Goal: Communication & Community: Participate in discussion

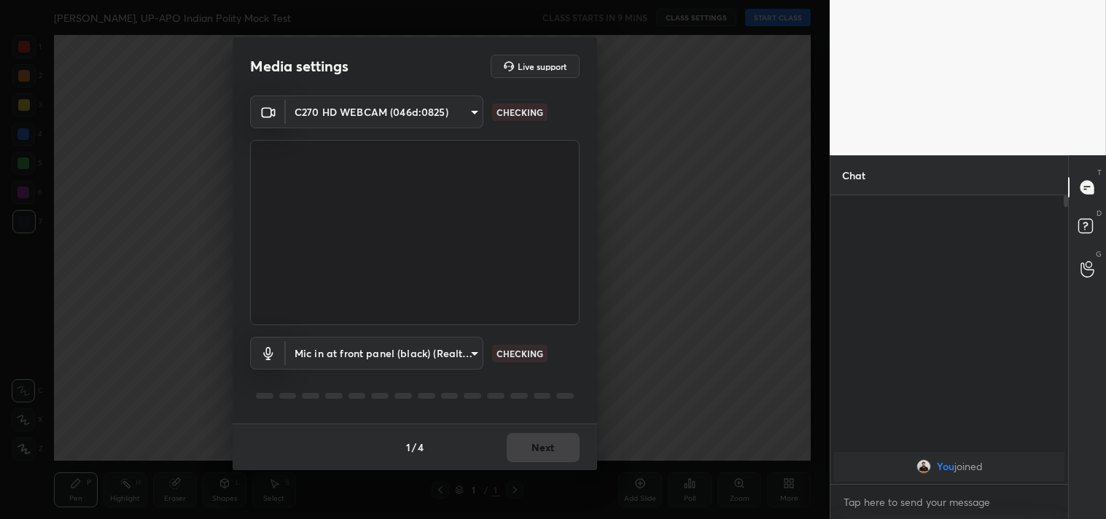
scroll to position [4, 4]
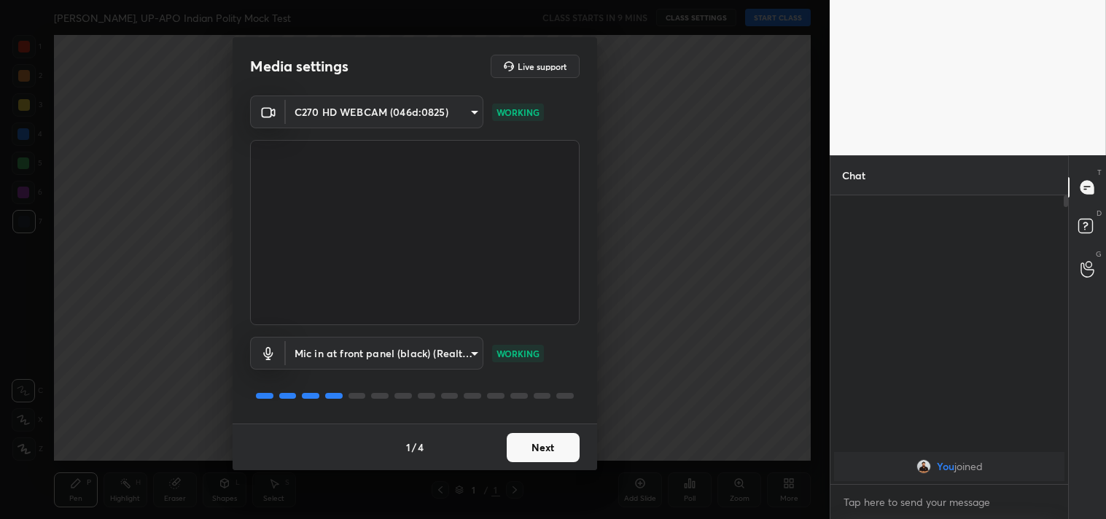
click at [547, 445] on button "Next" at bounding box center [543, 447] width 73 height 29
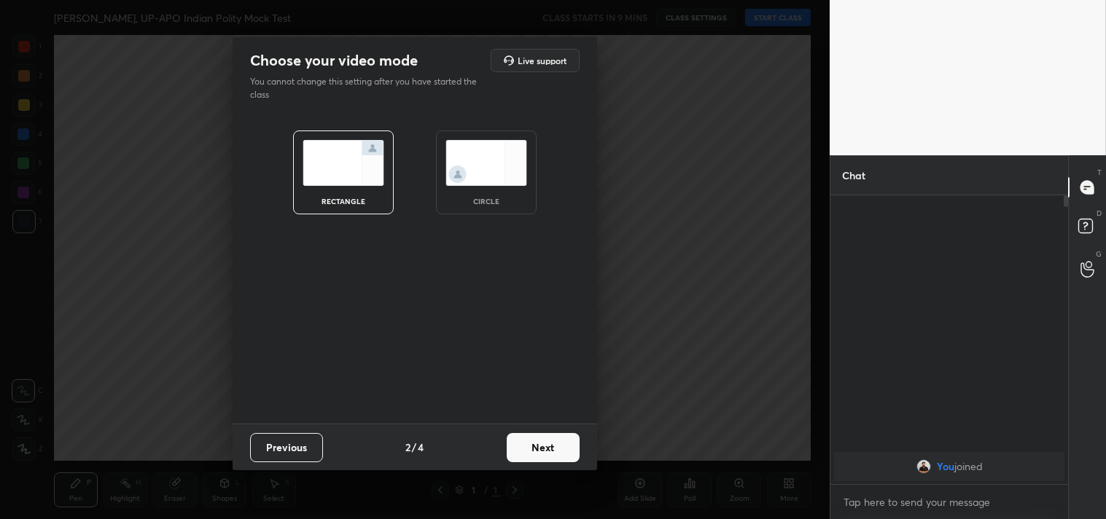
click at [547, 445] on button "Next" at bounding box center [543, 447] width 73 height 29
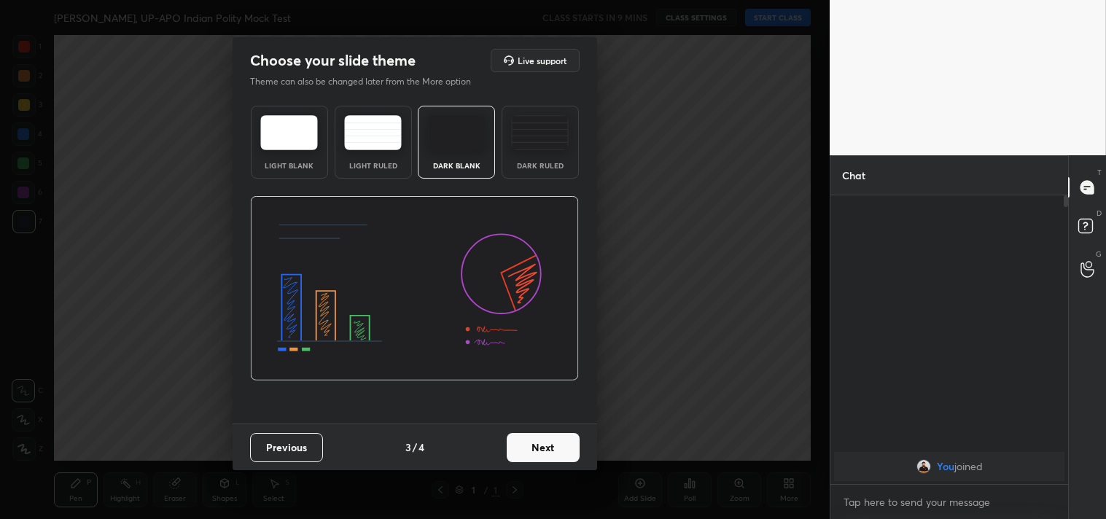
click at [553, 445] on button "Next" at bounding box center [543, 447] width 73 height 29
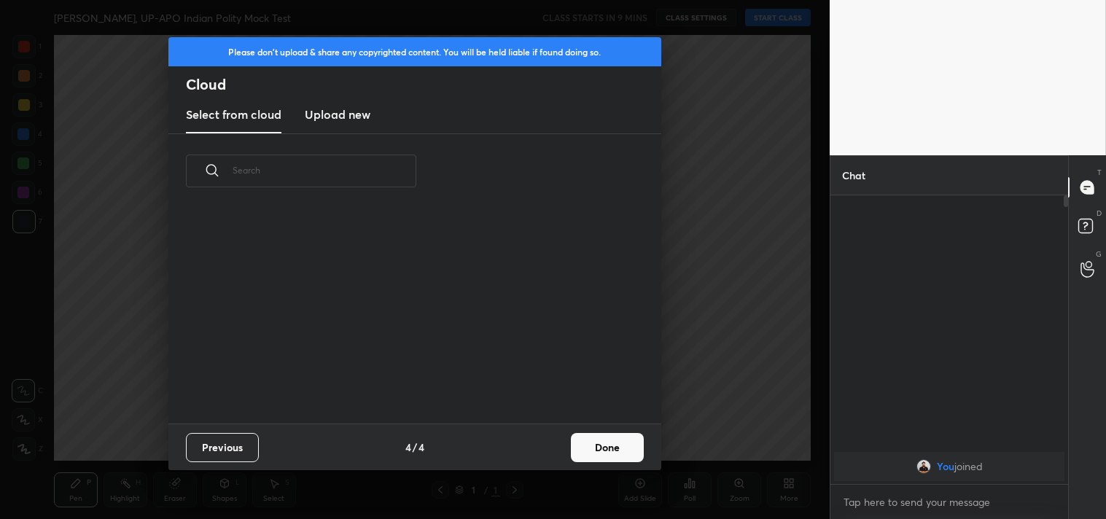
scroll to position [216, 468]
click at [350, 111] on h3 "Upload new" at bounding box center [338, 114] width 66 height 17
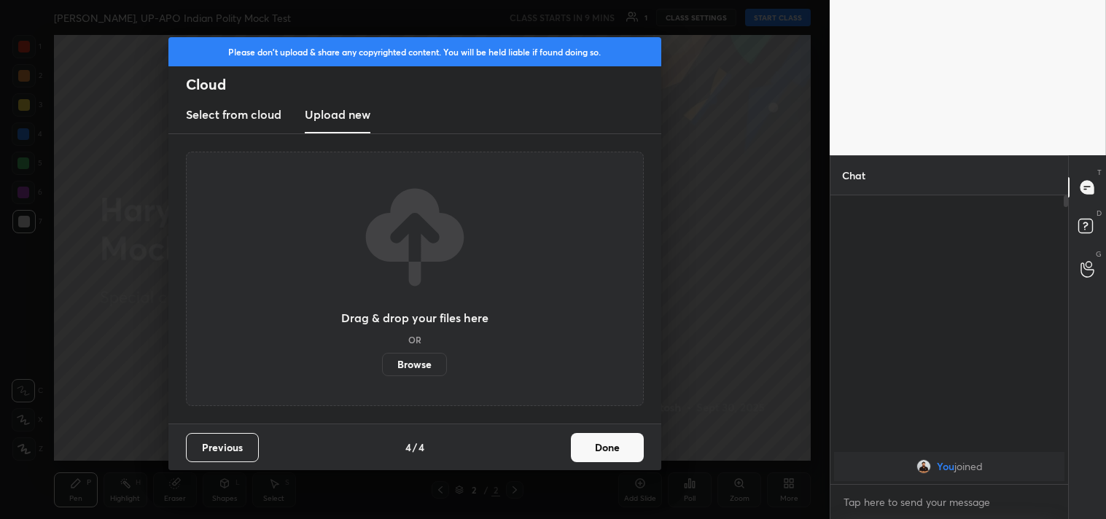
click at [421, 364] on label "Browse" at bounding box center [414, 364] width 65 height 23
click at [382, 364] on input "Browse" at bounding box center [382, 364] width 0 height 23
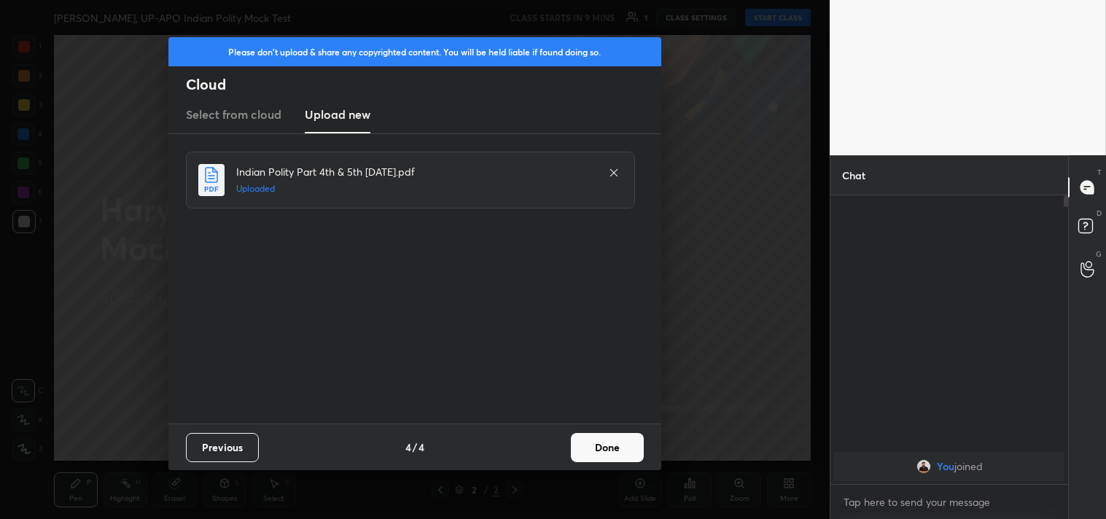
click at [602, 445] on button "Done" at bounding box center [607, 447] width 73 height 29
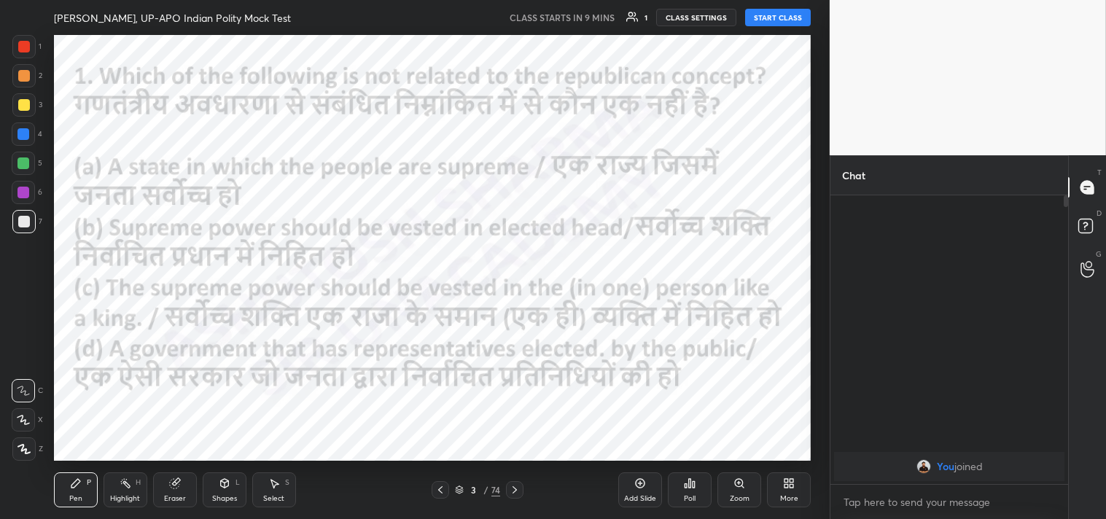
click at [437, 489] on icon at bounding box center [440, 490] width 12 height 12
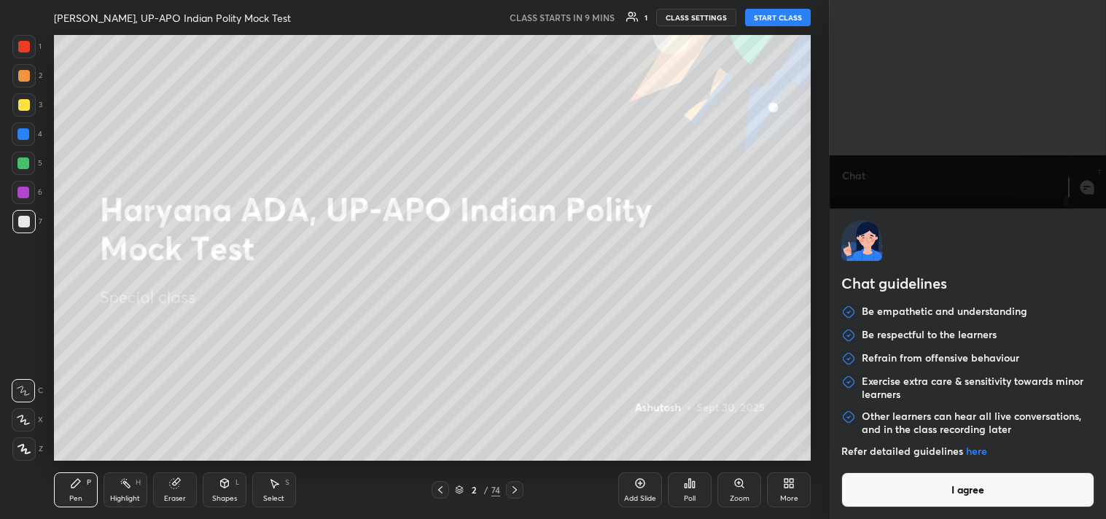
click at [898, 502] on div "Chat guidelines Be empathetic and understanding Be respectful to the learners R…" at bounding box center [968, 259] width 276 height 519
drag, startPoint x: 898, startPoint y: 503, endPoint x: 936, endPoint y: 475, distance: 47.4
click at [939, 476] on button "I agree" at bounding box center [967, 489] width 253 height 35
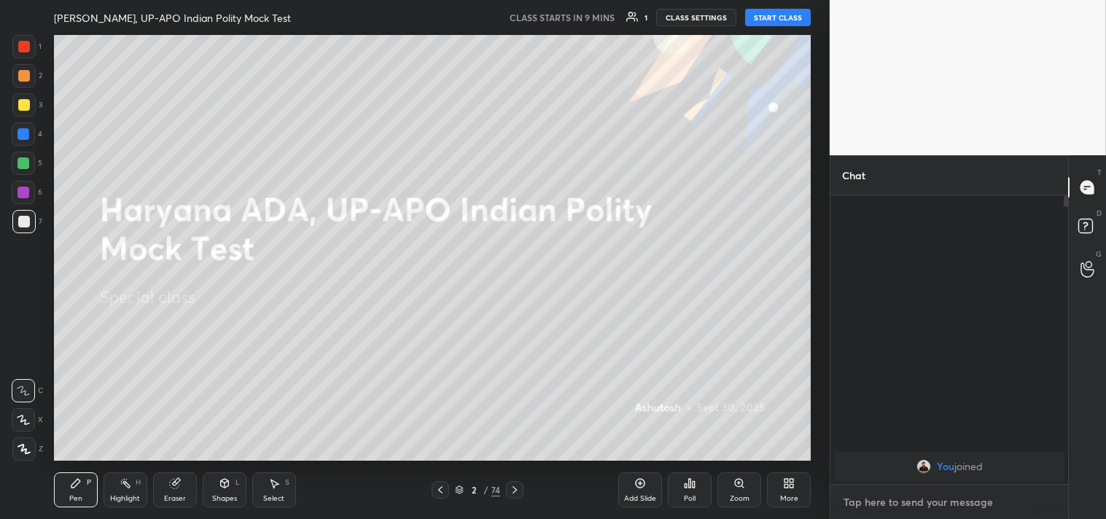
type textarea "x"
drag, startPoint x: 868, startPoint y: 489, endPoint x: 878, endPoint y: 494, distance: 10.8
click at [878, 496] on textarea at bounding box center [949, 502] width 214 height 23
click at [872, 493] on textarea at bounding box center [949, 502] width 214 height 23
paste textarea "[URL][DOMAIN_NAME]"
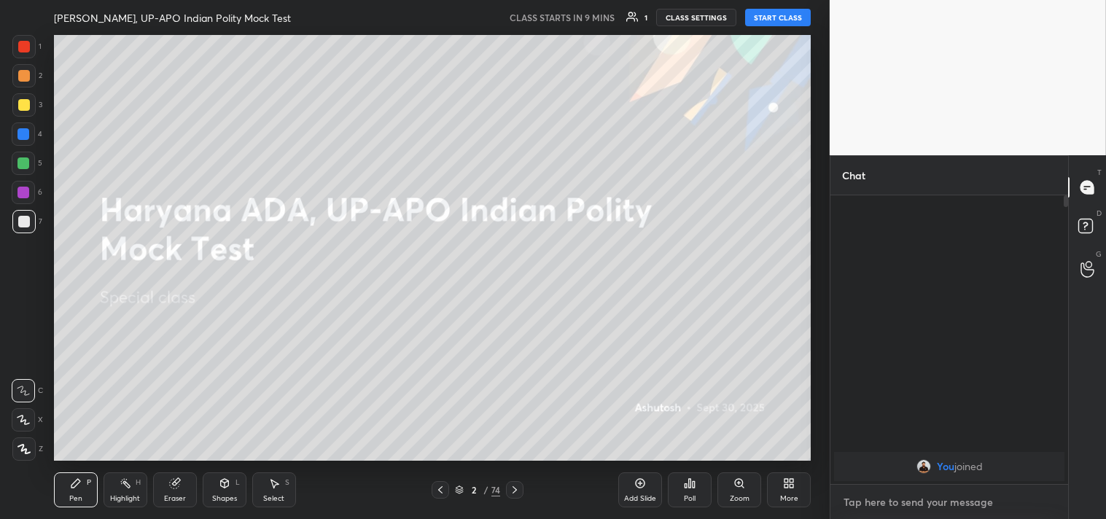
type textarea "[URL][DOMAIN_NAME]"
type textarea "x"
type textarea "[URL][DOMAIN_NAME]"
type textarea "x"
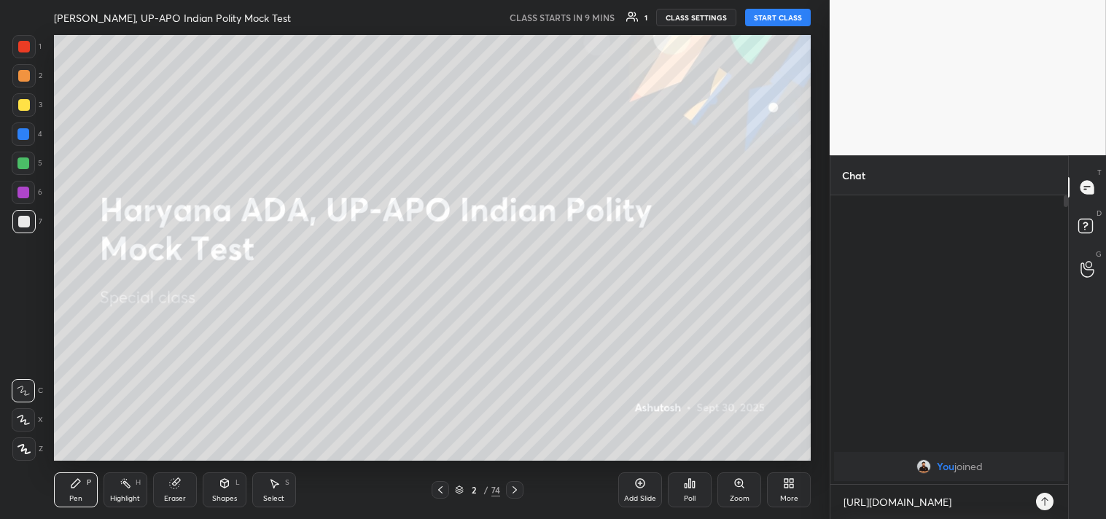
click at [1047, 498] on icon at bounding box center [1045, 502] width 12 height 12
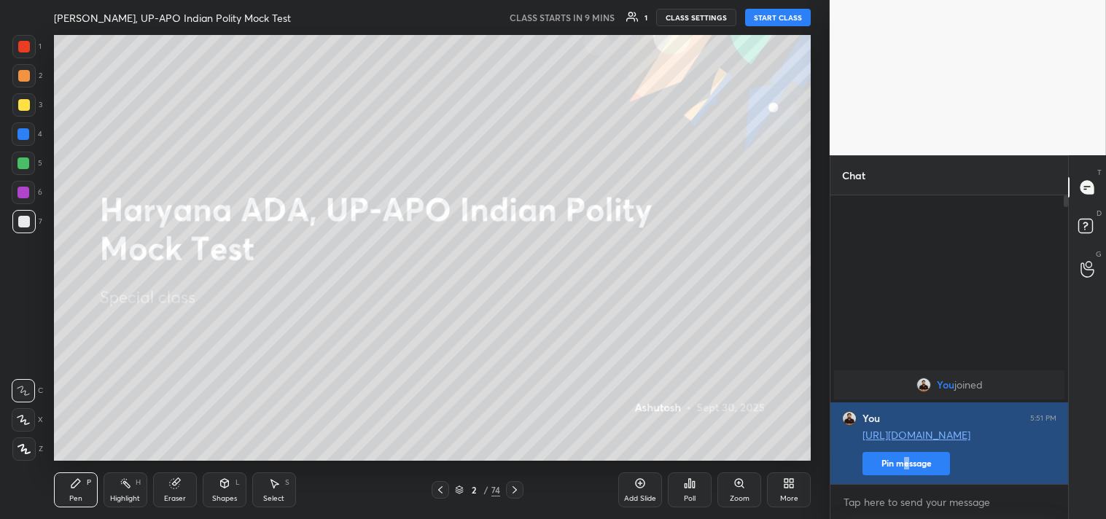
click at [909, 463] on button "Pin message" at bounding box center [905, 463] width 87 height 23
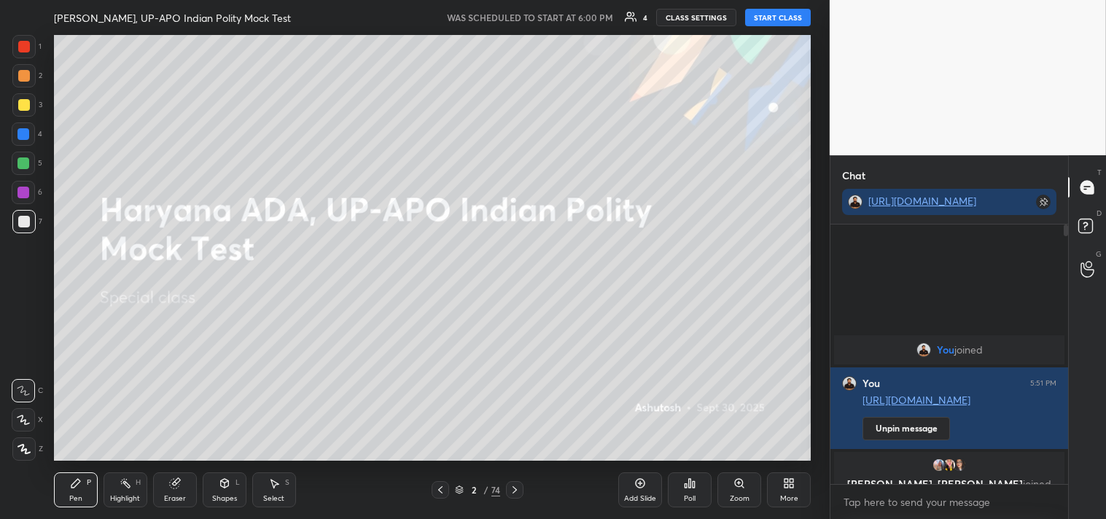
click at [780, 15] on button "START CLASS" at bounding box center [778, 17] width 66 height 17
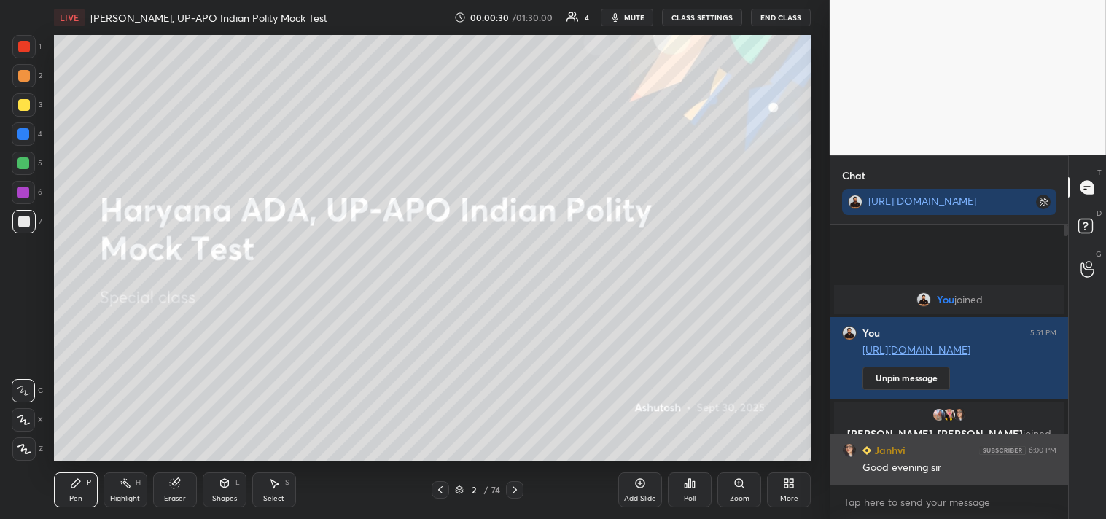
click at [900, 452] on h6 "Janhvi" at bounding box center [888, 449] width 34 height 15
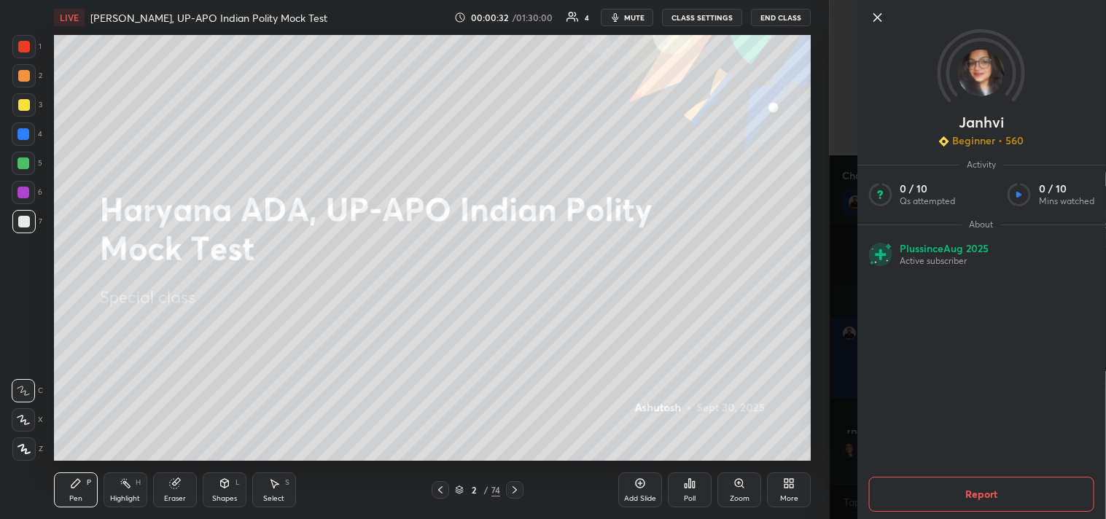
click at [878, 17] on icon at bounding box center [876, 17] width 17 height 17
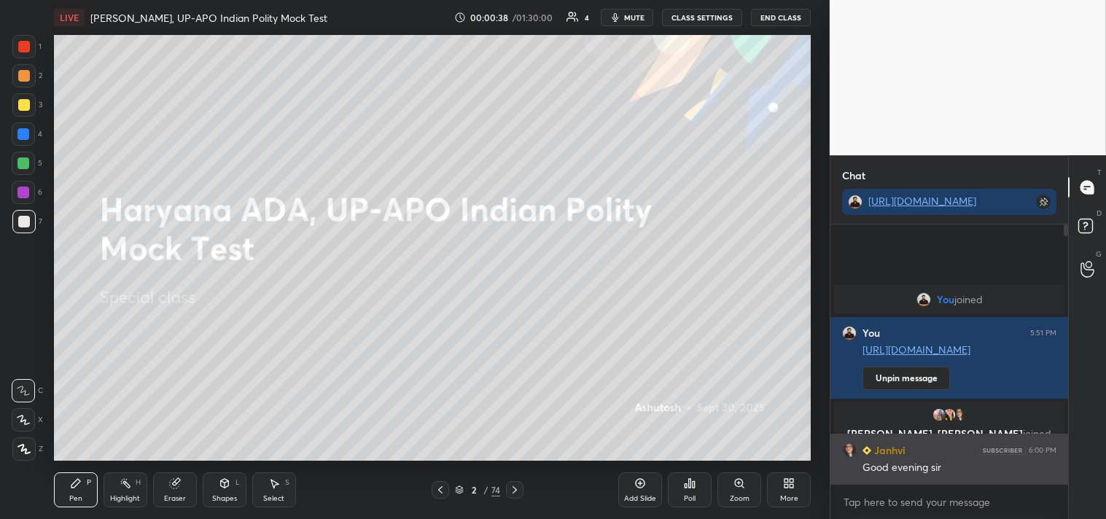
click at [887, 453] on h6 "Janhvi" at bounding box center [888, 449] width 34 height 15
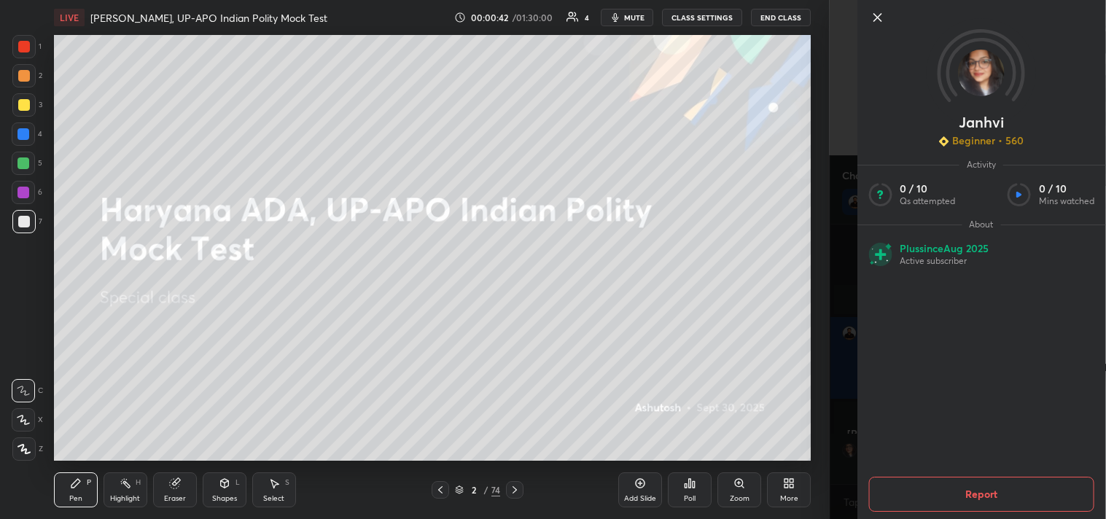
click at [881, 17] on icon at bounding box center [876, 17] width 17 height 17
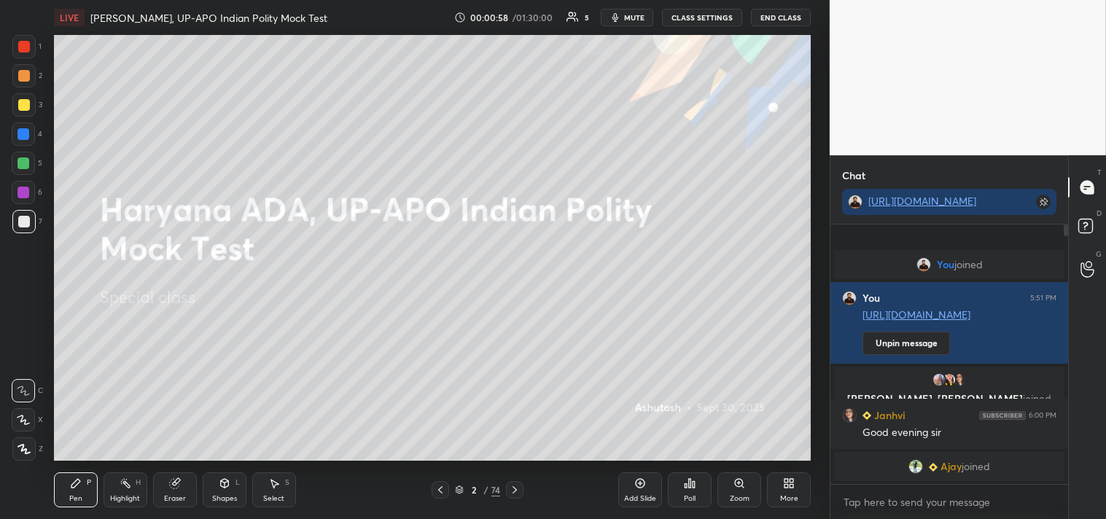
click at [179, 491] on div "Eraser" at bounding box center [175, 489] width 44 height 35
click at [22, 445] on span "Erase all" at bounding box center [23, 449] width 22 height 10
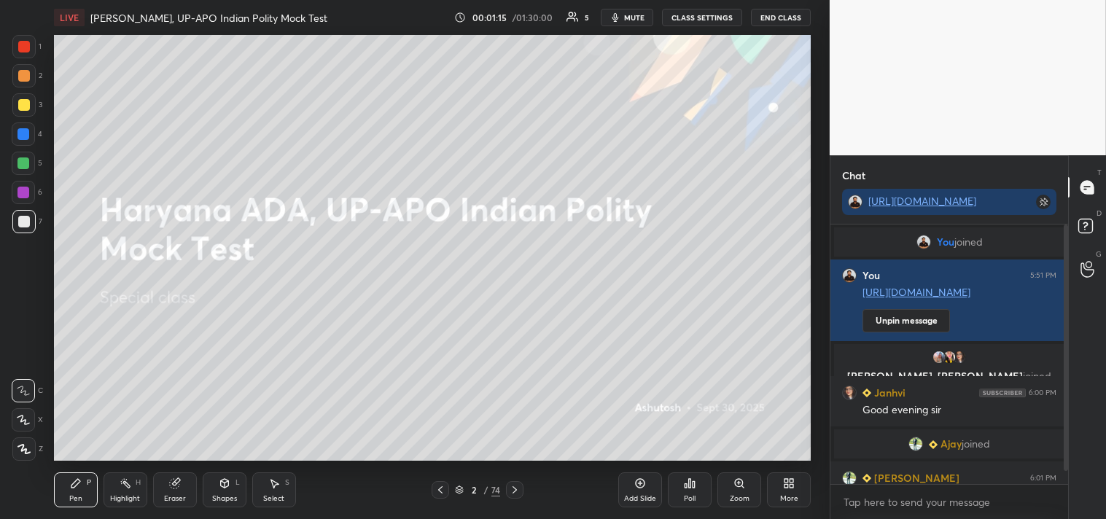
scroll to position [28, 0]
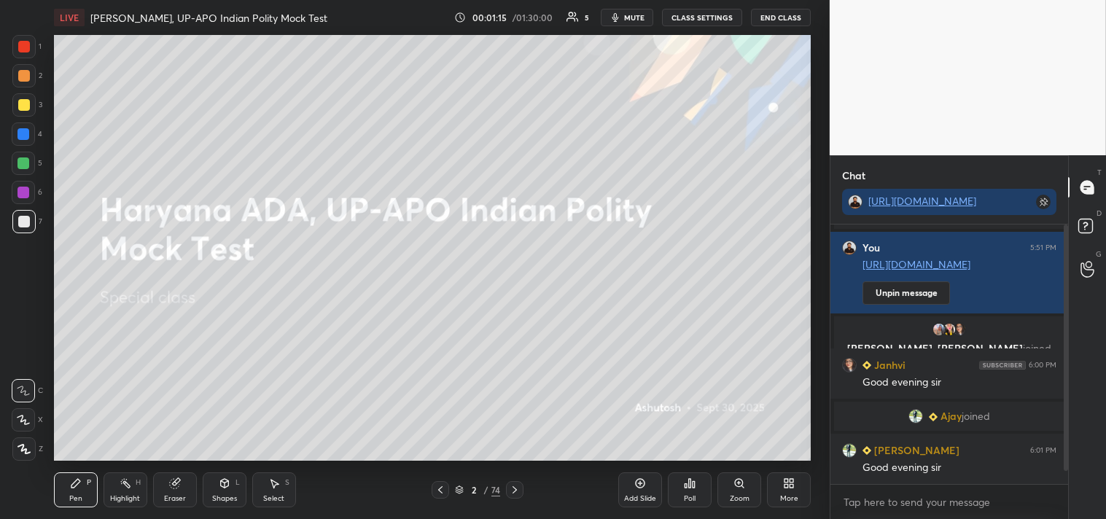
drag, startPoint x: 1067, startPoint y: 464, endPoint x: 1066, endPoint y: 488, distance: 24.1
click at [1069, 487] on div "Chat [URL][DOMAIN_NAME] You joined You 5:51 PM [URL][DOMAIN_NAME] Unpin message…" at bounding box center [968, 337] width 276 height 364
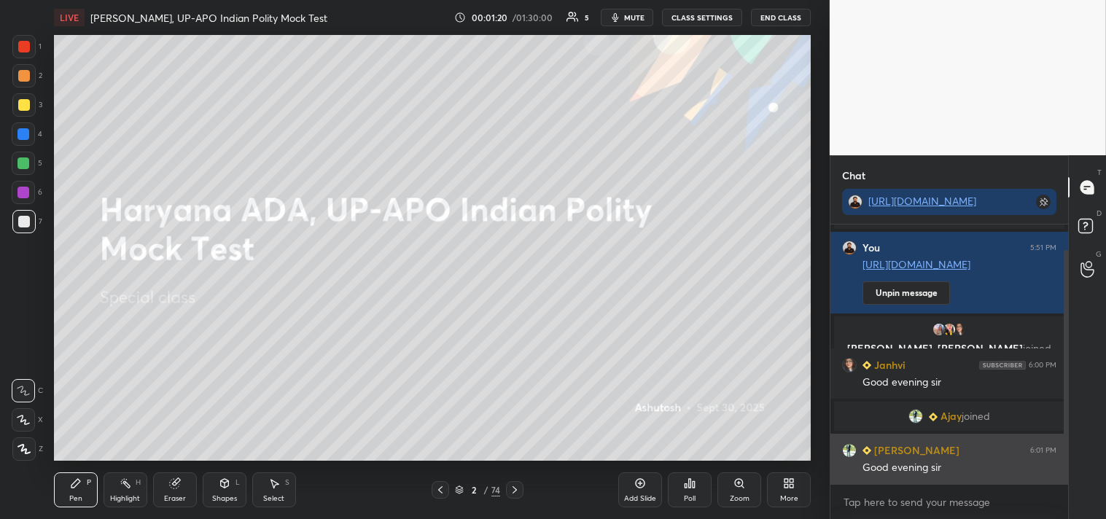
scroll to position [77, 0]
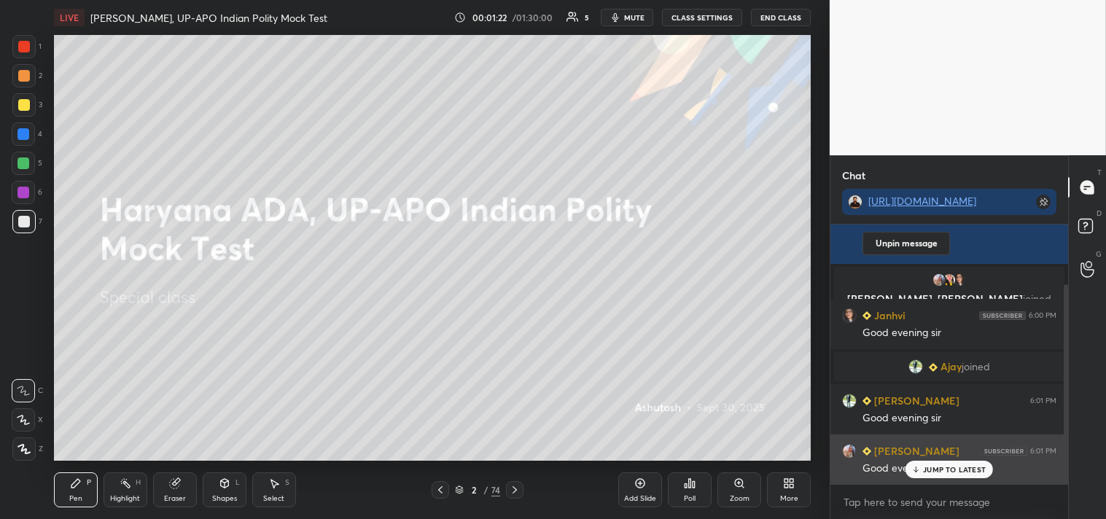
click at [952, 469] on p "JUMP TO LATEST" at bounding box center [954, 469] width 63 height 9
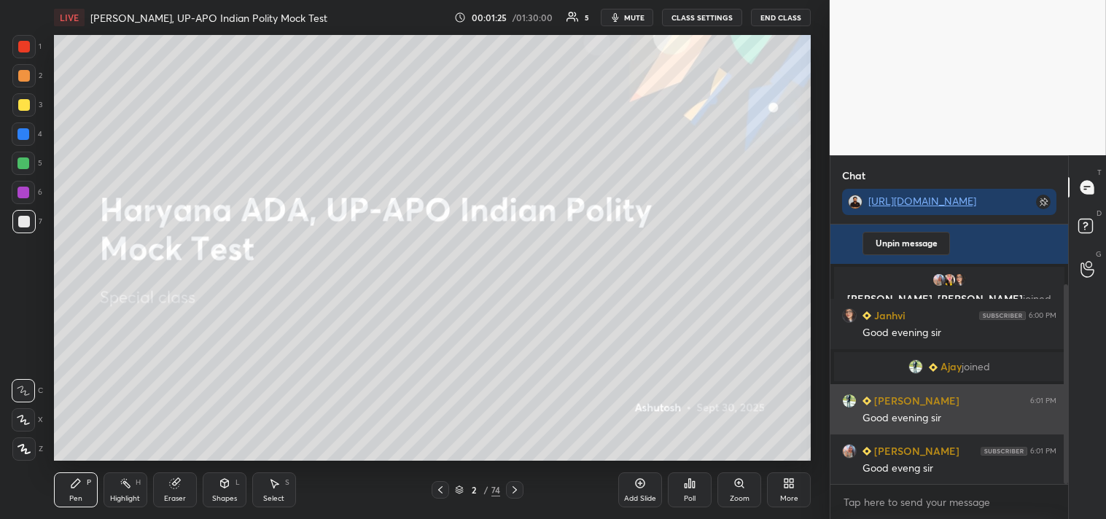
click at [906, 404] on h6 "[PERSON_NAME]" at bounding box center [915, 400] width 88 height 15
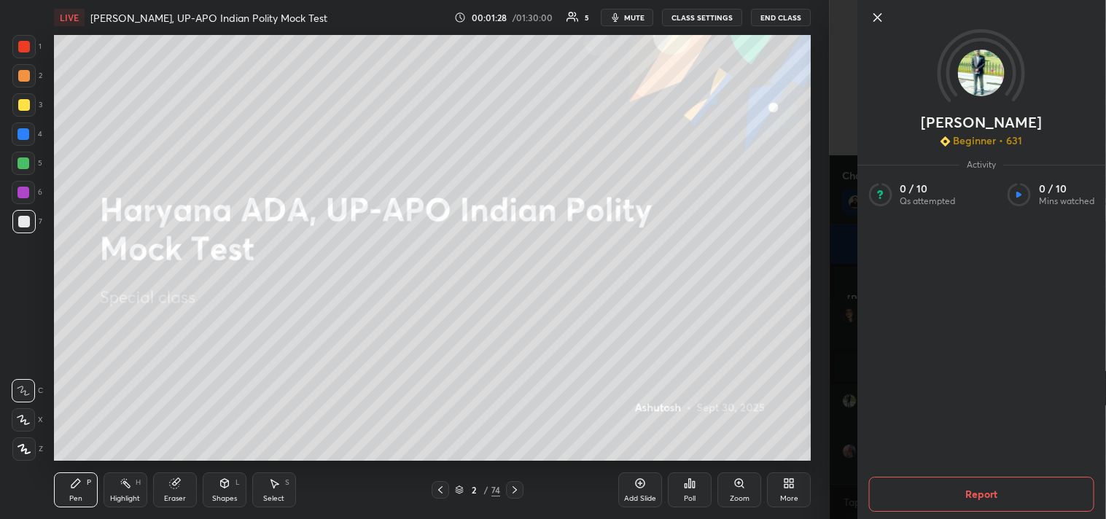
click at [880, 22] on icon at bounding box center [876, 17] width 17 height 17
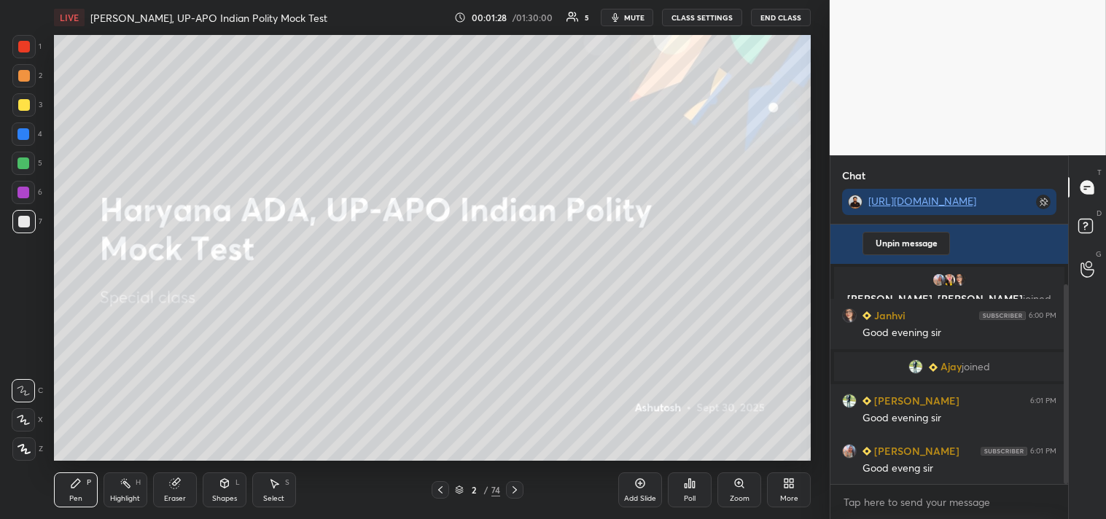
drag, startPoint x: 843, startPoint y: 459, endPoint x: 849, endPoint y: 446, distance: 14.4
click at [842, 480] on div "You joined You 5:51 PM [URL][DOMAIN_NAME] Unpin message [PERSON_NAME], [PERSON_…" at bounding box center [949, 355] width 238 height 260
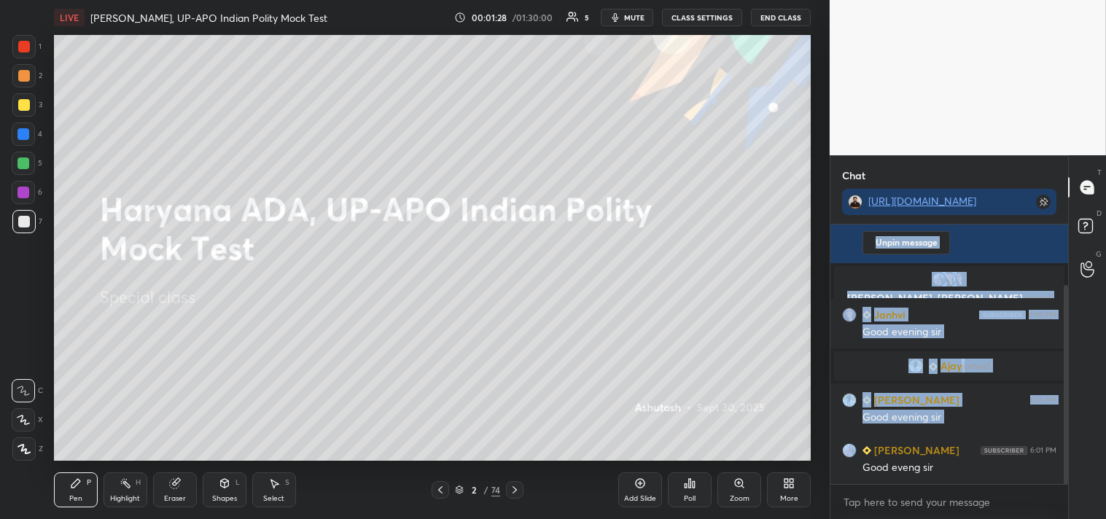
scroll to position [130, 0]
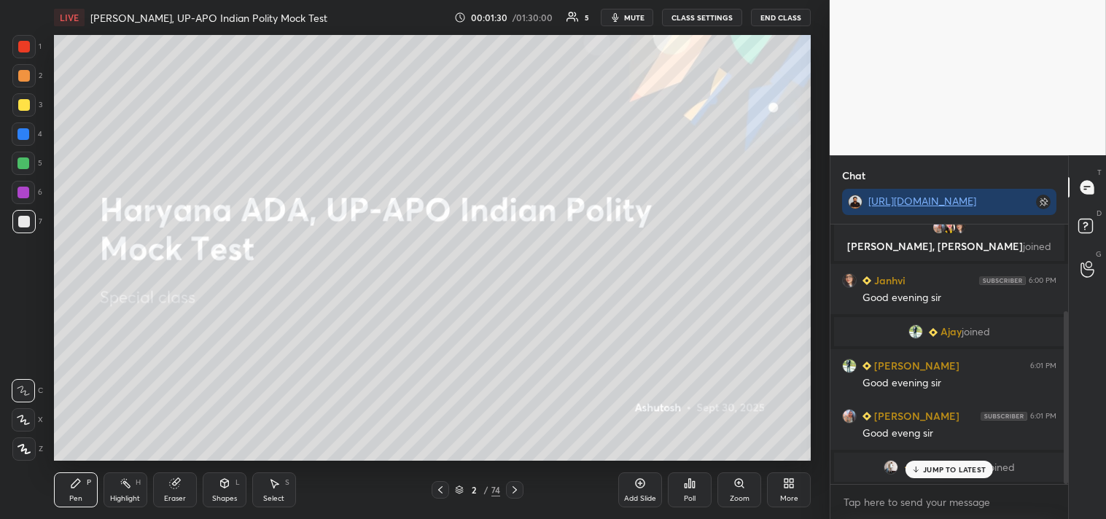
click at [948, 468] on p "JUMP TO LATEST" at bounding box center [954, 469] width 63 height 9
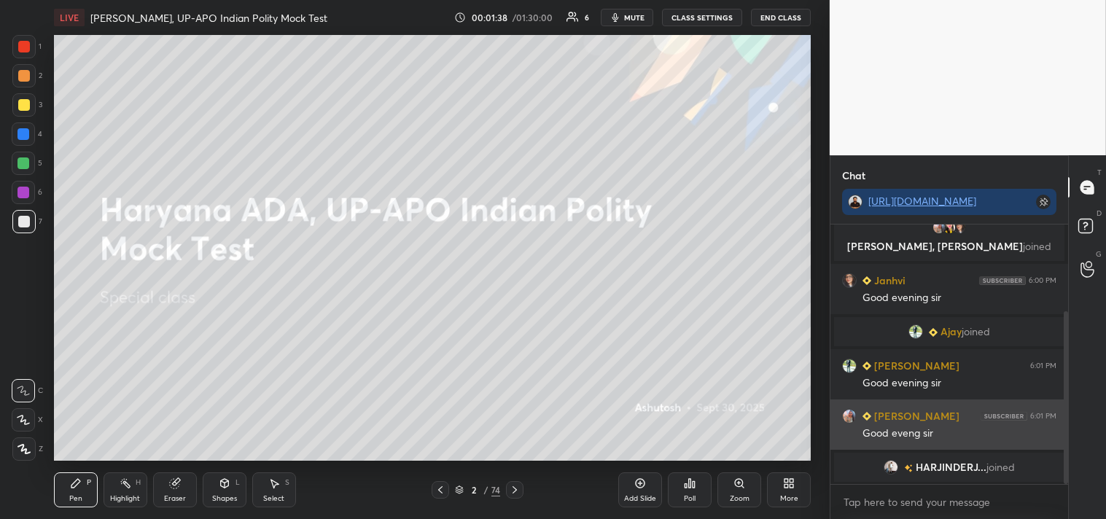
scroll to position [180, 0]
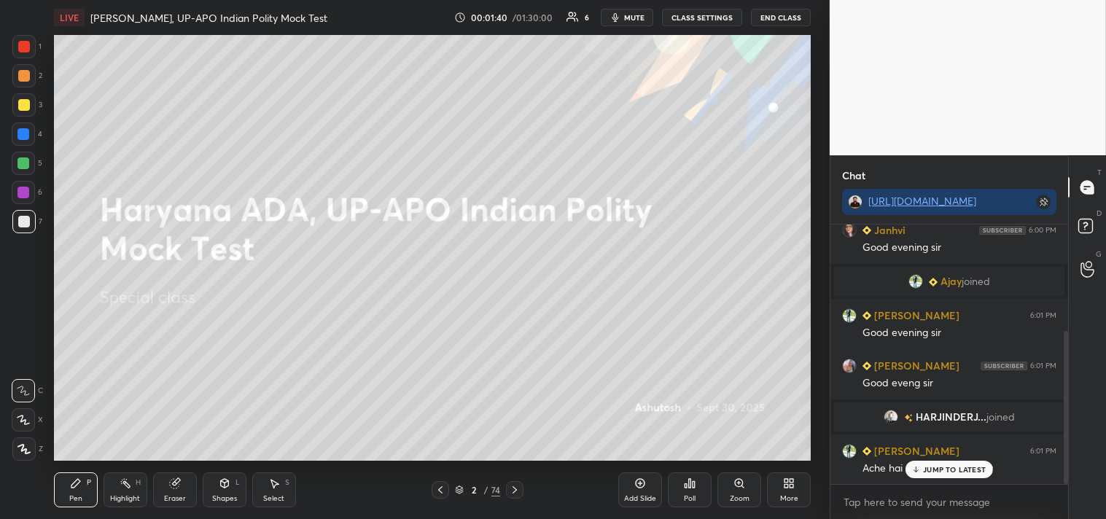
click at [945, 469] on p "JUMP TO LATEST" at bounding box center [954, 469] width 63 height 9
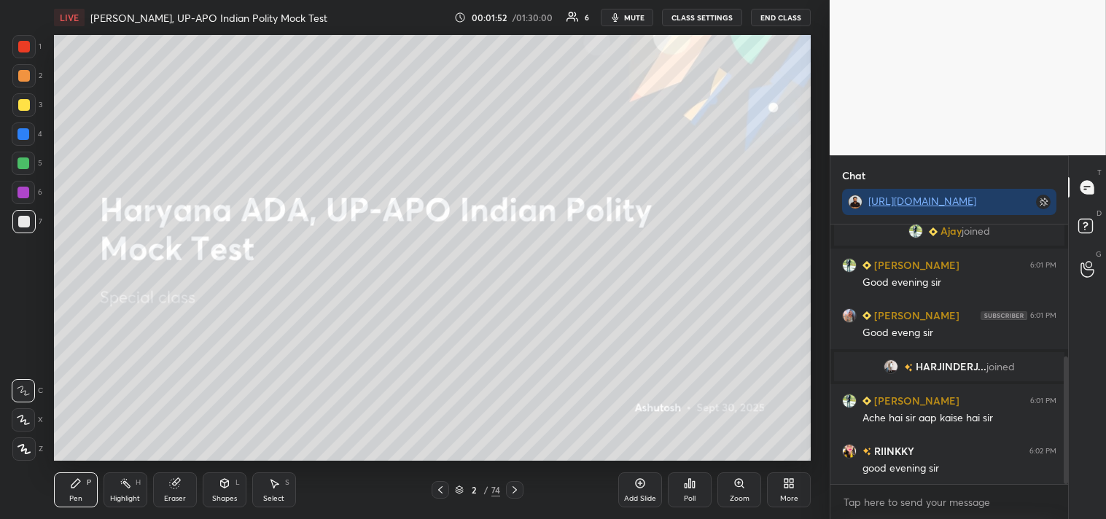
scroll to position [266, 0]
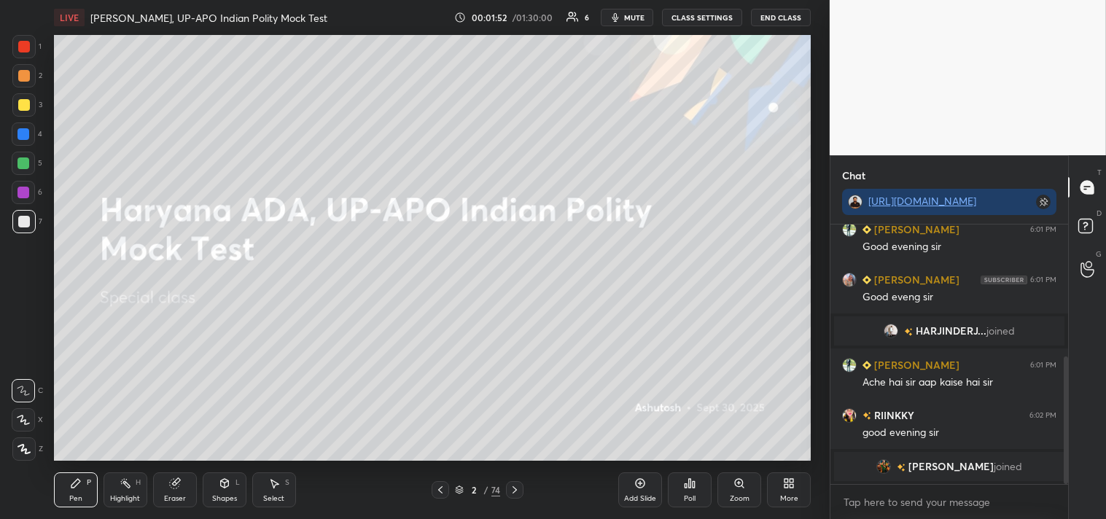
drag, startPoint x: 940, startPoint y: 476, endPoint x: 930, endPoint y: 475, distance: 10.3
click at [940, 478] on div "You joined You 5:51 PM [URL][DOMAIN_NAME] Unpin message [PERSON_NAME], [PERSON_…" at bounding box center [949, 355] width 238 height 260
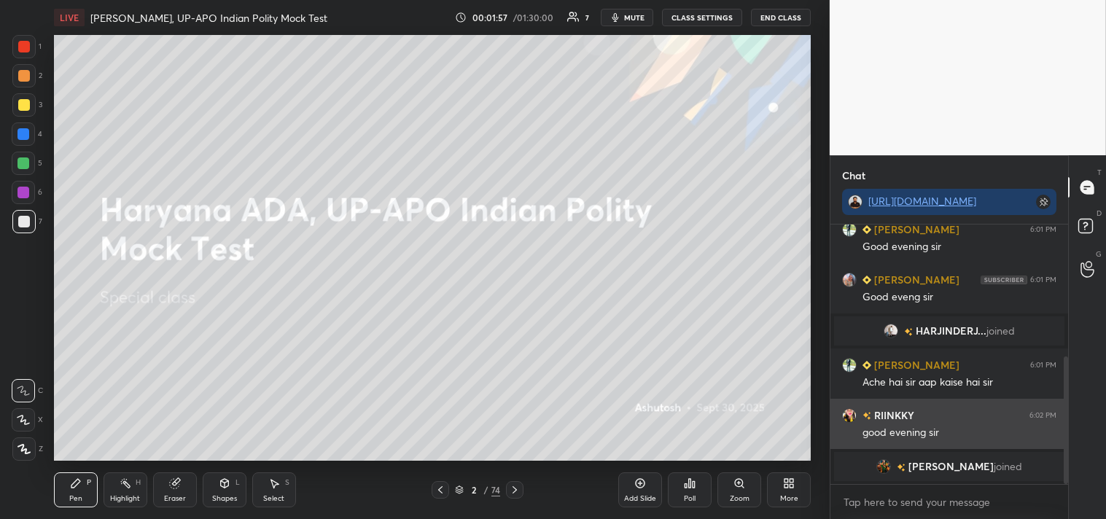
click at [894, 421] on h6 "RIINKKY" at bounding box center [892, 415] width 43 height 15
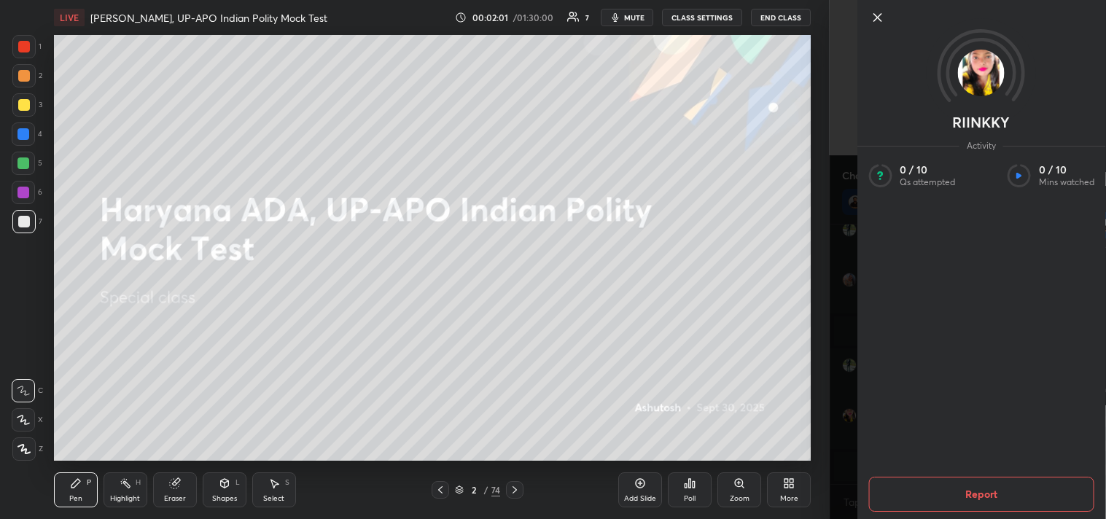
drag, startPoint x: 876, startPoint y: 18, endPoint x: 878, endPoint y: 11, distance: 7.6
click at [878, 18] on icon at bounding box center [876, 17] width 17 height 17
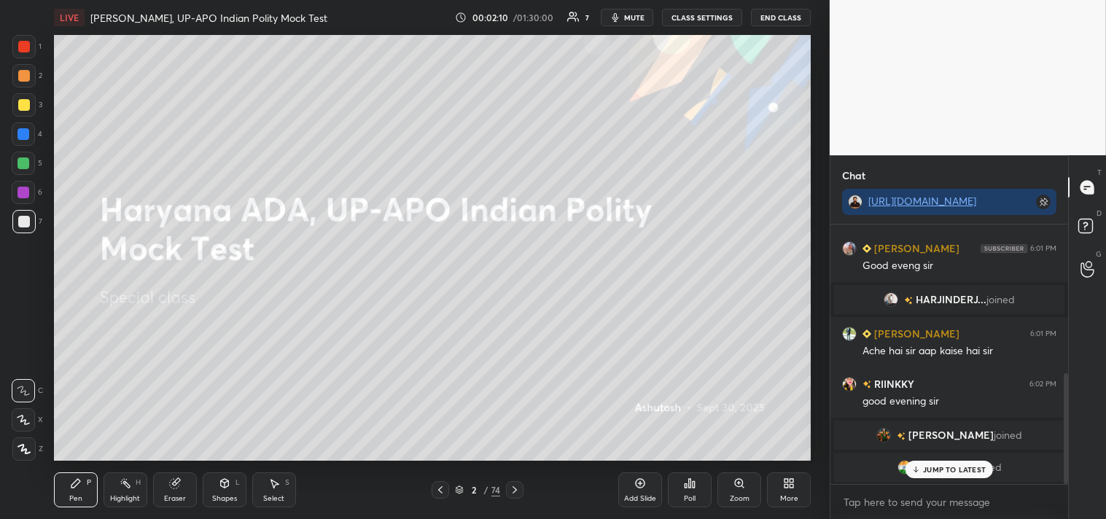
scroll to position [348, 0]
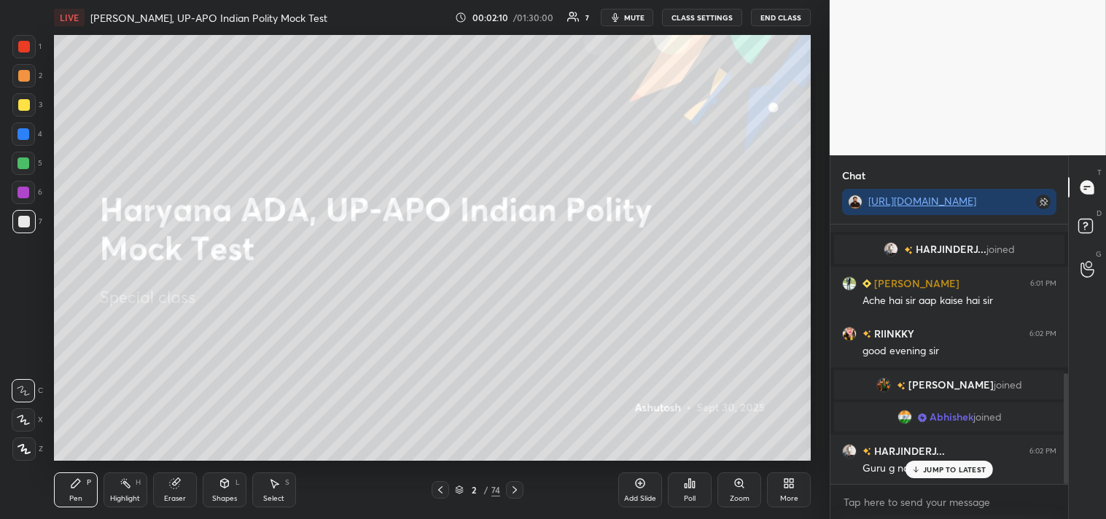
click at [943, 470] on p "JUMP TO LATEST" at bounding box center [954, 469] width 63 height 9
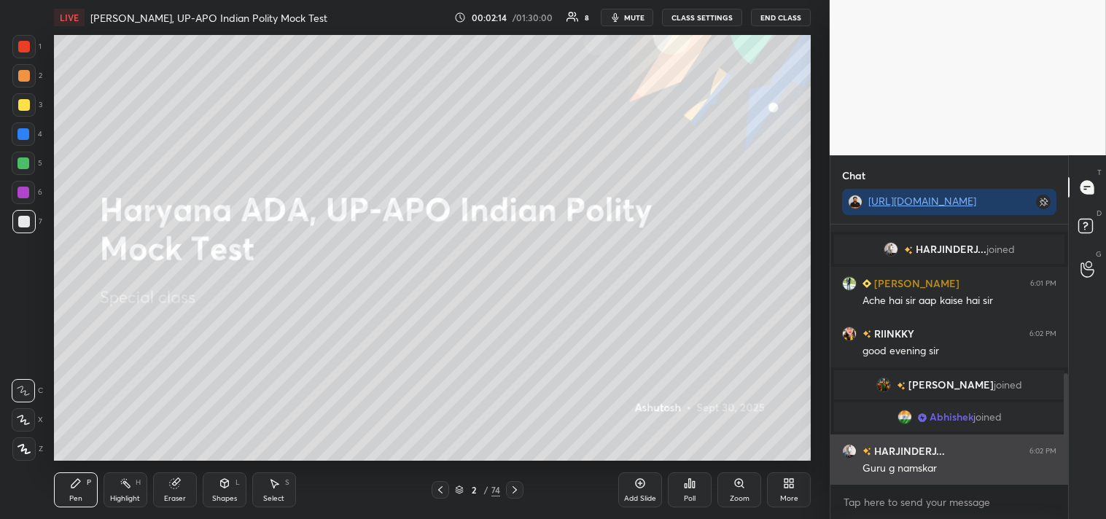
click at [892, 451] on h6 "HARJINDERJ..." at bounding box center [908, 450] width 74 height 15
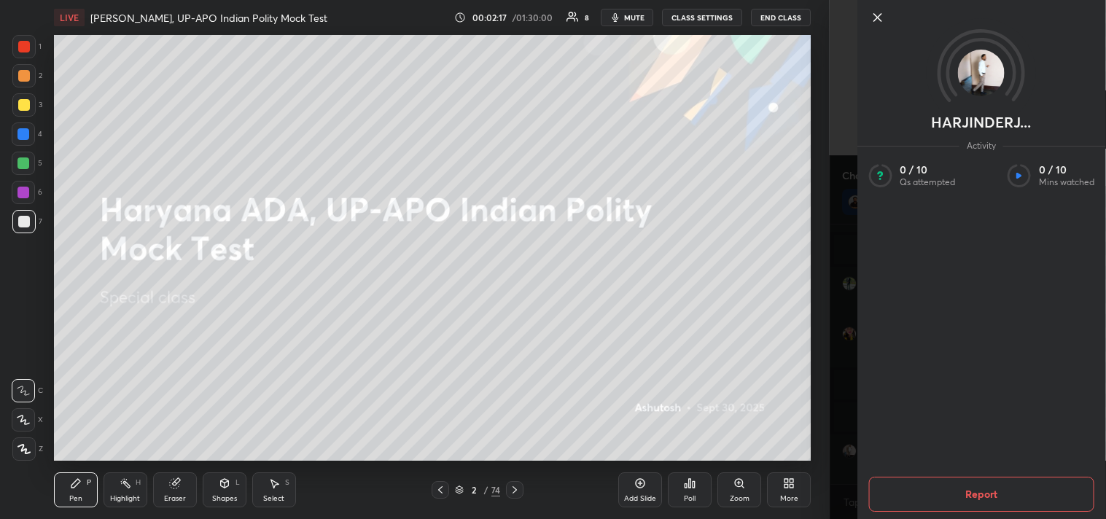
click at [879, 18] on icon at bounding box center [876, 17] width 17 height 17
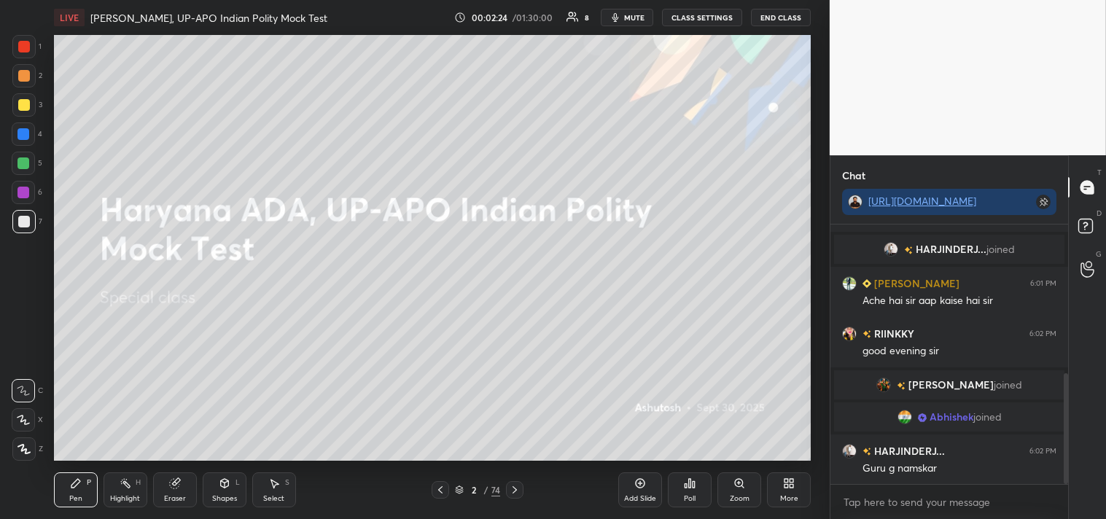
scroll to position [383, 0]
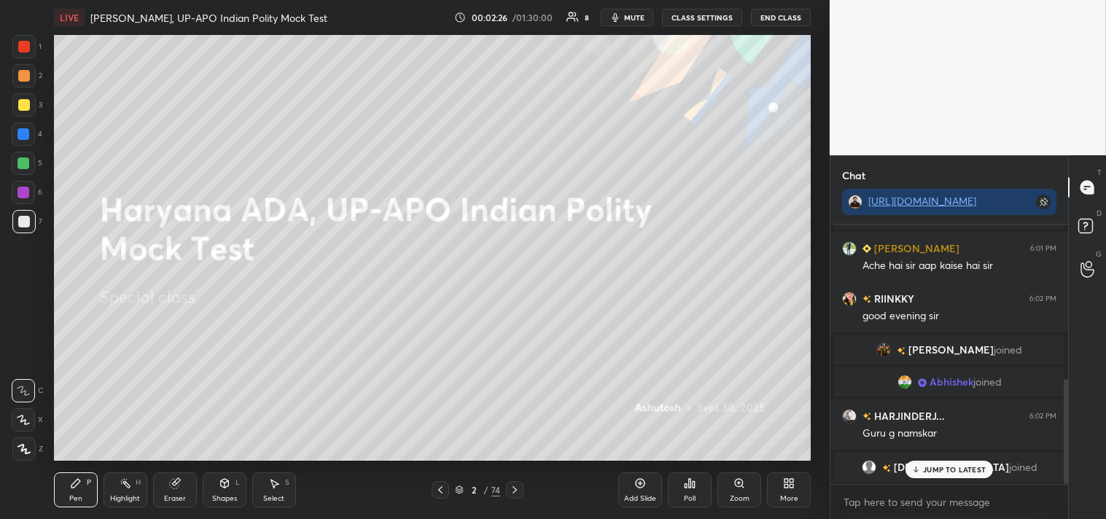
click at [949, 471] on p "JUMP TO LATEST" at bounding box center [954, 469] width 63 height 9
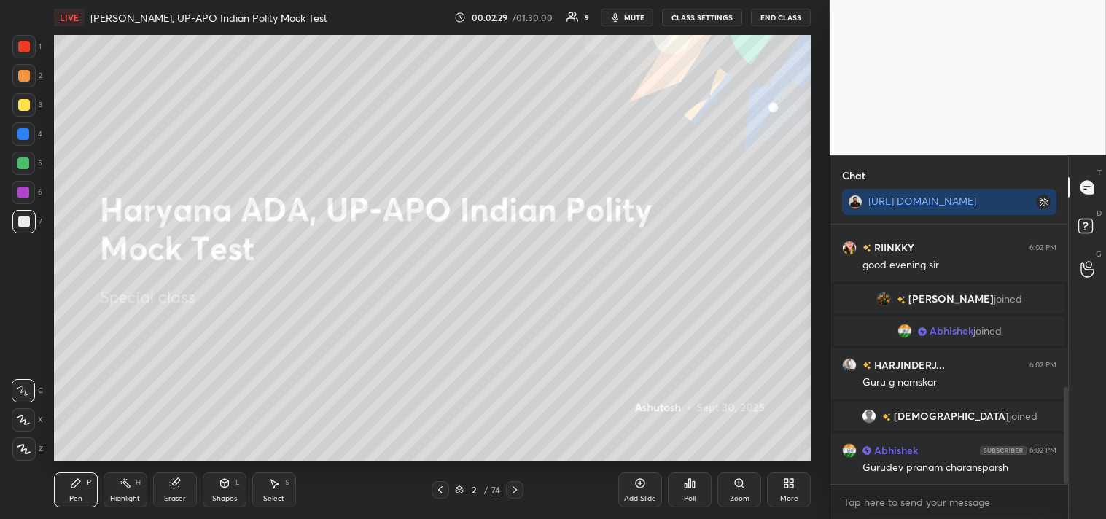
scroll to position [469, 0]
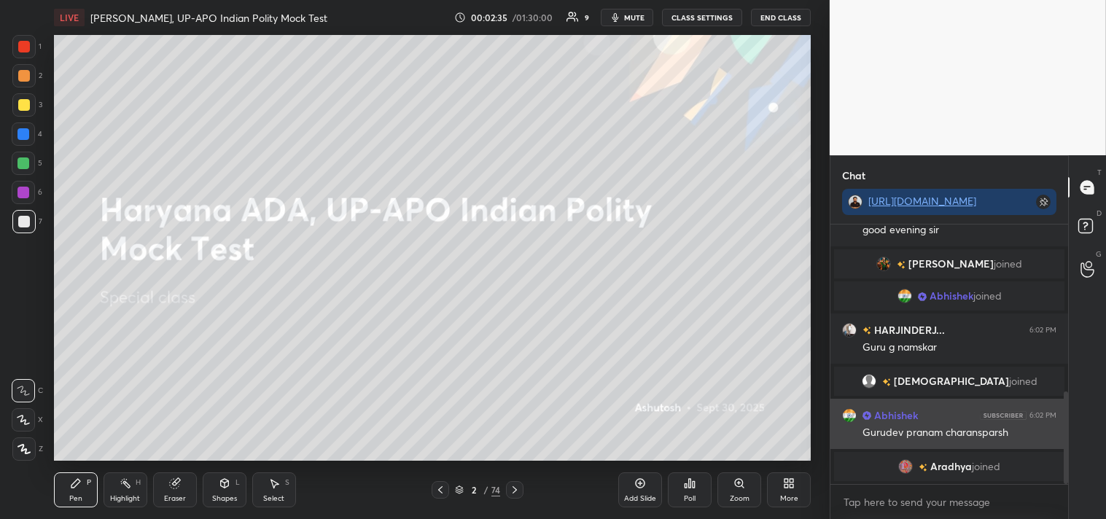
click at [898, 418] on h6 "Abhishek" at bounding box center [894, 415] width 47 height 15
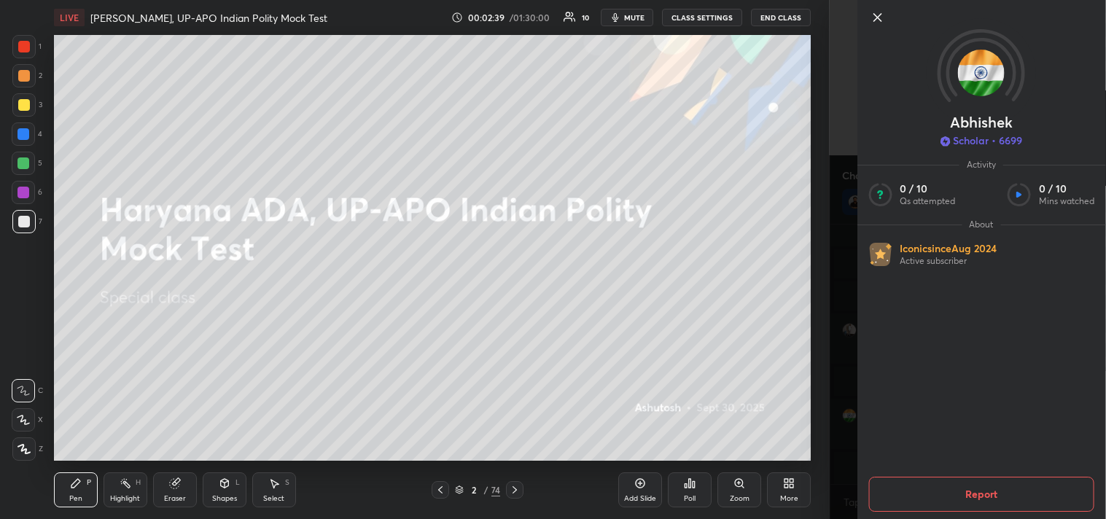
scroll to position [486, 0]
click at [881, 18] on icon at bounding box center [876, 17] width 17 height 17
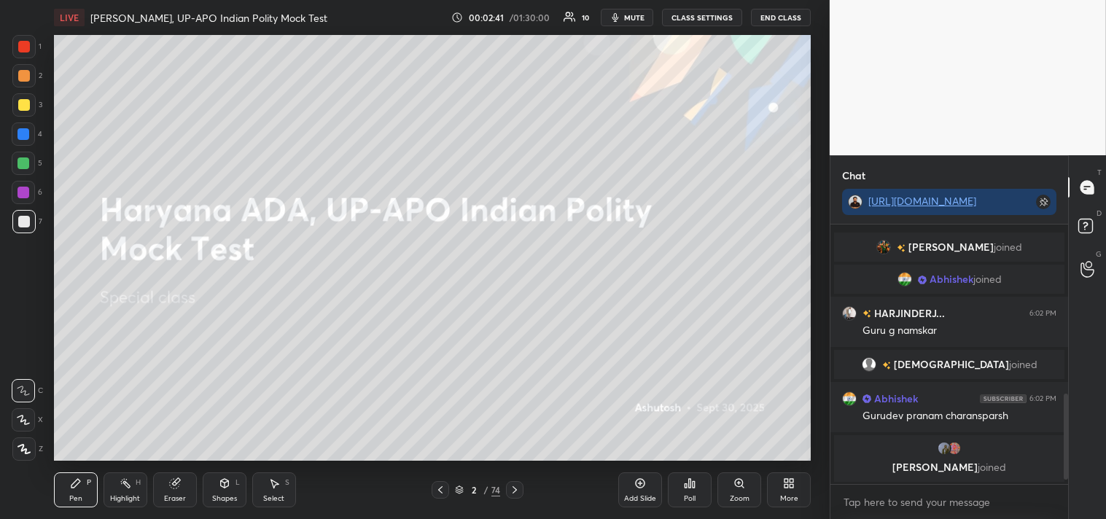
scroll to position [536, 0]
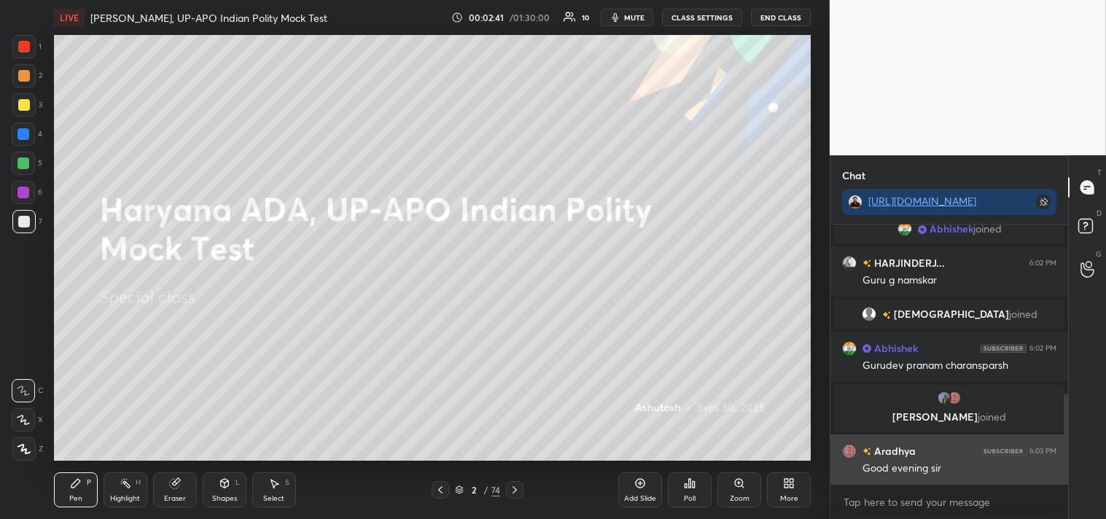
click at [945, 512] on p "JUMP TO LATEST" at bounding box center [954, 516] width 63 height 9
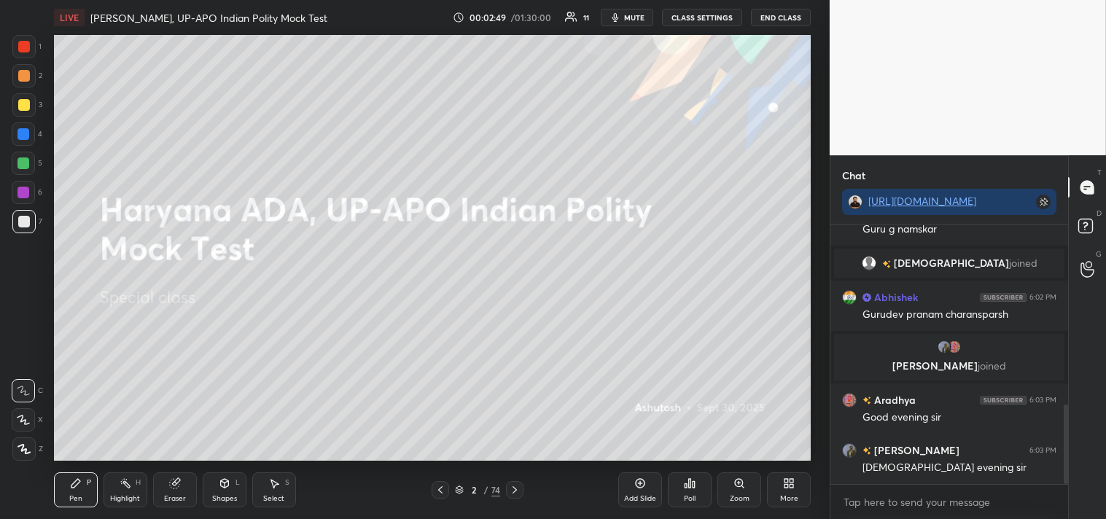
click at [519, 488] on icon at bounding box center [515, 490] width 12 height 12
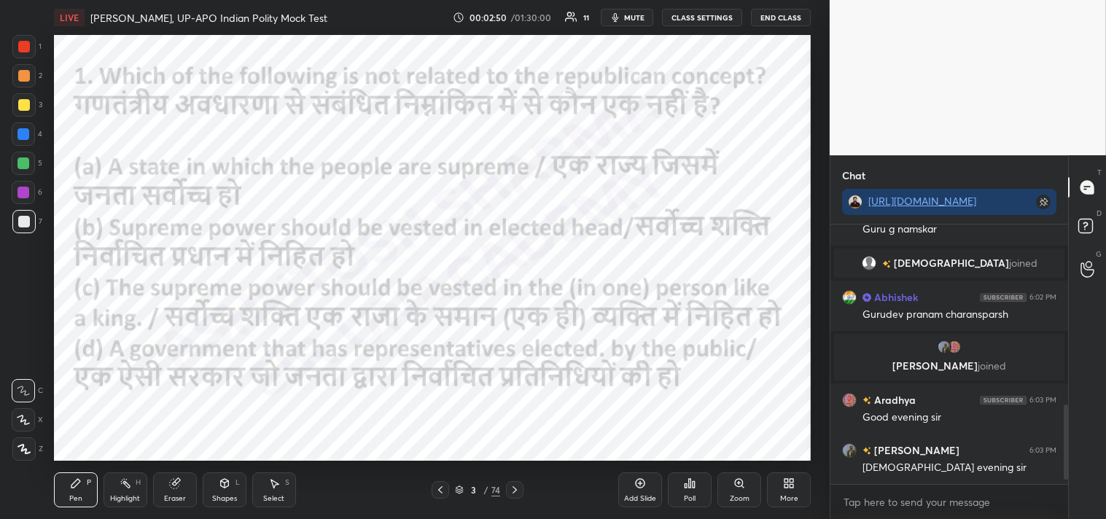
scroll to position [637, 0]
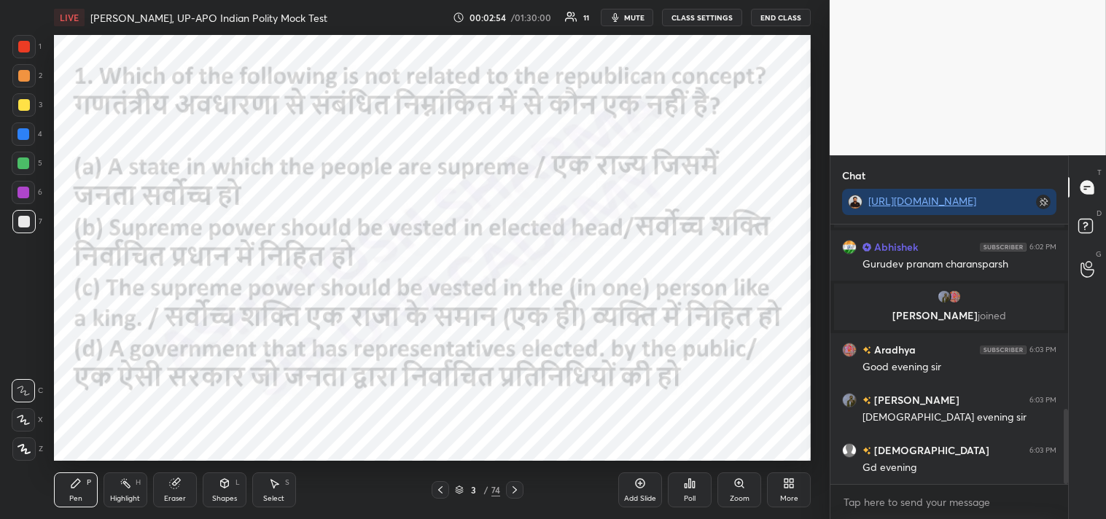
drag, startPoint x: 30, startPoint y: 50, endPoint x: 23, endPoint y: 44, distance: 8.3
click at [30, 52] on div at bounding box center [23, 46] width 23 height 23
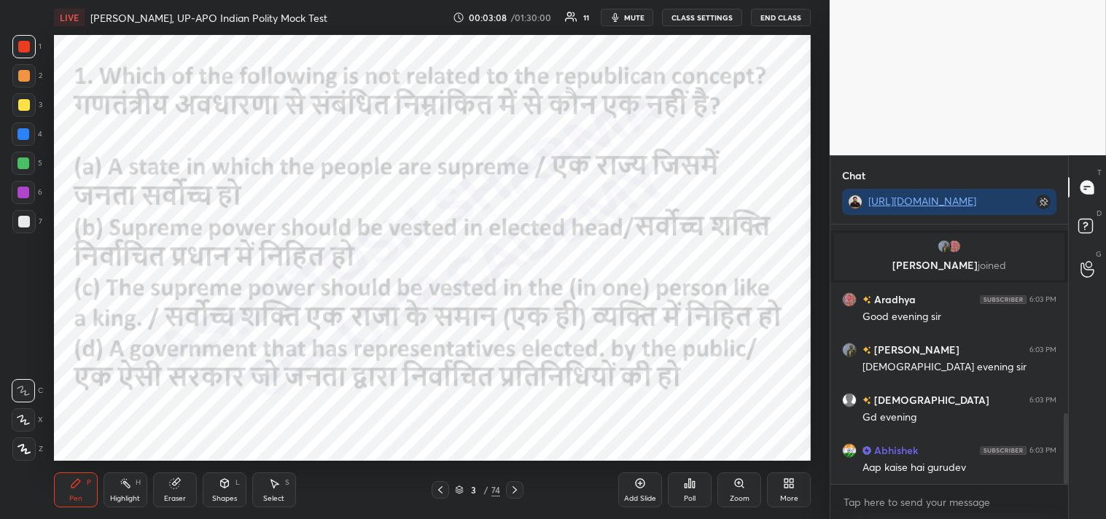
click at [693, 496] on div "Poll" at bounding box center [690, 498] width 12 height 7
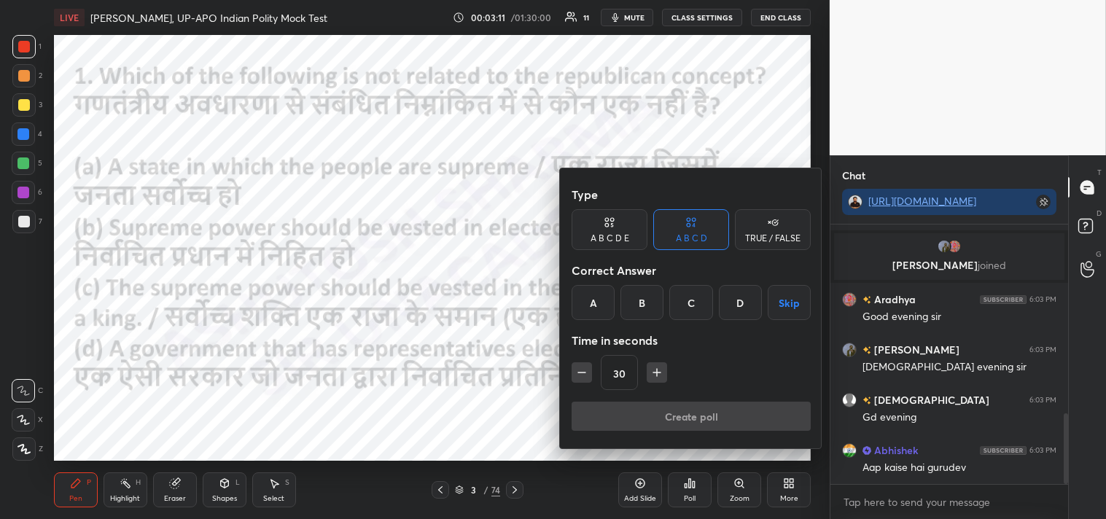
click at [695, 295] on div "C" at bounding box center [690, 302] width 43 height 35
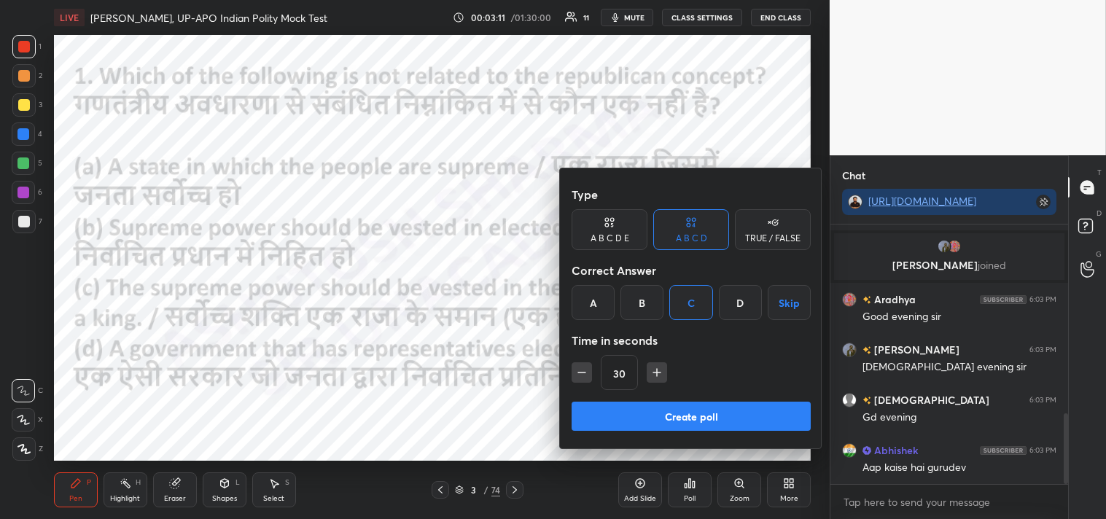
click at [703, 416] on button "Create poll" at bounding box center [691, 416] width 239 height 29
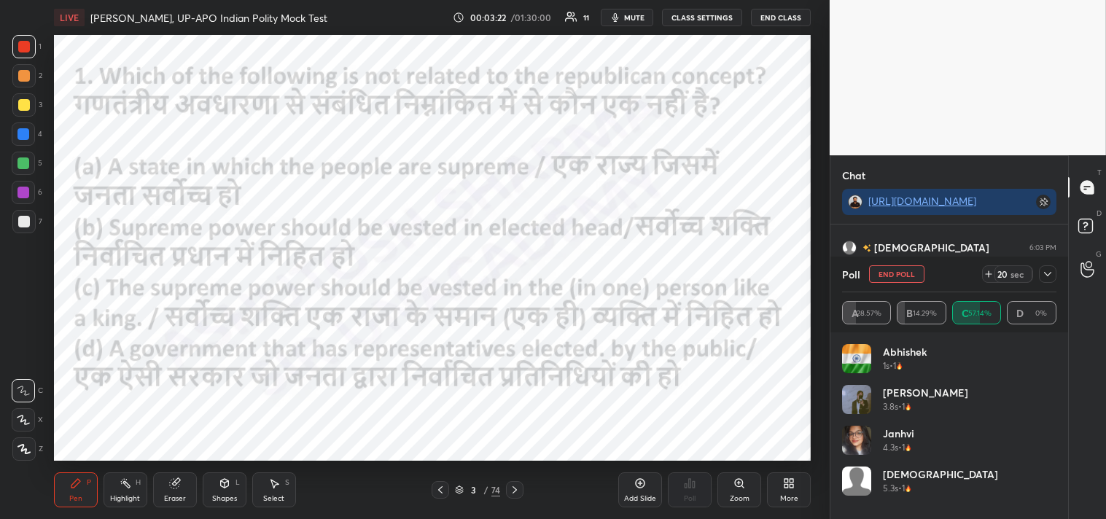
scroll to position [890, 0]
click at [1046, 273] on icon at bounding box center [1048, 274] width 12 height 12
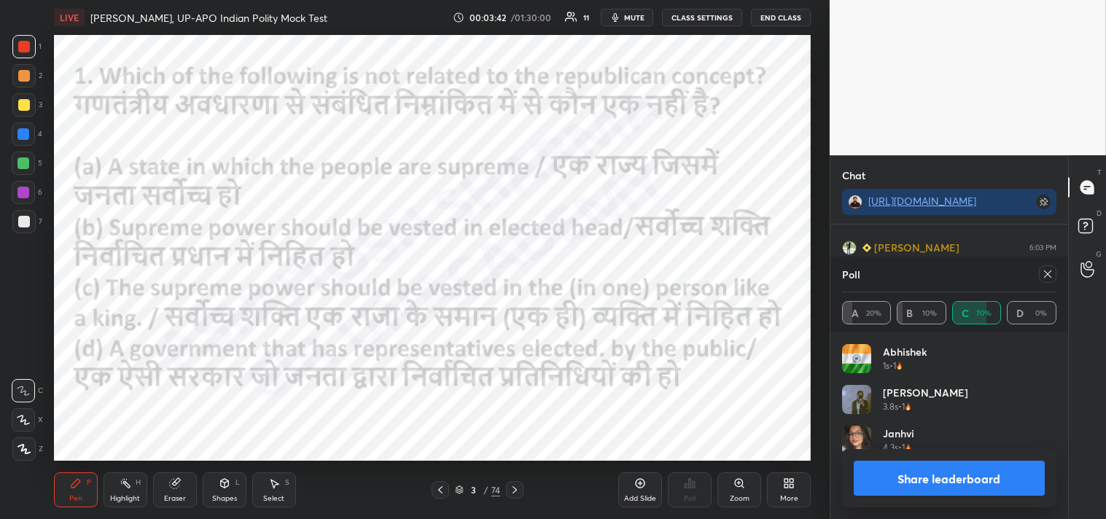
scroll to position [171, 210]
click at [1053, 280] on div at bounding box center [1047, 273] width 17 height 17
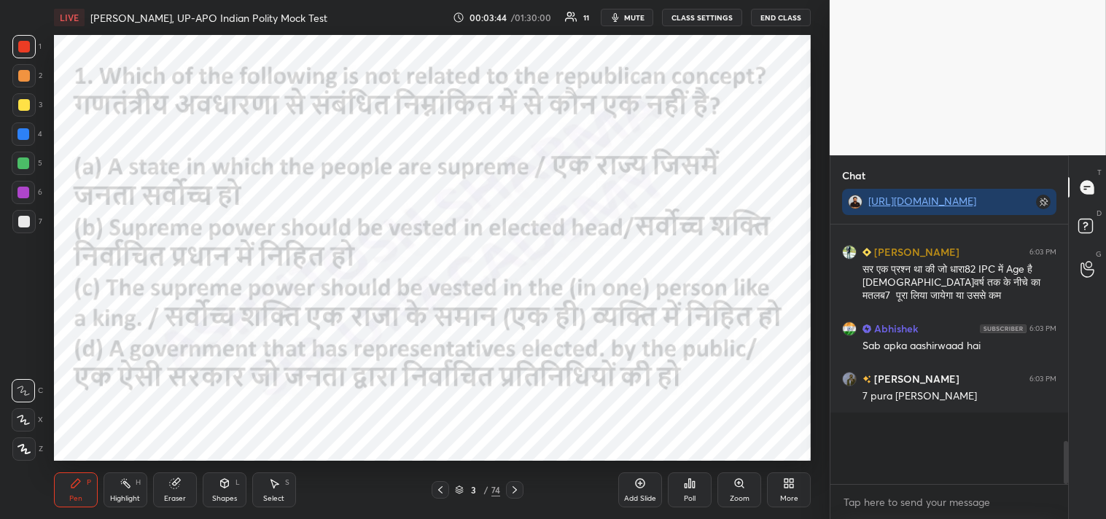
scroll to position [4, 4]
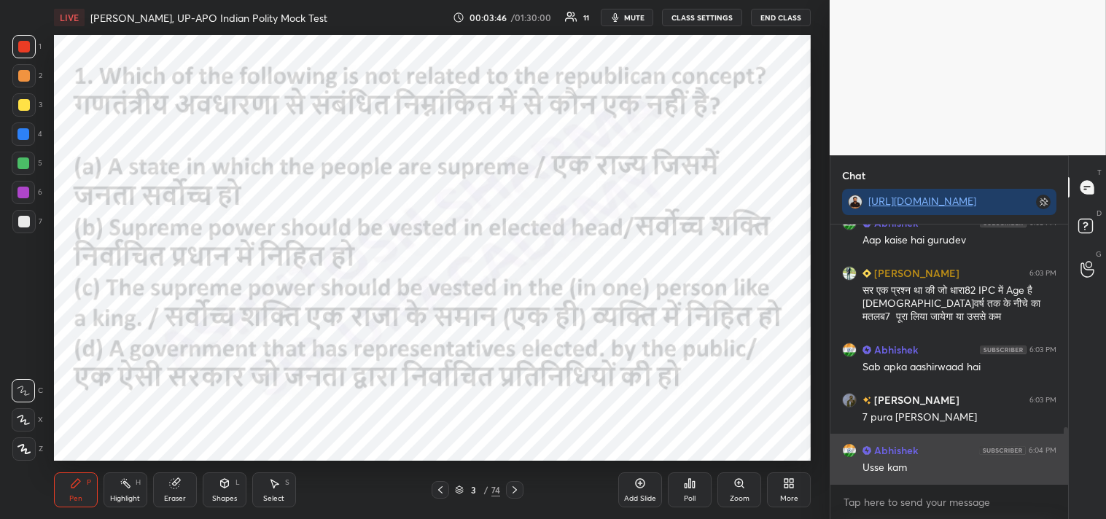
click at [956, 469] on div "[PERSON_NAME] 6:03 PM Gd evening Abhishek 6:03 PM Aap kaise hai gurudev [PERSON…" at bounding box center [949, 355] width 238 height 260
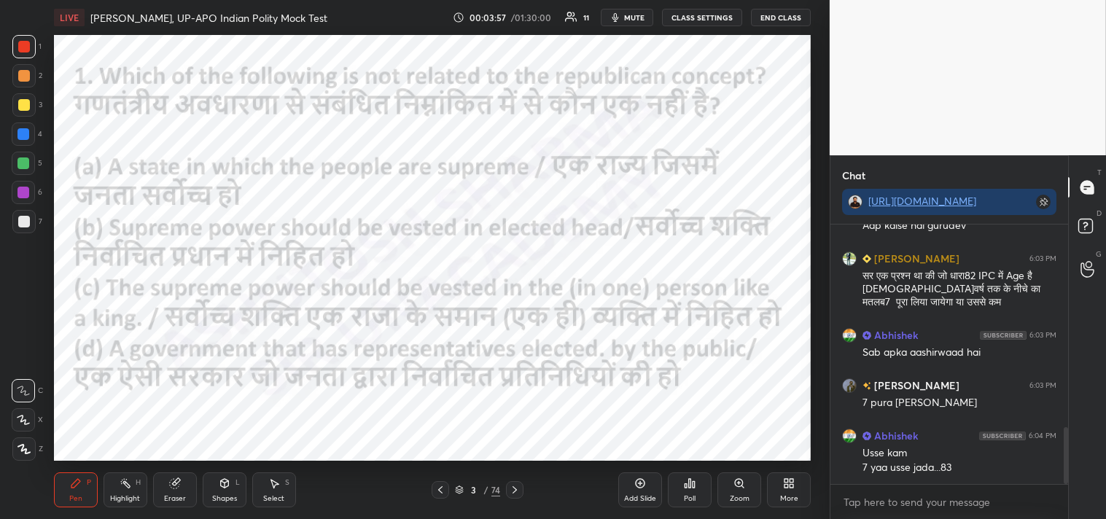
click at [28, 447] on icon at bounding box center [23, 449] width 13 height 10
click at [516, 492] on icon at bounding box center [515, 490] width 12 height 12
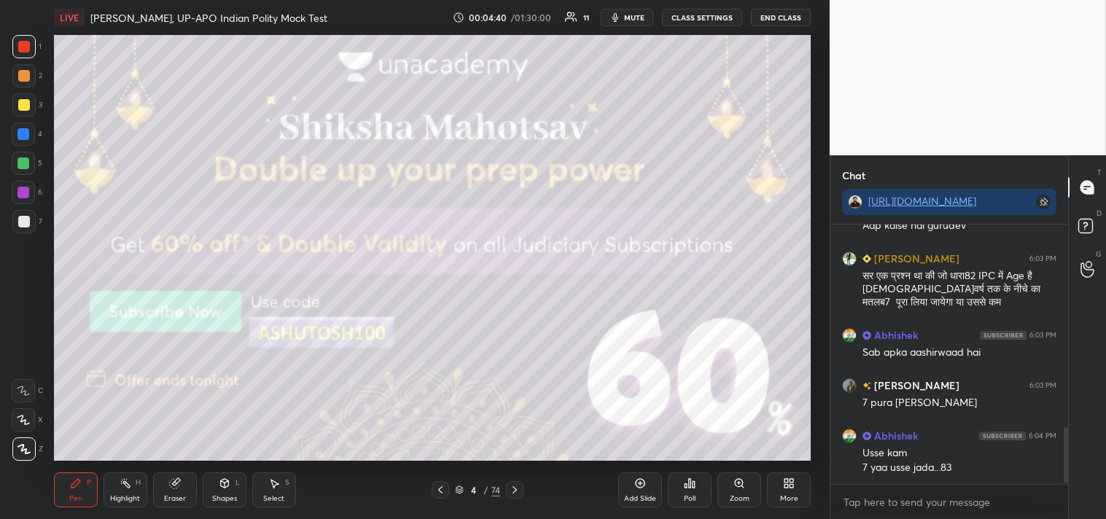
scroll to position [980, 0]
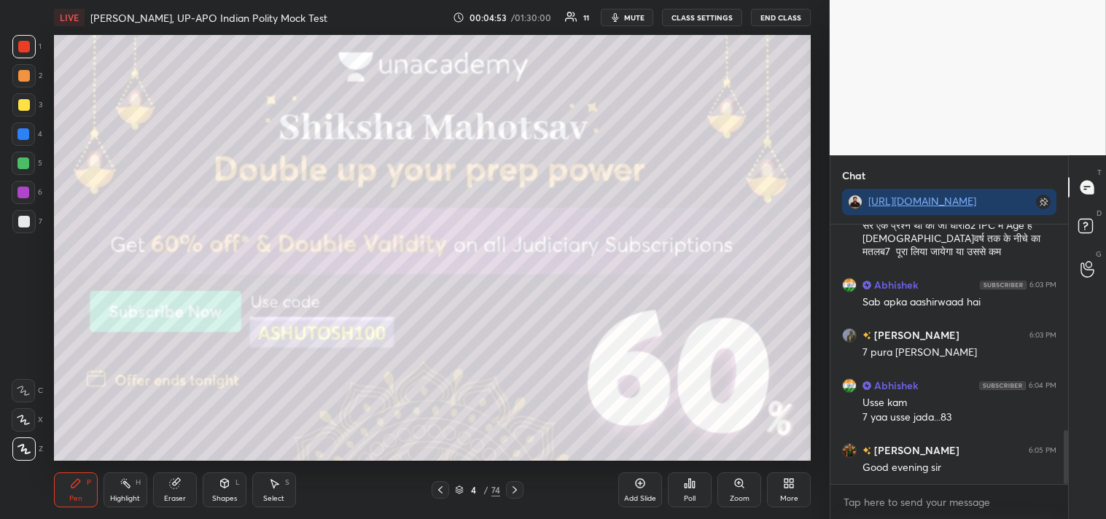
click at [518, 491] on icon at bounding box center [515, 490] width 12 height 12
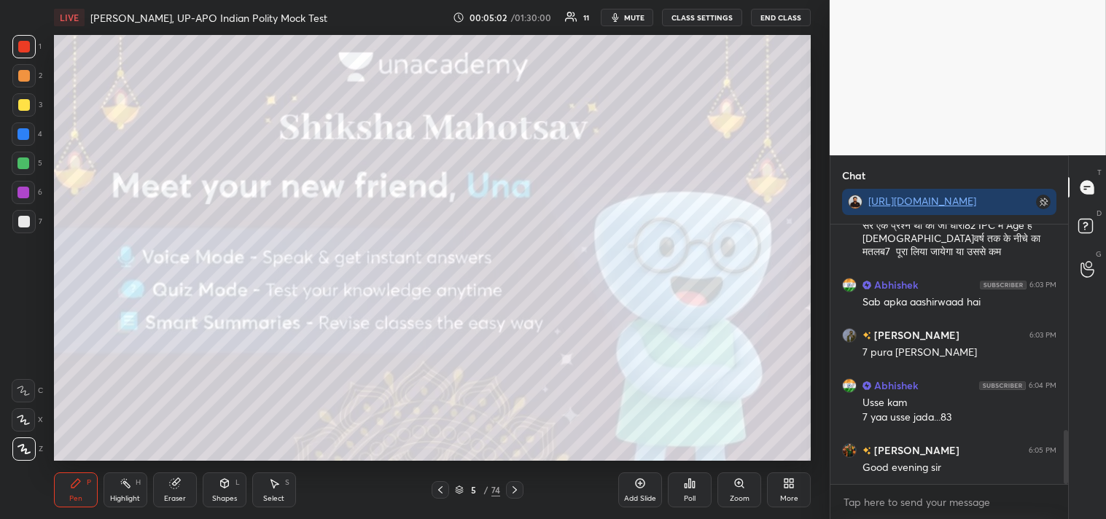
click at [515, 490] on icon at bounding box center [514, 489] width 4 height 7
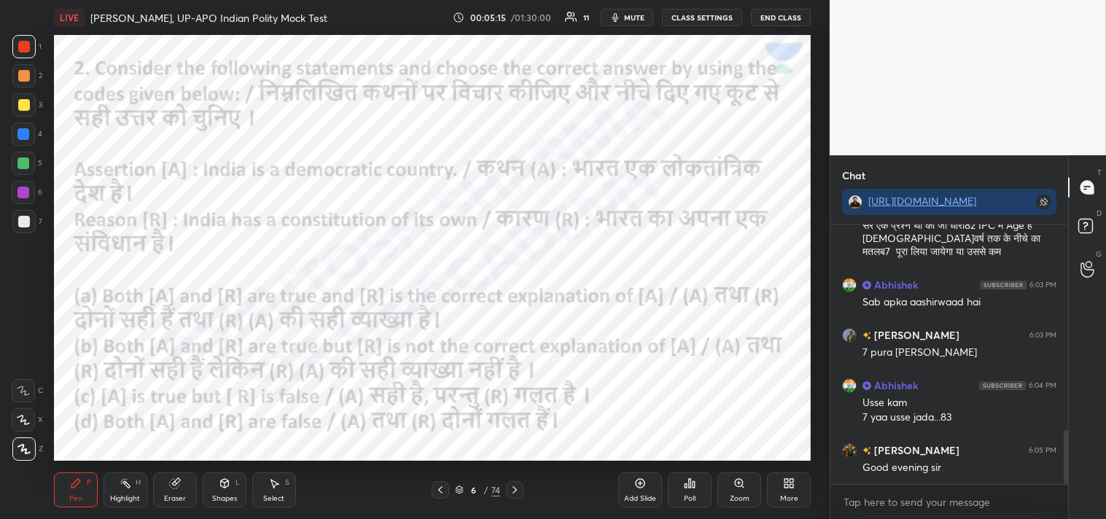
click at [696, 494] on div "Poll" at bounding box center [690, 489] width 44 height 35
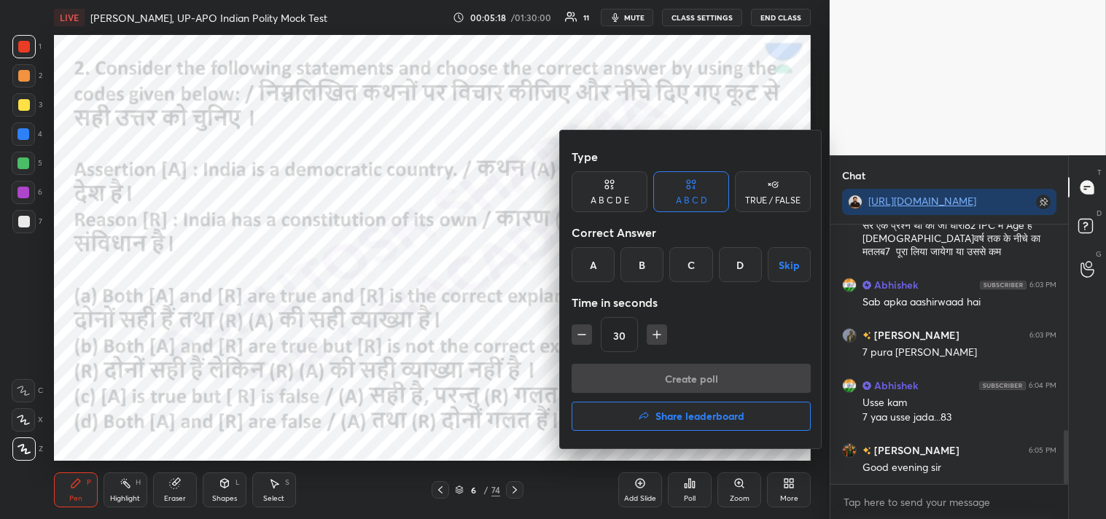
click at [639, 267] on div "B" at bounding box center [641, 264] width 43 height 35
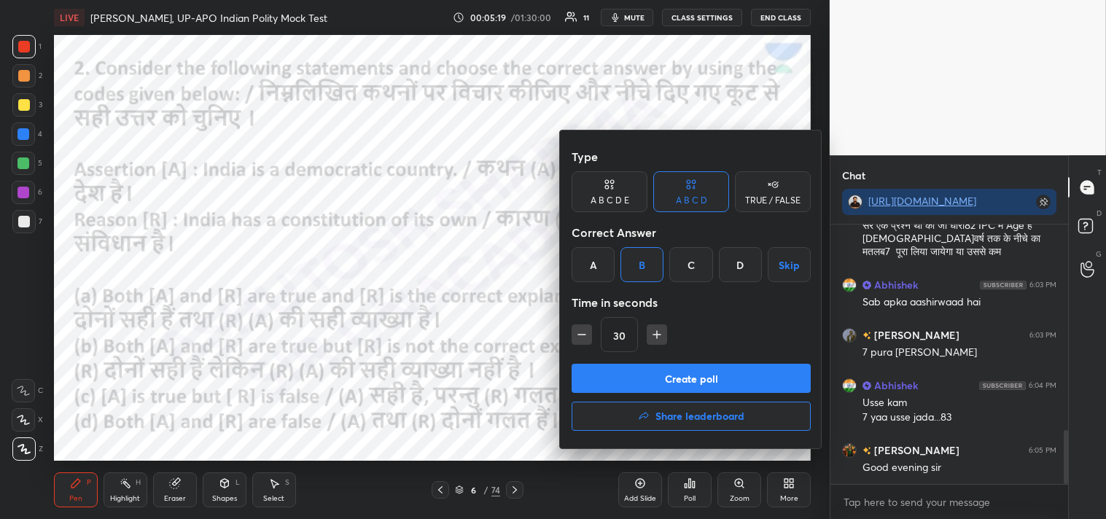
click at [720, 376] on button "Create poll" at bounding box center [691, 378] width 239 height 29
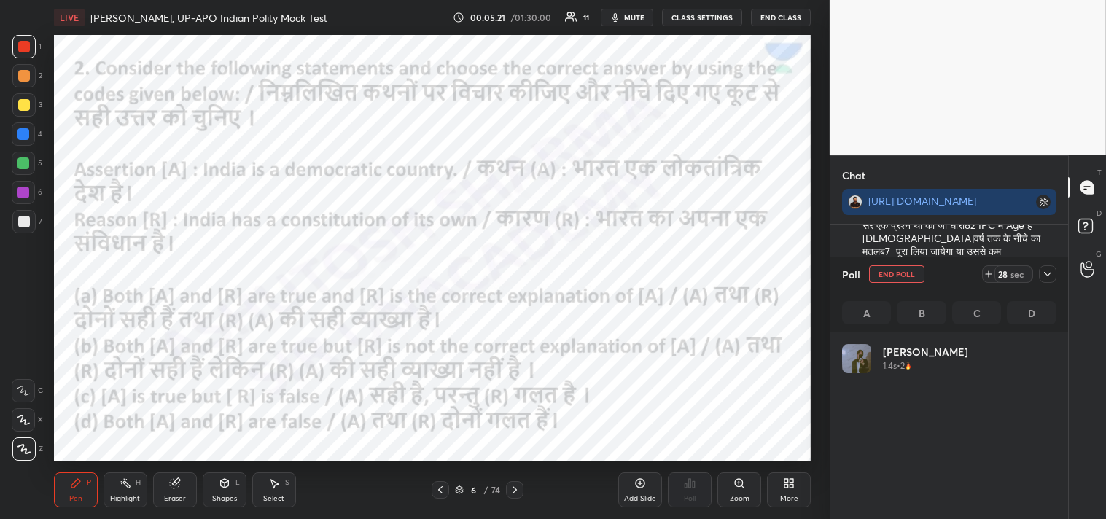
scroll to position [171, 210]
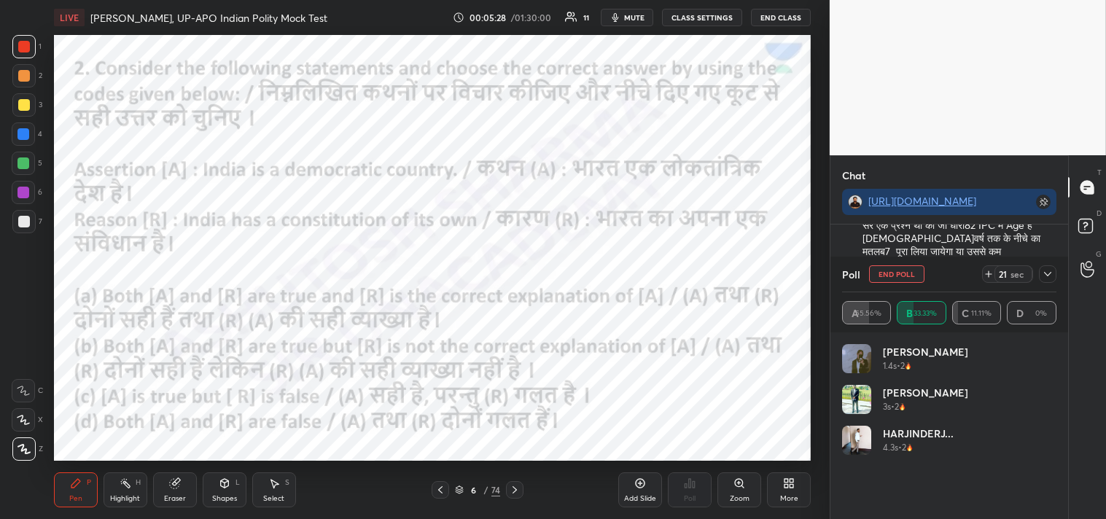
click at [1053, 278] on icon at bounding box center [1048, 274] width 12 height 12
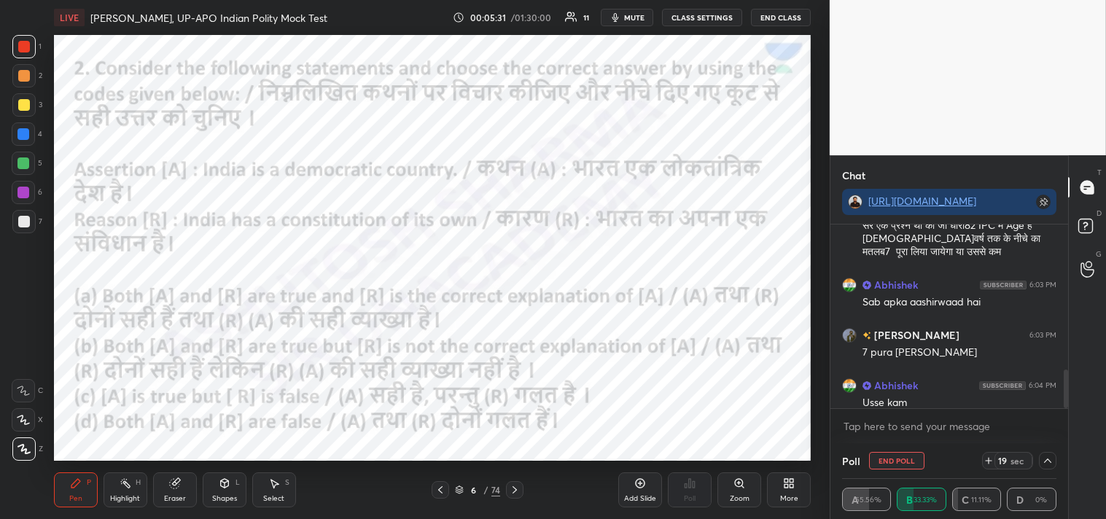
scroll to position [1055, 0]
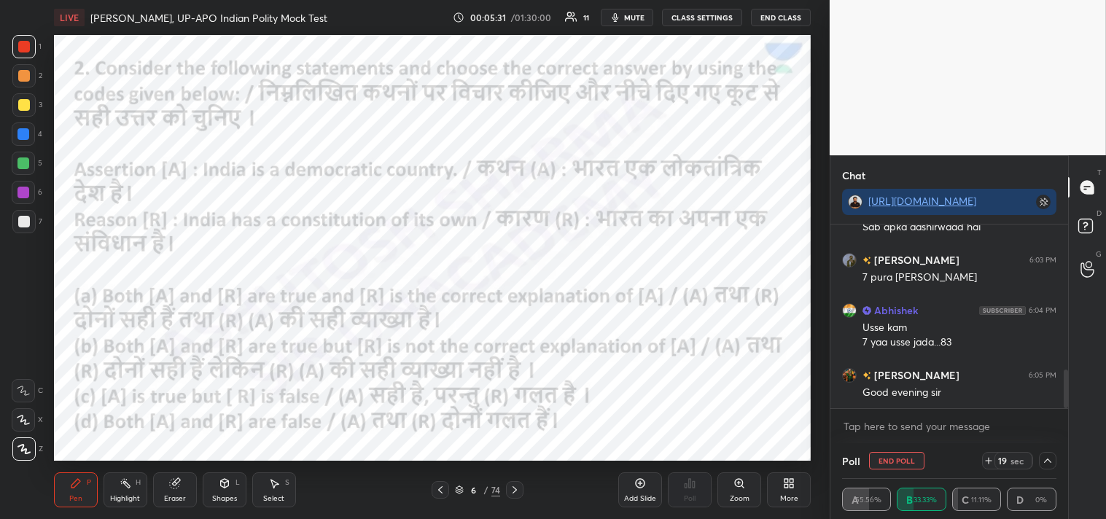
drag, startPoint x: 1067, startPoint y: 391, endPoint x: 1067, endPoint y: 416, distance: 24.1
click at [1067, 416] on div "Abhishek 6:03 PM Aap kaise hai gurudev [PERSON_NAME] 6:03 PM सर एक प्रश्न था की…" at bounding box center [949, 334] width 238 height 219
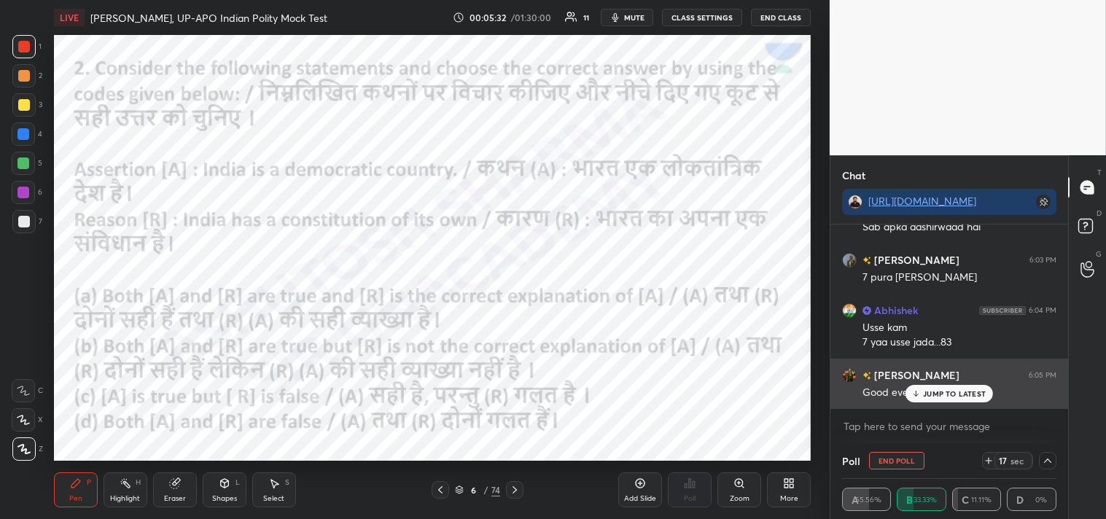
click at [953, 396] on p "JUMP TO LATEST" at bounding box center [954, 393] width 63 height 9
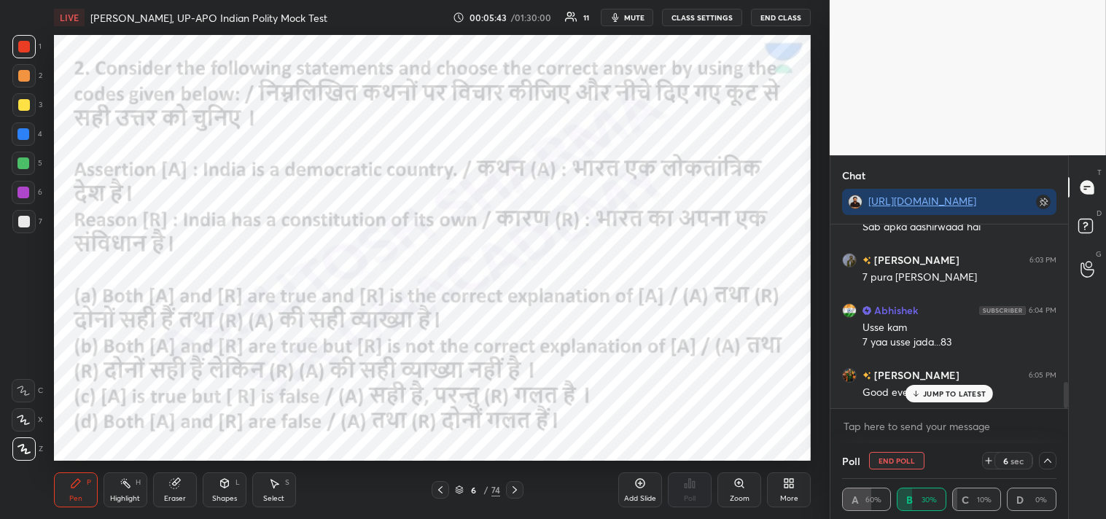
scroll to position [1105, 0]
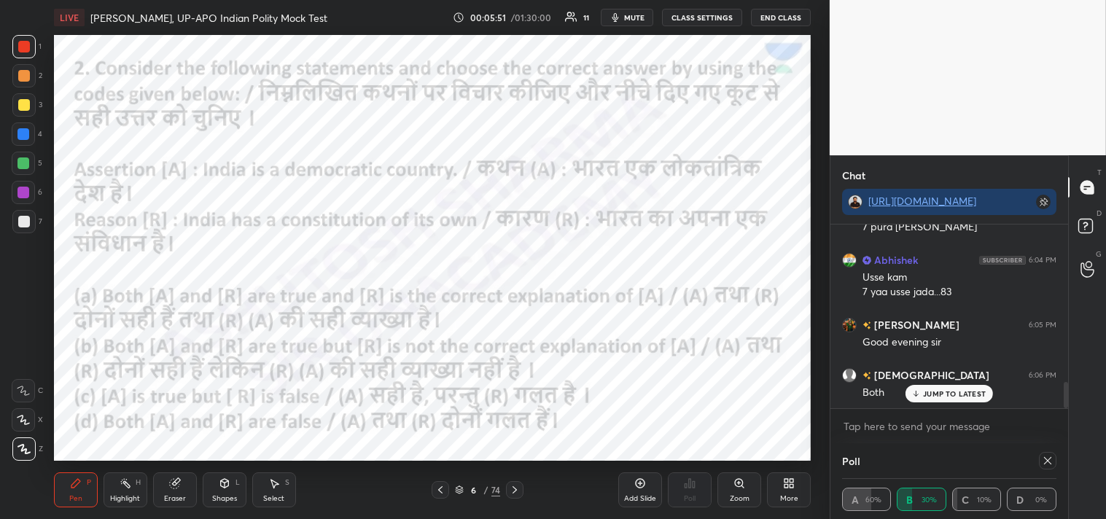
click at [954, 397] on p "JUMP TO LATEST" at bounding box center [954, 393] width 63 height 9
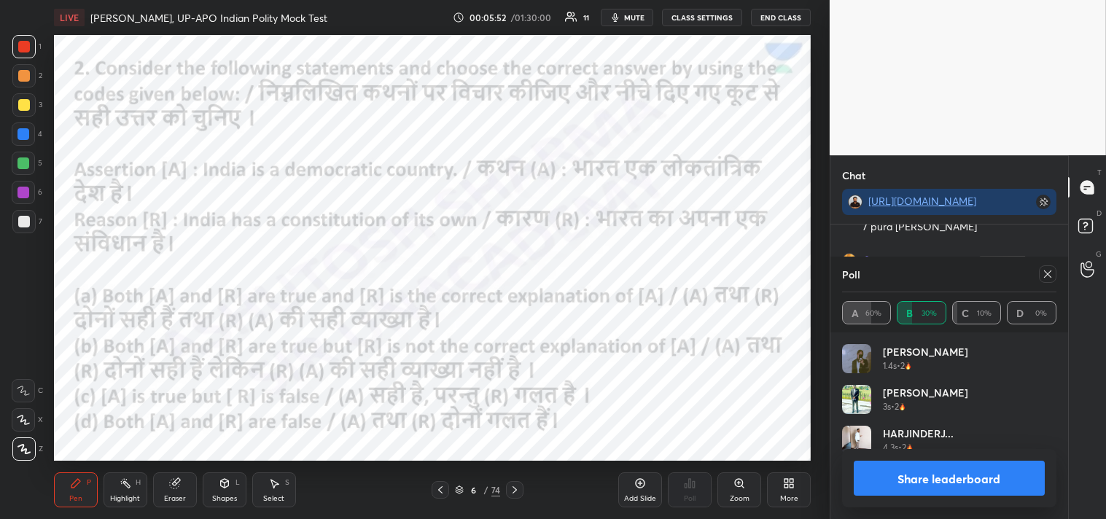
scroll to position [171, 210]
click at [1051, 281] on div at bounding box center [1047, 273] width 17 height 17
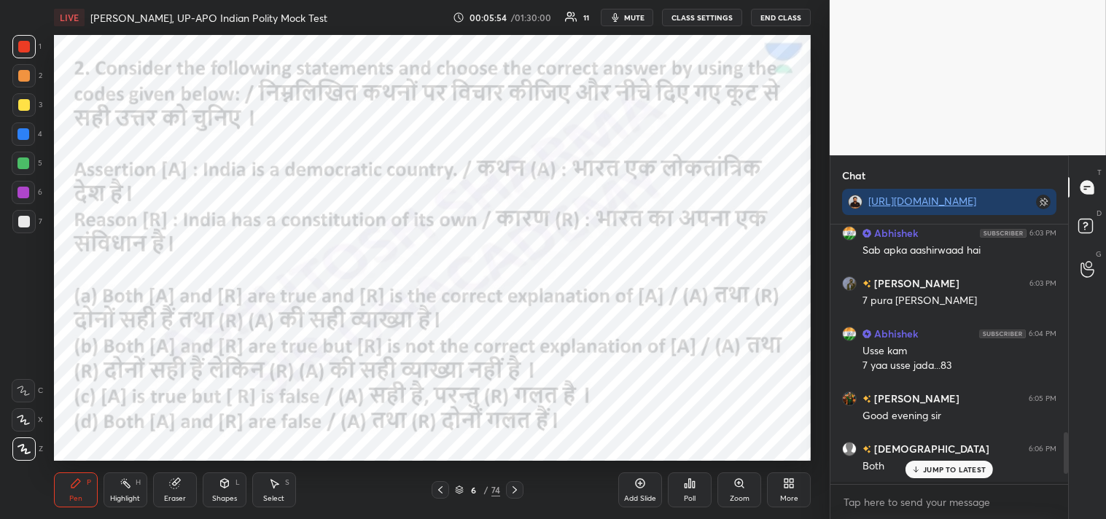
scroll to position [255, 233]
click at [515, 494] on icon at bounding box center [515, 490] width 12 height 12
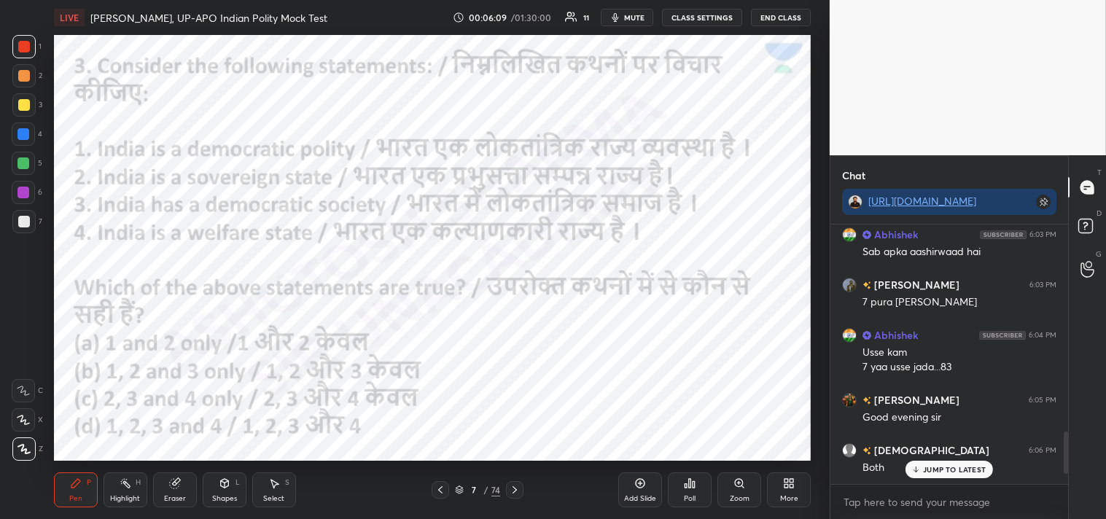
click at [695, 493] on div "Poll" at bounding box center [690, 489] width 44 height 35
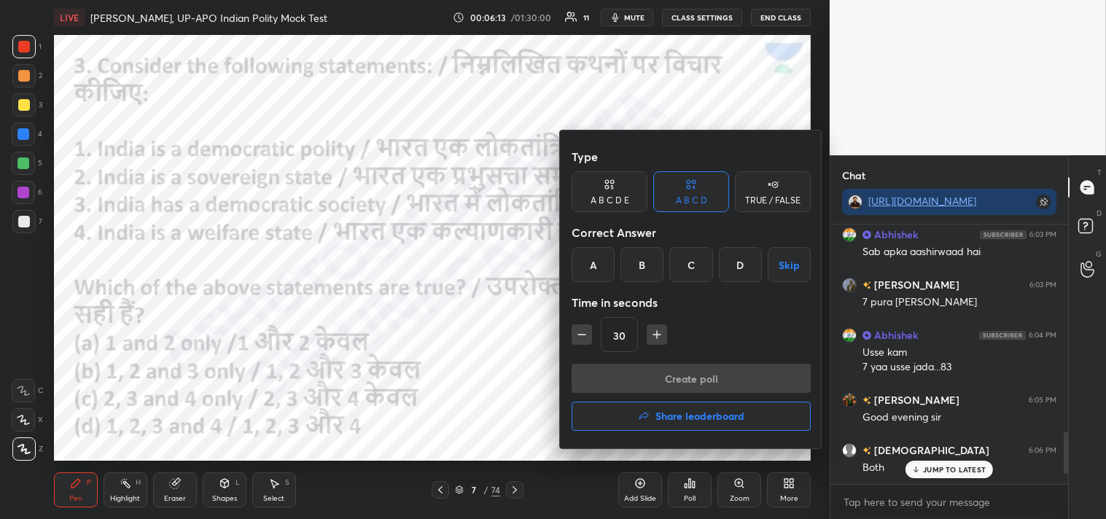
click at [742, 266] on div "D" at bounding box center [740, 264] width 43 height 35
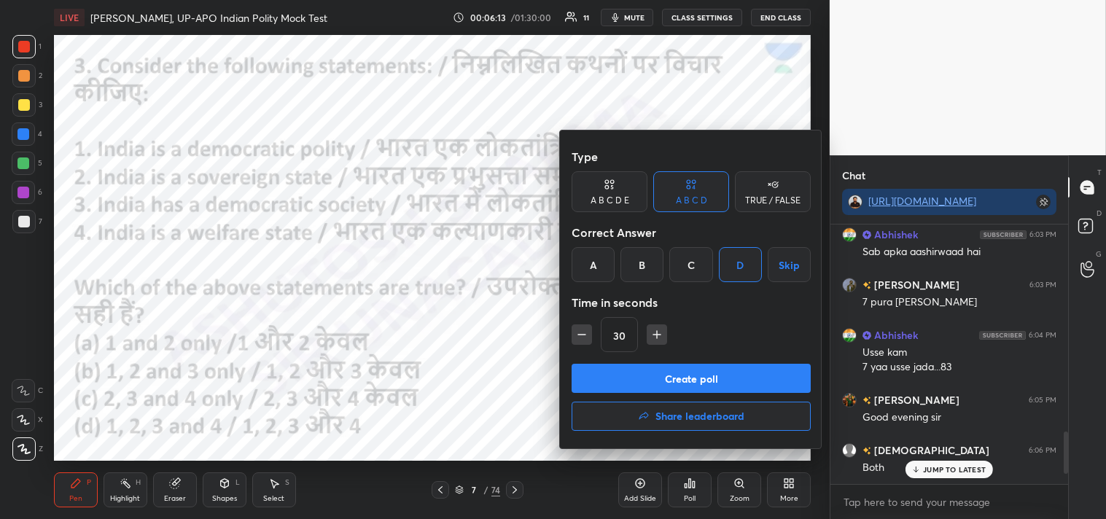
click at [720, 388] on button "Create poll" at bounding box center [691, 378] width 239 height 29
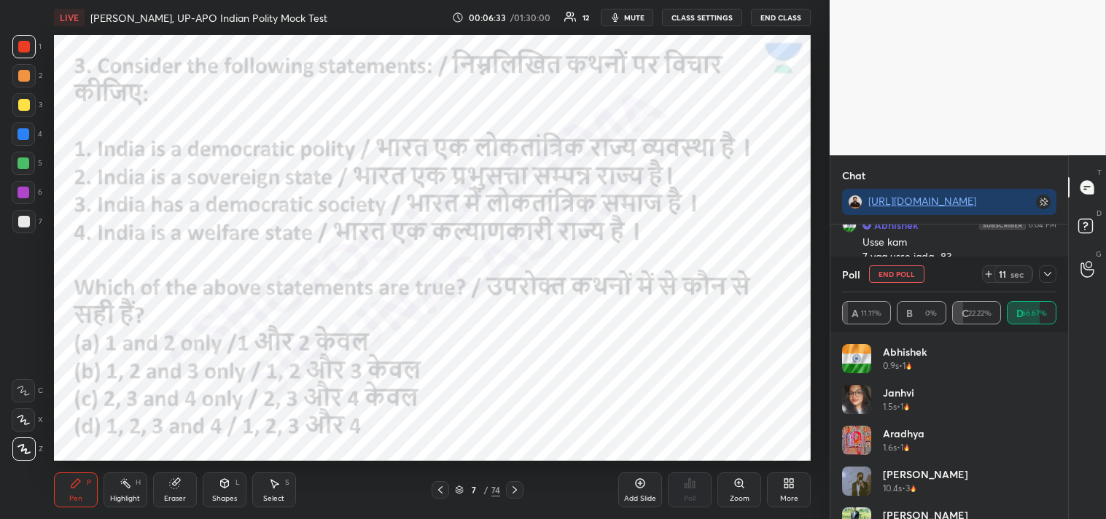
click at [1048, 273] on icon at bounding box center [1048, 274] width 12 height 12
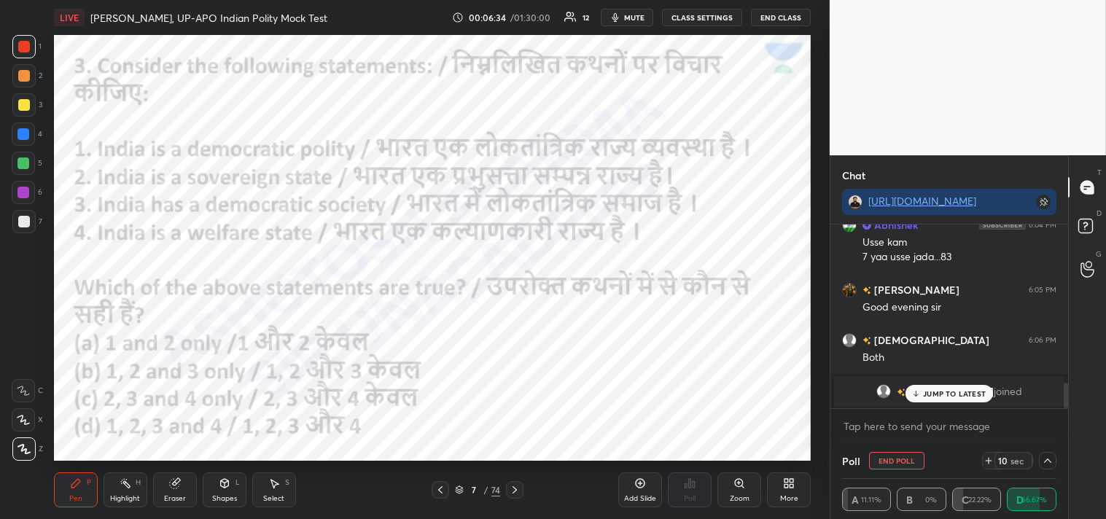
click at [948, 394] on p "JUMP TO LATEST" at bounding box center [954, 393] width 63 height 9
click at [955, 389] on span "[PERSON_NAME]" at bounding box center [950, 392] width 85 height 12
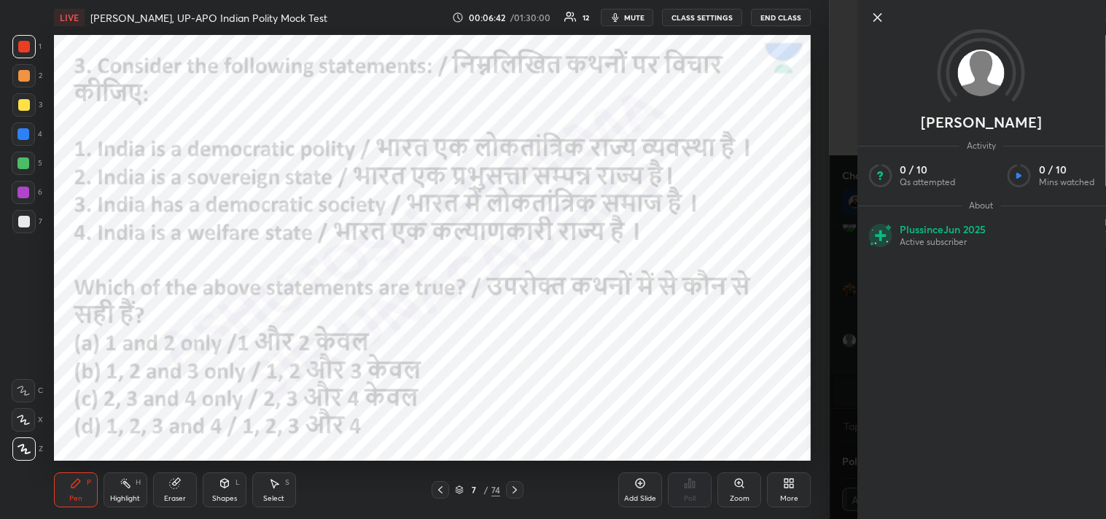
click at [878, 25] on icon at bounding box center [876, 17] width 17 height 17
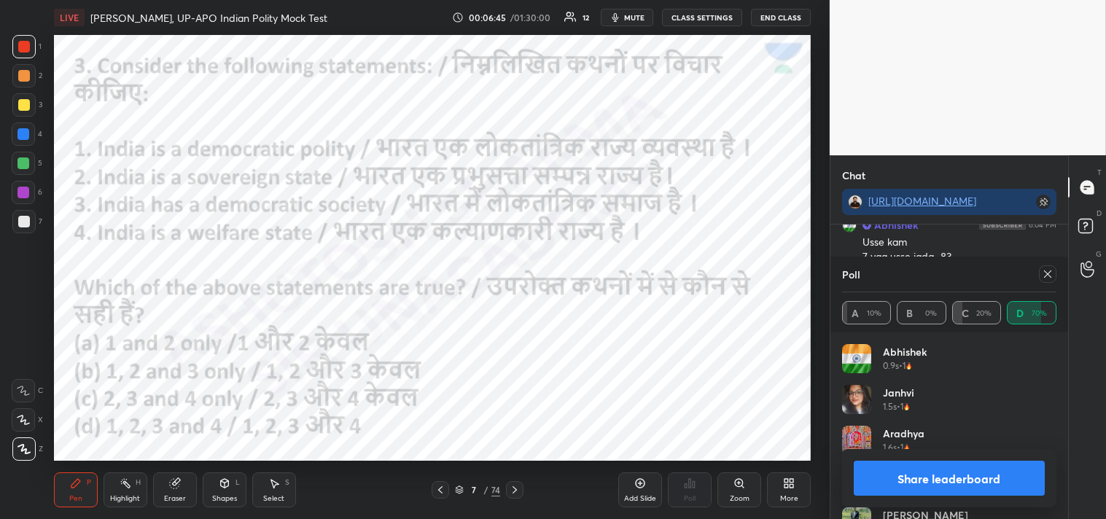
click at [1048, 276] on icon at bounding box center [1048, 274] width 12 height 12
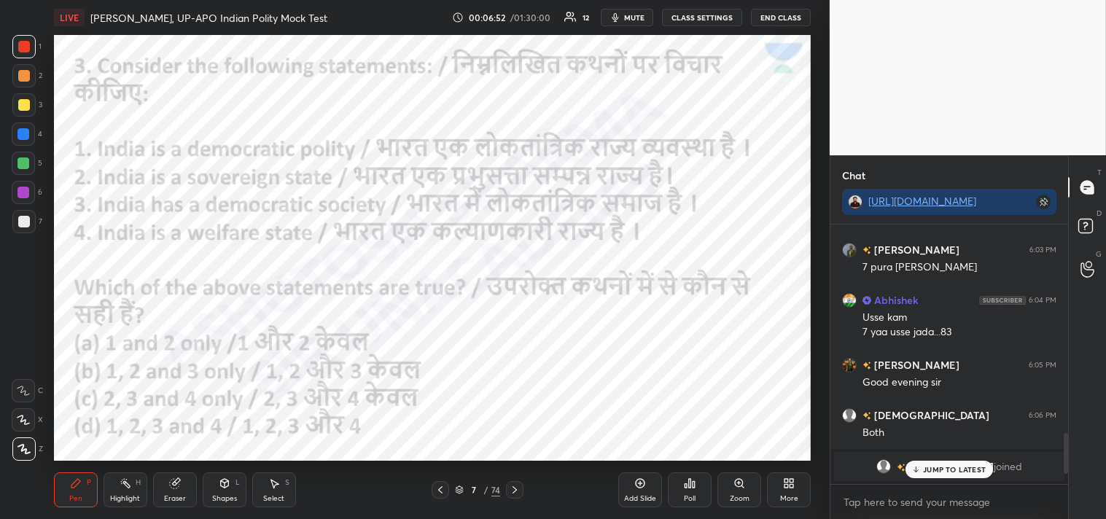
click at [515, 491] on icon at bounding box center [515, 490] width 12 height 12
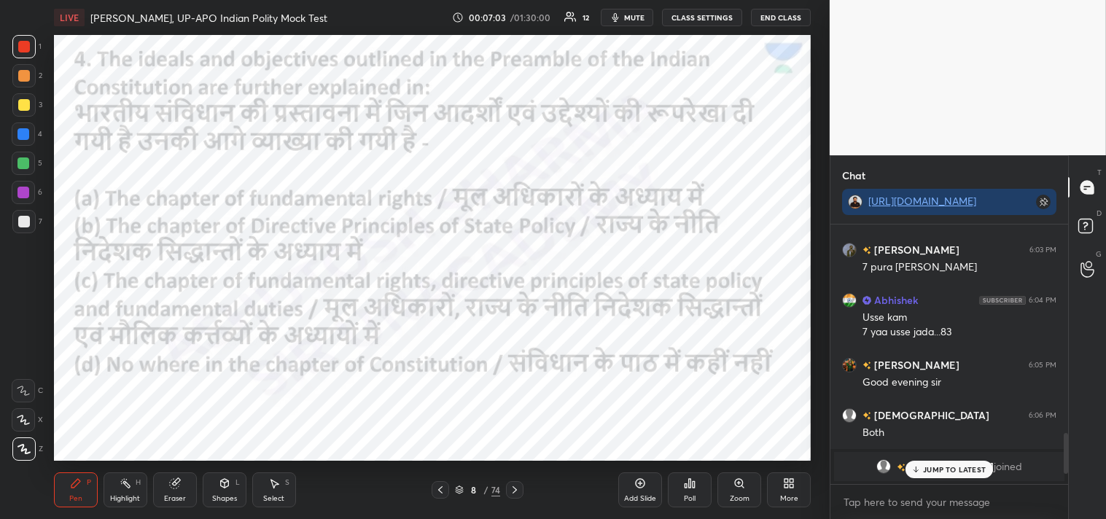
click at [690, 495] on div "Poll" at bounding box center [690, 498] width 12 height 7
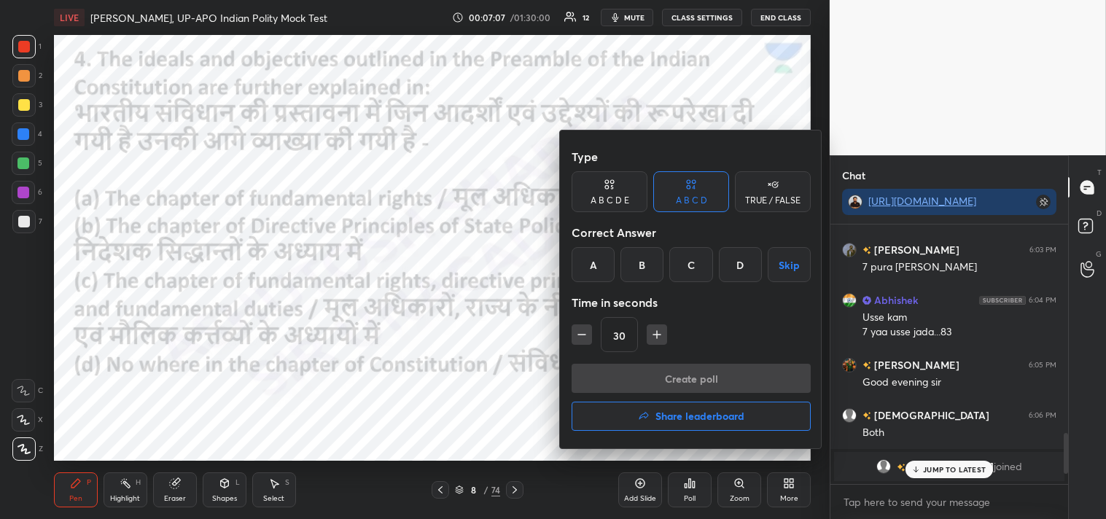
drag, startPoint x: 691, startPoint y: 259, endPoint x: 693, endPoint y: 323, distance: 64.2
click at [693, 262] on div "C" at bounding box center [690, 264] width 43 height 35
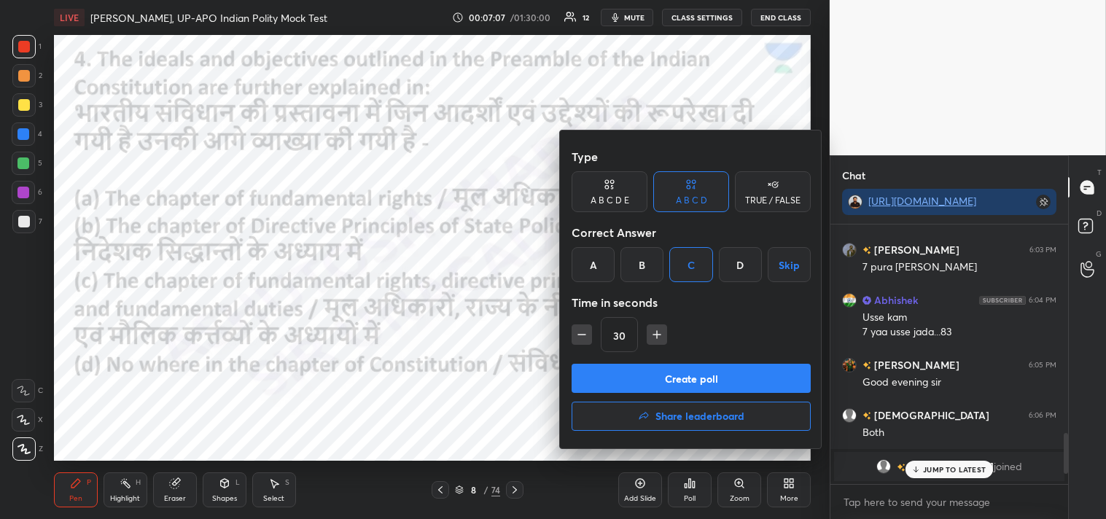
click at [698, 384] on button "Create poll" at bounding box center [691, 378] width 239 height 29
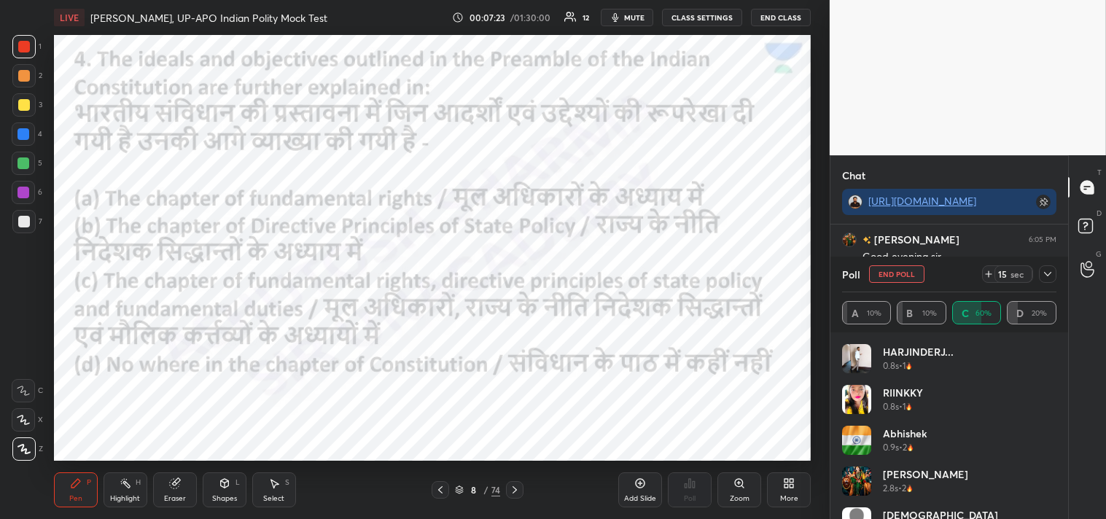
click at [1048, 278] on icon at bounding box center [1048, 274] width 12 height 12
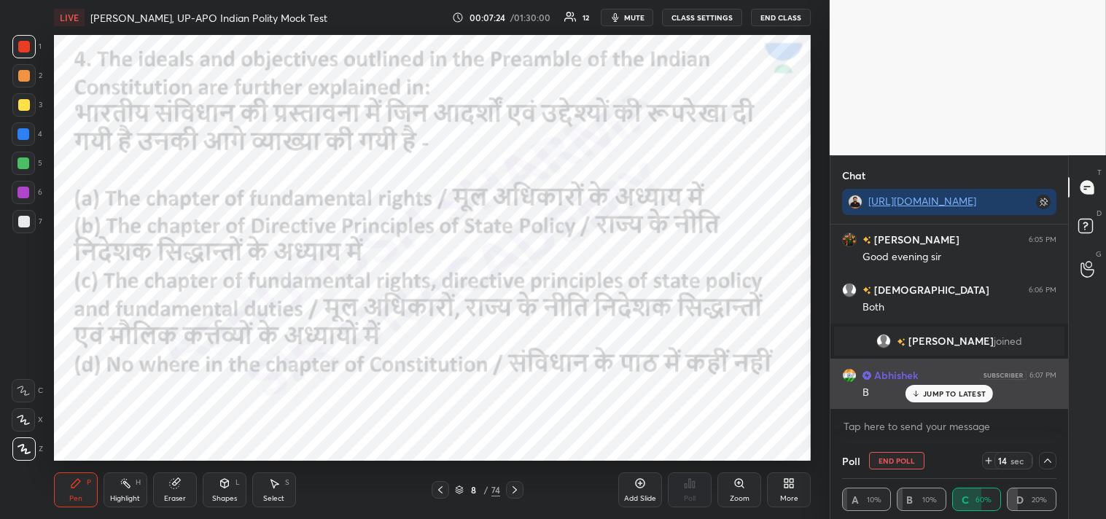
click at [956, 390] on p "JUMP TO LATEST" at bounding box center [954, 393] width 63 height 9
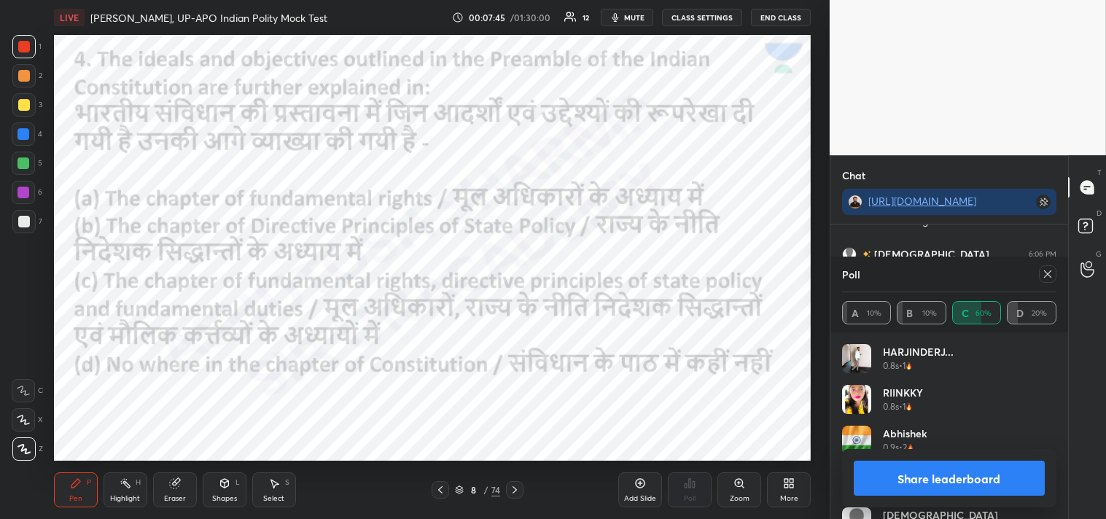
click at [1048, 278] on icon at bounding box center [1048, 274] width 12 height 12
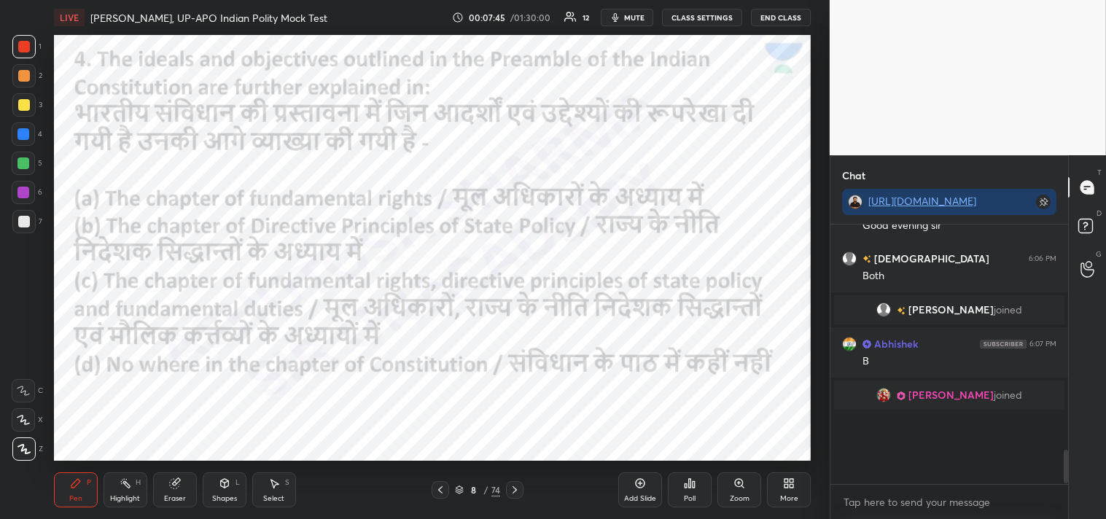
scroll to position [203, 233]
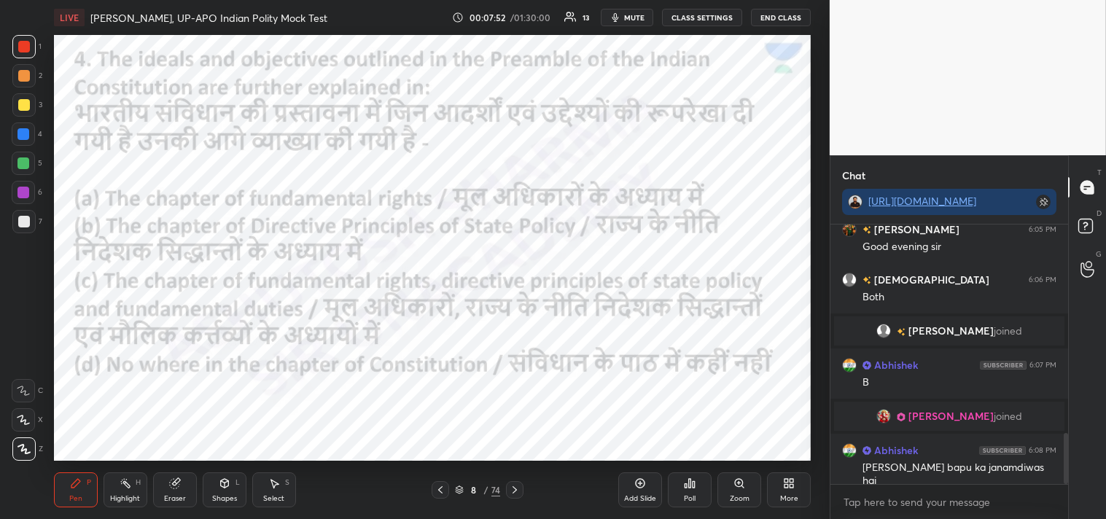
click at [518, 488] on icon at bounding box center [515, 490] width 12 height 12
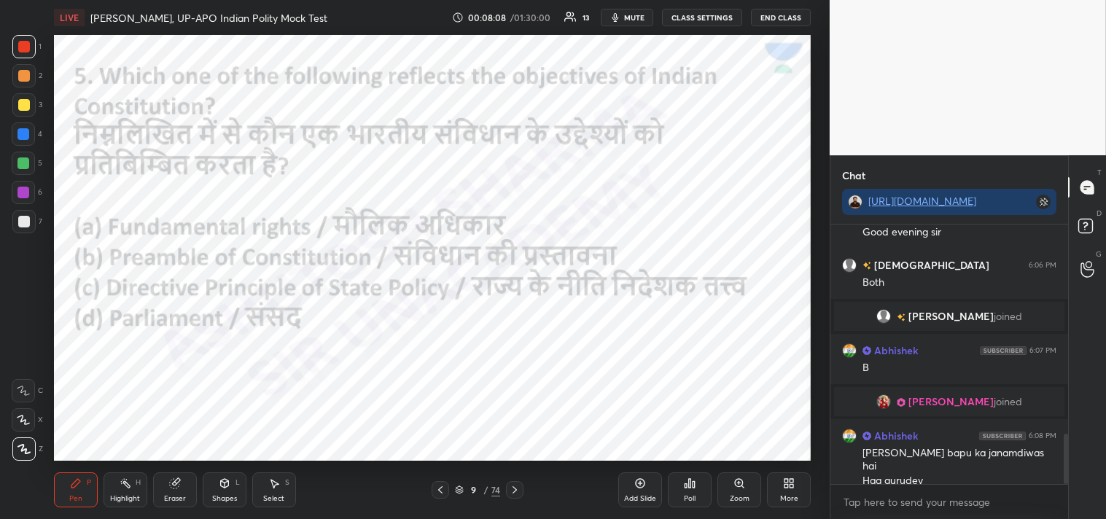
click at [695, 488] on icon at bounding box center [690, 483] width 12 height 12
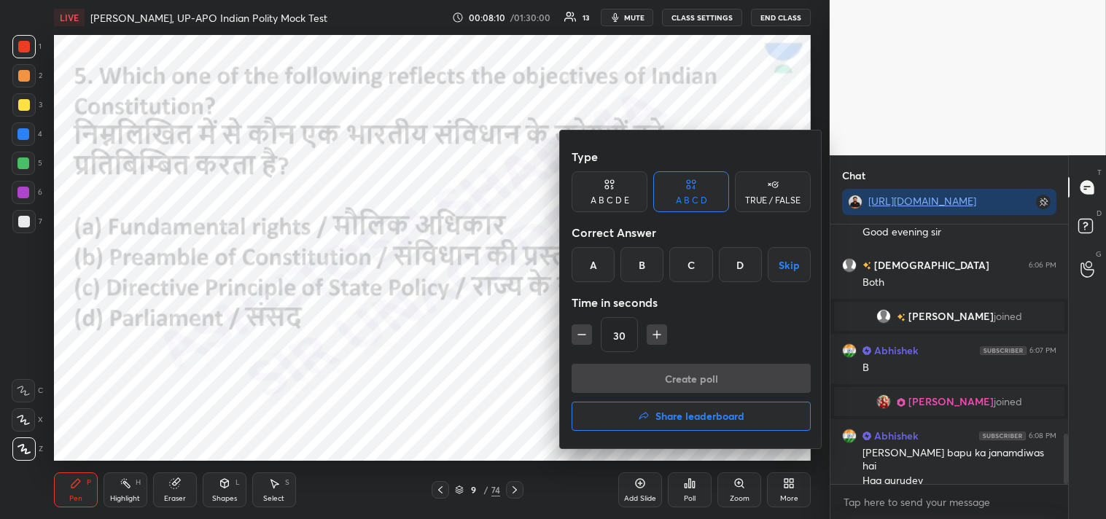
click at [638, 265] on div "B" at bounding box center [641, 264] width 43 height 35
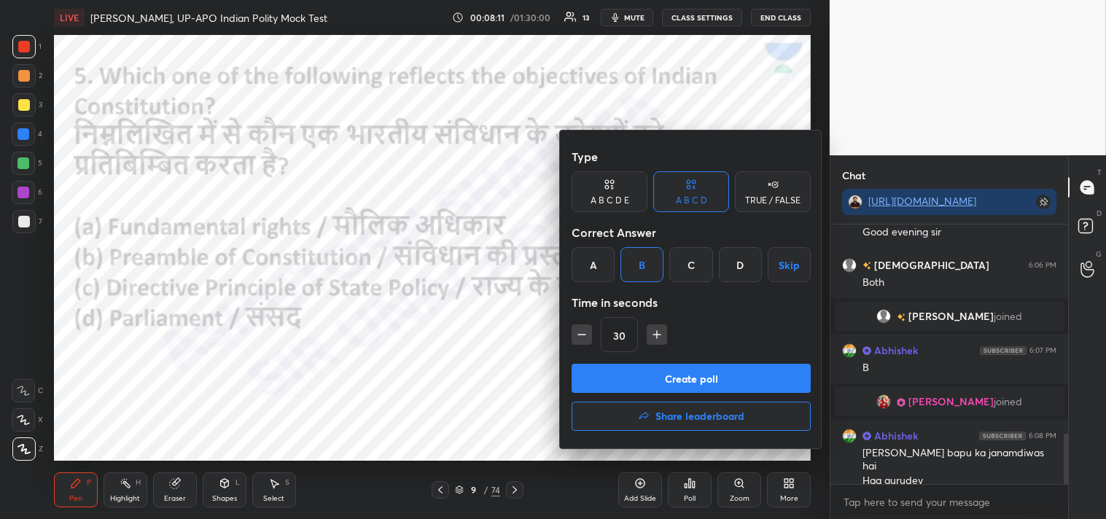
click at [705, 383] on button "Create poll" at bounding box center [691, 378] width 239 height 29
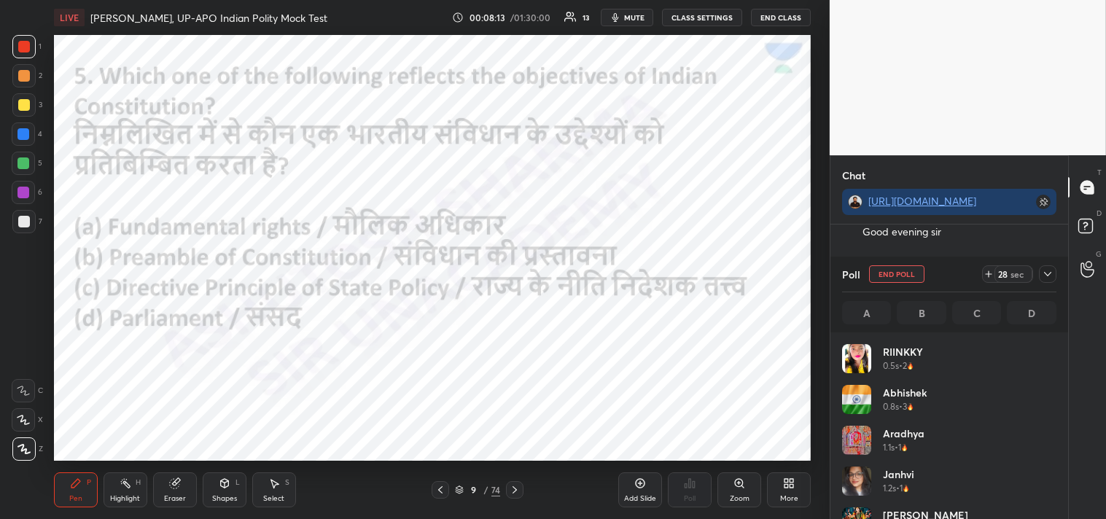
click at [1050, 277] on icon at bounding box center [1048, 274] width 12 height 12
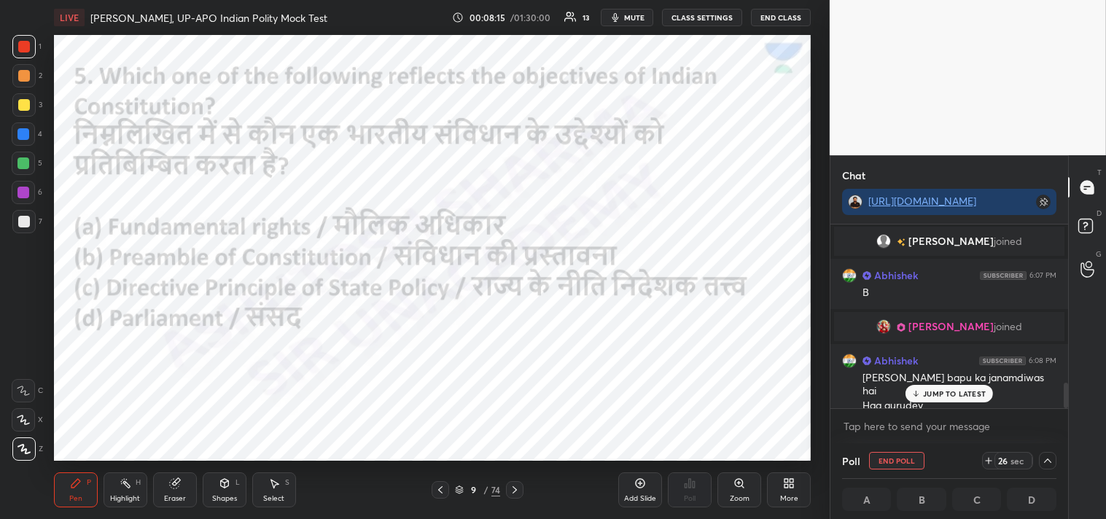
drag, startPoint x: 1066, startPoint y: 399, endPoint x: 1060, endPoint y: 427, distance: 29.0
click at [1060, 427] on div "[PERSON_NAME] 6:06 PM Both [PERSON_NAME] joined Abhishek 6:07 PM B [PERSON_NAME…" at bounding box center [949, 334] width 238 height 219
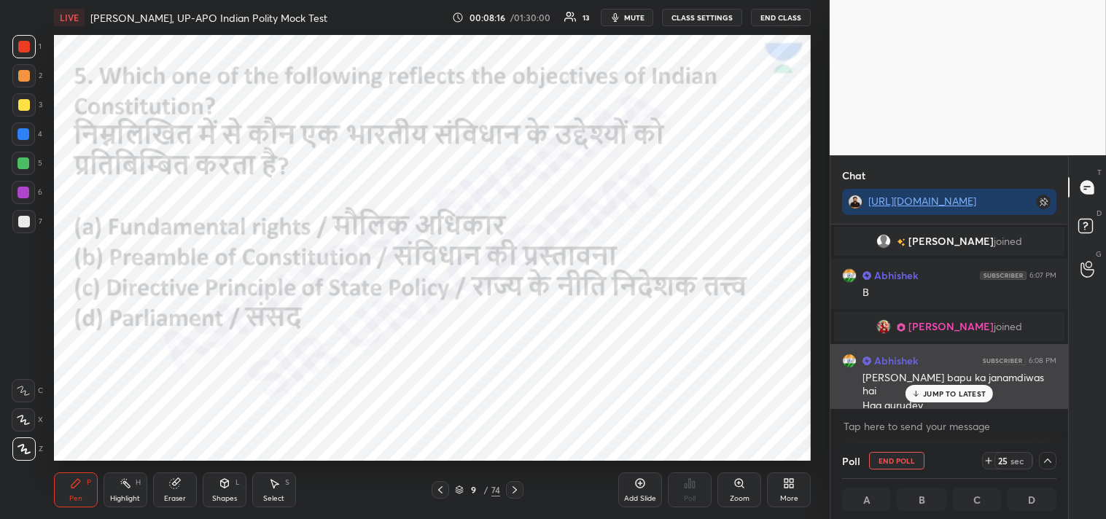
click at [939, 396] on p "JUMP TO LATEST" at bounding box center [954, 393] width 63 height 9
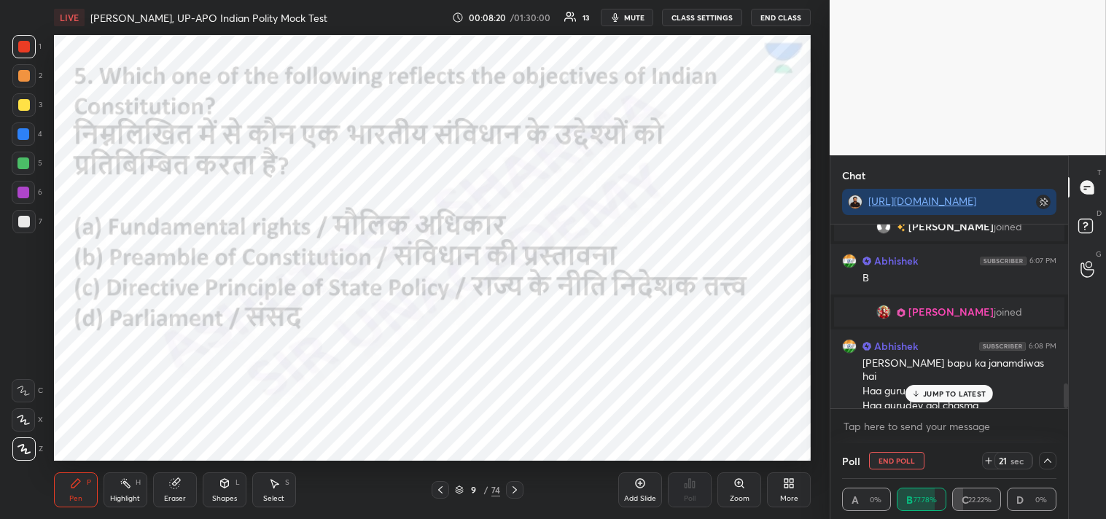
click at [957, 395] on p "JUMP TO LATEST" at bounding box center [954, 393] width 63 height 9
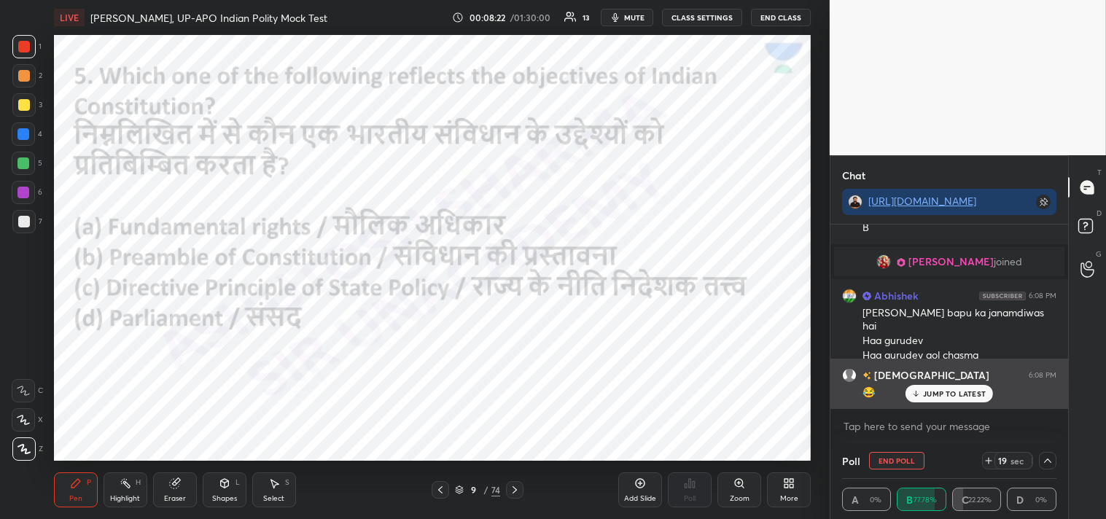
click at [948, 392] on p "JUMP TO LATEST" at bounding box center [954, 393] width 63 height 9
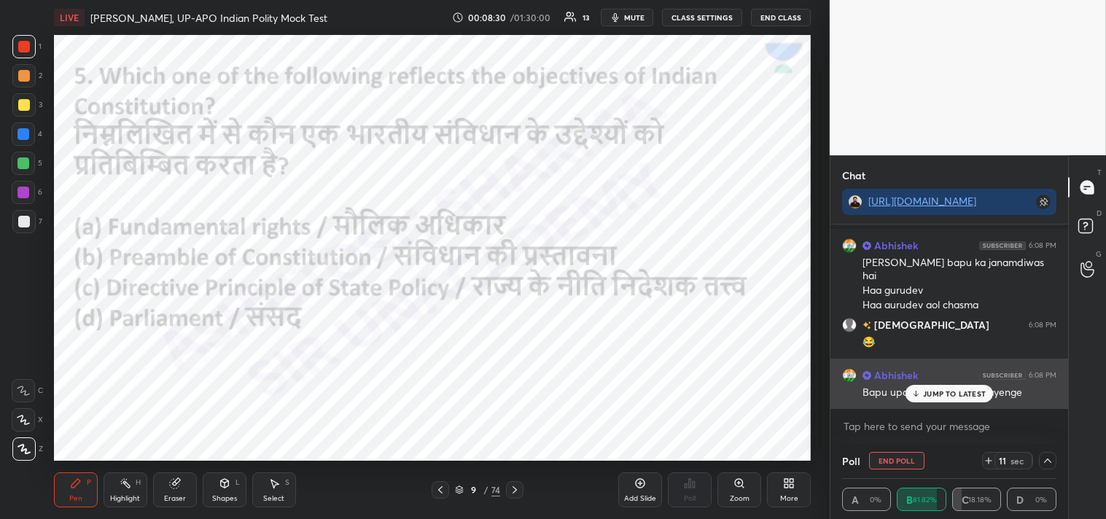
click at [951, 398] on div "JUMP TO LATEST" at bounding box center [948, 393] width 87 height 17
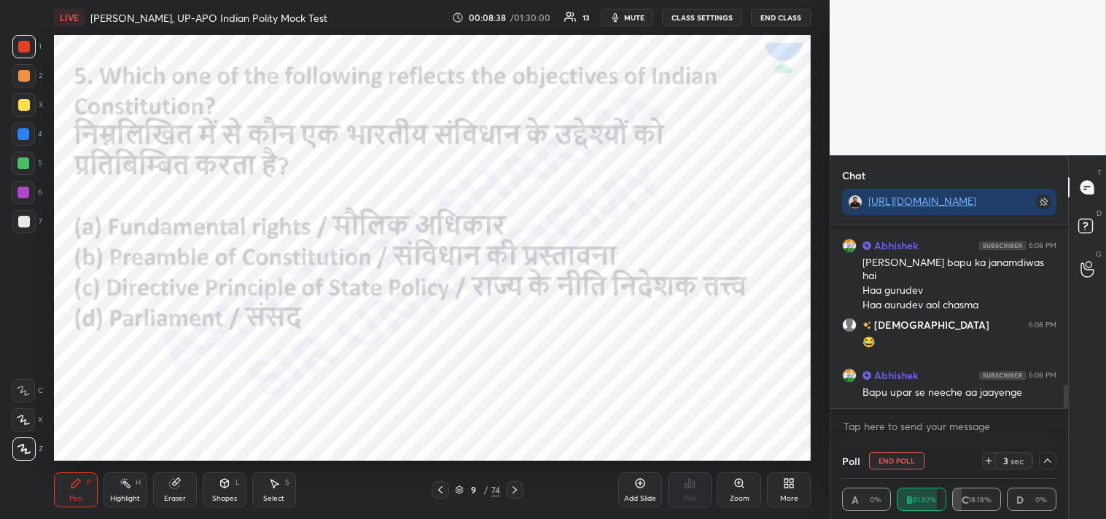
click at [1048, 461] on icon at bounding box center [1048, 461] width 12 height 12
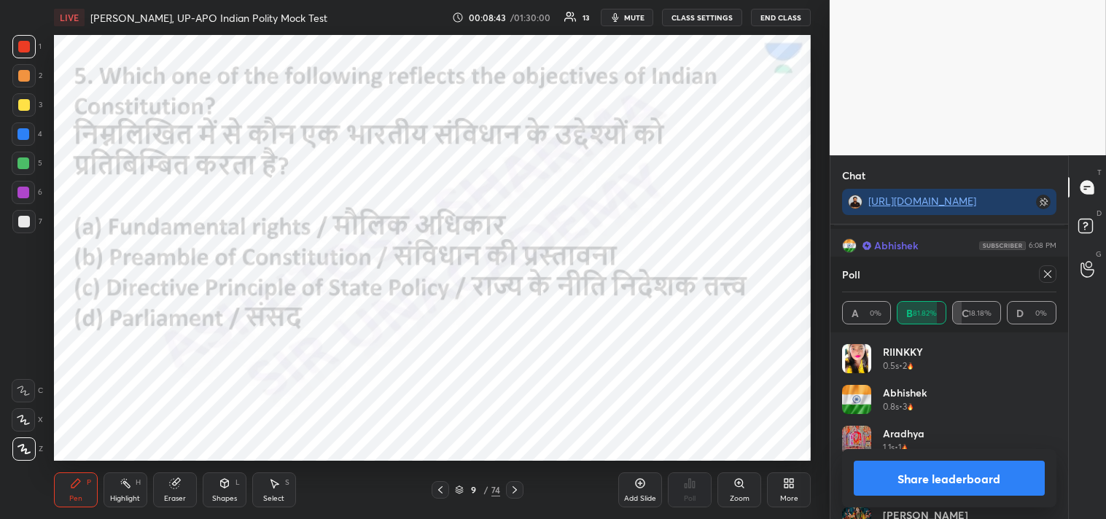
click at [1048, 273] on icon at bounding box center [1048, 274] width 12 height 12
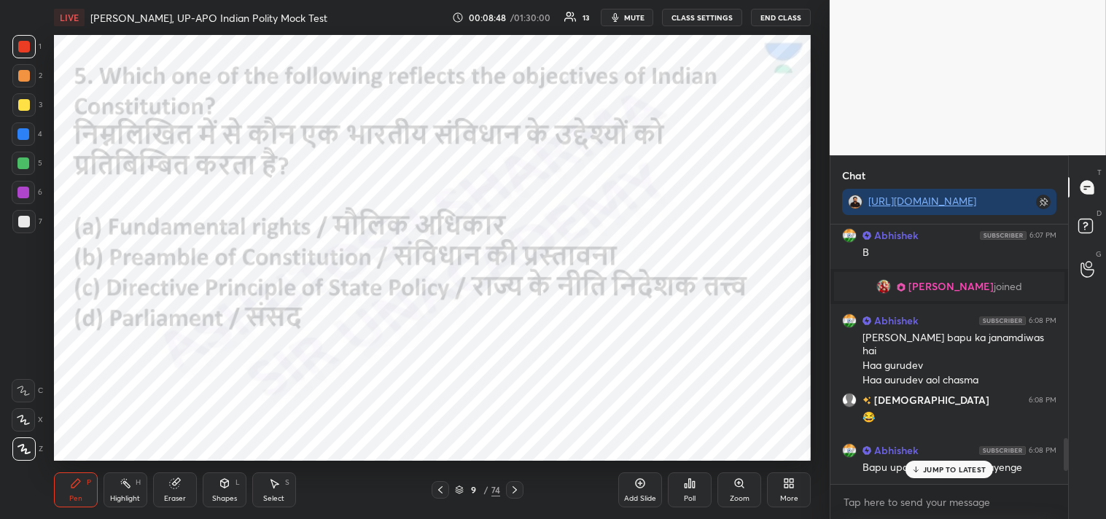
click at [933, 465] on p "JUMP TO LATEST" at bounding box center [954, 469] width 63 height 9
click at [518, 488] on icon at bounding box center [515, 490] width 12 height 12
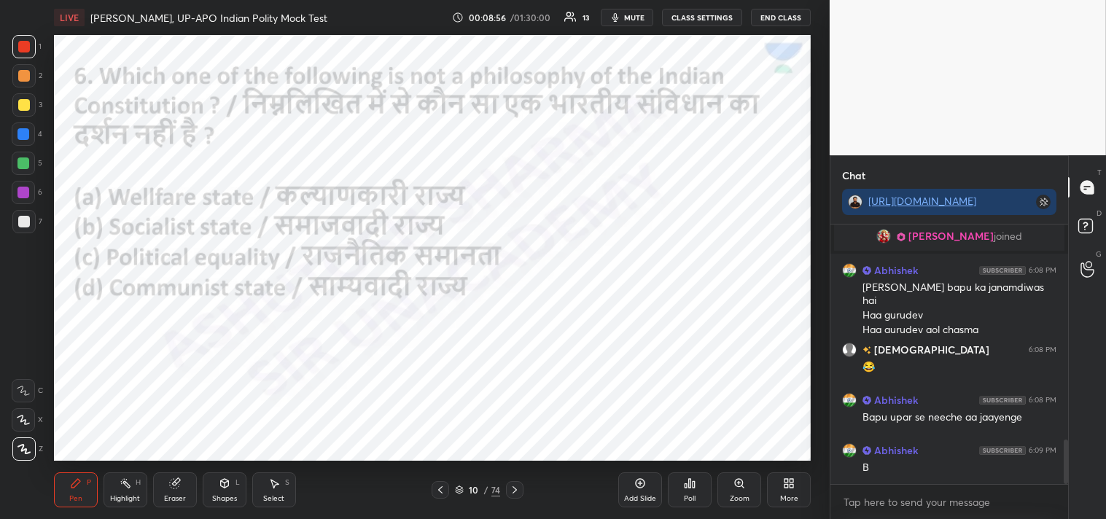
click at [698, 493] on div "Poll" at bounding box center [690, 489] width 44 height 35
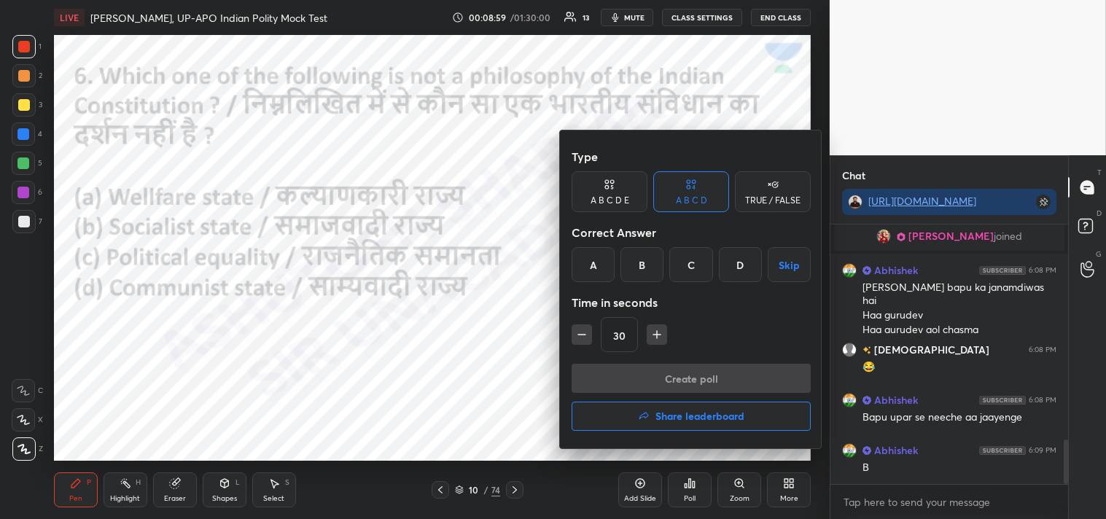
drag, startPoint x: 741, startPoint y: 263, endPoint x: 733, endPoint y: 280, distance: 18.9
click at [741, 265] on div "D" at bounding box center [740, 264] width 43 height 35
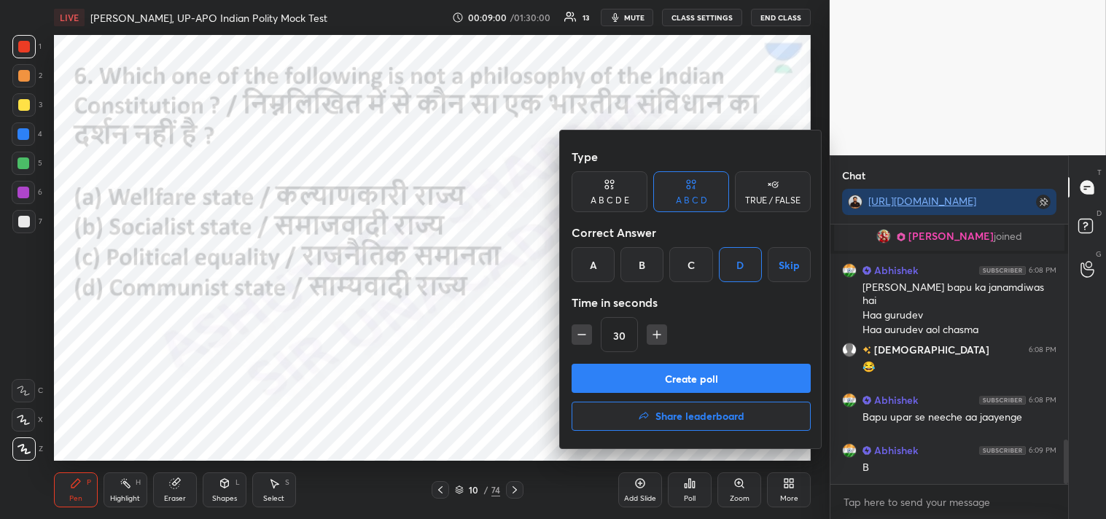
click at [728, 381] on button "Create poll" at bounding box center [691, 378] width 239 height 29
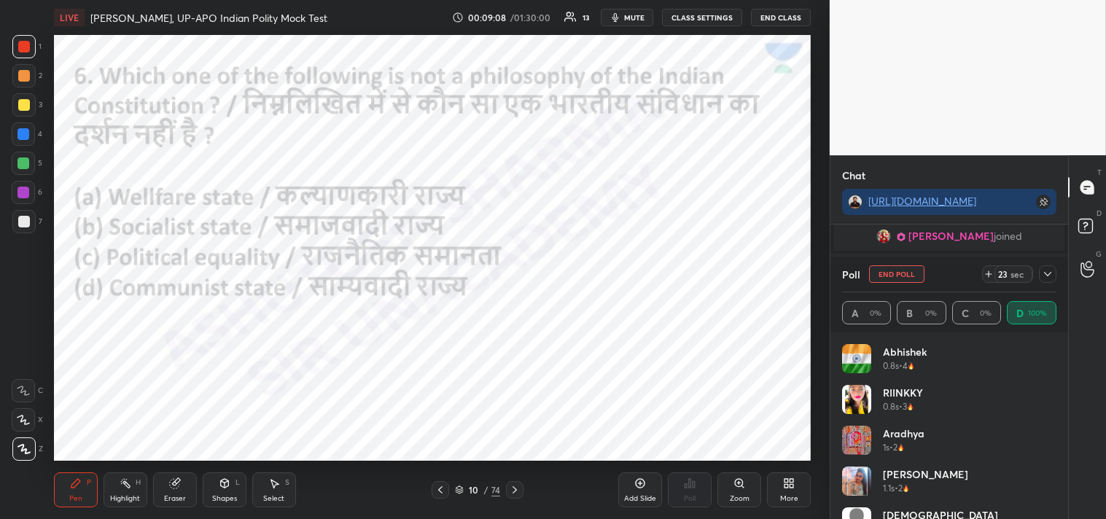
click at [1046, 272] on icon at bounding box center [1048, 274] width 12 height 12
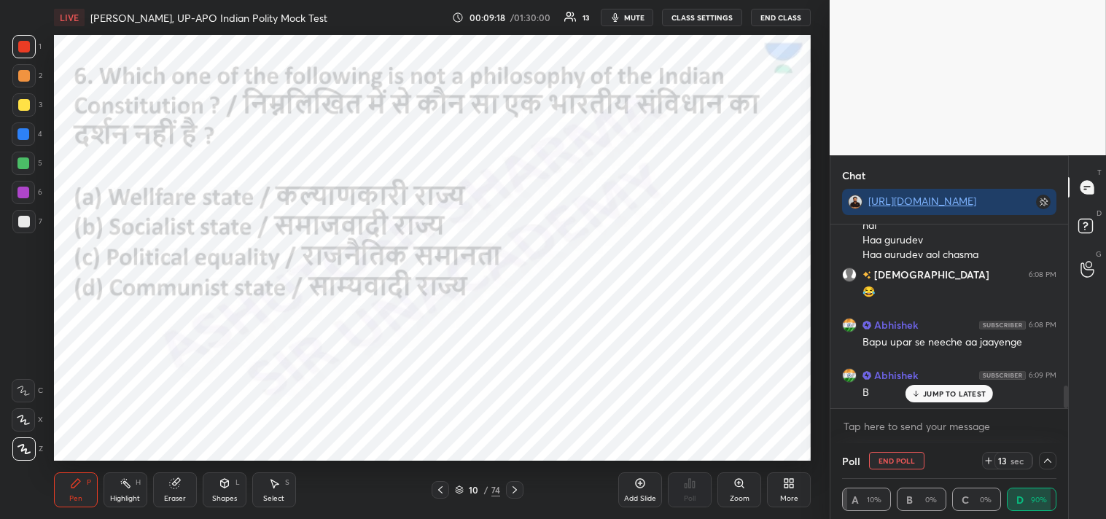
drag, startPoint x: 1067, startPoint y: 398, endPoint x: 1061, endPoint y: 427, distance: 29.7
click at [1067, 428] on div "[PERSON_NAME] joined Abhishek 6:08 PM [PERSON_NAME] bapu ka janamdiwas hai Haa …" at bounding box center [949, 334] width 238 height 219
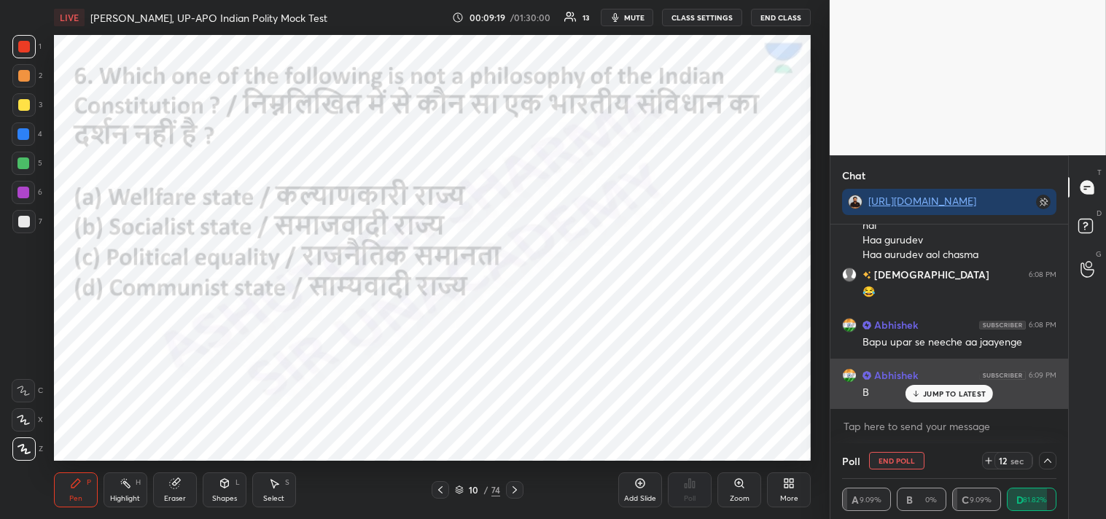
click at [939, 389] on p "JUMP TO LATEST" at bounding box center [954, 393] width 63 height 9
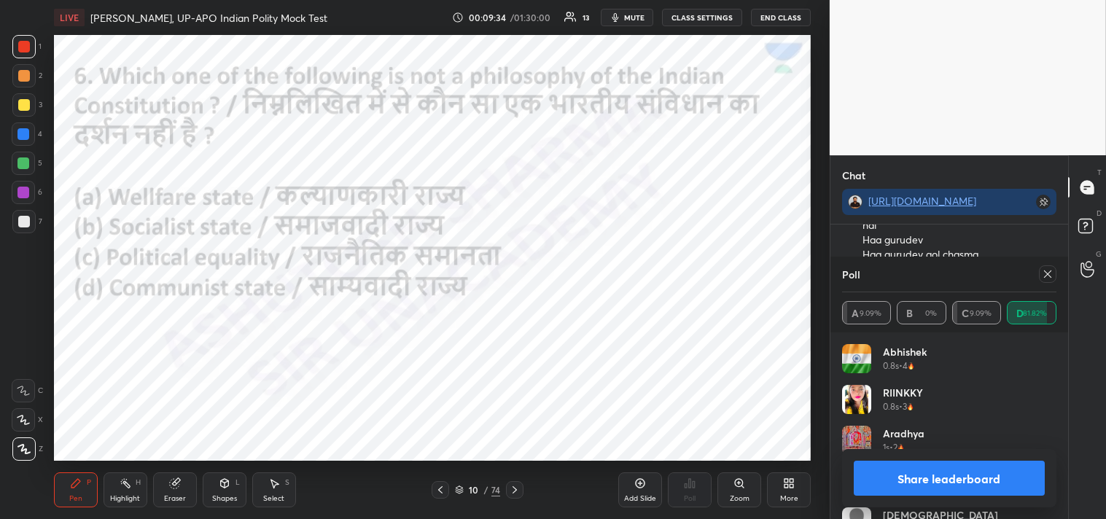
click at [1053, 281] on div at bounding box center [1047, 273] width 17 height 17
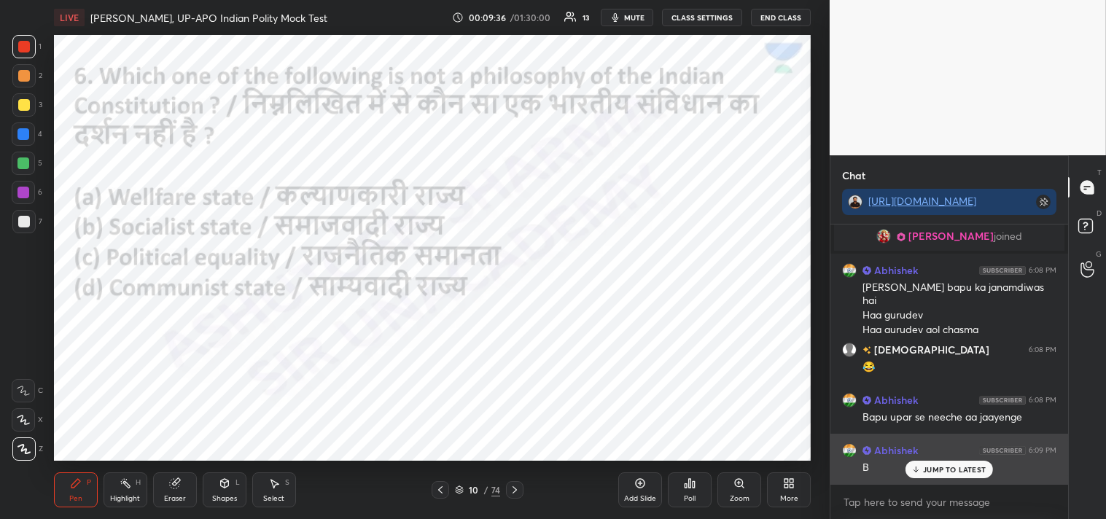
click at [937, 467] on p "JUMP TO LATEST" at bounding box center [954, 469] width 63 height 9
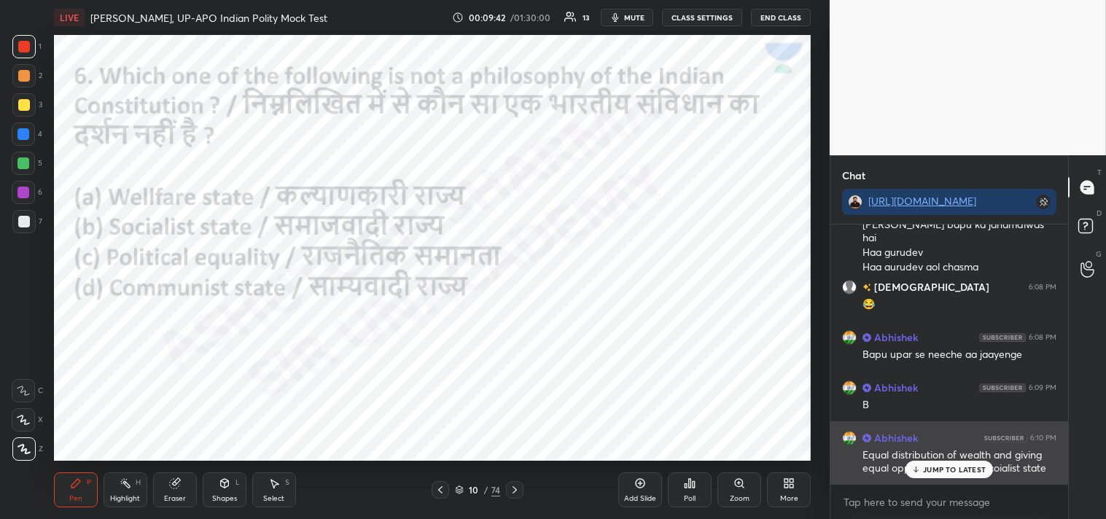
click at [957, 463] on div "JUMP TO LATEST" at bounding box center [948, 469] width 87 height 17
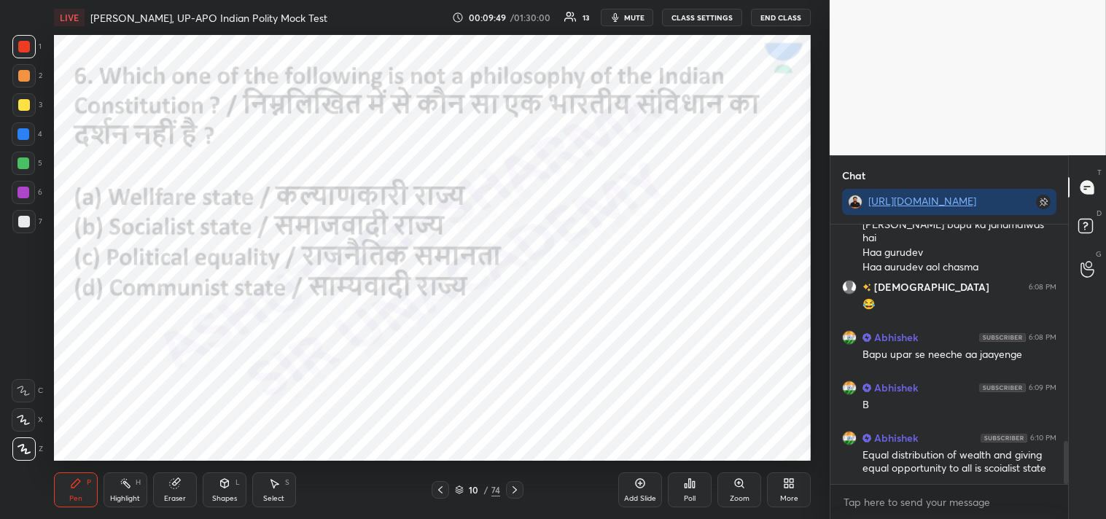
click at [518, 486] on icon at bounding box center [515, 490] width 12 height 12
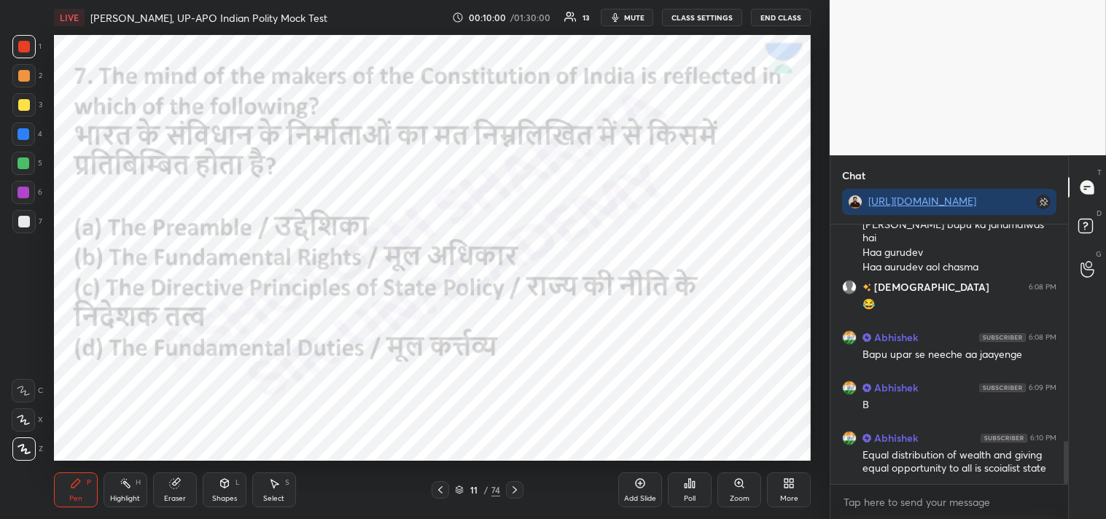
click at [686, 492] on div "Poll" at bounding box center [690, 489] width 44 height 35
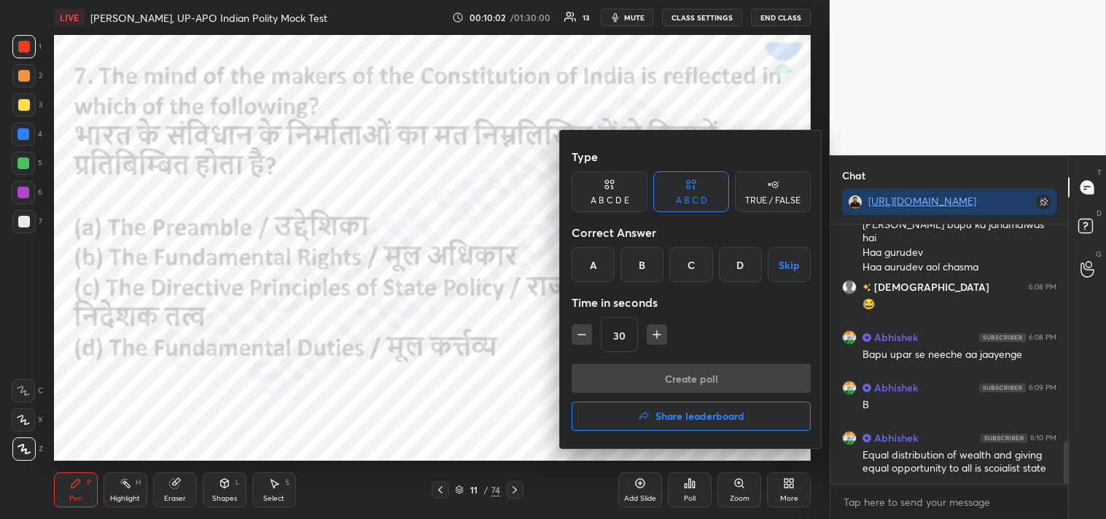
click at [583, 268] on div "A" at bounding box center [593, 264] width 43 height 35
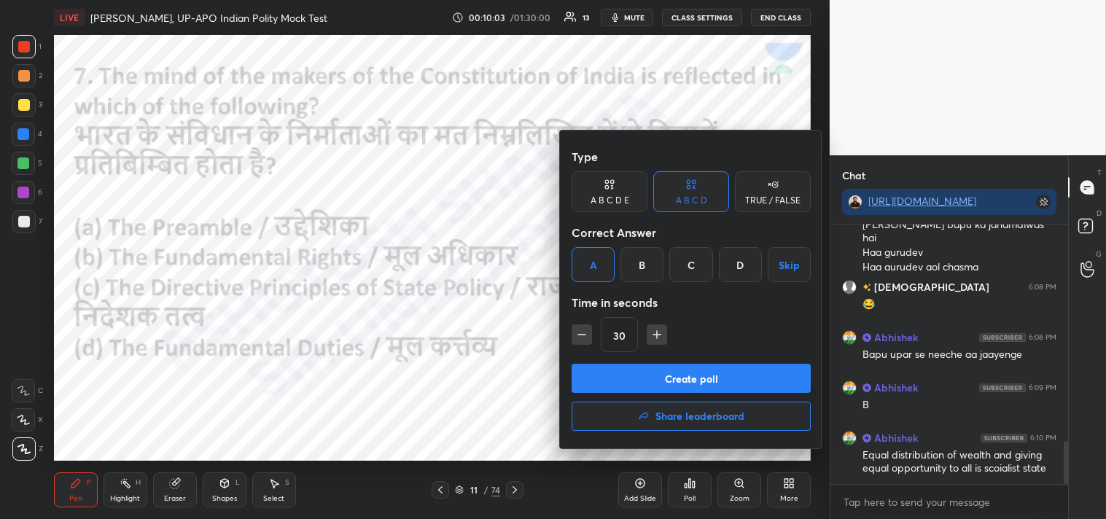
click at [713, 375] on button "Create poll" at bounding box center [691, 378] width 239 height 29
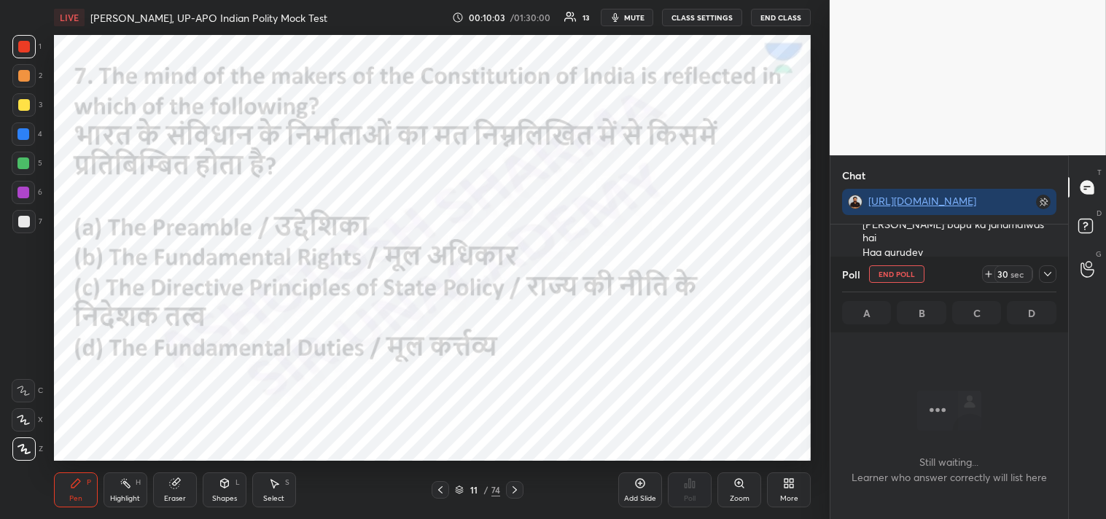
scroll to position [103, 233]
click at [1048, 277] on icon at bounding box center [1048, 274] width 12 height 12
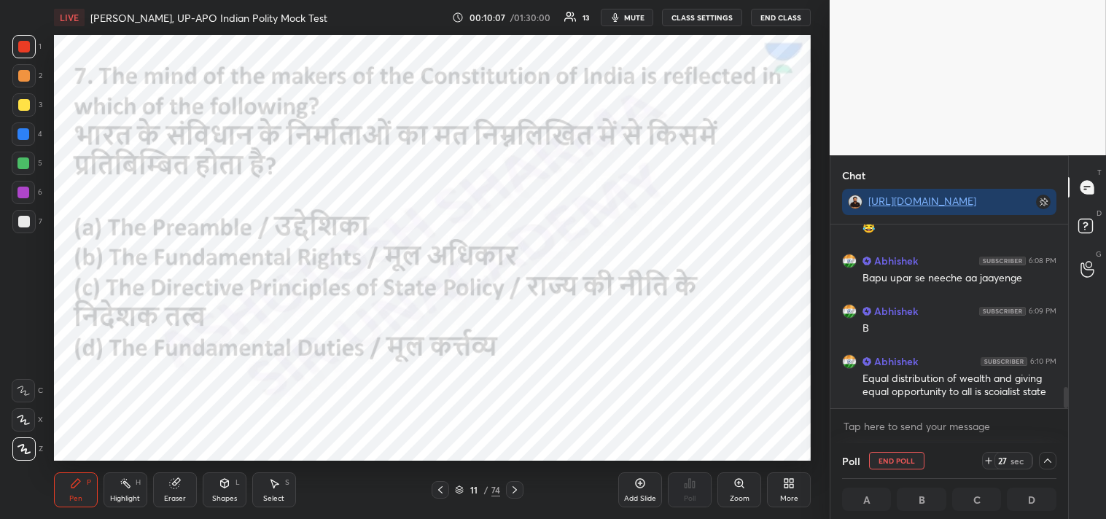
drag, startPoint x: 1066, startPoint y: 420, endPoint x: 1067, endPoint y: 429, distance: 8.8
click at [1067, 432] on div "Abhishek 6:08 PM [PERSON_NAME] bapu ka janamdiwas hai Haa gurudev Haa gurudev g…" at bounding box center [949, 334] width 238 height 219
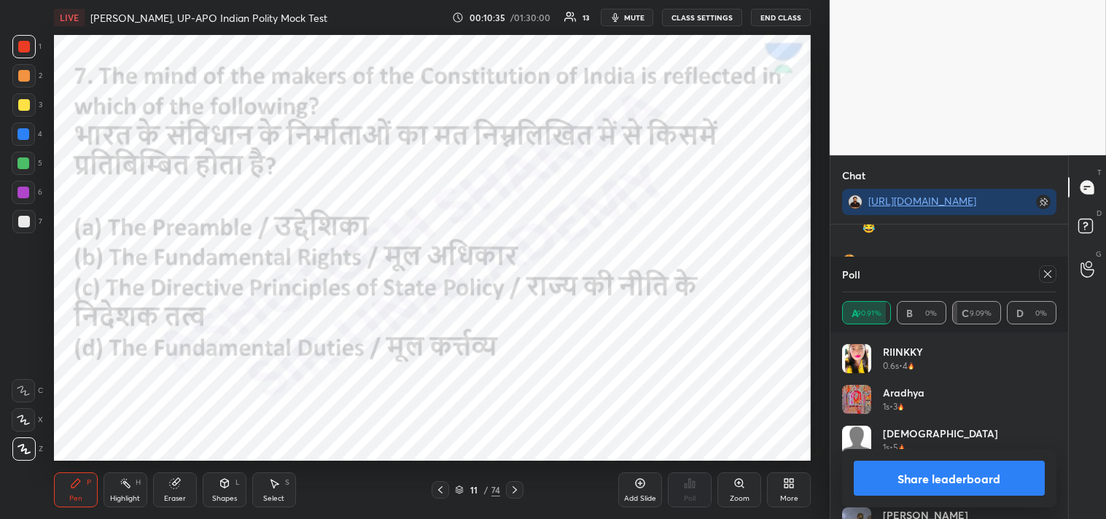
click at [1053, 277] on icon at bounding box center [1048, 274] width 12 height 12
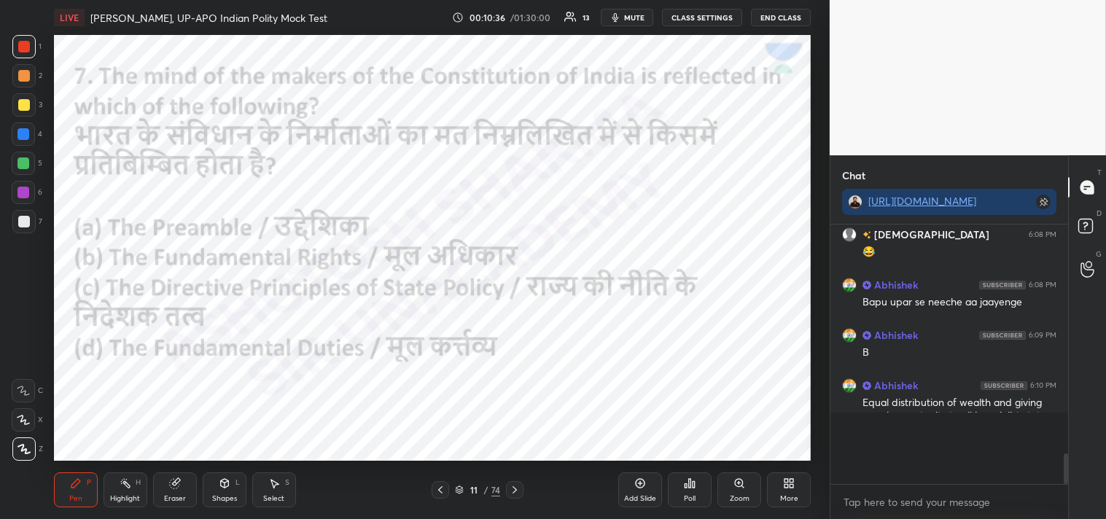
scroll to position [1312, 0]
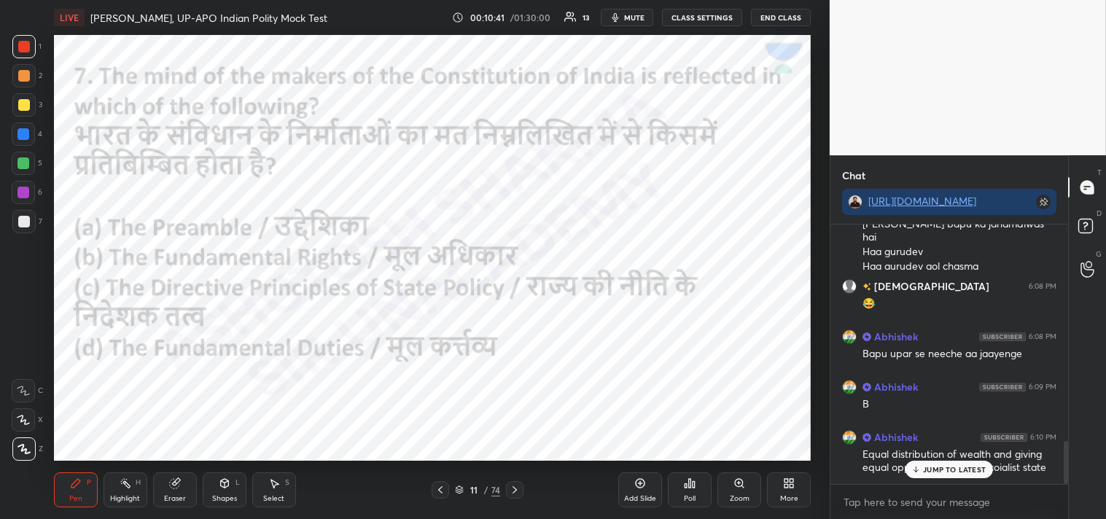
click at [518, 489] on icon at bounding box center [515, 490] width 12 height 12
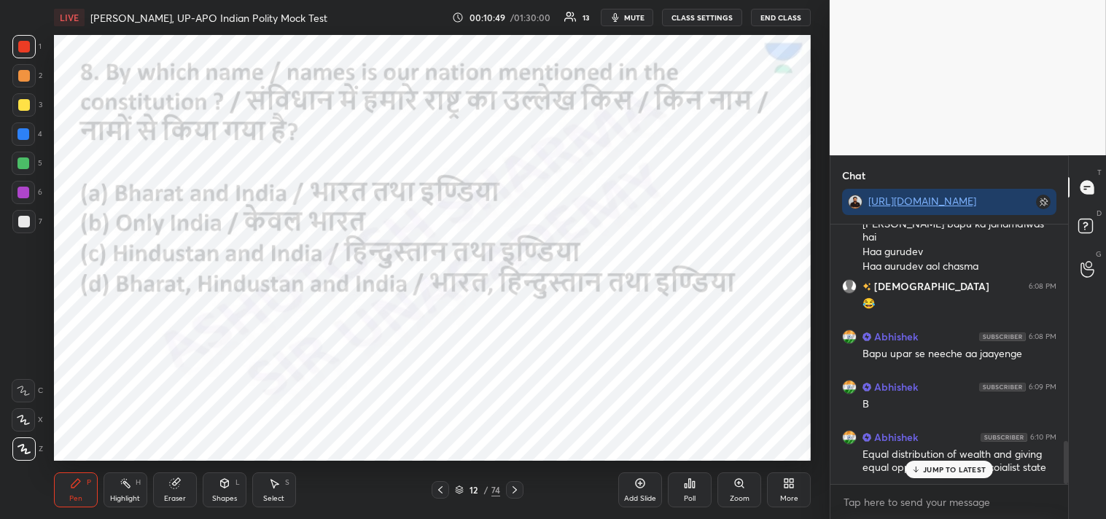
click at [696, 490] on div "Poll" at bounding box center [690, 489] width 44 height 35
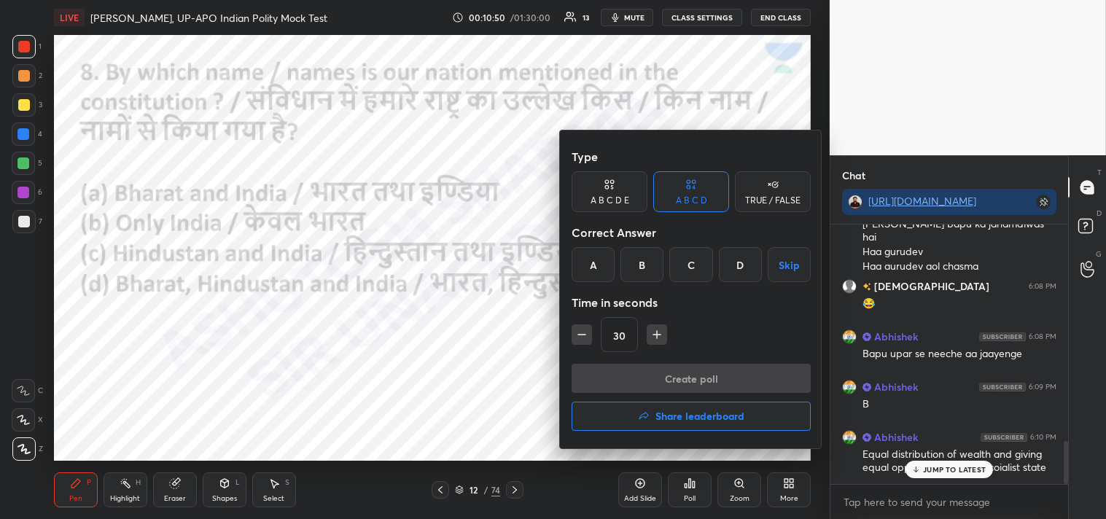
click at [589, 270] on div "A" at bounding box center [593, 264] width 43 height 35
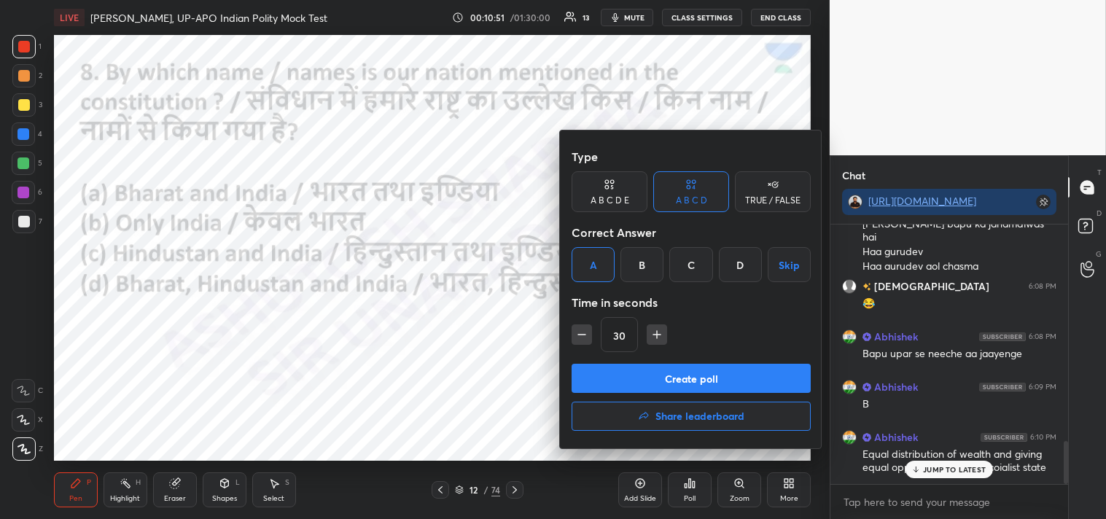
click at [717, 376] on button "Create poll" at bounding box center [691, 378] width 239 height 29
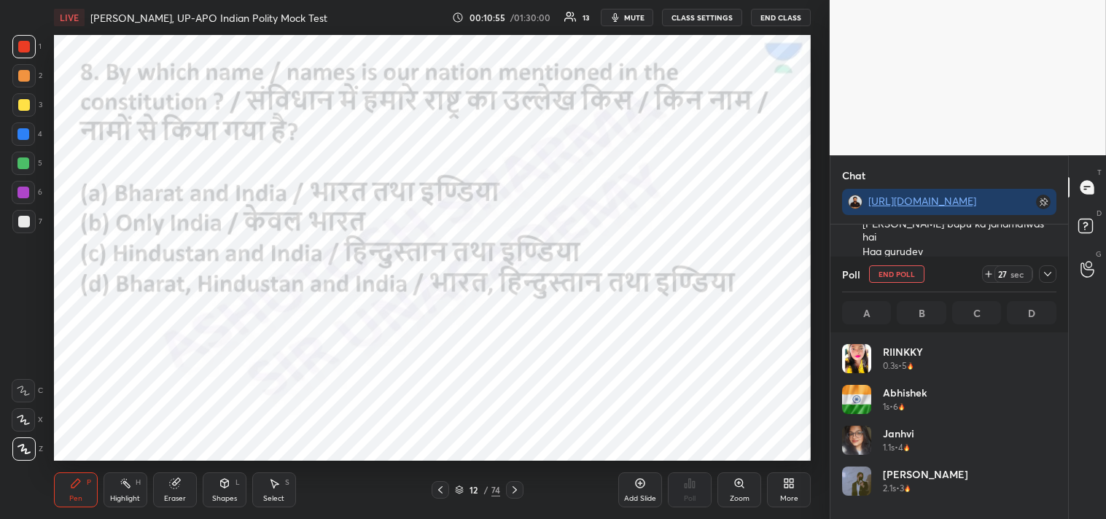
click at [1047, 276] on icon at bounding box center [1048, 274] width 12 height 12
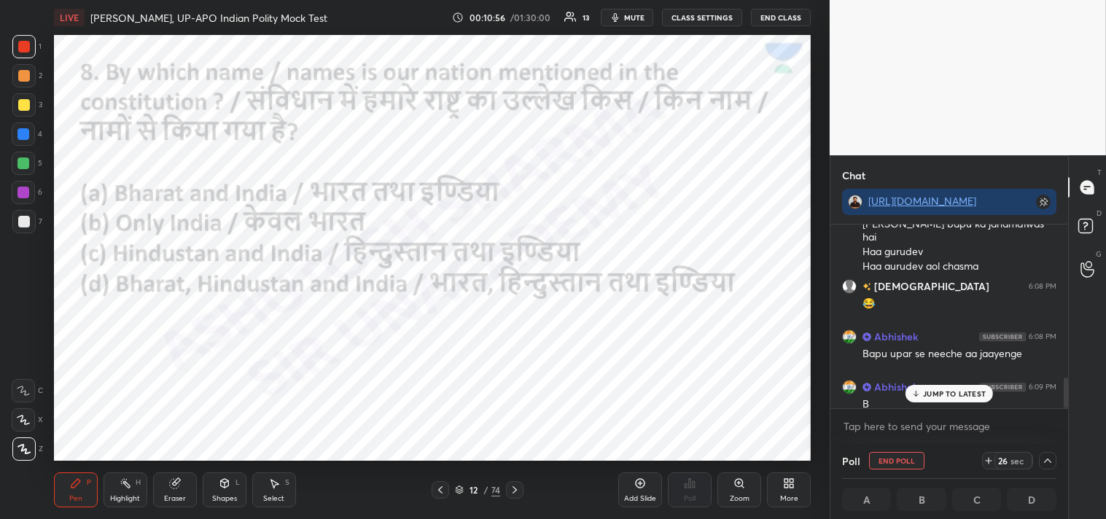
click at [957, 390] on p "JUMP TO LATEST" at bounding box center [954, 393] width 63 height 9
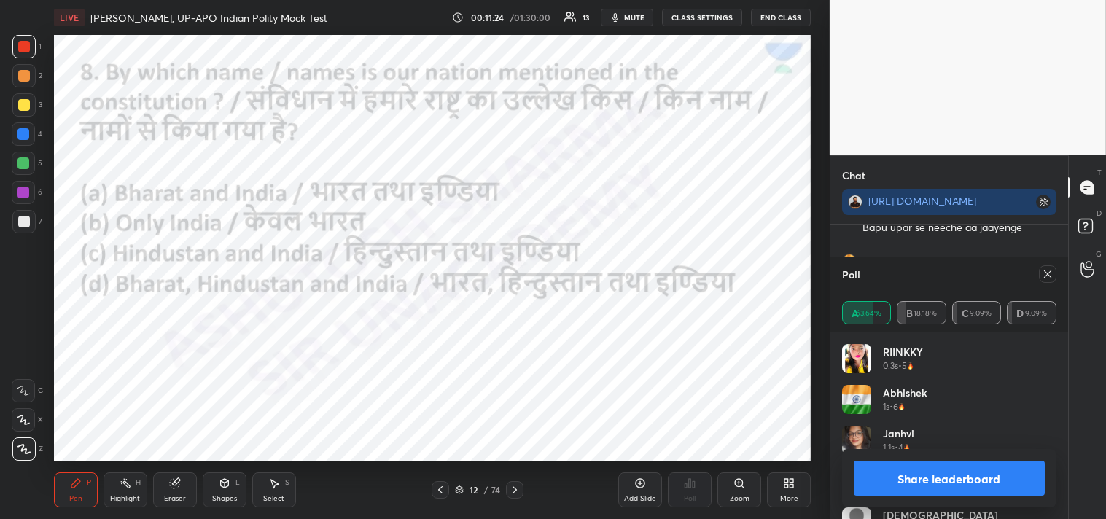
click at [1051, 274] on icon at bounding box center [1048, 274] width 12 height 12
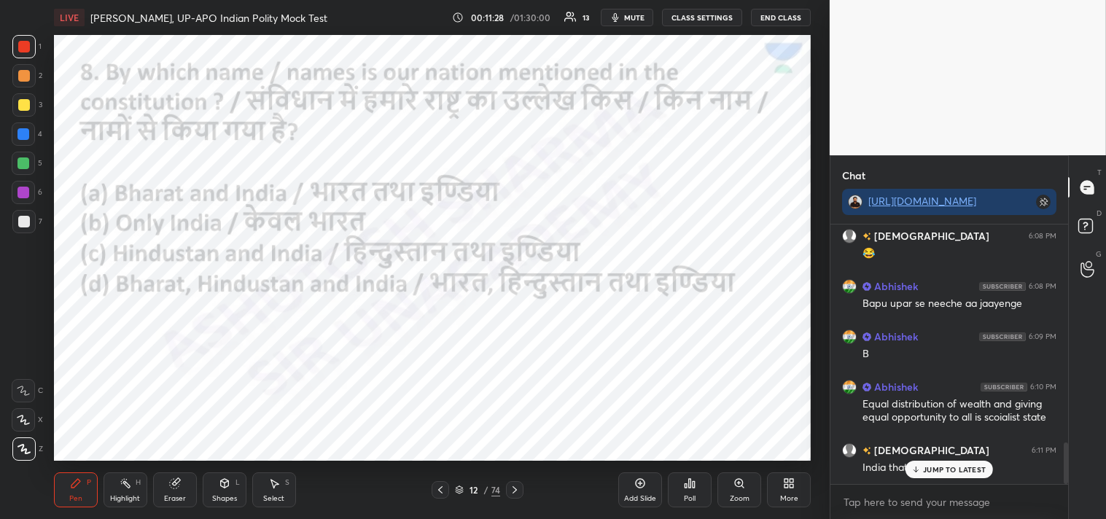
click at [515, 494] on icon at bounding box center [515, 490] width 12 height 12
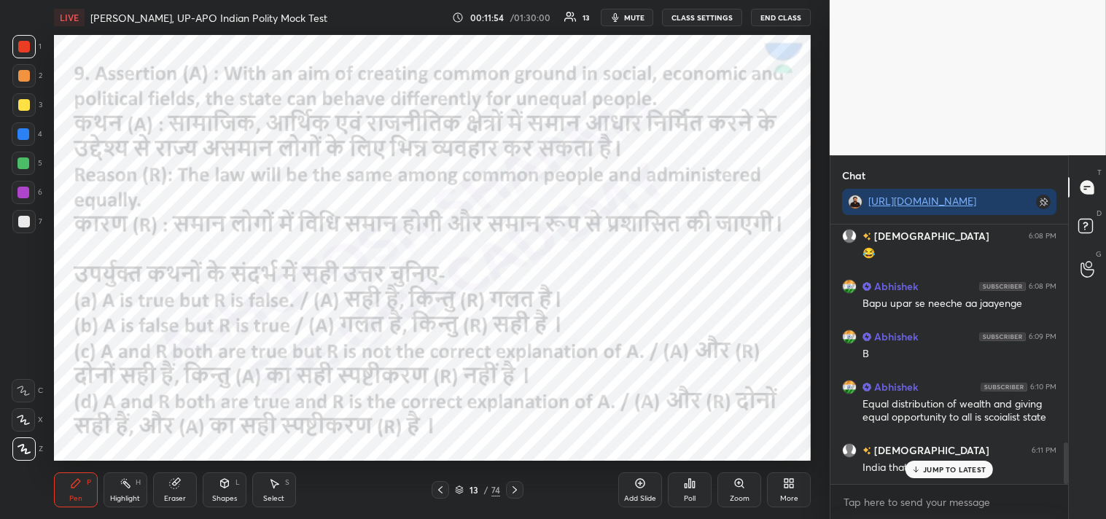
click at [691, 488] on icon at bounding box center [690, 483] width 12 height 12
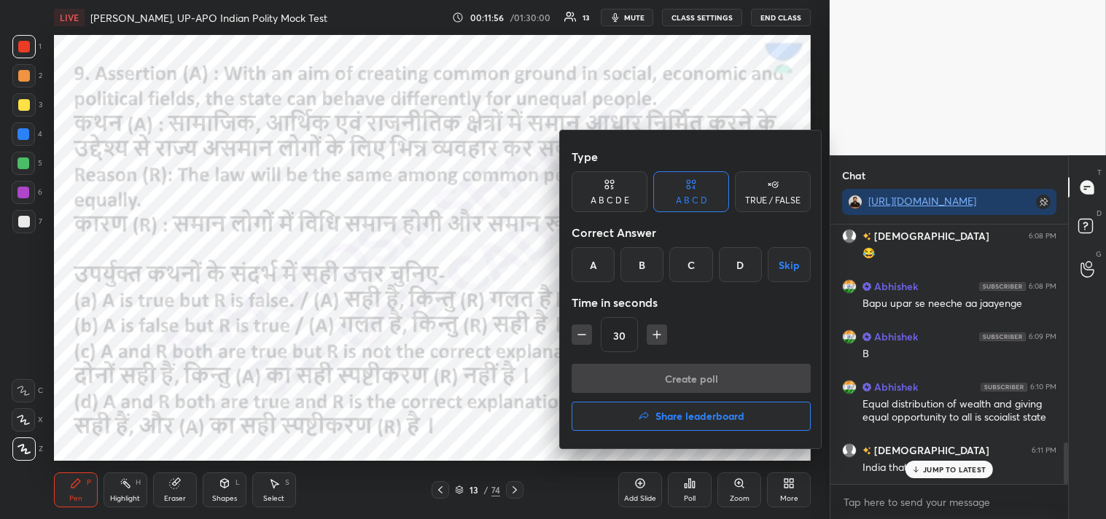
click at [738, 261] on div "D" at bounding box center [740, 264] width 43 height 35
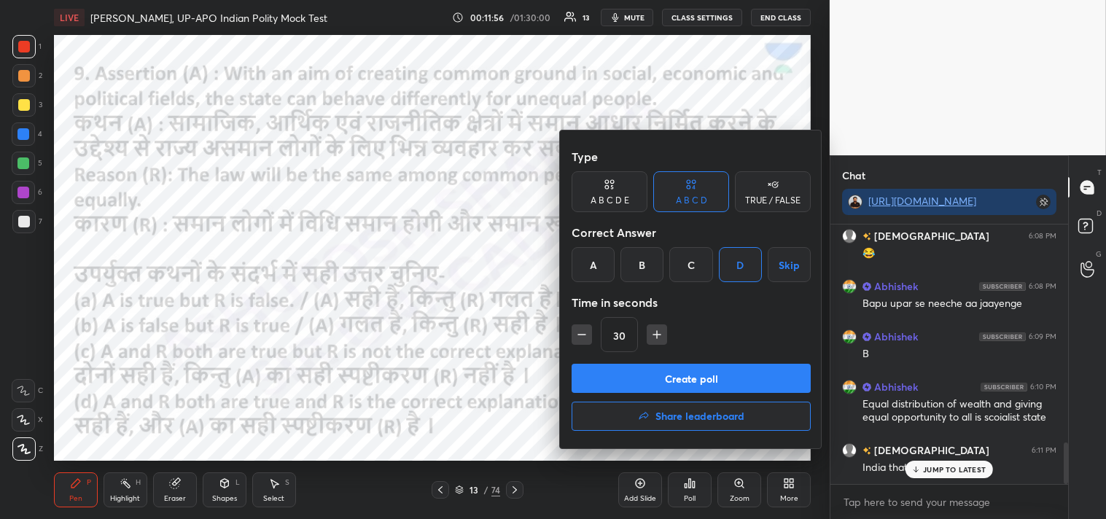
click at [705, 381] on button "Create poll" at bounding box center [691, 378] width 239 height 29
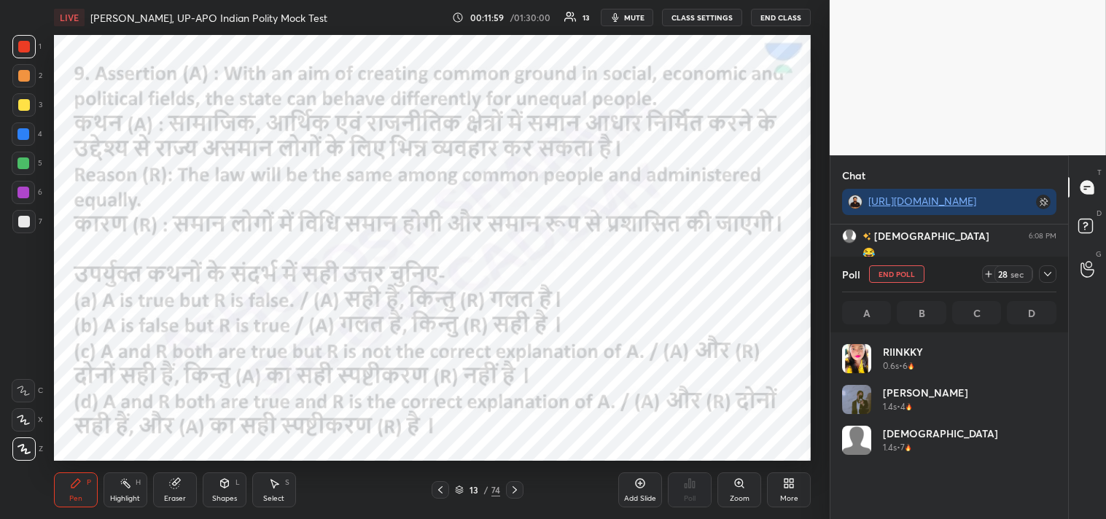
scroll to position [171, 210]
click at [1053, 277] on icon at bounding box center [1048, 274] width 12 height 12
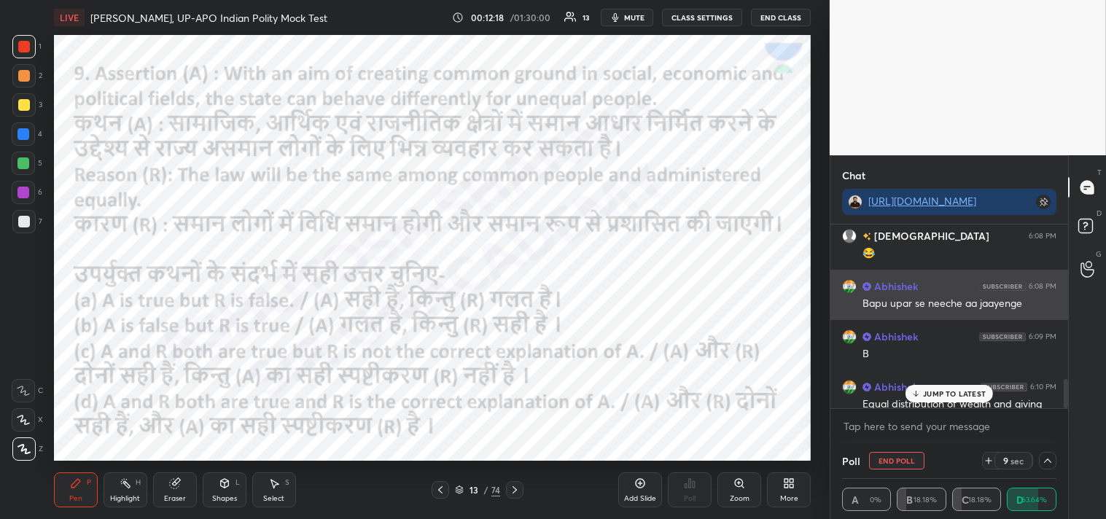
scroll to position [0, 0]
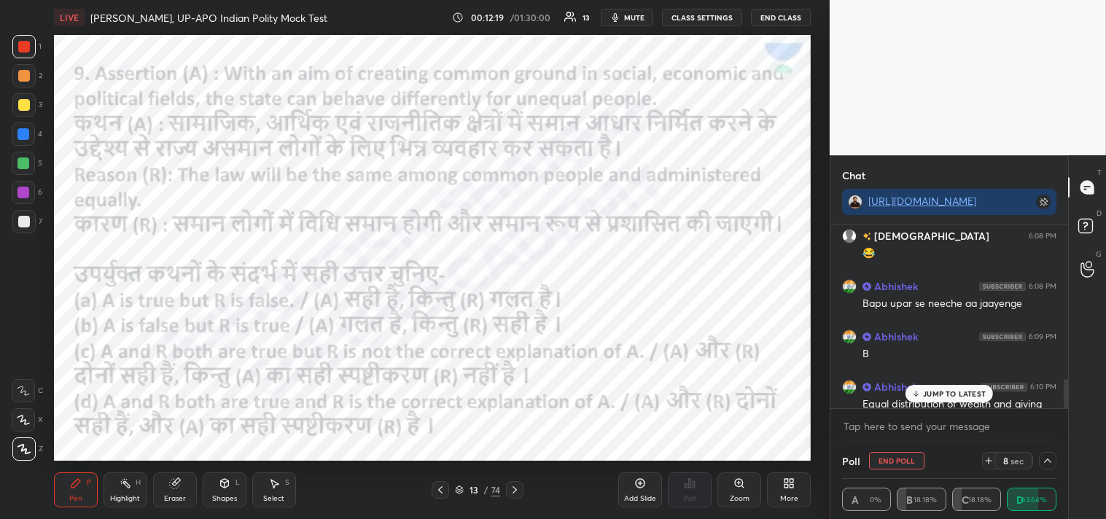
click at [953, 390] on p "JUMP TO LATEST" at bounding box center [954, 393] width 63 height 9
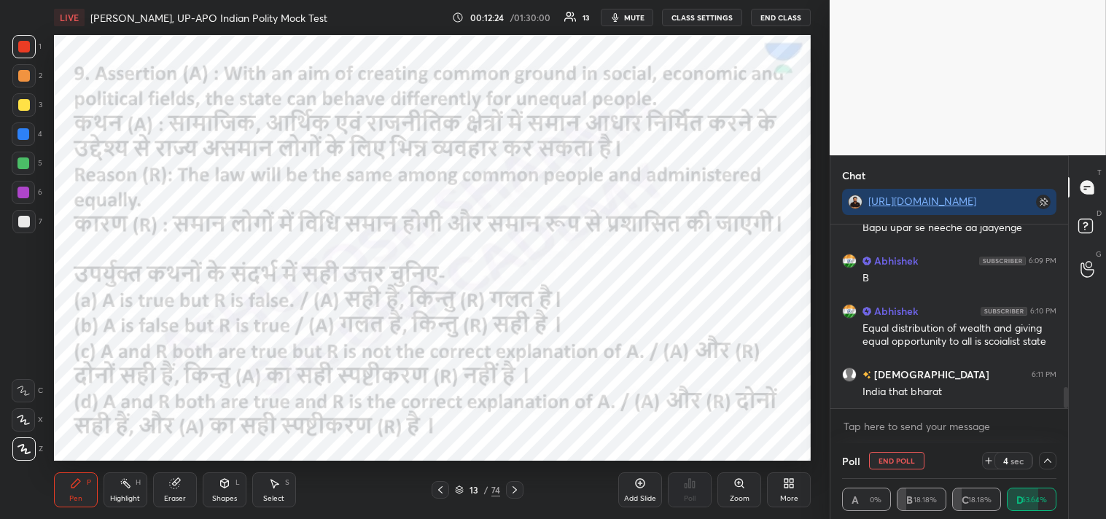
click at [1048, 461] on icon at bounding box center [1048, 461] width 12 height 12
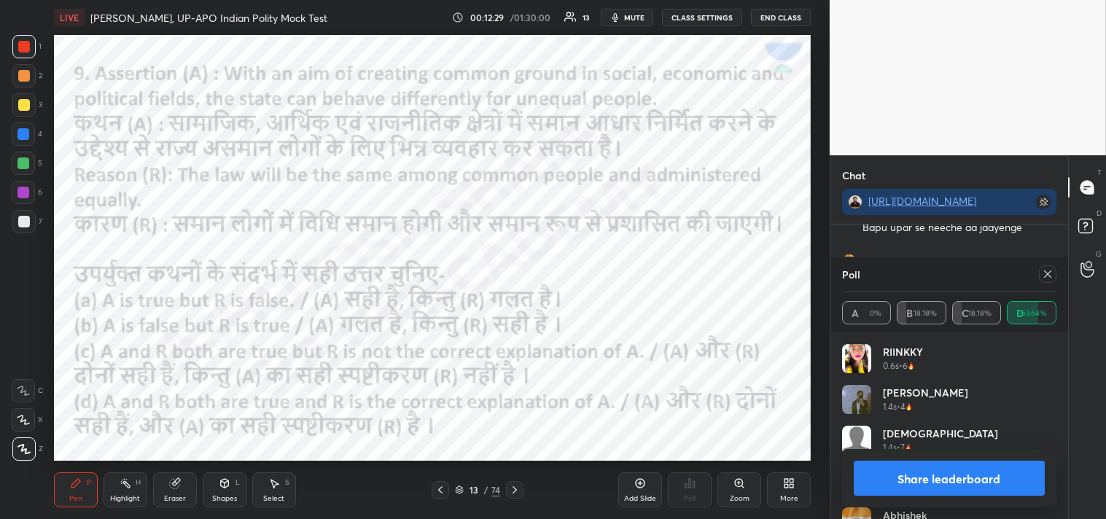
click at [1052, 278] on icon at bounding box center [1048, 274] width 12 height 12
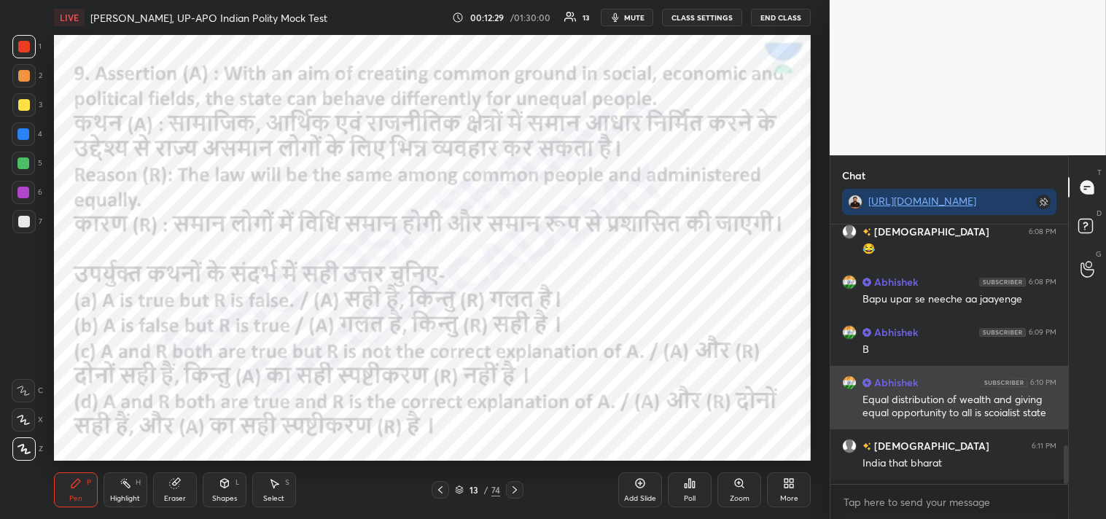
scroll to position [133, 233]
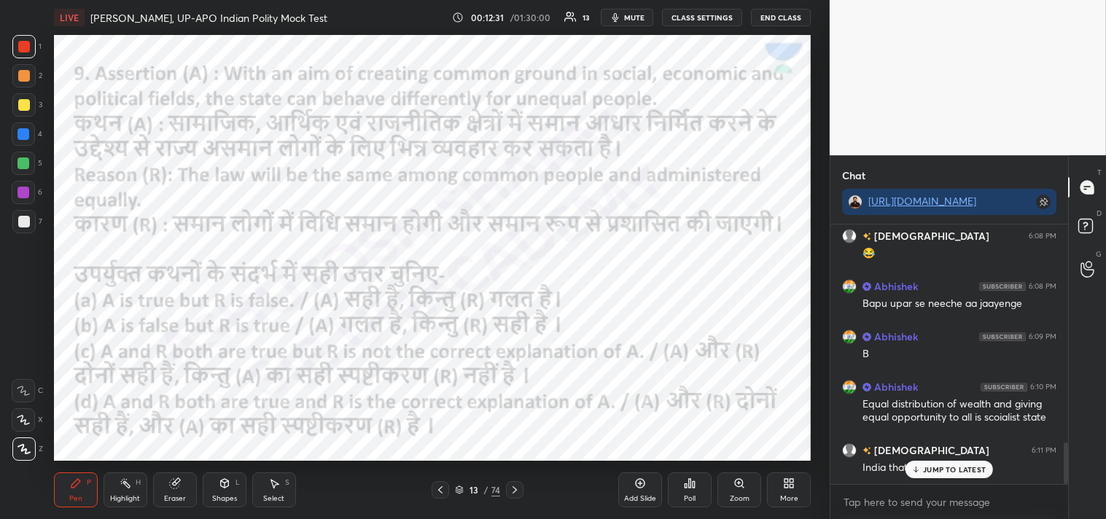
click at [930, 465] on p "JUMP TO LATEST" at bounding box center [954, 469] width 63 height 9
click at [515, 491] on icon at bounding box center [514, 489] width 4 height 7
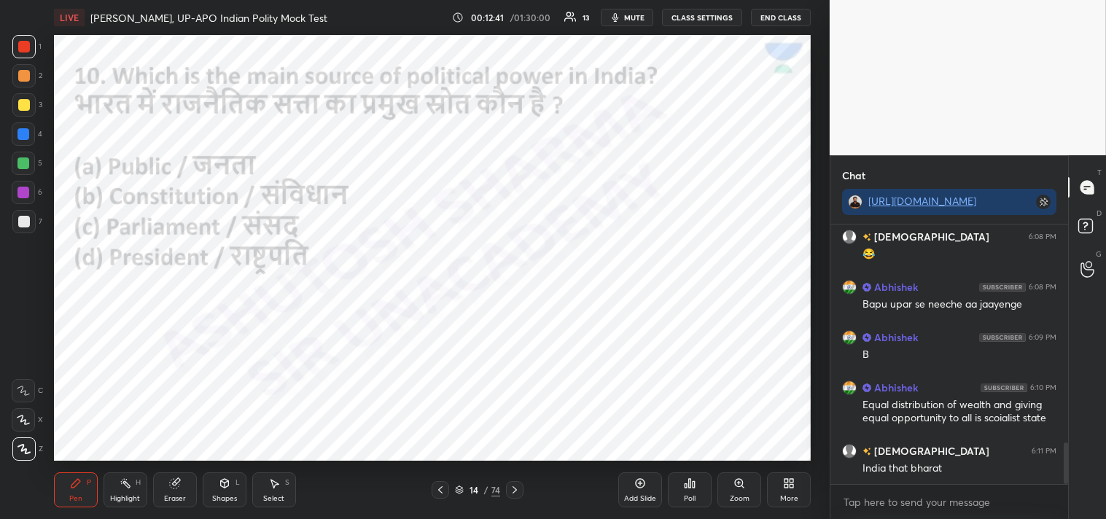
click at [697, 499] on div "Poll" at bounding box center [690, 489] width 44 height 35
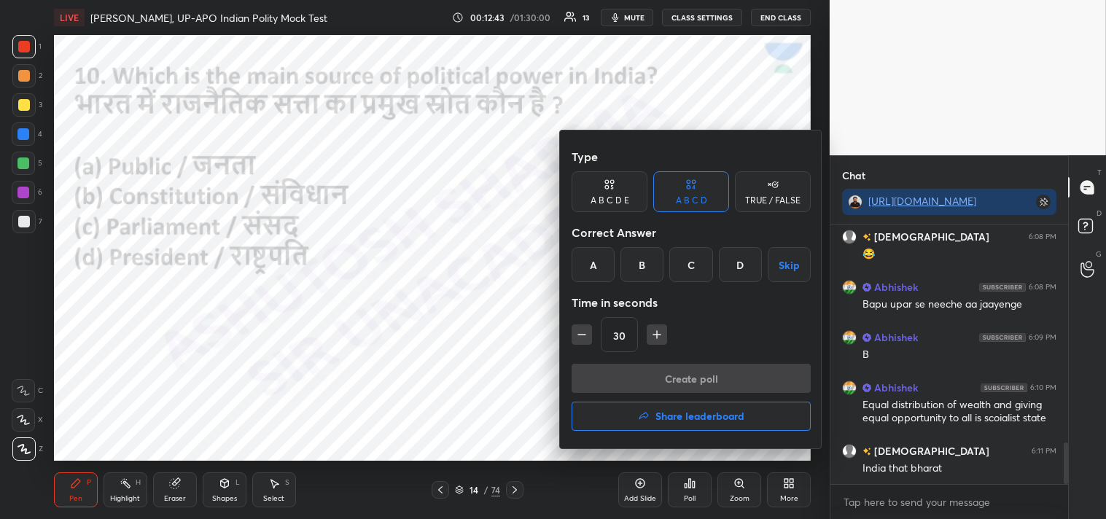
click at [593, 260] on div "A" at bounding box center [593, 264] width 43 height 35
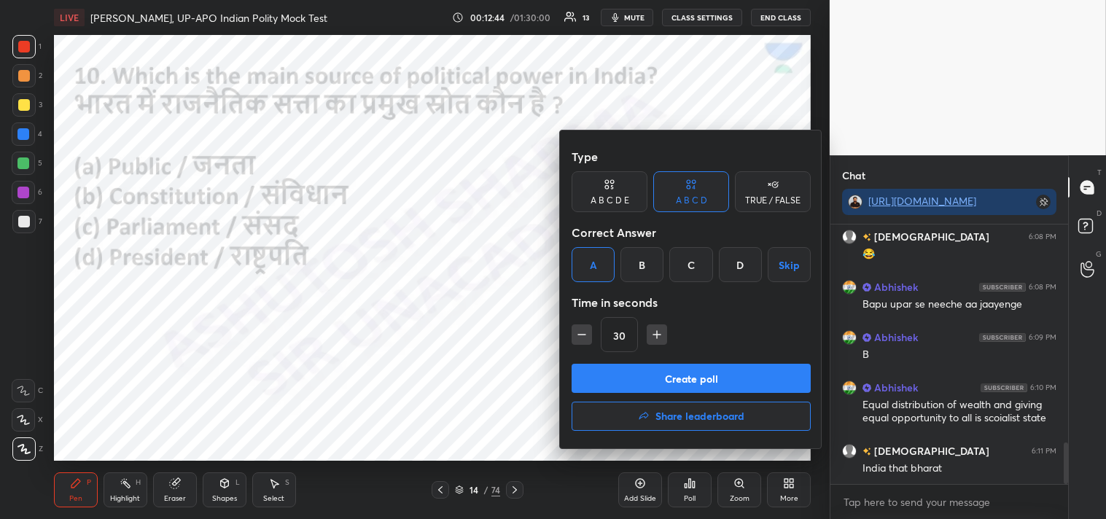
click at [713, 382] on button "Create poll" at bounding box center [691, 378] width 239 height 29
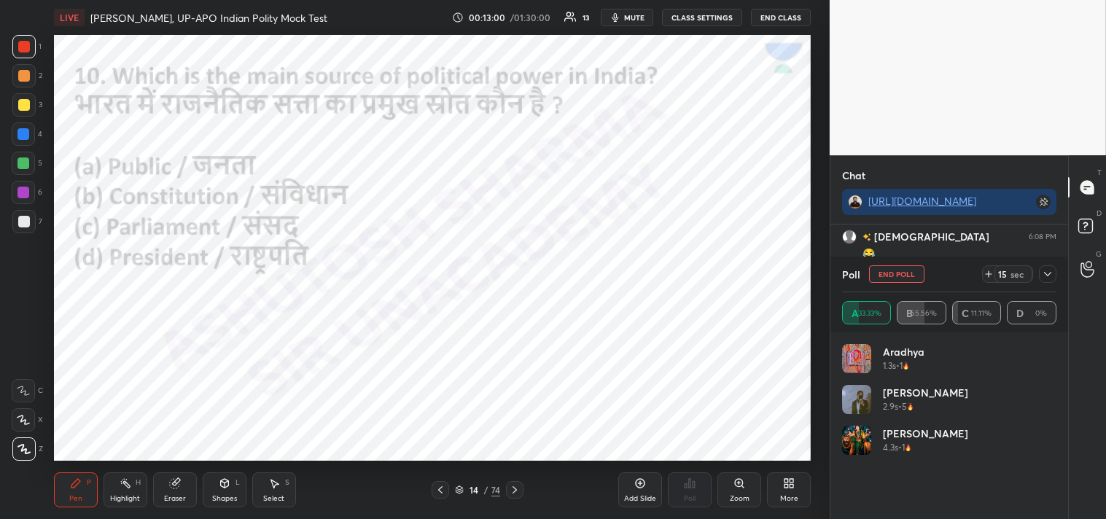
drag, startPoint x: 1069, startPoint y: 260, endPoint x: 1053, endPoint y: 273, distance: 21.3
click at [1057, 270] on div "Chat [URL][DOMAIN_NAME] Abhishek 6:08 PM [PERSON_NAME] bapu ka janamdiwas hai H…" at bounding box center [968, 337] width 276 height 364
click at [1053, 273] on icon at bounding box center [1048, 274] width 12 height 12
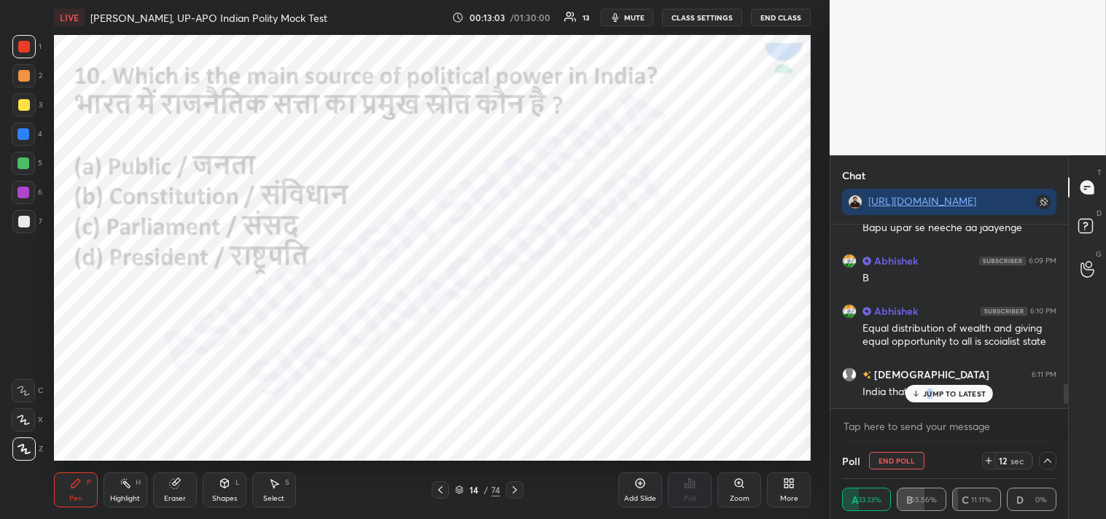
drag, startPoint x: 1066, startPoint y: 402, endPoint x: 1061, endPoint y: 427, distance: 26.0
click at [1064, 427] on div "Abhishek 6:08 PM [PERSON_NAME] bapu ka janamdiwas hai Haa gurudev Haa gurudev g…" at bounding box center [949, 334] width 238 height 219
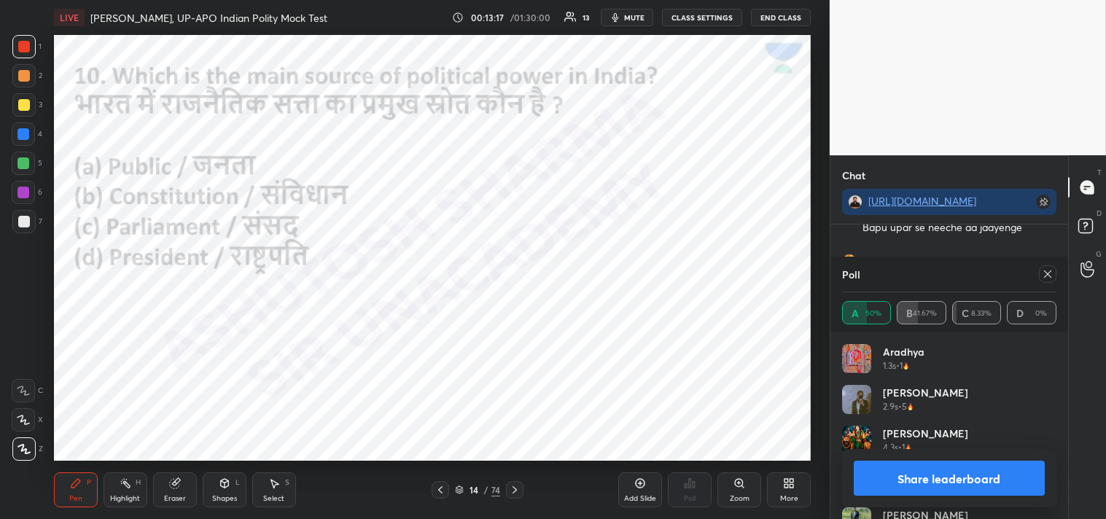
click at [1048, 273] on icon at bounding box center [1048, 274] width 12 height 12
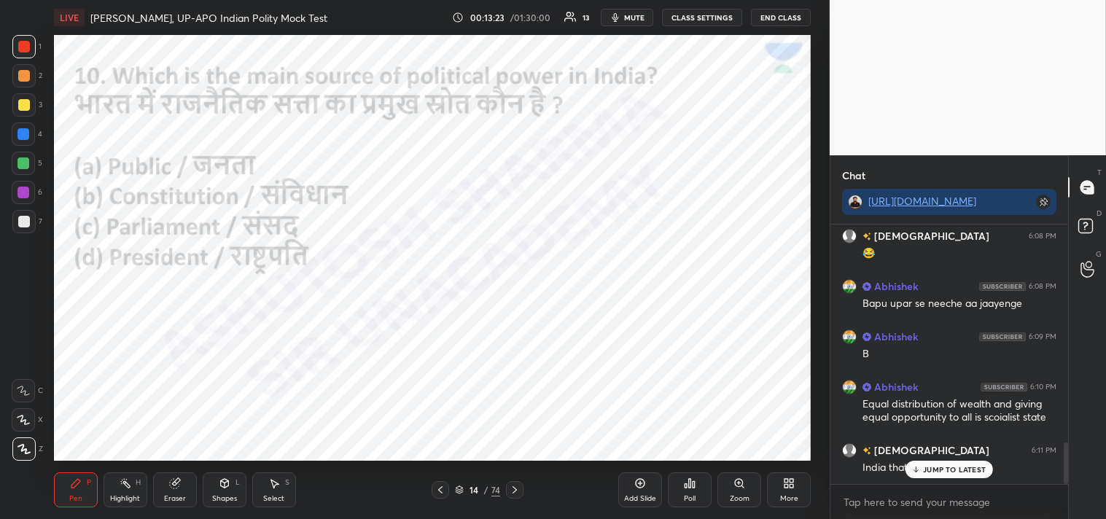
click at [956, 469] on p "JUMP TO LATEST" at bounding box center [954, 469] width 63 height 9
click at [518, 488] on icon at bounding box center [515, 490] width 12 height 12
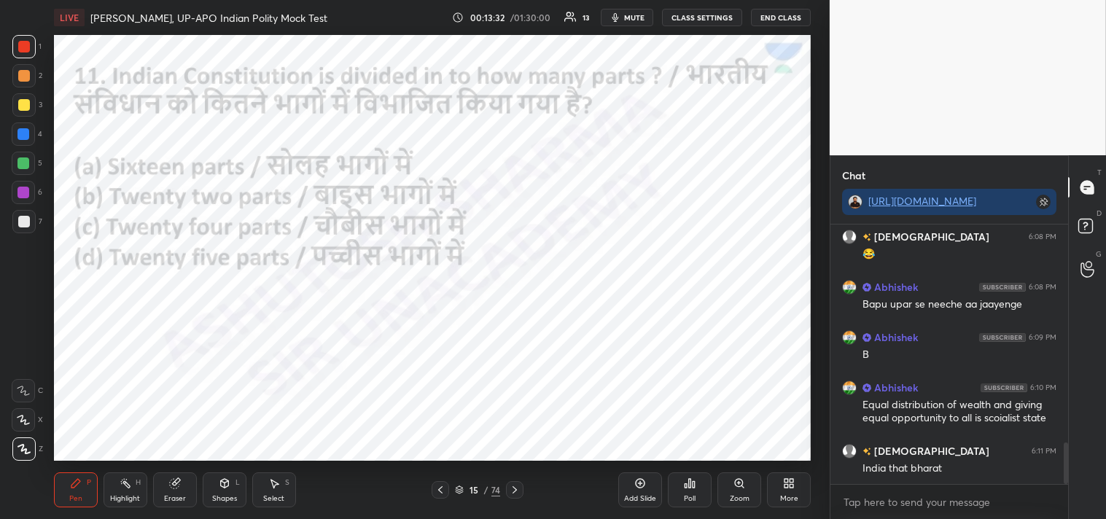
click at [690, 486] on icon at bounding box center [690, 483] width 12 height 12
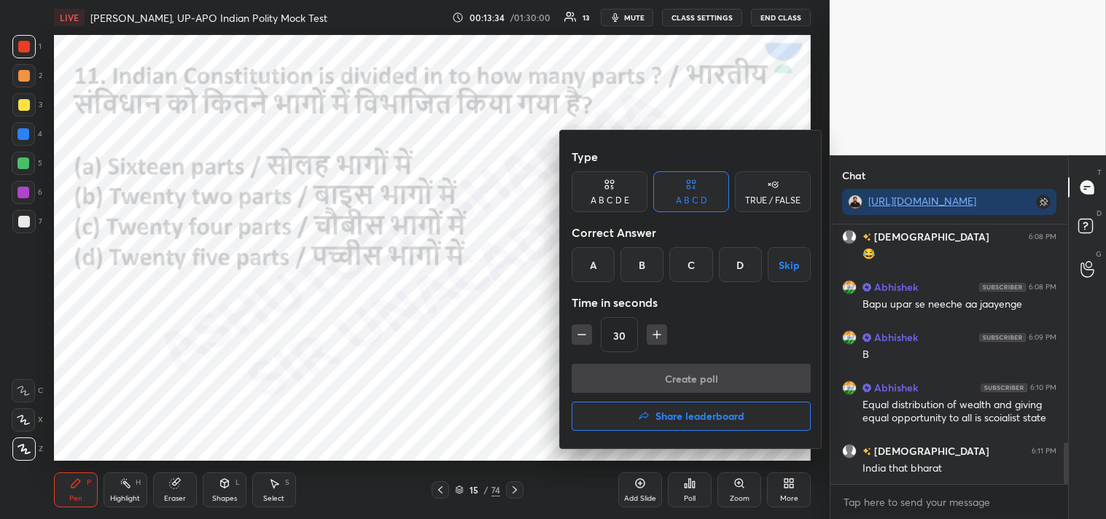
click at [637, 264] on div "B" at bounding box center [641, 264] width 43 height 35
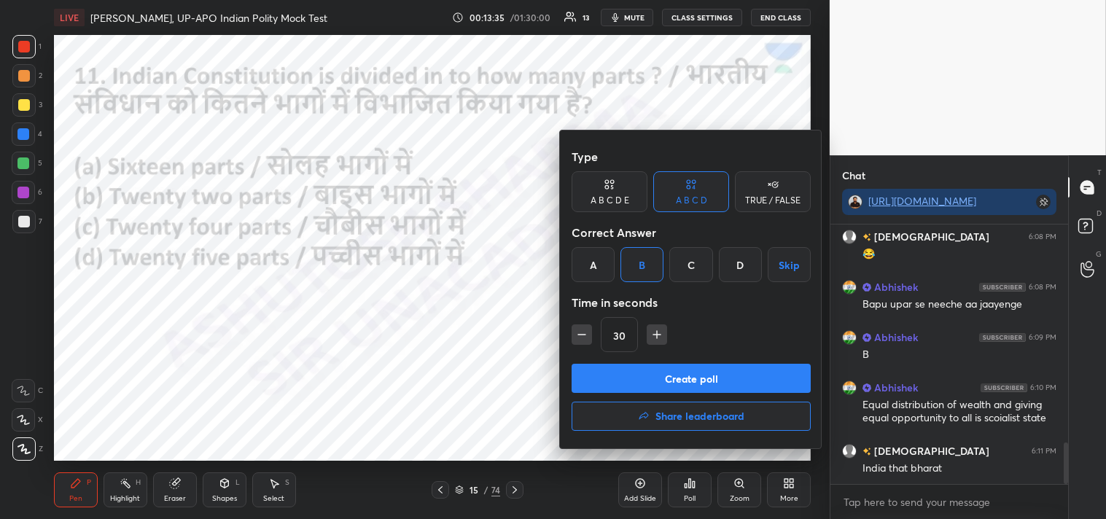
click at [720, 381] on button "Create poll" at bounding box center [691, 378] width 239 height 29
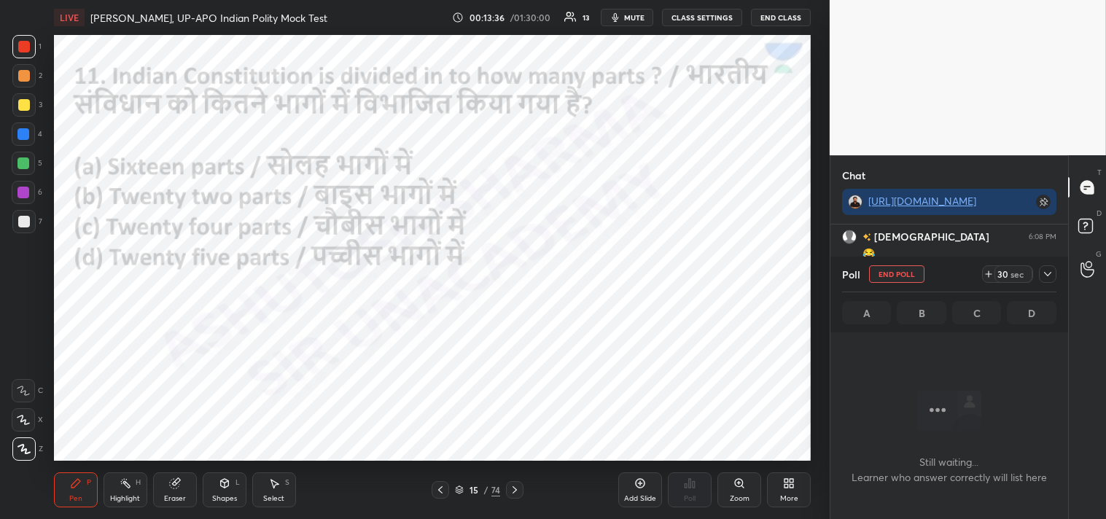
scroll to position [4, 4]
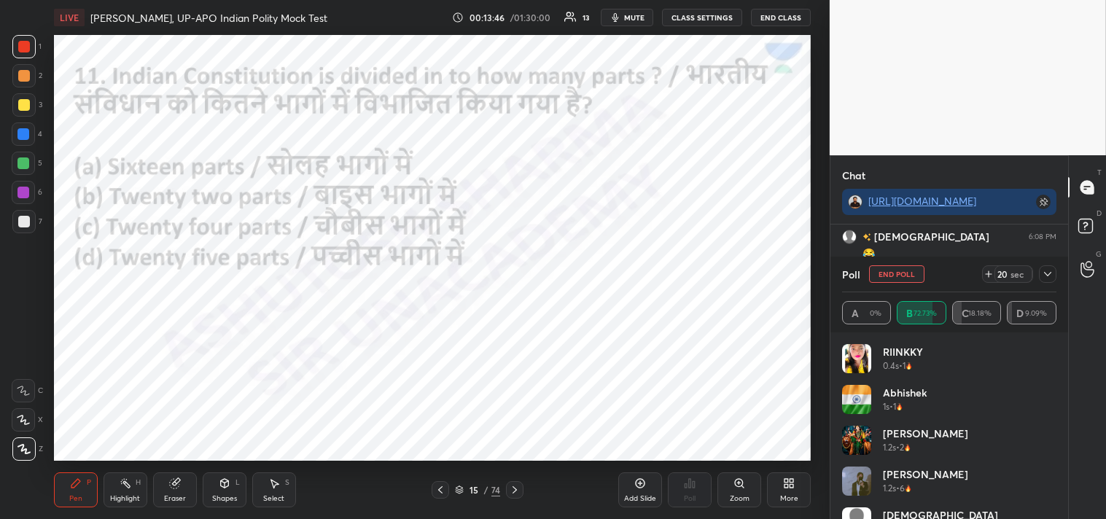
click at [1054, 273] on div at bounding box center [1047, 273] width 17 height 17
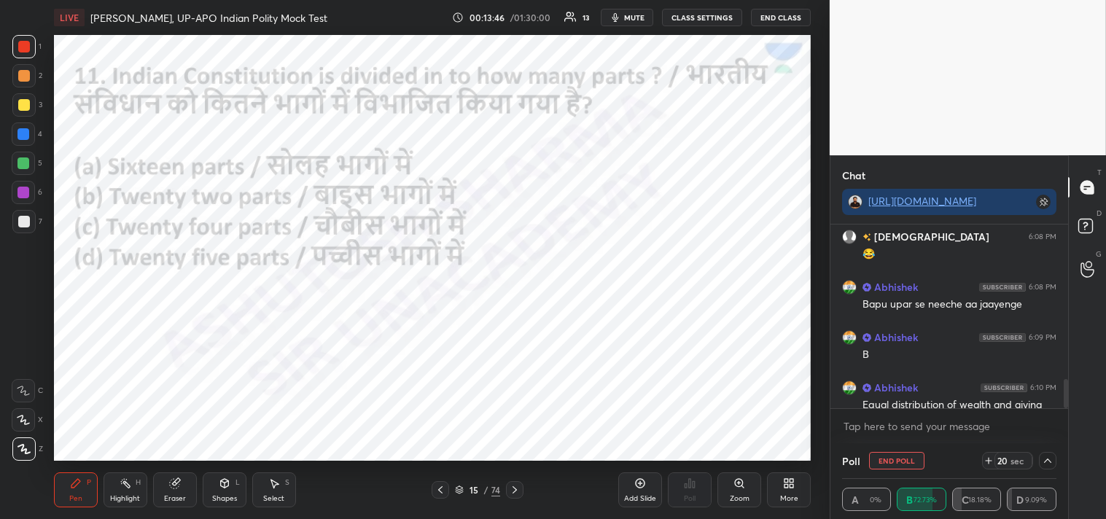
scroll to position [1, 4]
drag, startPoint x: 1069, startPoint y: 401, endPoint x: 1064, endPoint y: 424, distance: 23.0
click at [1065, 425] on div "Chat [URL][DOMAIN_NAME] Abhishek 6:08 PM [PERSON_NAME] bapu ka janamdiwas hai H…" at bounding box center [968, 337] width 276 height 364
drag, startPoint x: 1061, startPoint y: 394, endPoint x: 1063, endPoint y: 416, distance: 21.2
click at [1063, 421] on div "Abhishek 6:08 PM [PERSON_NAME] bapu ka janamdiwas hai Haa gurudev Haa gurudev g…" at bounding box center [949, 334] width 238 height 219
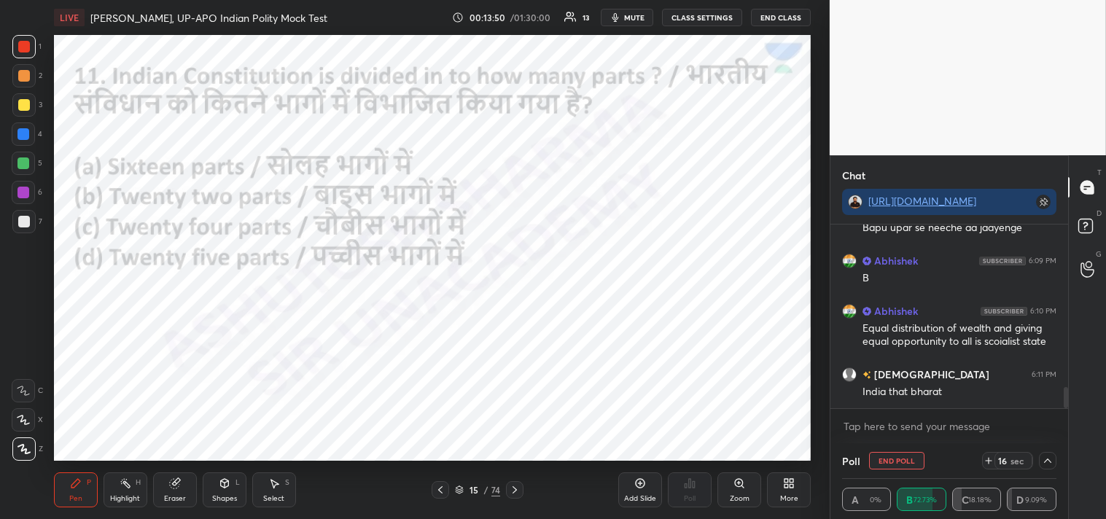
scroll to position [1436, 0]
click at [1050, 459] on icon at bounding box center [1048, 461] width 12 height 12
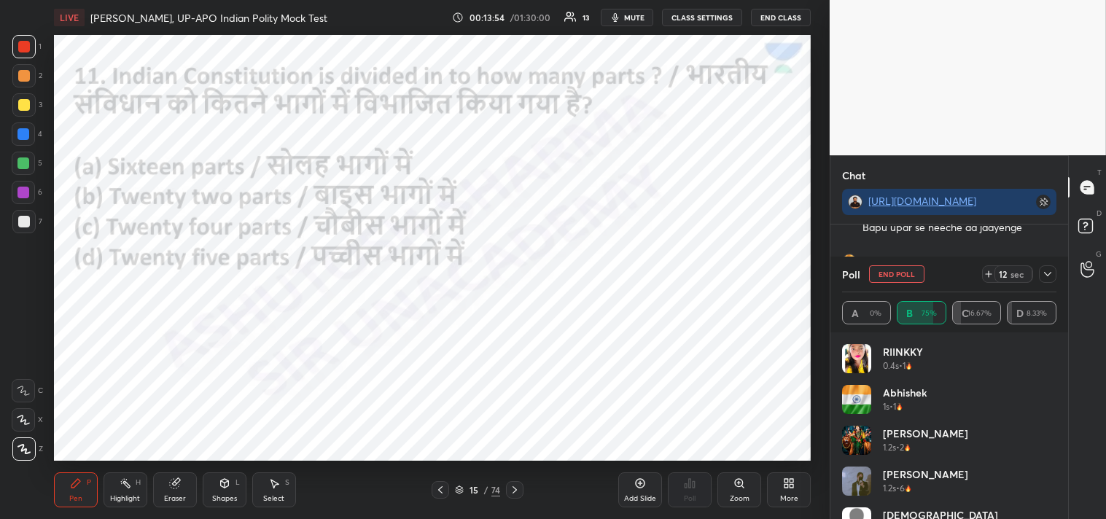
click at [1050, 275] on icon at bounding box center [1048, 274] width 12 height 12
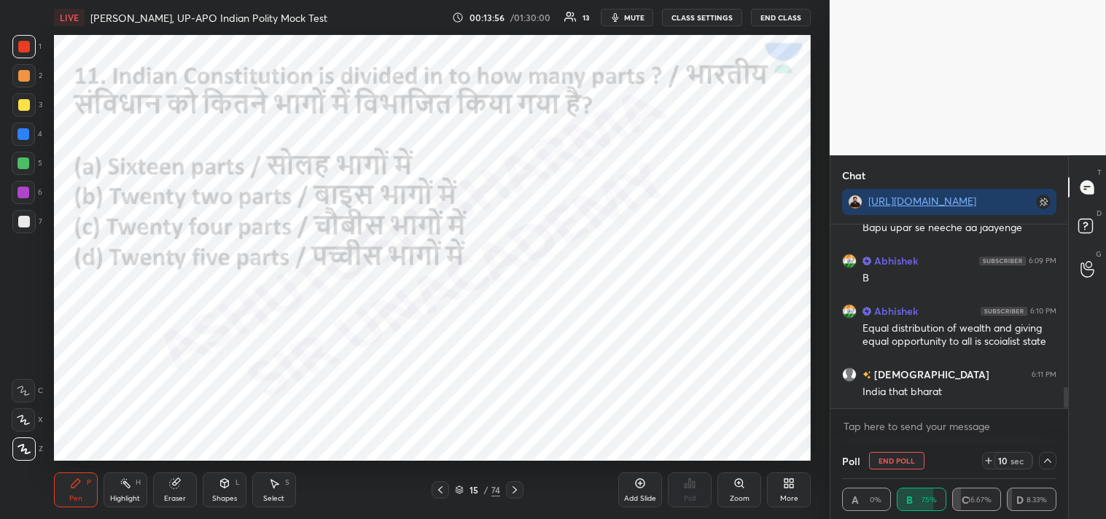
click at [913, 440] on div "x" at bounding box center [949, 426] width 238 height 34
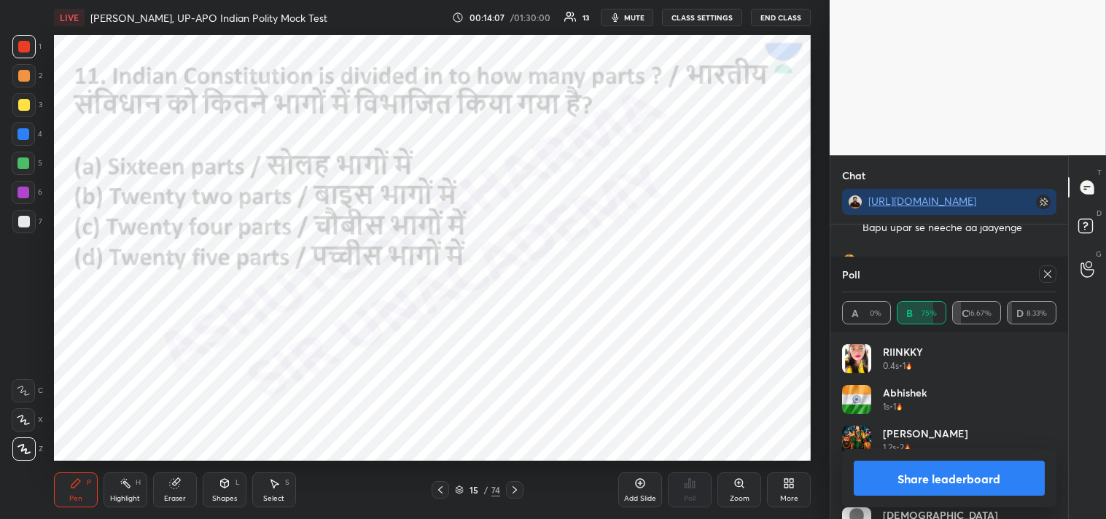
click at [1047, 273] on icon at bounding box center [1047, 273] width 7 height 7
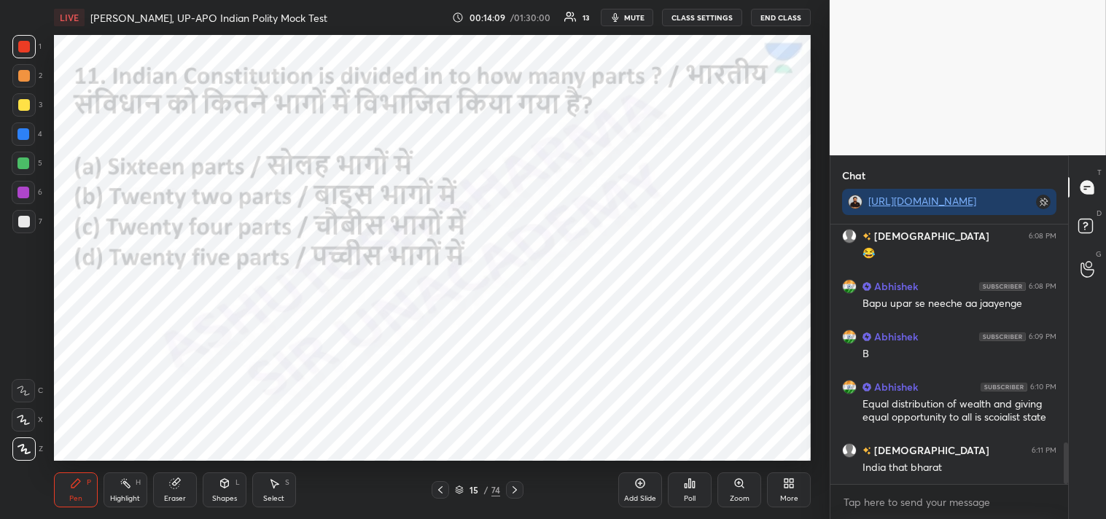
click at [493, 508] on div "Pen P Highlight H Eraser Shapes L Select S 15 / 74 Add Slide Poll Zoom More" at bounding box center [432, 490] width 757 height 58
click at [511, 491] on icon at bounding box center [515, 490] width 12 height 12
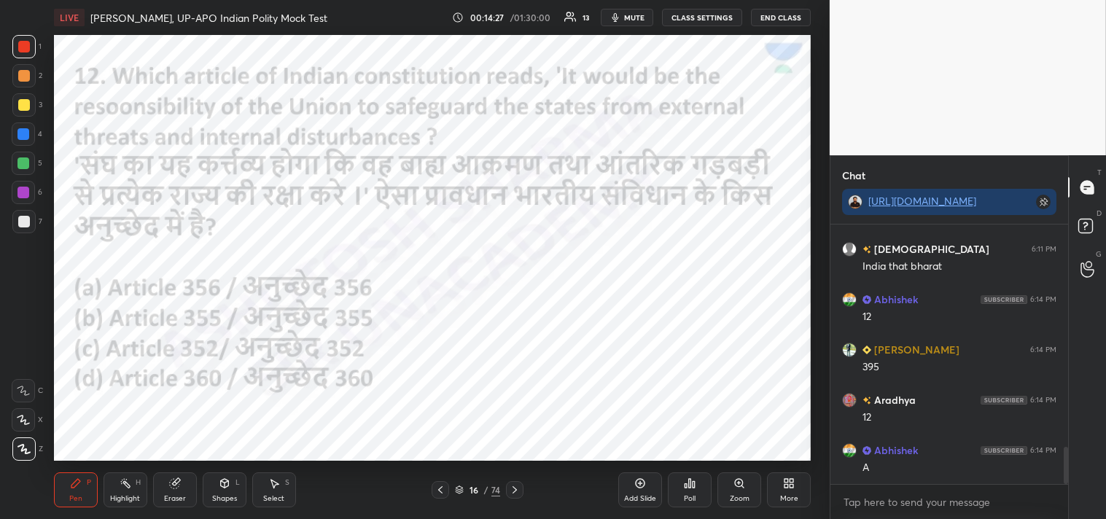
click at [698, 489] on div "Poll" at bounding box center [690, 489] width 44 height 35
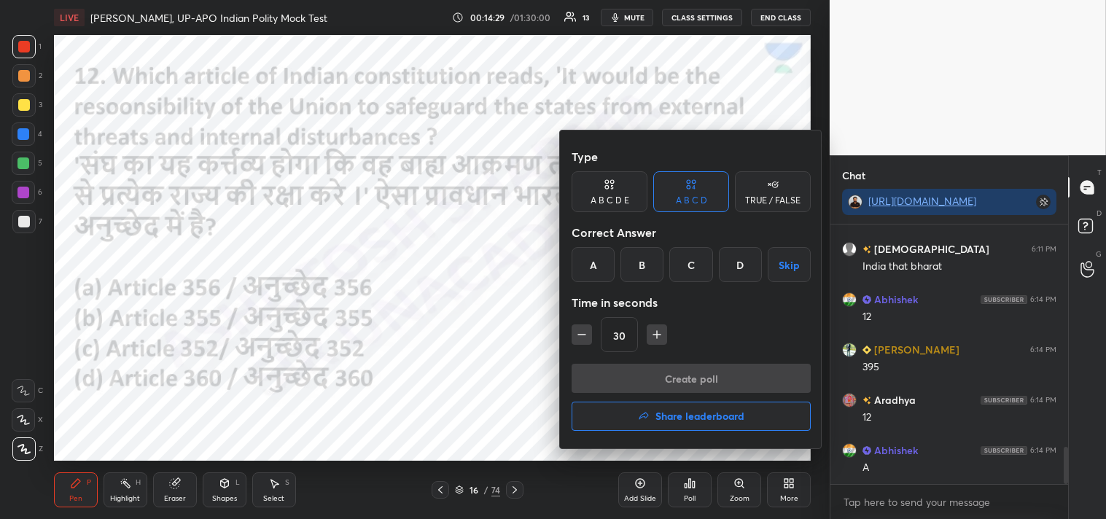
drag, startPoint x: 637, startPoint y: 262, endPoint x: 636, endPoint y: 255, distance: 7.4
click at [637, 266] on div "B" at bounding box center [641, 264] width 43 height 35
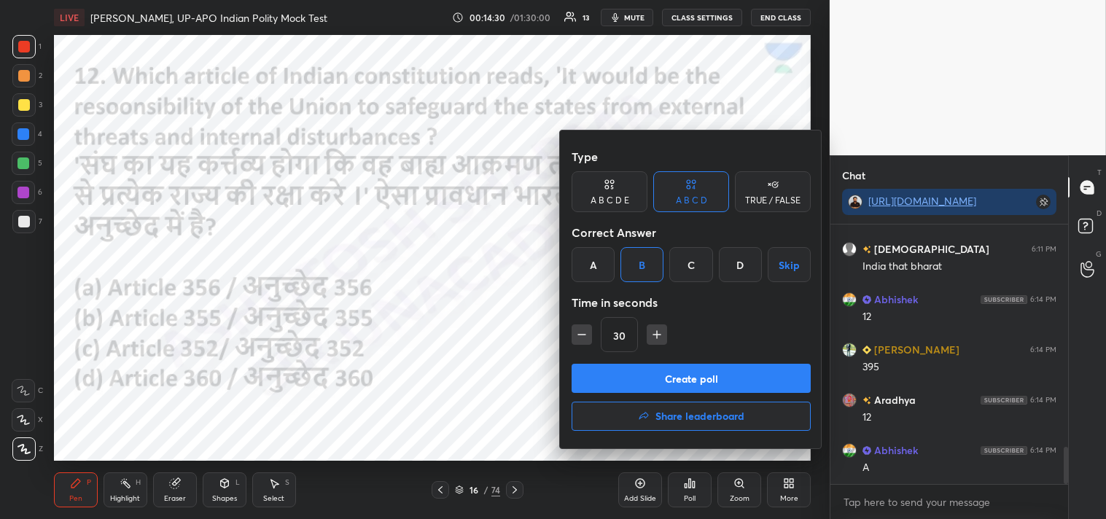
click at [684, 383] on button "Create poll" at bounding box center [691, 378] width 239 height 29
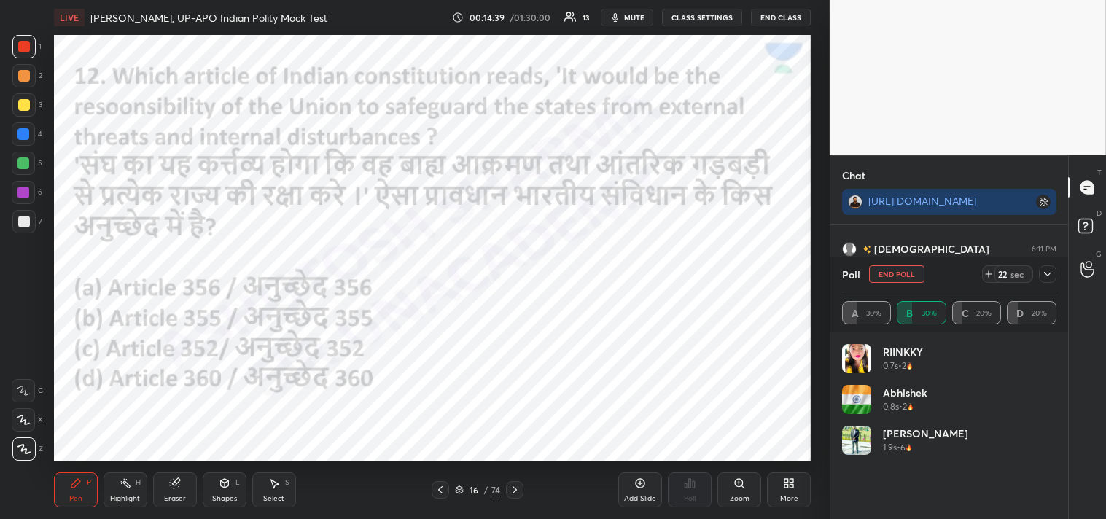
click at [1046, 277] on icon at bounding box center [1048, 274] width 12 height 12
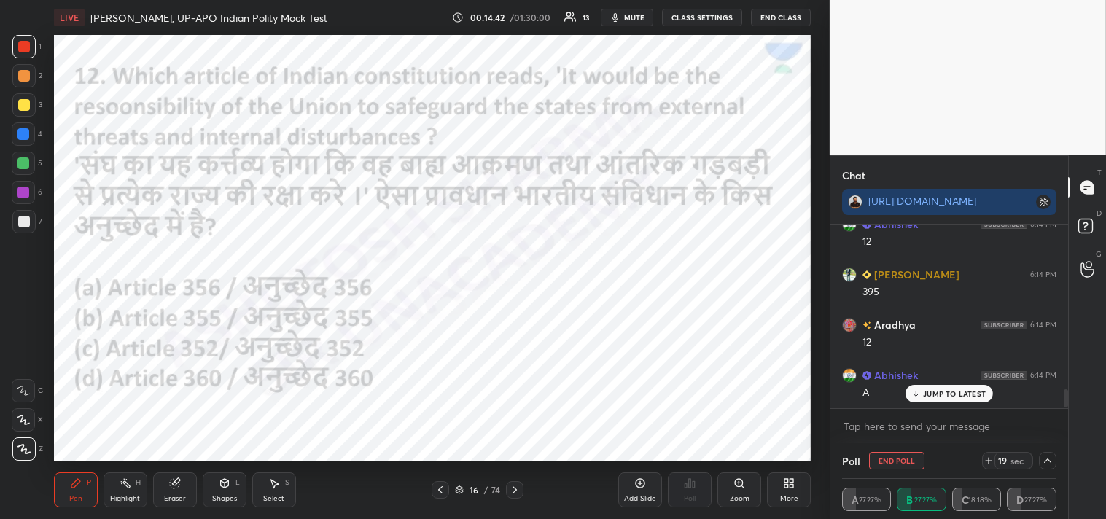
drag, startPoint x: 1066, startPoint y: 397, endPoint x: 1064, endPoint y: 416, distance: 19.7
click at [1064, 416] on div "[PERSON_NAME] 6:11 PM India that bharat Abhishek 6:14 PM 12 [PERSON_NAME] 6:14 …" at bounding box center [949, 334] width 238 height 219
click at [963, 396] on p "JUMP TO LATEST" at bounding box center [954, 393] width 63 height 9
click at [1045, 465] on icon at bounding box center [1048, 461] width 12 height 12
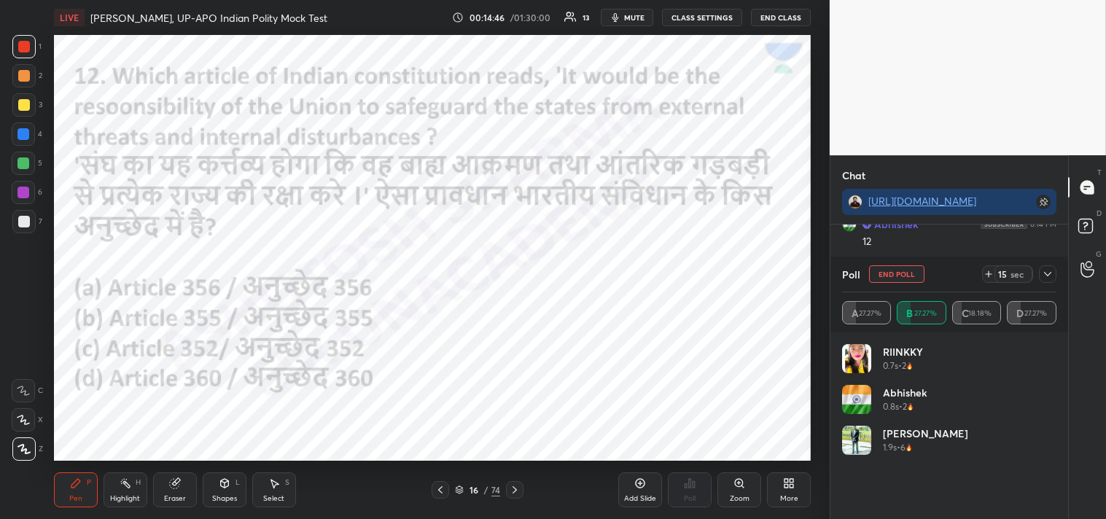
click at [910, 348] on h4 "RIINKKY" at bounding box center [903, 351] width 40 height 15
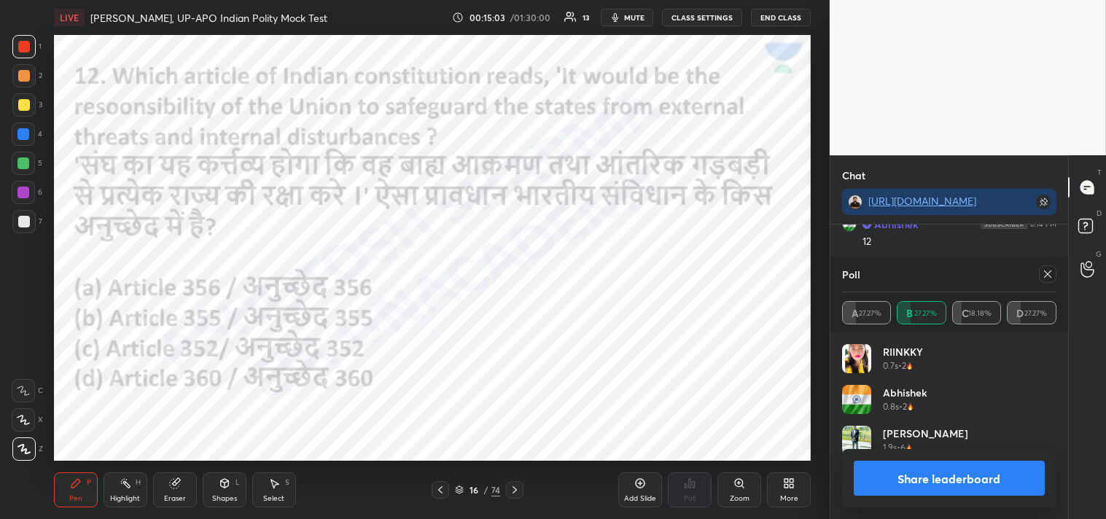
click at [1046, 278] on icon at bounding box center [1048, 274] width 12 height 12
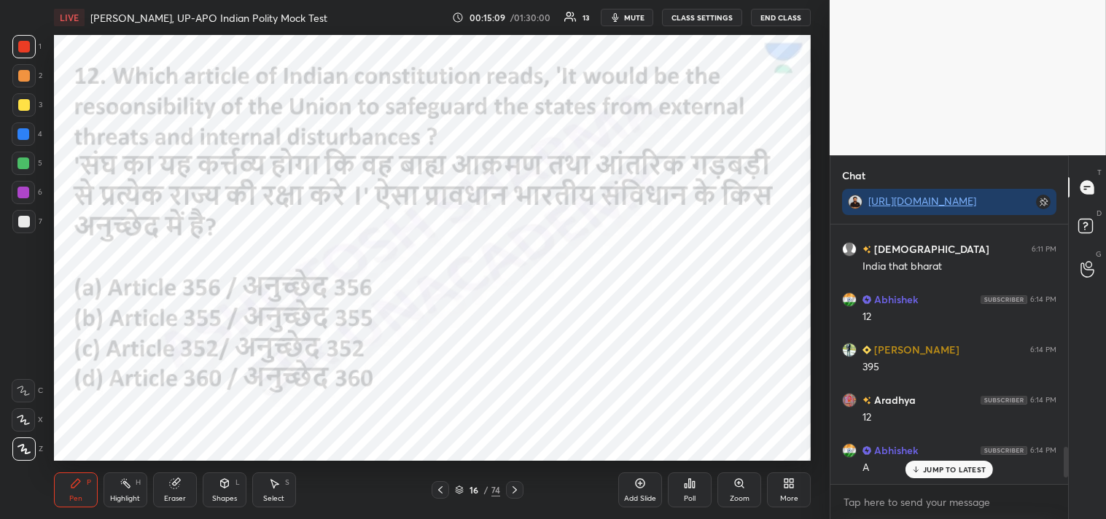
click at [516, 491] on icon at bounding box center [515, 490] width 12 height 12
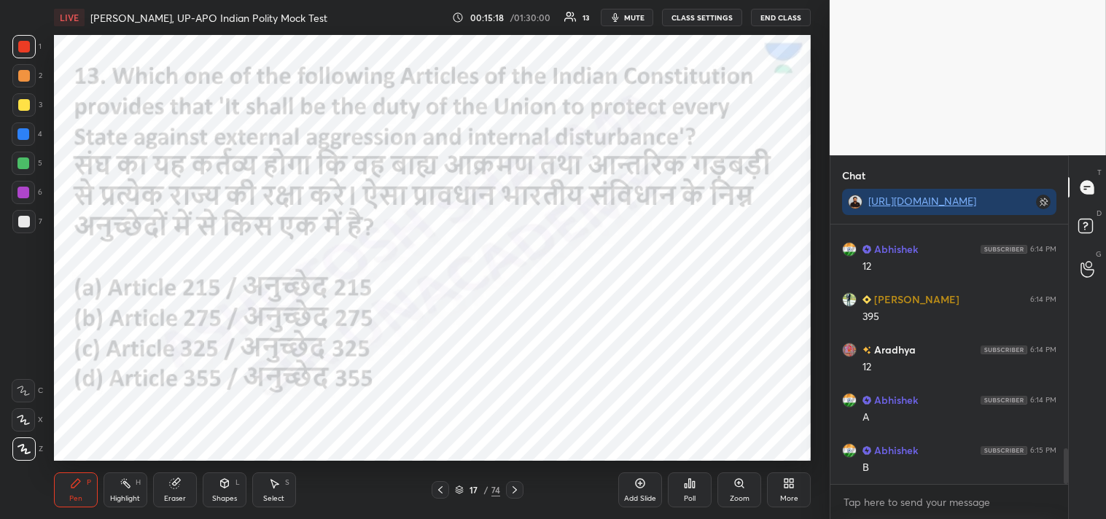
click at [693, 496] on div "Poll" at bounding box center [690, 498] width 12 height 7
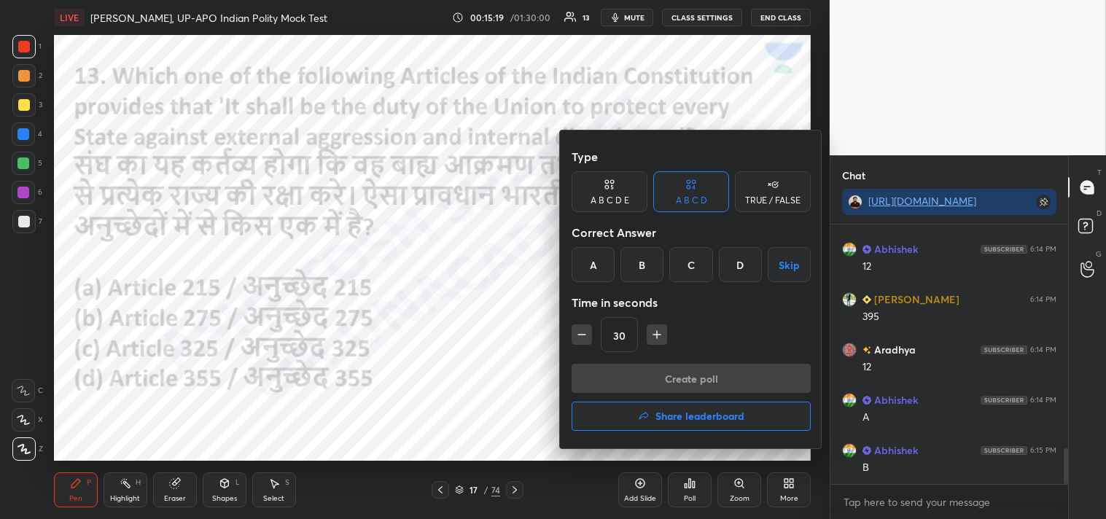
click at [741, 267] on div "D" at bounding box center [740, 264] width 43 height 35
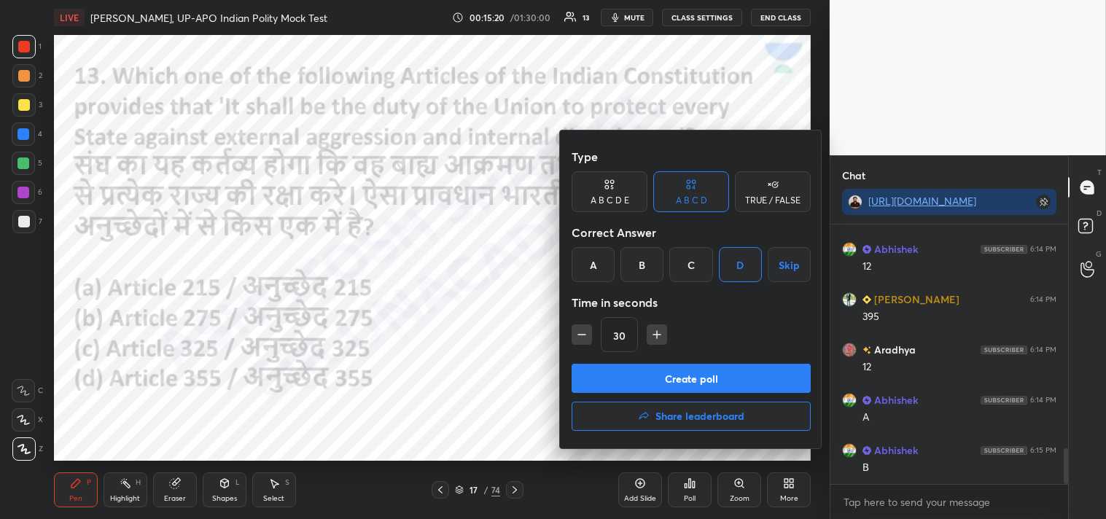
click at [705, 385] on button "Create poll" at bounding box center [691, 378] width 239 height 29
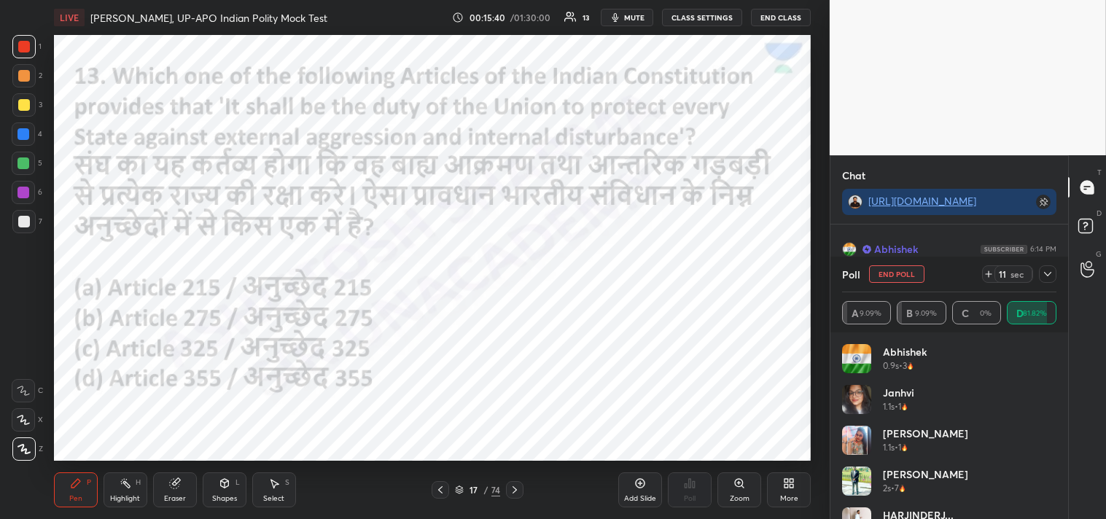
click at [1051, 278] on icon at bounding box center [1048, 274] width 12 height 12
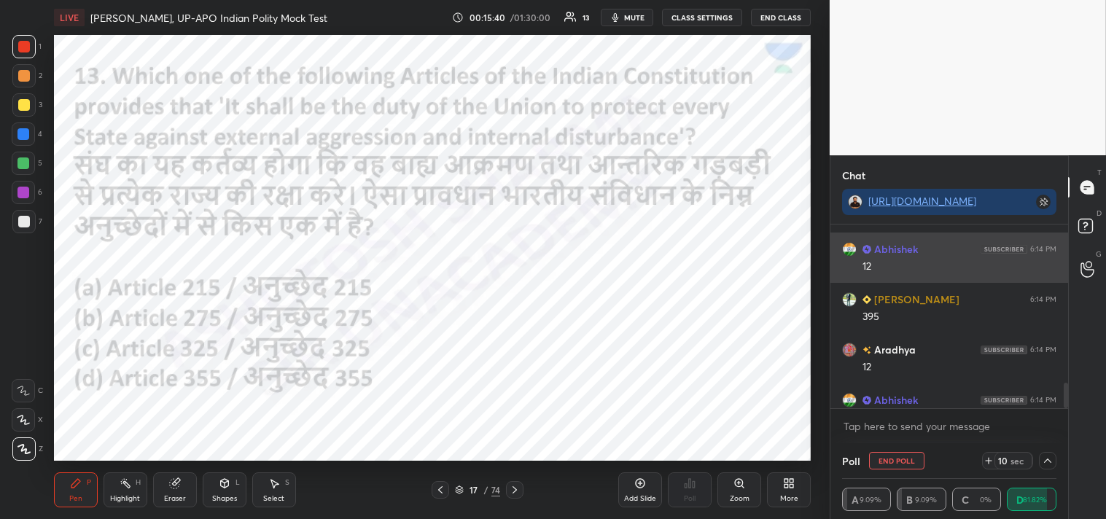
scroll to position [4, 4]
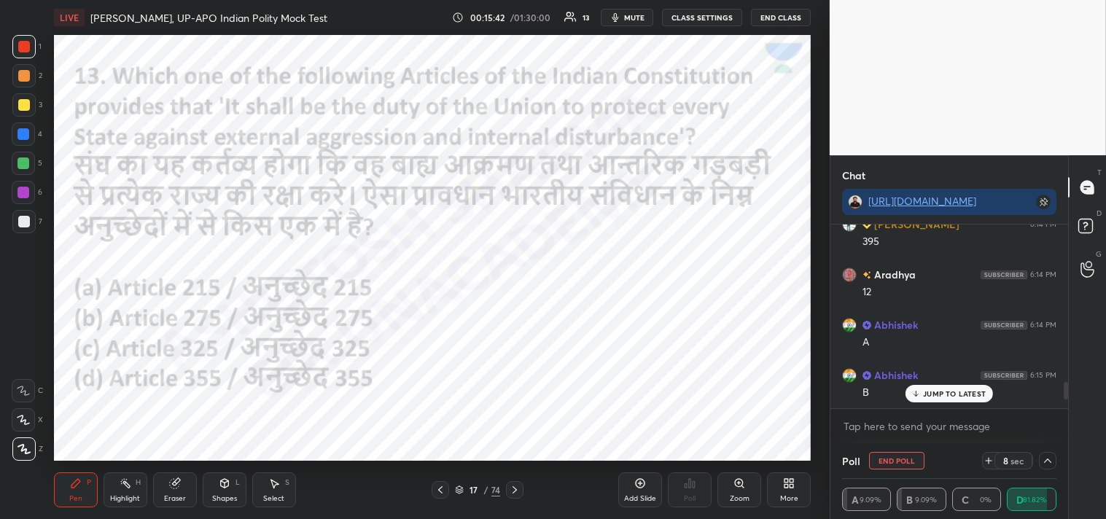
drag, startPoint x: 1064, startPoint y: 391, endPoint x: 1062, endPoint y: 417, distance: 25.6
click at [1062, 417] on div "[PERSON_NAME] 6:05 PM Good evening [PERSON_NAME] 6:06 PM Both [PERSON_NAME] joi…" at bounding box center [949, 334] width 238 height 219
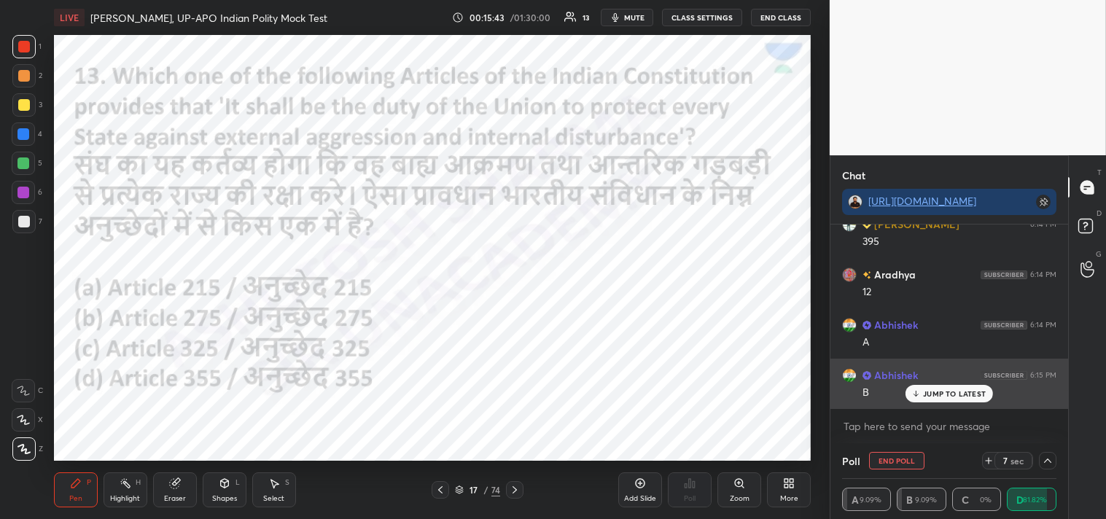
click at [942, 396] on p "JUMP TO LATEST" at bounding box center [954, 393] width 63 height 9
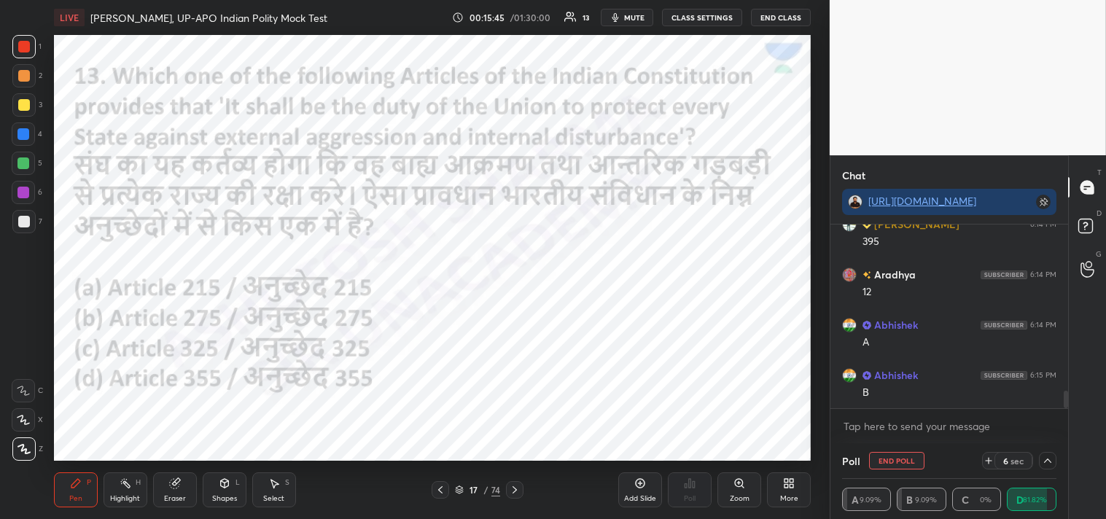
scroll to position [1737, 0]
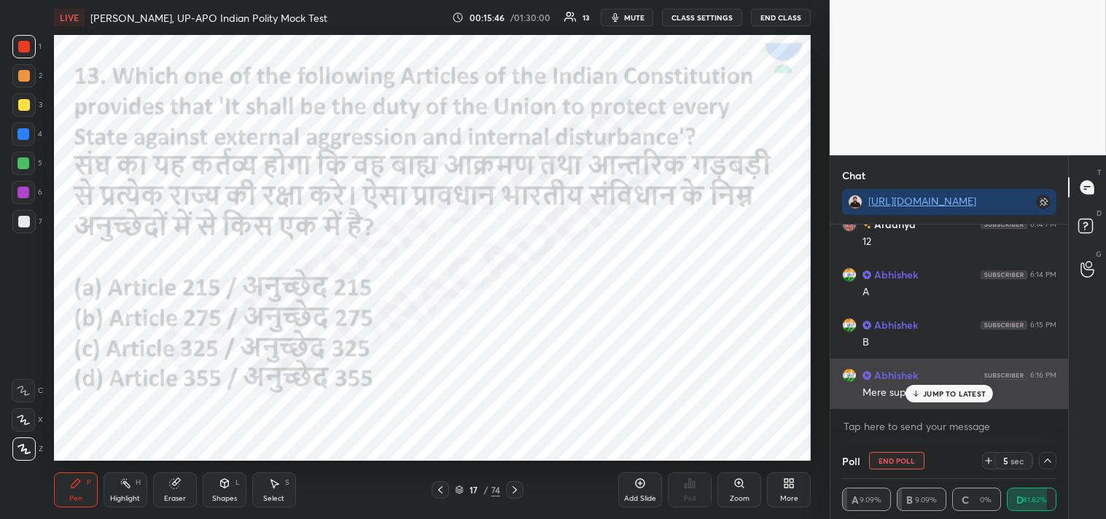
click at [942, 390] on p "JUMP TO LATEST" at bounding box center [954, 393] width 63 height 9
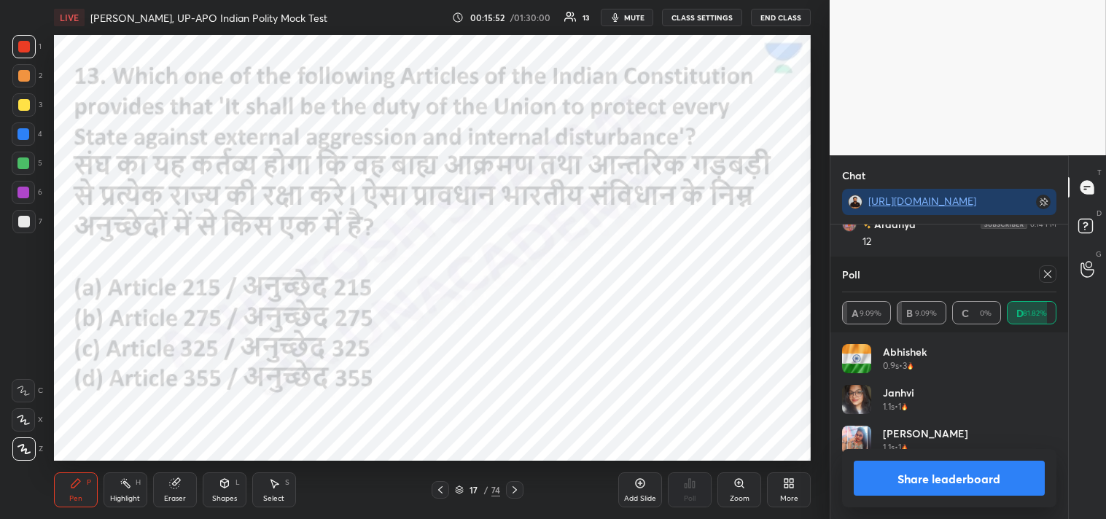
scroll to position [4, 4]
click at [1051, 277] on icon at bounding box center [1047, 273] width 7 height 7
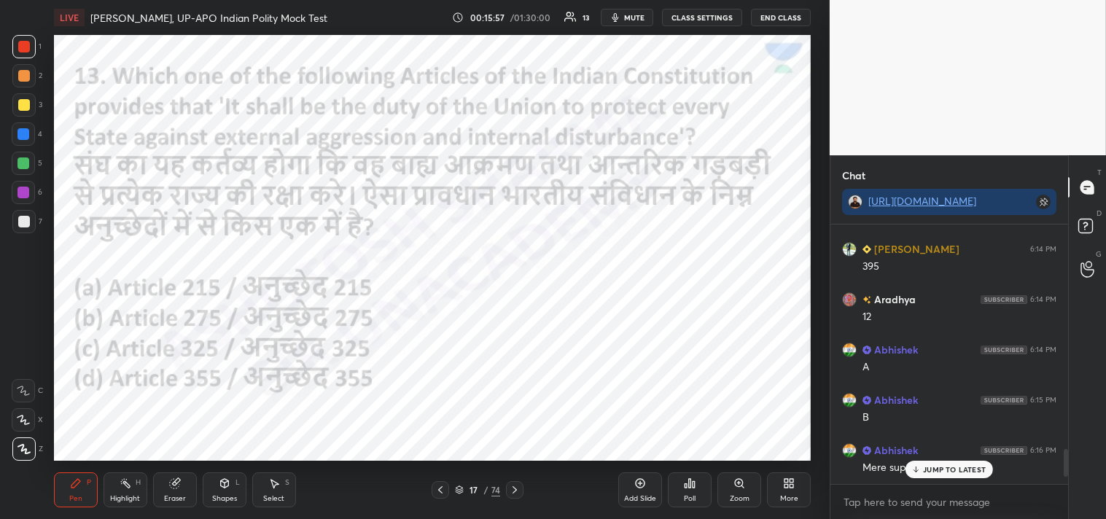
click at [519, 485] on icon at bounding box center [515, 490] width 12 height 12
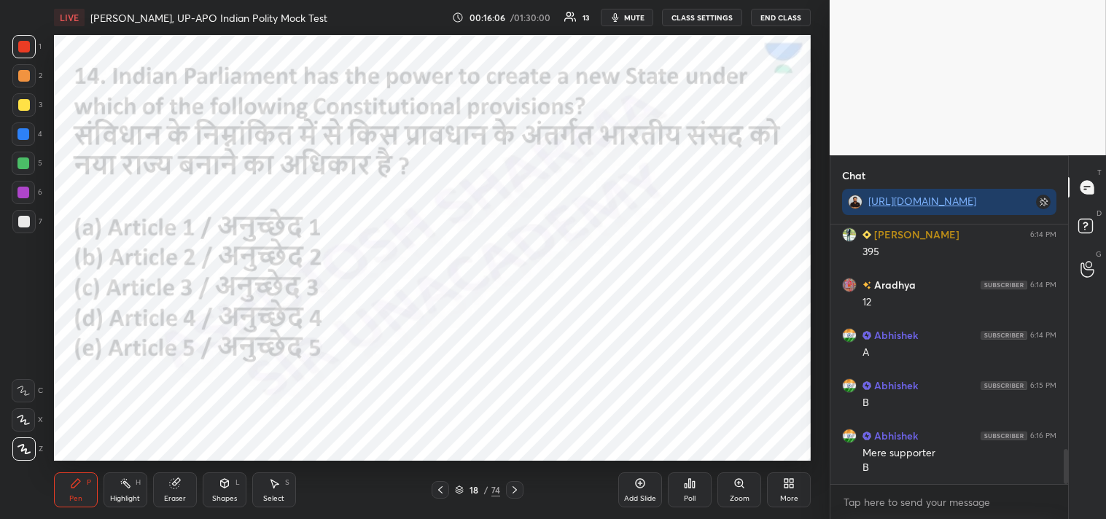
click at [690, 486] on icon at bounding box center [690, 483] width 2 height 9
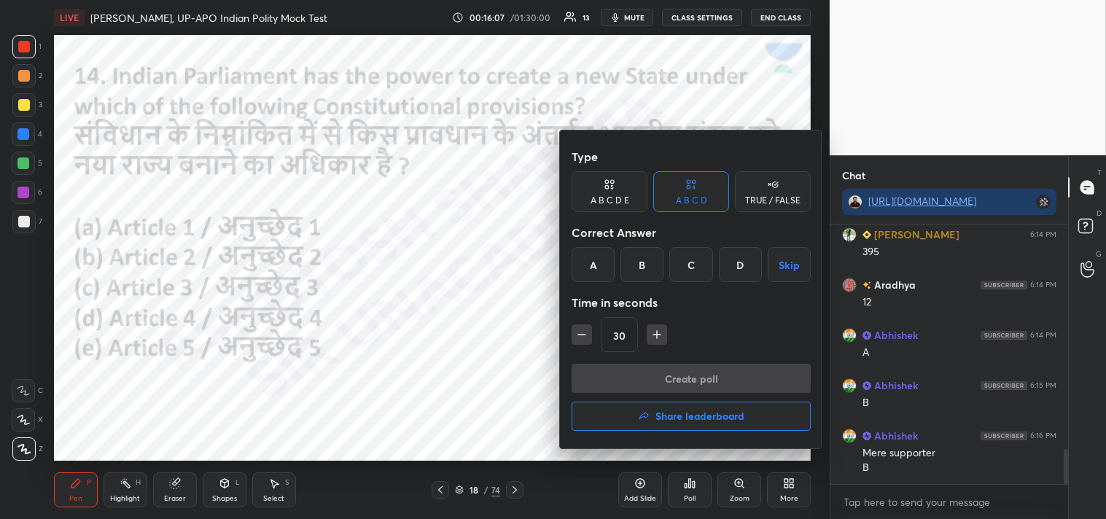
click at [695, 265] on div "C" at bounding box center [690, 264] width 43 height 35
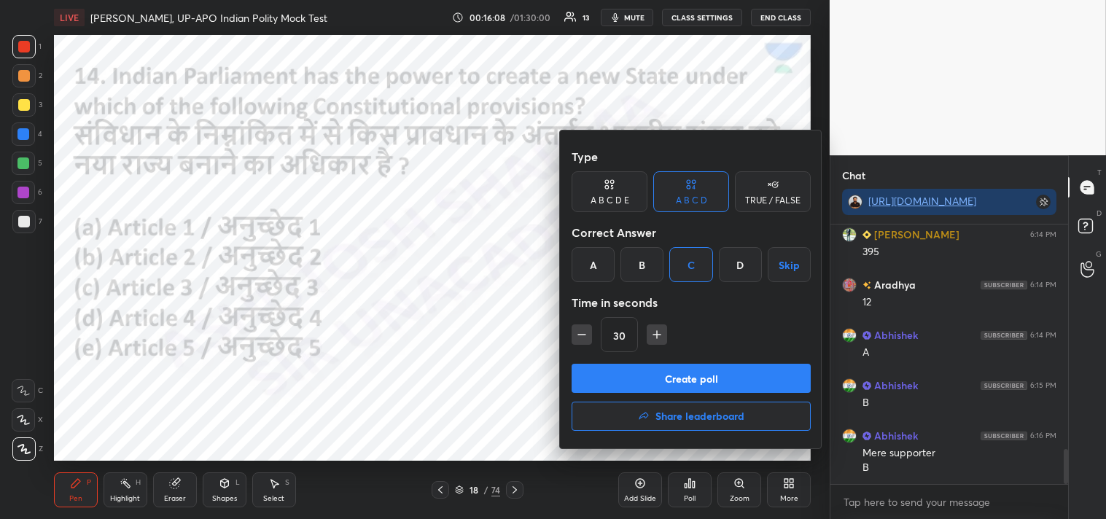
click at [703, 383] on button "Create poll" at bounding box center [691, 378] width 239 height 29
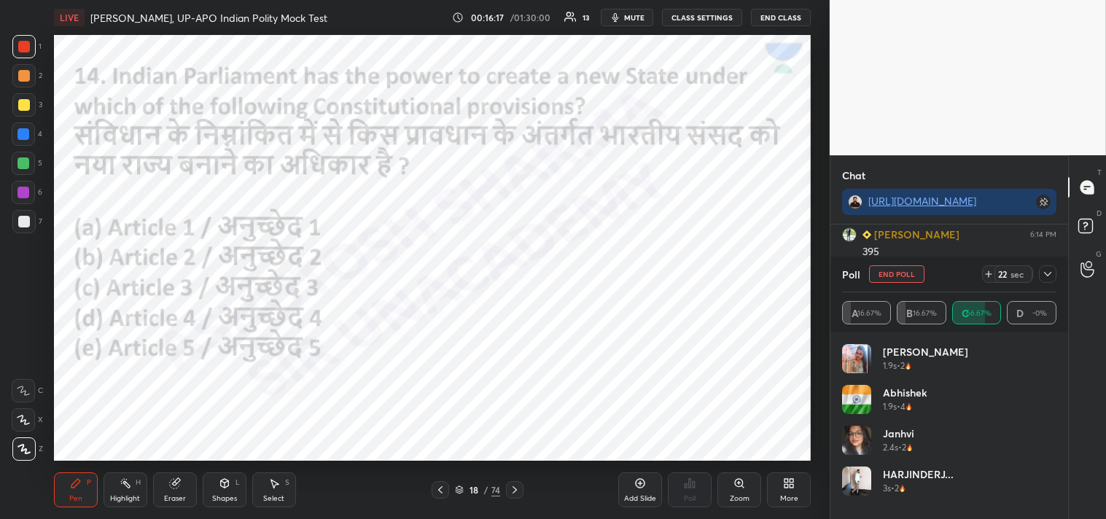
click at [1052, 271] on icon at bounding box center [1048, 274] width 12 height 12
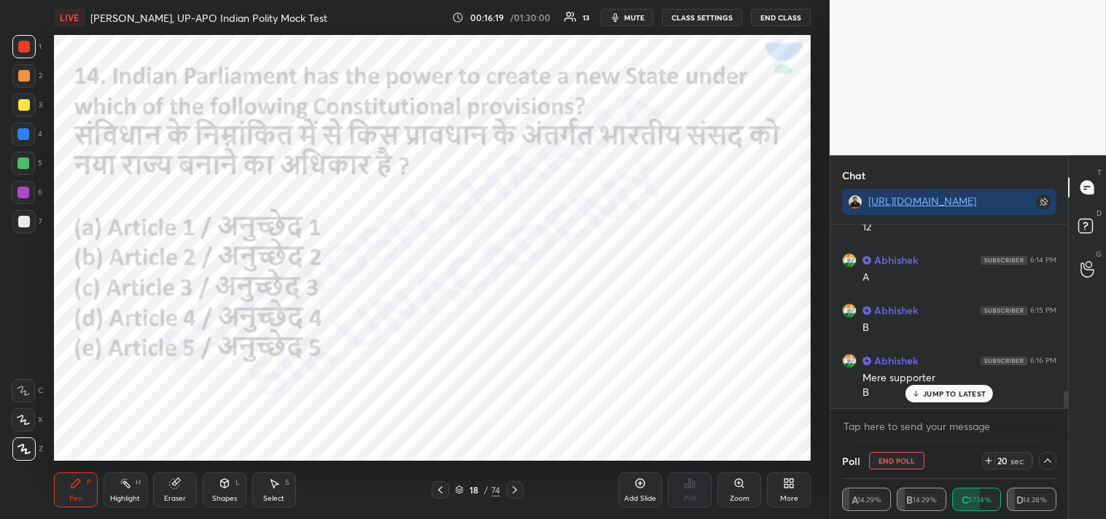
drag, startPoint x: 1067, startPoint y: 395, endPoint x: 1055, endPoint y: 425, distance: 32.1
click at [1069, 425] on div "Chat [URL][DOMAIN_NAME] [PERSON_NAME] 6:14 PM 395 [PERSON_NAME] 6:14 PM 12 Abhi…" at bounding box center [968, 337] width 276 height 364
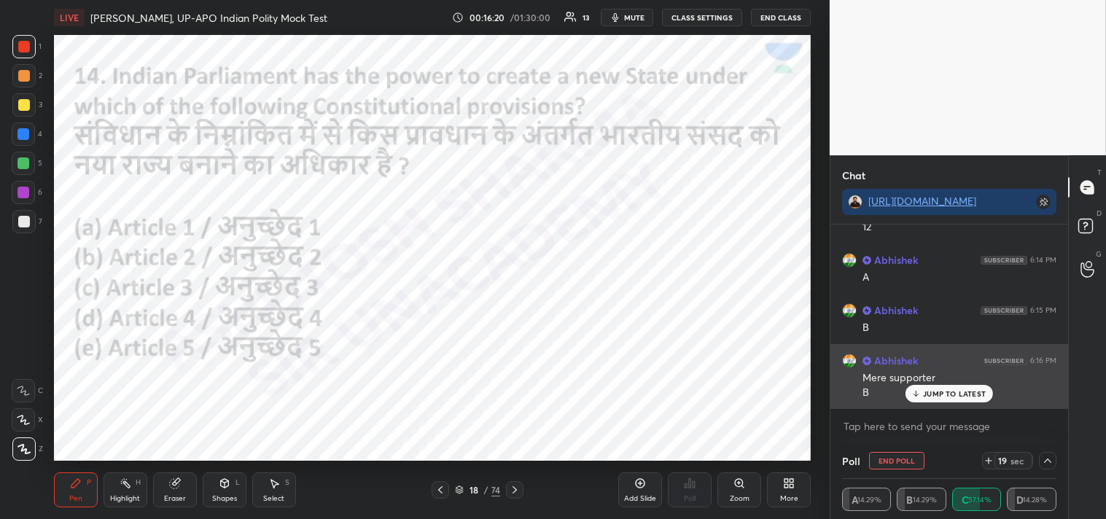
click at [946, 389] on p "JUMP TO LATEST" at bounding box center [954, 393] width 63 height 9
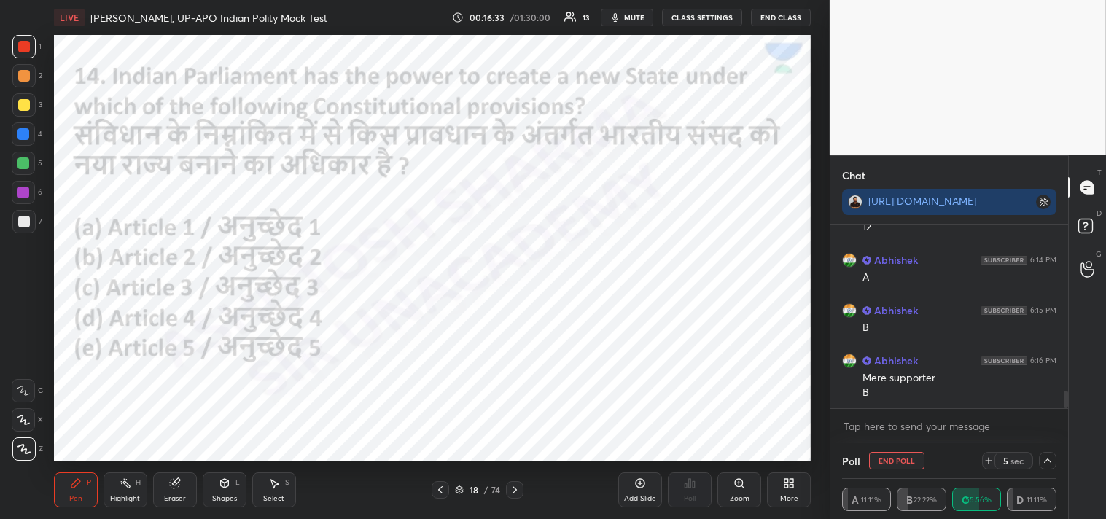
click at [1050, 459] on icon at bounding box center [1048, 461] width 12 height 12
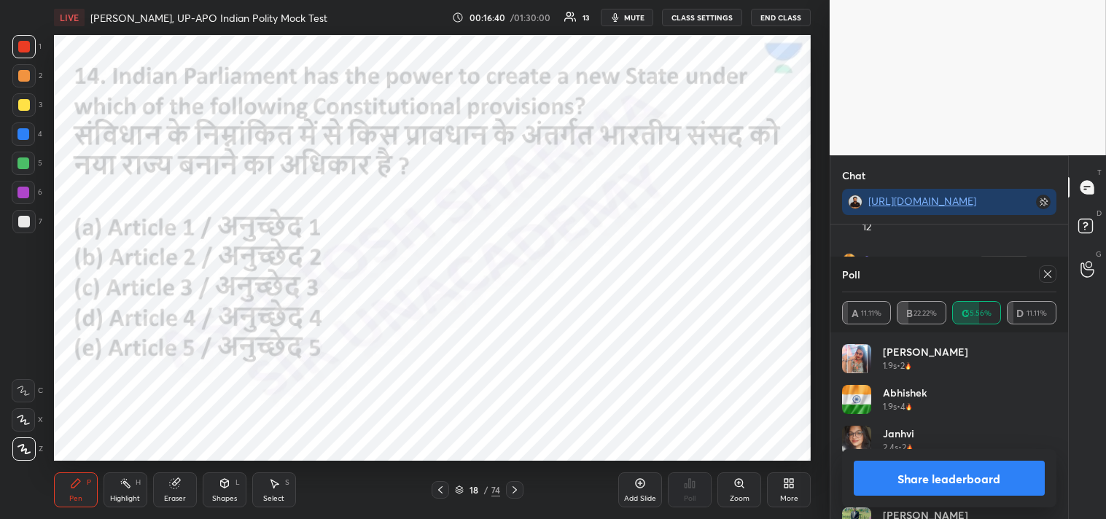
click at [1048, 271] on icon at bounding box center [1048, 274] width 12 height 12
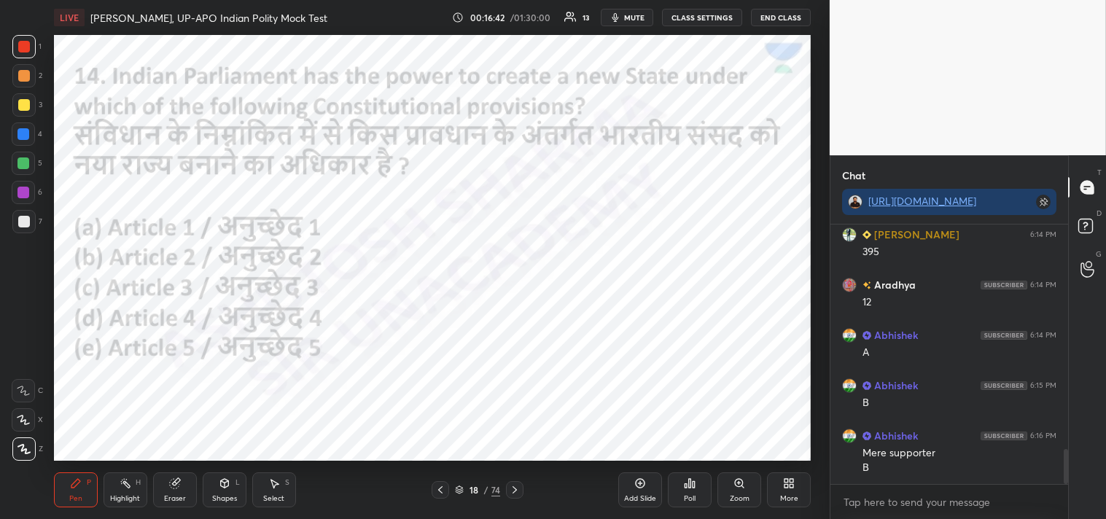
click at [516, 485] on icon at bounding box center [515, 490] width 12 height 12
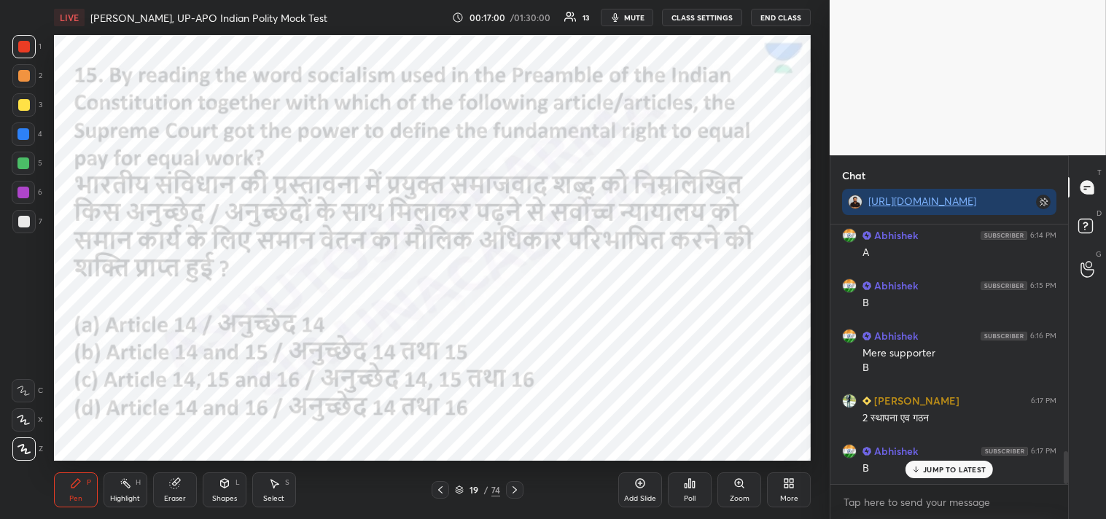
click at [686, 487] on icon at bounding box center [690, 483] width 12 height 12
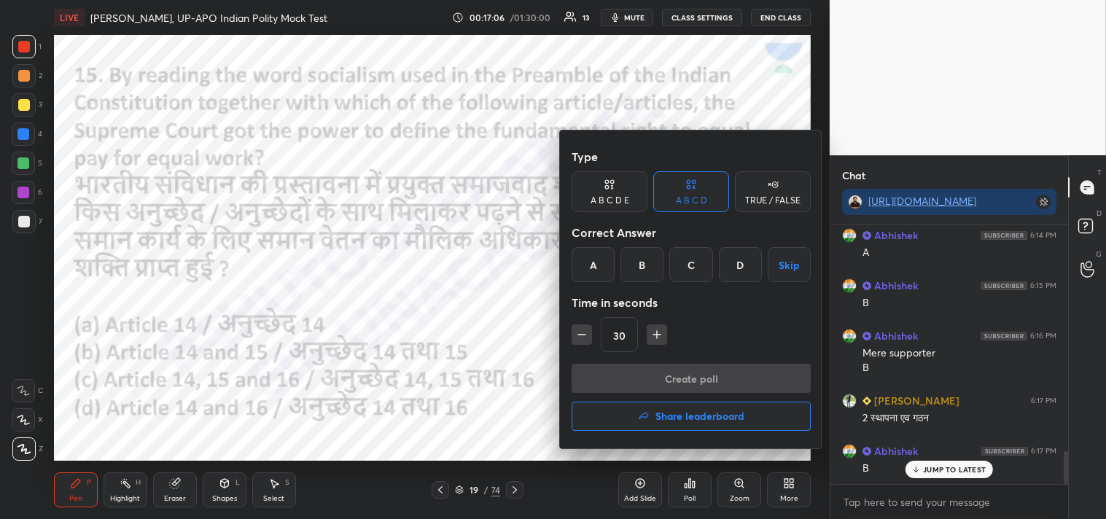
click at [741, 265] on div "D" at bounding box center [740, 264] width 43 height 35
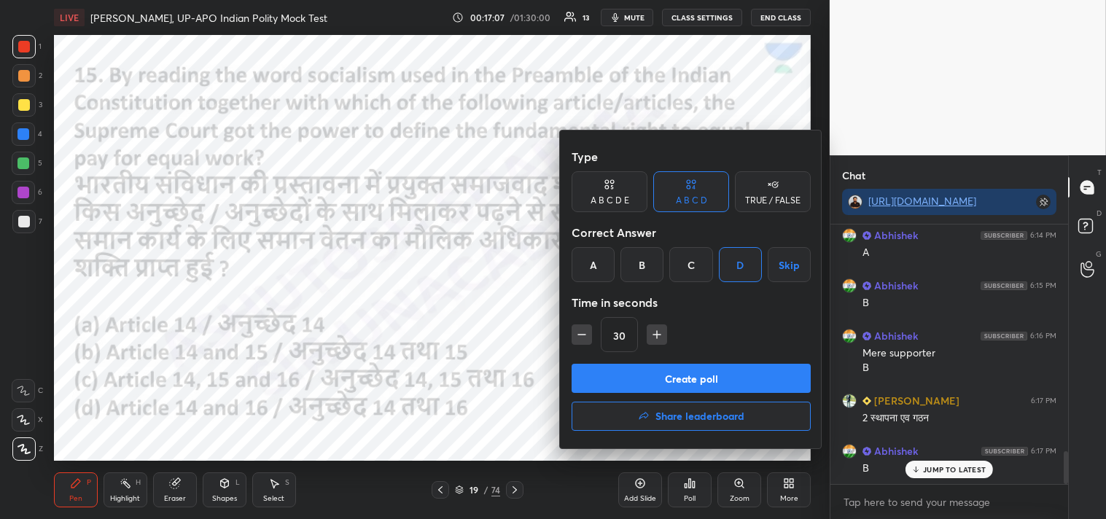
click at [714, 376] on button "Create poll" at bounding box center [691, 378] width 239 height 29
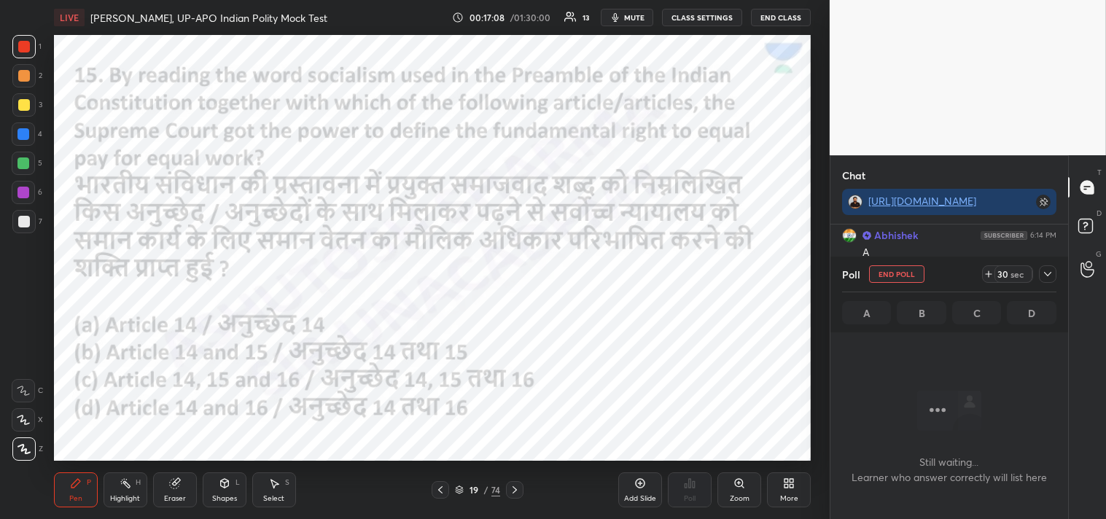
scroll to position [58, 233]
drag, startPoint x: 1050, startPoint y: 273, endPoint x: 1032, endPoint y: 275, distance: 17.6
click at [1050, 273] on icon at bounding box center [1048, 274] width 12 height 12
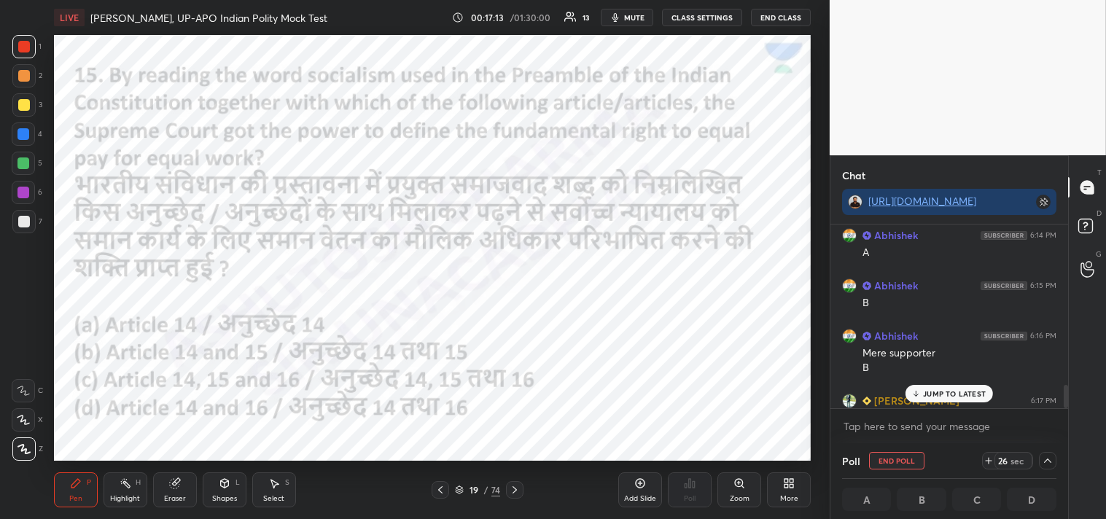
click at [953, 392] on p "JUMP TO LATEST" at bounding box center [954, 393] width 63 height 9
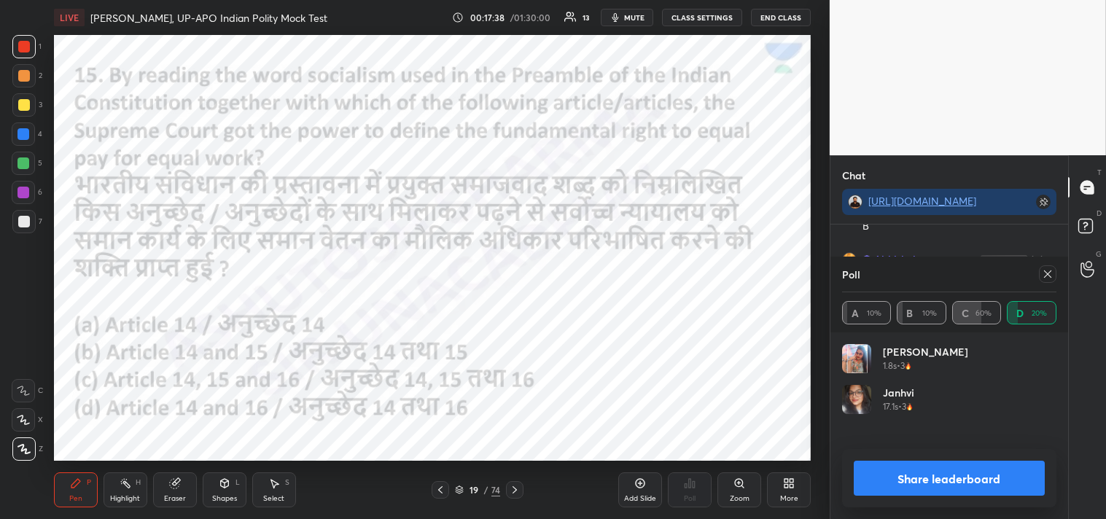
scroll to position [171, 210]
click at [1048, 274] on icon at bounding box center [1048, 274] width 12 height 12
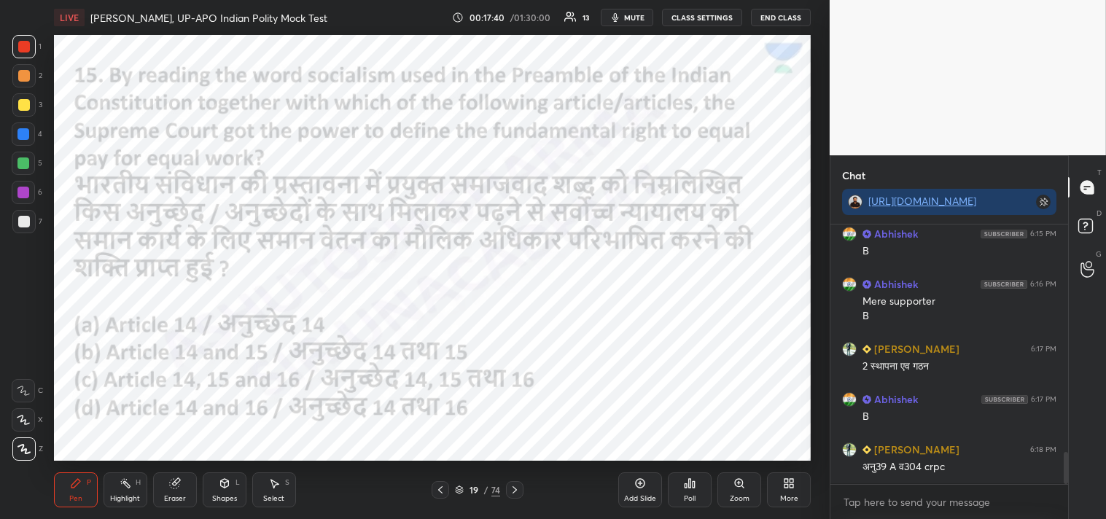
scroll to position [133, 233]
click at [951, 472] on p "JUMP TO LATEST" at bounding box center [954, 469] width 63 height 9
click at [515, 492] on icon at bounding box center [515, 490] width 12 height 12
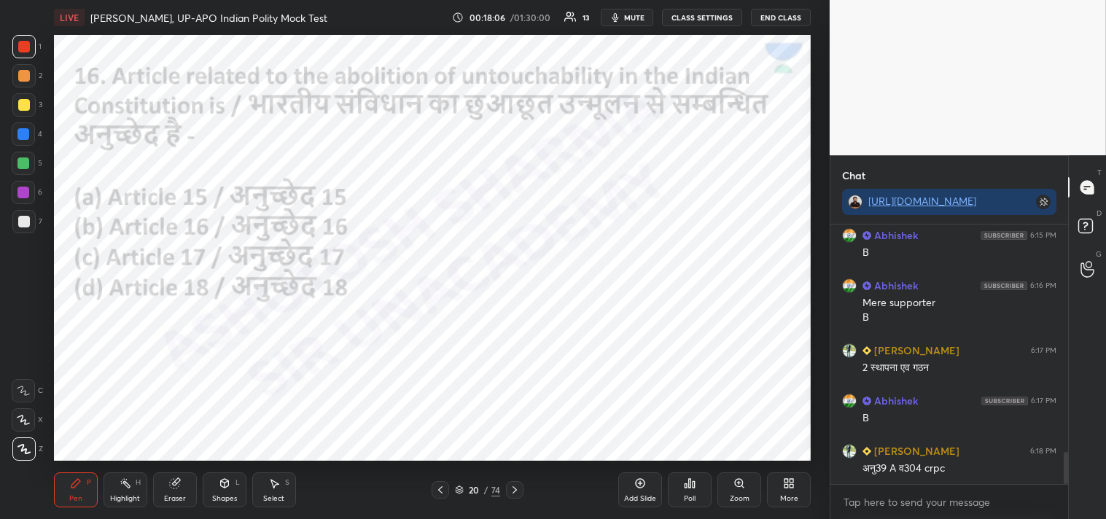
click at [700, 488] on div "Poll" at bounding box center [690, 489] width 44 height 35
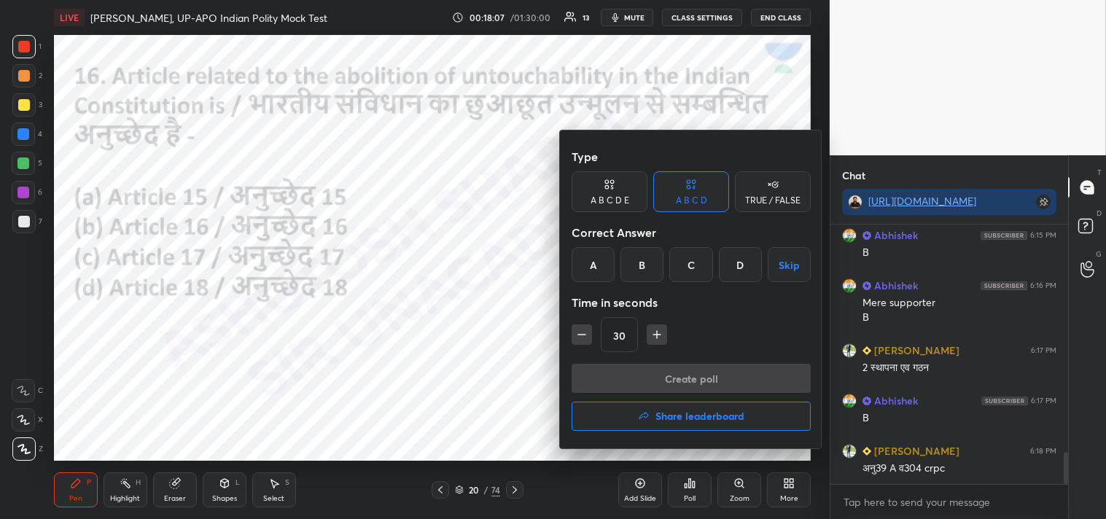
scroll to position [1877, 0]
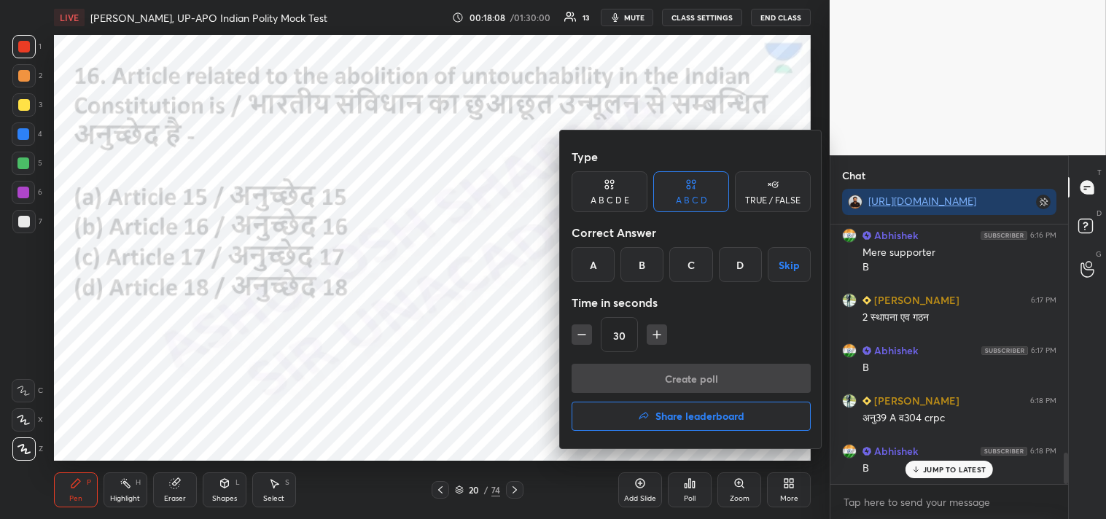
click at [689, 264] on div "C" at bounding box center [690, 264] width 43 height 35
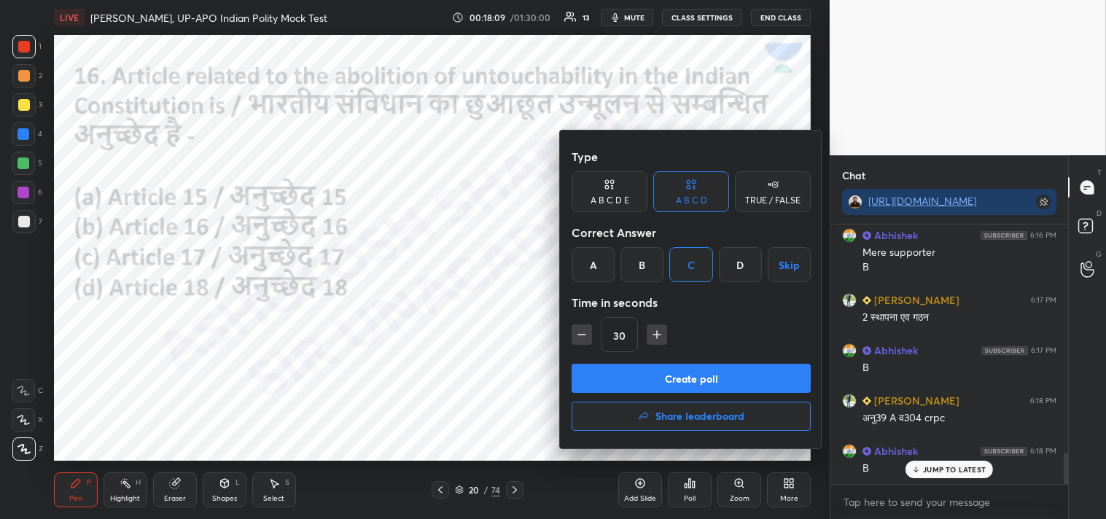
click at [702, 389] on button "Create poll" at bounding box center [691, 378] width 239 height 29
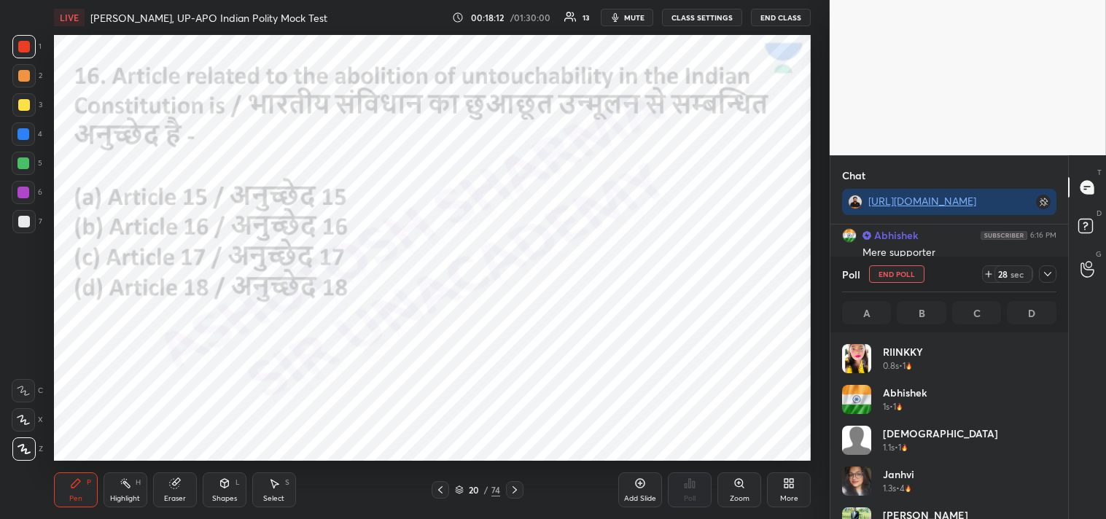
scroll to position [4, 4]
click at [1052, 272] on icon at bounding box center [1048, 274] width 12 height 12
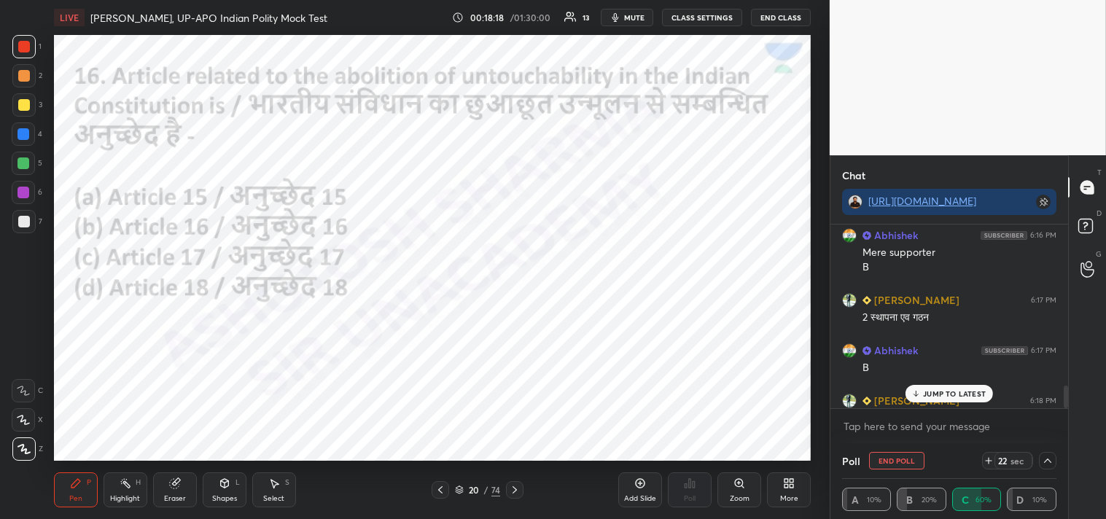
click at [954, 389] on p "JUMP TO LATEST" at bounding box center [954, 393] width 63 height 9
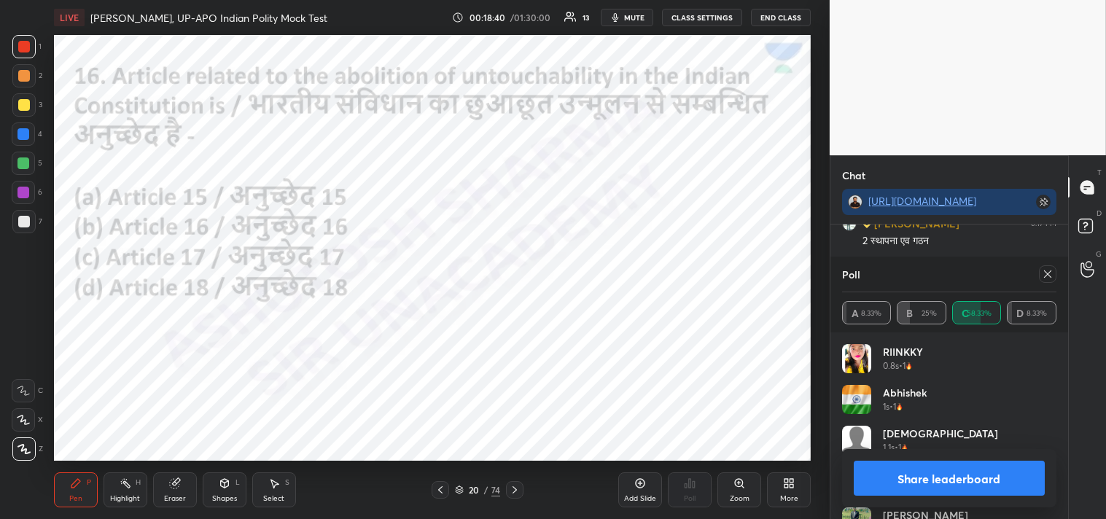
scroll to position [171, 210]
click at [1052, 273] on icon at bounding box center [1048, 274] width 12 height 12
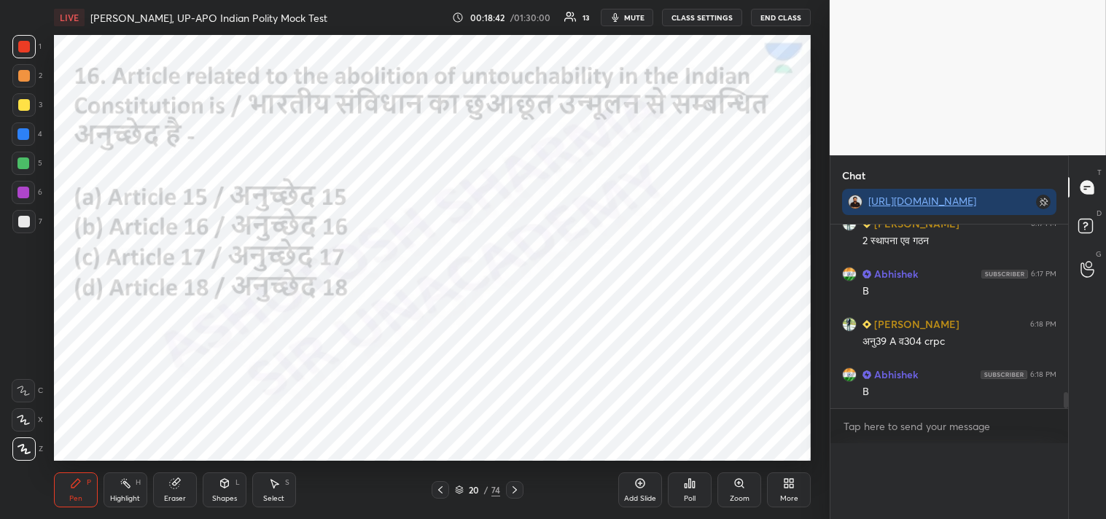
scroll to position [4, 4]
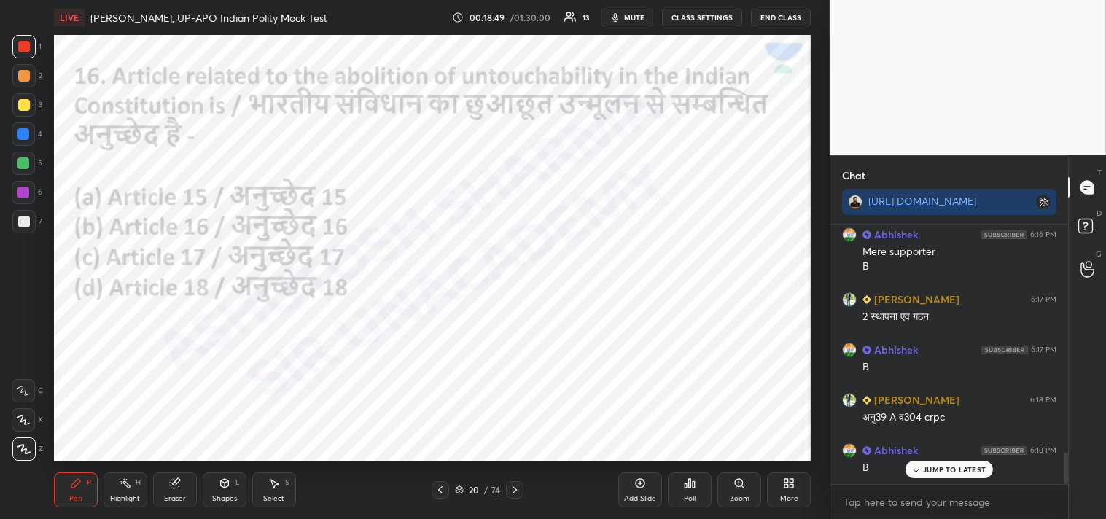
click at [518, 490] on icon at bounding box center [515, 490] width 12 height 12
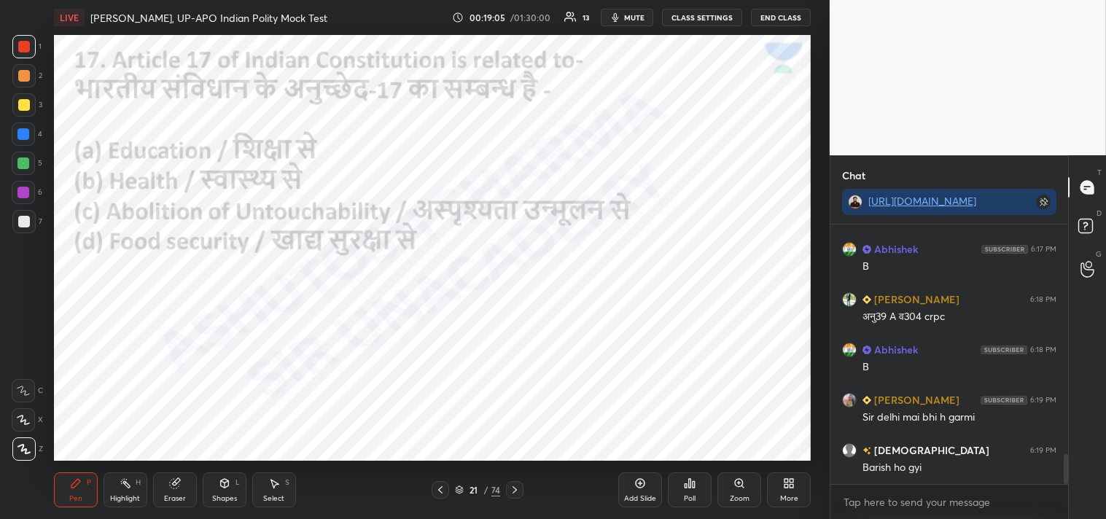
click at [695, 486] on div "Poll" at bounding box center [690, 489] width 44 height 35
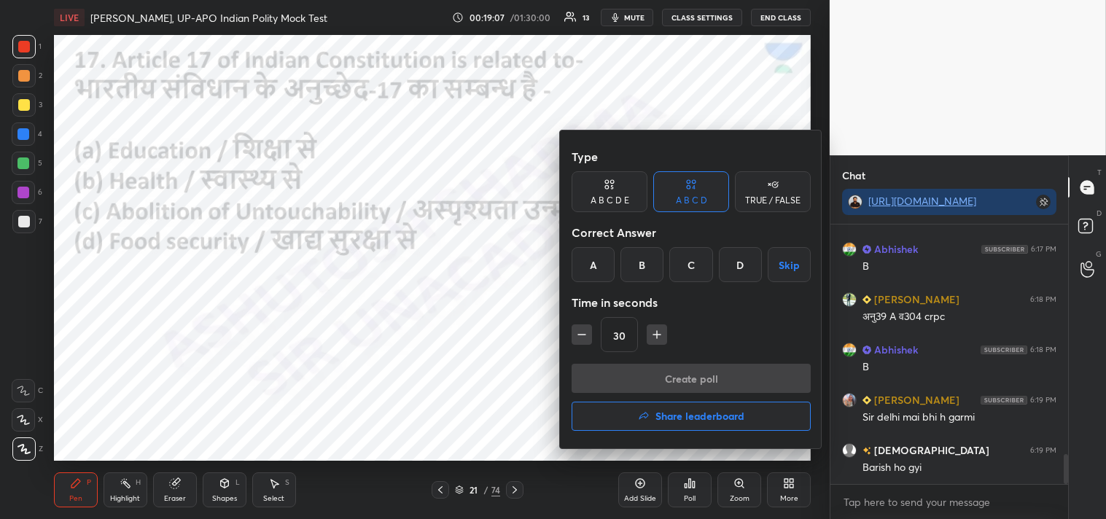
click at [689, 275] on div "C" at bounding box center [690, 264] width 43 height 35
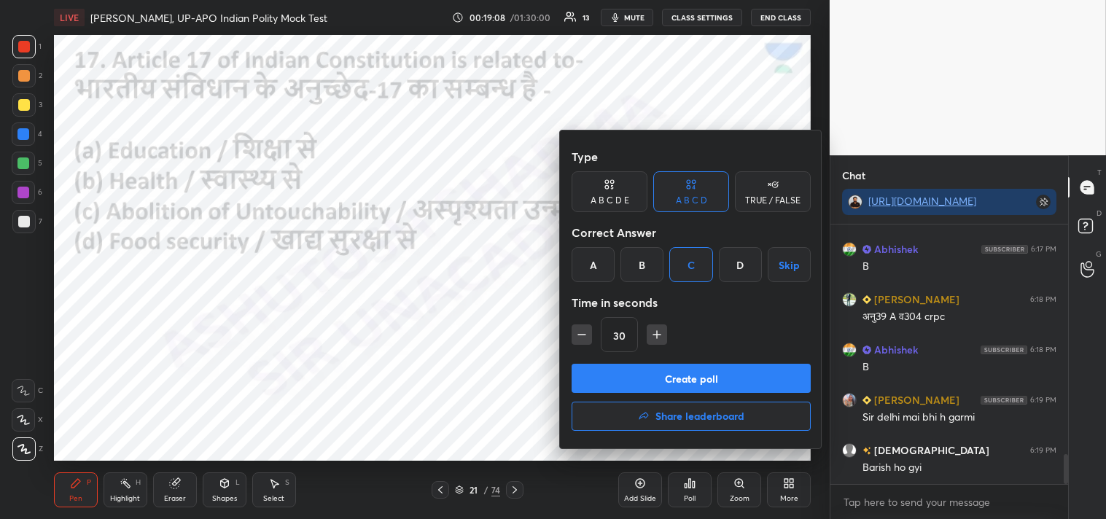
click at [714, 383] on button "Create poll" at bounding box center [691, 378] width 239 height 29
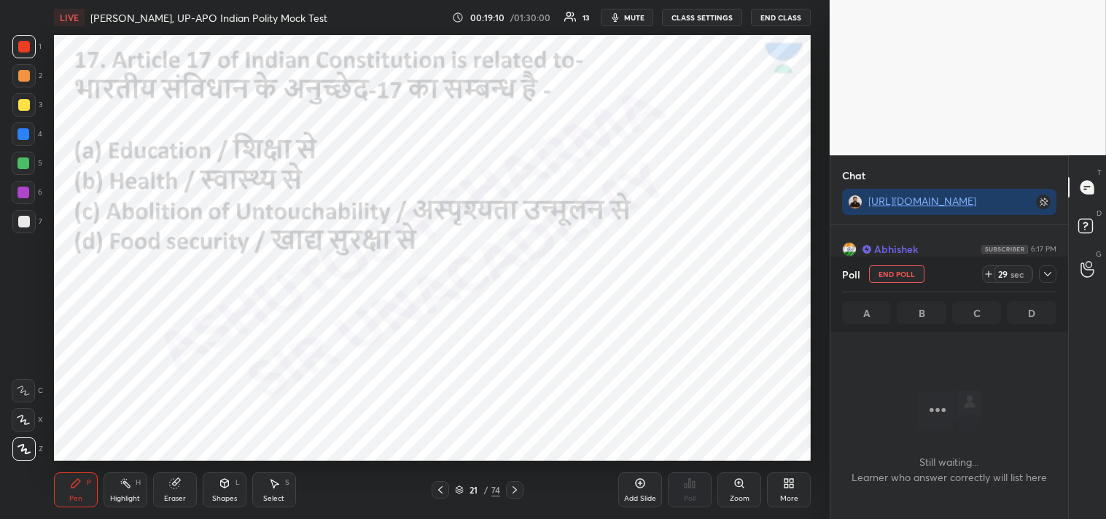
click at [1051, 273] on icon at bounding box center [1048, 274] width 12 height 12
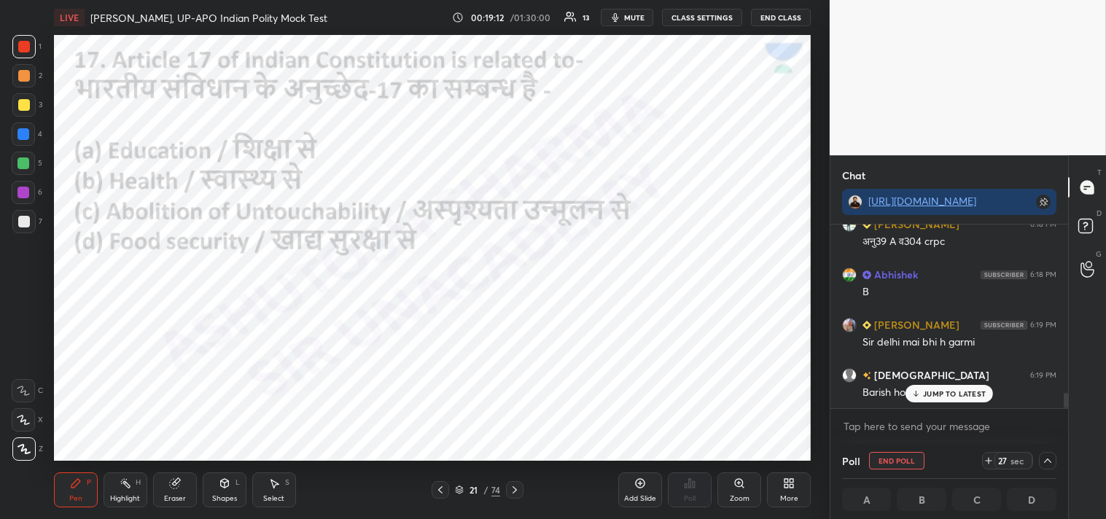
drag, startPoint x: 1066, startPoint y: 407, endPoint x: 1061, endPoint y: 426, distance: 19.5
click at [1064, 425] on div "Abhishek 6:17 PM B [PERSON_NAME] 6:18 PM अनु39 A व304 crpc Abhishek 6:18 PM B […" at bounding box center [949, 334] width 238 height 219
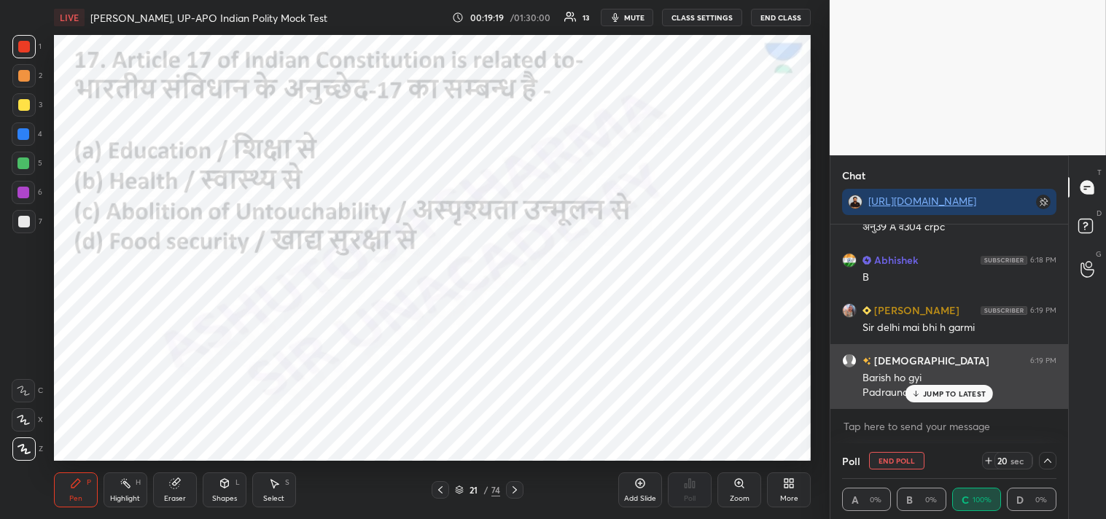
click at [967, 395] on p "JUMP TO LATEST" at bounding box center [954, 393] width 63 height 9
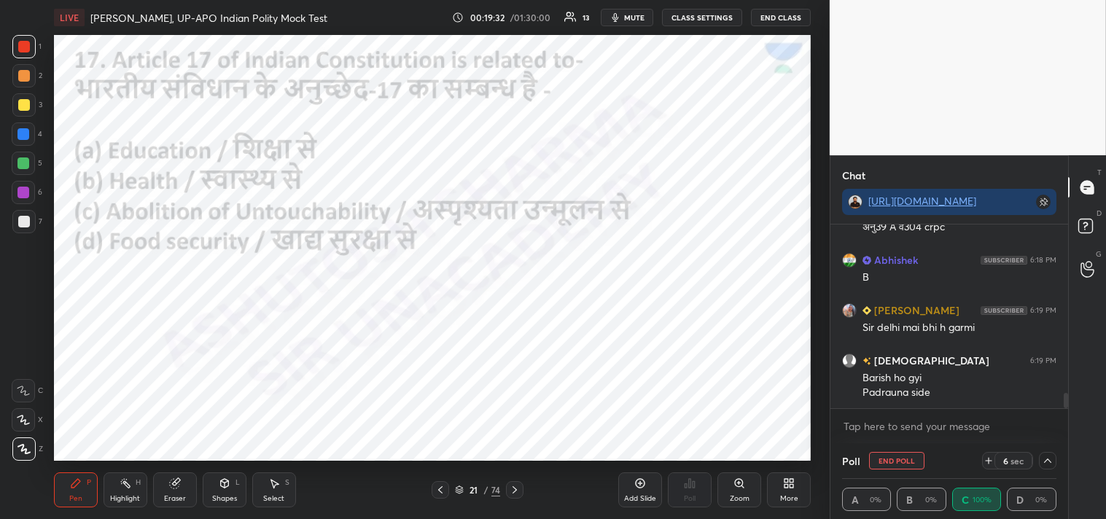
drag, startPoint x: 898, startPoint y: 460, endPoint x: 905, endPoint y: 455, distance: 8.9
click at [902, 460] on button "End Poll" at bounding box center [896, 460] width 55 height 17
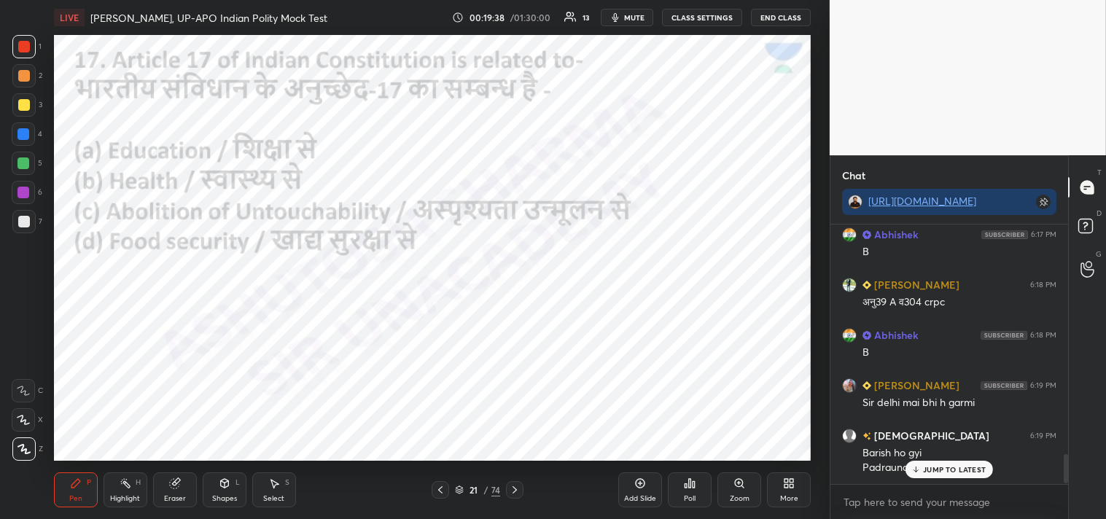
click at [512, 488] on icon at bounding box center [515, 490] width 12 height 12
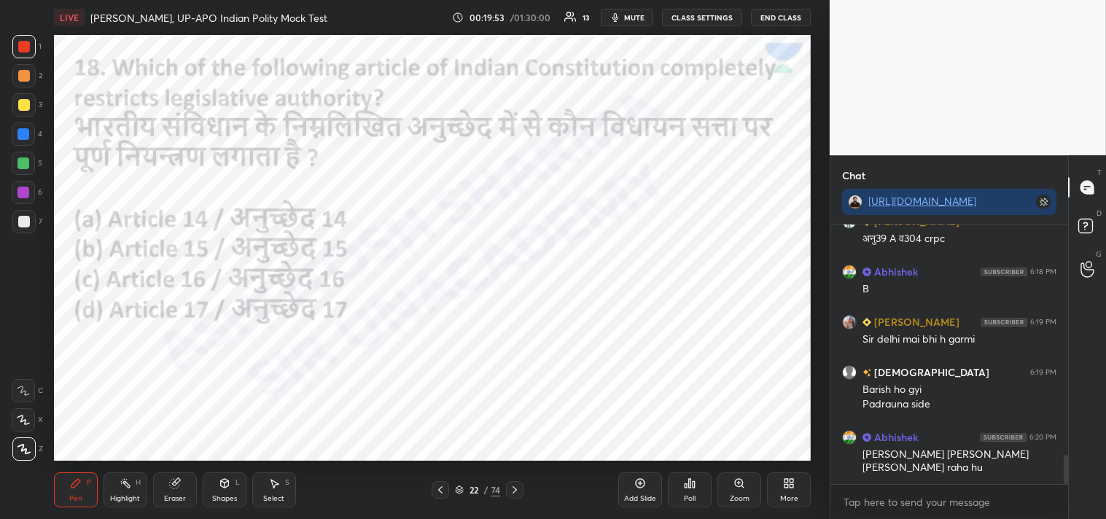
click at [693, 496] on div "Poll" at bounding box center [690, 498] width 12 height 7
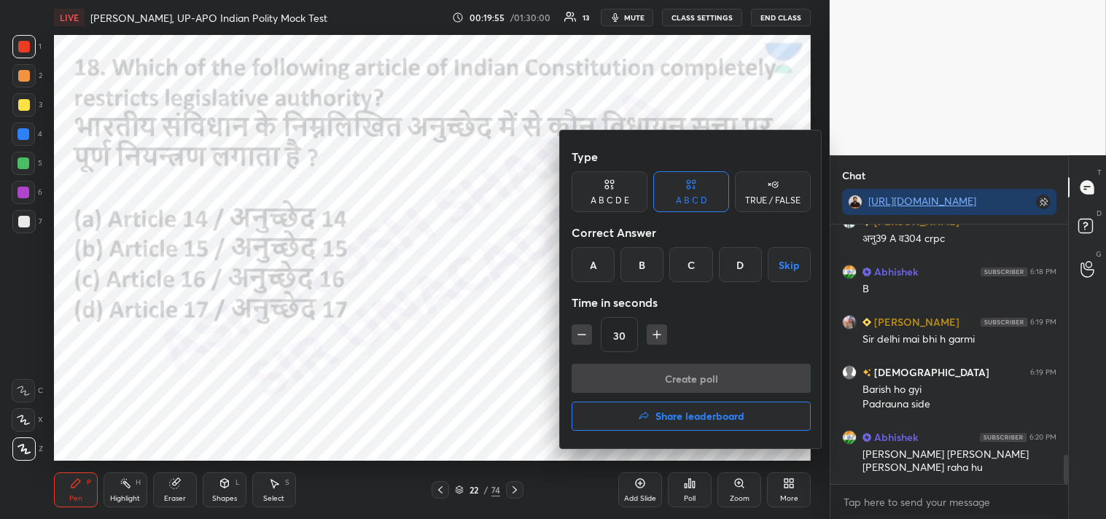
click at [592, 263] on div "A" at bounding box center [593, 264] width 43 height 35
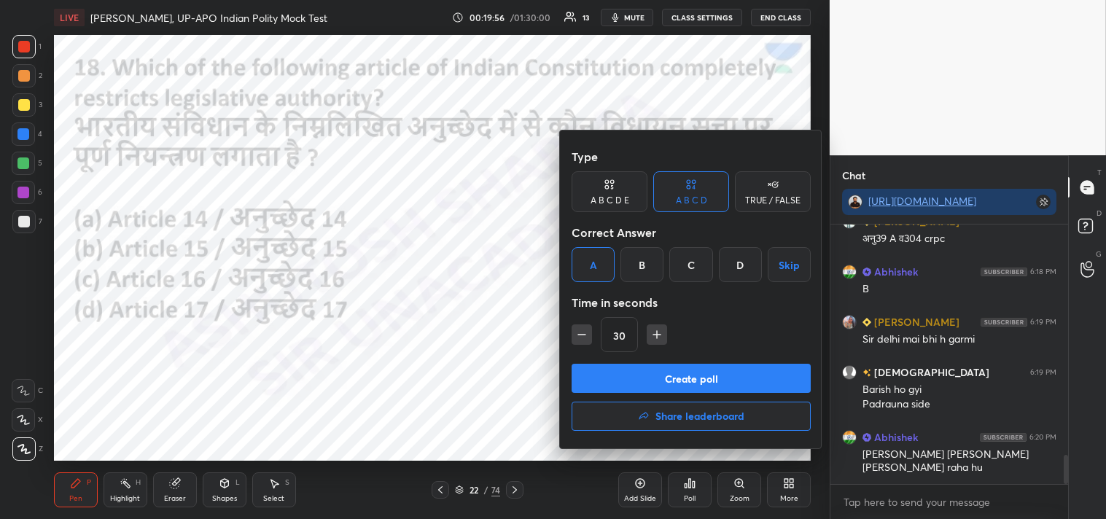
click at [746, 380] on button "Create poll" at bounding box center [691, 378] width 239 height 29
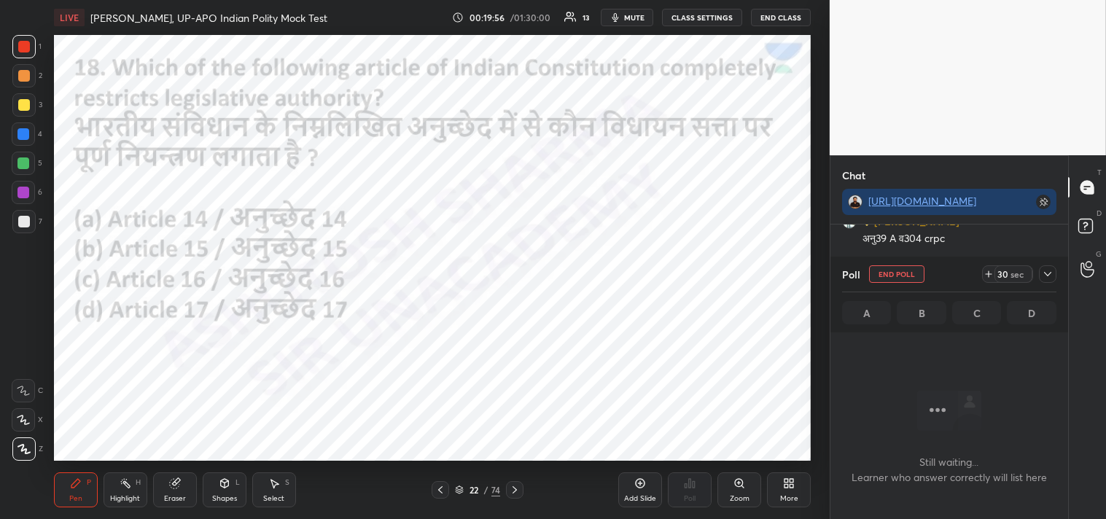
scroll to position [184, 233]
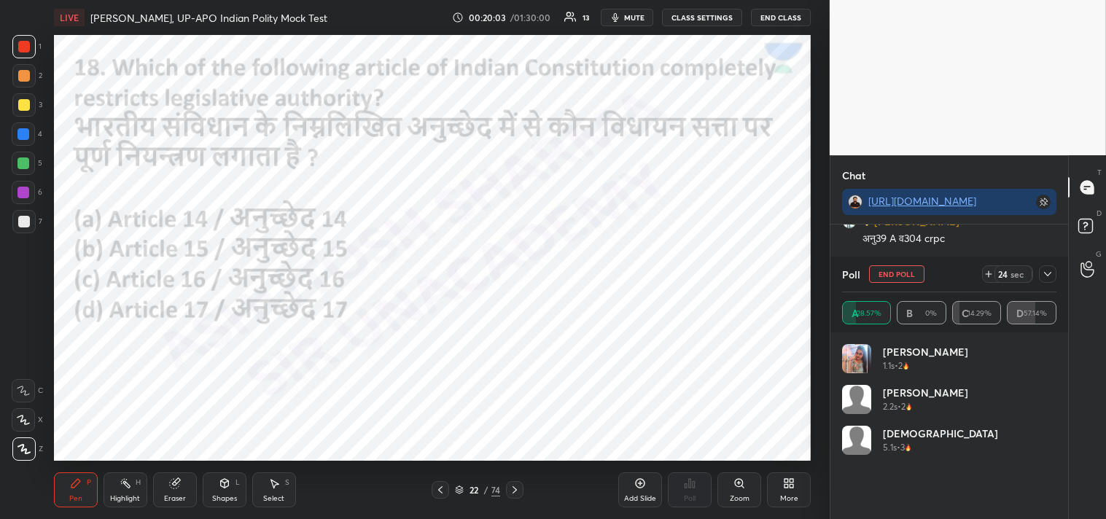
click at [1050, 272] on icon at bounding box center [1048, 274] width 12 height 12
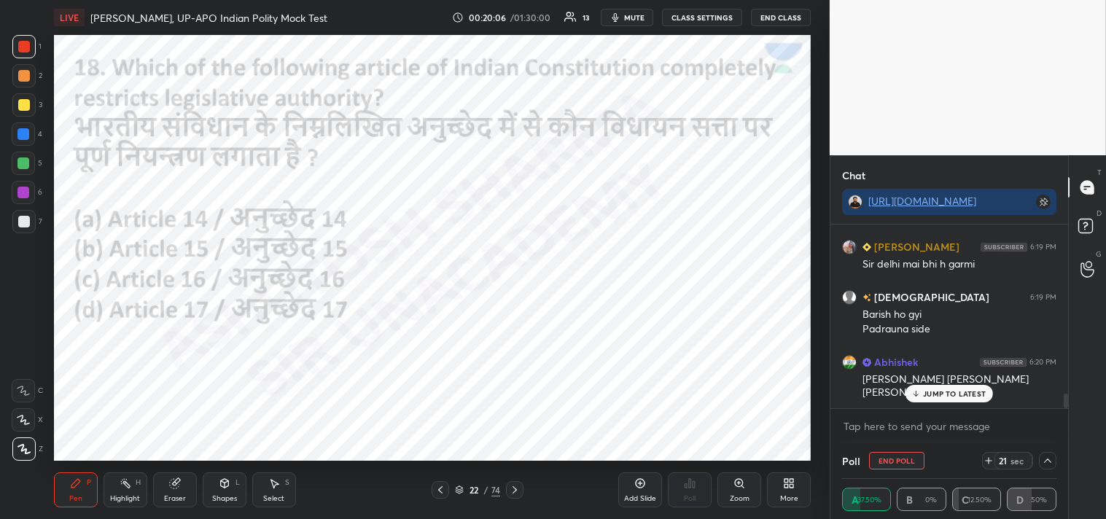
drag, startPoint x: 1064, startPoint y: 398, endPoint x: 1060, endPoint y: 426, distance: 28.0
click at [1067, 426] on div "[PERSON_NAME] 6:18 PM अनु39 A व304 crpc Abhishek 6:18 PM B [PERSON_NAME] 6:19 P…" at bounding box center [949, 334] width 238 height 219
click at [956, 394] on div "Abhishek 6:18 PM B [PERSON_NAME] 6:19 PM Sir delhi mai bhi h garmi [PERSON_NAME…" at bounding box center [949, 317] width 238 height 184
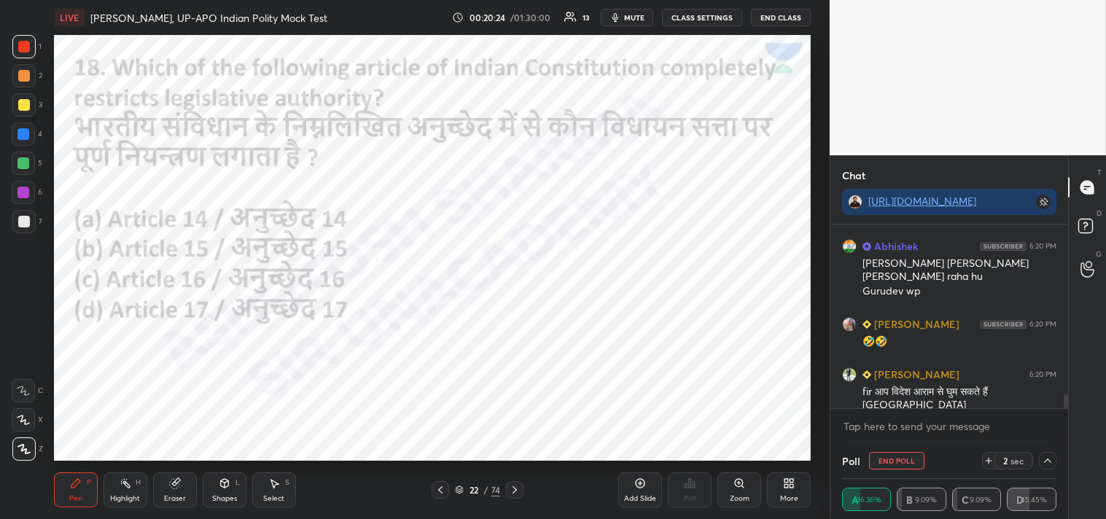
click at [1050, 462] on icon at bounding box center [1048, 461] width 12 height 12
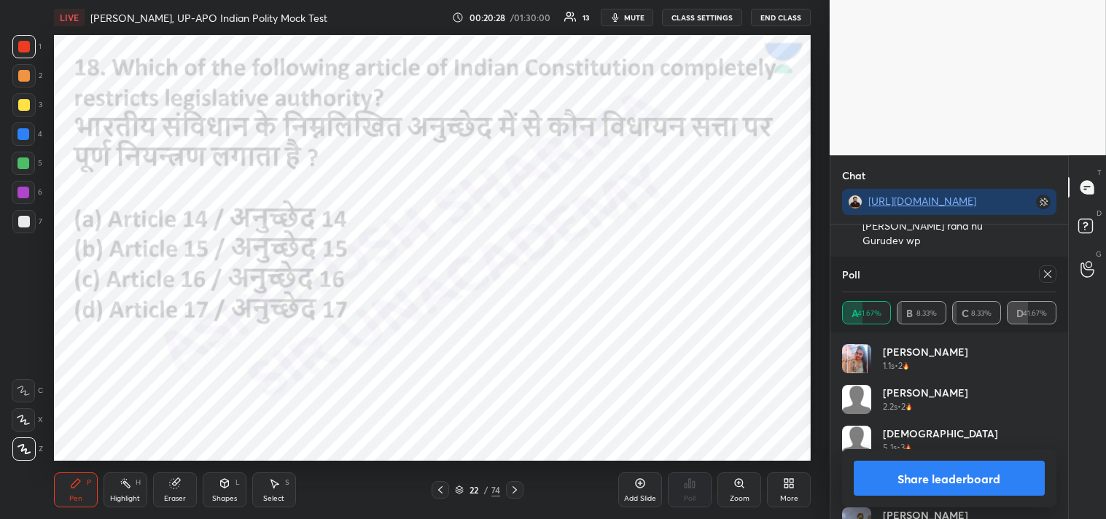
click at [1053, 273] on icon at bounding box center [1048, 274] width 12 height 12
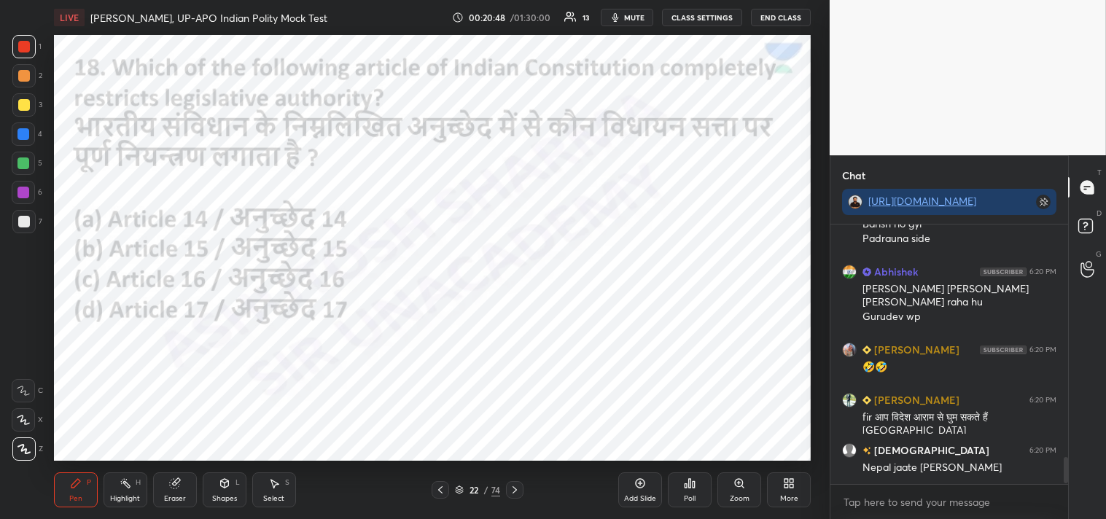
click at [515, 491] on icon at bounding box center [515, 490] width 12 height 12
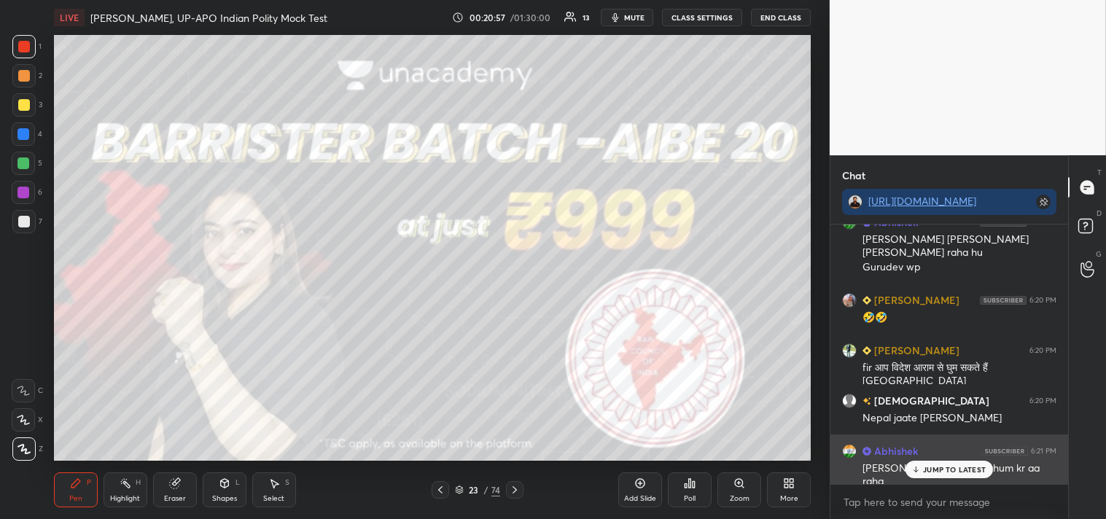
drag, startPoint x: 950, startPoint y: 465, endPoint x: 939, endPoint y: 465, distance: 10.9
click at [949, 467] on p "JUMP TO LATEST" at bounding box center [954, 469] width 63 height 9
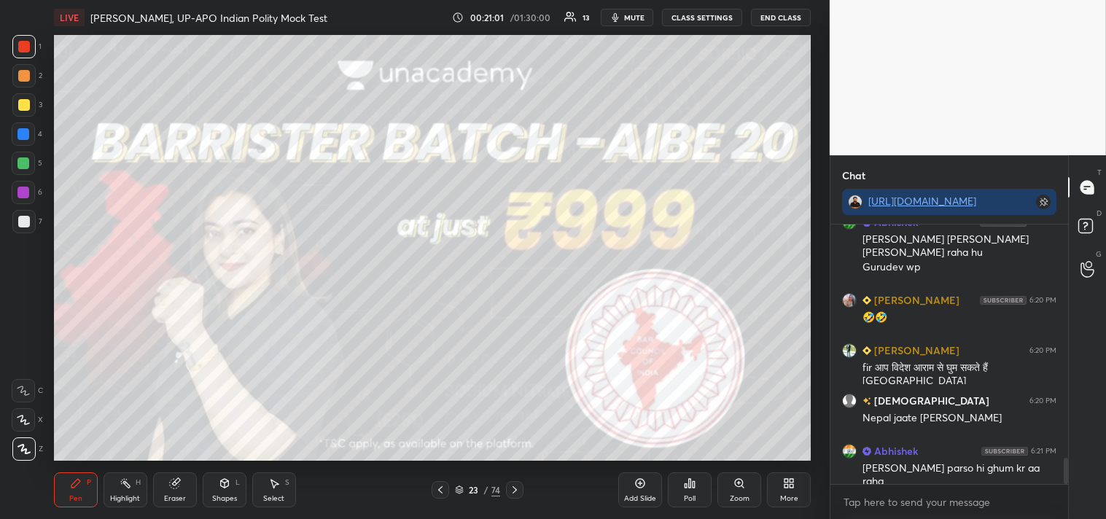
click at [515, 488] on icon at bounding box center [515, 490] width 12 height 12
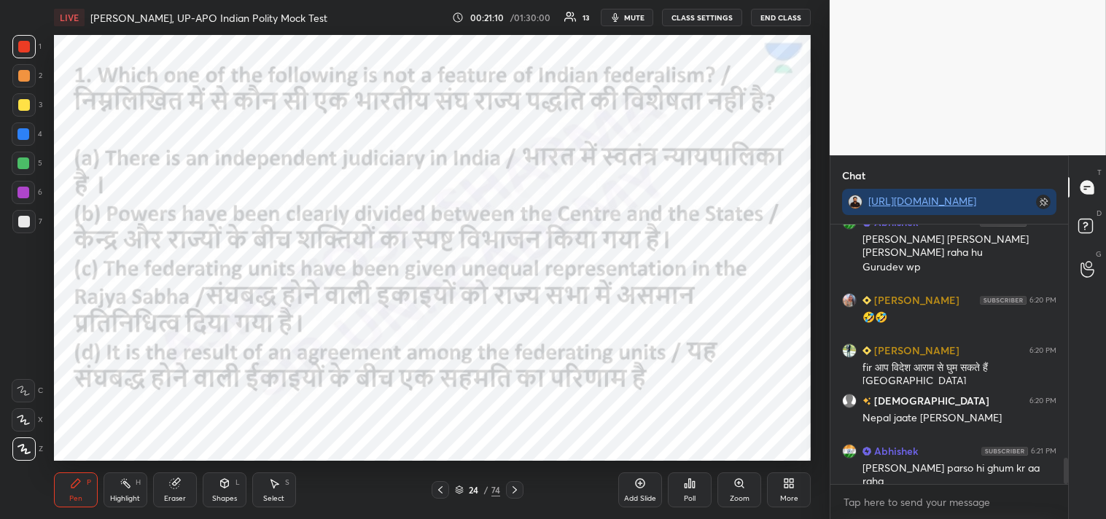
click at [691, 491] on div "Poll" at bounding box center [690, 489] width 44 height 35
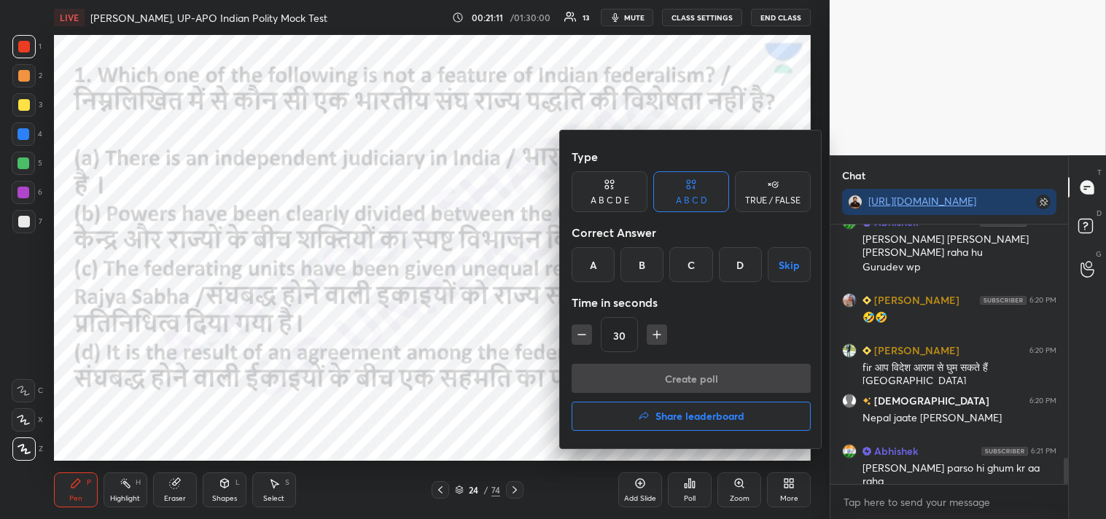
click at [740, 259] on div "D" at bounding box center [740, 264] width 43 height 35
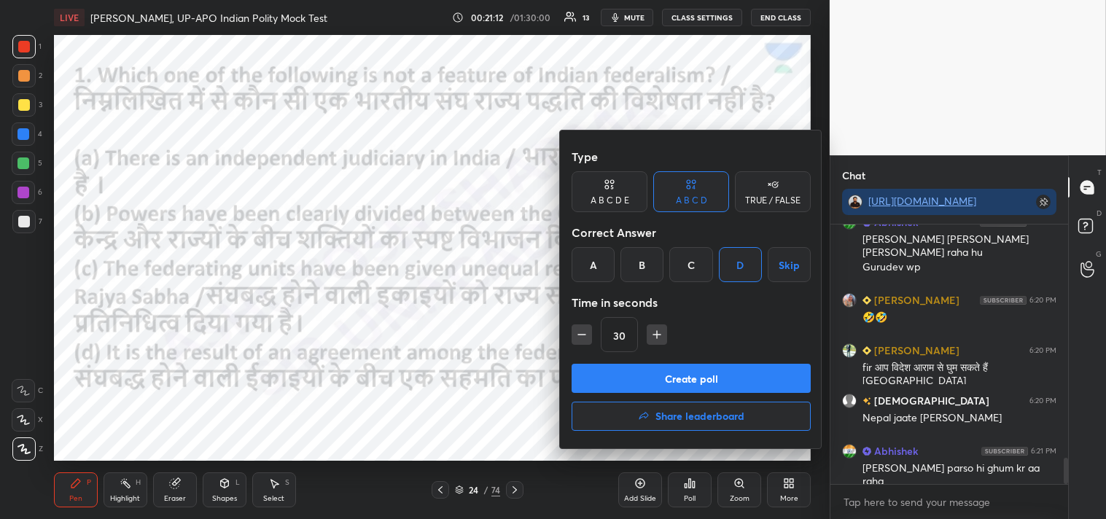
click at [694, 381] on button "Create poll" at bounding box center [691, 378] width 239 height 29
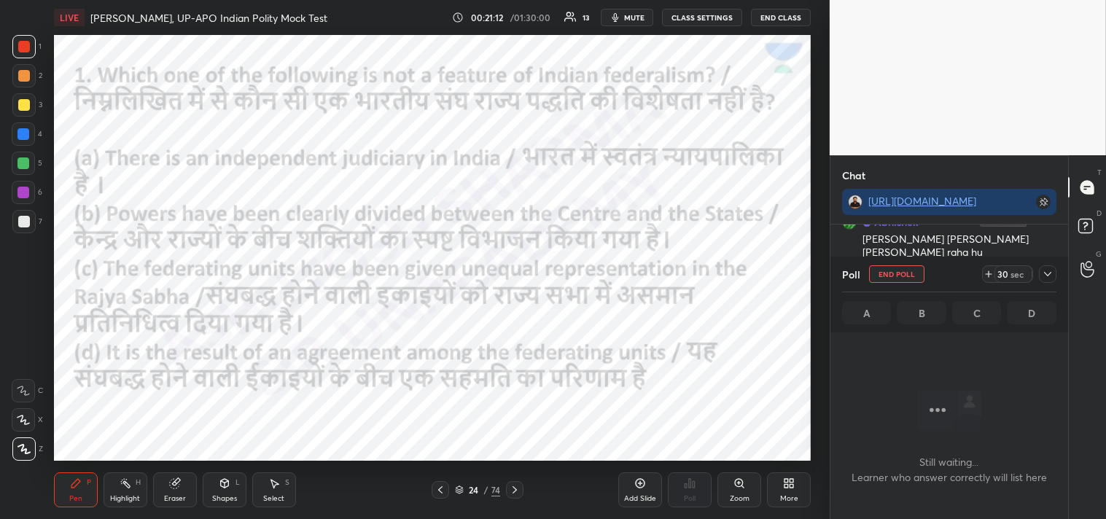
scroll to position [66, 233]
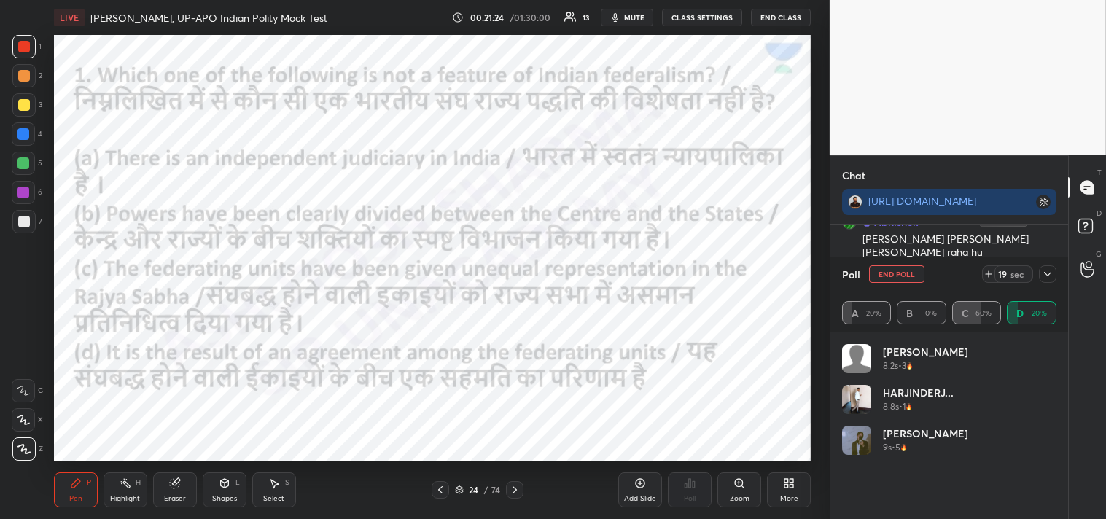
click at [989, 275] on icon at bounding box center [989, 274] width 12 height 12
click at [1051, 277] on icon at bounding box center [1048, 274] width 12 height 12
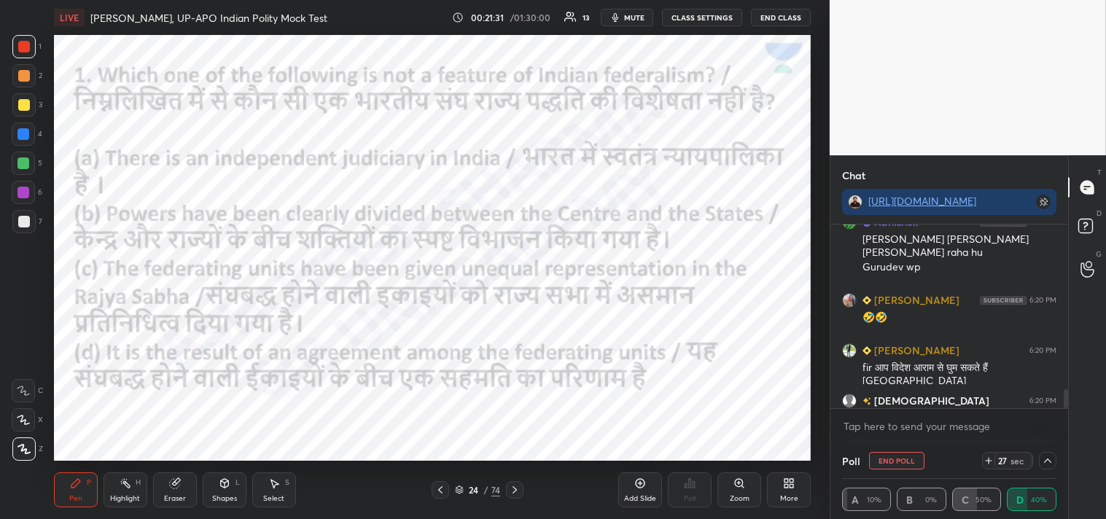
scroll to position [2348, 0]
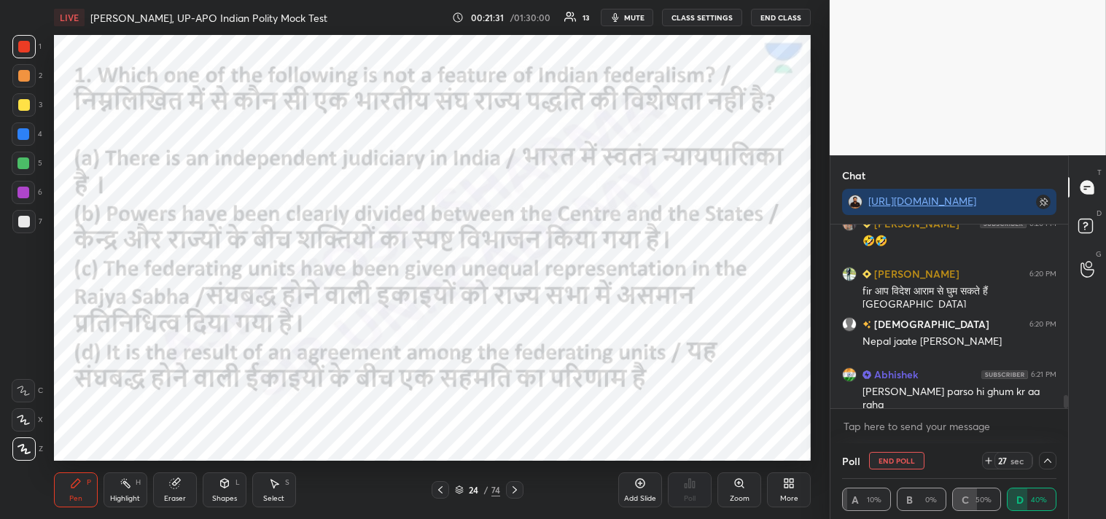
drag, startPoint x: 1066, startPoint y: 399, endPoint x: 1067, endPoint y: 416, distance: 16.1
click at [1067, 418] on div "Abhishek 6:20 PM [PERSON_NAME] [PERSON_NAME] [PERSON_NAME] raha [PERSON_NAME] w…" at bounding box center [949, 334] width 238 height 219
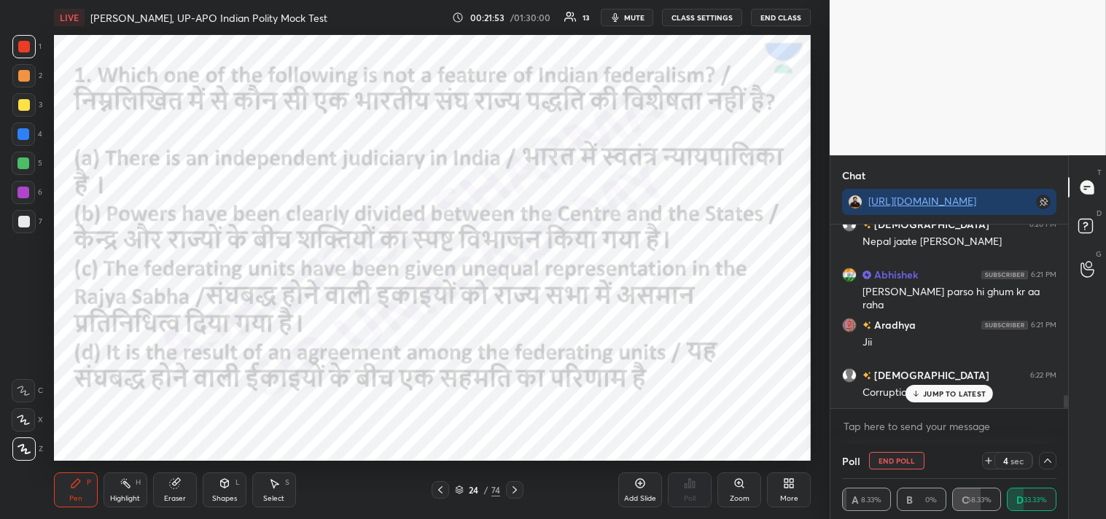
scroll to position [2463, 0]
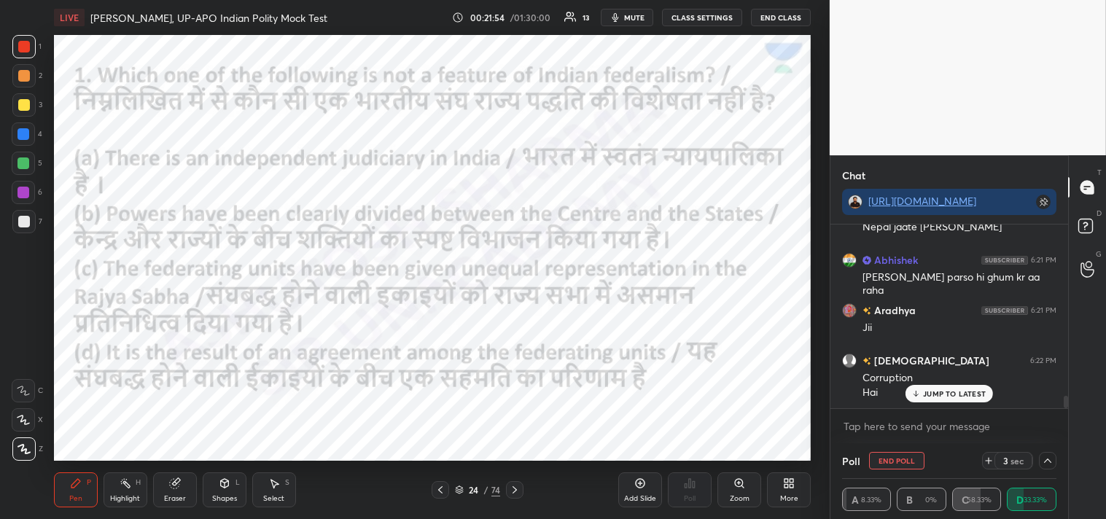
click at [949, 391] on p "JUMP TO LATEST" at bounding box center [954, 393] width 63 height 9
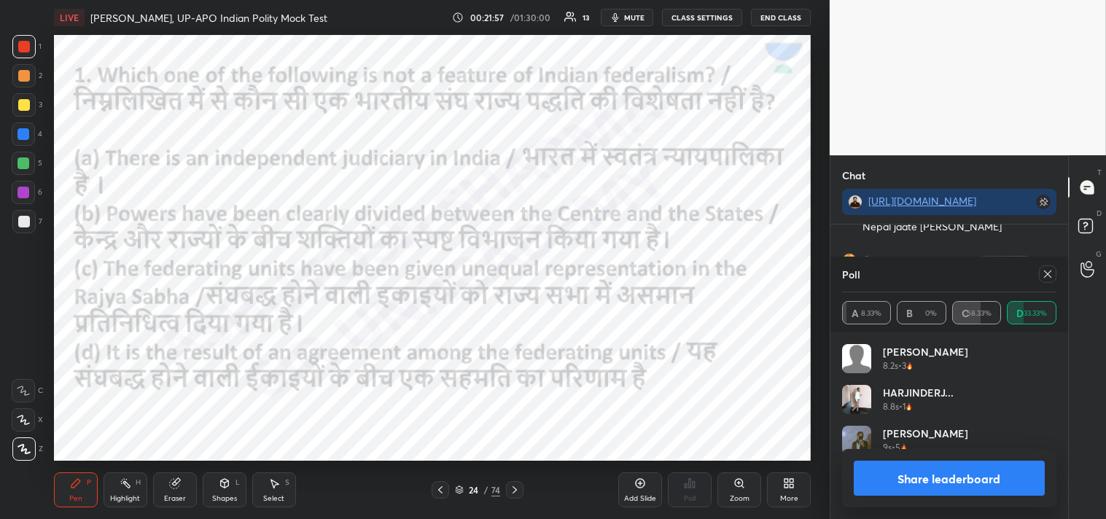
scroll to position [171, 210]
click at [1050, 267] on div at bounding box center [1047, 273] width 17 height 17
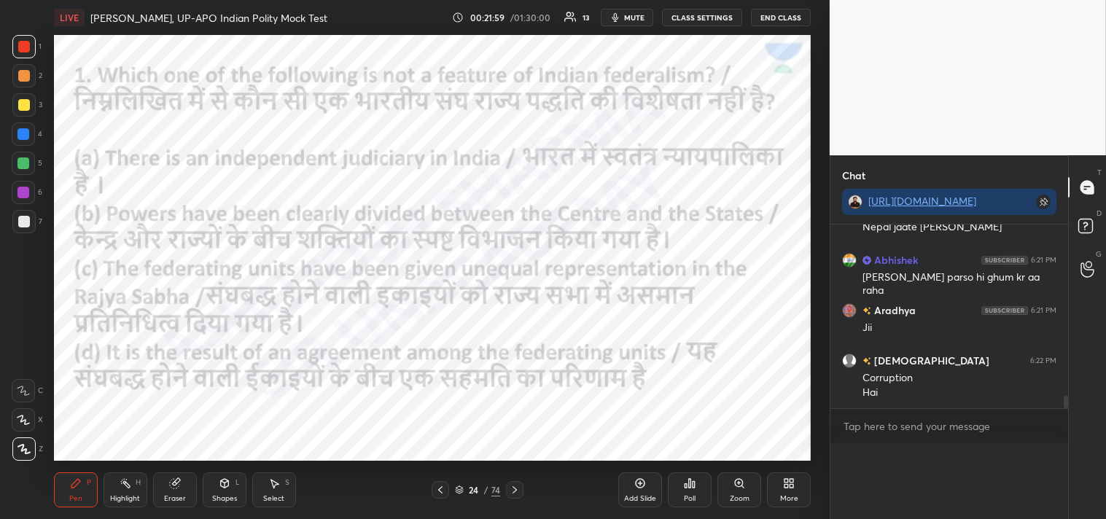
scroll to position [4, 4]
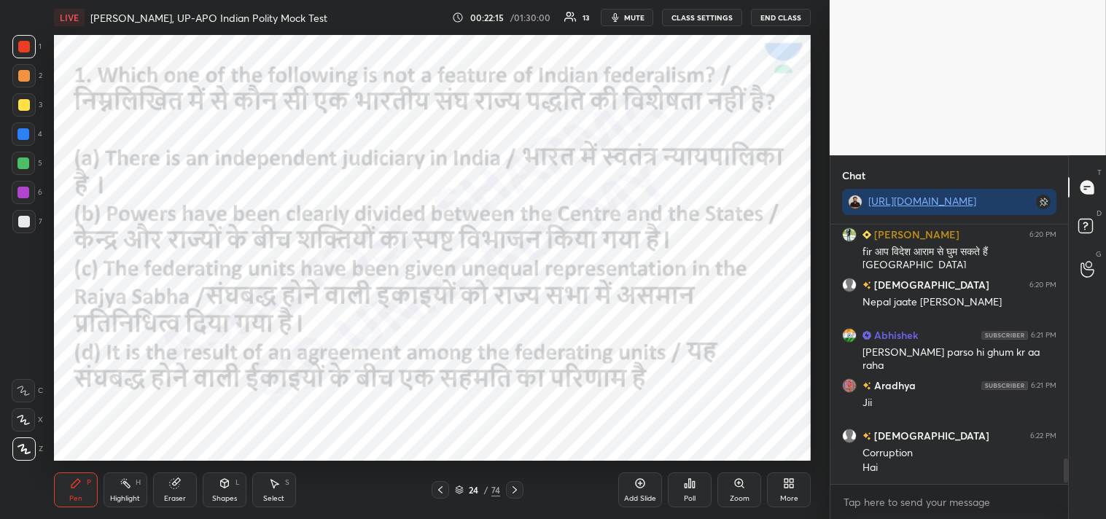
click at [512, 491] on icon at bounding box center [515, 490] width 12 height 12
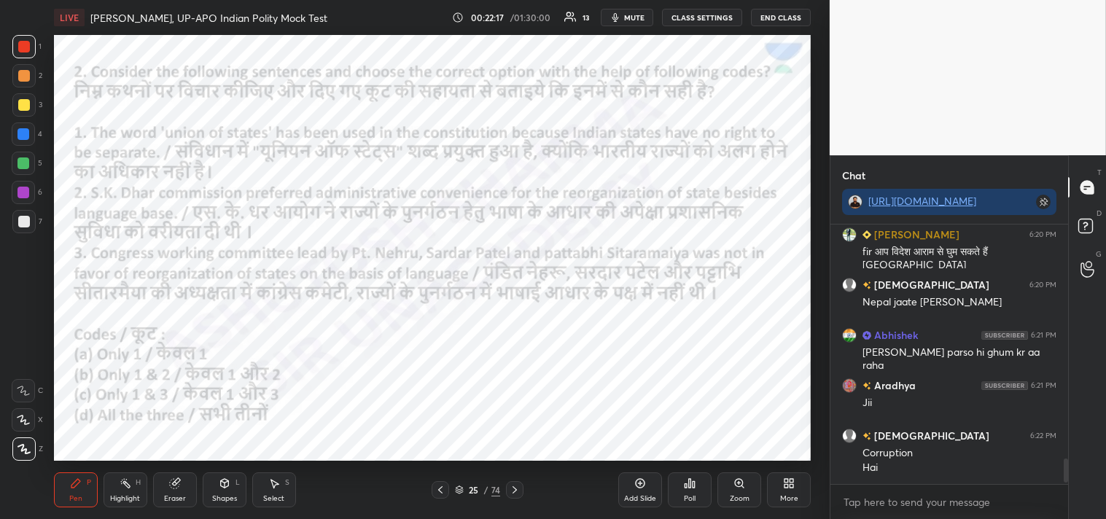
scroll to position [2438, 0]
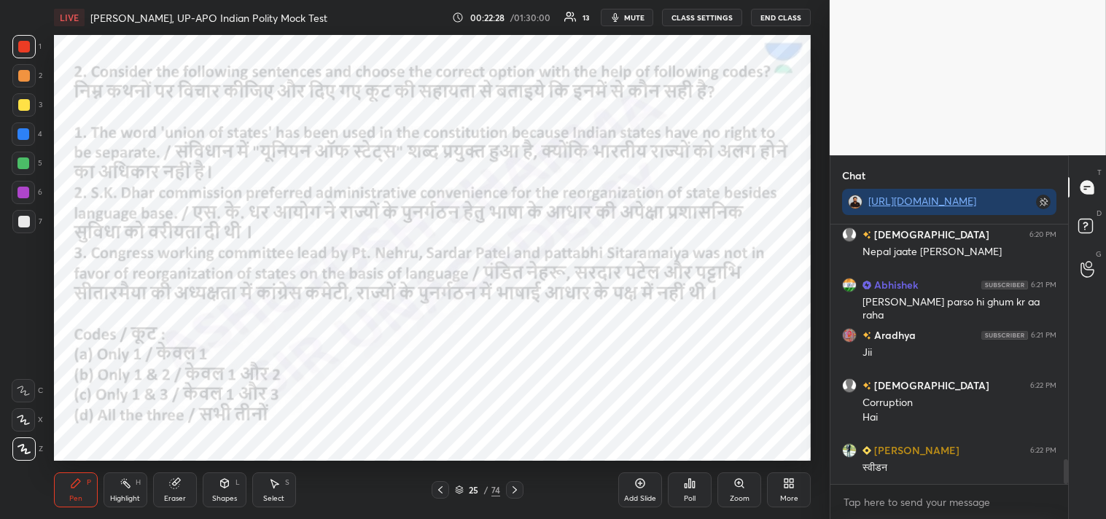
click at [685, 492] on div "Poll" at bounding box center [690, 489] width 44 height 35
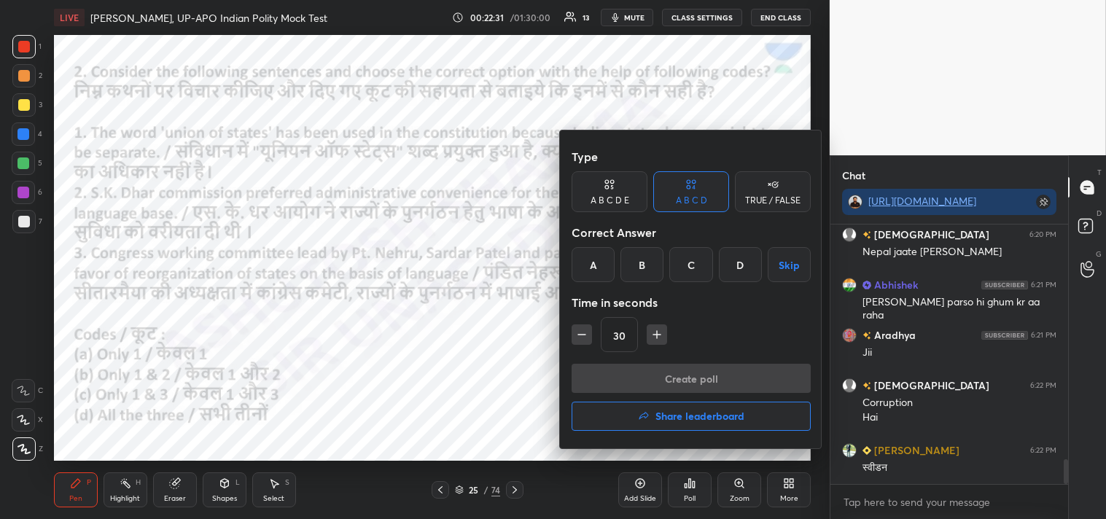
click at [746, 259] on div "D" at bounding box center [740, 264] width 43 height 35
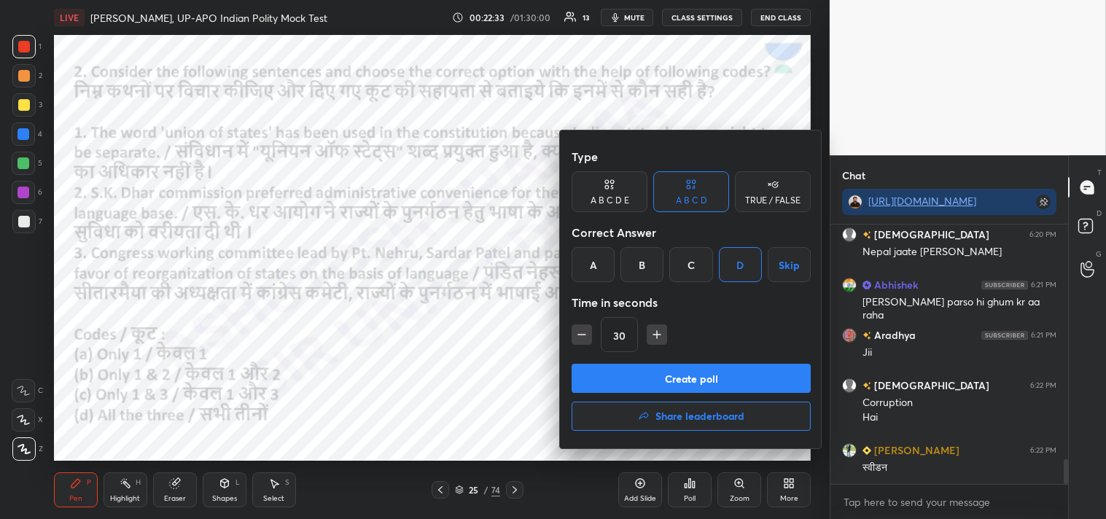
click at [711, 380] on button "Create poll" at bounding box center [691, 378] width 239 height 29
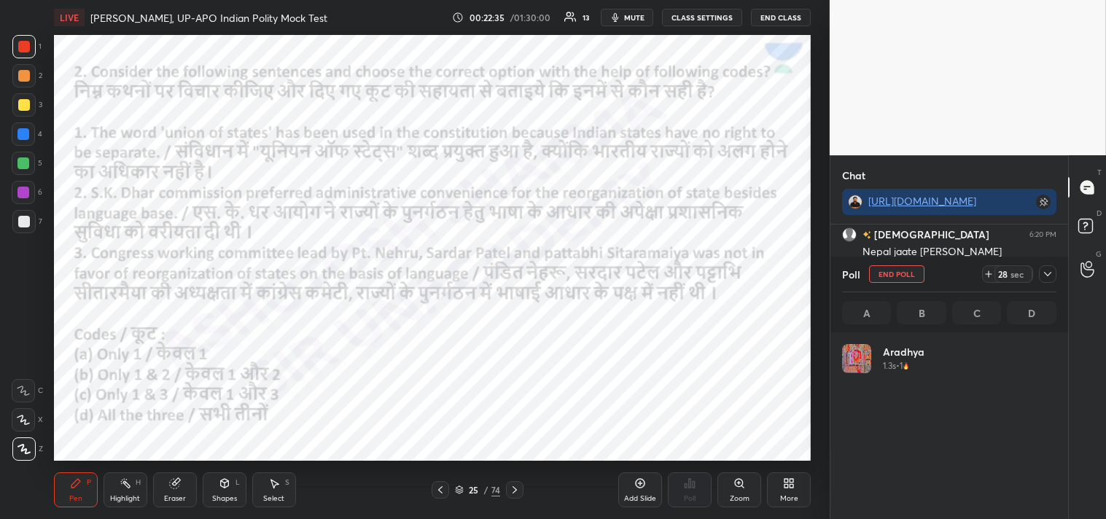
scroll to position [4, 4]
click at [1051, 270] on icon at bounding box center [1048, 274] width 12 height 12
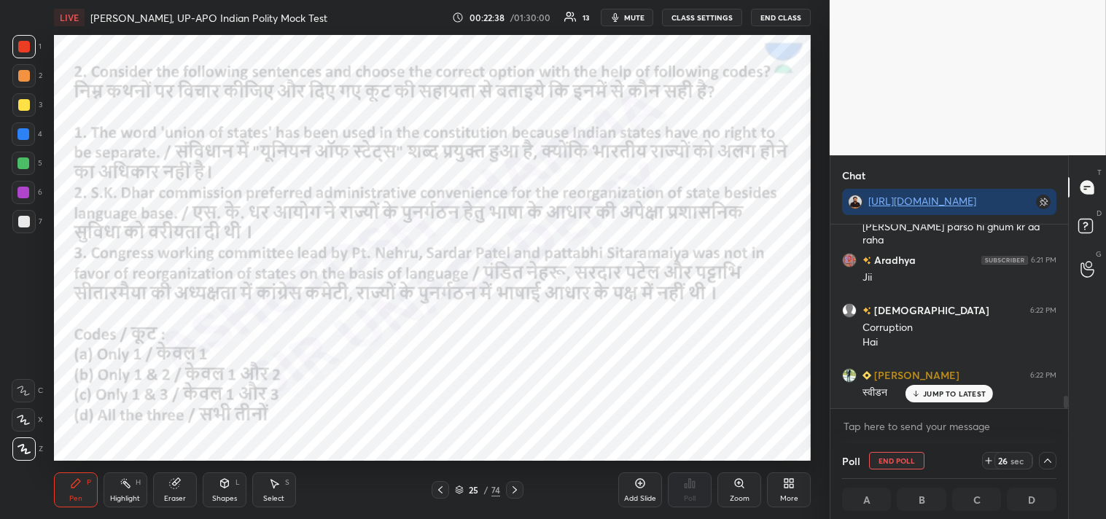
drag, startPoint x: 1067, startPoint y: 402, endPoint x: 1066, endPoint y: 421, distance: 18.2
click at [1067, 421] on div "[PERSON_NAME] 6:20 PM [GEOGRAPHIC_DATA] jaate [PERSON_NAME] Abhishek 6:21 PM [P…" at bounding box center [949, 334] width 238 height 219
click at [945, 392] on p "JUMP TO LATEST" at bounding box center [954, 393] width 63 height 9
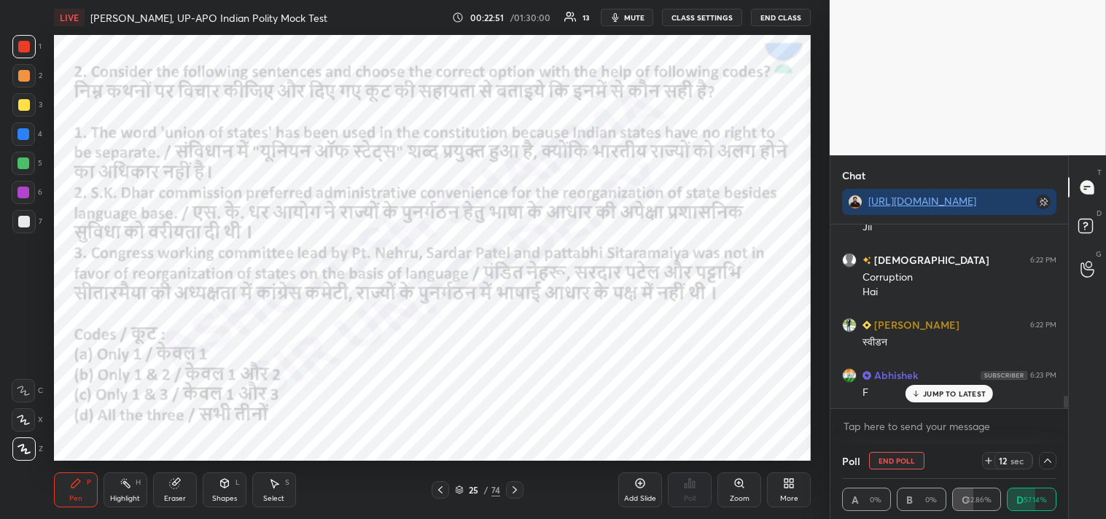
click at [959, 394] on p "JUMP TO LATEST" at bounding box center [954, 393] width 63 height 9
click at [1050, 460] on icon at bounding box center [1048, 461] width 12 height 12
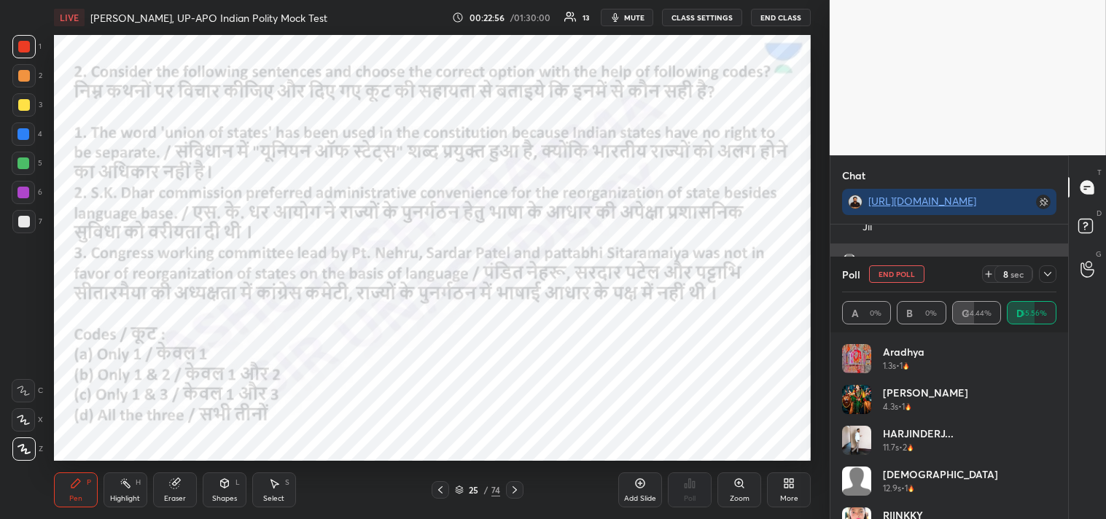
click at [1056, 278] on div at bounding box center [1047, 273] width 17 height 17
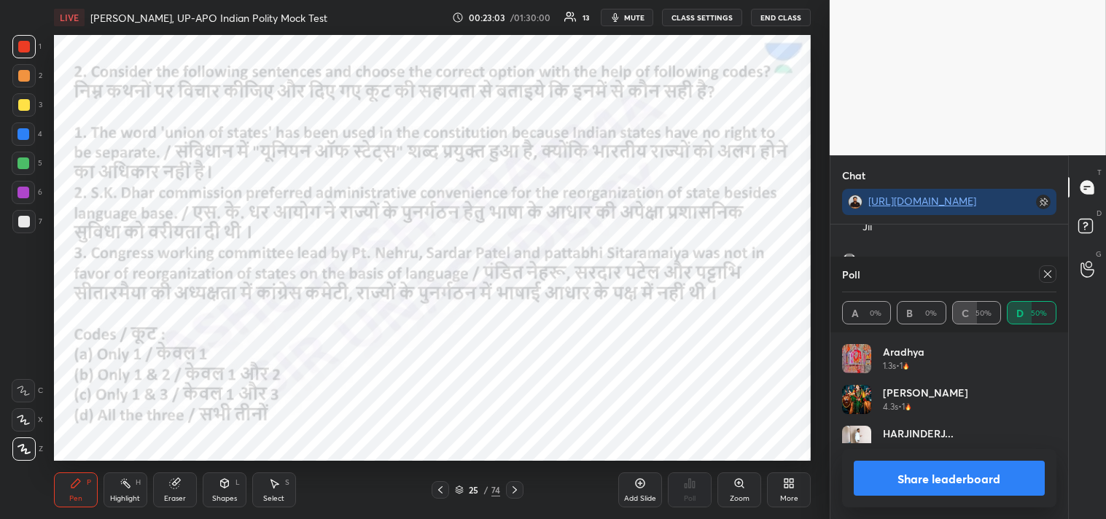
scroll to position [171, 210]
click at [1046, 270] on icon at bounding box center [1048, 274] width 12 height 12
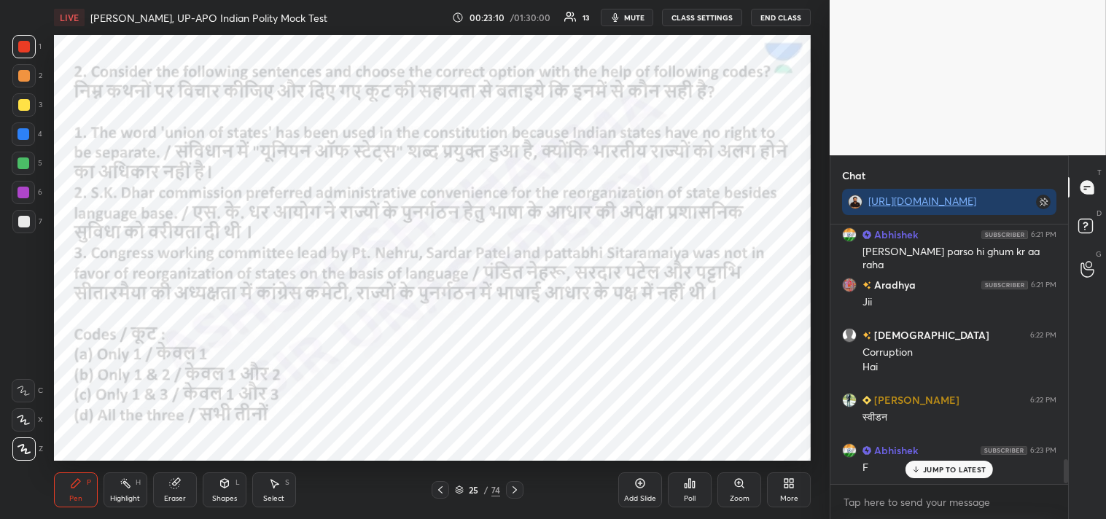
click at [514, 486] on icon at bounding box center [515, 490] width 12 height 12
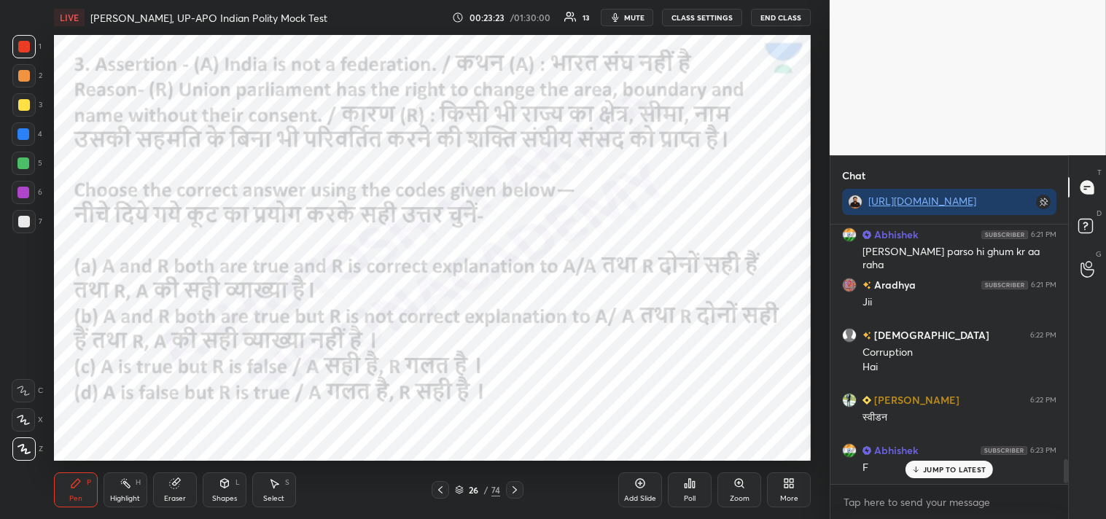
click at [693, 496] on div "Poll" at bounding box center [690, 498] width 12 height 7
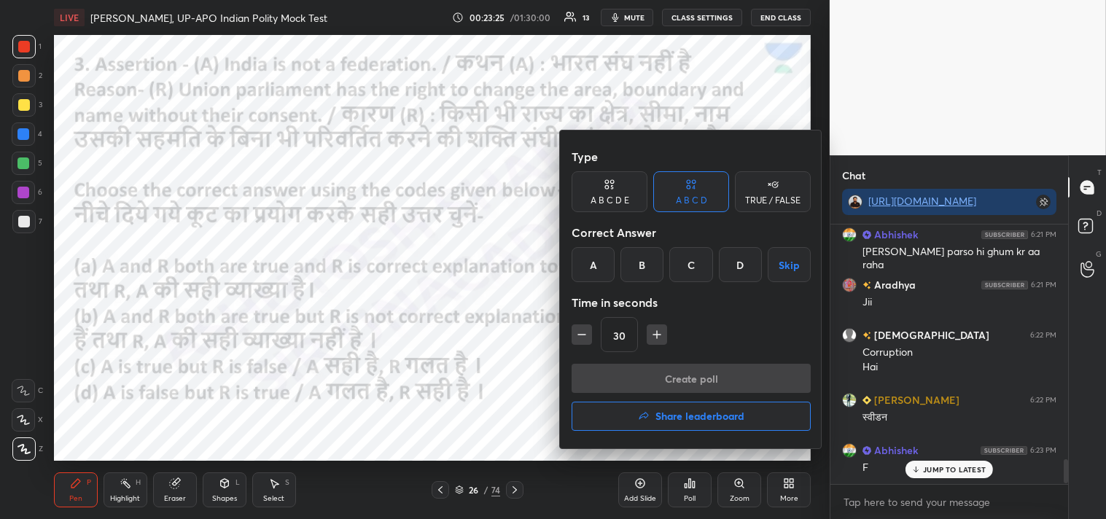
click at [733, 260] on div "D" at bounding box center [740, 264] width 43 height 35
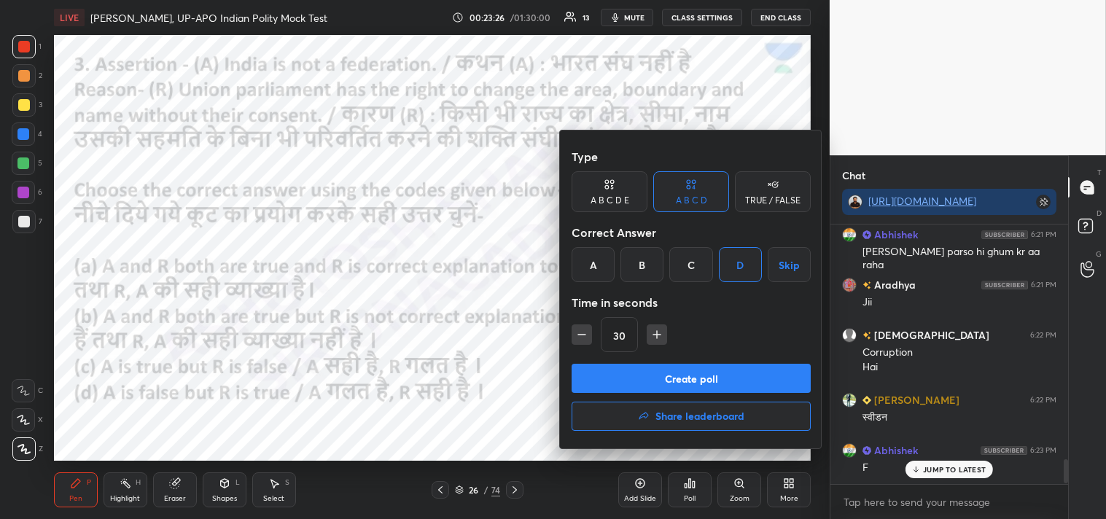
click at [698, 380] on button "Create poll" at bounding box center [691, 378] width 239 height 29
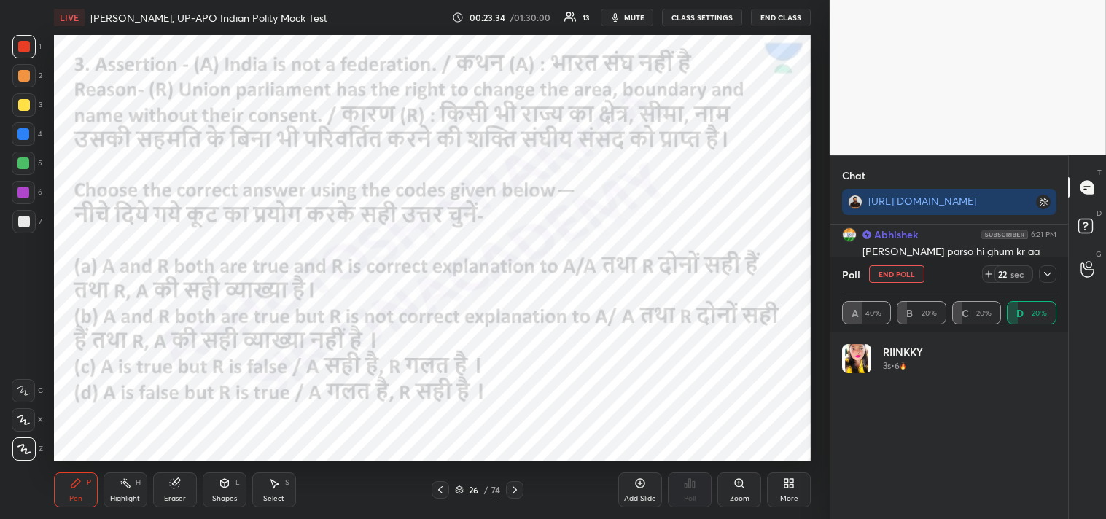
click at [1045, 275] on div at bounding box center [1047, 273] width 17 height 17
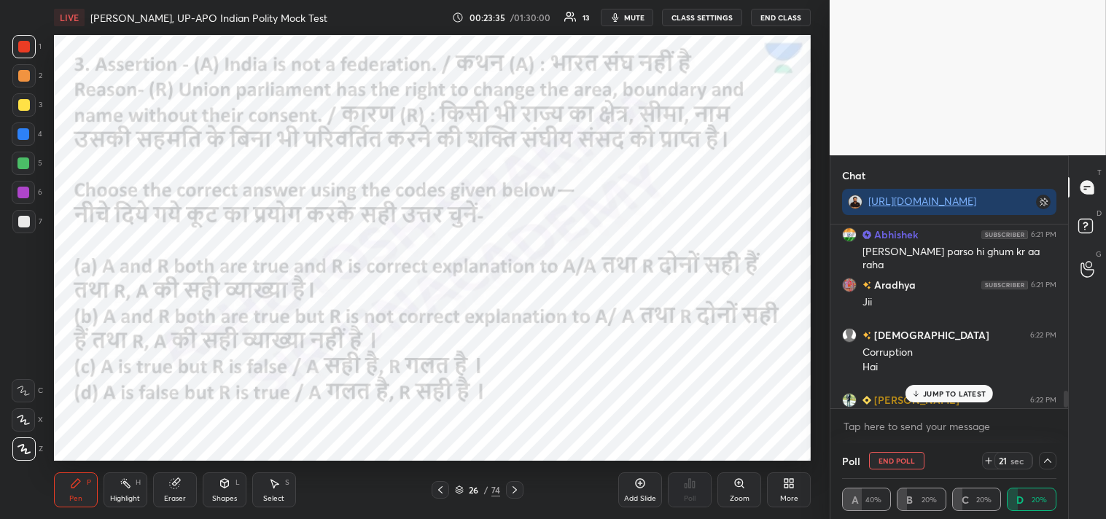
click at [938, 392] on p "JUMP TO LATEST" at bounding box center [954, 393] width 63 height 9
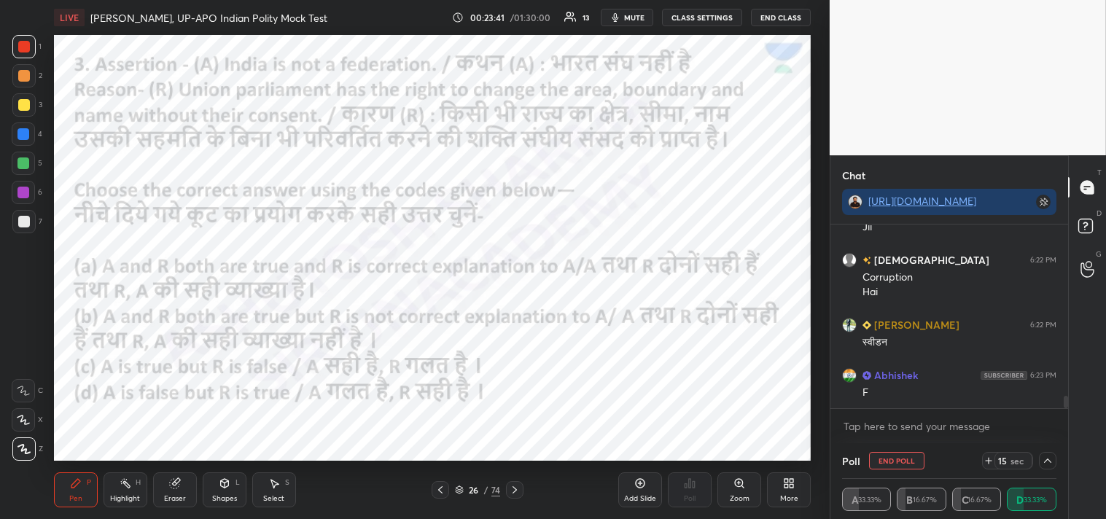
drag, startPoint x: 1048, startPoint y: 460, endPoint x: 1054, endPoint y: 453, distance: 8.8
click at [1052, 456] on icon at bounding box center [1048, 461] width 12 height 12
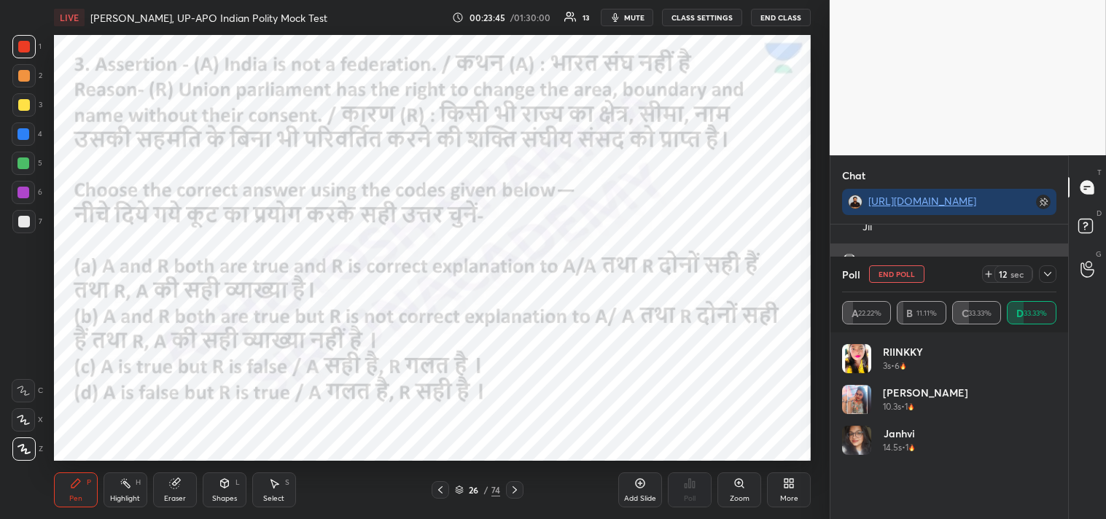
click at [1046, 275] on icon at bounding box center [1048, 274] width 12 height 12
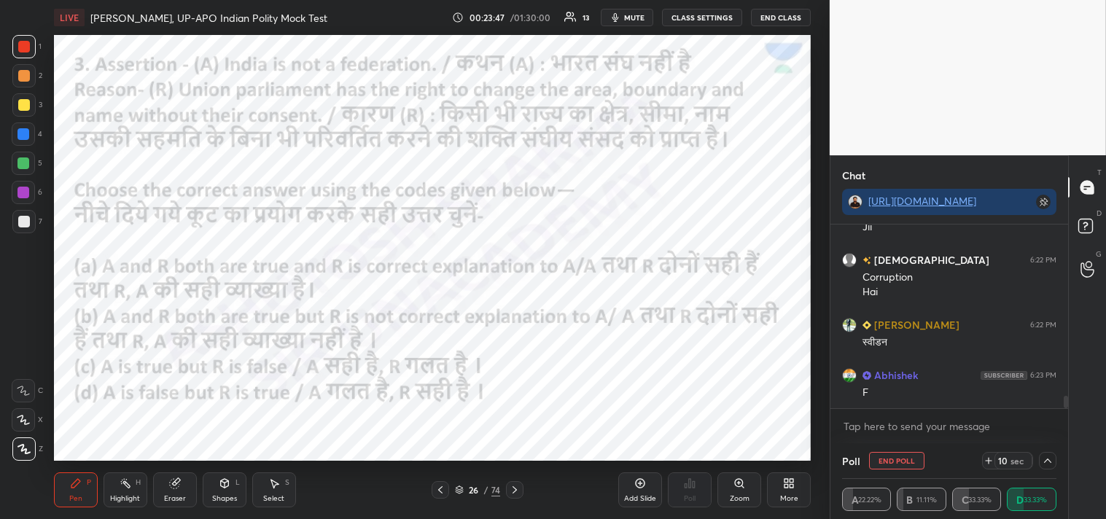
click at [1045, 460] on icon at bounding box center [1048, 461] width 12 height 12
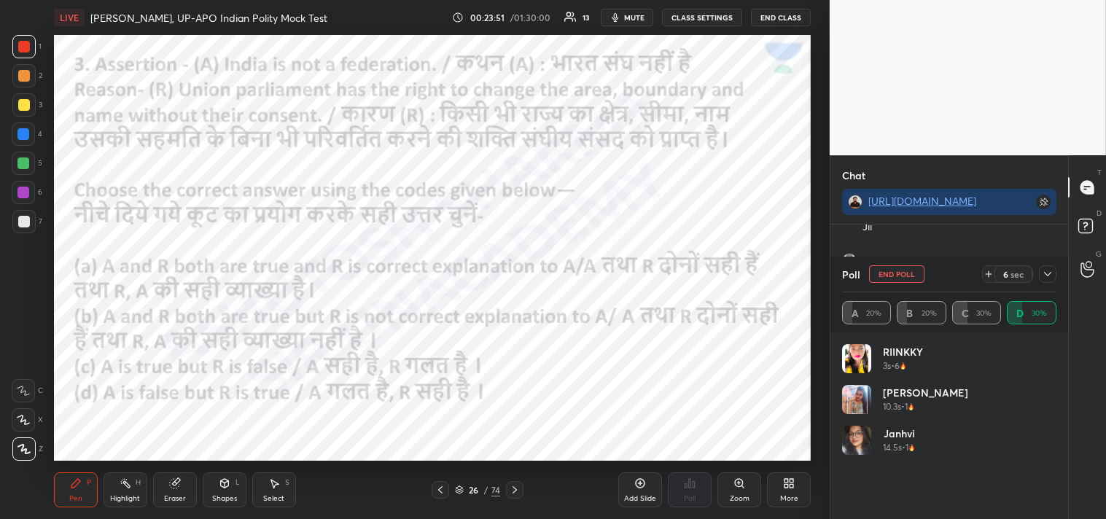
click at [1050, 279] on icon at bounding box center [1048, 274] width 12 height 12
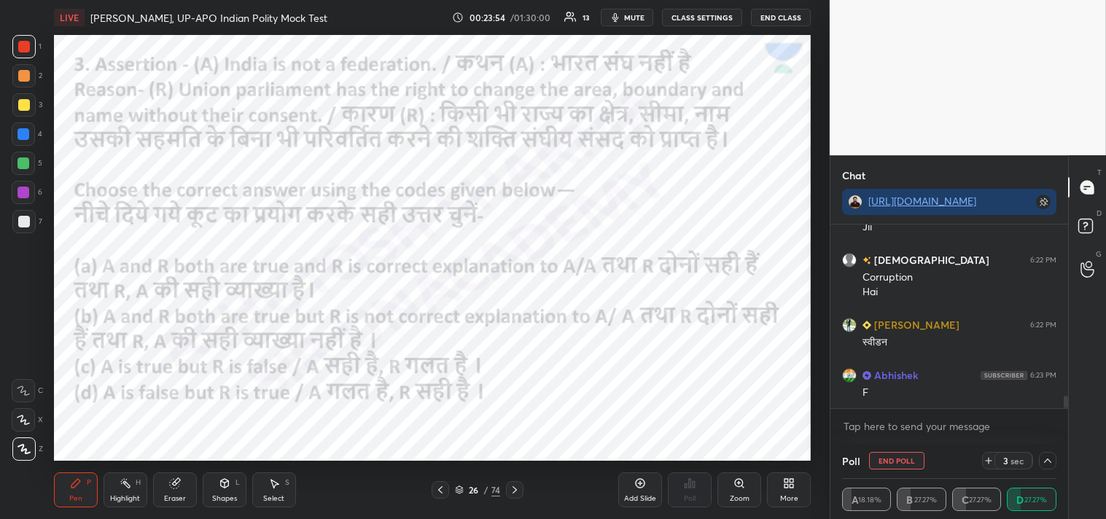
click at [1050, 459] on icon at bounding box center [1048, 461] width 12 height 12
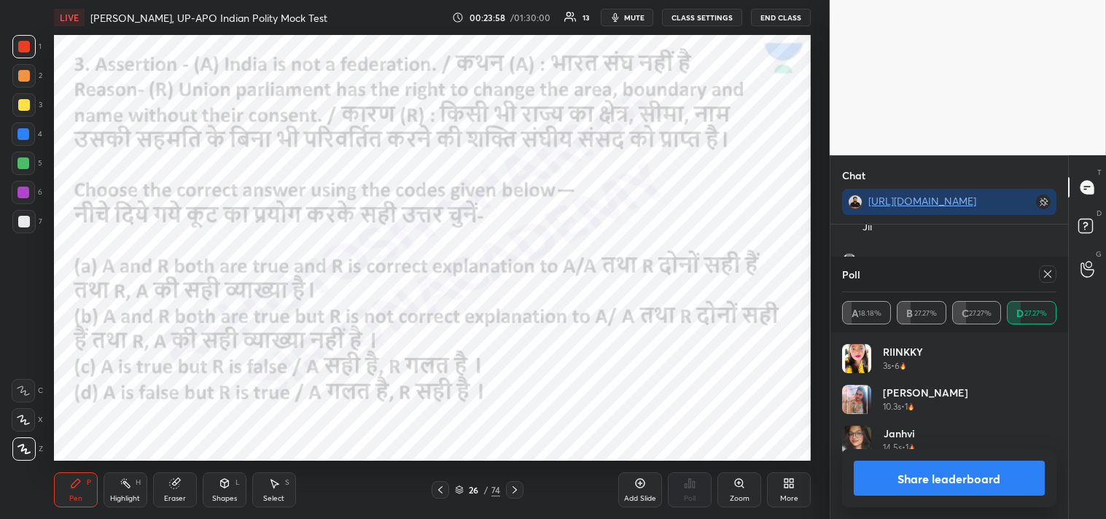
click at [1050, 278] on icon at bounding box center [1048, 274] width 12 height 12
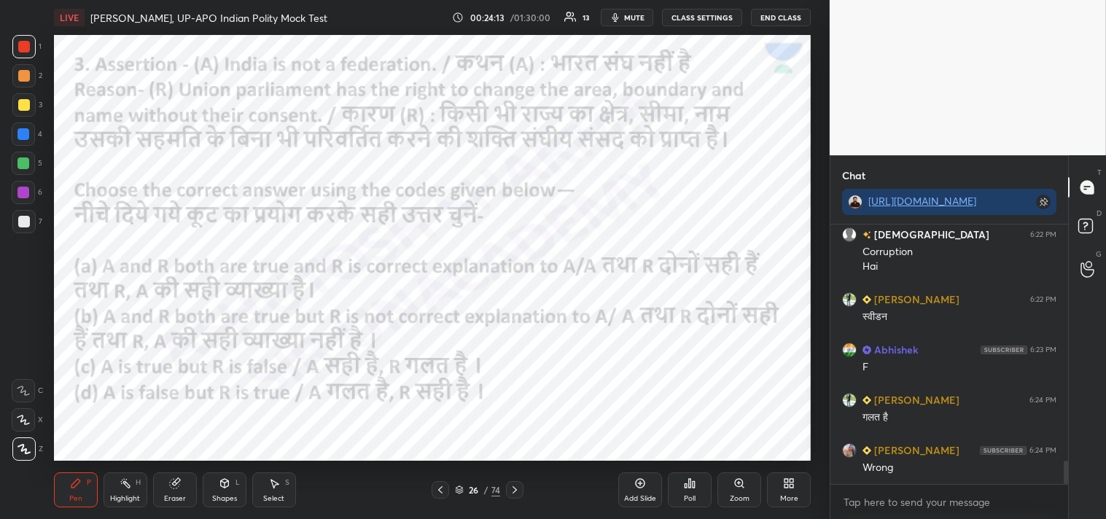
click at [515, 489] on icon at bounding box center [515, 490] width 12 height 12
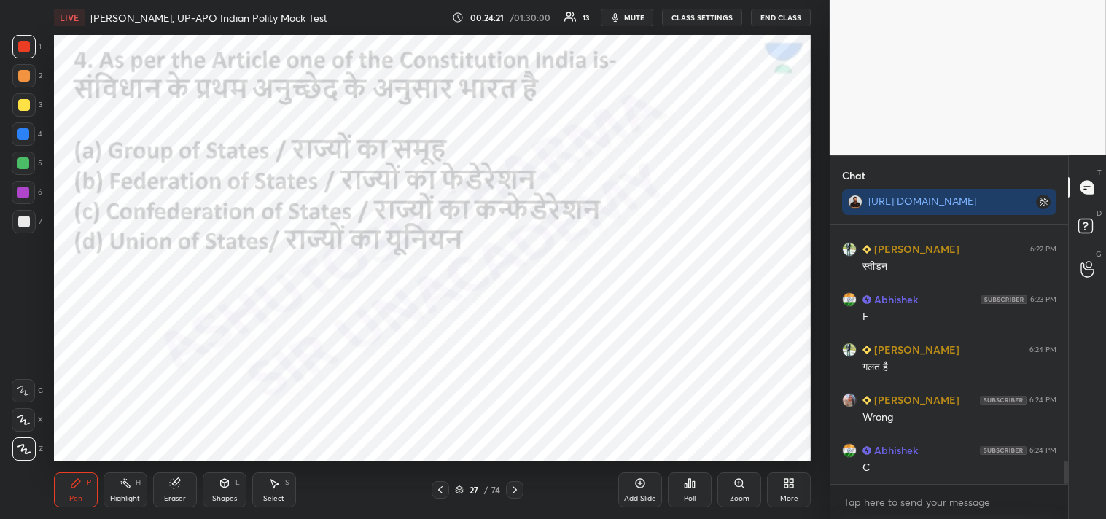
click at [695, 493] on div "Poll" at bounding box center [690, 489] width 44 height 35
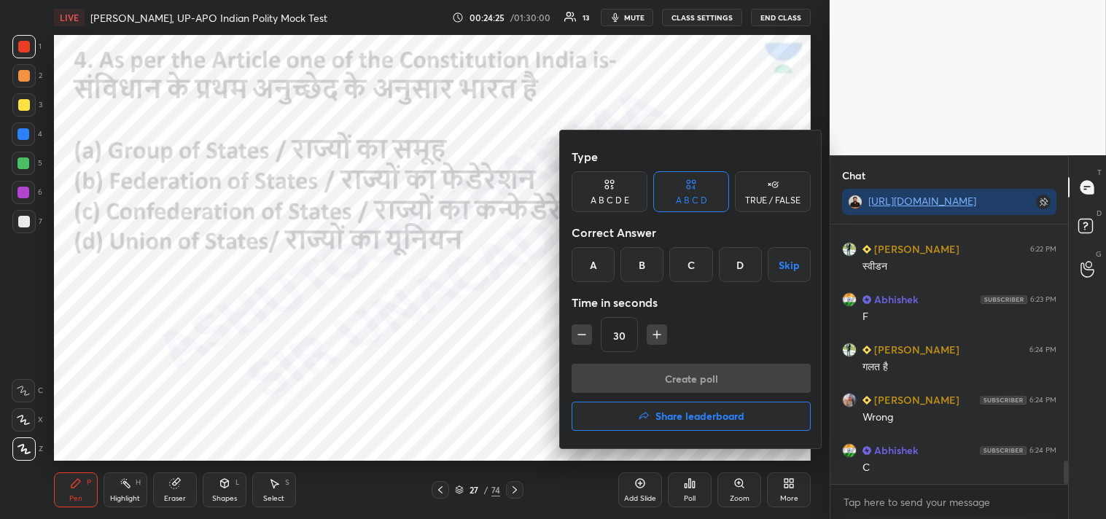
click at [730, 272] on div "D" at bounding box center [740, 264] width 43 height 35
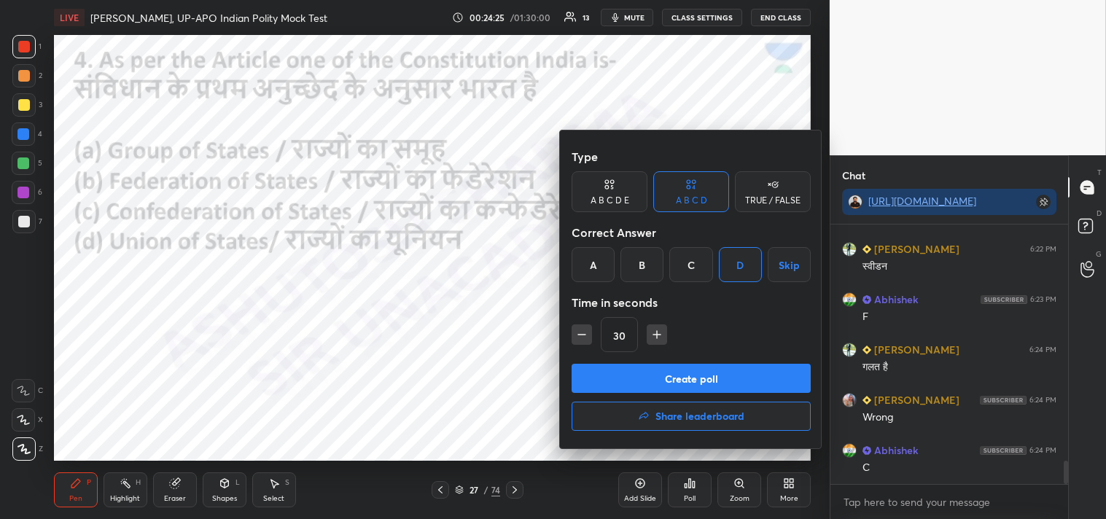
click at [718, 379] on button "Create poll" at bounding box center [691, 378] width 239 height 29
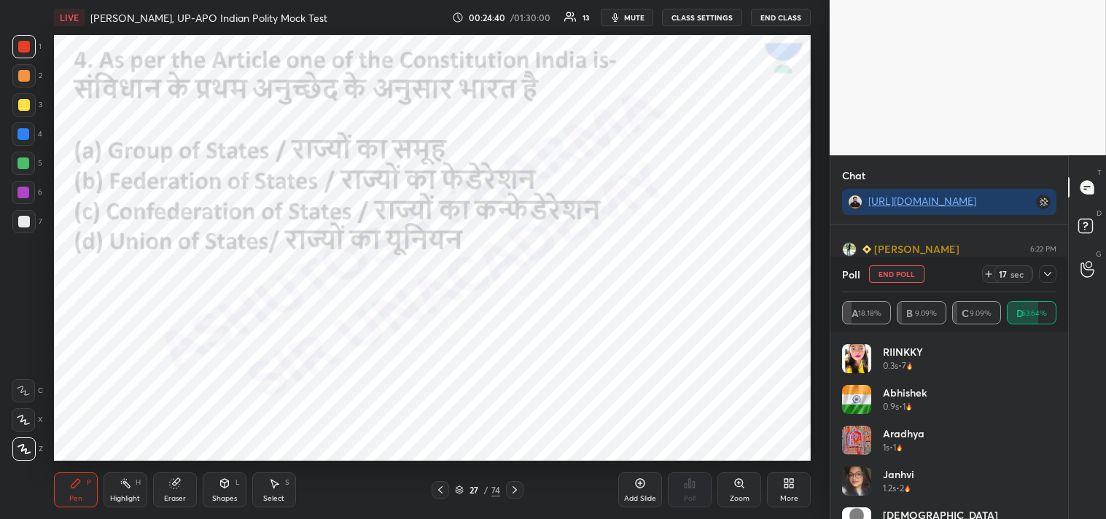
click at [1048, 273] on icon at bounding box center [1048, 274] width 12 height 12
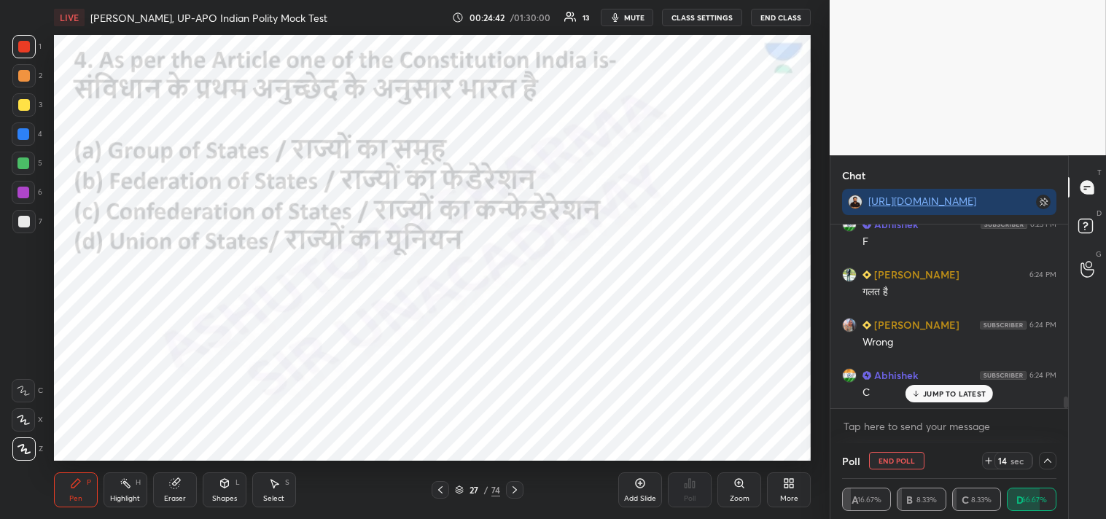
drag, startPoint x: 1065, startPoint y: 397, endPoint x: 1058, endPoint y: 421, distance: 24.9
click at [1065, 425] on div "[PERSON_NAME] 6:22 PM स्वीडन Abhishek 6:23 PM F [PERSON_NAME] 6:24 PM गलत है [P…" at bounding box center [949, 334] width 238 height 219
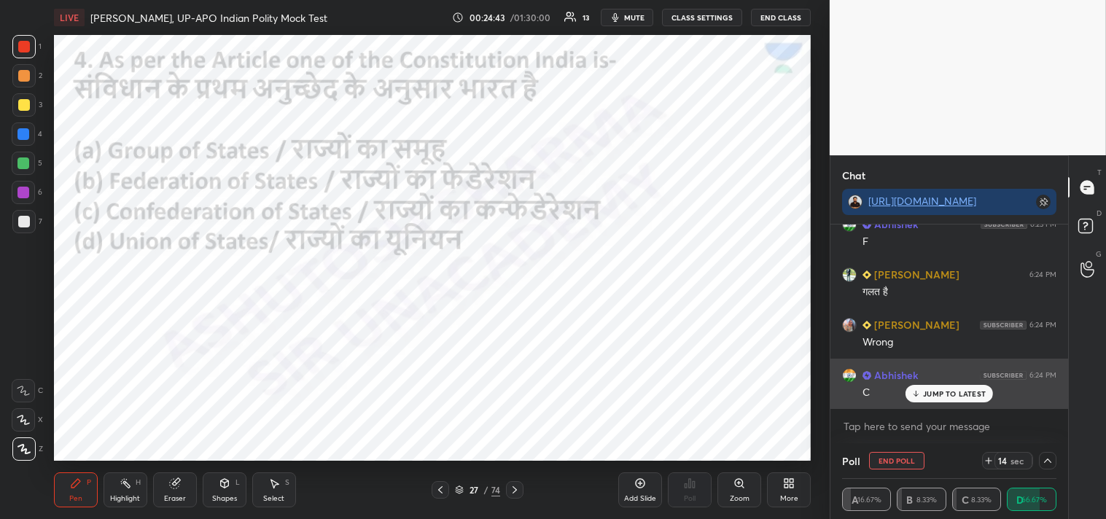
click at [950, 391] on p "JUMP TO LATEST" at bounding box center [954, 393] width 63 height 9
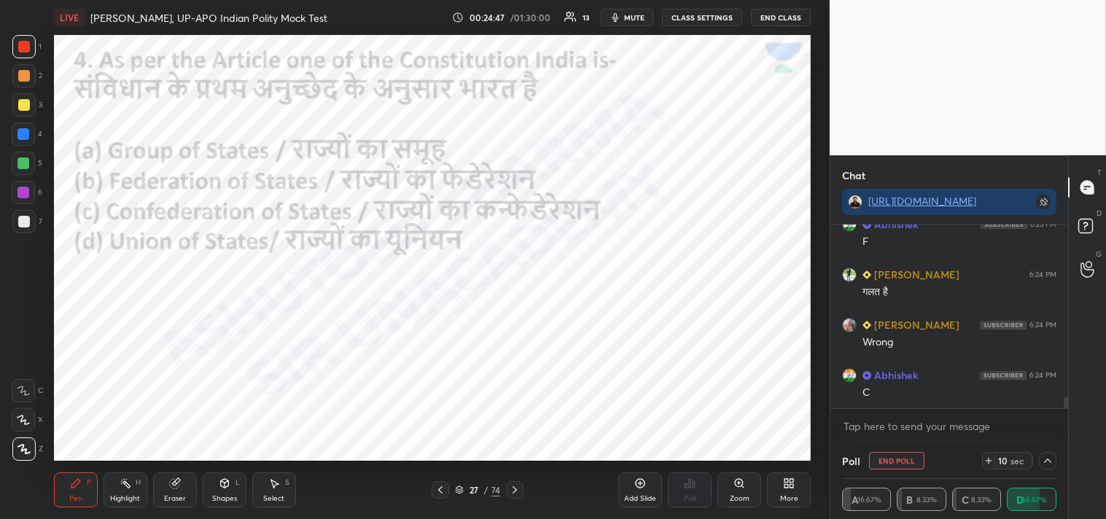
click at [1050, 465] on icon at bounding box center [1048, 461] width 12 height 12
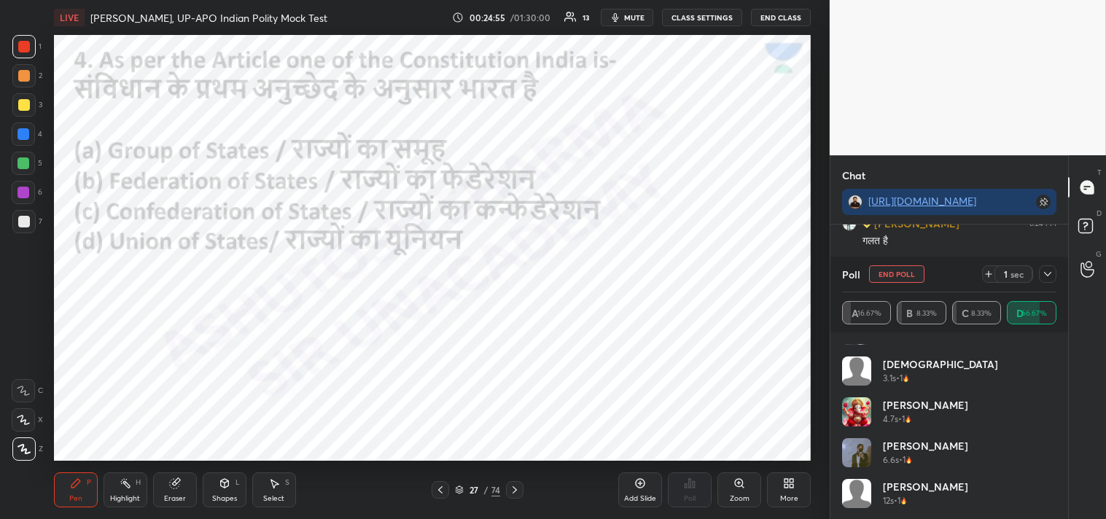
click at [1048, 273] on icon at bounding box center [1048, 274] width 12 height 12
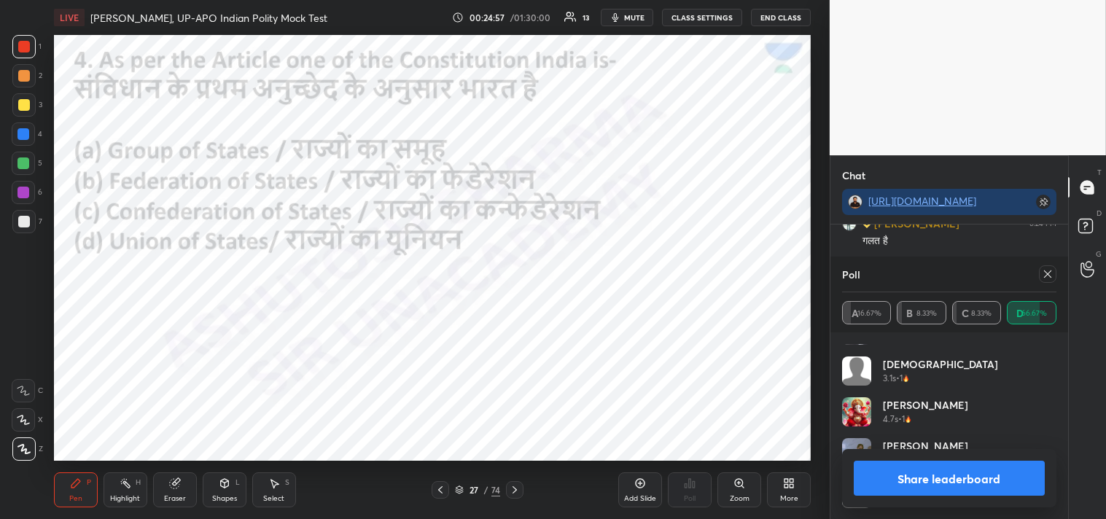
click at [1048, 270] on icon at bounding box center [1048, 274] width 12 height 12
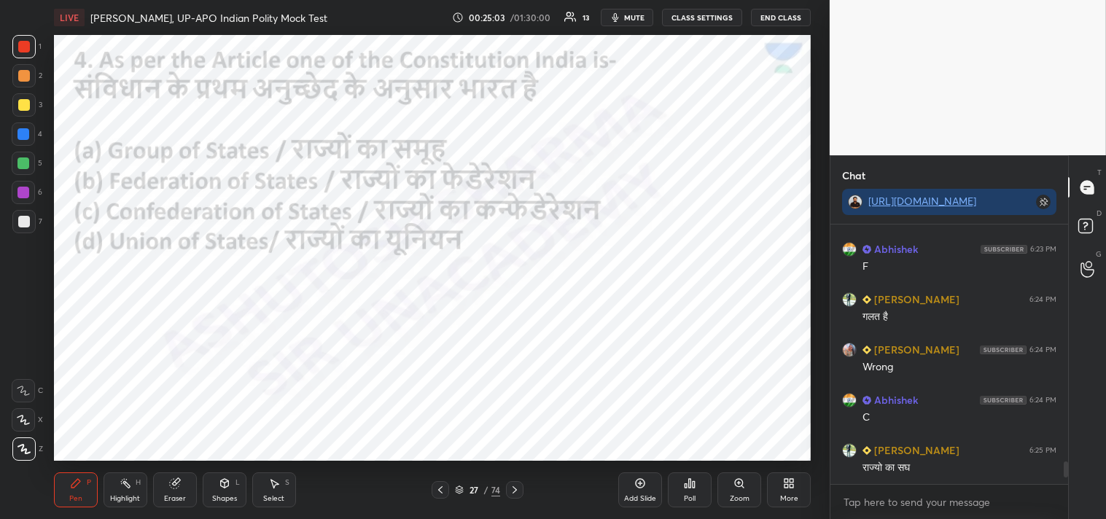
click at [516, 490] on icon at bounding box center [515, 490] width 12 height 12
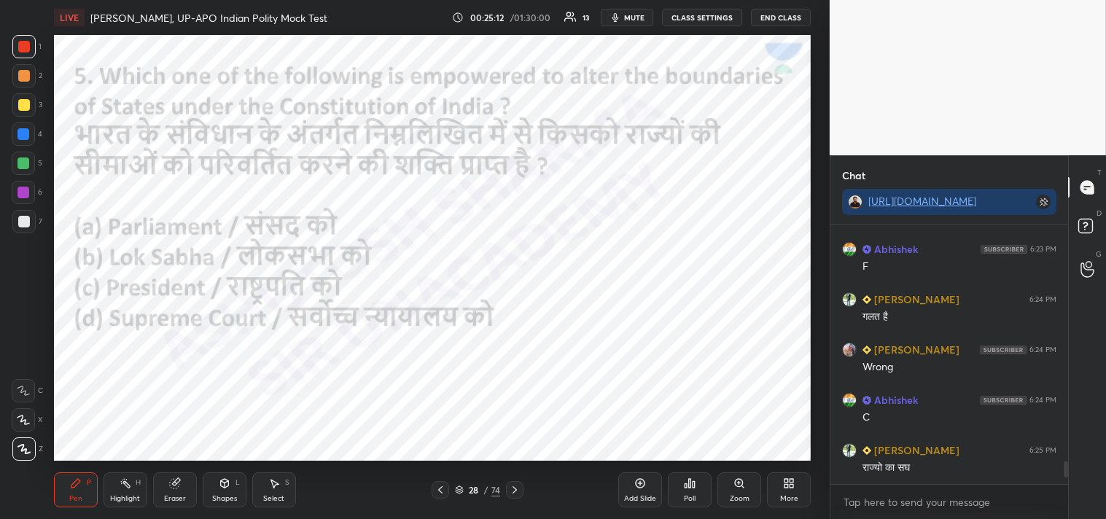
click at [685, 488] on icon at bounding box center [690, 483] width 12 height 12
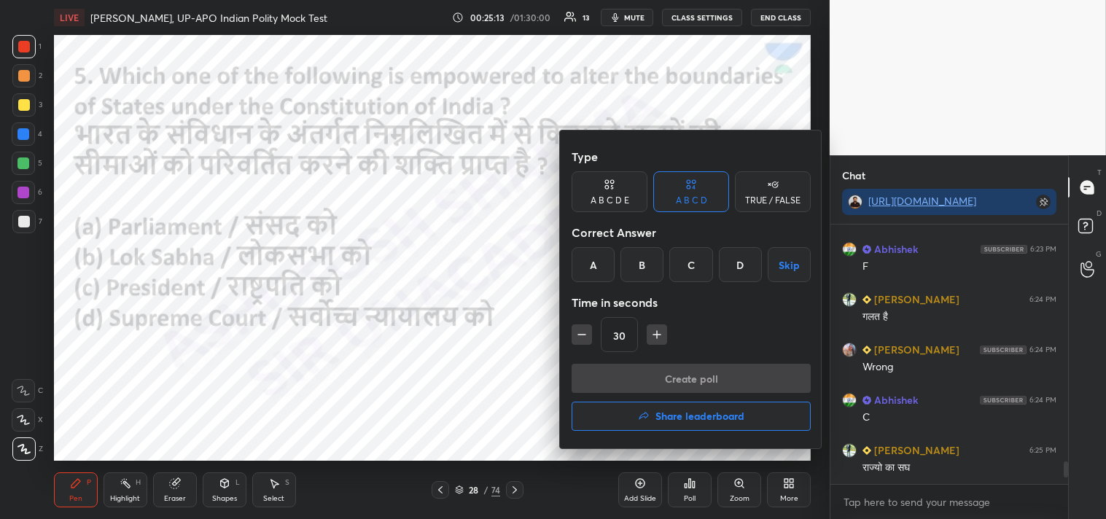
drag, startPoint x: 598, startPoint y: 257, endPoint x: 617, endPoint y: 311, distance: 57.2
click at [601, 257] on div "A" at bounding box center [593, 264] width 43 height 35
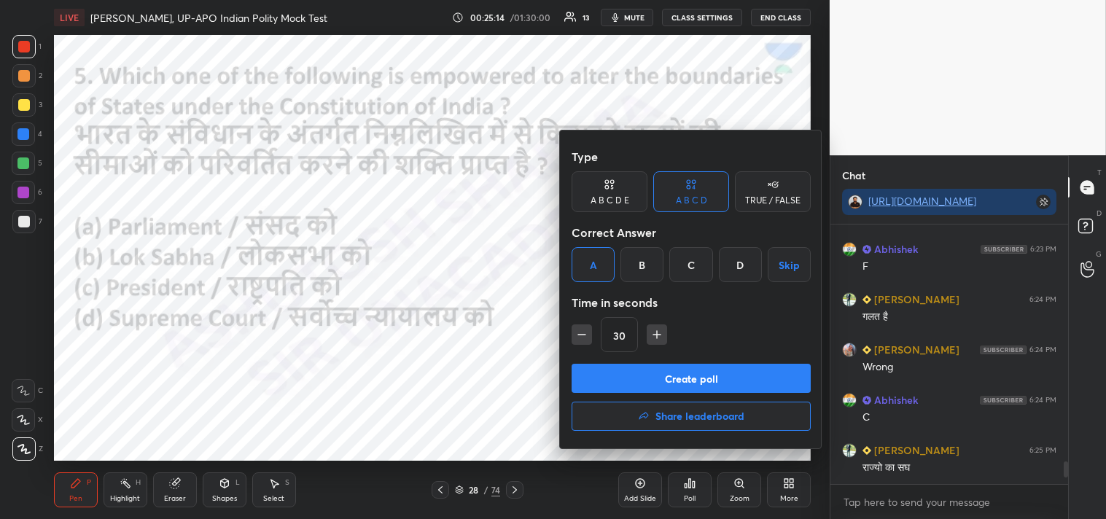
click at [703, 383] on button "Create poll" at bounding box center [691, 378] width 239 height 29
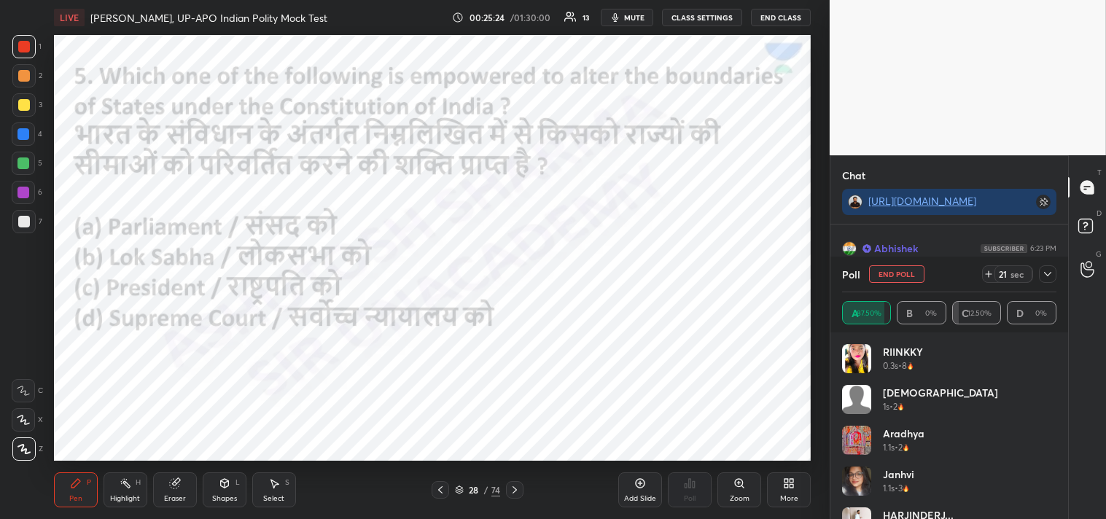
click at [1050, 271] on icon at bounding box center [1048, 274] width 12 height 12
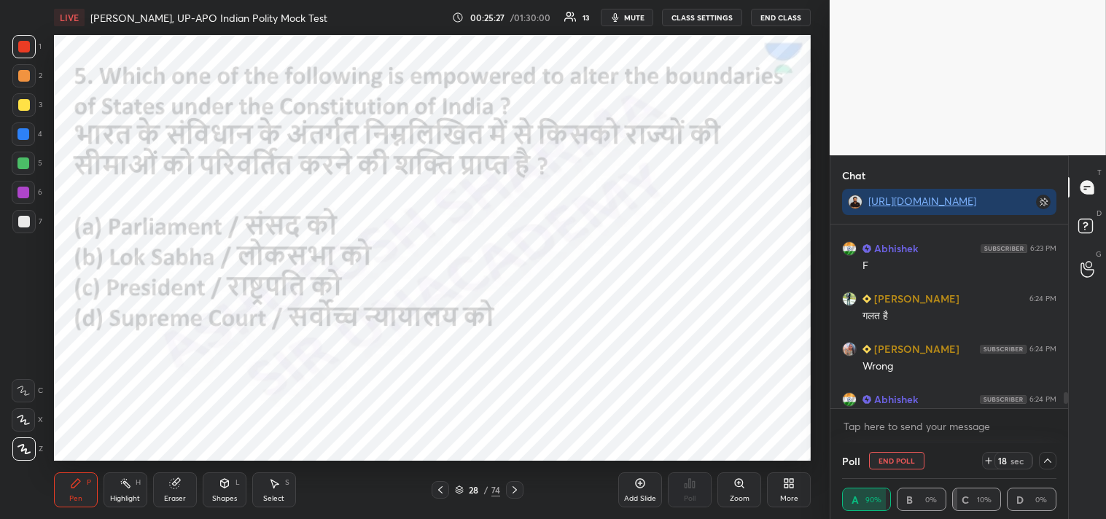
drag, startPoint x: 1070, startPoint y: 398, endPoint x: 1069, endPoint y: 411, distance: 13.1
click at [1069, 411] on div "T Messages (T) D Doubts (D) G Raise Hand (G)" at bounding box center [1087, 337] width 38 height 364
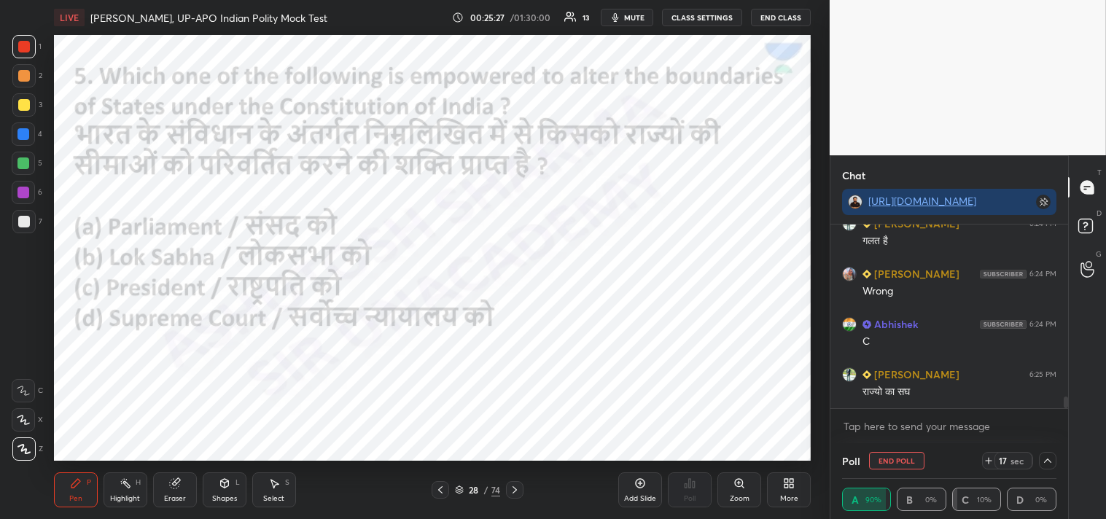
drag, startPoint x: 1066, startPoint y: 392, endPoint x: 1068, endPoint y: 424, distance: 31.4
click at [1068, 424] on div "Chat [URL][DOMAIN_NAME] Abhishek 6:23 PM F [PERSON_NAME] 6:24 PM गलत है [PERSON…" at bounding box center [968, 337] width 276 height 364
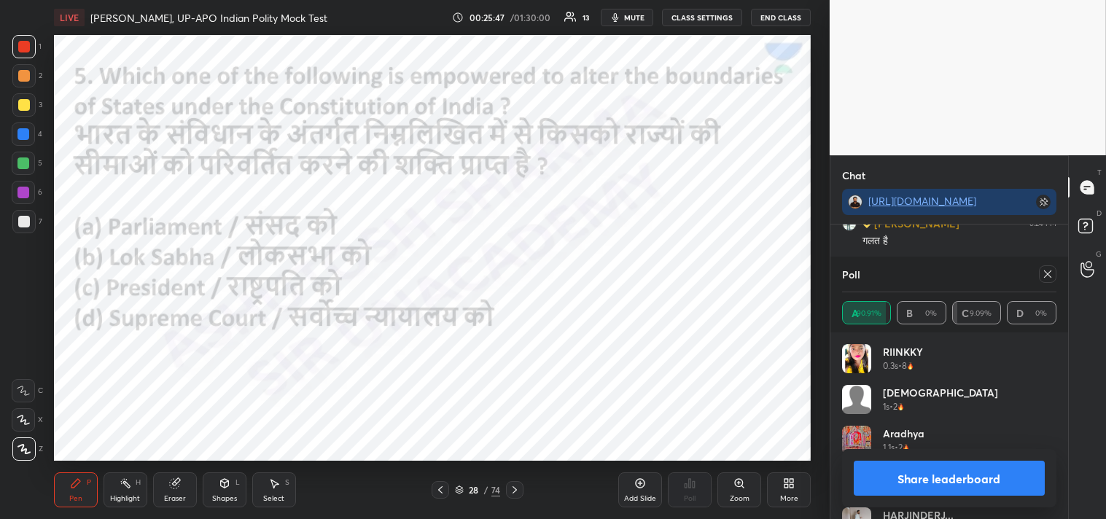
click at [1051, 270] on icon at bounding box center [1048, 274] width 12 height 12
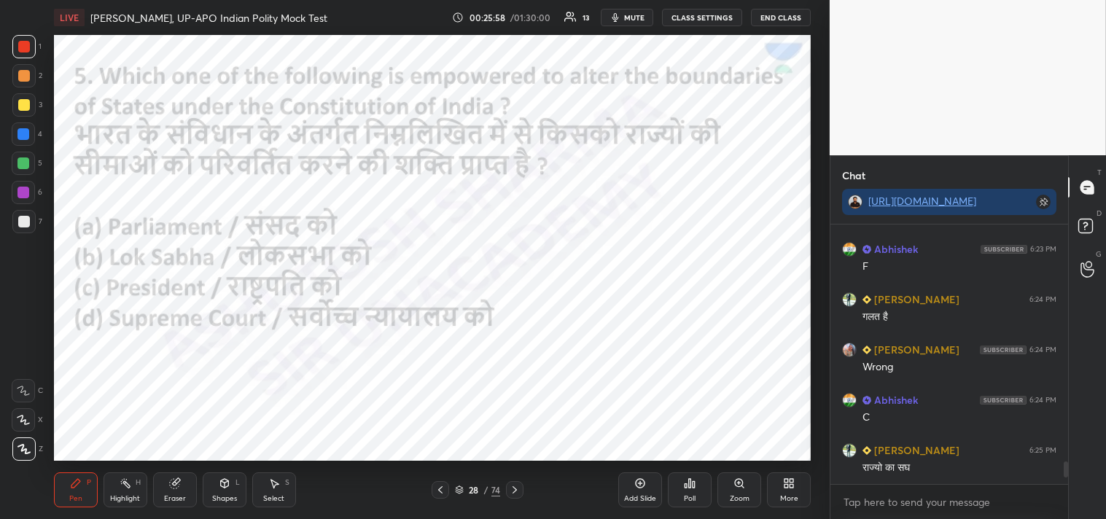
click at [520, 489] on div at bounding box center [514, 489] width 17 height 17
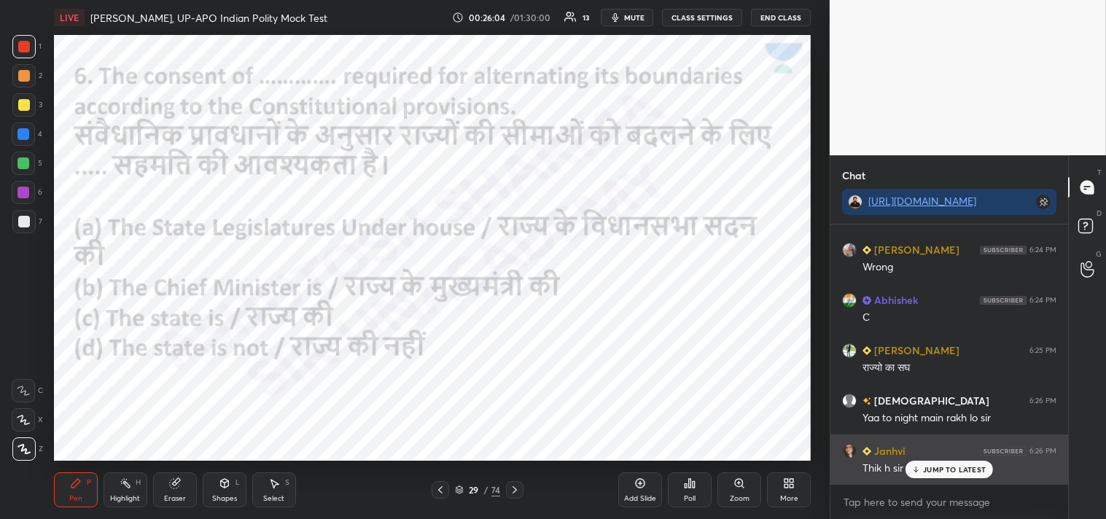
click at [934, 469] on p "JUMP TO LATEST" at bounding box center [954, 469] width 63 height 9
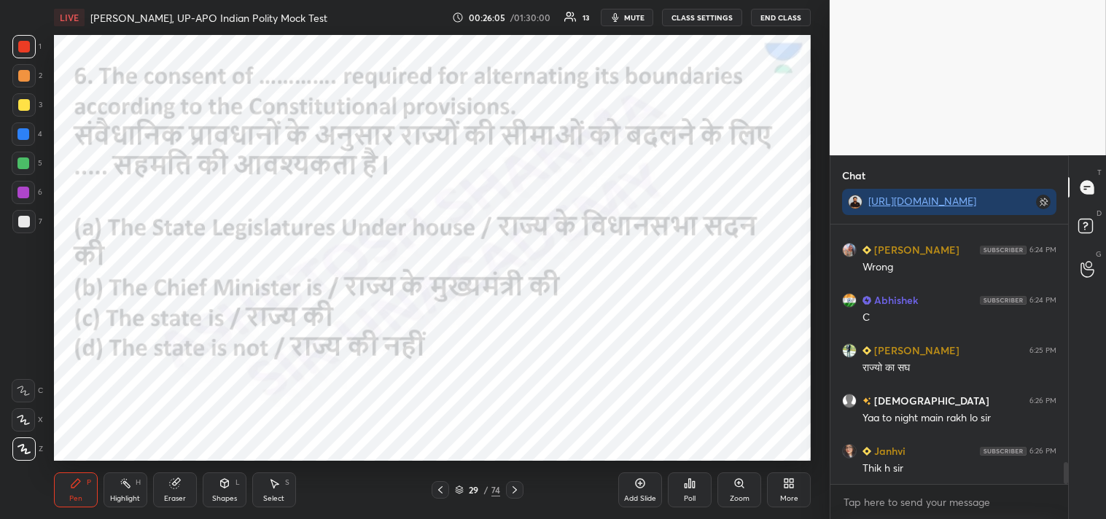
click at [687, 488] on icon at bounding box center [690, 483] width 12 height 12
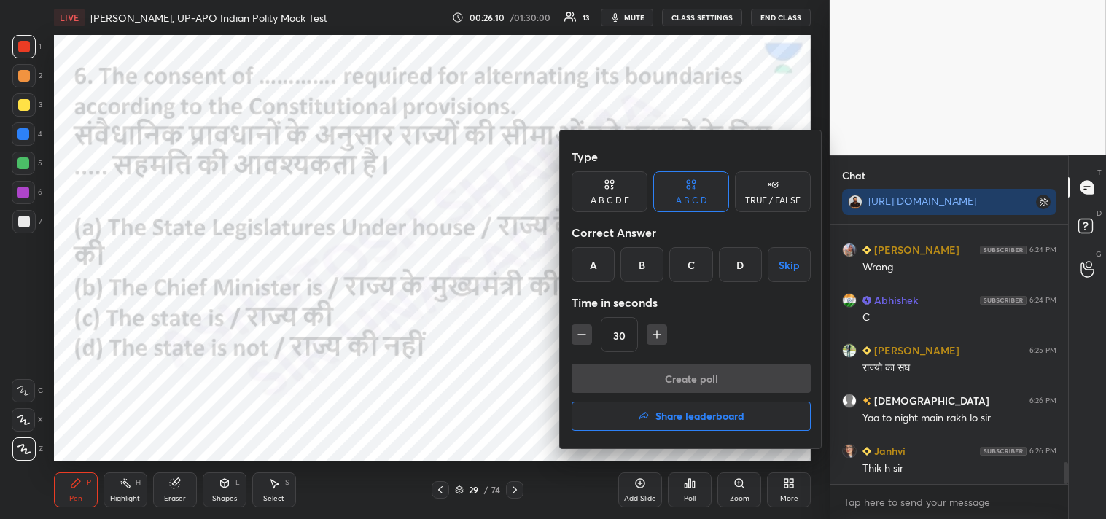
click at [738, 264] on div "D" at bounding box center [740, 264] width 43 height 35
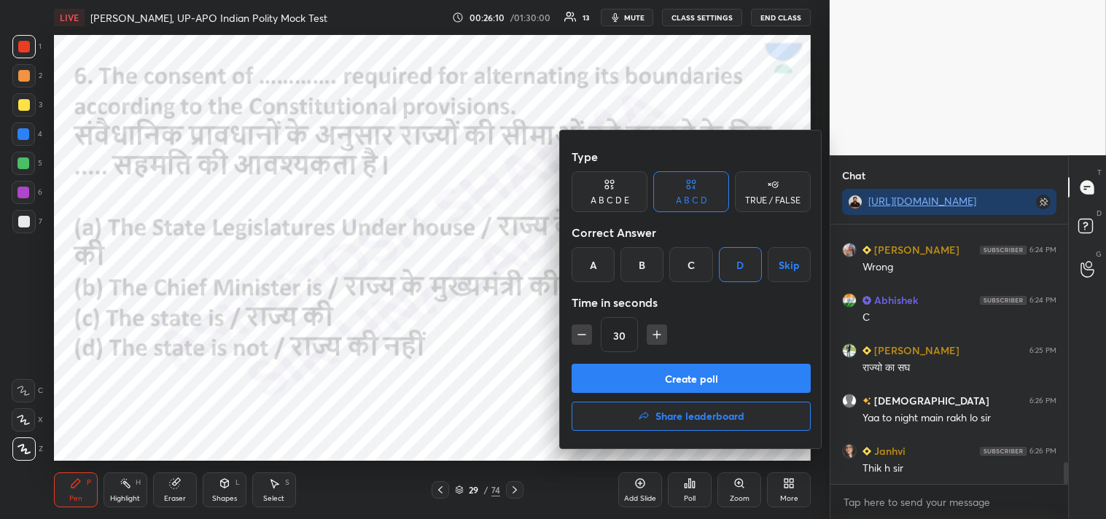
click at [712, 389] on button "Create poll" at bounding box center [691, 378] width 239 height 29
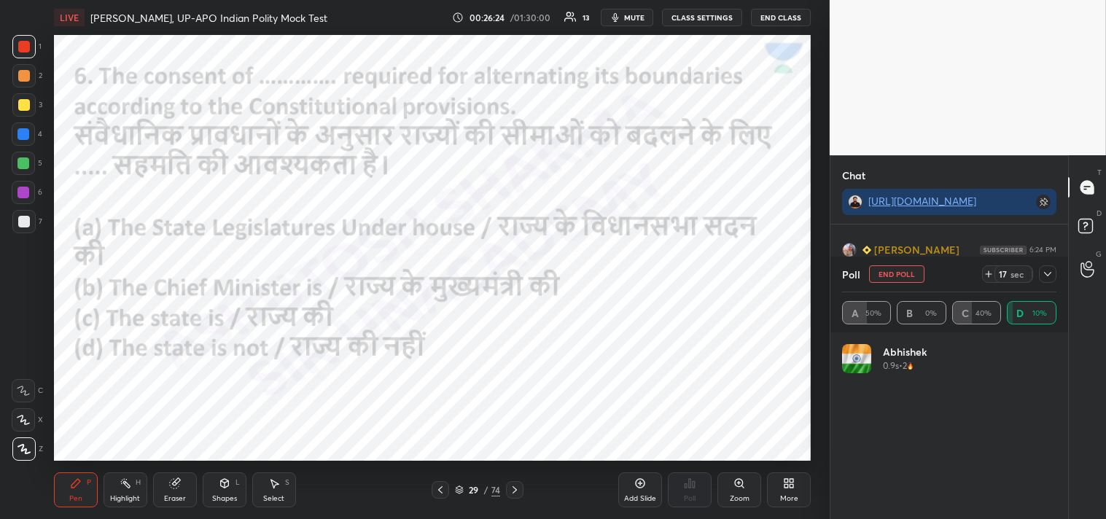
scroll to position [2916, 0]
click at [1050, 274] on icon at bounding box center [1048, 274] width 12 height 12
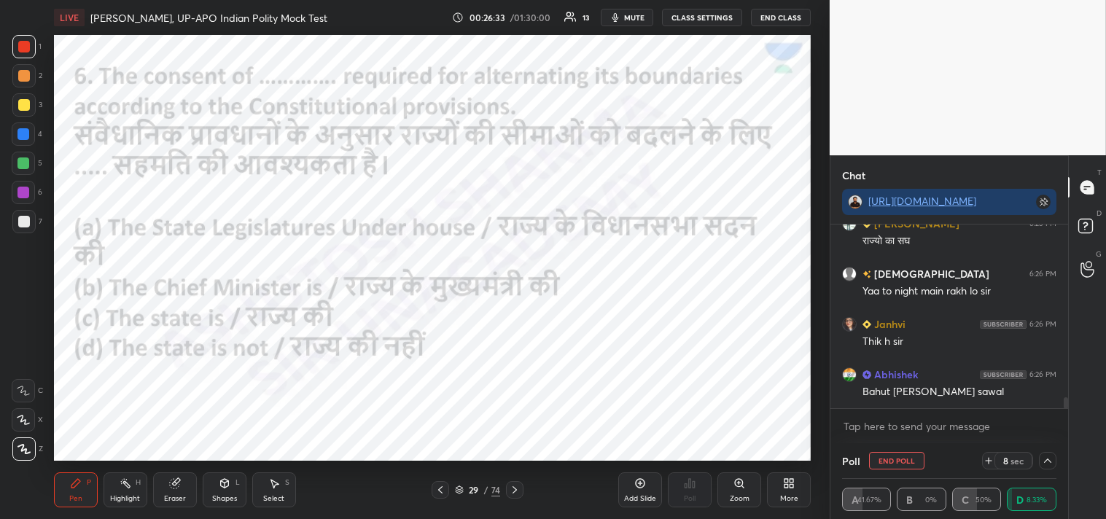
click at [1054, 462] on div at bounding box center [1047, 460] width 17 height 17
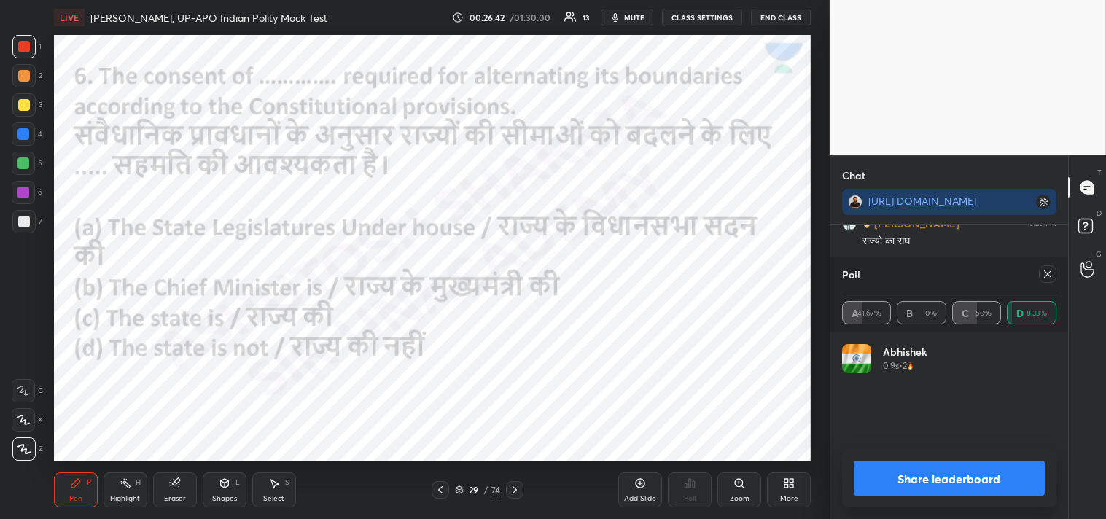
click at [1048, 273] on icon at bounding box center [1048, 274] width 12 height 12
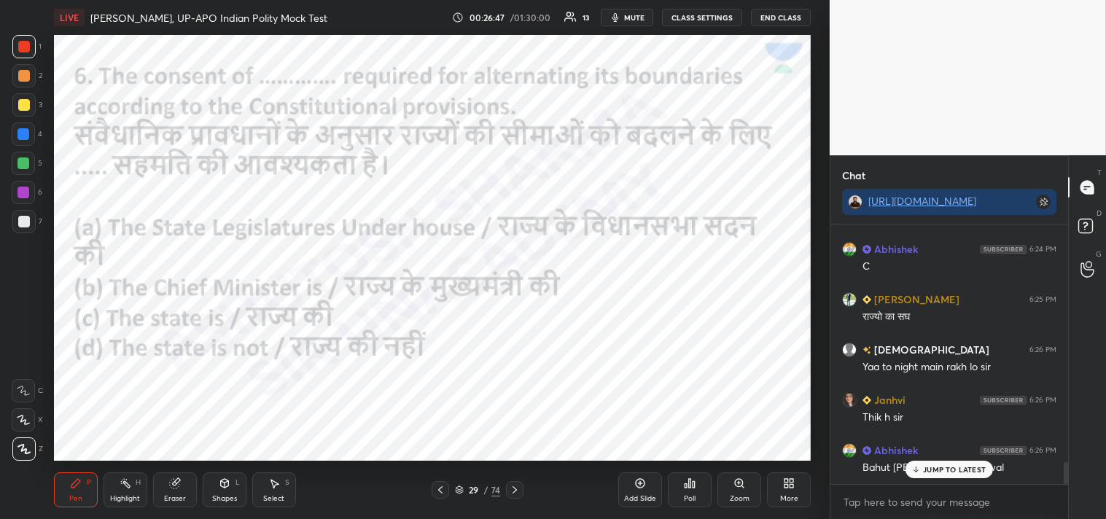
click at [511, 489] on icon at bounding box center [515, 490] width 12 height 12
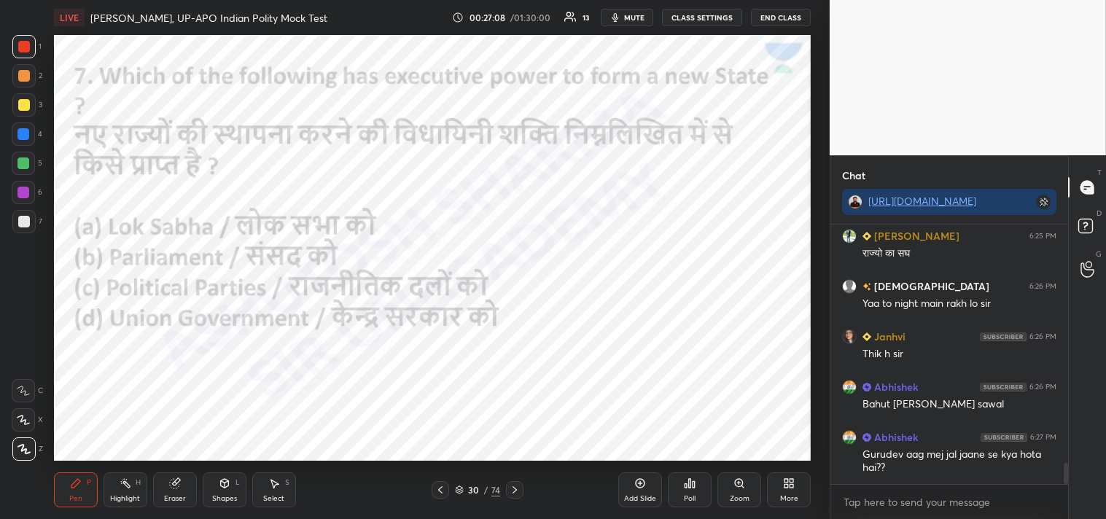
click at [693, 491] on div "Poll" at bounding box center [690, 489] width 44 height 35
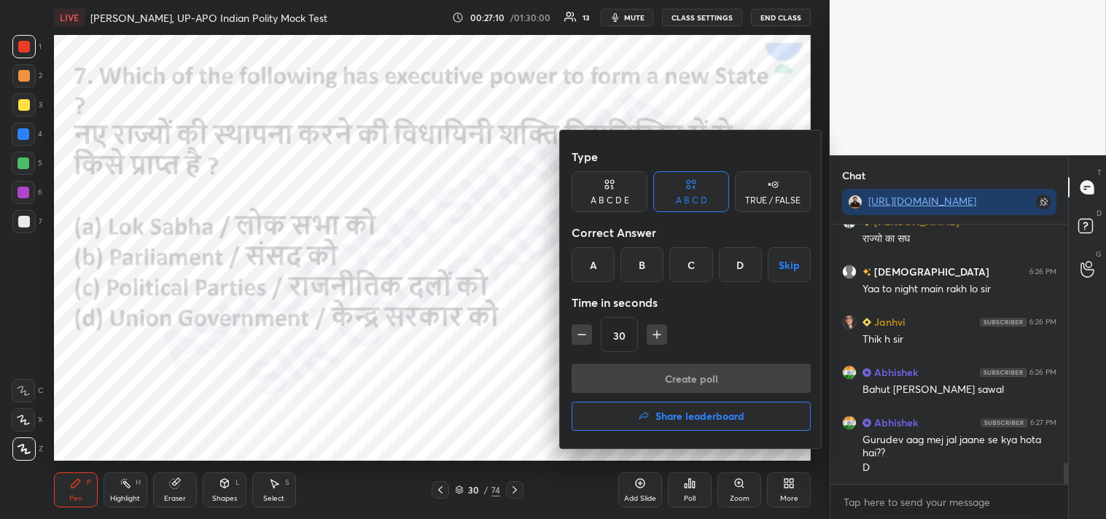
drag, startPoint x: 646, startPoint y: 255, endPoint x: 635, endPoint y: 279, distance: 26.4
click at [646, 257] on div "B" at bounding box center [641, 264] width 43 height 35
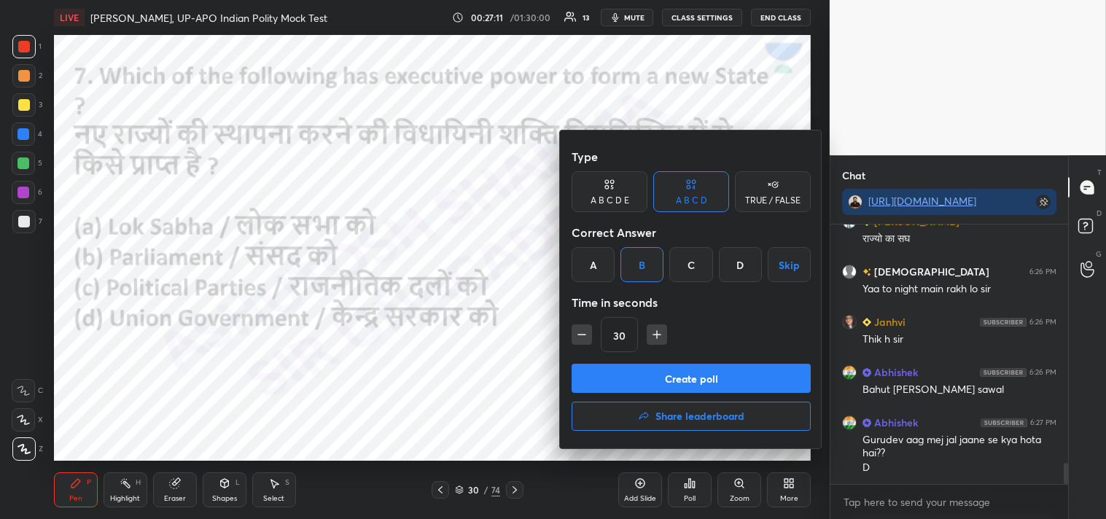
click at [682, 381] on button "Create poll" at bounding box center [691, 378] width 239 height 29
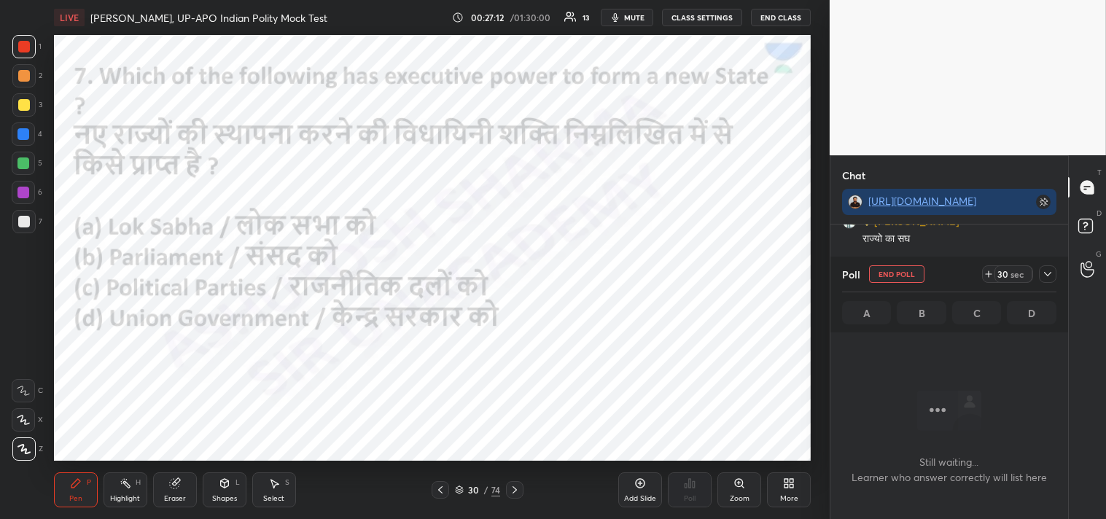
scroll to position [184, 233]
click at [1045, 274] on icon at bounding box center [1048, 274] width 12 height 12
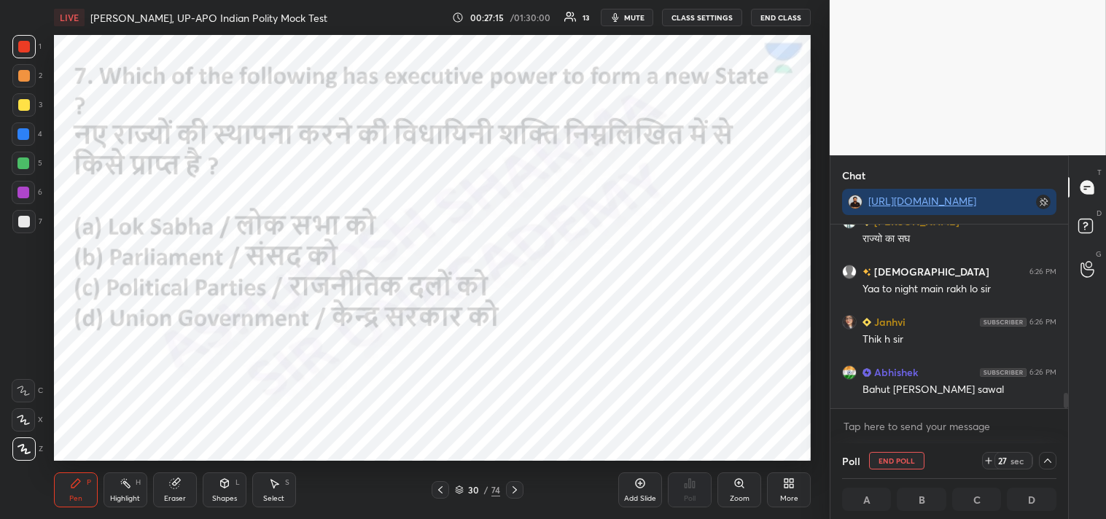
drag, startPoint x: 1068, startPoint y: 401, endPoint x: 1067, endPoint y: 408, distance: 7.4
click at [1067, 417] on div "Chat [URL][DOMAIN_NAME] Abhishek 6:24 PM C [PERSON_NAME] 6:25 PM राज्यो का सघ […" at bounding box center [968, 337] width 276 height 364
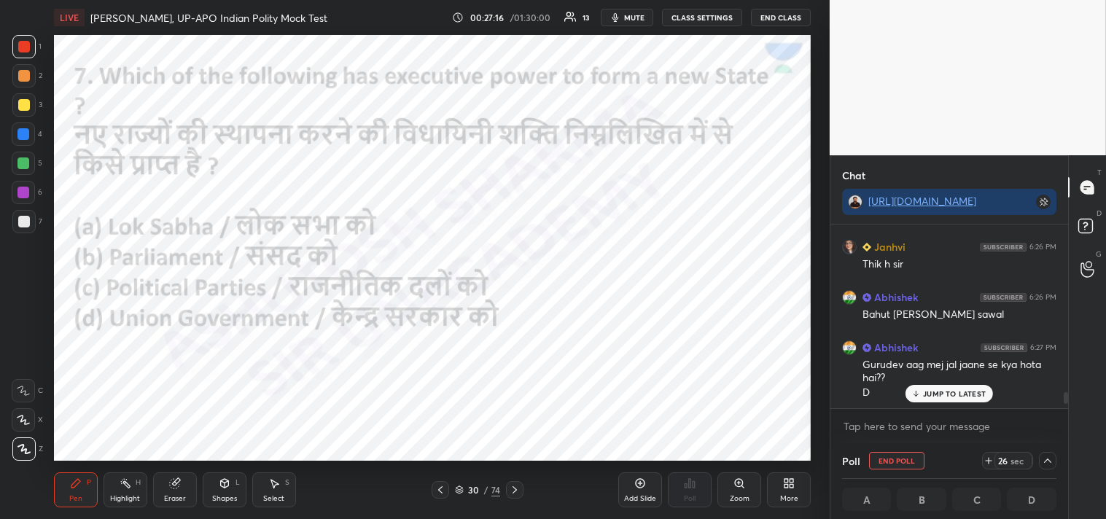
drag, startPoint x: 1066, startPoint y: 397, endPoint x: 1066, endPoint y: 416, distance: 18.2
click at [1066, 416] on div "Abhishek 6:24 PM C [PERSON_NAME] 6:25 PM राज्यो का सघ [PERSON_NAME] 6:26 PM Yaa…" at bounding box center [949, 334] width 238 height 219
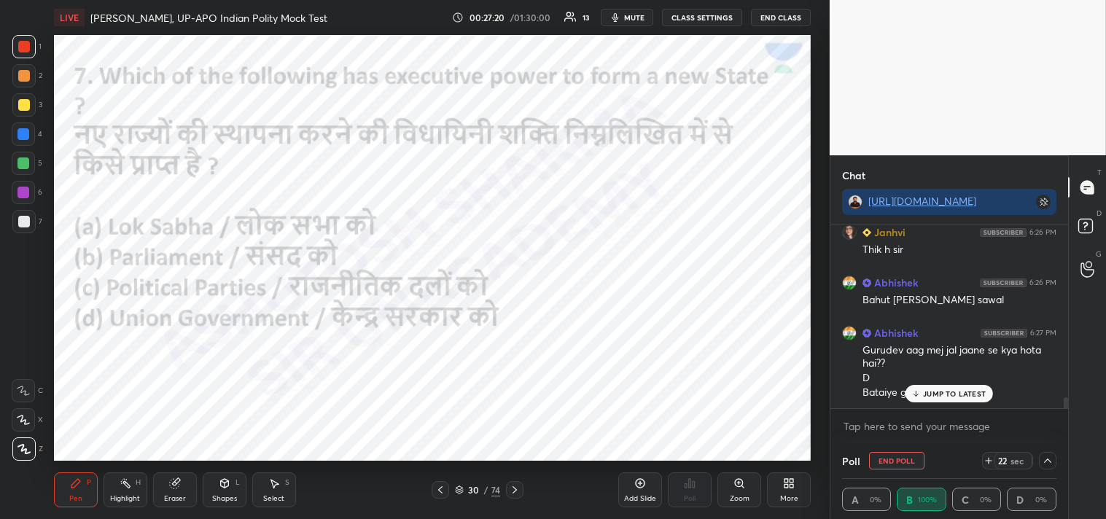
click at [937, 394] on p "JUMP TO LATEST" at bounding box center [954, 393] width 63 height 9
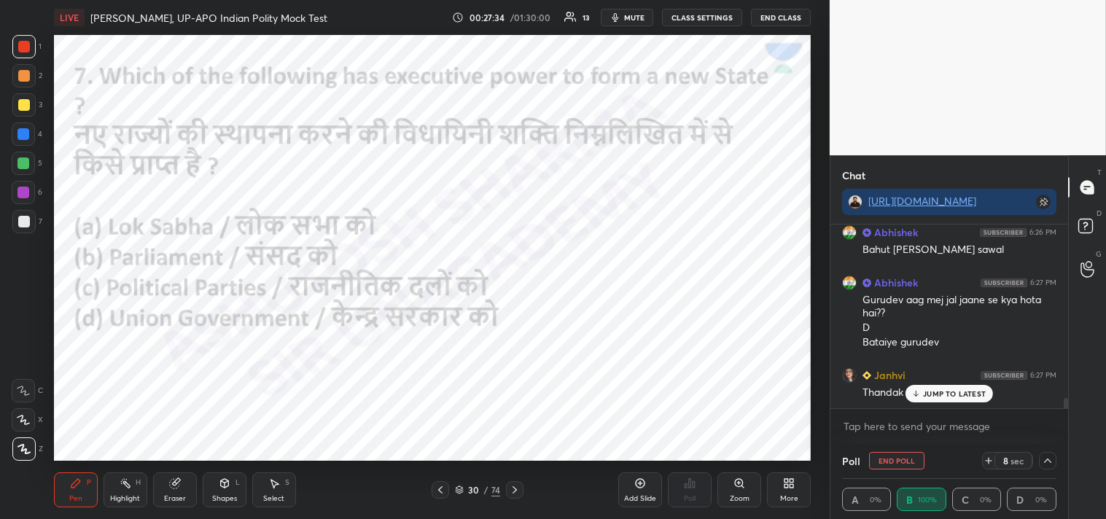
click at [934, 391] on p "JUMP TO LATEST" at bounding box center [954, 393] width 63 height 9
click at [1050, 460] on icon at bounding box center [1048, 461] width 12 height 12
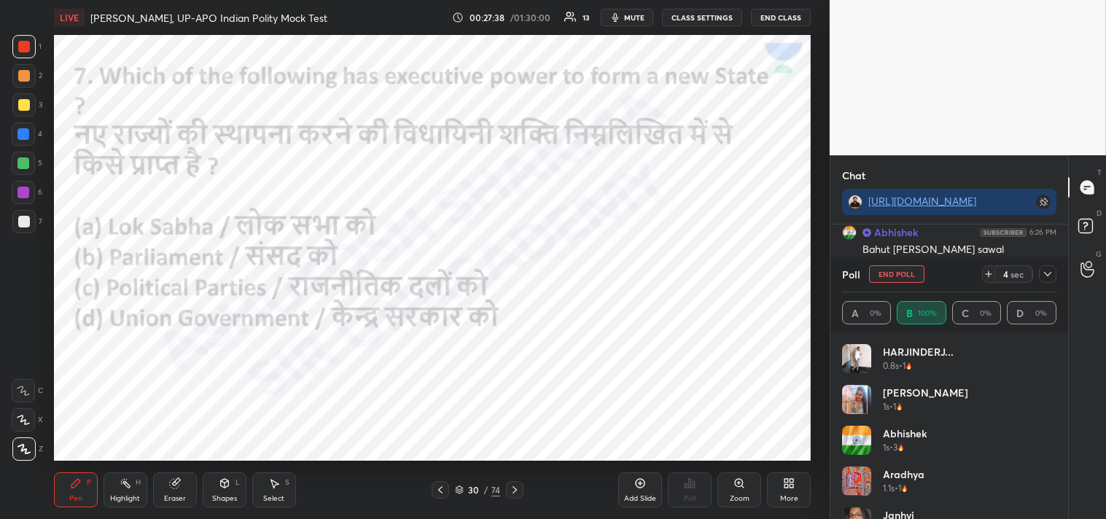
scroll to position [4, 4]
click at [1046, 277] on icon at bounding box center [1048, 274] width 12 height 12
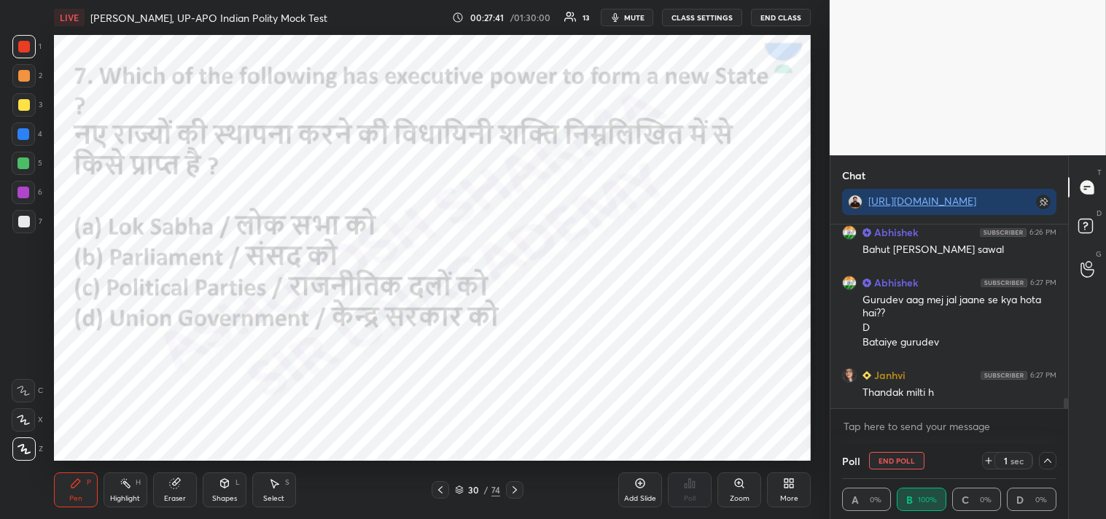
click at [909, 461] on div "Poll End Poll 1 sec A 0% B 100% C 0% D 0%" at bounding box center [949, 481] width 238 height 76
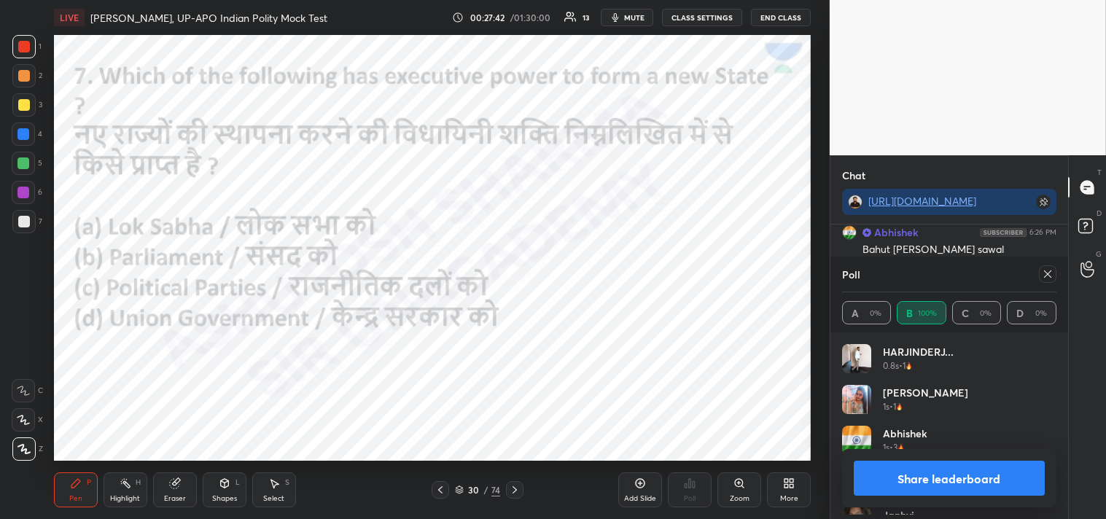
scroll to position [171, 210]
click at [1045, 278] on icon at bounding box center [1048, 274] width 12 height 12
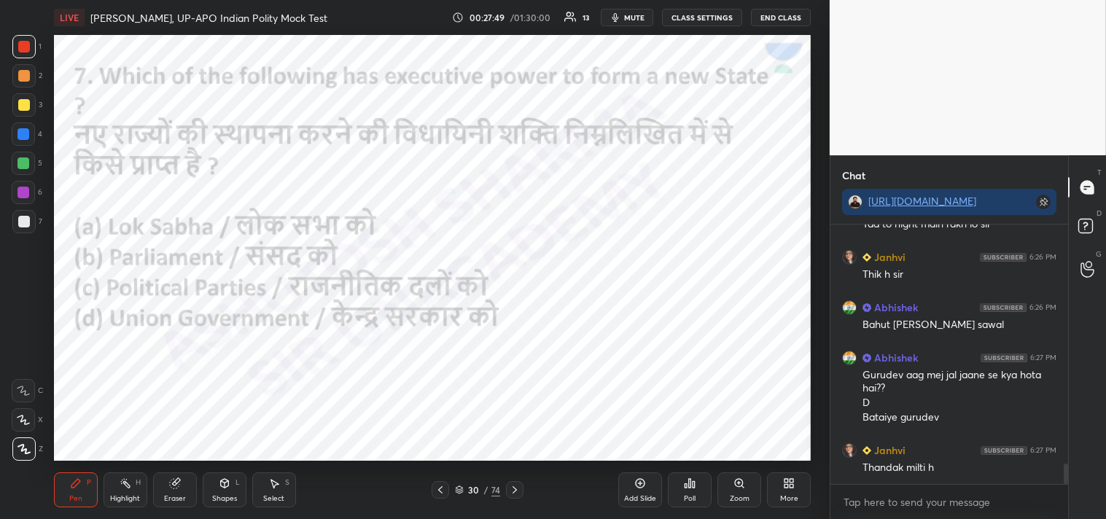
click at [518, 492] on icon at bounding box center [515, 490] width 12 height 12
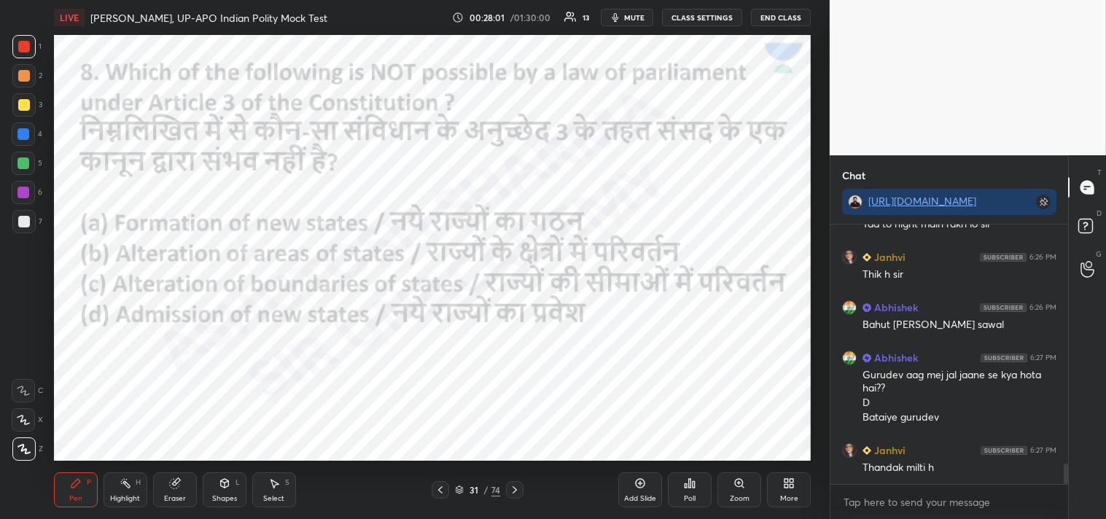
click at [693, 486] on icon at bounding box center [690, 483] width 12 height 12
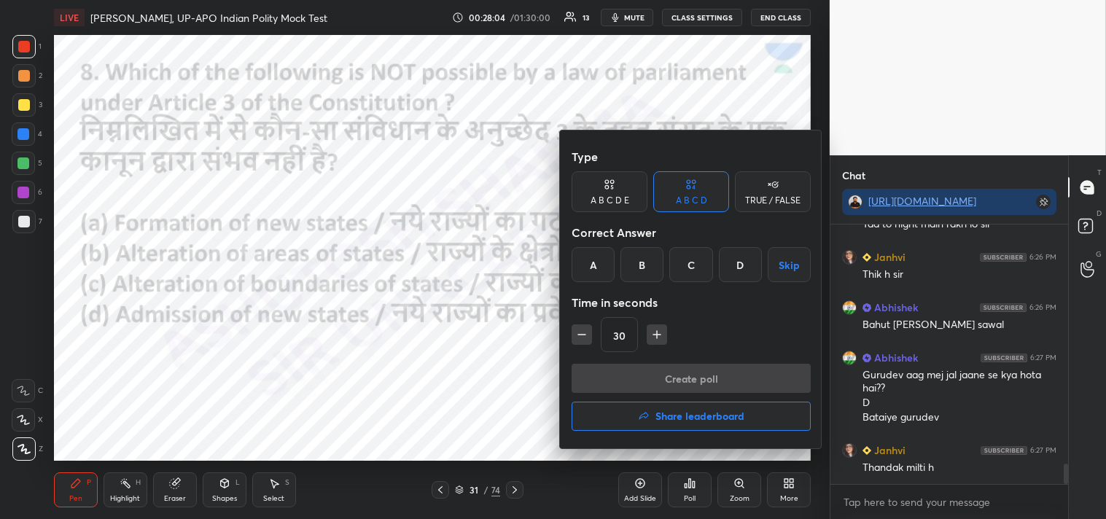
click at [749, 263] on div "D" at bounding box center [740, 264] width 43 height 35
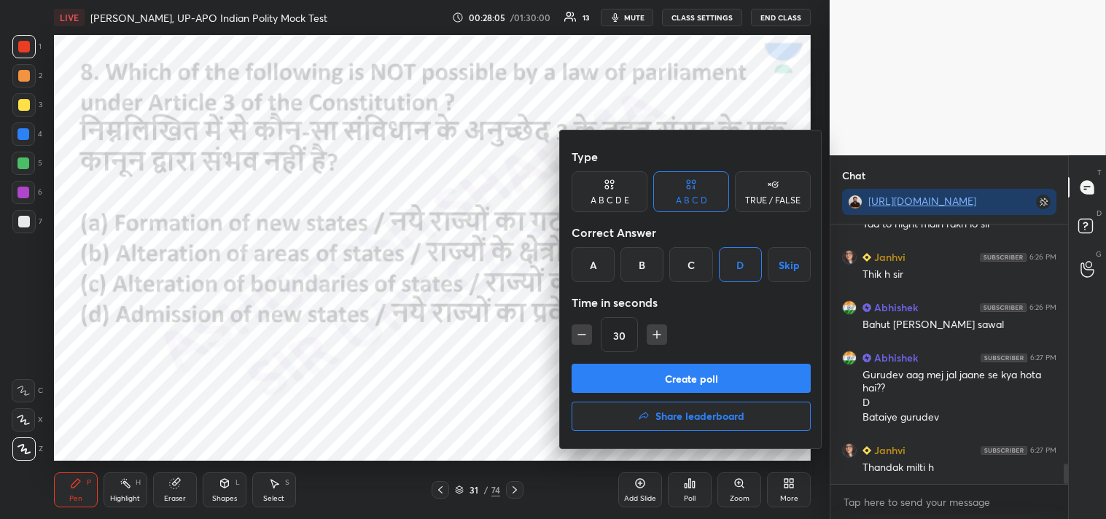
click at [722, 377] on button "Create poll" at bounding box center [691, 378] width 239 height 29
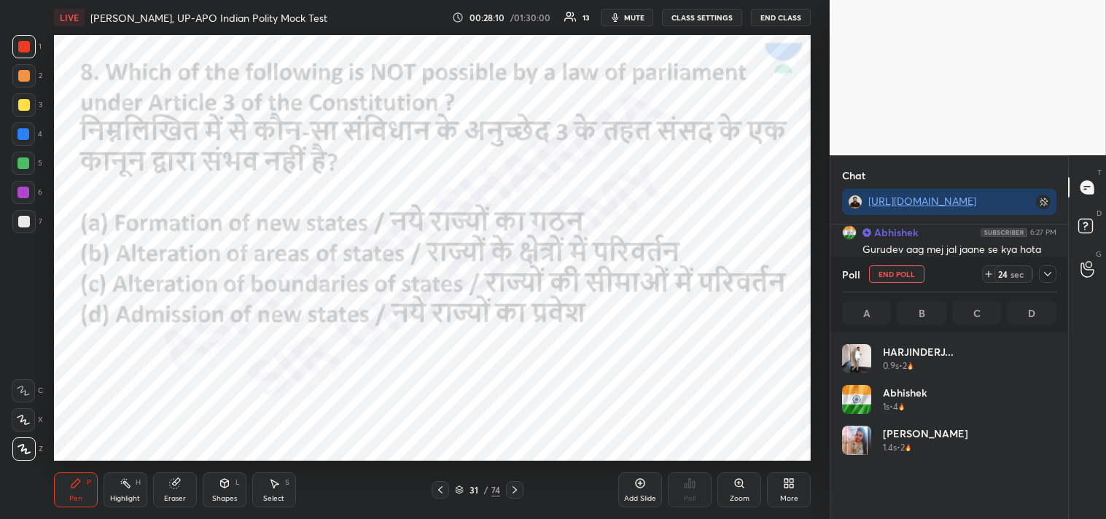
click at [1048, 271] on icon at bounding box center [1048, 274] width 12 height 12
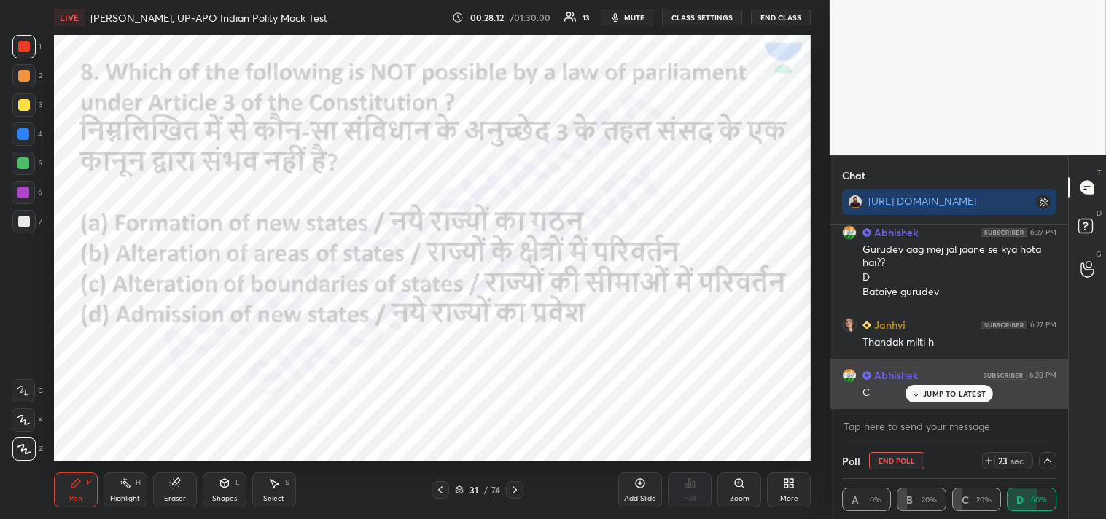
click at [945, 389] on p "JUMP TO LATEST" at bounding box center [954, 393] width 63 height 9
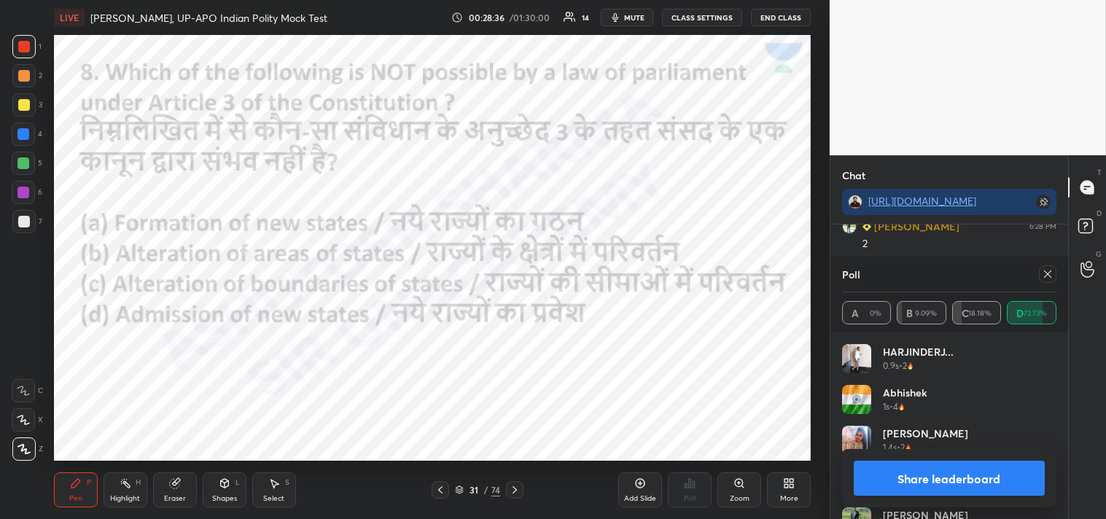
click at [1054, 275] on div at bounding box center [1047, 273] width 17 height 17
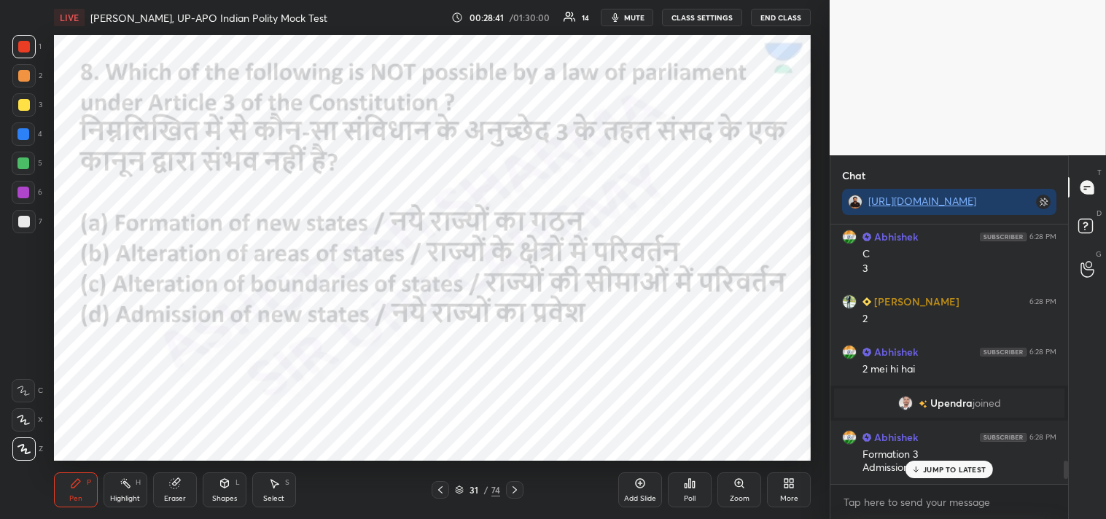
click at [522, 491] on div at bounding box center [514, 489] width 17 height 17
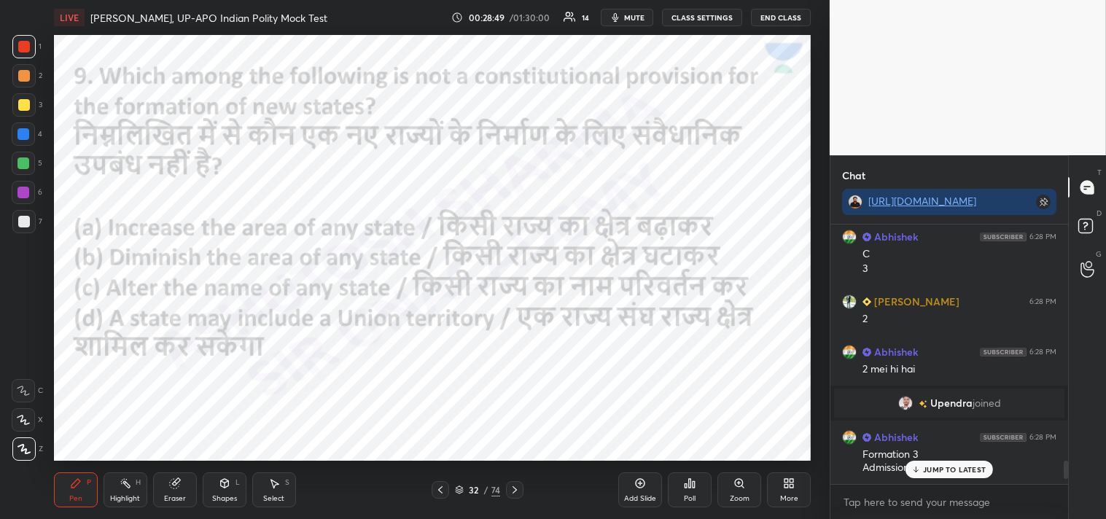
click at [698, 490] on div "Poll" at bounding box center [690, 489] width 44 height 35
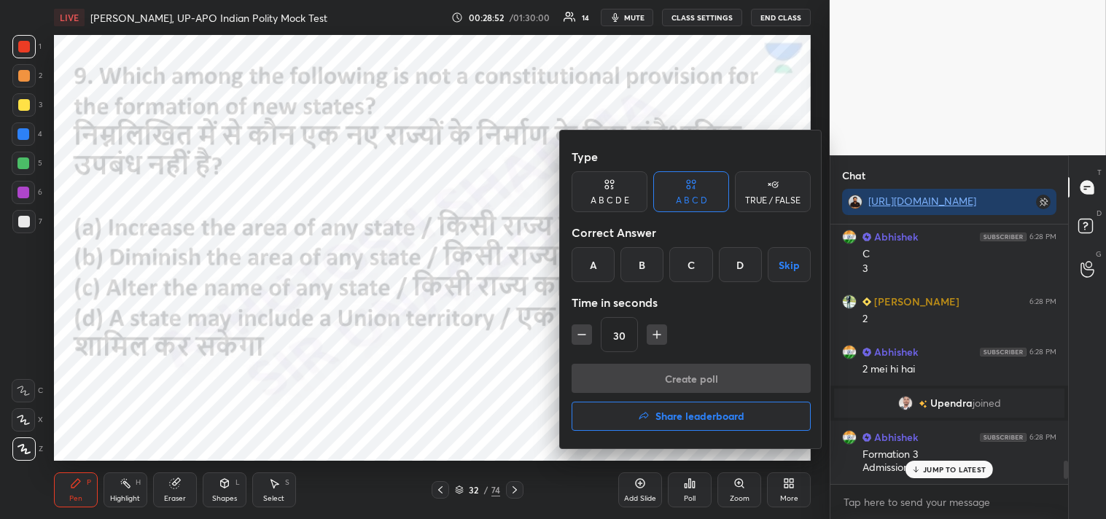
click at [747, 257] on div "D" at bounding box center [740, 264] width 43 height 35
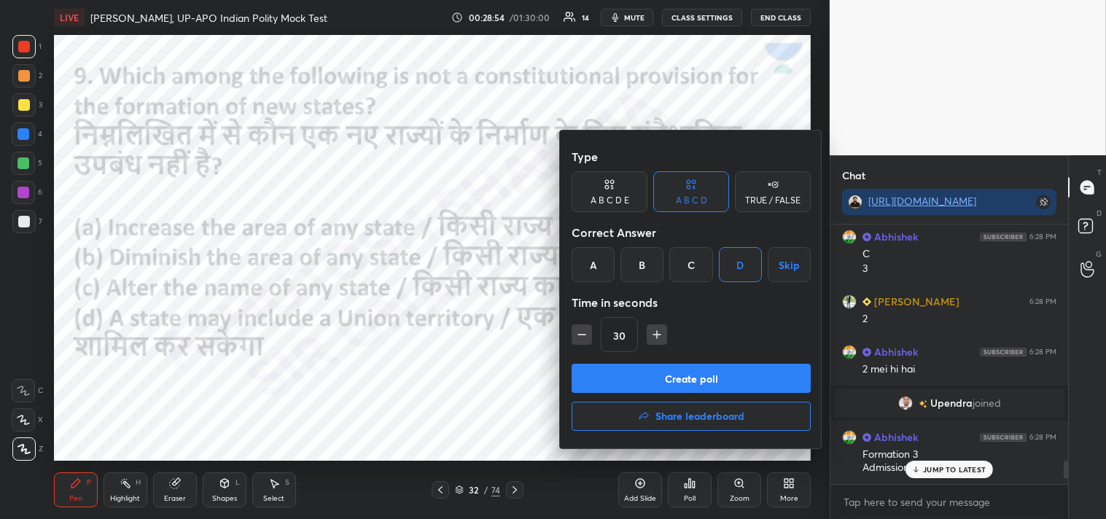
click at [733, 385] on button "Create poll" at bounding box center [691, 378] width 239 height 29
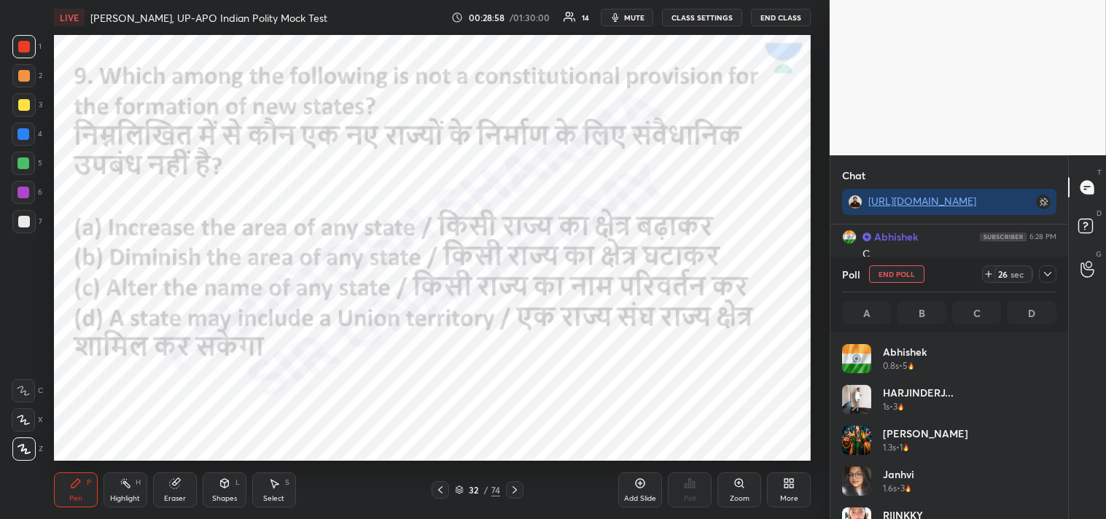
click at [1048, 273] on icon at bounding box center [1048, 274] width 12 height 12
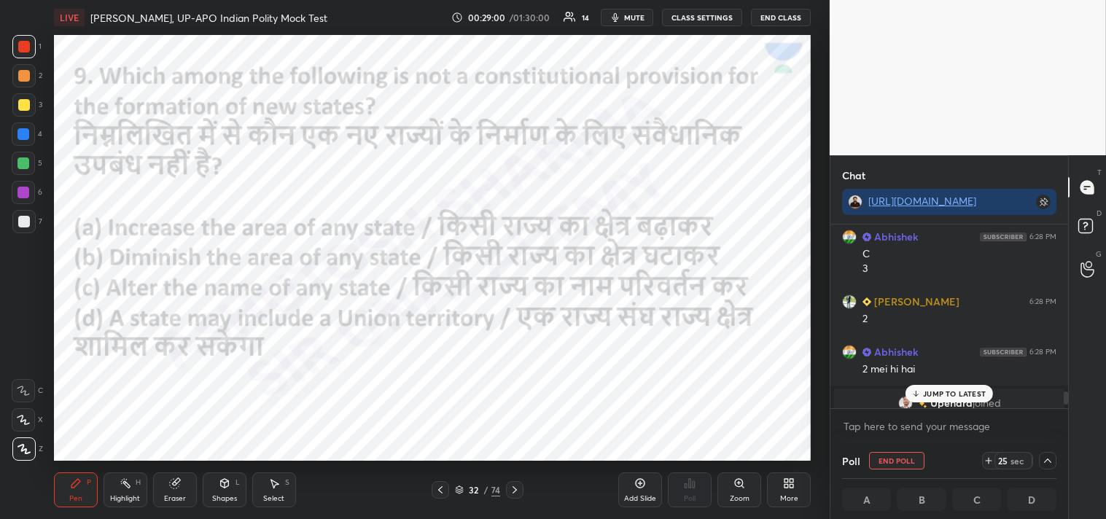
click at [948, 394] on p "JUMP TO LATEST" at bounding box center [954, 393] width 63 height 9
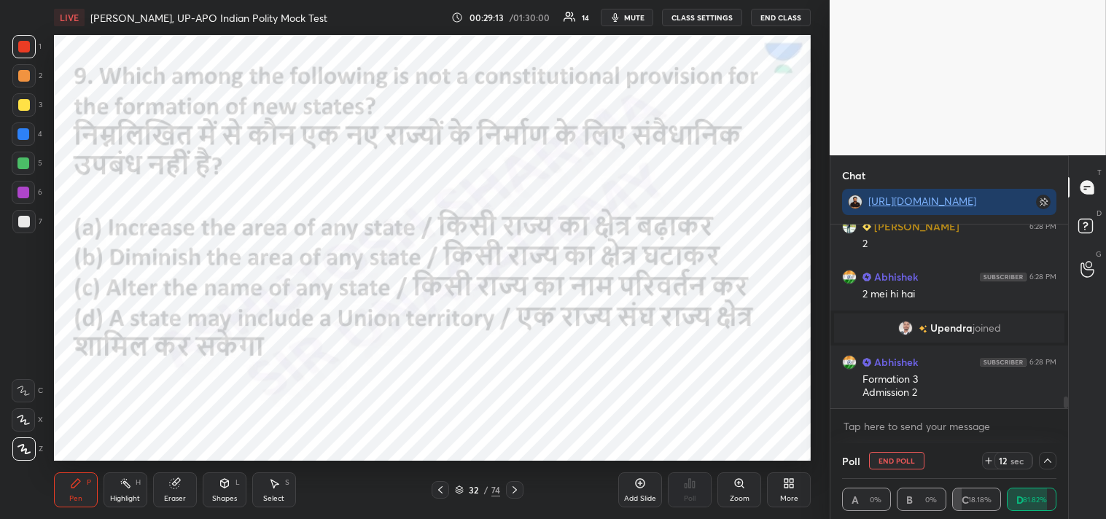
click at [956, 328] on span "Upendra" at bounding box center [950, 328] width 42 height 12
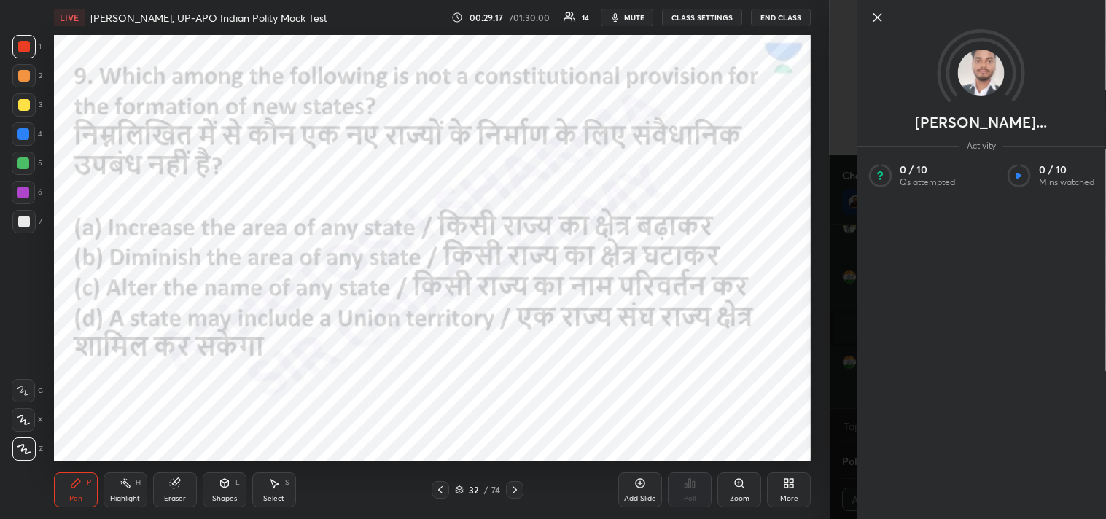
click at [876, 16] on icon at bounding box center [876, 17] width 17 height 17
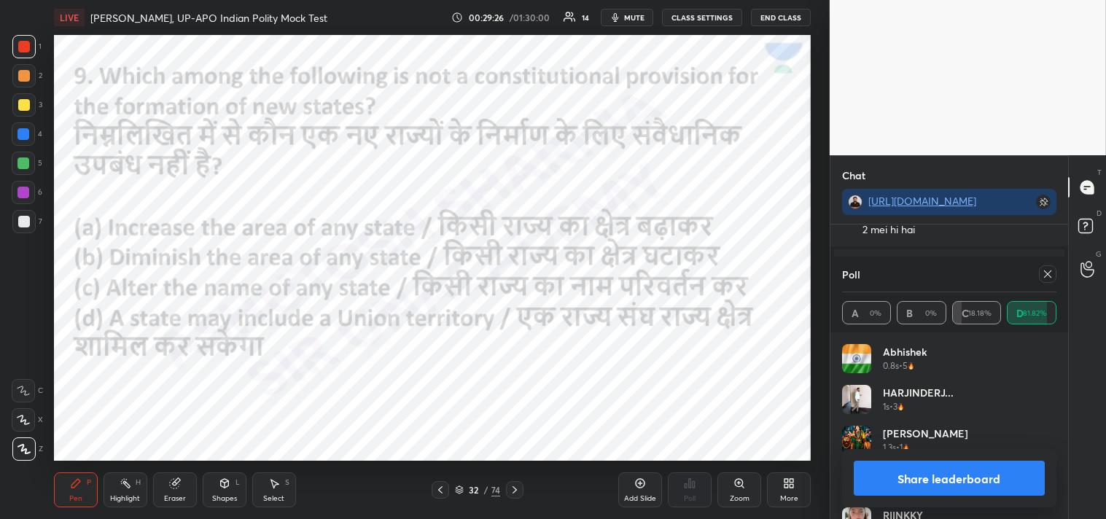
click at [1051, 278] on icon at bounding box center [1048, 274] width 12 height 12
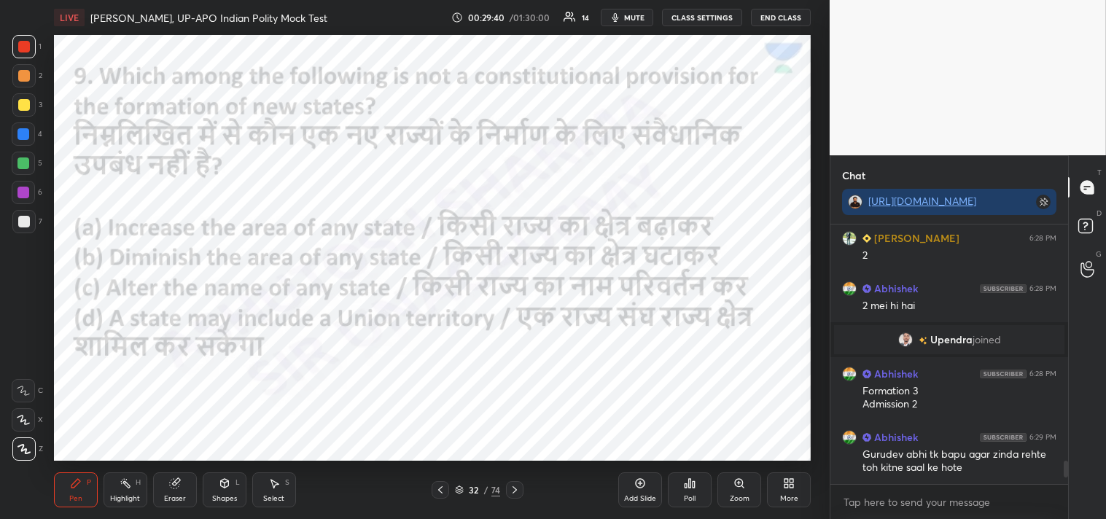
click at [516, 489] on icon at bounding box center [515, 490] width 12 height 12
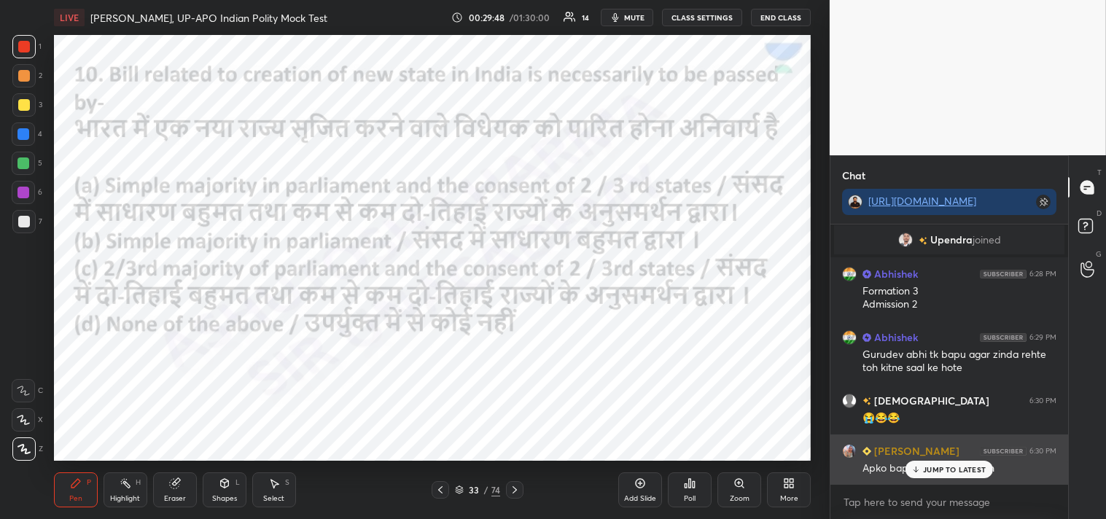
click at [949, 467] on p "JUMP TO LATEST" at bounding box center [954, 469] width 63 height 9
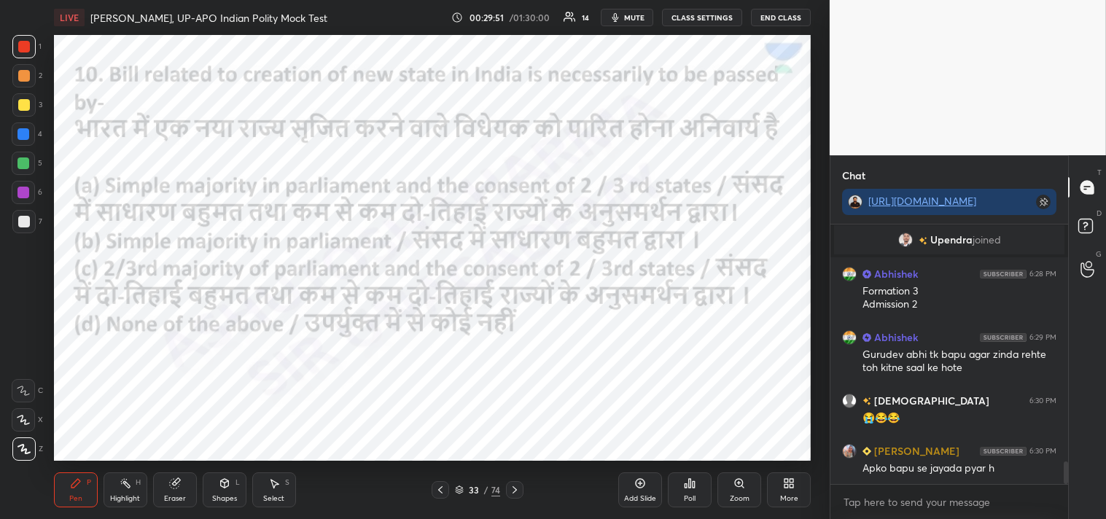
click at [697, 486] on div "Poll" at bounding box center [690, 489] width 44 height 35
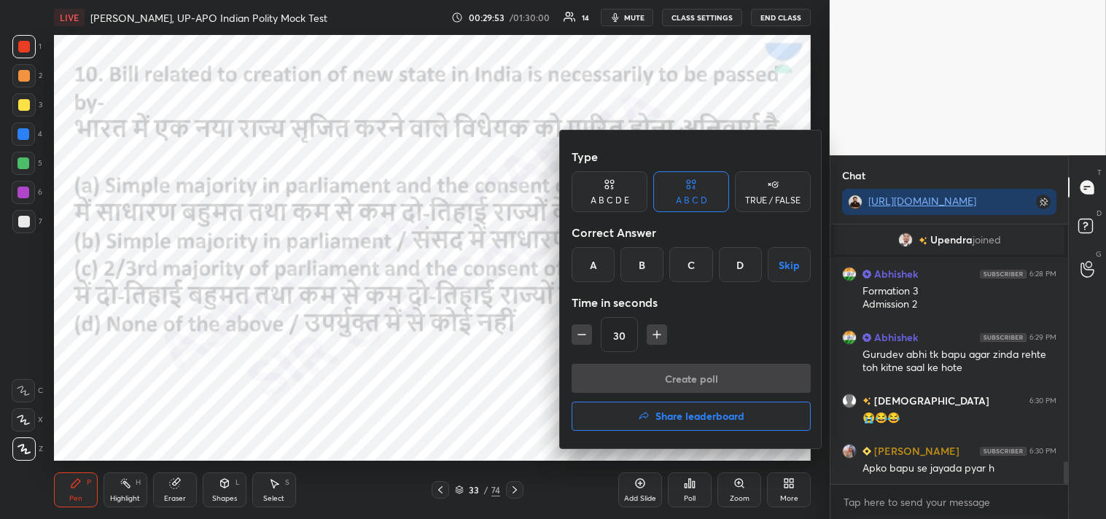
click at [645, 262] on div "B" at bounding box center [641, 264] width 43 height 35
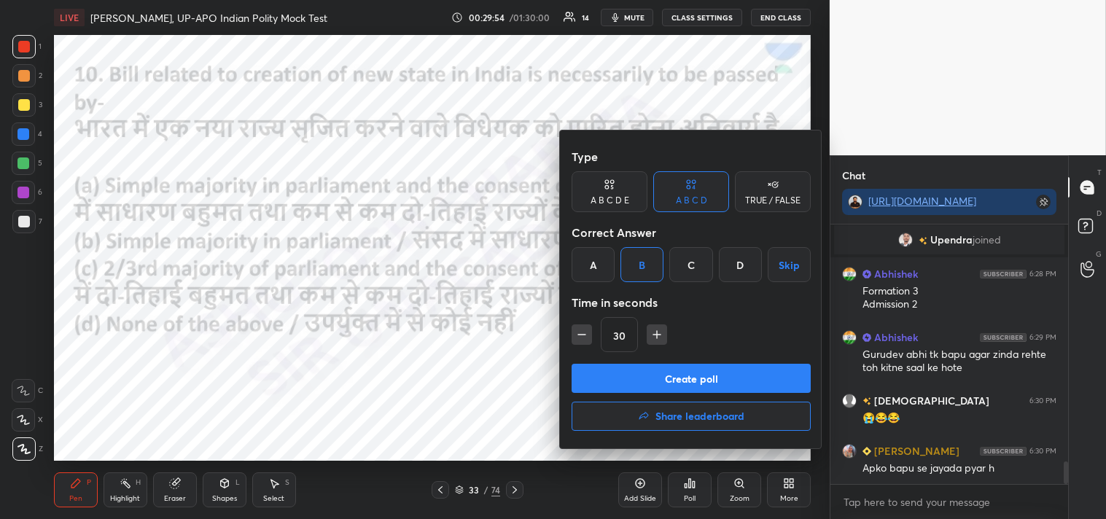
click at [722, 379] on button "Create poll" at bounding box center [691, 378] width 239 height 29
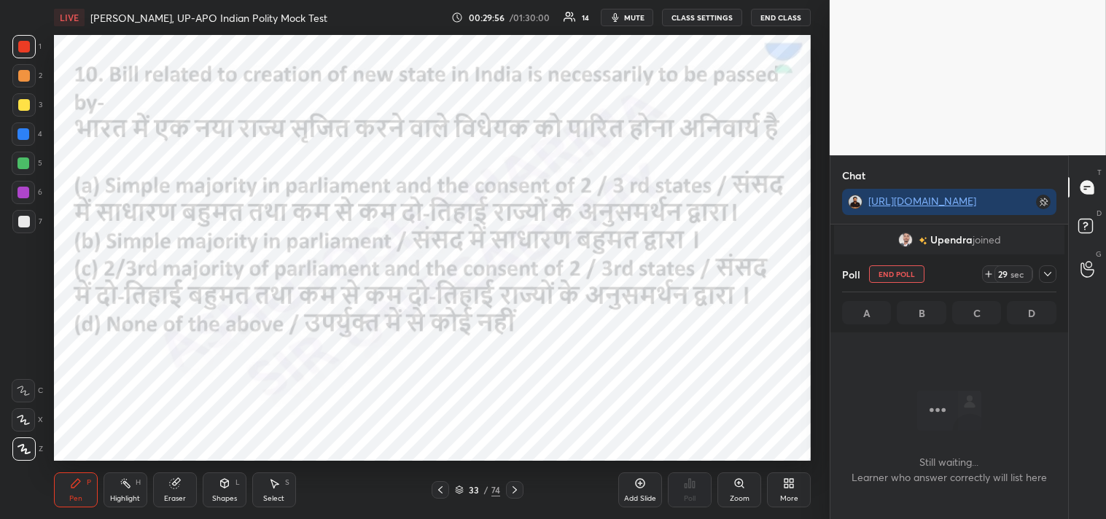
click at [1047, 273] on icon at bounding box center [1048, 274] width 12 height 12
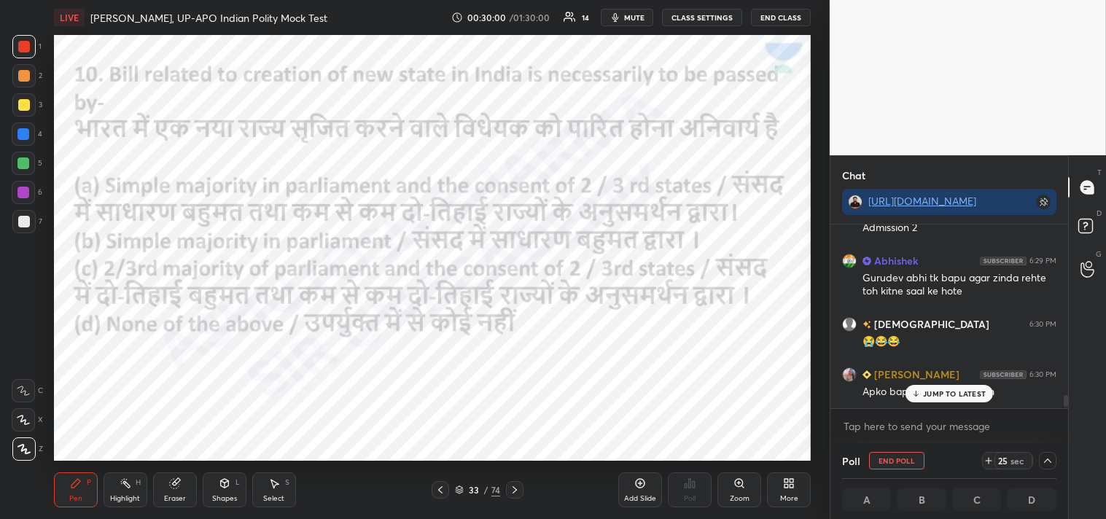
drag, startPoint x: 1066, startPoint y: 403, endPoint x: 1066, endPoint y: 426, distance: 22.6
click at [1066, 426] on div "[PERSON_NAME] joined Abhishek 6:28 PM Formation 3 Admission 2 Abhishek 6:29 PM …" at bounding box center [949, 334] width 238 height 219
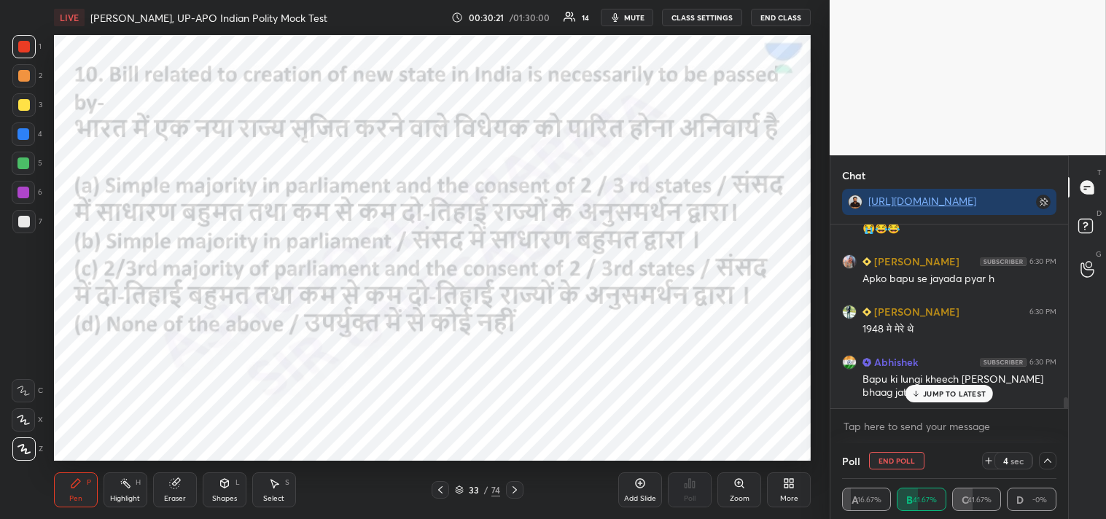
click at [954, 390] on p "JUMP TO LATEST" at bounding box center [954, 393] width 63 height 9
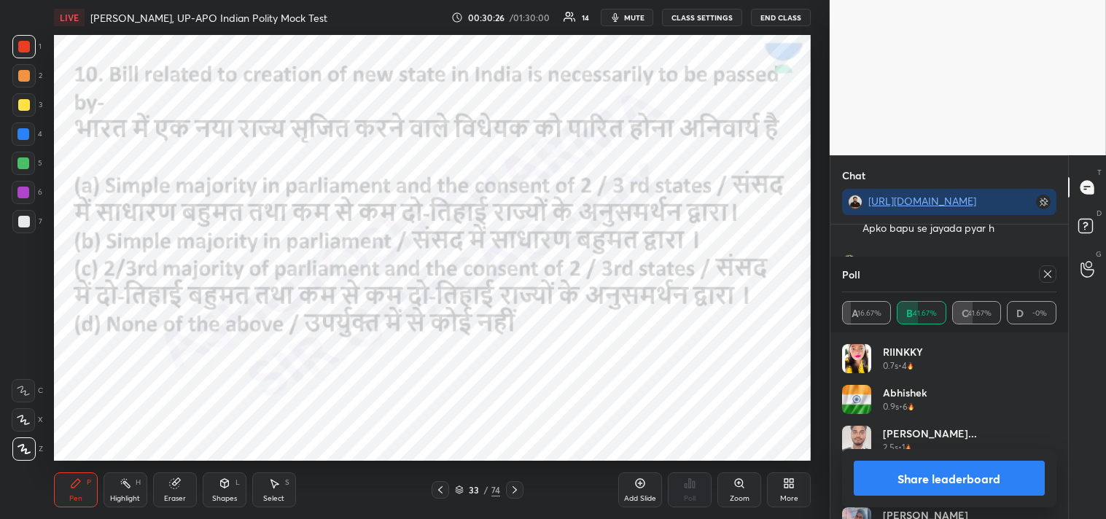
click at [1050, 271] on icon at bounding box center [1048, 274] width 12 height 12
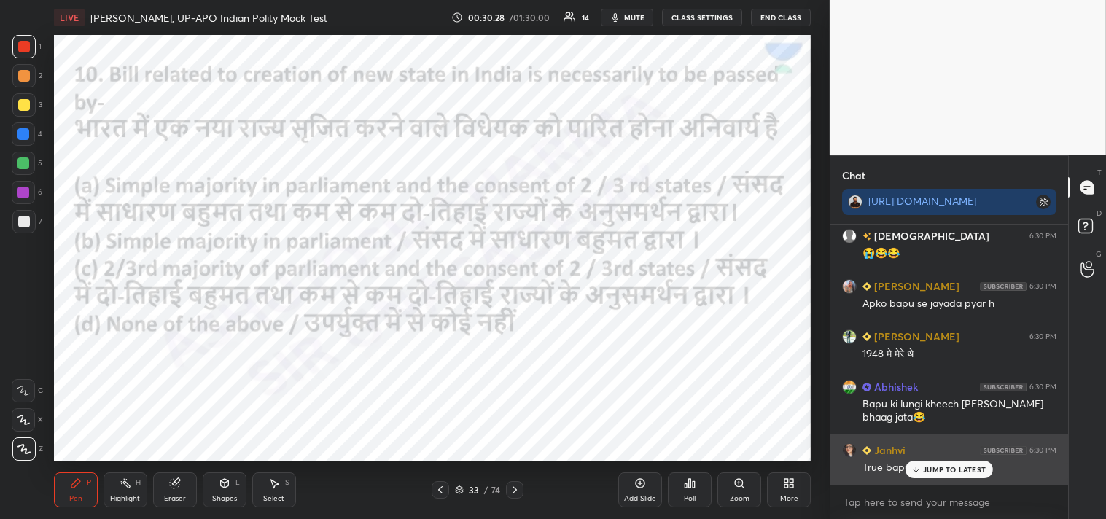
click at [956, 472] on p "JUMP TO LATEST" at bounding box center [954, 469] width 63 height 9
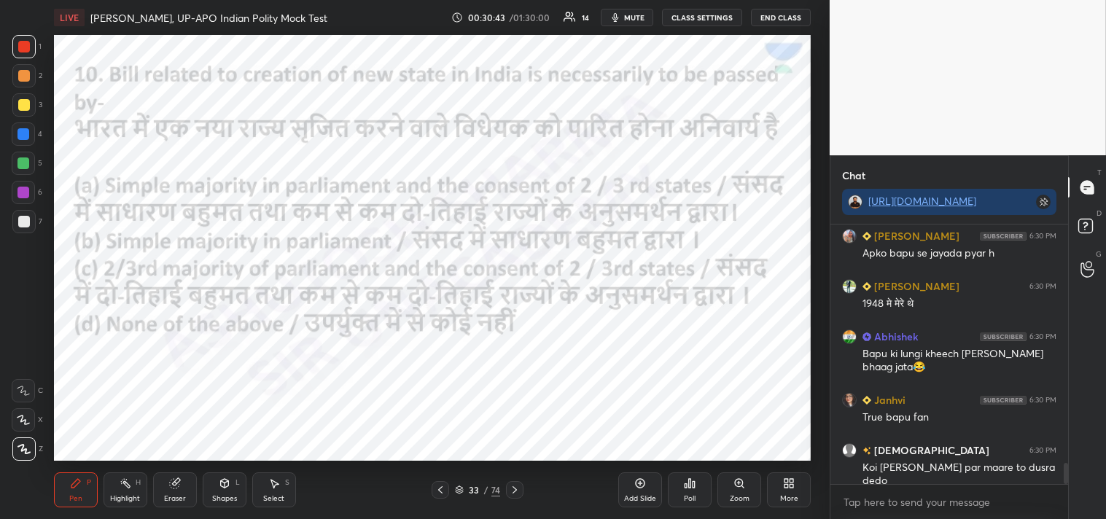
click at [512, 488] on icon at bounding box center [515, 490] width 12 height 12
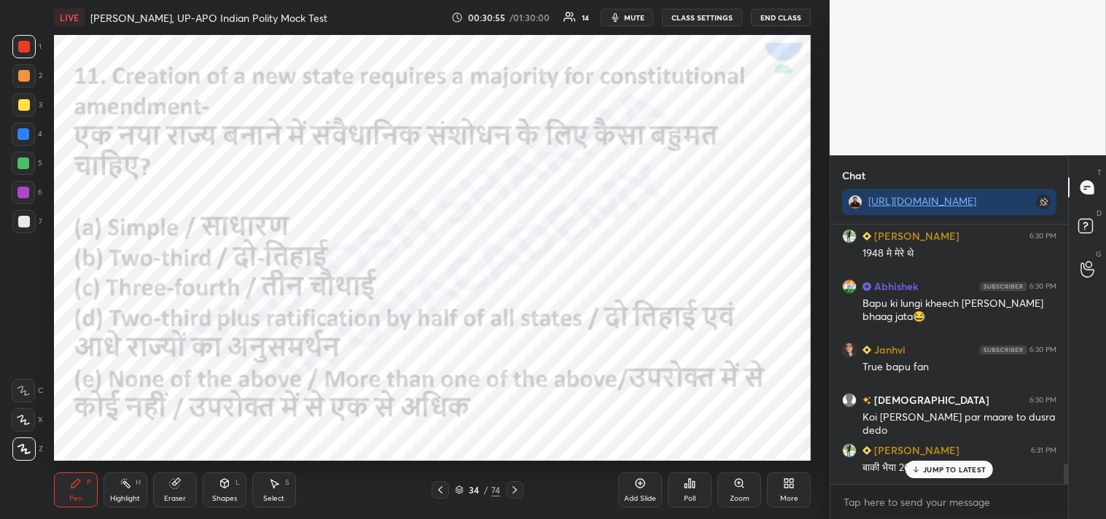
scroll to position [3075, 0]
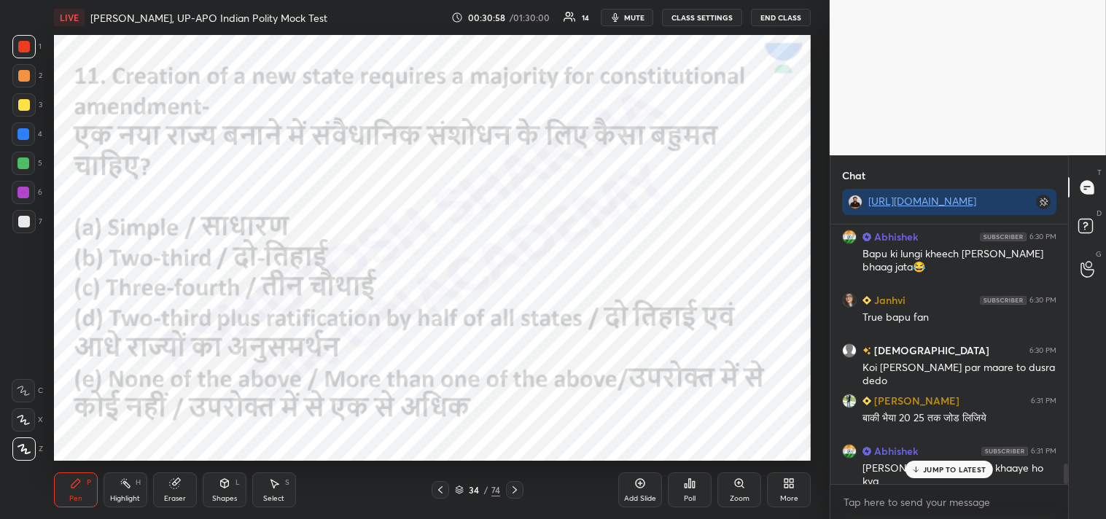
click at [939, 476] on div "JUMP TO LATEST" at bounding box center [948, 469] width 87 height 17
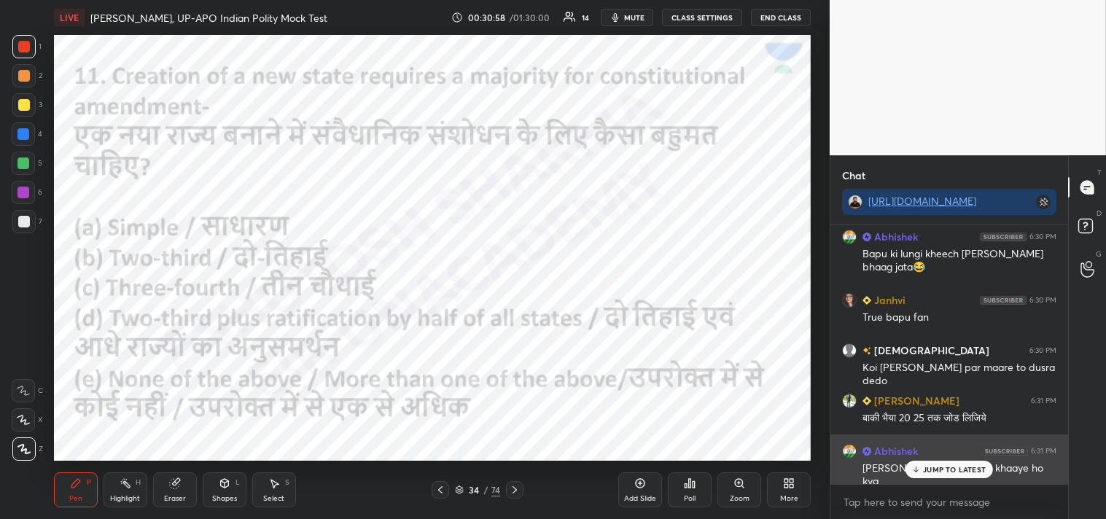
scroll to position [3089, 0]
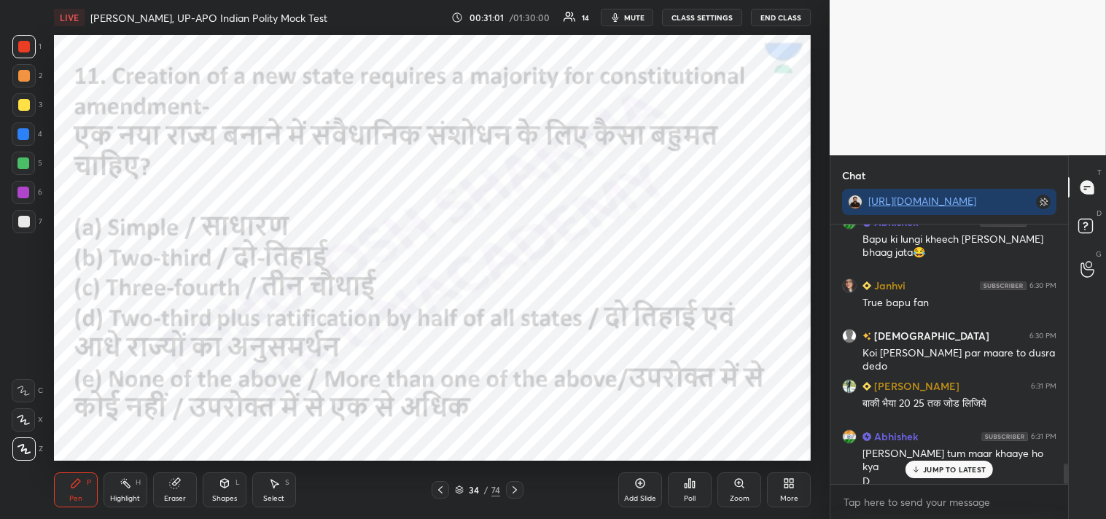
click at [688, 491] on div "Poll" at bounding box center [690, 489] width 44 height 35
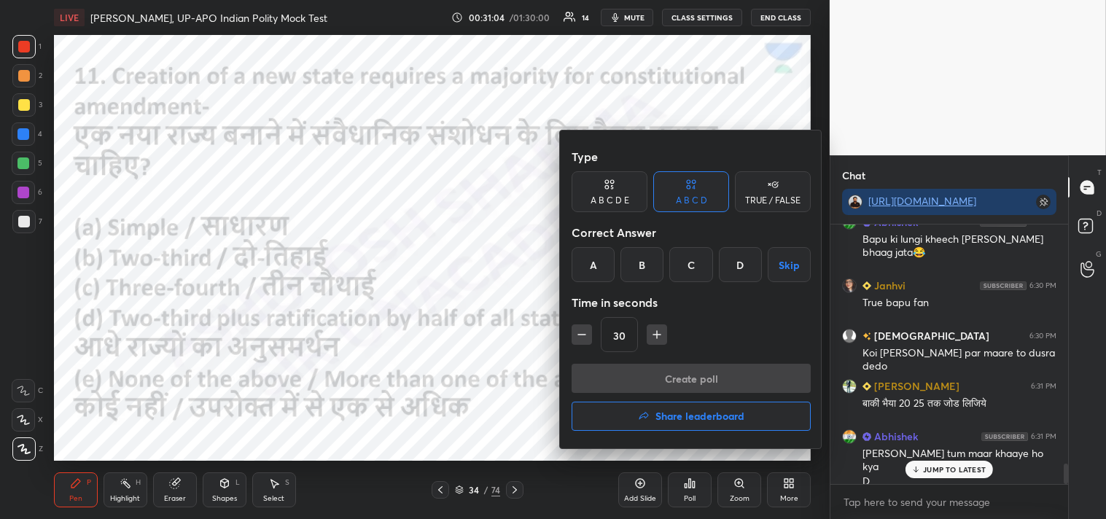
click at [601, 263] on div "A" at bounding box center [593, 264] width 43 height 35
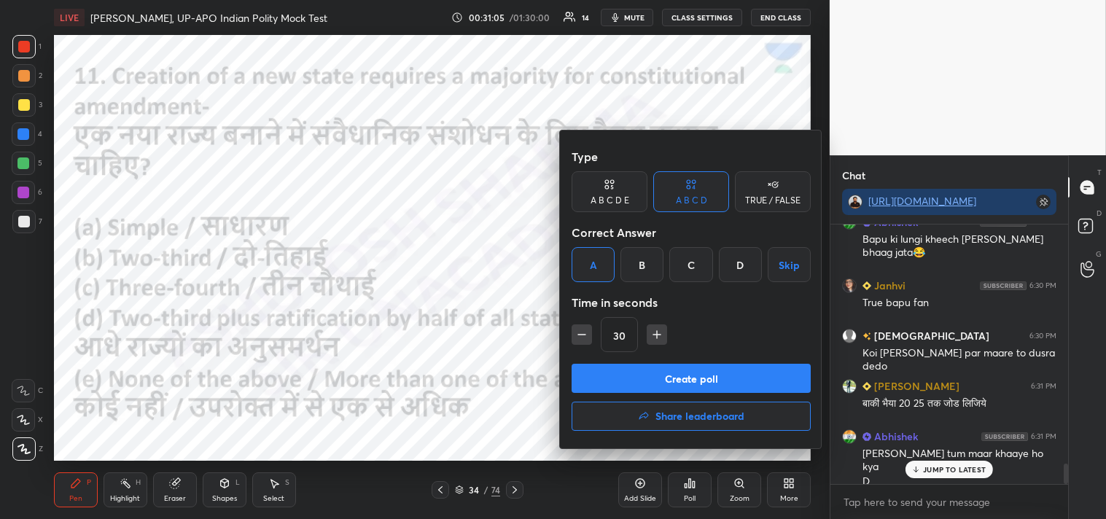
click at [740, 380] on button "Create poll" at bounding box center [691, 378] width 239 height 29
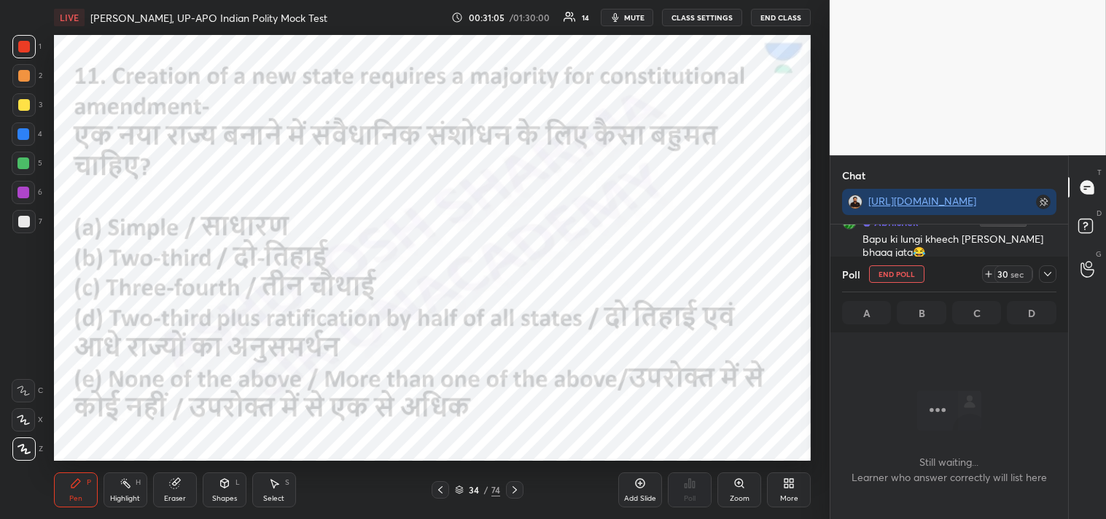
scroll to position [58, 233]
click at [1047, 277] on icon at bounding box center [1048, 274] width 12 height 12
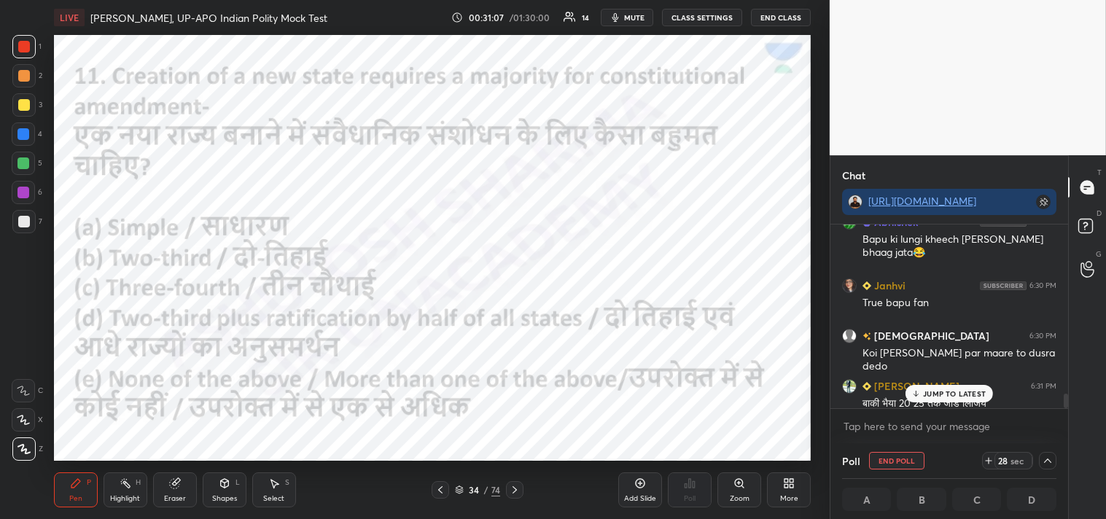
scroll to position [1, 4]
click at [956, 389] on p "JUMP TO LATEST" at bounding box center [954, 393] width 63 height 9
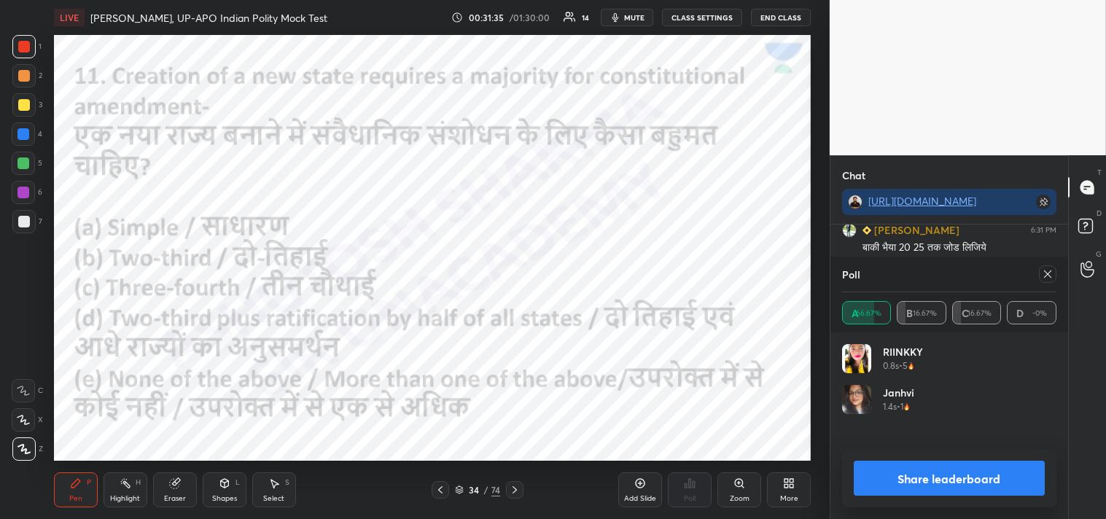
scroll to position [171, 210]
click at [1052, 273] on icon at bounding box center [1048, 274] width 12 height 12
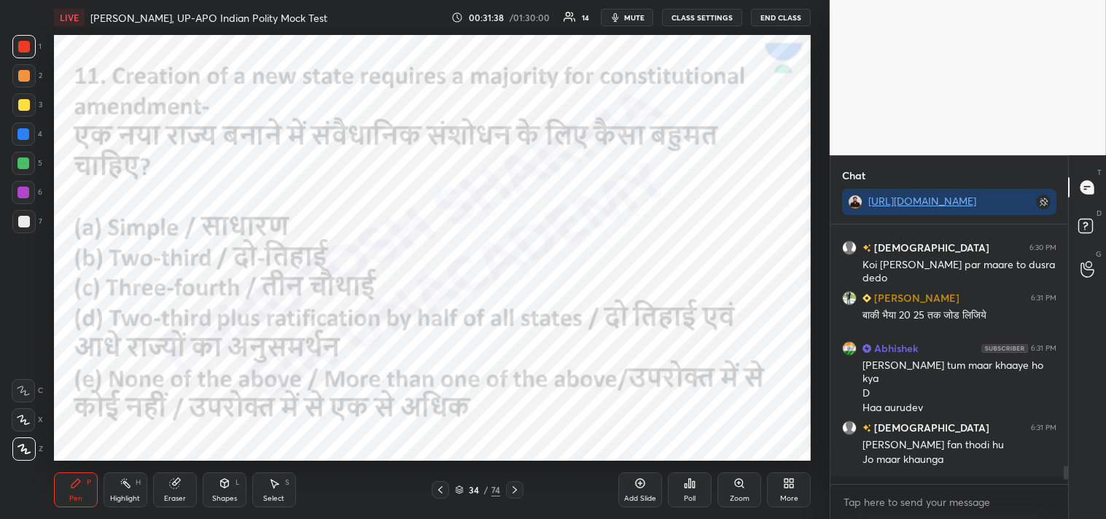
scroll to position [3170, 0]
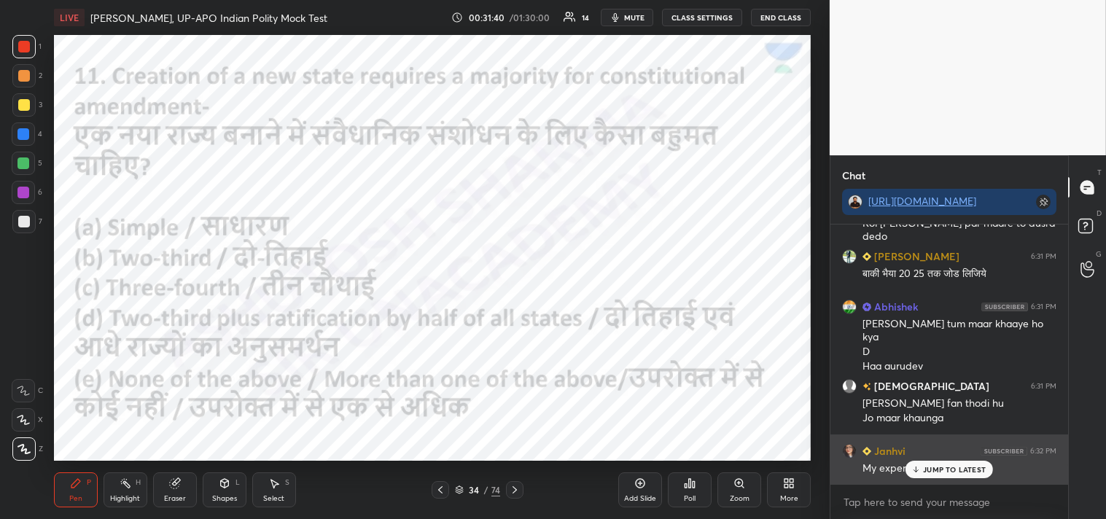
click at [941, 465] on p "JUMP TO LATEST" at bounding box center [954, 469] width 63 height 9
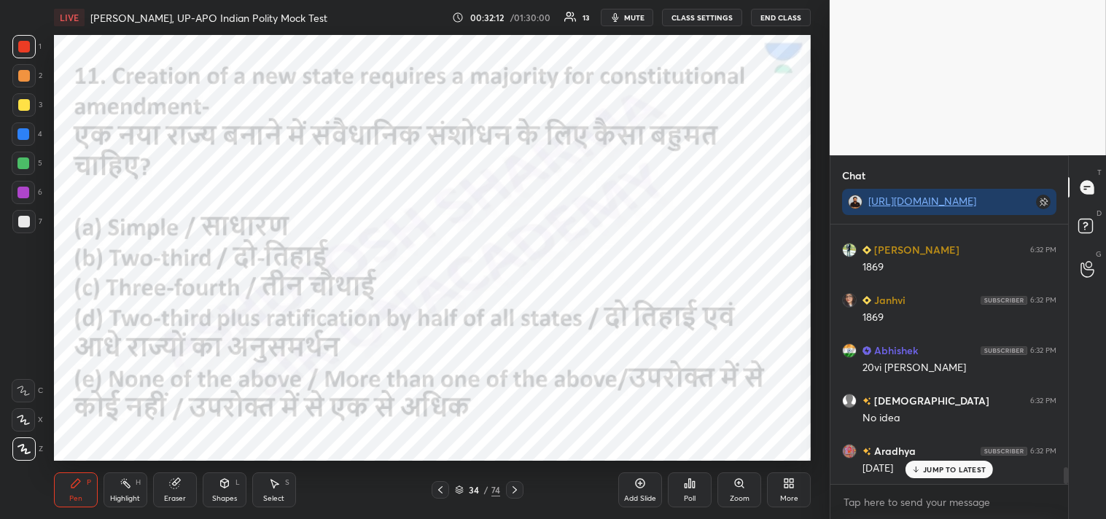
scroll to position [3672, 0]
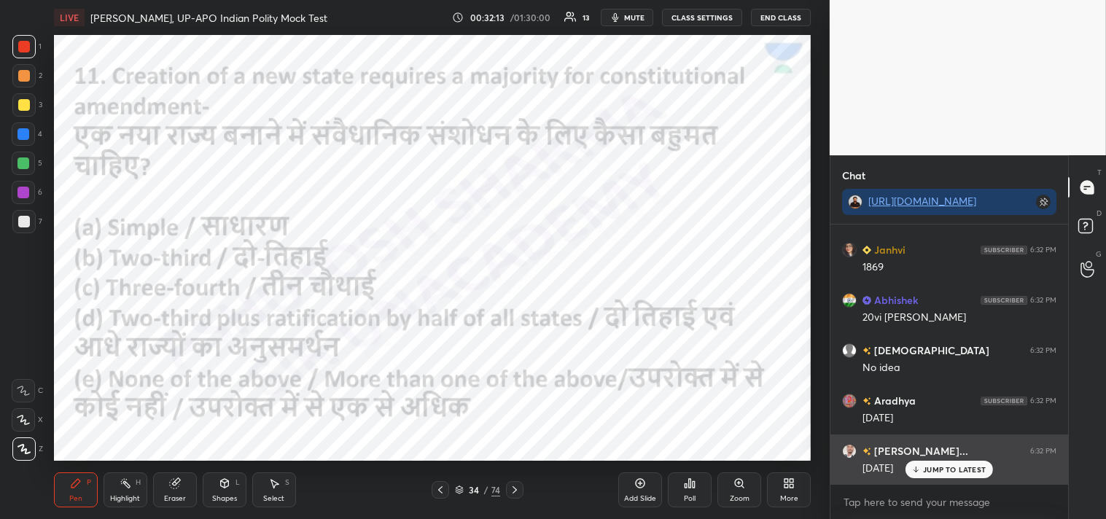
click at [937, 469] on p "JUMP TO LATEST" at bounding box center [954, 469] width 63 height 9
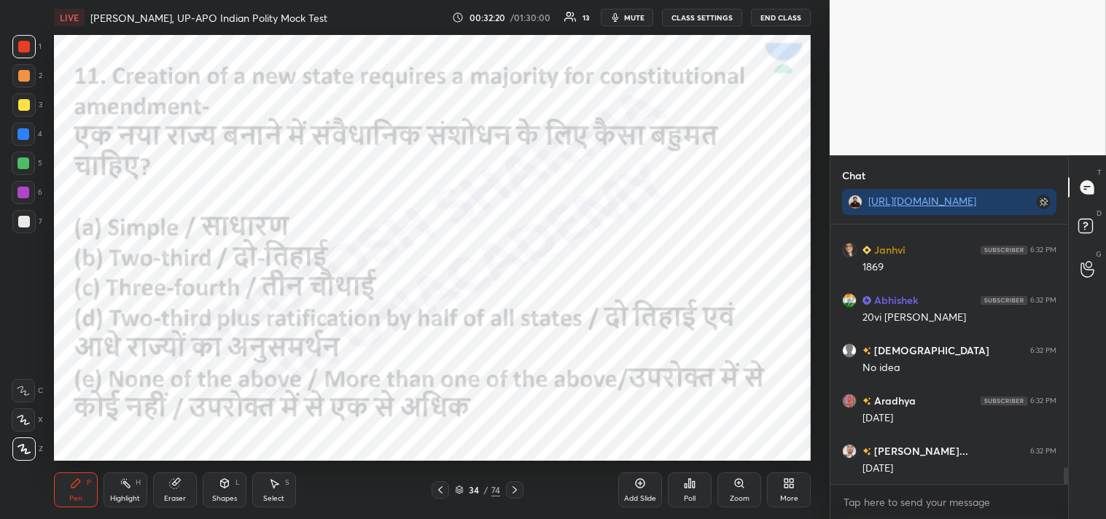
click at [520, 492] on div at bounding box center [514, 489] width 17 height 17
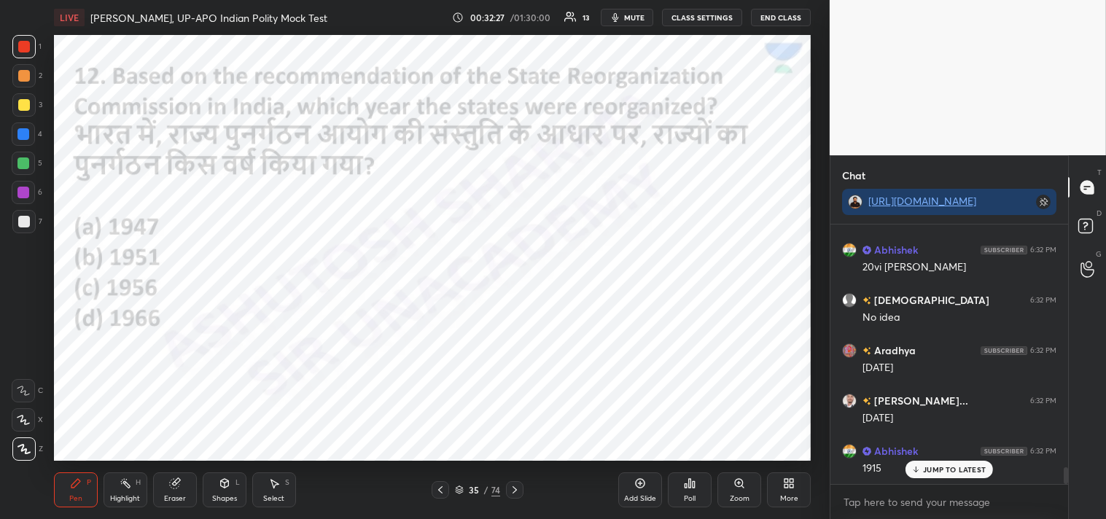
scroll to position [3773, 0]
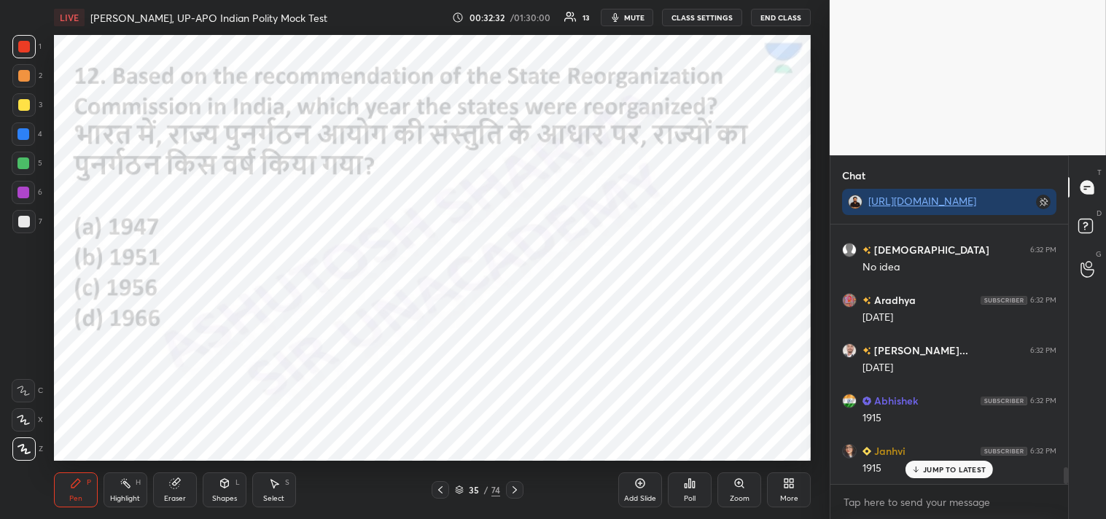
click at [691, 491] on div "Poll" at bounding box center [690, 489] width 44 height 35
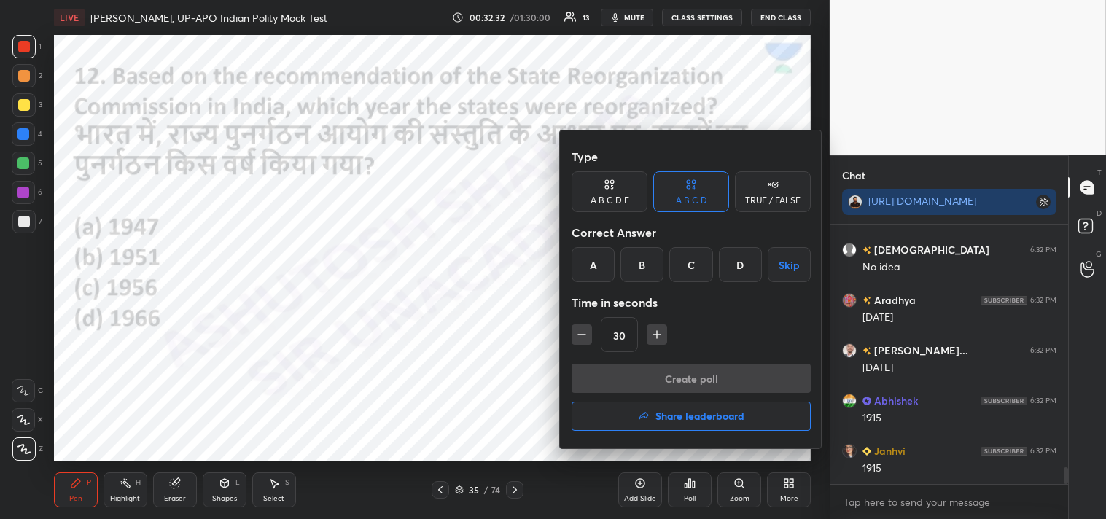
scroll to position [3824, 0]
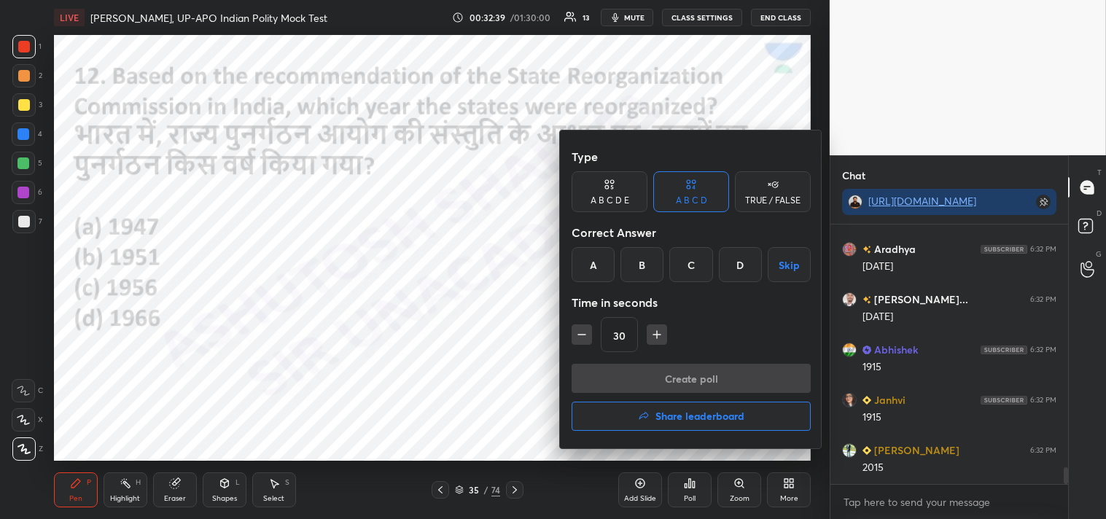
click at [700, 261] on div "C" at bounding box center [690, 264] width 43 height 35
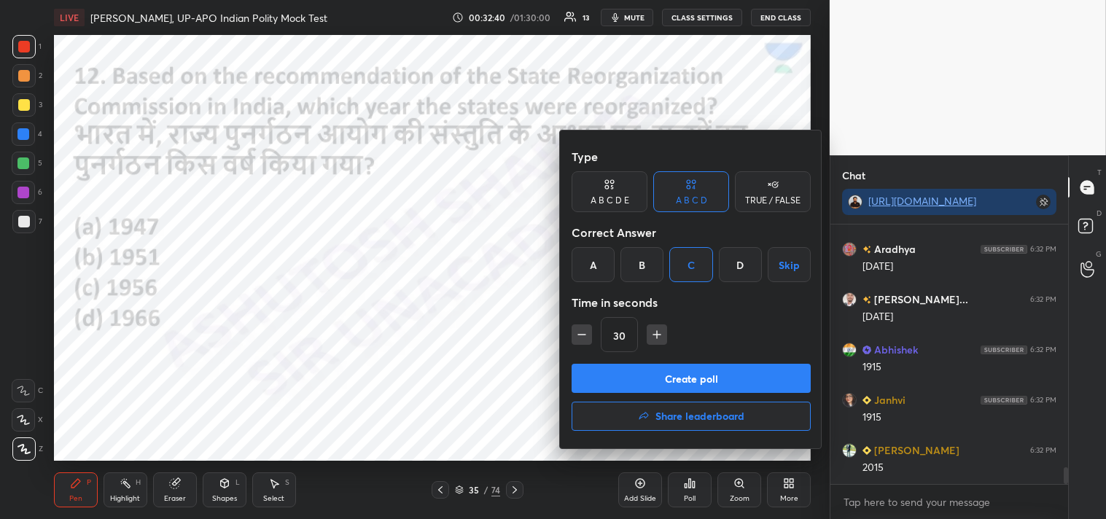
click at [717, 377] on button "Create poll" at bounding box center [691, 378] width 239 height 29
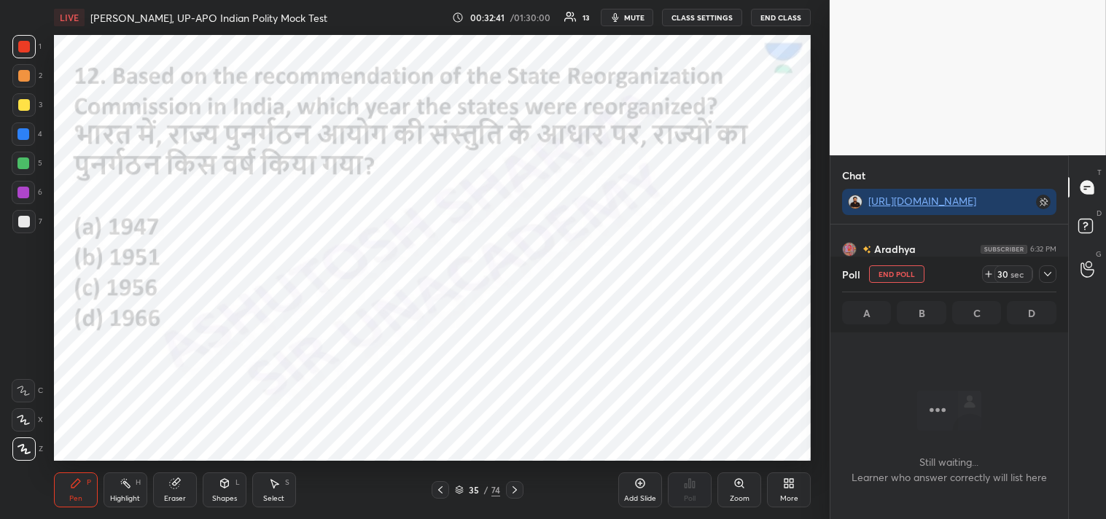
scroll to position [4, 4]
click at [1043, 268] on icon at bounding box center [1048, 274] width 12 height 12
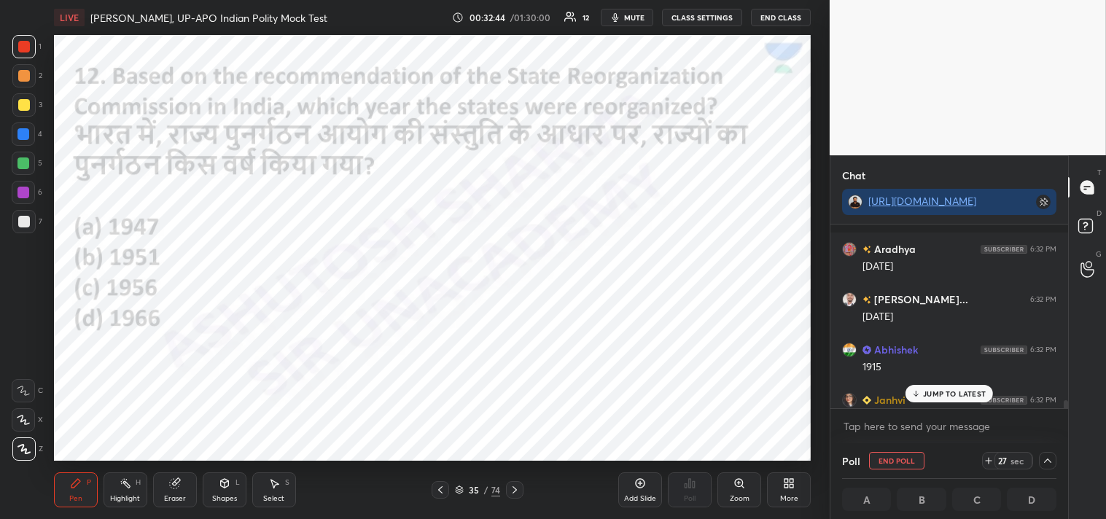
scroll to position [3899, 0]
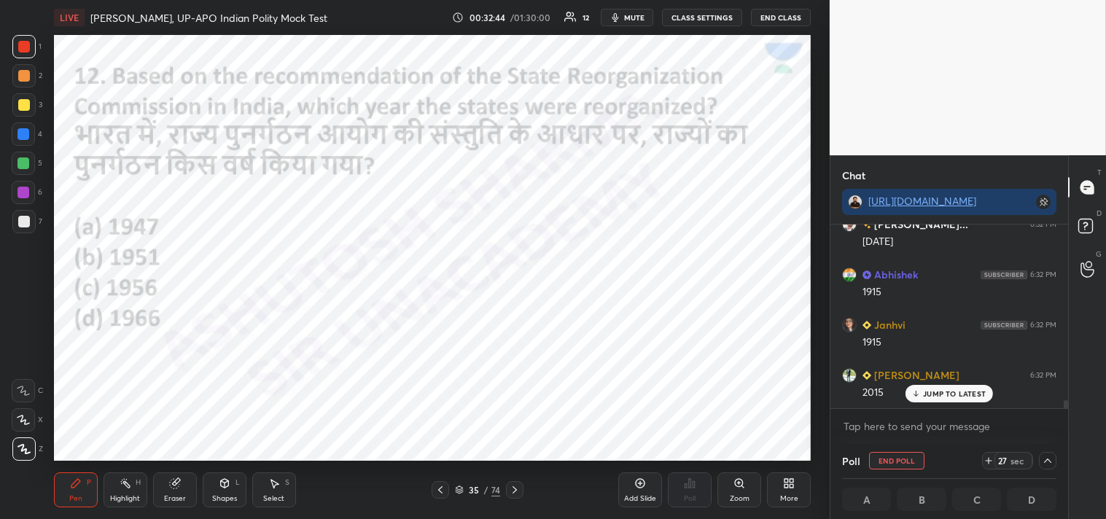
drag, startPoint x: 1066, startPoint y: 407, endPoint x: 1061, endPoint y: 425, distance: 18.7
click at [1061, 425] on div "[PERSON_NAME] 6:32 PM [DATE] [PERSON_NAME]... 6:32 PM [DATE] Abhishek 6:32 PM 1…" at bounding box center [949, 334] width 238 height 219
click at [948, 391] on p "JUMP TO LATEST" at bounding box center [954, 393] width 63 height 9
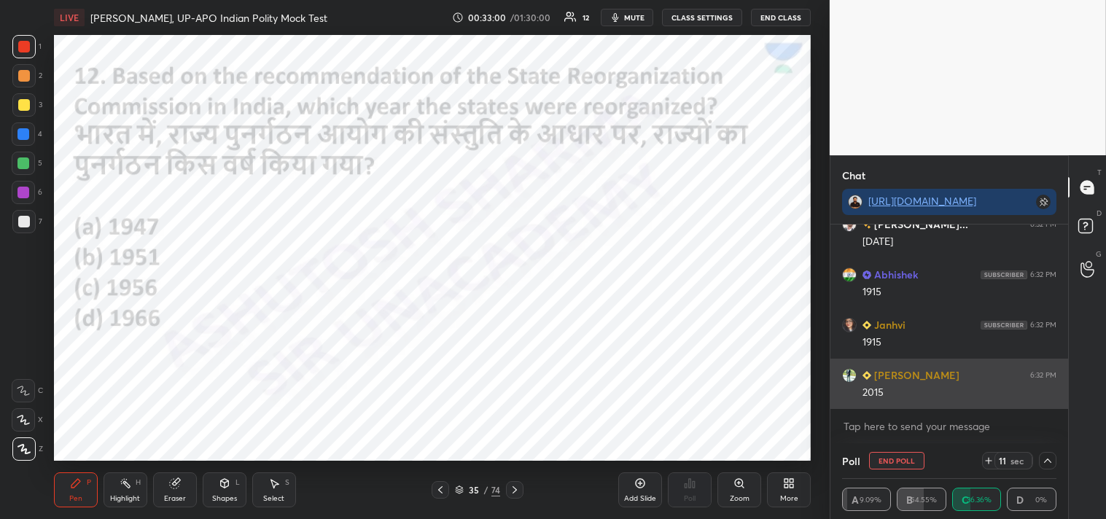
scroll to position [3949, 0]
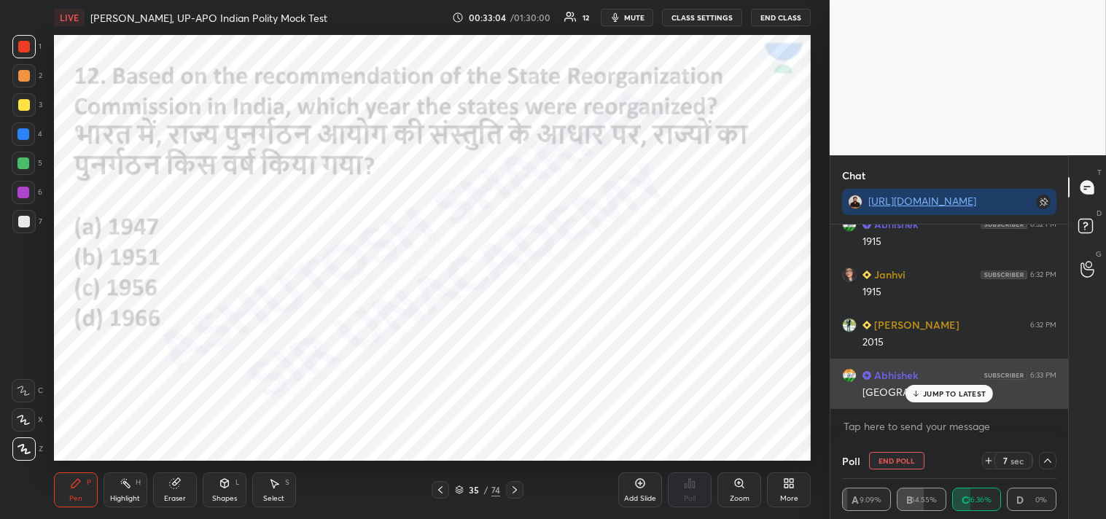
click at [955, 389] on p "JUMP TO LATEST" at bounding box center [954, 393] width 63 height 9
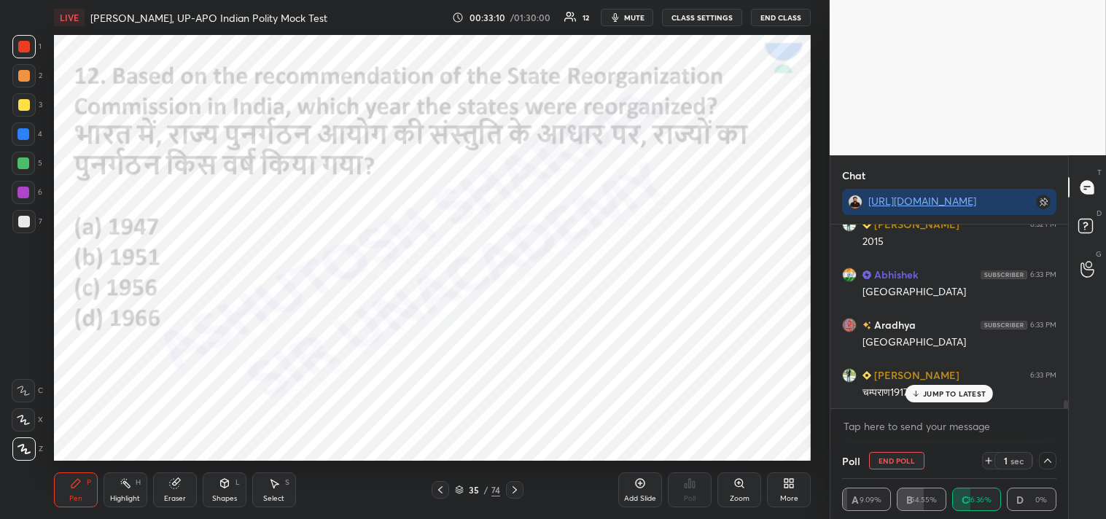
scroll to position [4100, 0]
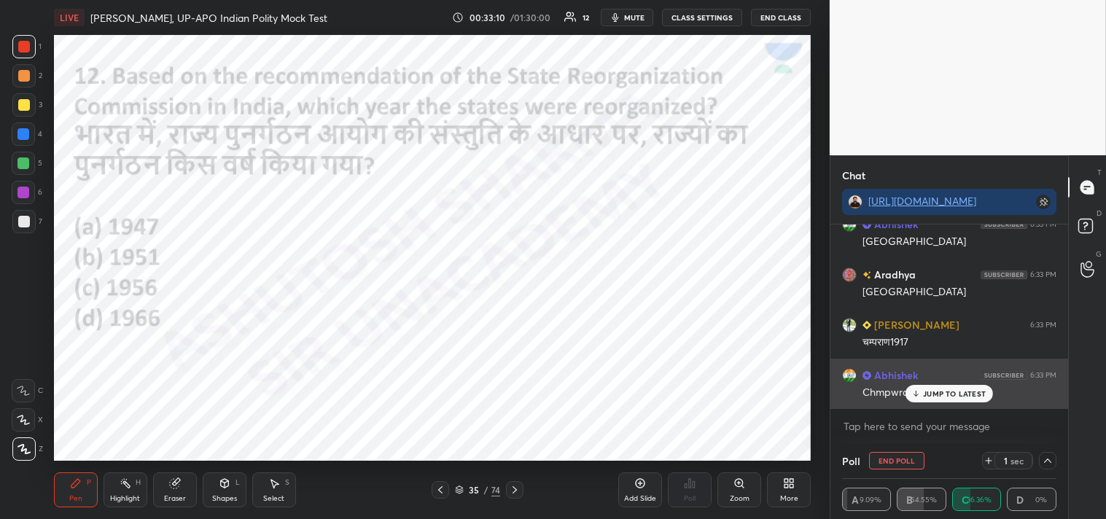
click at [942, 395] on p "JUMP TO LATEST" at bounding box center [954, 393] width 63 height 9
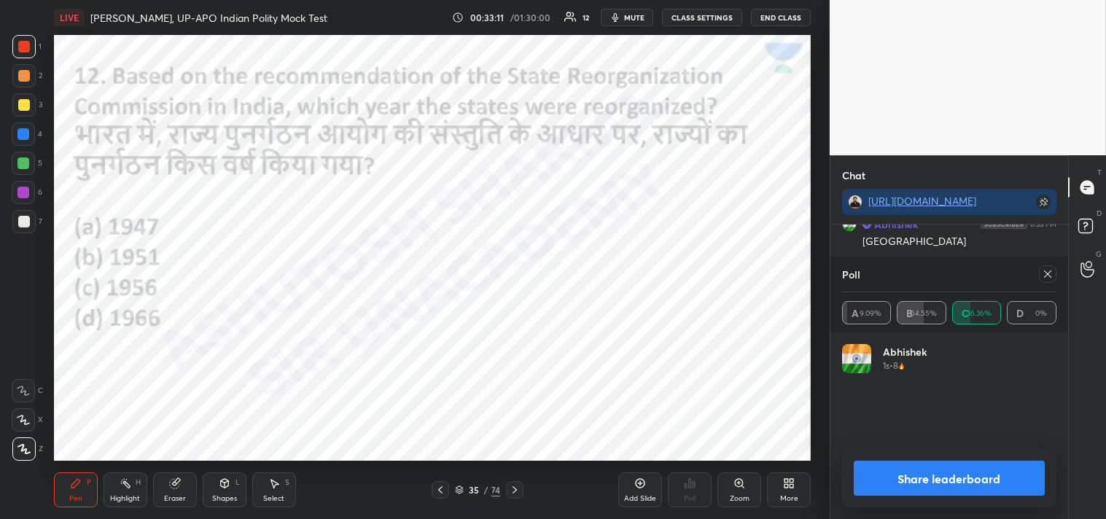
scroll to position [171, 210]
click at [1050, 275] on icon at bounding box center [1048, 274] width 12 height 12
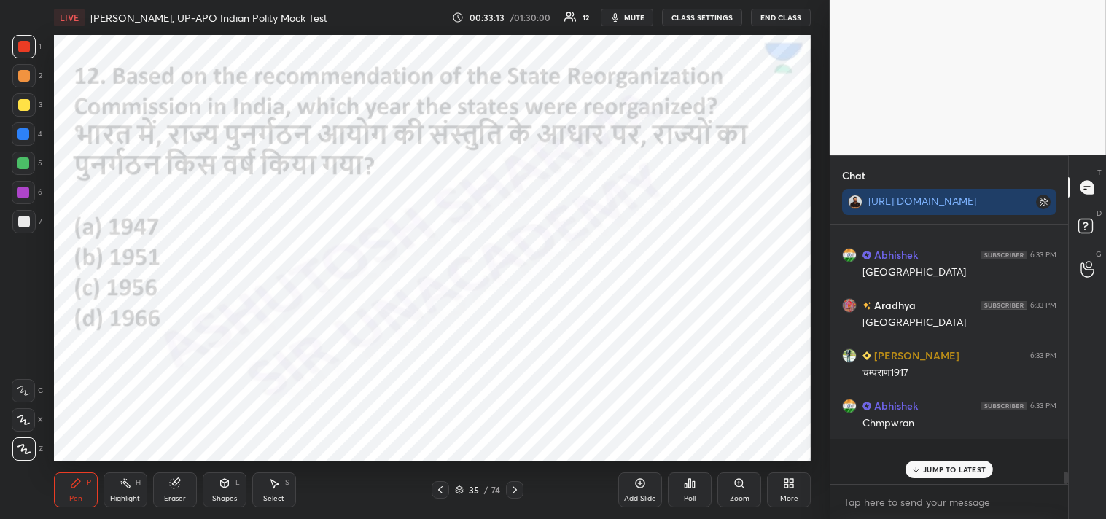
scroll to position [254, 233]
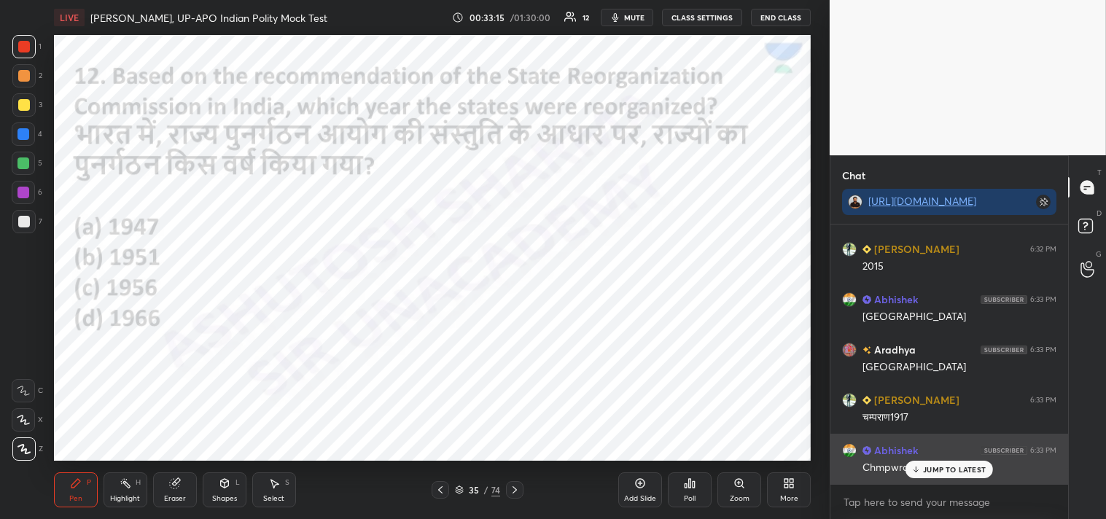
click at [957, 468] on p "JUMP TO LATEST" at bounding box center [954, 469] width 63 height 9
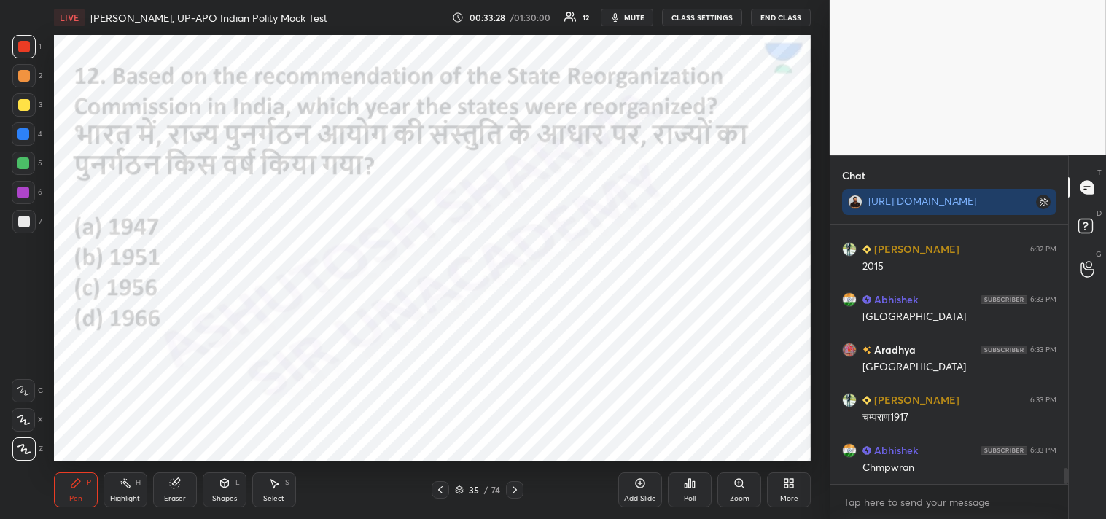
click at [516, 486] on icon at bounding box center [515, 490] width 12 height 12
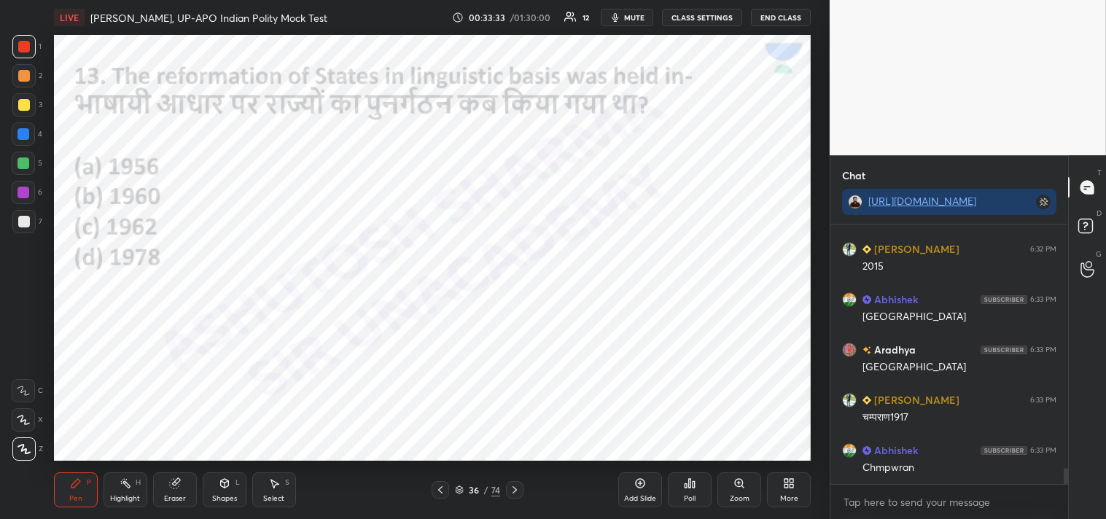
click at [697, 489] on div "Poll" at bounding box center [690, 489] width 44 height 35
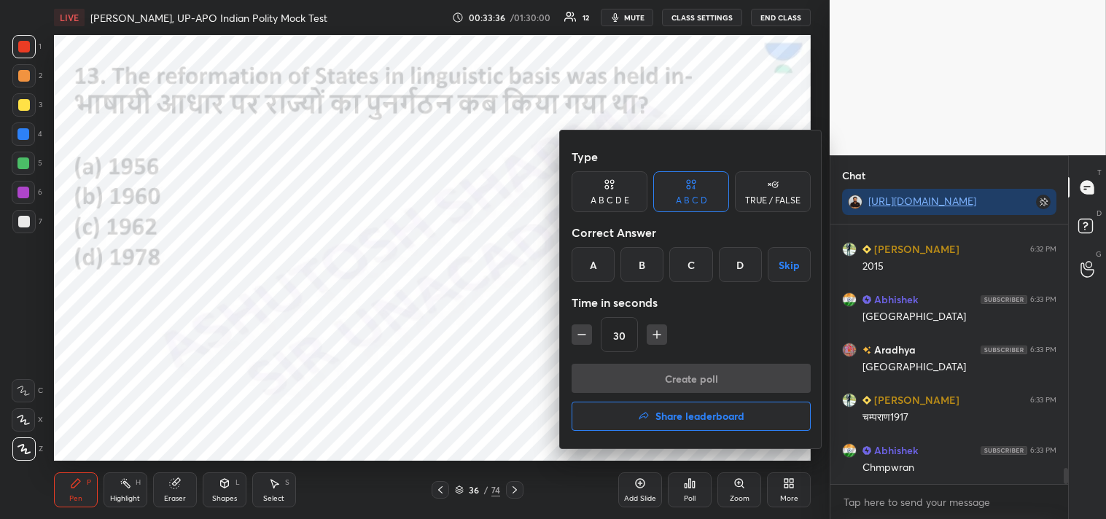
click at [605, 266] on div "A" at bounding box center [593, 264] width 43 height 35
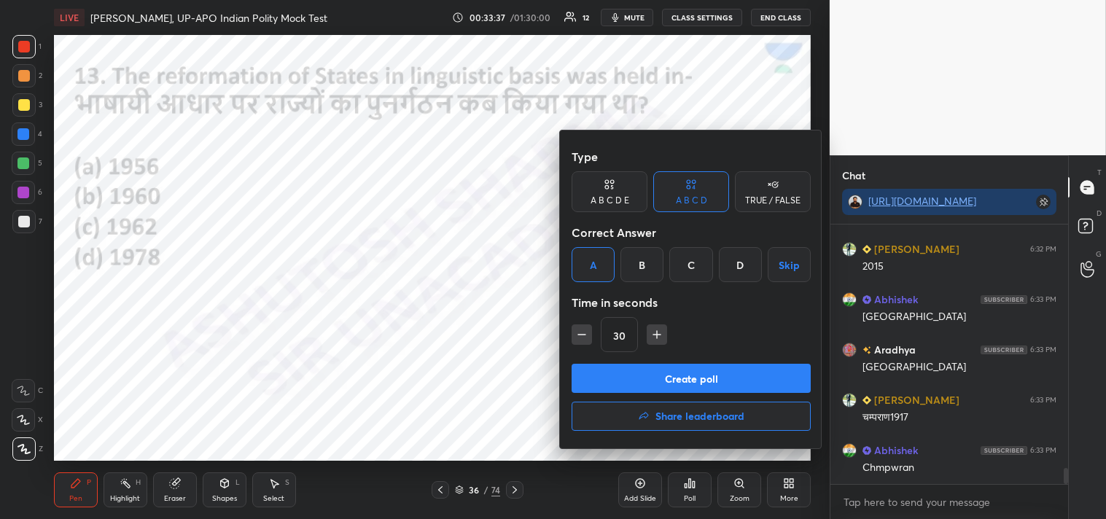
click at [712, 384] on button "Create poll" at bounding box center [691, 378] width 239 height 29
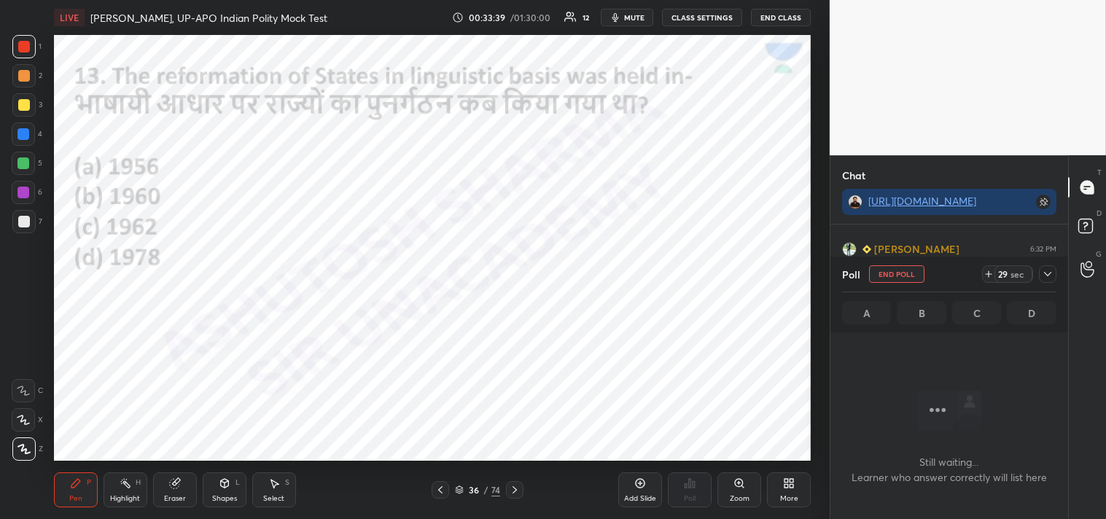
click at [1052, 271] on icon at bounding box center [1048, 274] width 12 height 12
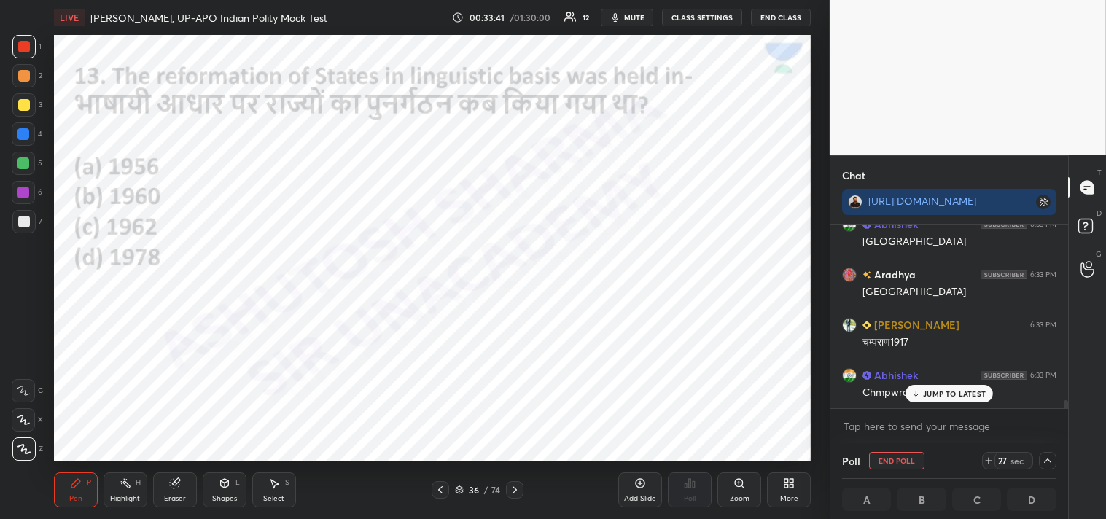
drag, startPoint x: 1065, startPoint y: 403, endPoint x: 1047, endPoint y: 423, distance: 26.8
click at [1067, 424] on div "[PERSON_NAME] 6:32 PM 2015 Abhishek 6:33 PM Bihar [PERSON_NAME] 6:33 PM Gujarat…" at bounding box center [949, 334] width 238 height 219
click at [959, 392] on p "JUMP TO LATEST" at bounding box center [954, 393] width 63 height 9
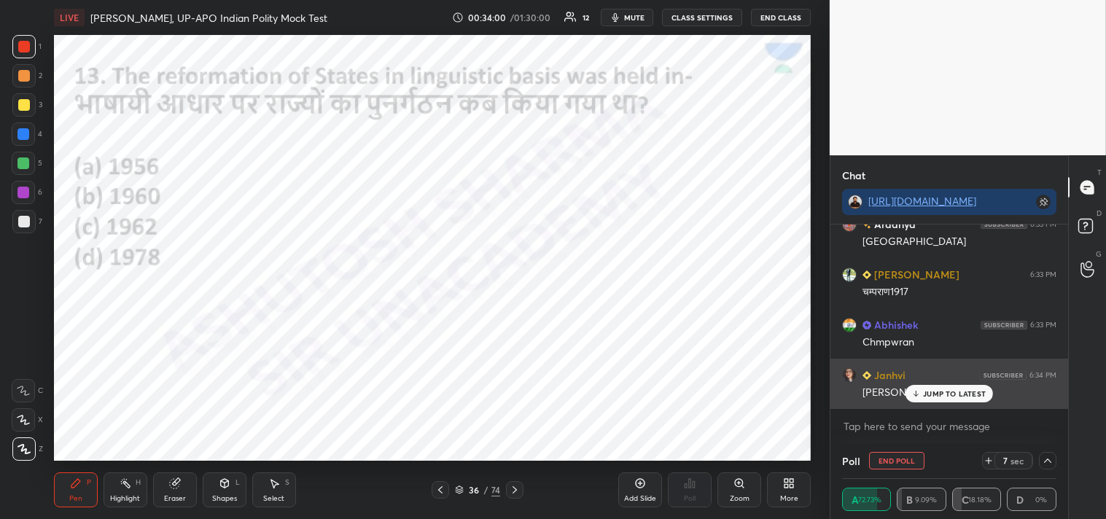
click at [952, 394] on p "JUMP TO LATEST" at bounding box center [954, 393] width 63 height 9
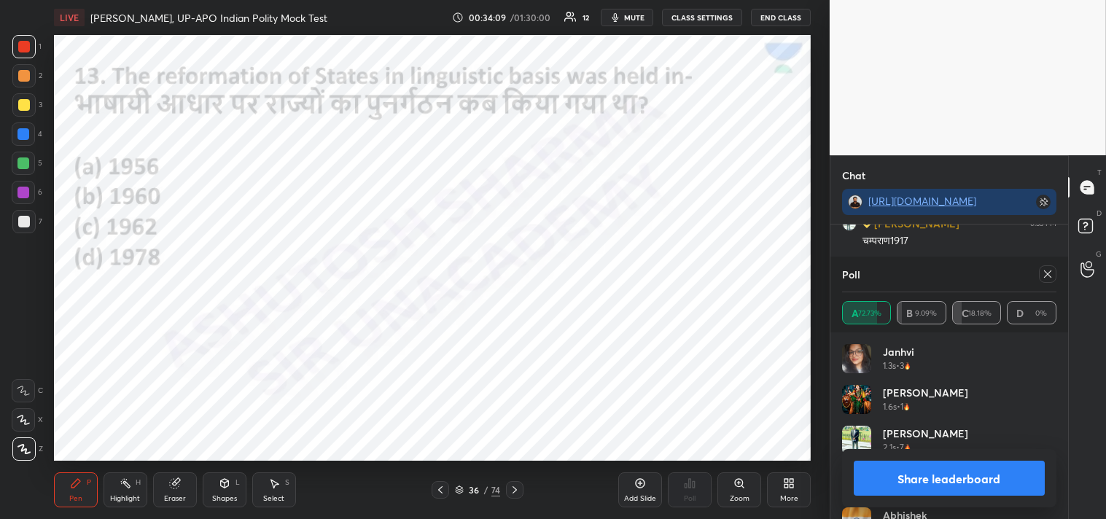
click at [1052, 270] on icon at bounding box center [1048, 274] width 12 height 12
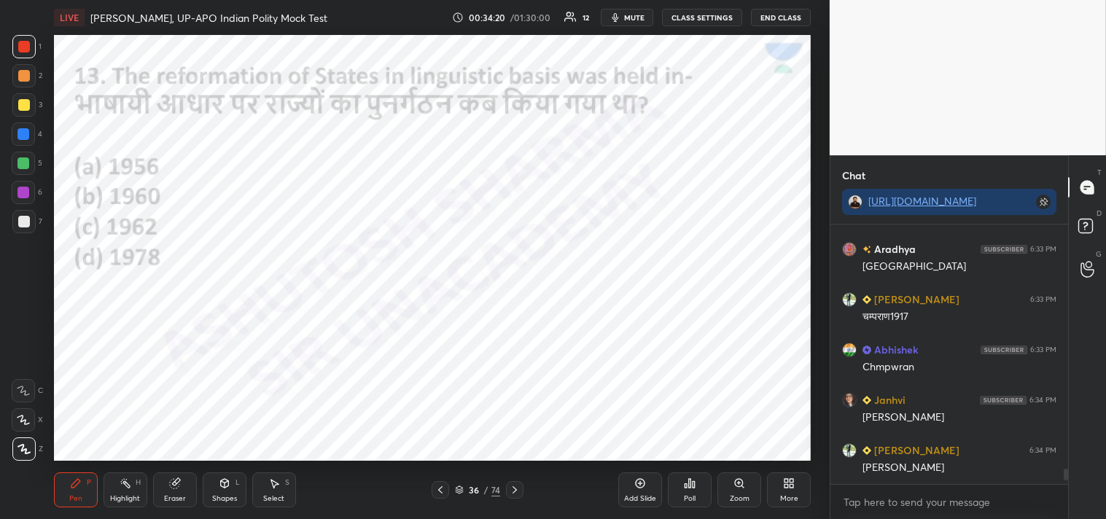
click at [522, 462] on div "Pen P Highlight H Eraser Shapes L Select S 36 / 74 Add Slide Poll Zoom More" at bounding box center [432, 490] width 757 height 58
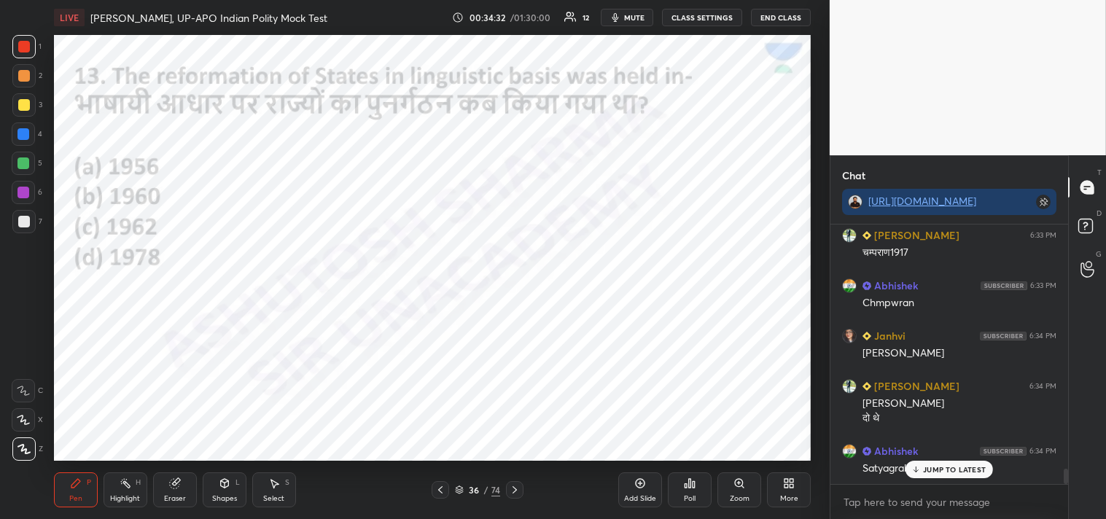
click at [518, 491] on icon at bounding box center [515, 490] width 12 height 12
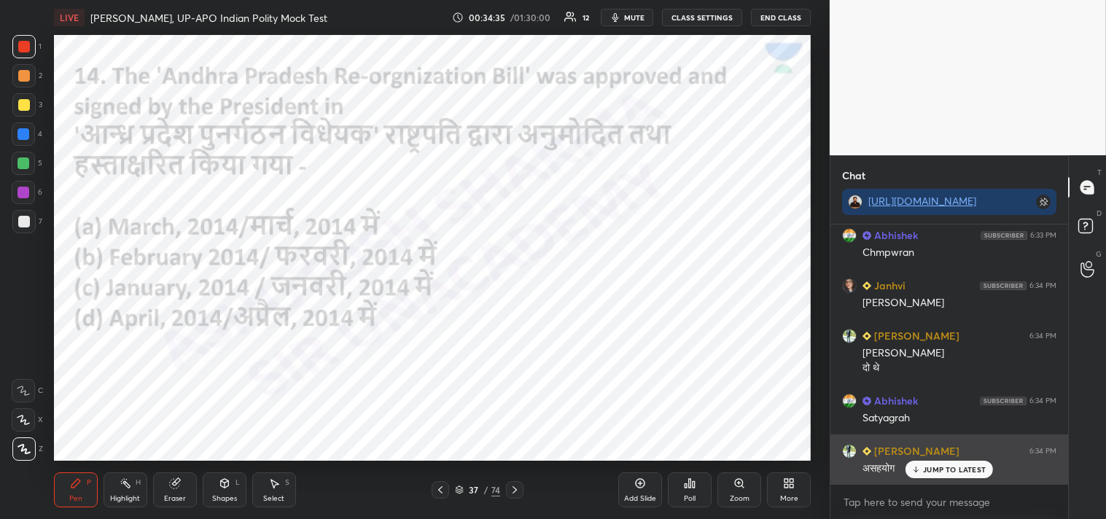
click at [945, 470] on p "JUMP TO LATEST" at bounding box center [954, 469] width 63 height 9
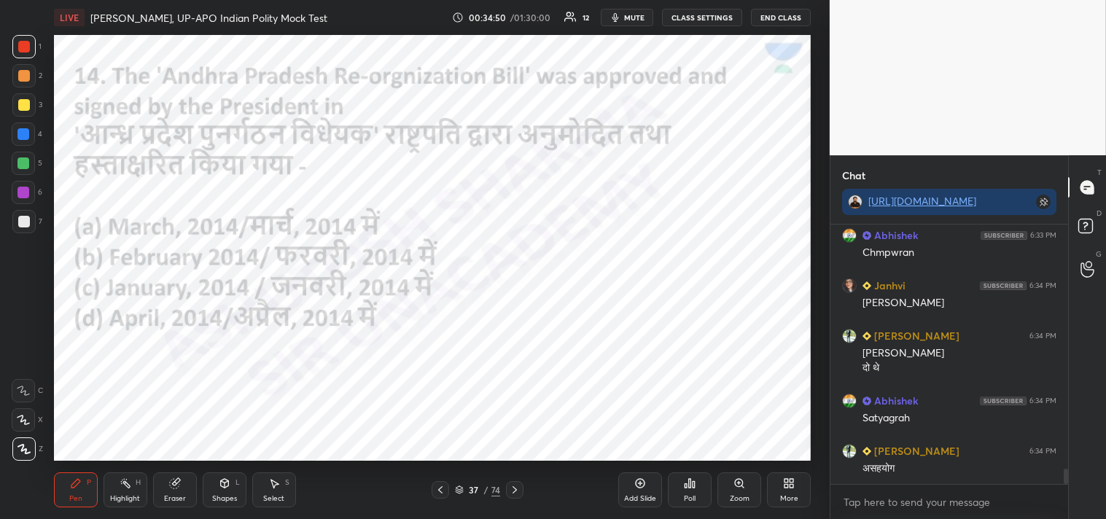
click at [689, 493] on div "Poll" at bounding box center [690, 489] width 44 height 35
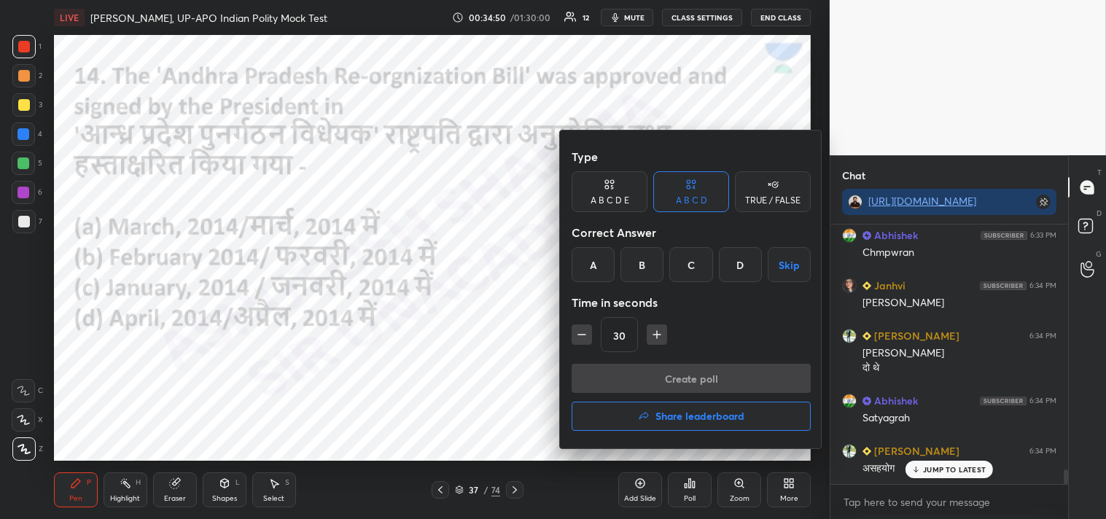
scroll to position [4290, 0]
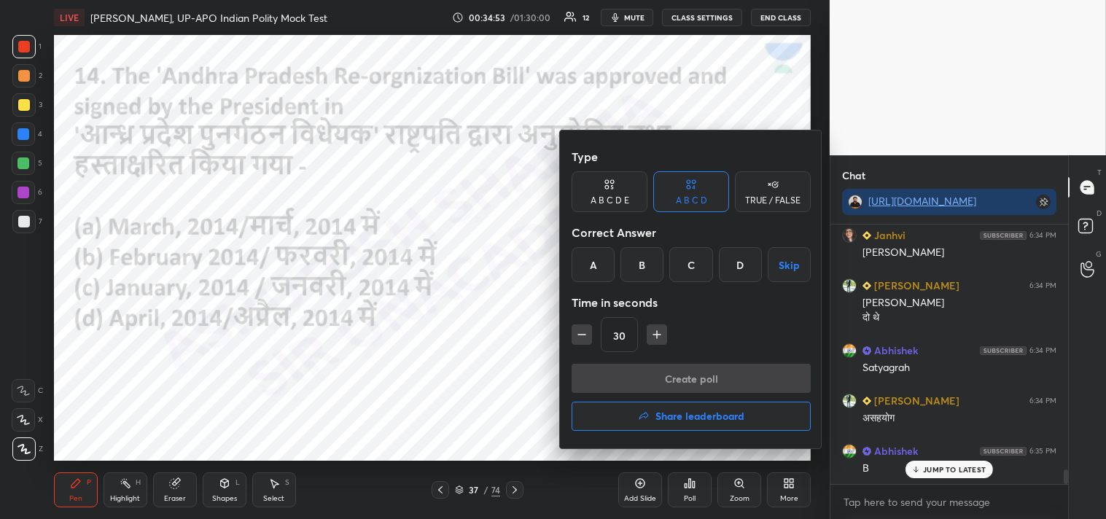
drag, startPoint x: 596, startPoint y: 262, endPoint x: 604, endPoint y: 274, distance: 14.2
click at [596, 265] on div "A" at bounding box center [593, 264] width 43 height 35
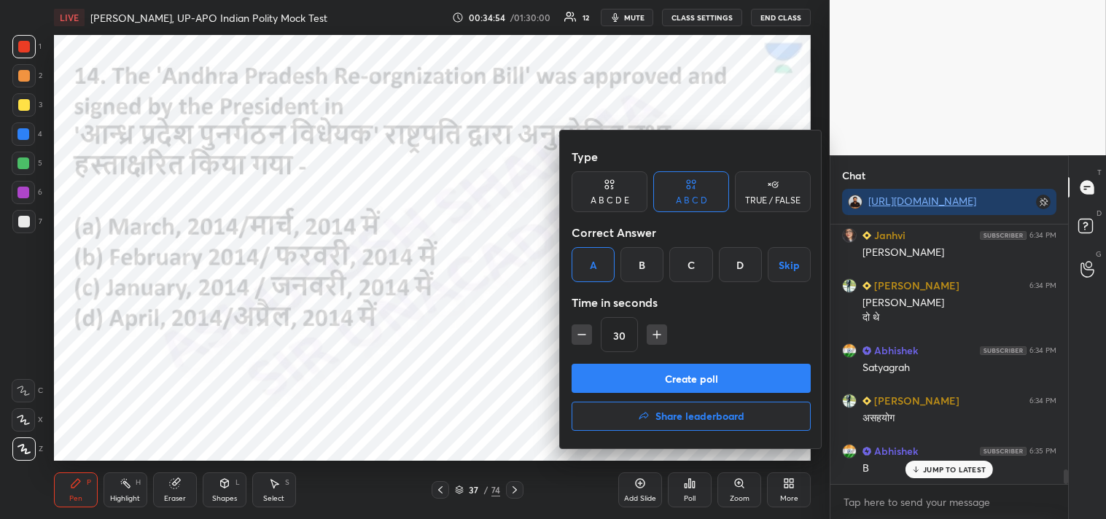
click at [720, 378] on button "Create poll" at bounding box center [691, 378] width 239 height 29
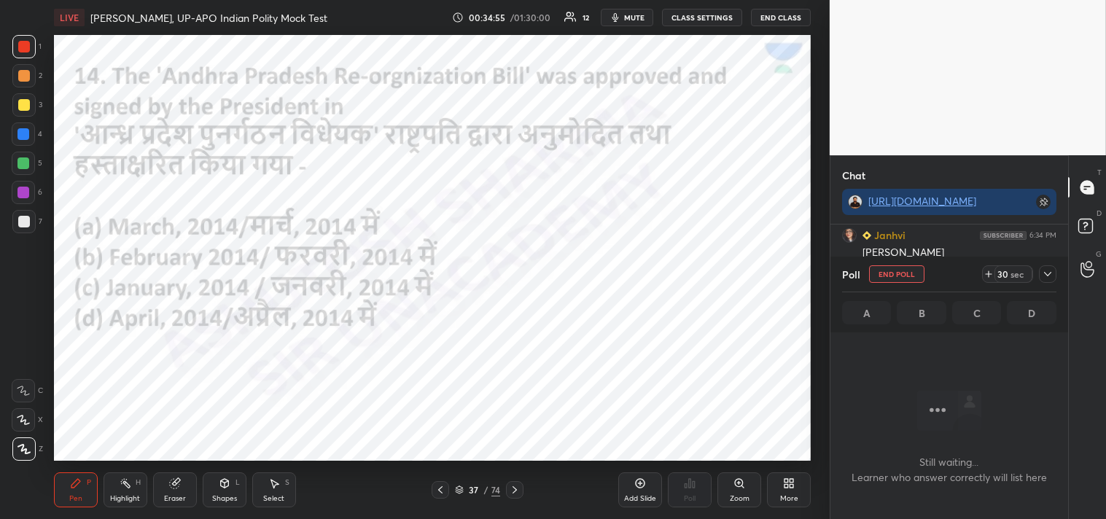
scroll to position [179, 233]
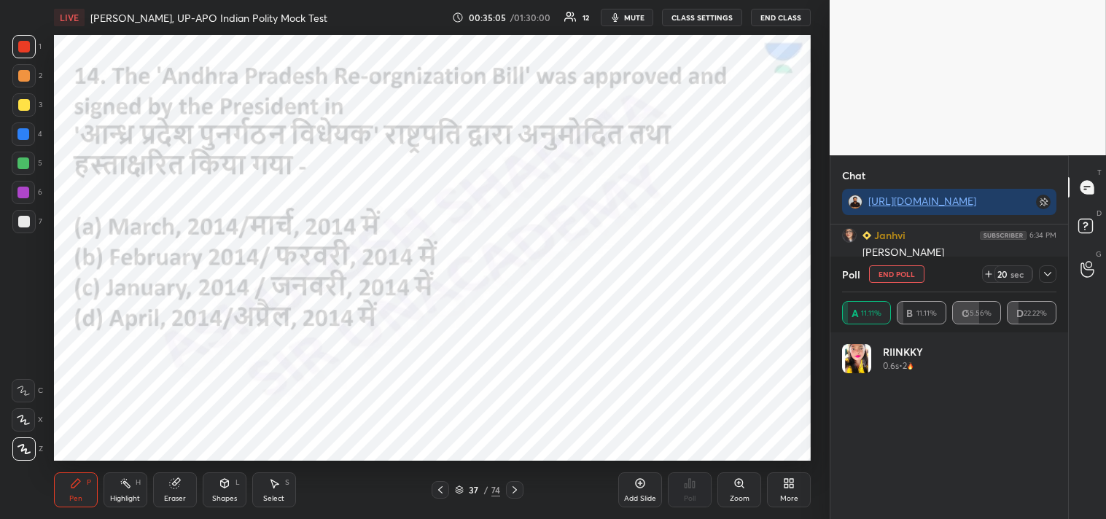
click at [1050, 274] on icon at bounding box center [1048, 274] width 12 height 12
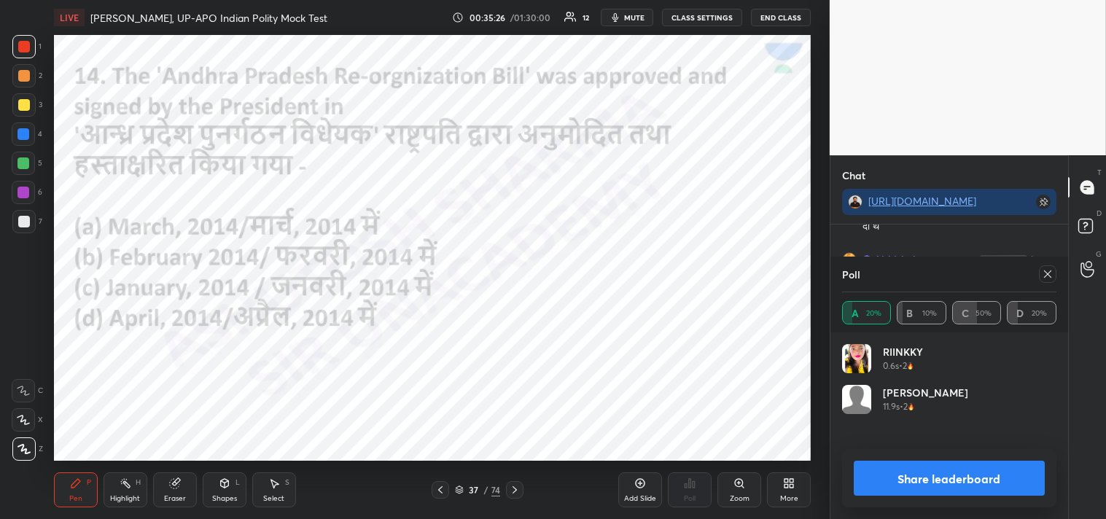
scroll to position [4396, 0]
click at [1048, 267] on div at bounding box center [1047, 273] width 17 height 17
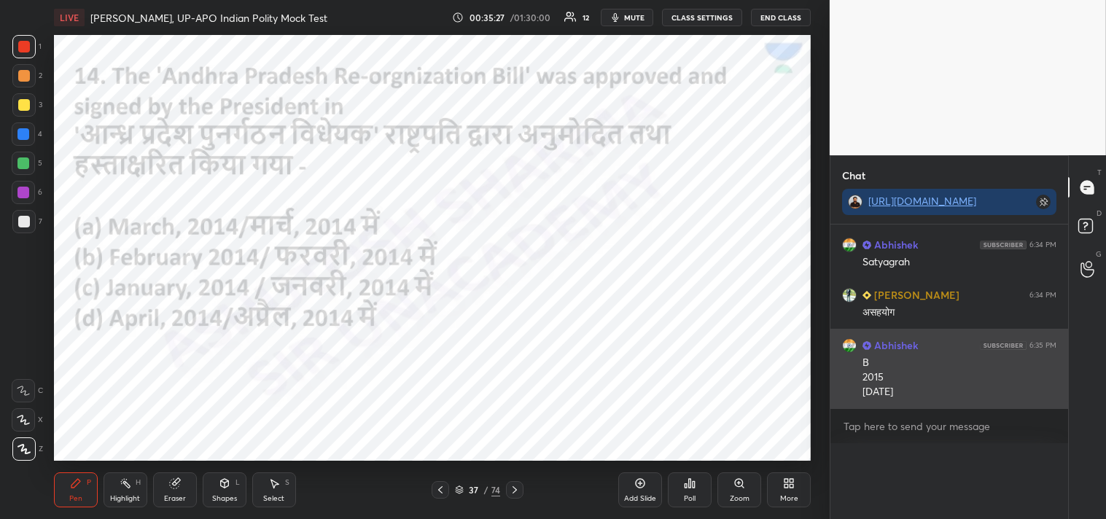
scroll to position [95, 233]
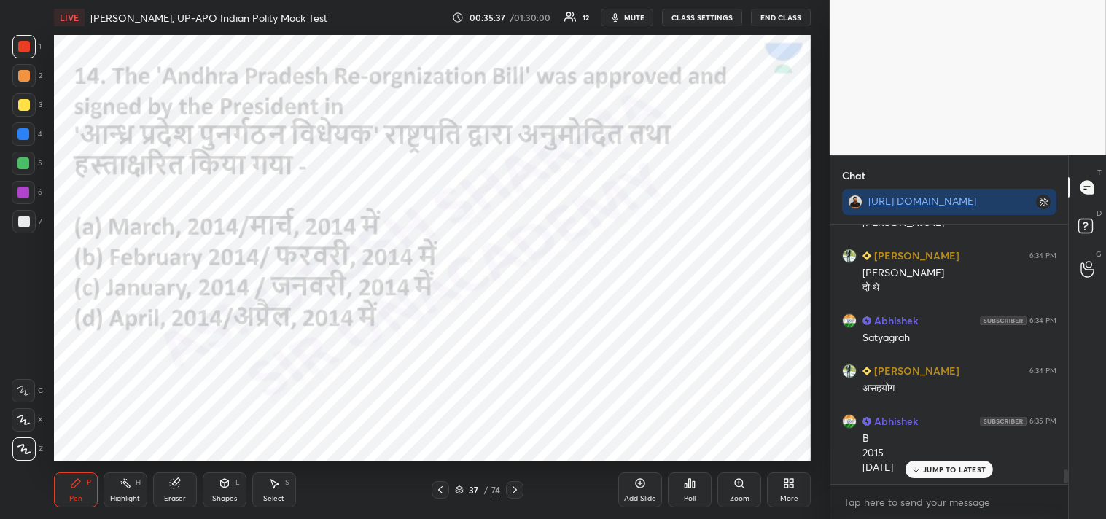
click at [948, 470] on p "JUMP TO LATEST" at bounding box center [954, 469] width 63 height 9
click at [513, 489] on icon at bounding box center [515, 490] width 12 height 12
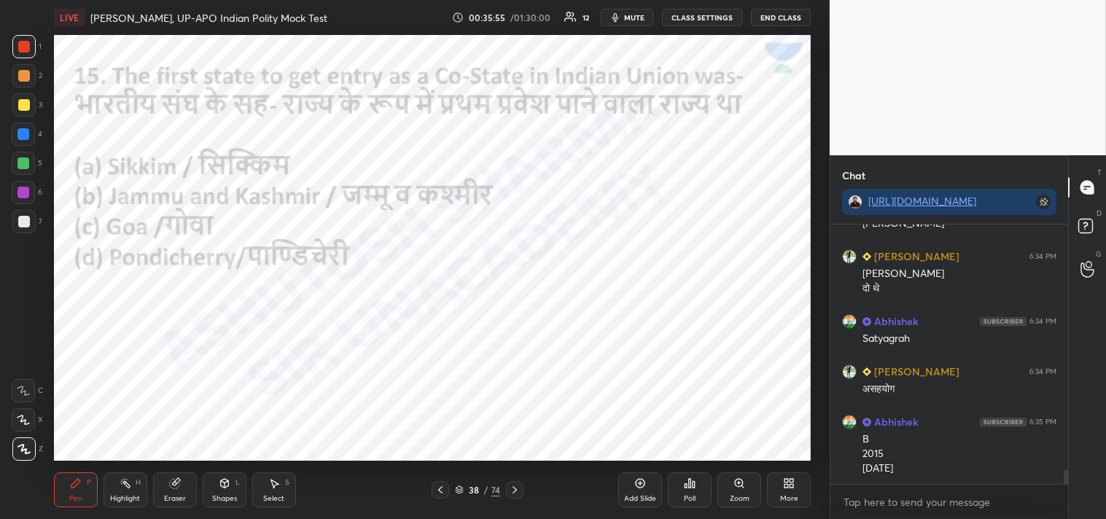
click at [693, 489] on div "Poll" at bounding box center [690, 489] width 44 height 35
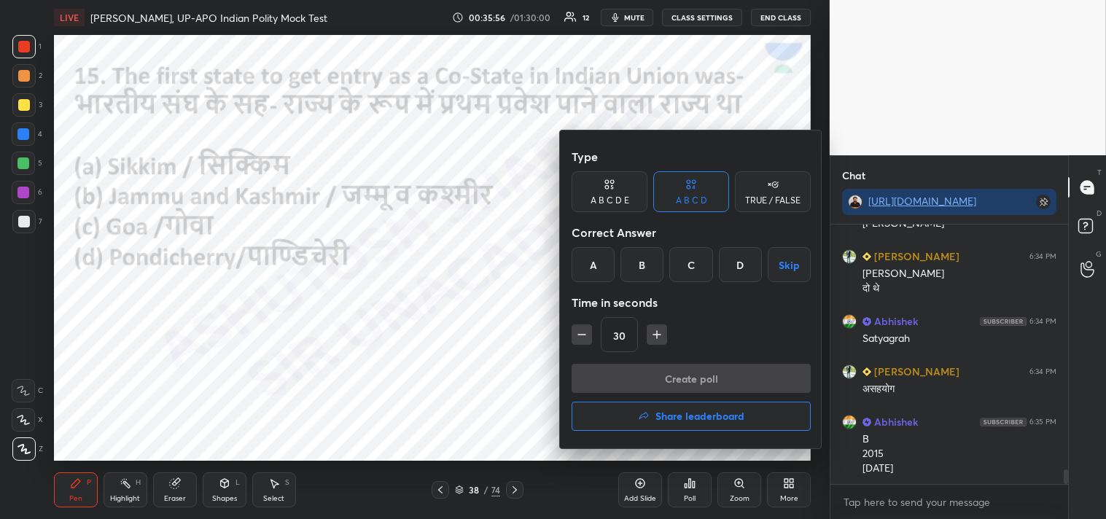
click at [598, 261] on div "A" at bounding box center [593, 264] width 43 height 35
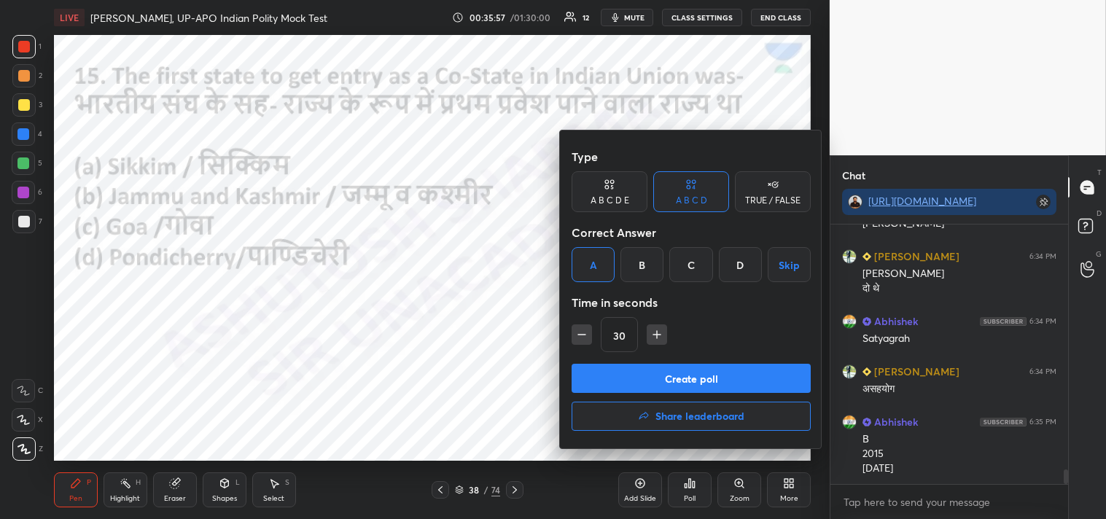
click at [717, 375] on button "Create poll" at bounding box center [691, 378] width 239 height 29
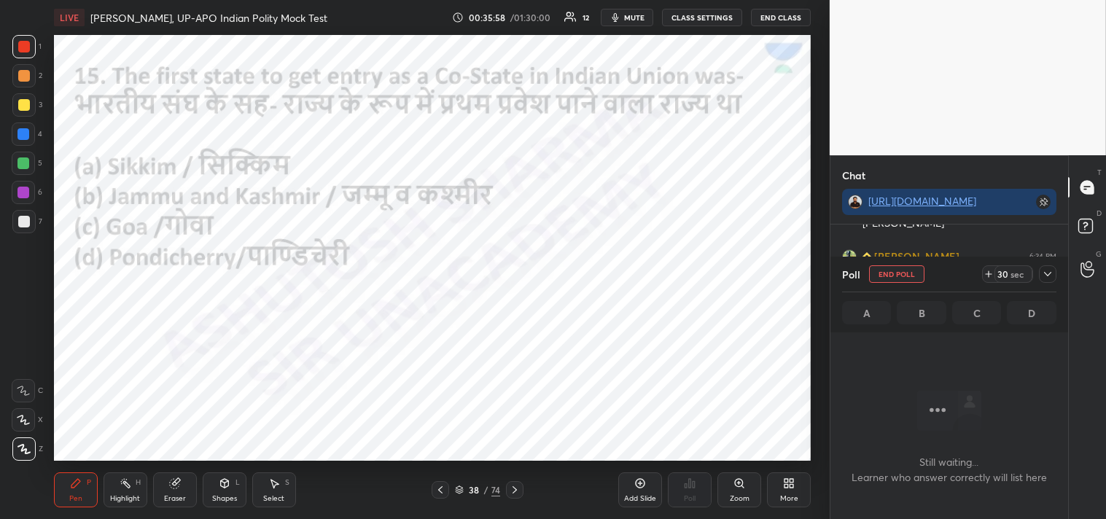
scroll to position [217, 233]
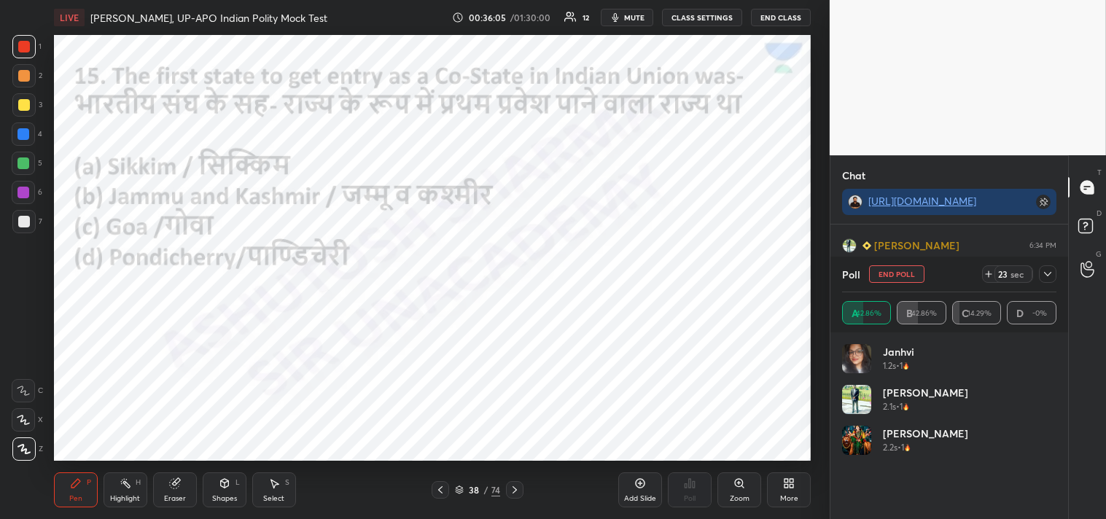
click at [1053, 268] on icon at bounding box center [1048, 274] width 12 height 12
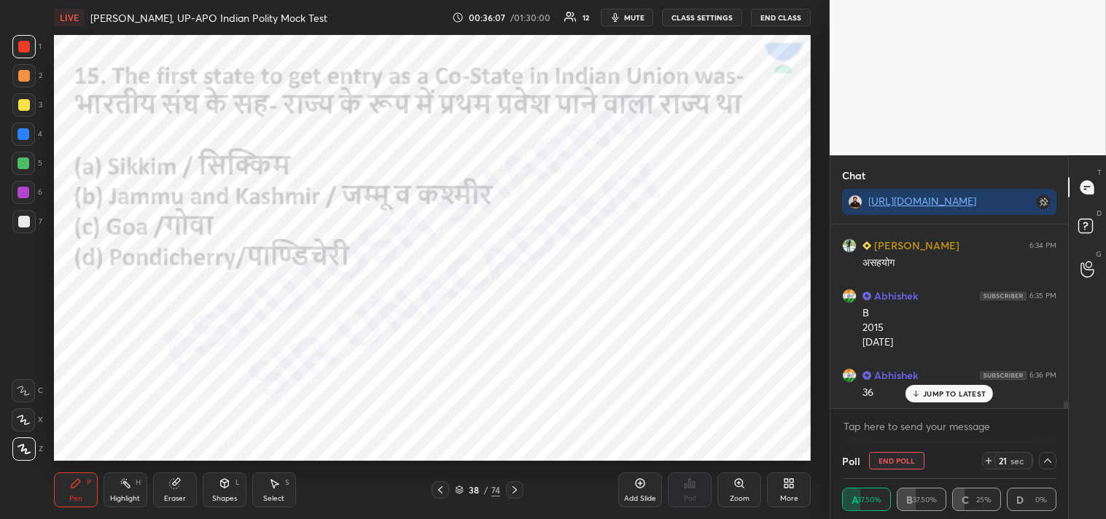
click at [955, 392] on p "JUMP TO LATEST" at bounding box center [954, 393] width 63 height 9
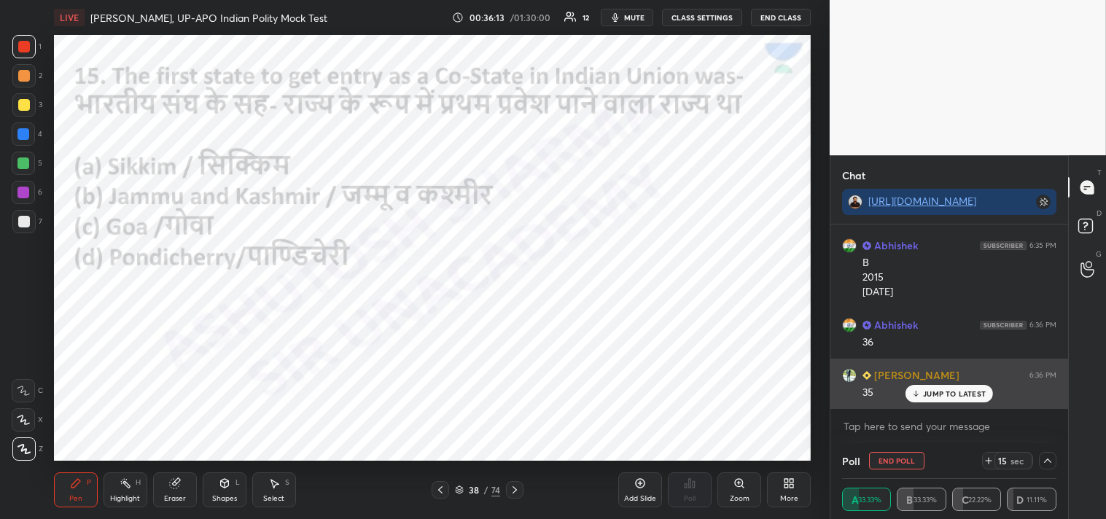
click at [951, 392] on p "JUMP TO LATEST" at bounding box center [954, 393] width 63 height 9
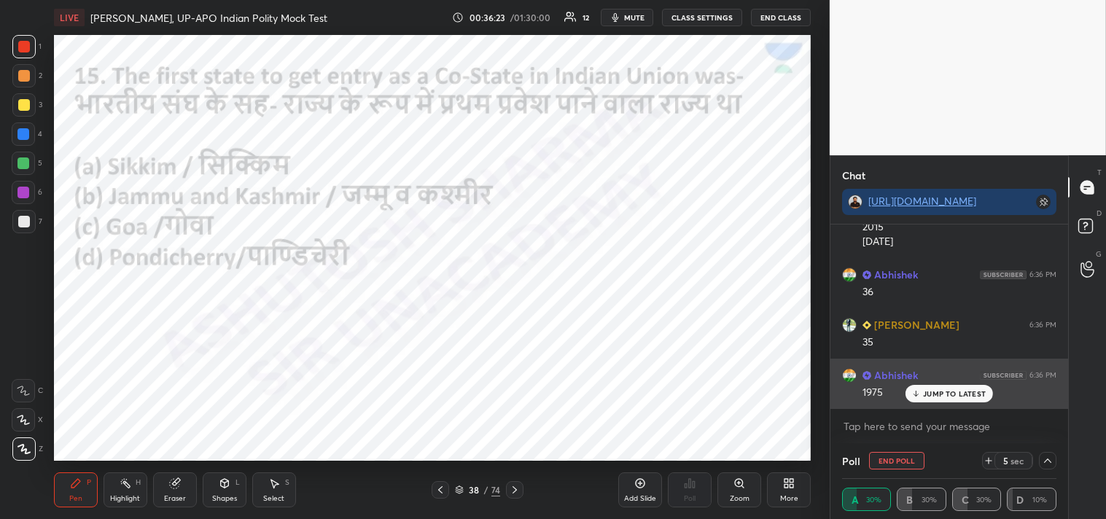
click at [943, 392] on p "JUMP TO LATEST" at bounding box center [954, 393] width 63 height 9
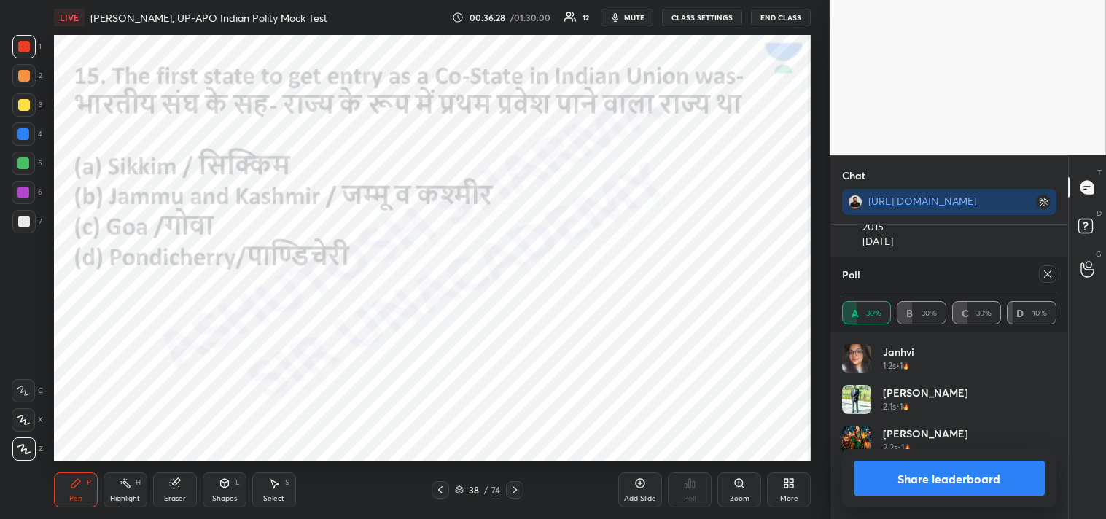
scroll to position [4596, 0]
click at [1046, 275] on icon at bounding box center [1047, 273] width 7 height 7
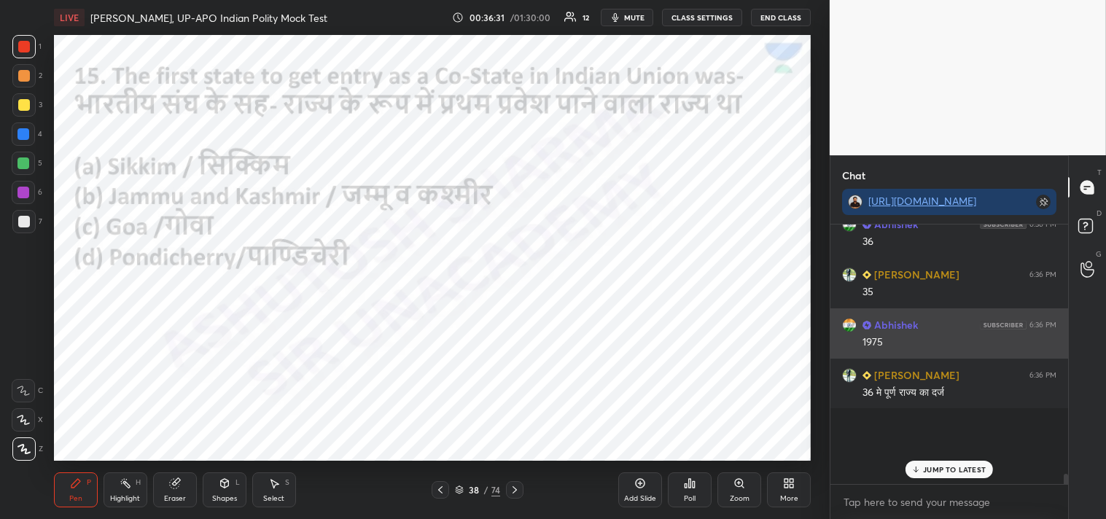
scroll to position [89, 233]
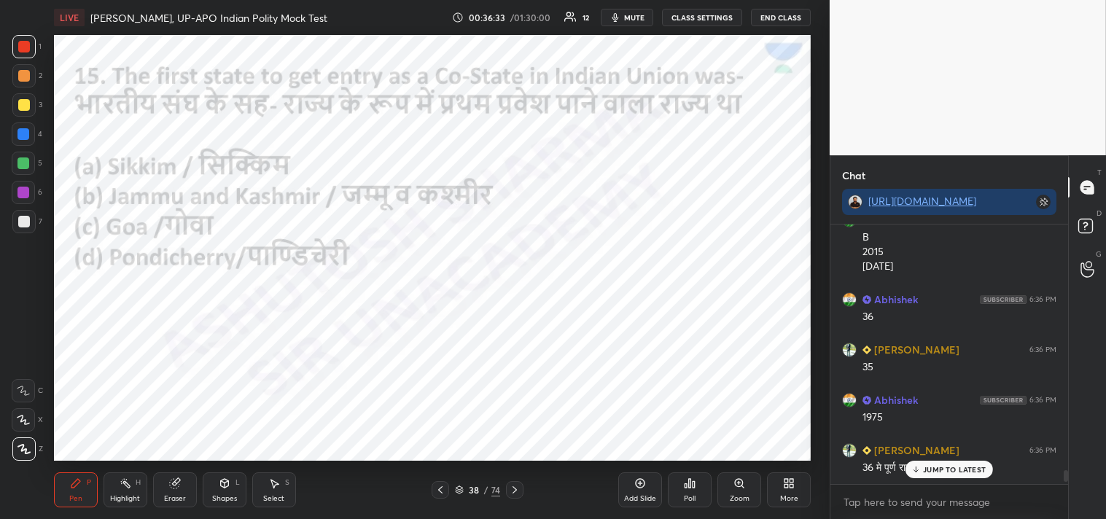
click at [951, 469] on p "JUMP TO LATEST" at bounding box center [954, 469] width 63 height 9
click at [518, 491] on icon at bounding box center [515, 490] width 12 height 12
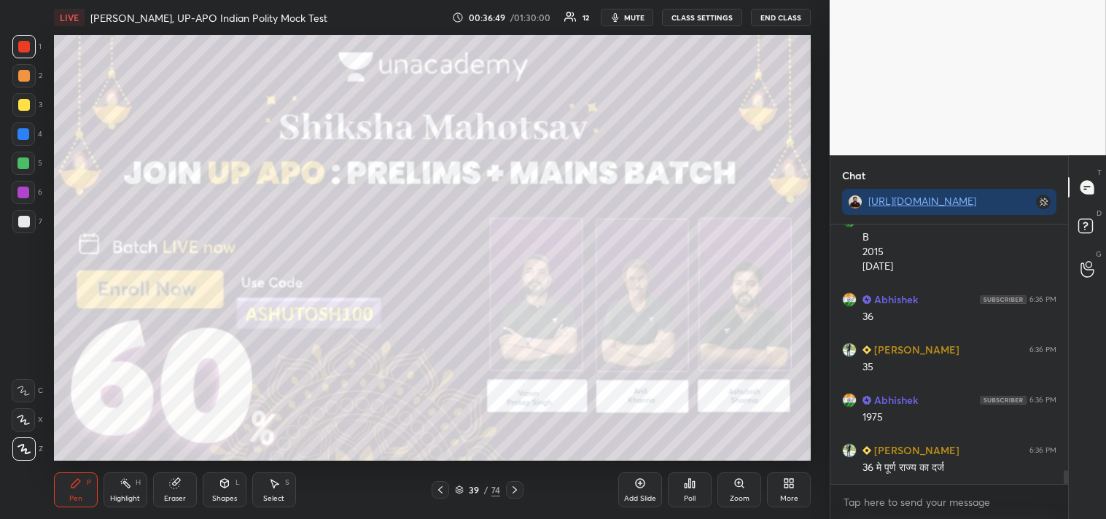
click at [516, 485] on icon at bounding box center [515, 490] width 12 height 12
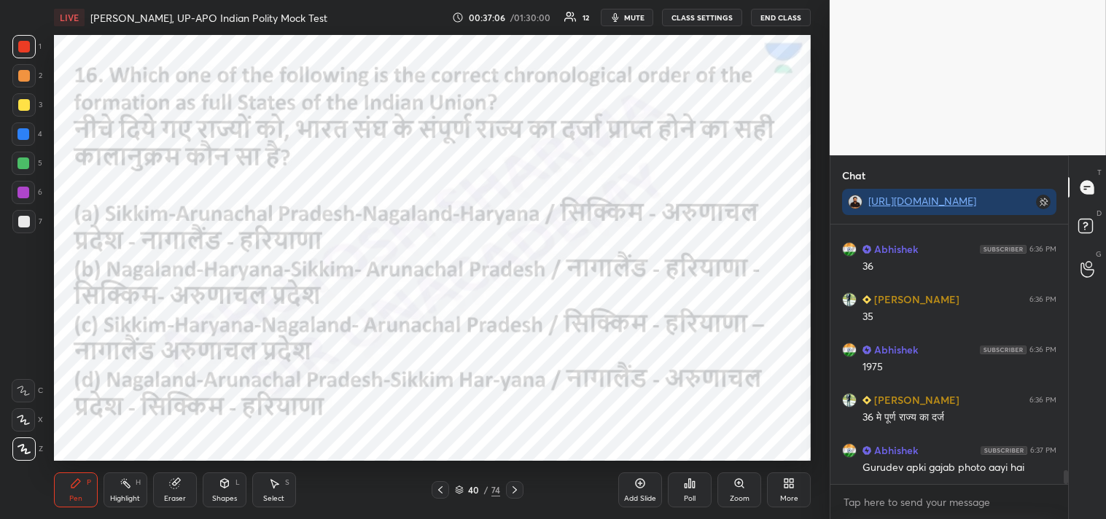
click at [696, 487] on div "Poll" at bounding box center [690, 489] width 44 height 35
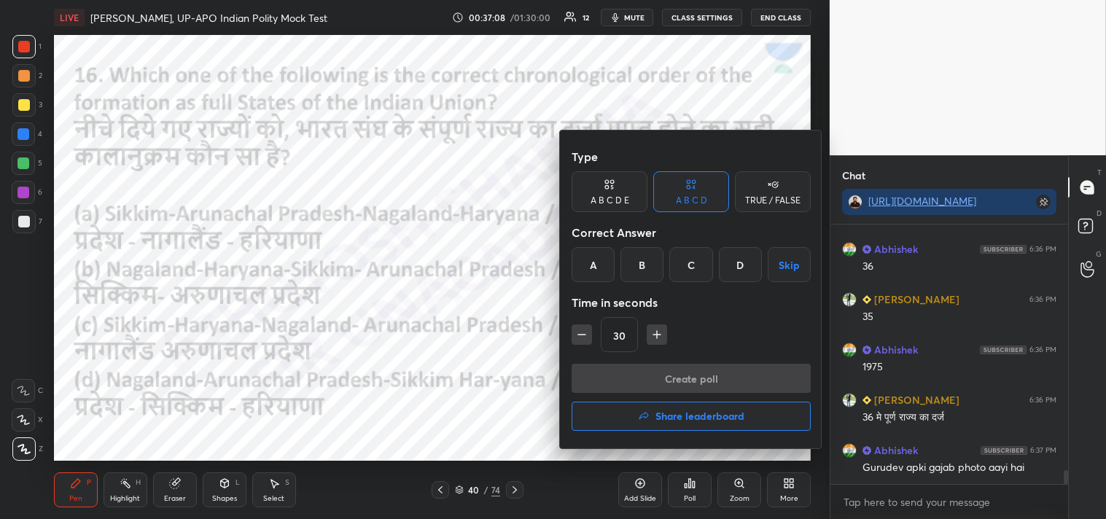
click at [644, 261] on div "B" at bounding box center [641, 264] width 43 height 35
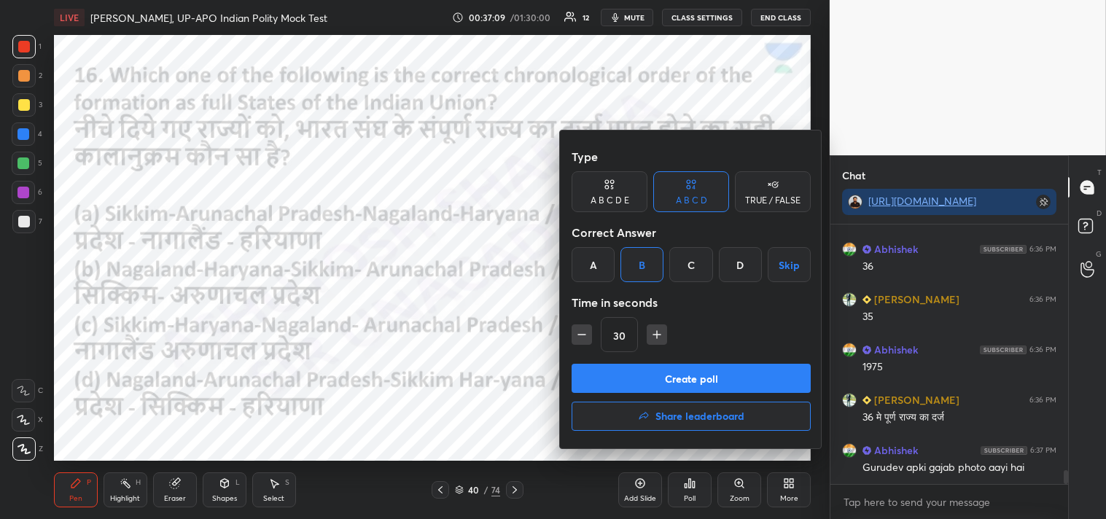
click at [702, 381] on button "Create poll" at bounding box center [691, 378] width 239 height 29
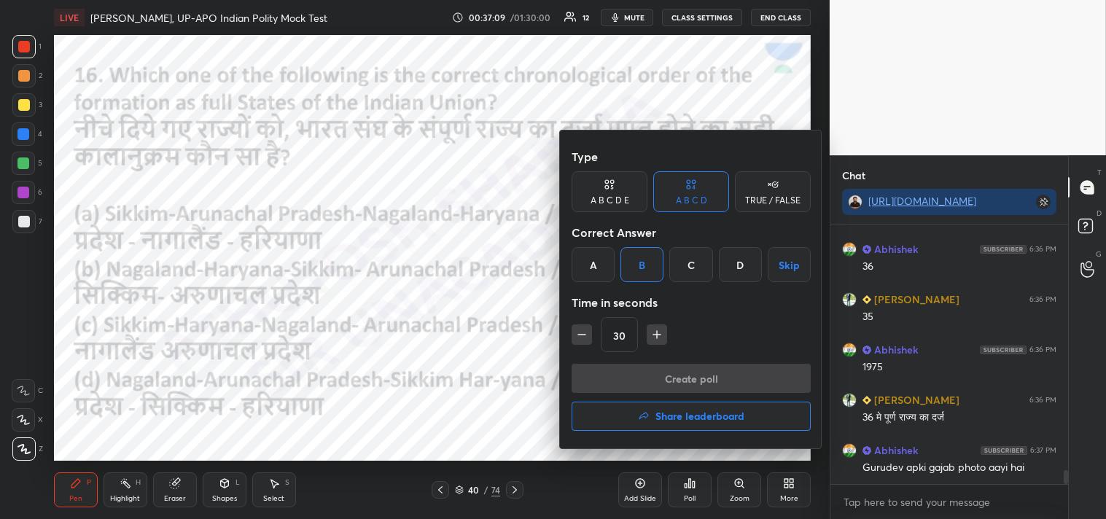
scroll to position [95, 233]
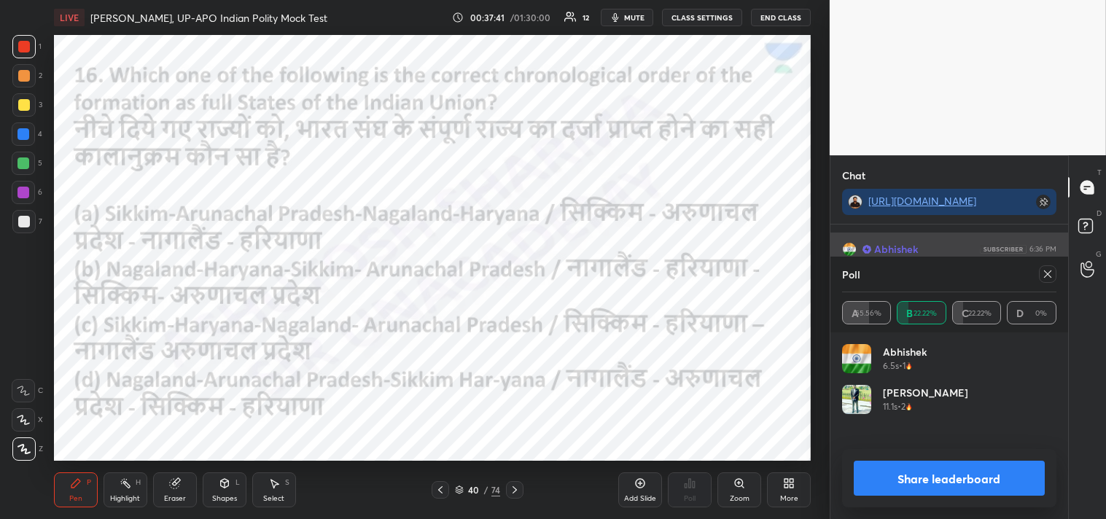
click at [1045, 271] on icon at bounding box center [1048, 274] width 12 height 12
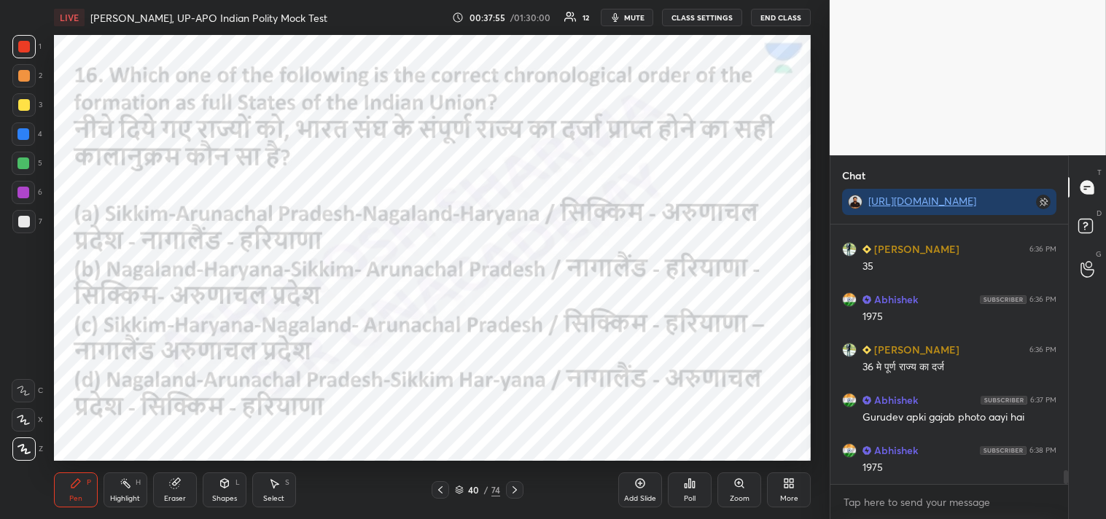
scroll to position [4636, 0]
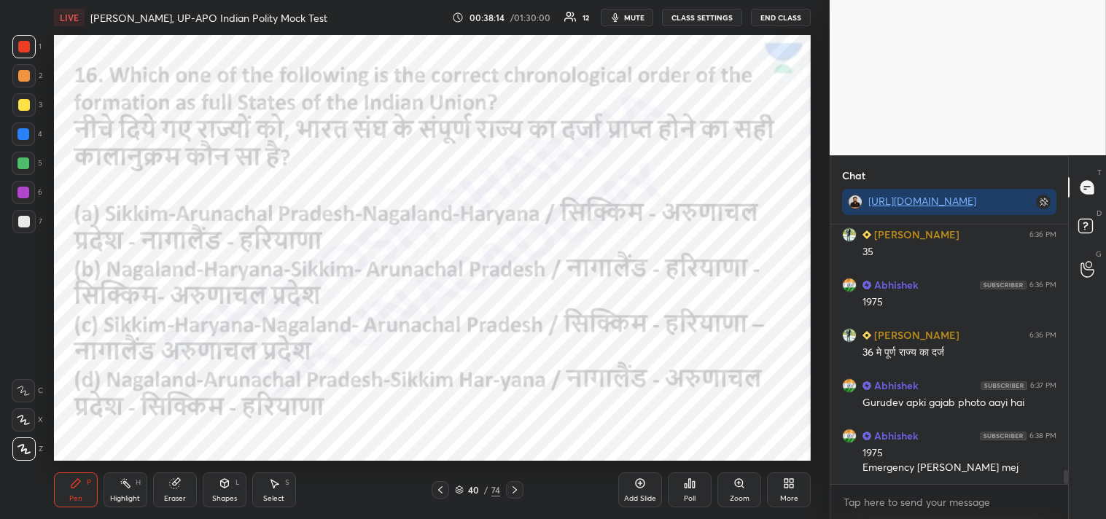
click at [518, 486] on icon at bounding box center [515, 490] width 12 height 12
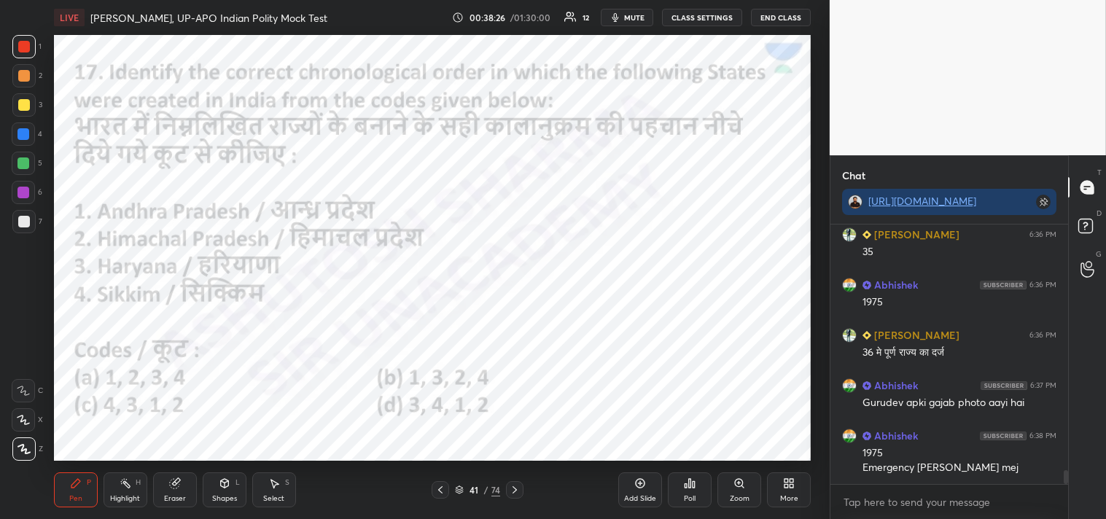
click at [690, 487] on icon at bounding box center [690, 483] width 2 height 9
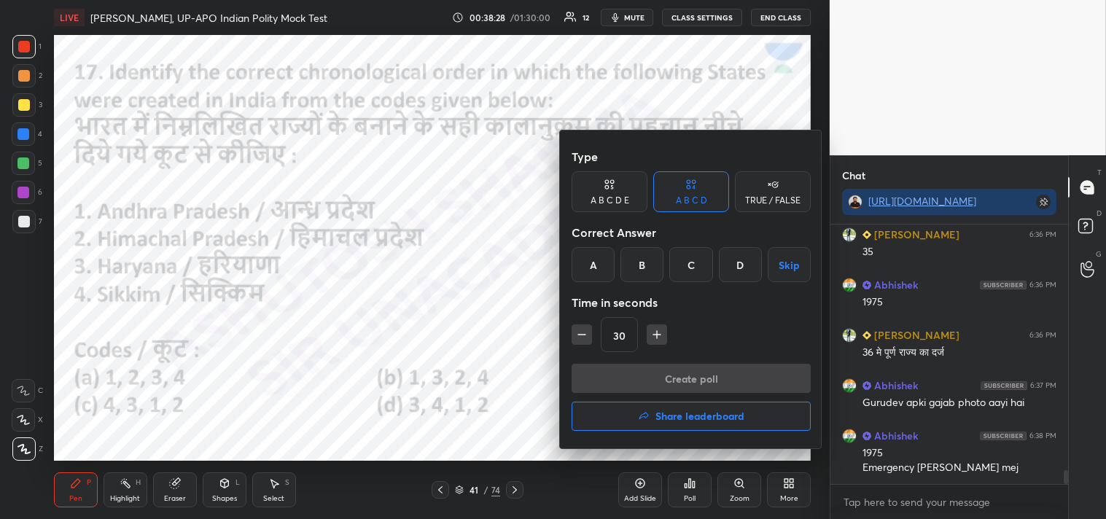
click at [649, 256] on div "B" at bounding box center [641, 264] width 43 height 35
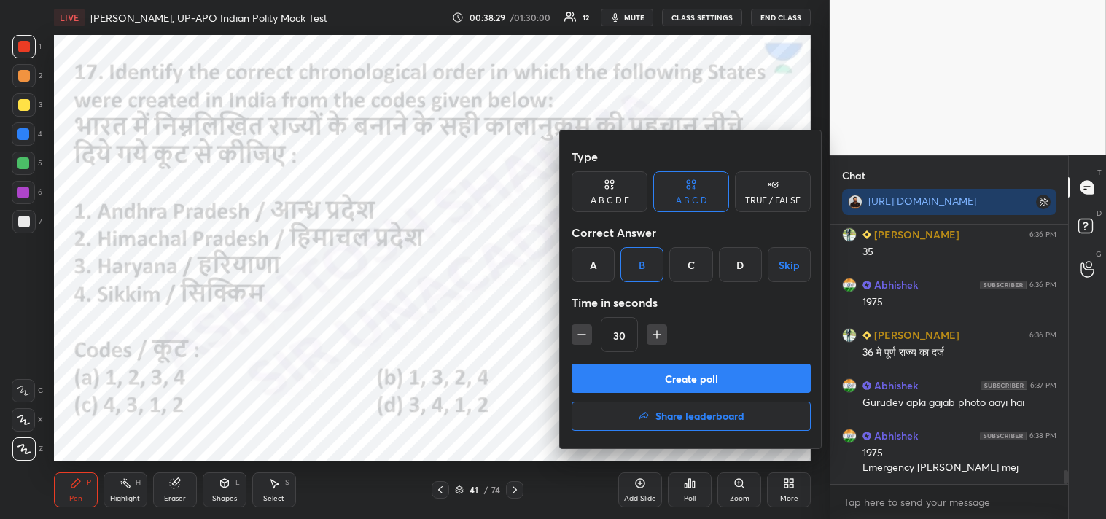
click at [736, 380] on button "Create poll" at bounding box center [691, 378] width 239 height 29
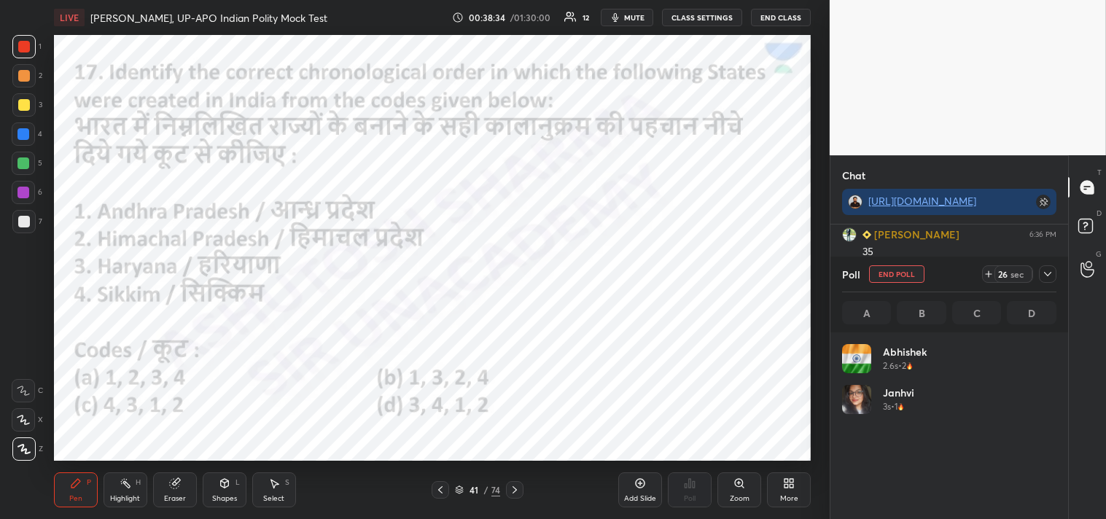
scroll to position [171, 210]
click at [1053, 276] on icon at bounding box center [1048, 274] width 12 height 12
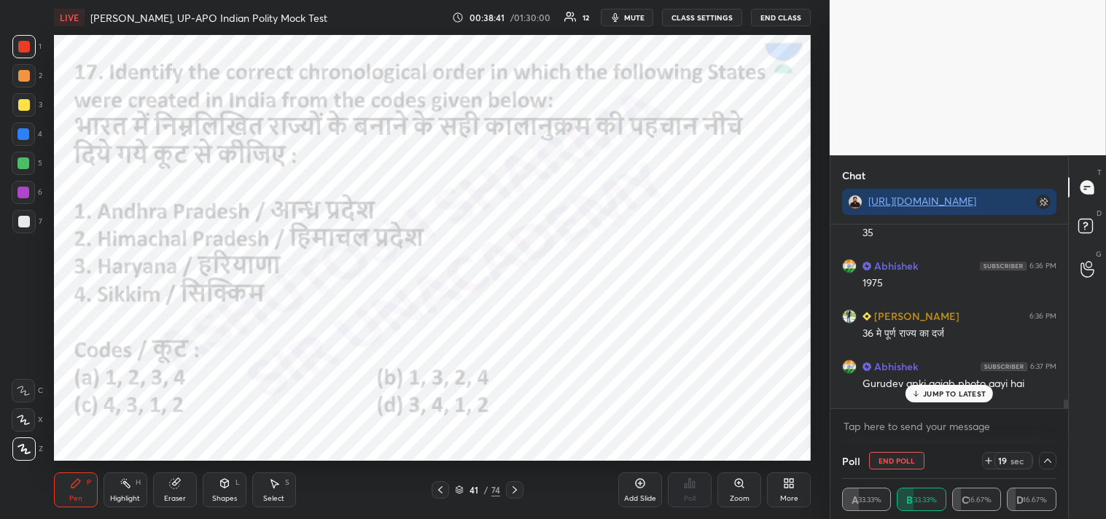
scroll to position [4711, 0]
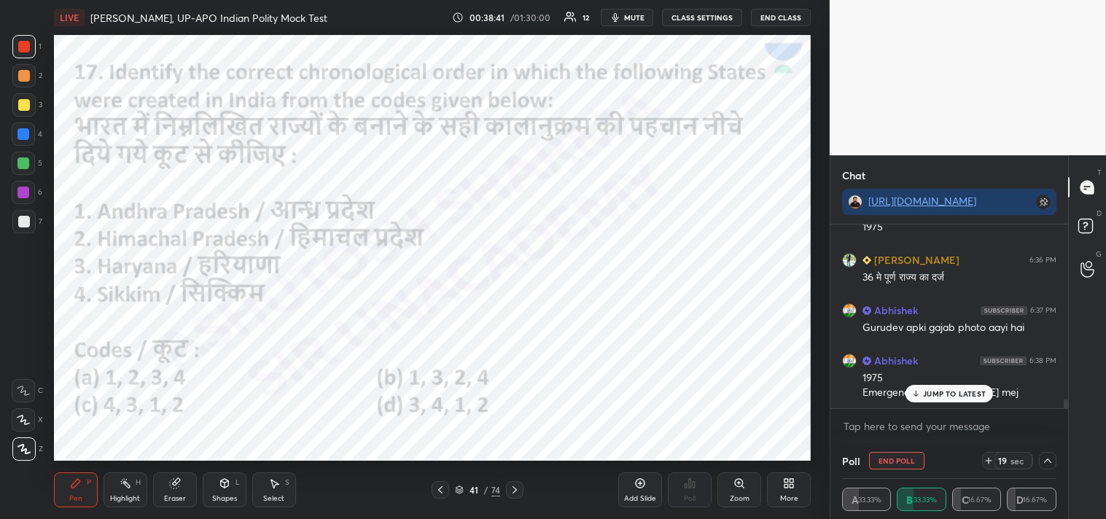
drag, startPoint x: 1065, startPoint y: 402, endPoint x: 1057, endPoint y: 434, distance: 33.8
click at [1061, 435] on div "Abhishek 6:36 PM 36 [PERSON_NAME] 6:36 PM 35 Abhishek 6:36 PM 1975 [PERSON_NAME…" at bounding box center [949, 334] width 238 height 219
click at [958, 394] on p "JUMP TO LATEST" at bounding box center [954, 393] width 63 height 9
click at [1051, 459] on icon at bounding box center [1048, 461] width 12 height 12
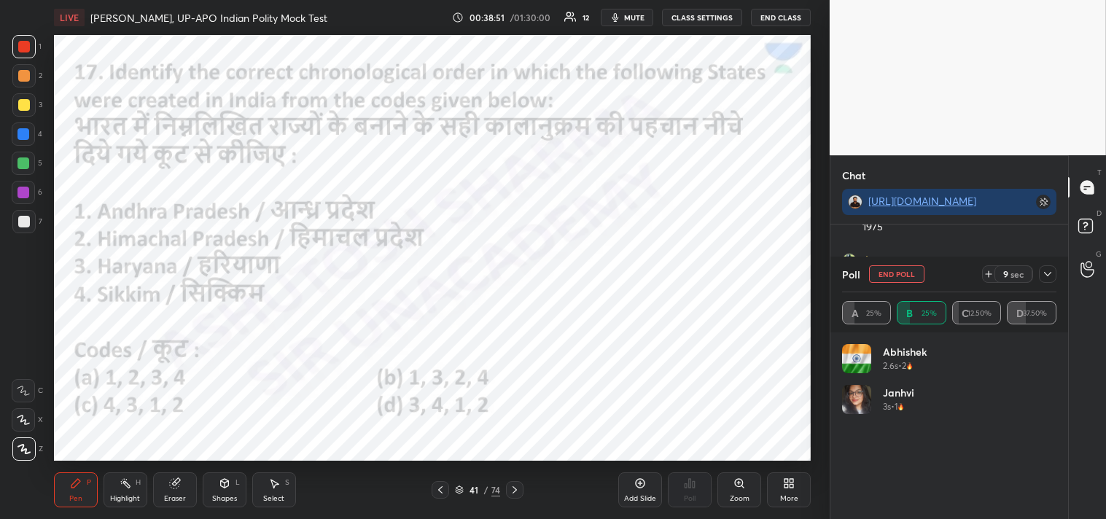
scroll to position [4747, 0]
click at [1050, 278] on icon at bounding box center [1048, 274] width 12 height 12
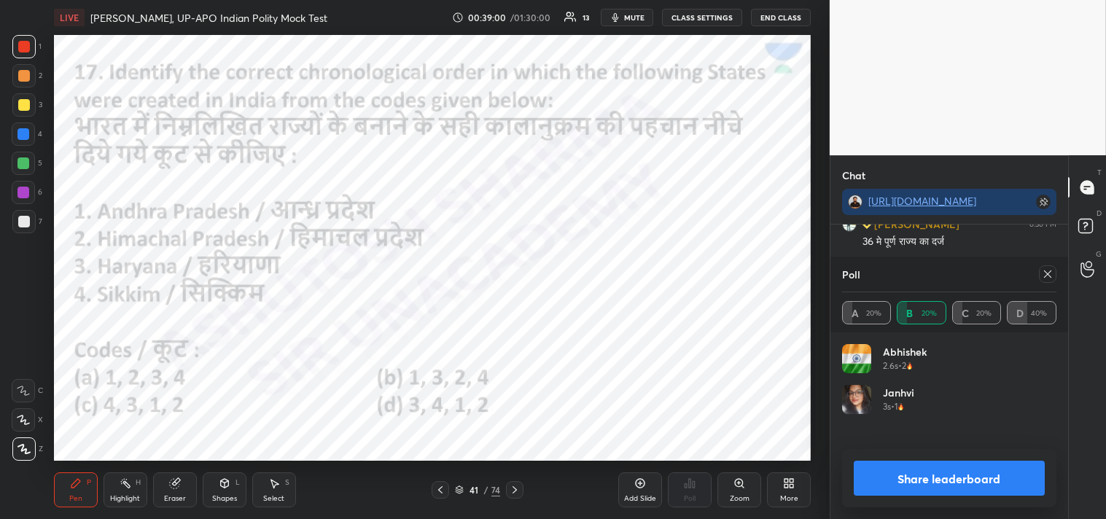
scroll to position [166, 210]
click at [1054, 268] on div at bounding box center [1047, 273] width 17 height 17
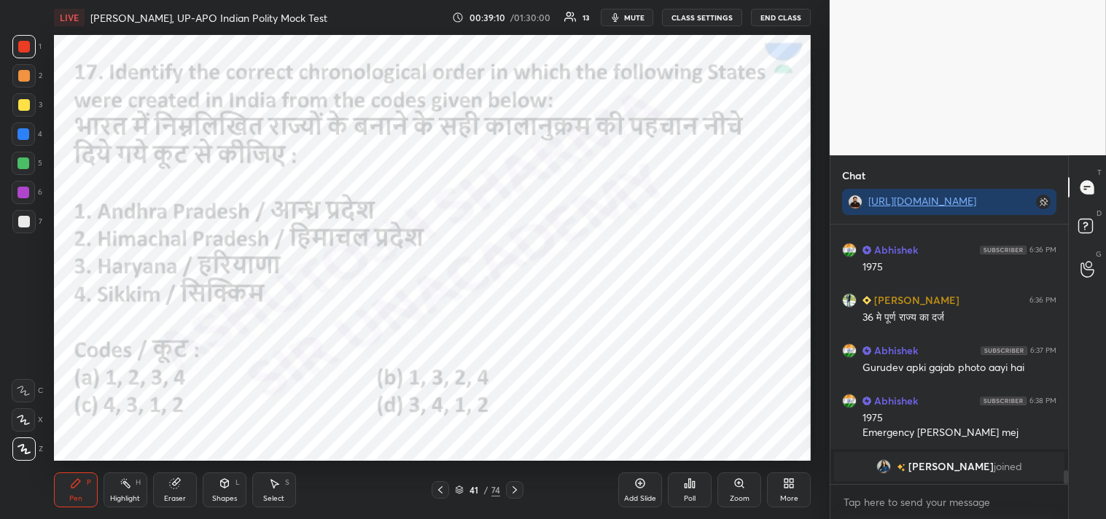
click at [515, 491] on icon at bounding box center [514, 489] width 4 height 7
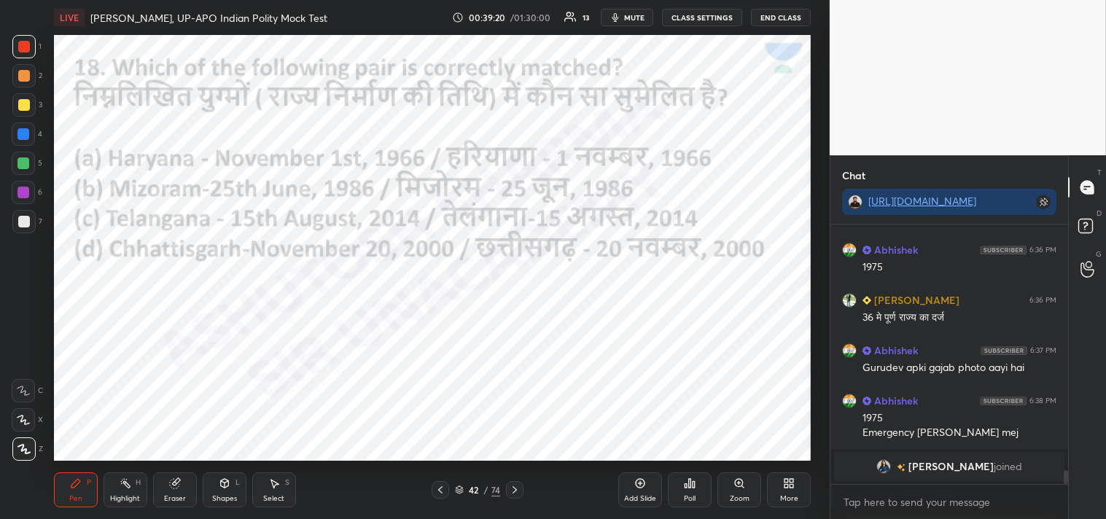
click at [698, 491] on div "Poll" at bounding box center [690, 489] width 44 height 35
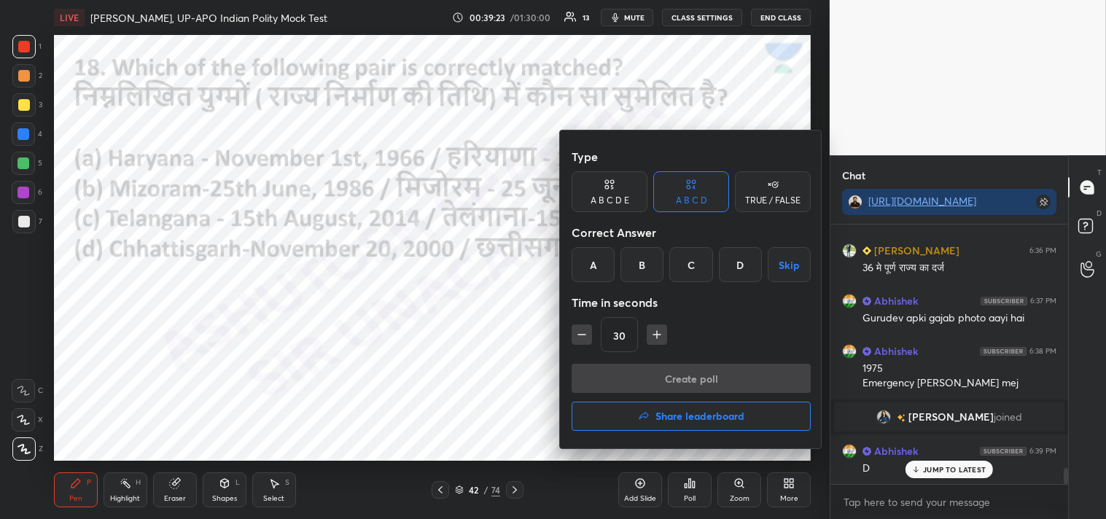
click at [604, 258] on div "A" at bounding box center [593, 264] width 43 height 35
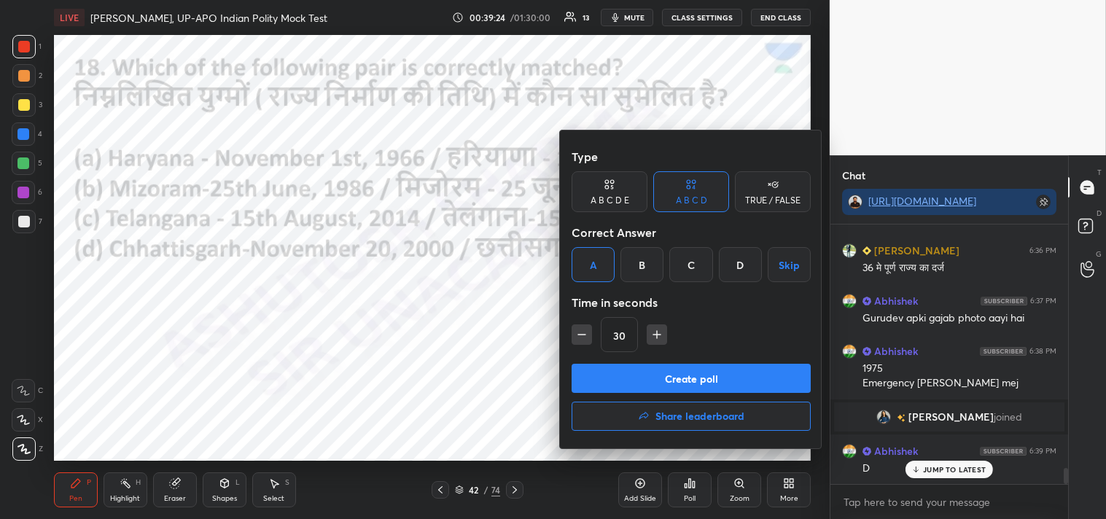
click at [701, 380] on button "Create poll" at bounding box center [691, 378] width 239 height 29
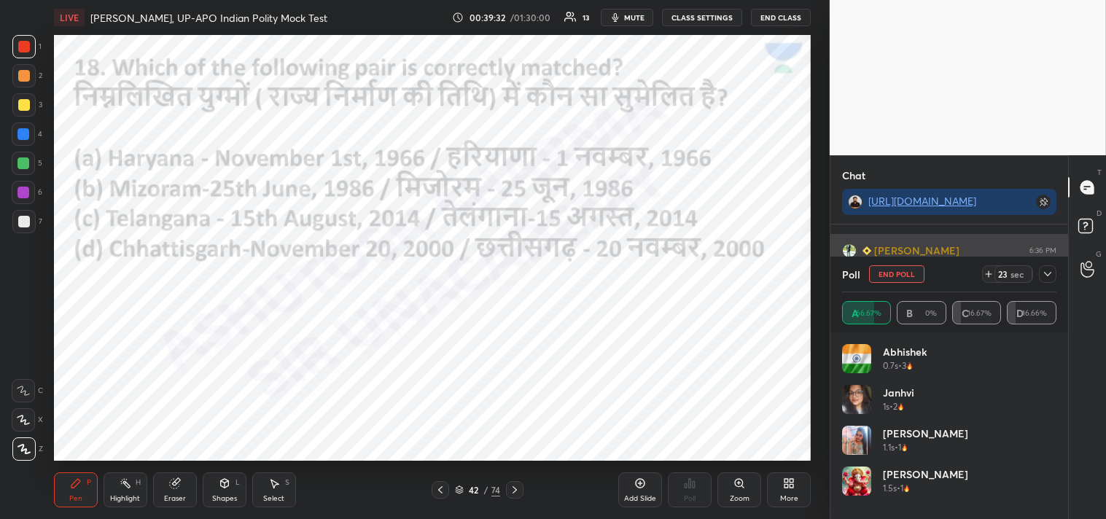
click at [1051, 271] on icon at bounding box center [1048, 274] width 12 height 12
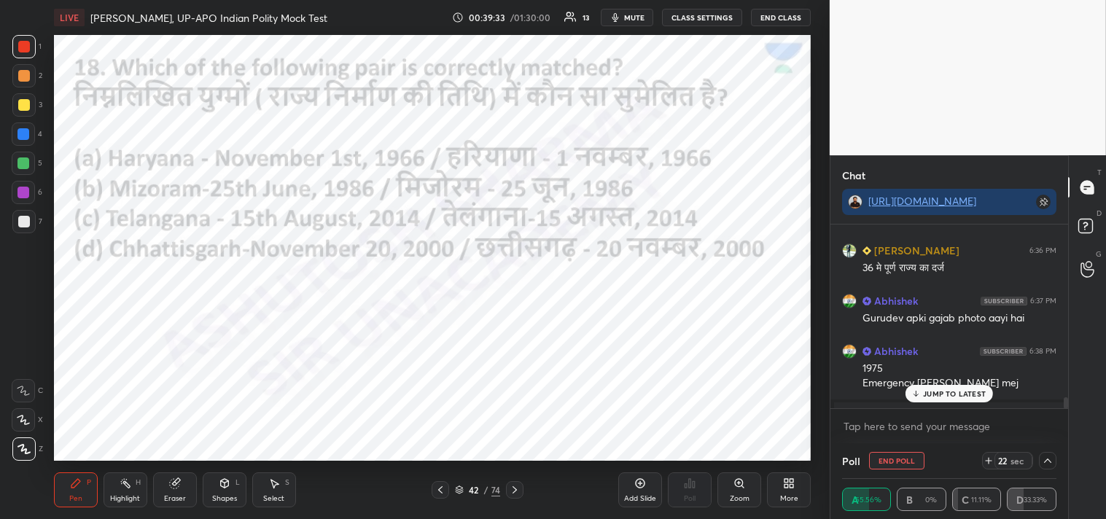
click at [957, 389] on p "JUMP TO LATEST" at bounding box center [954, 393] width 63 height 9
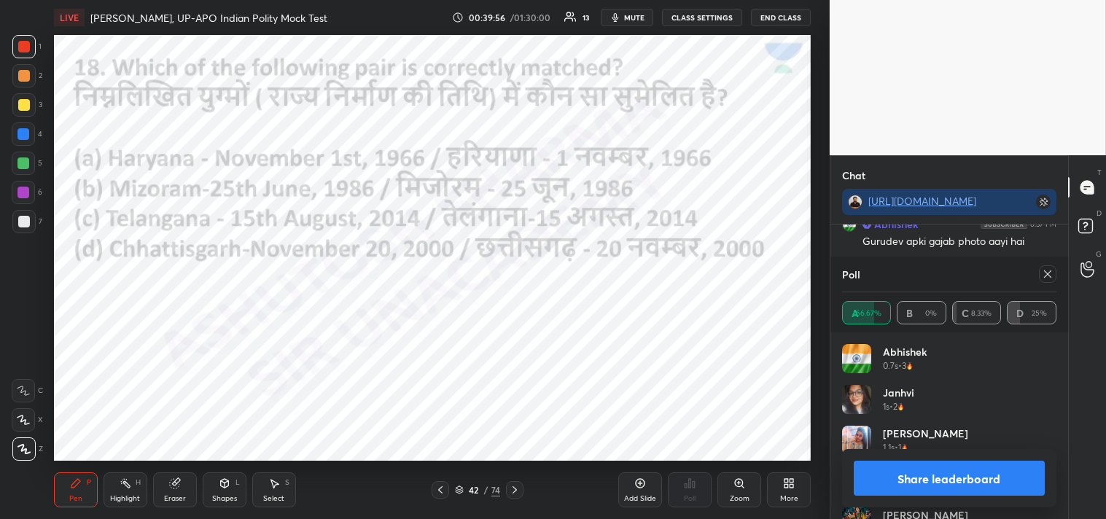
click at [1050, 271] on icon at bounding box center [1048, 274] width 12 height 12
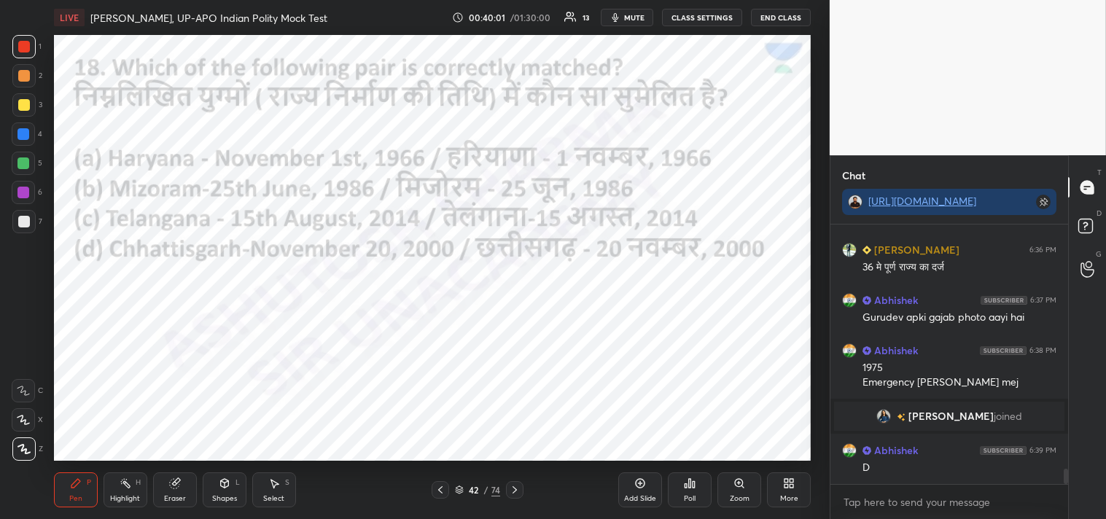
drag, startPoint x: 515, startPoint y: 491, endPoint x: 520, endPoint y: 484, distance: 8.8
click at [520, 488] on div at bounding box center [514, 489] width 17 height 17
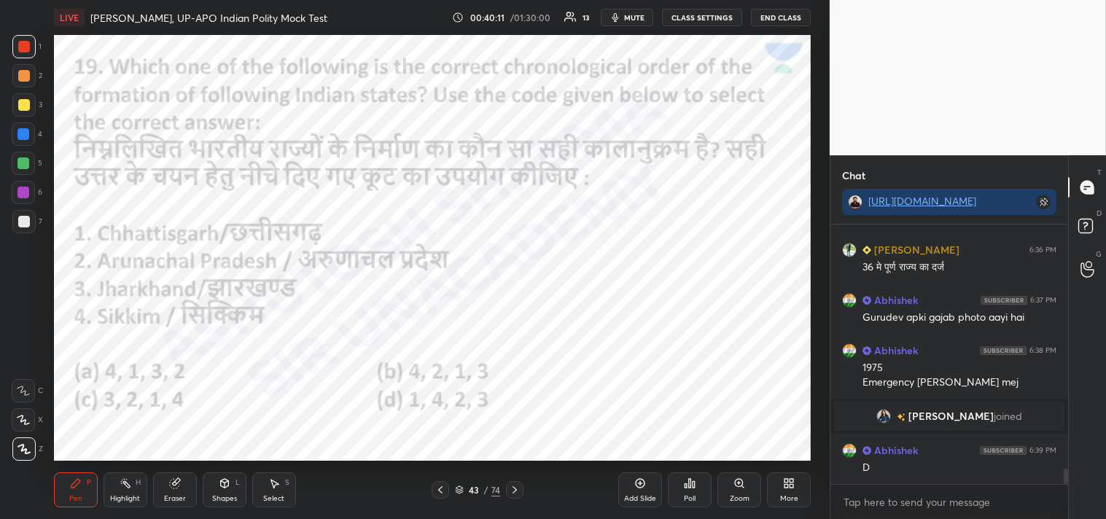
click at [689, 490] on div "Poll" at bounding box center [690, 489] width 44 height 35
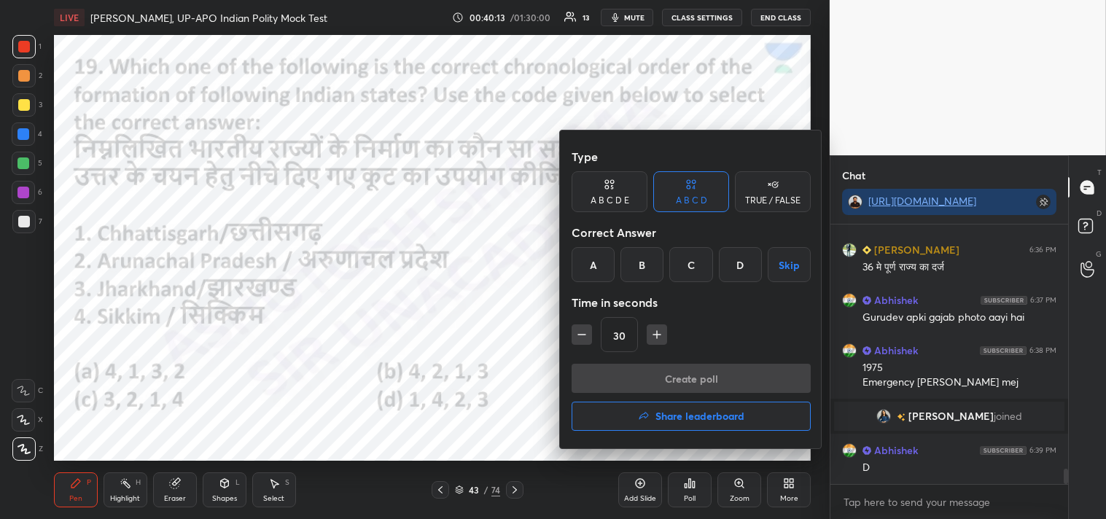
click at [632, 266] on div "B" at bounding box center [641, 264] width 43 height 35
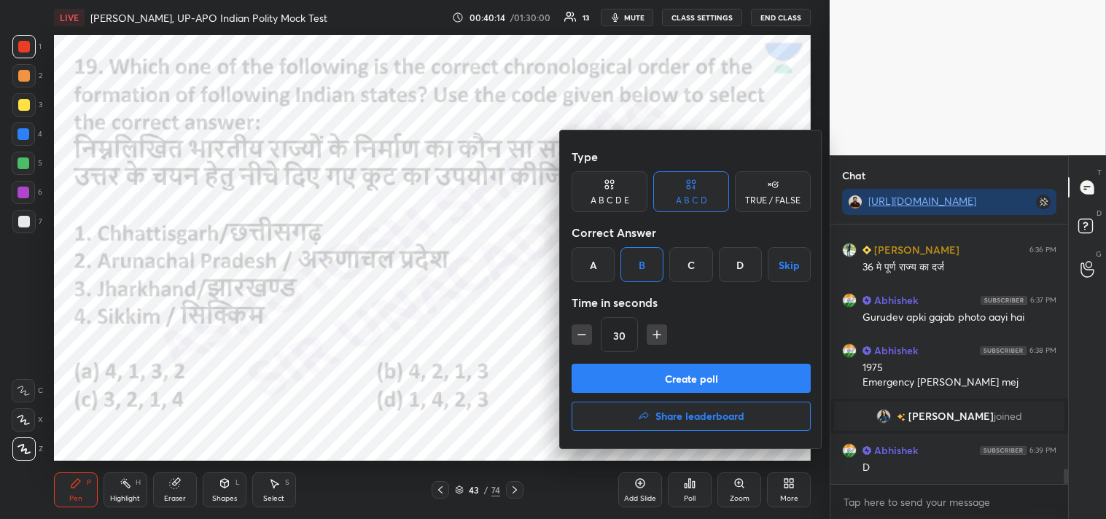
drag, startPoint x: 718, startPoint y: 390, endPoint x: 712, endPoint y: 383, distance: 9.3
click at [717, 390] on button "Create poll" at bounding box center [691, 378] width 239 height 29
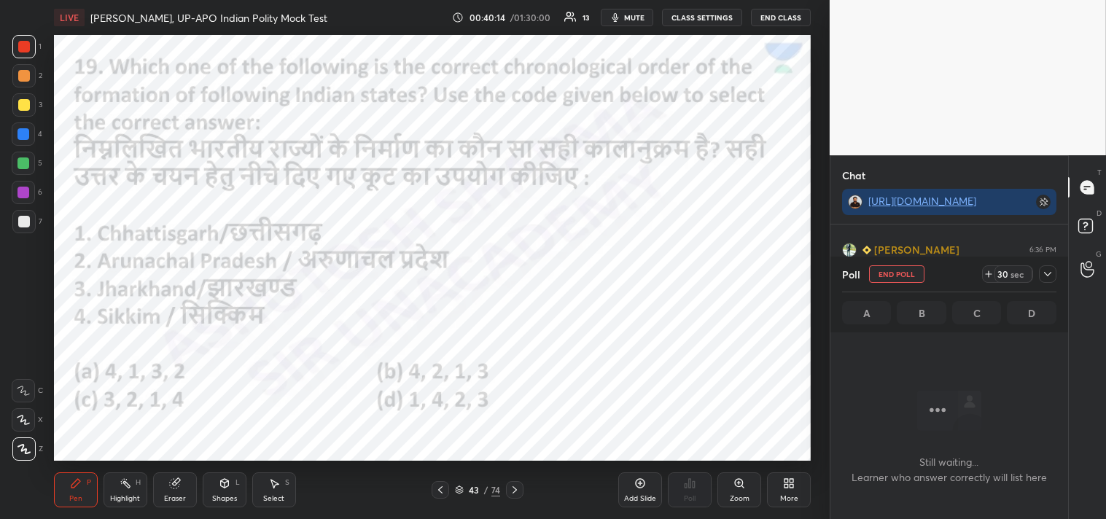
scroll to position [217, 233]
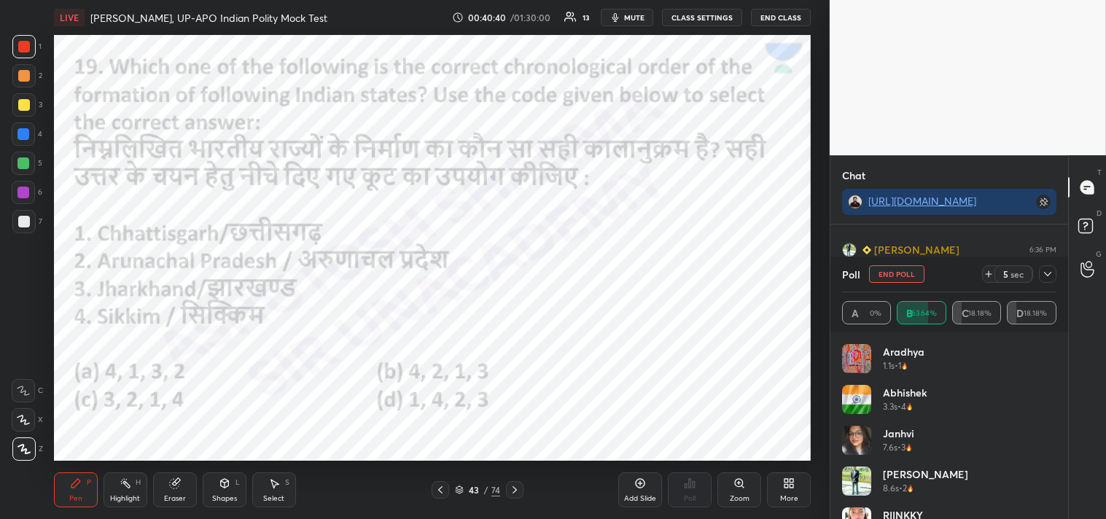
click at [1050, 275] on icon at bounding box center [1048, 274] width 12 height 12
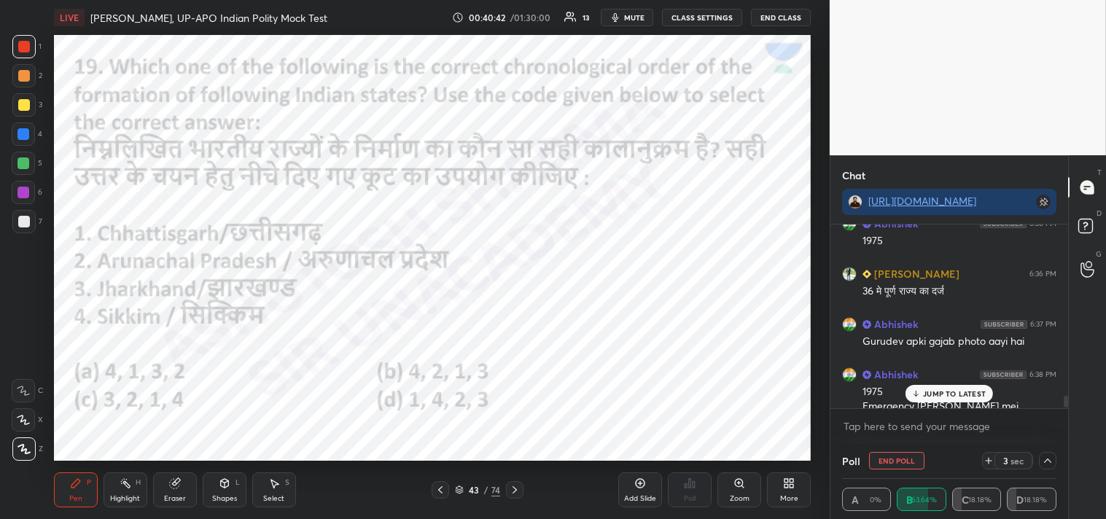
scroll to position [4104, 0]
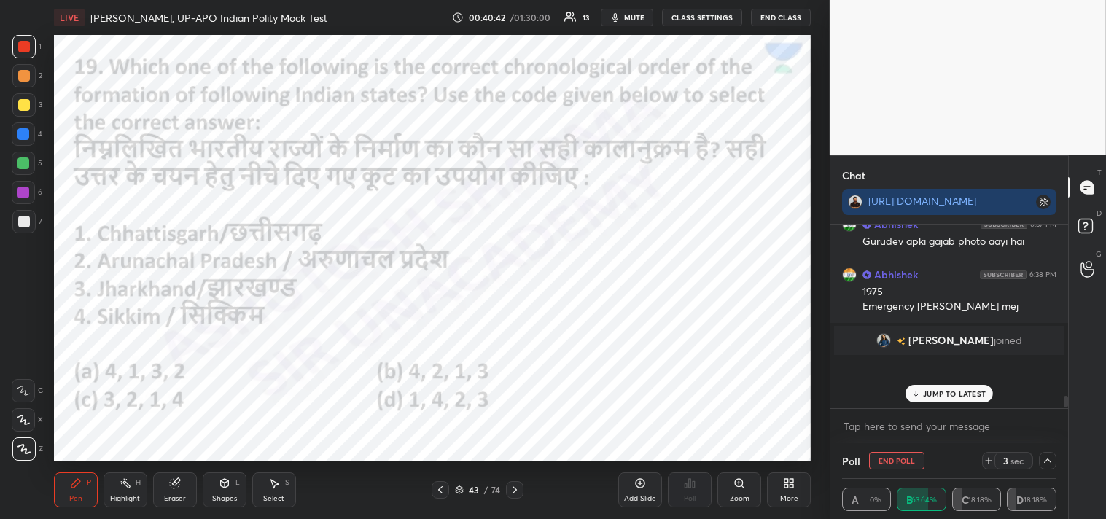
drag, startPoint x: 1065, startPoint y: 401, endPoint x: 1053, endPoint y: 430, distance: 31.4
click at [1055, 430] on div "[PERSON_NAME] 6:33 PM Gujarat [PERSON_NAME] 6:33 PM चम्पराण1917 Abhishek 6:33 P…" at bounding box center [949, 334] width 238 height 219
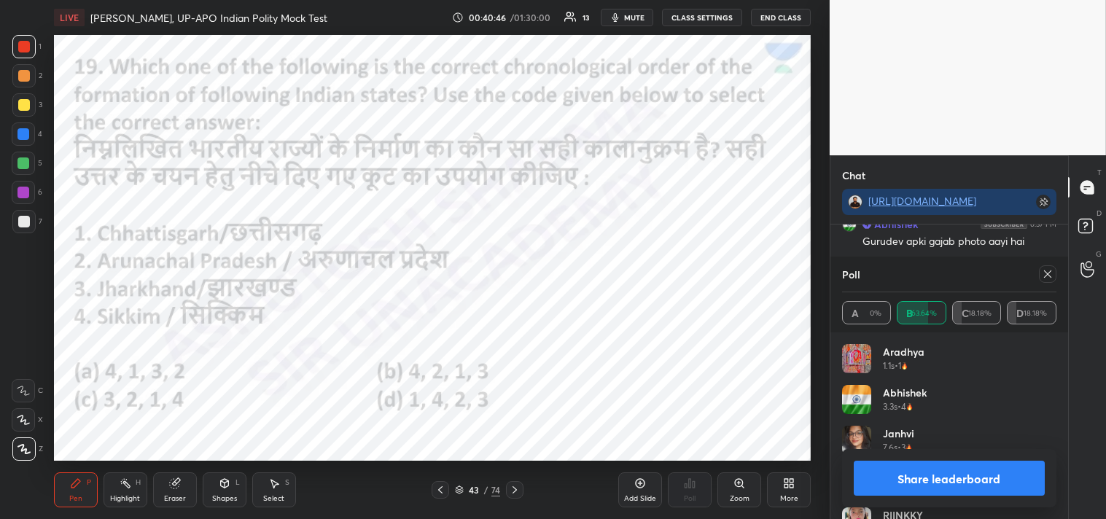
click at [1054, 274] on div at bounding box center [1047, 273] width 17 height 17
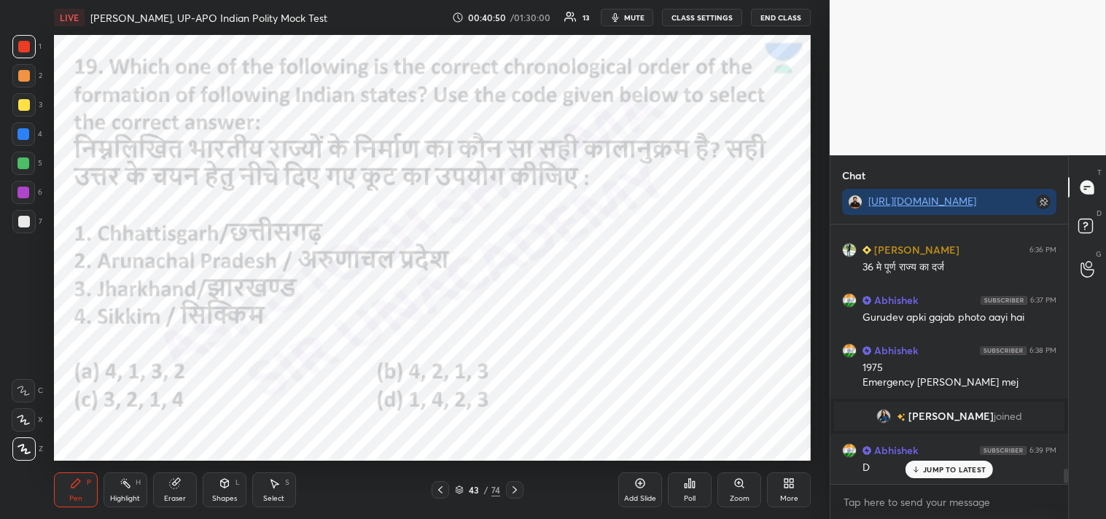
click at [518, 488] on icon at bounding box center [515, 490] width 12 height 12
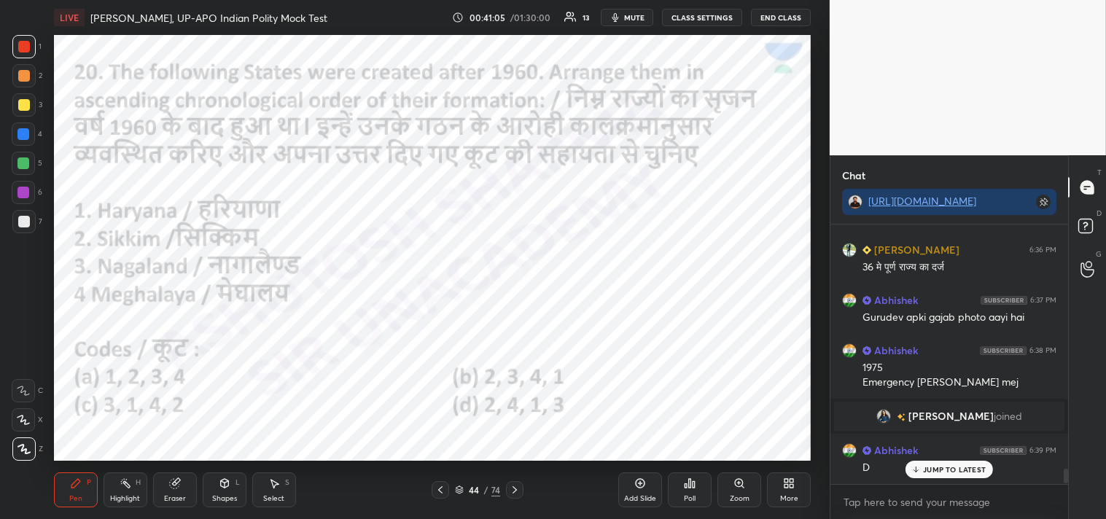
click at [698, 491] on div "Poll" at bounding box center [690, 489] width 44 height 35
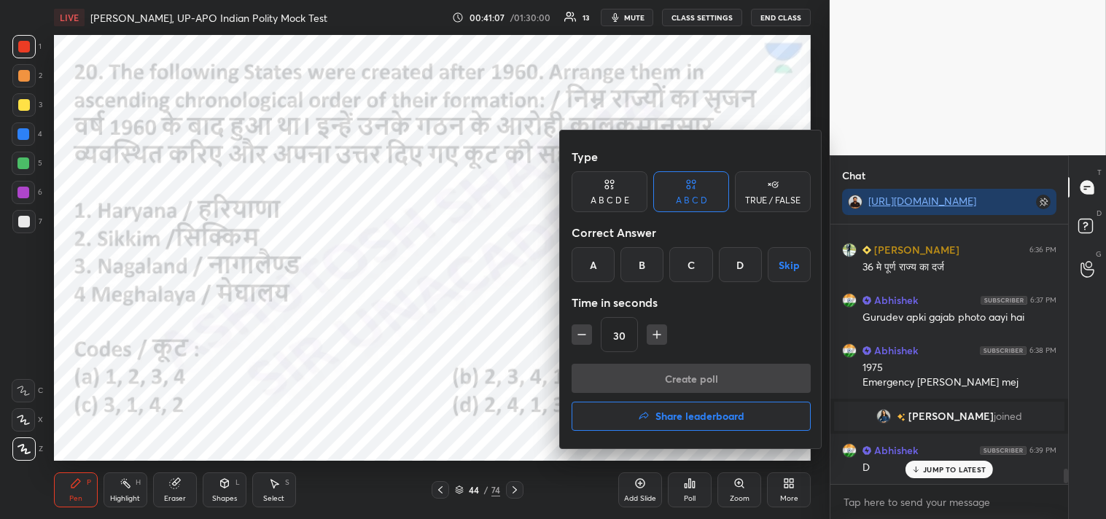
click at [693, 265] on div "C" at bounding box center [690, 264] width 43 height 35
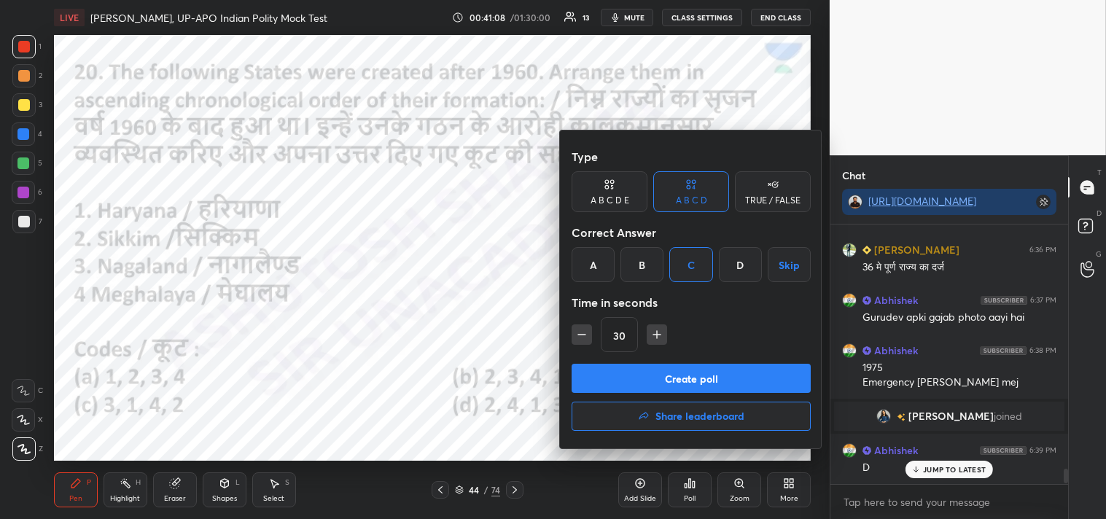
click at [710, 381] on button "Create poll" at bounding box center [691, 378] width 239 height 29
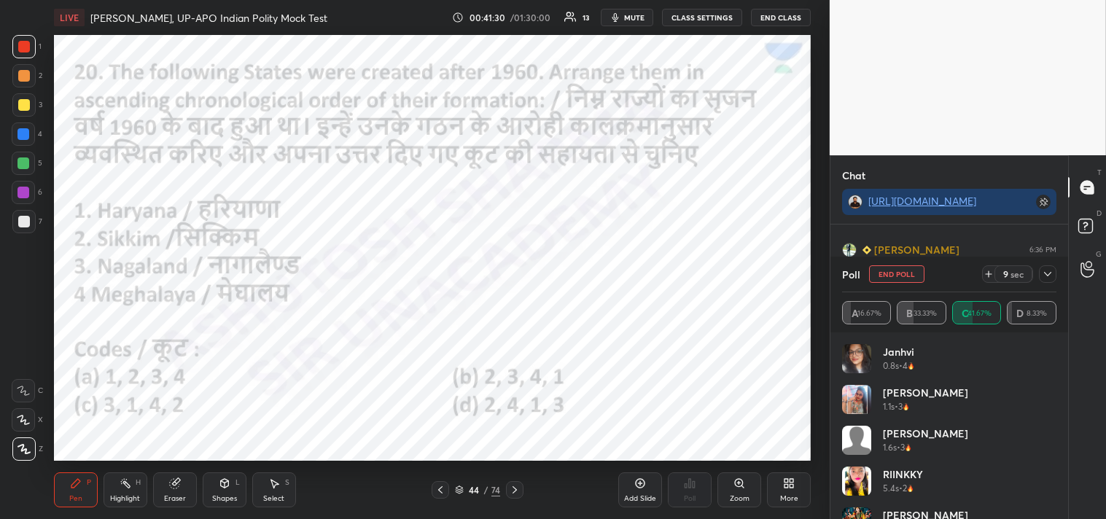
click at [1050, 275] on icon at bounding box center [1048, 274] width 12 height 12
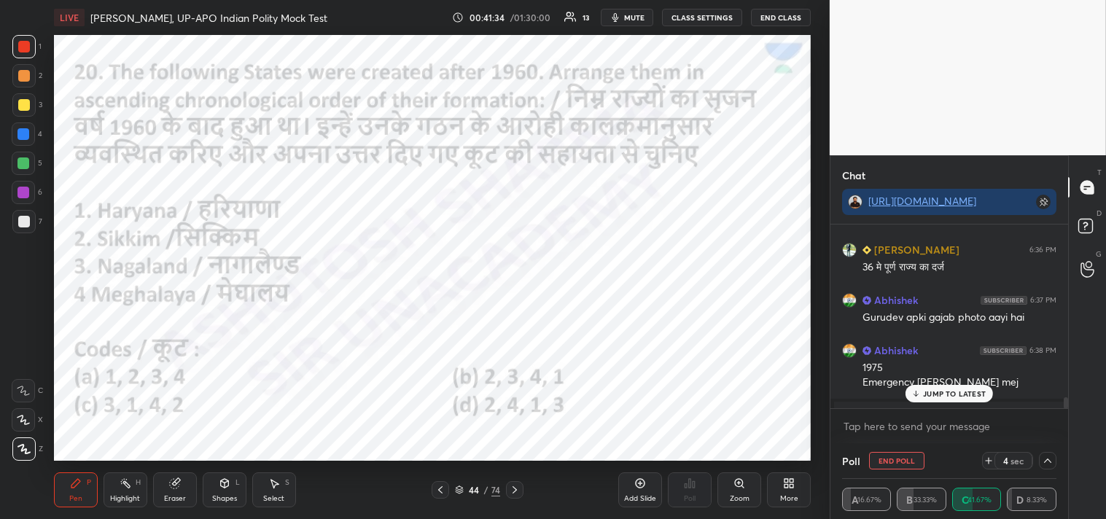
click at [955, 392] on p "JUMP TO LATEST" at bounding box center [954, 393] width 63 height 9
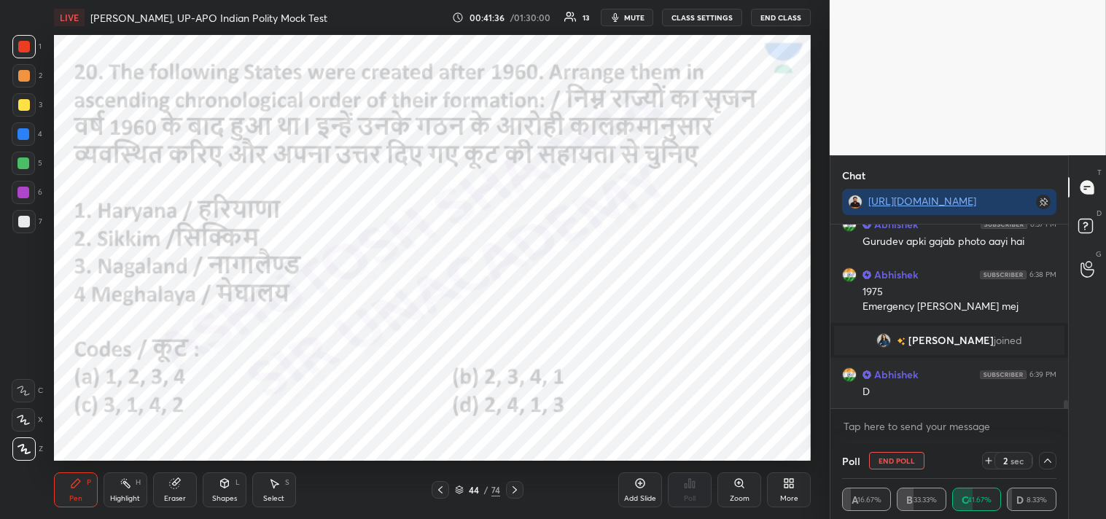
click at [514, 494] on icon at bounding box center [515, 490] width 12 height 12
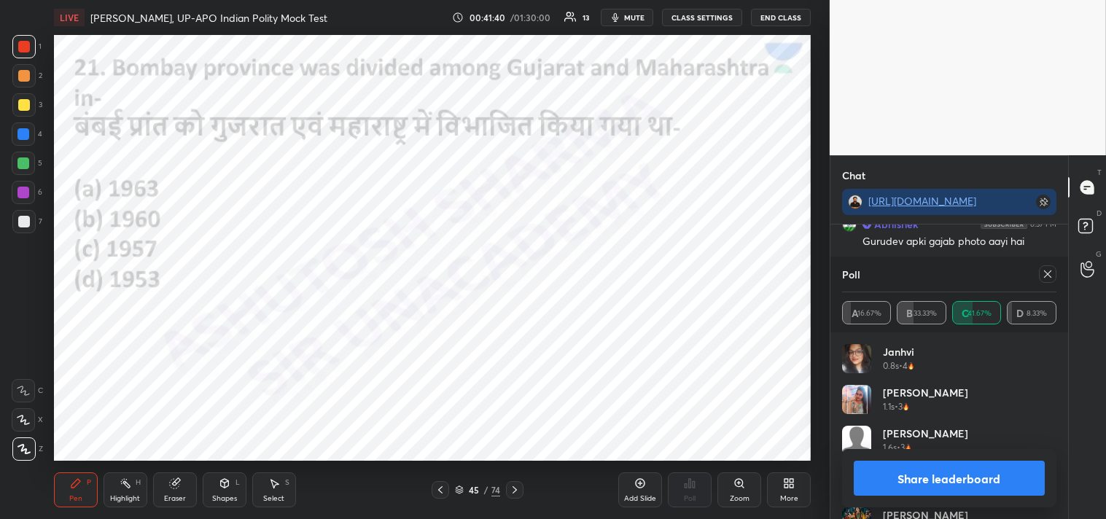
click at [1050, 273] on icon at bounding box center [1048, 274] width 12 height 12
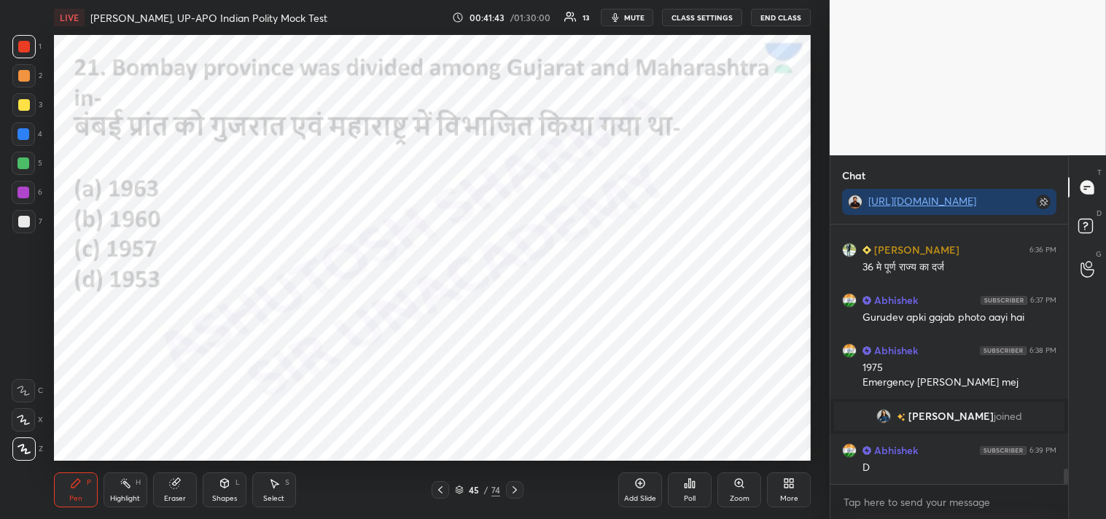
click at [693, 490] on div "Poll" at bounding box center [690, 489] width 44 height 35
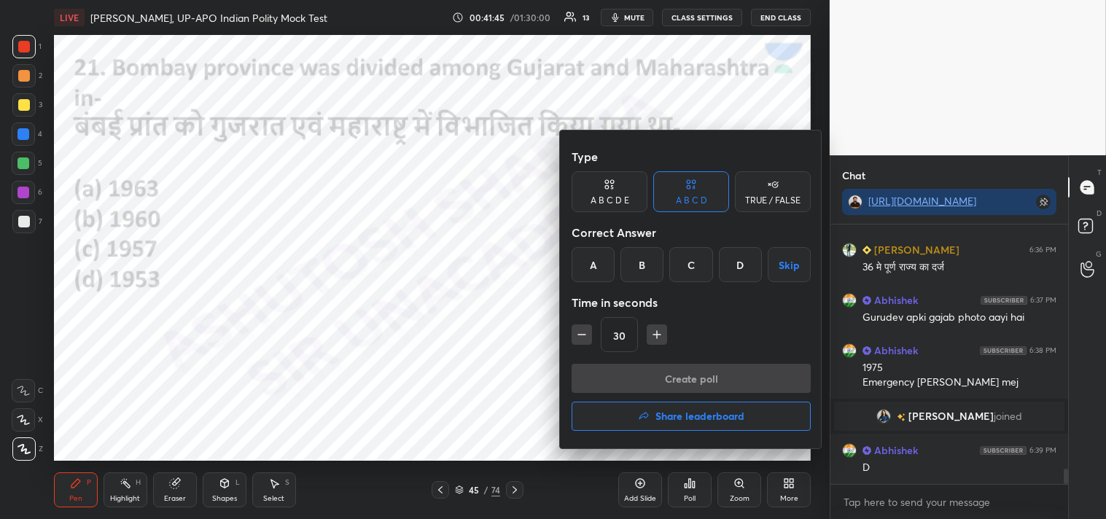
click at [642, 262] on div "B" at bounding box center [641, 264] width 43 height 35
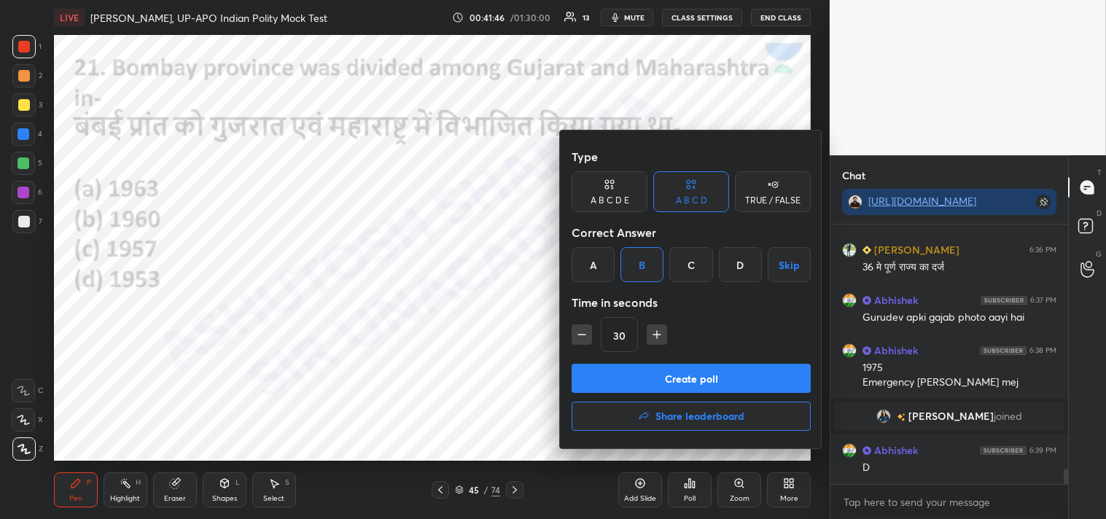
click at [722, 385] on button "Create poll" at bounding box center [691, 378] width 239 height 29
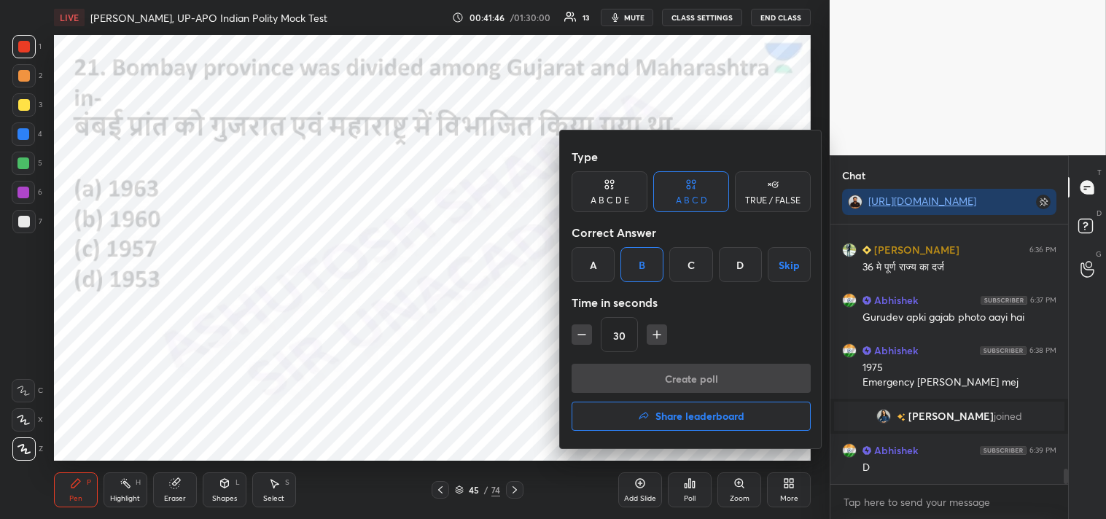
scroll to position [224, 233]
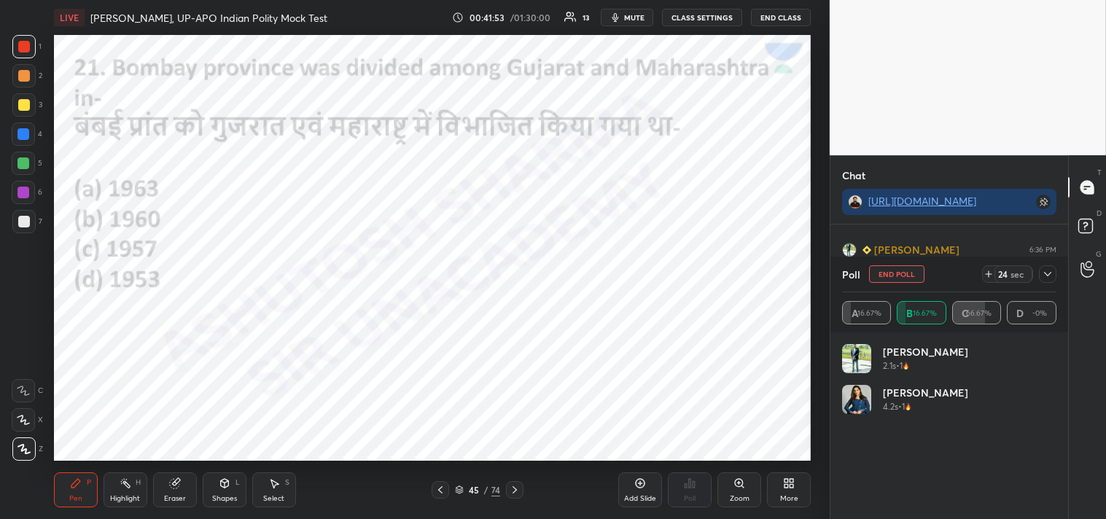
click at [1050, 274] on icon at bounding box center [1048, 274] width 12 height 12
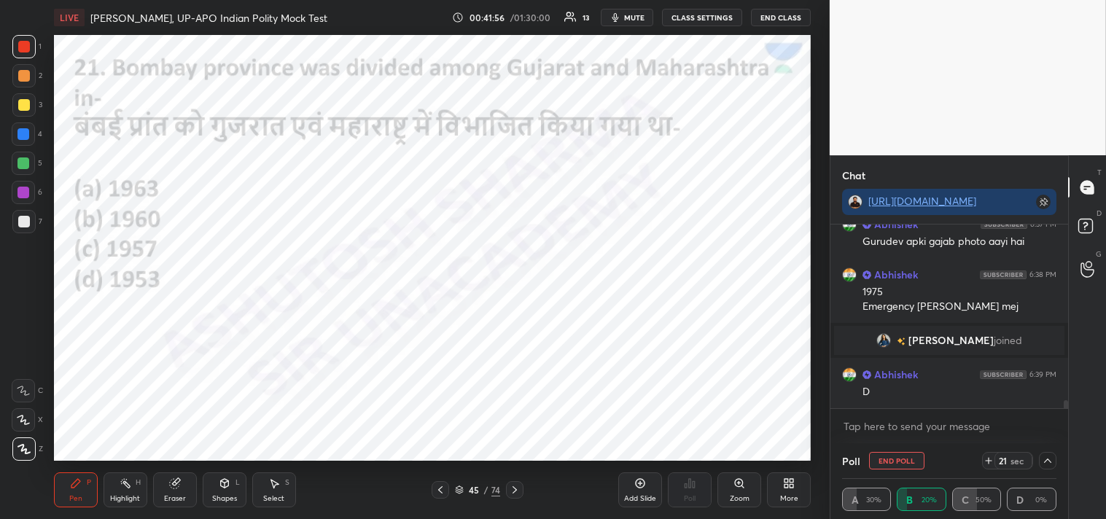
drag, startPoint x: 1067, startPoint y: 402, endPoint x: 1055, endPoint y: 421, distance: 22.0
click at [1067, 421] on div "[PERSON_NAME] 6:36 PM 36 मे पूर्ण राज्य का दर्ज Abhishek 6:37 PM [PERSON_NAME] …" at bounding box center [949, 334] width 238 height 219
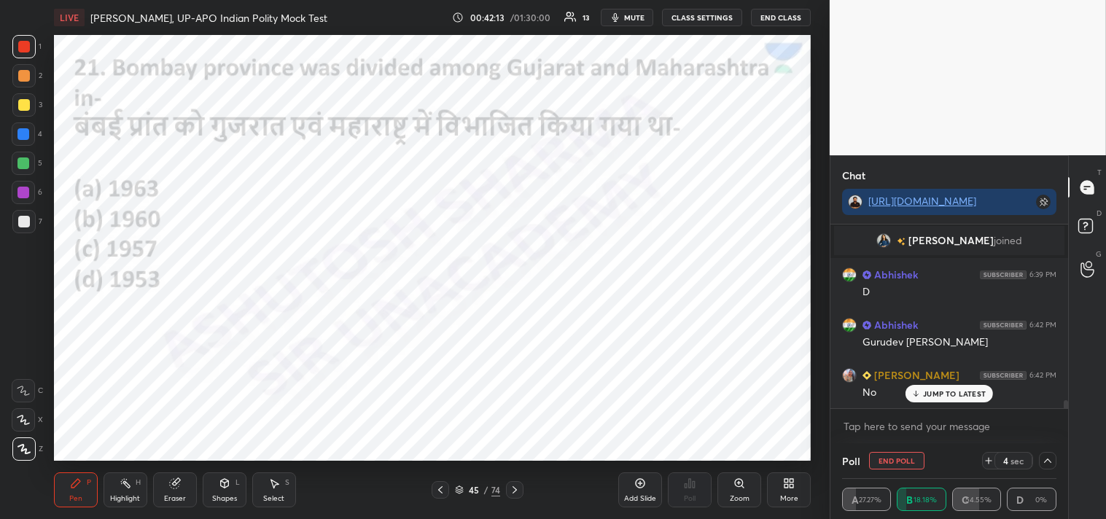
click at [949, 394] on p "JUMP TO LATEST" at bounding box center [954, 393] width 63 height 9
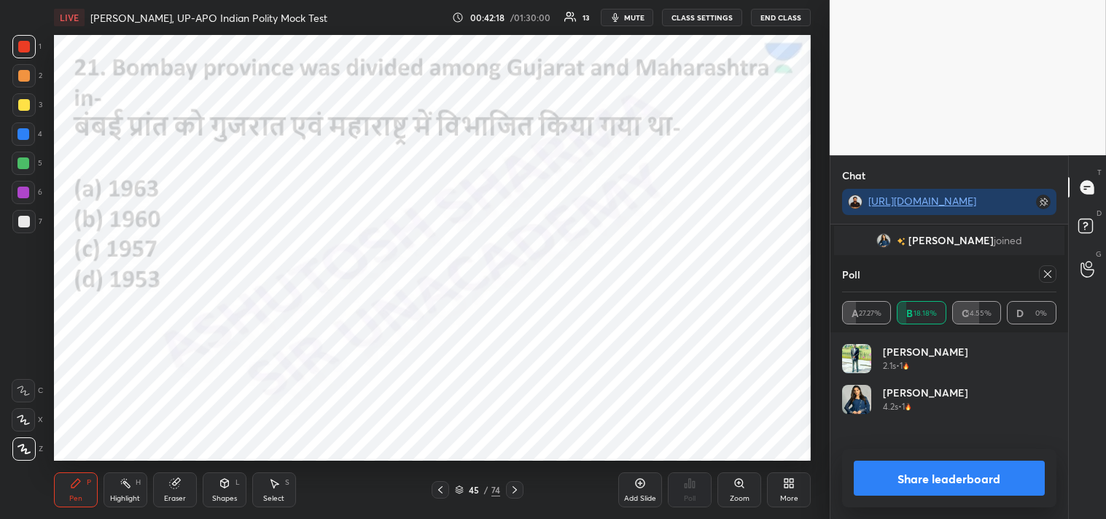
click at [1054, 272] on div at bounding box center [1047, 273] width 17 height 17
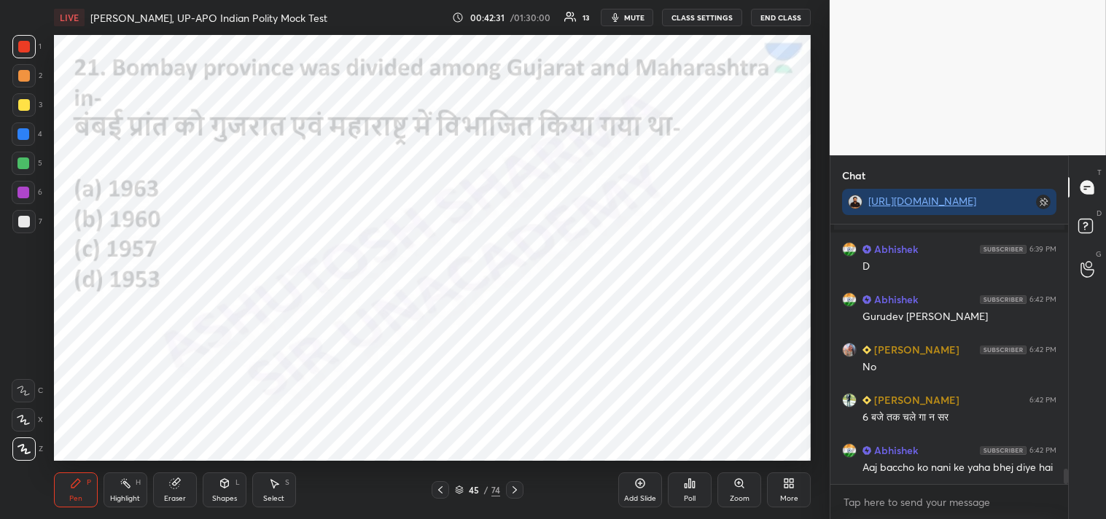
click at [515, 488] on icon at bounding box center [515, 490] width 12 height 12
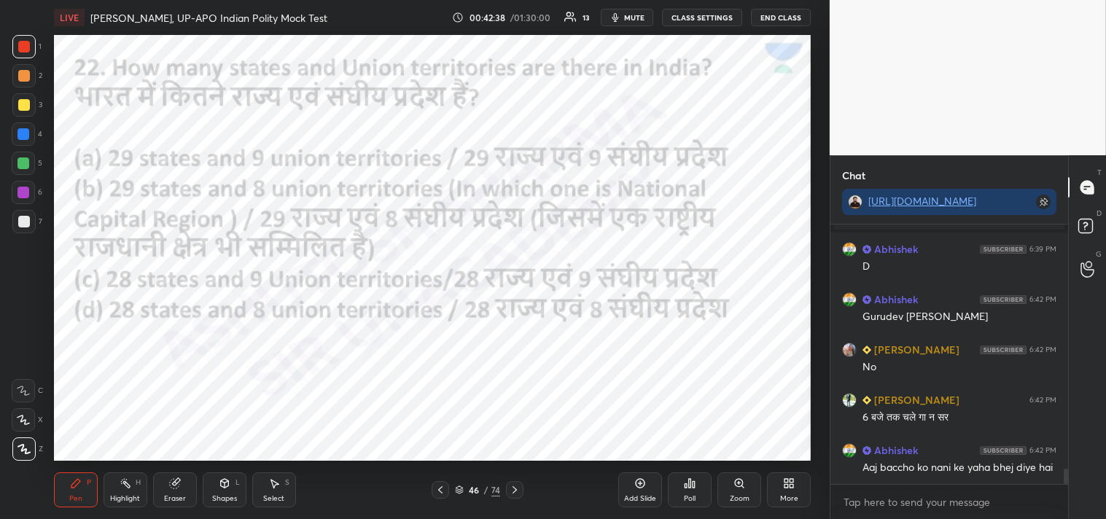
click at [695, 496] on div "Poll" at bounding box center [690, 498] width 12 height 7
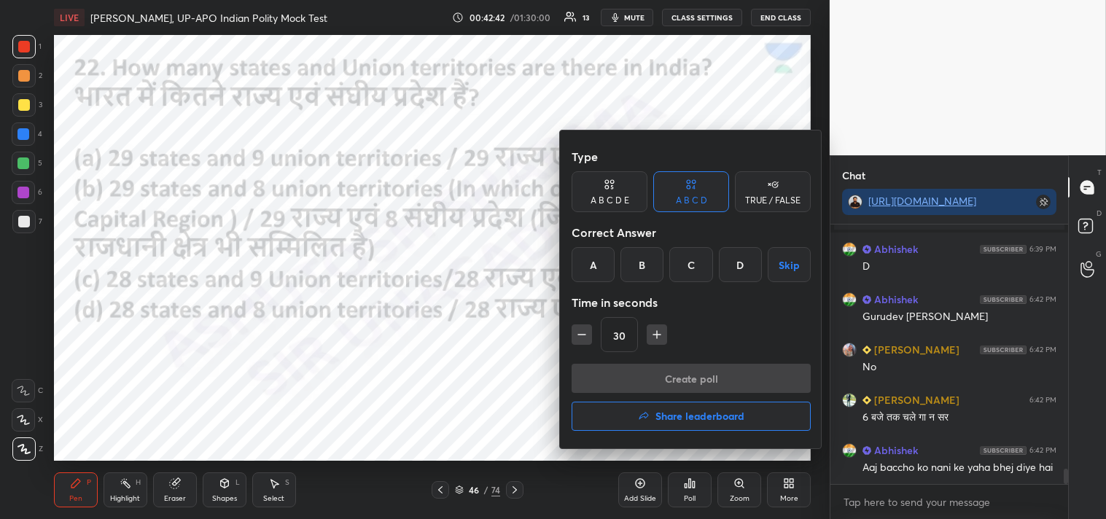
click at [738, 262] on div "D" at bounding box center [740, 264] width 43 height 35
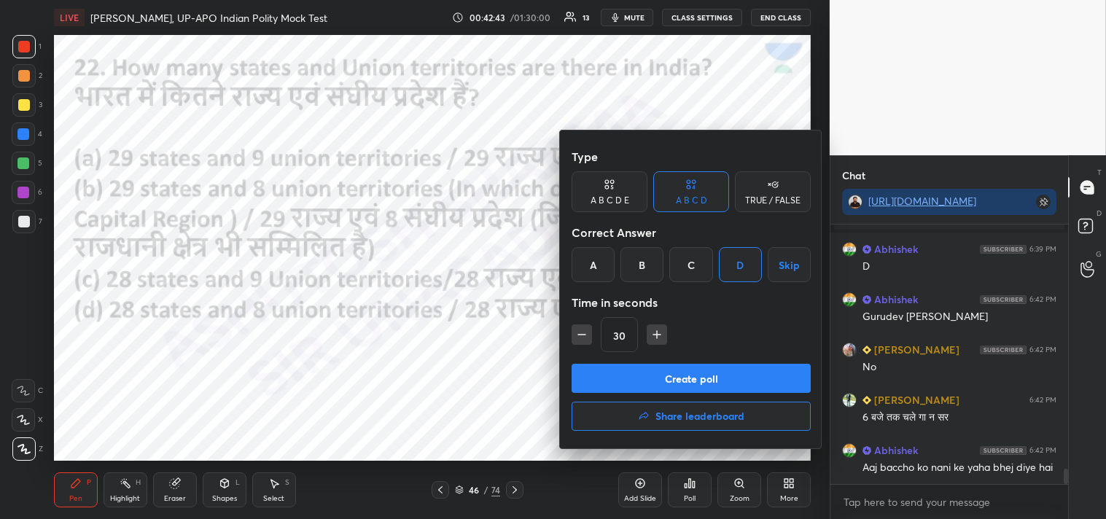
click at [711, 387] on button "Create poll" at bounding box center [691, 378] width 239 height 29
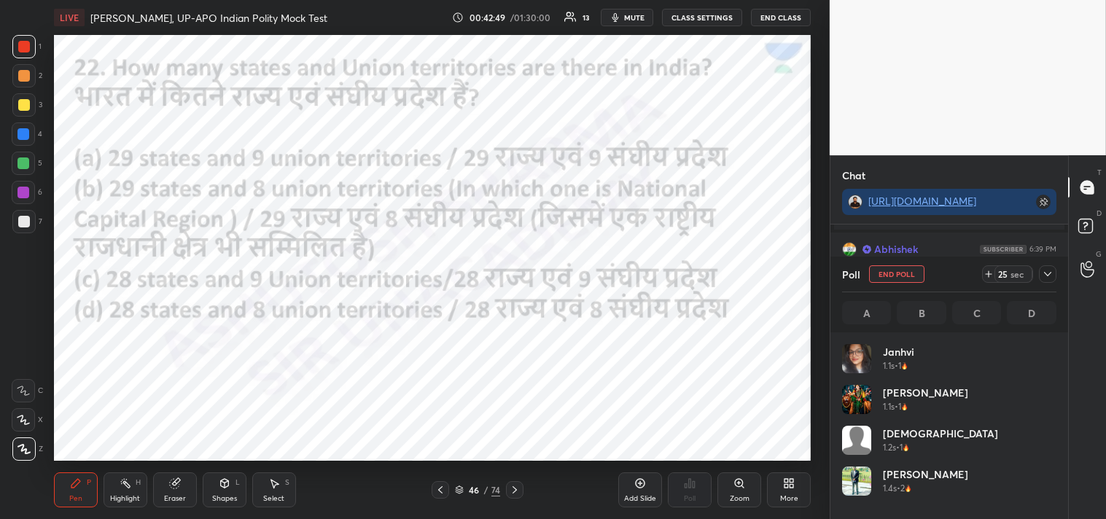
click at [1043, 273] on icon at bounding box center [1048, 274] width 12 height 12
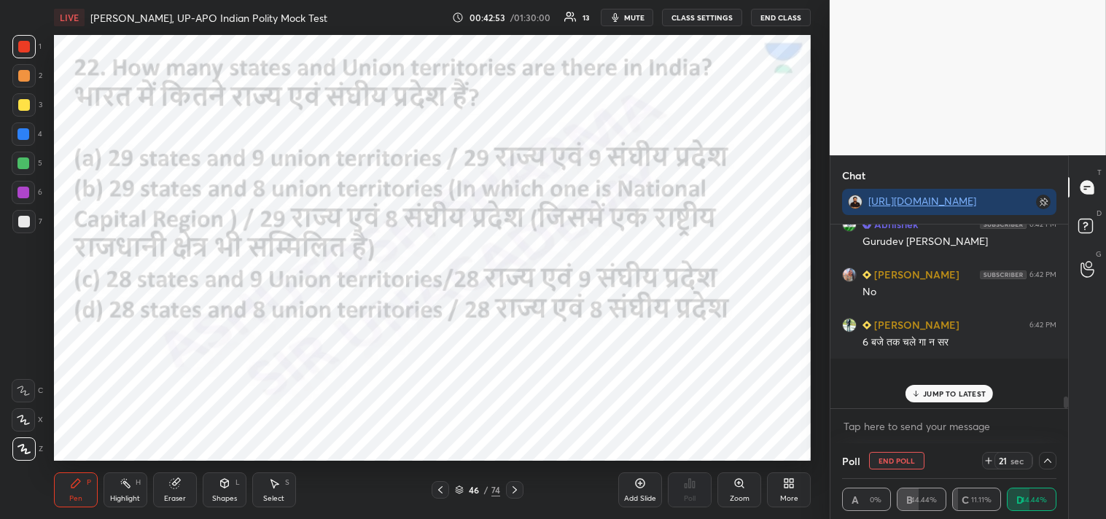
drag, startPoint x: 1064, startPoint y: 402, endPoint x: 1064, endPoint y: 426, distance: 23.3
click at [1064, 426] on div "[PERSON_NAME] 6:34 PM रा ना डे दो थे Abhishek 6:34 PM [PERSON_NAME] 6:34 PM असह…" at bounding box center [949, 334] width 238 height 219
click at [945, 398] on div "JUMP TO LATEST" at bounding box center [948, 393] width 87 height 17
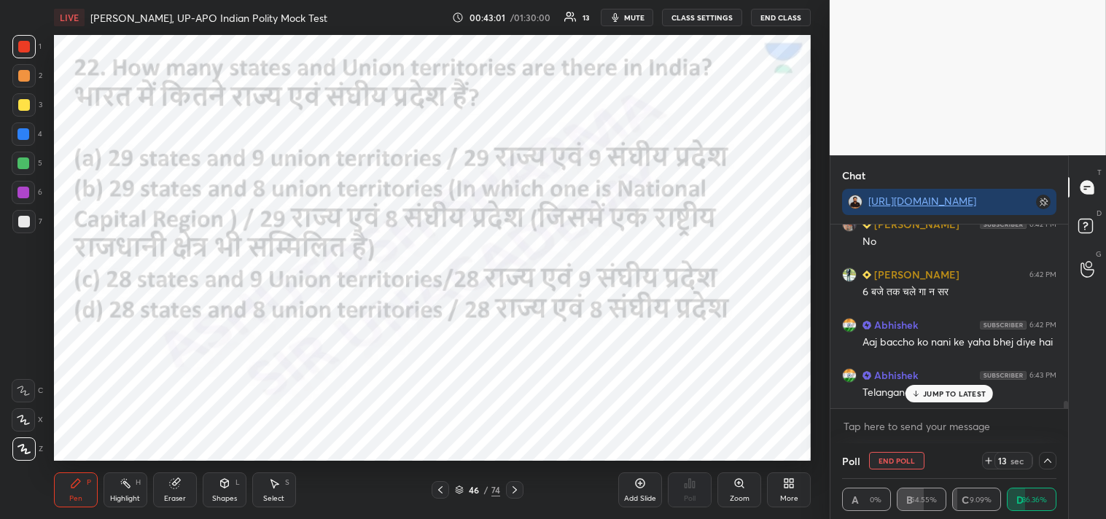
click at [945, 394] on p "JUMP TO LATEST" at bounding box center [954, 393] width 63 height 9
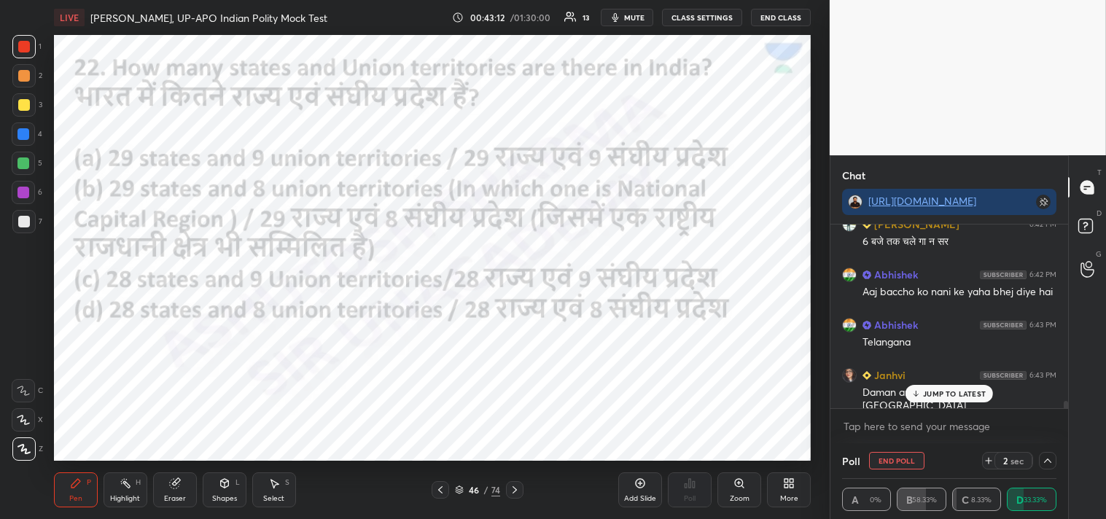
click at [948, 391] on div "Abhishek 6:36 PM 36 [PERSON_NAME] 6:36 PM 35 Abhishek 6:36 PM 1975 [PERSON_NAME…" at bounding box center [949, 317] width 238 height 184
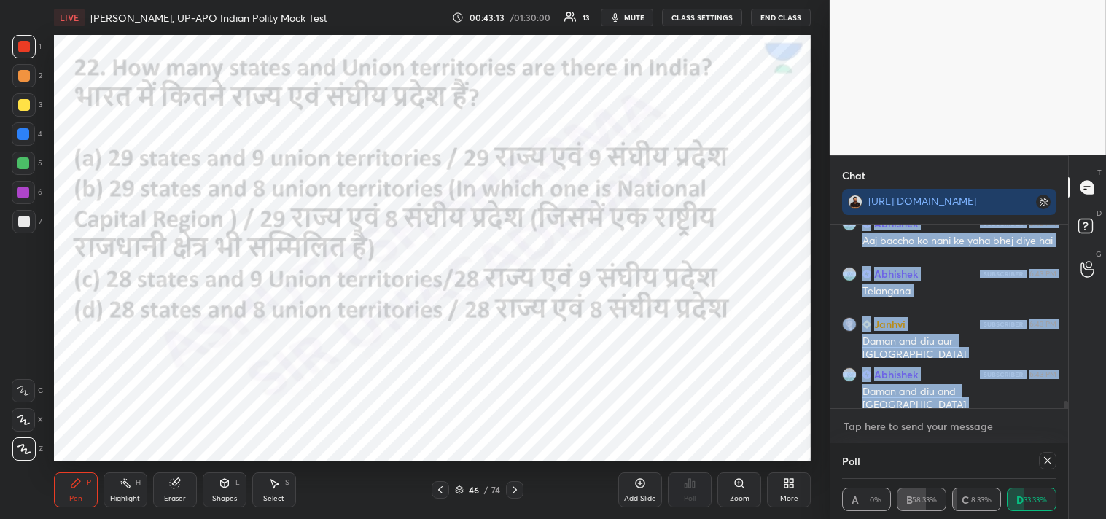
click at [910, 429] on textarea at bounding box center [949, 426] width 214 height 23
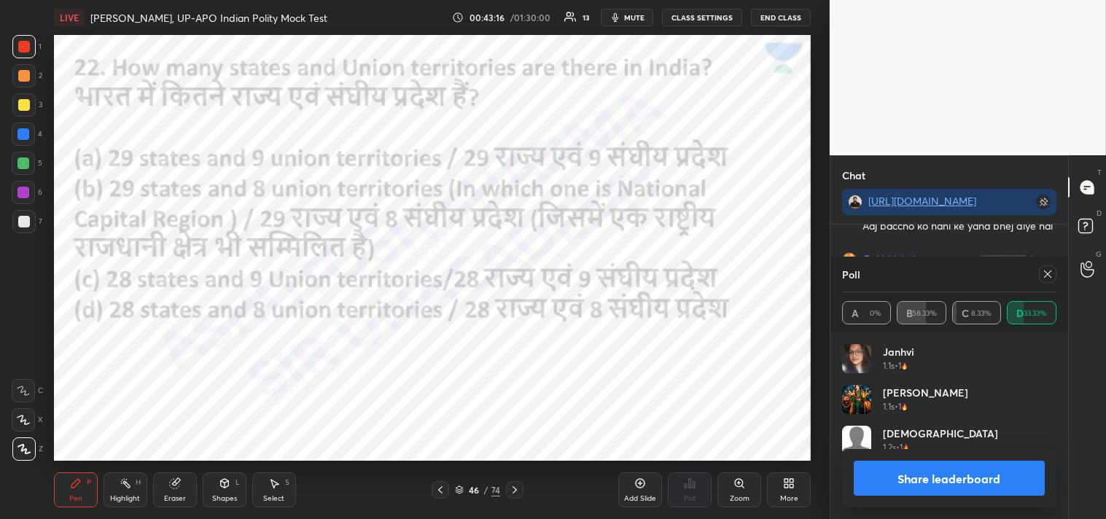
click at [1047, 277] on icon at bounding box center [1048, 274] width 12 height 12
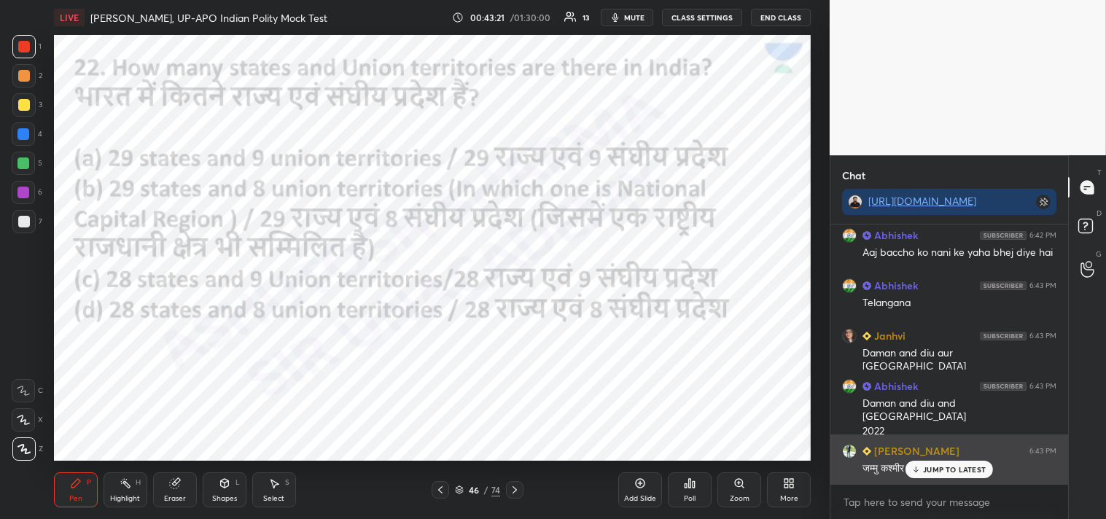
click at [943, 465] on p "JUMP TO LATEST" at bounding box center [954, 469] width 63 height 9
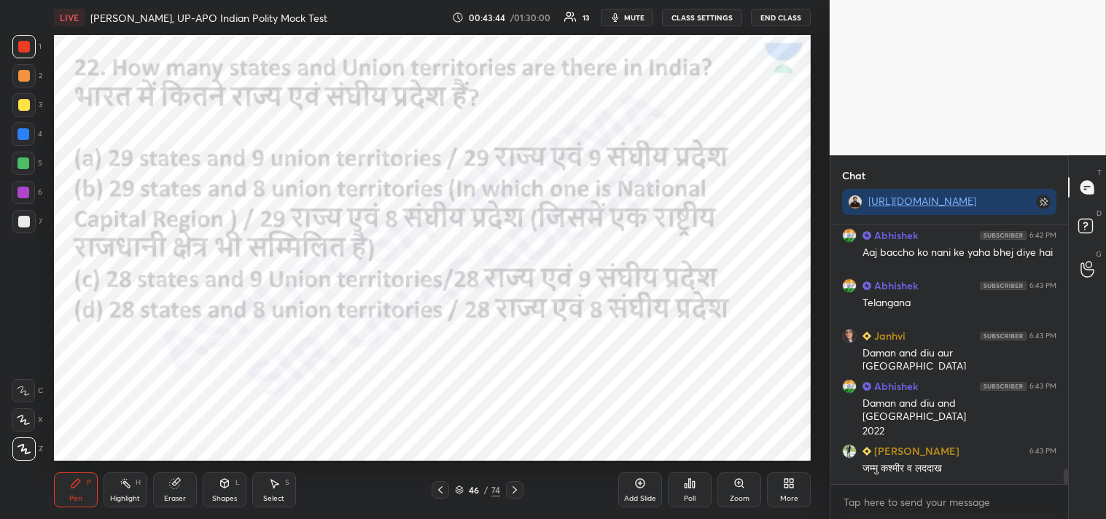
click at [515, 494] on icon at bounding box center [515, 490] width 12 height 12
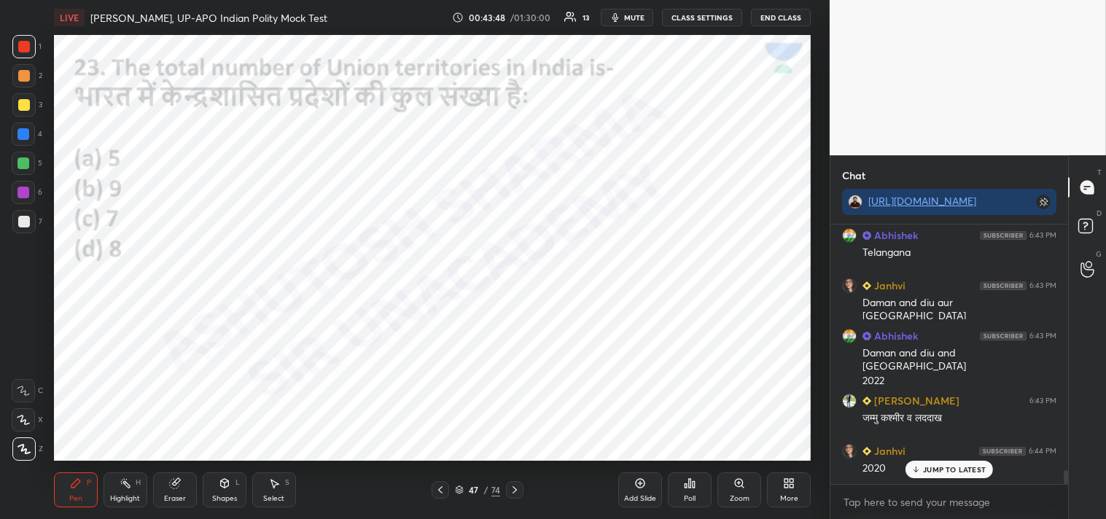
click at [686, 500] on div "Poll" at bounding box center [690, 498] width 12 height 7
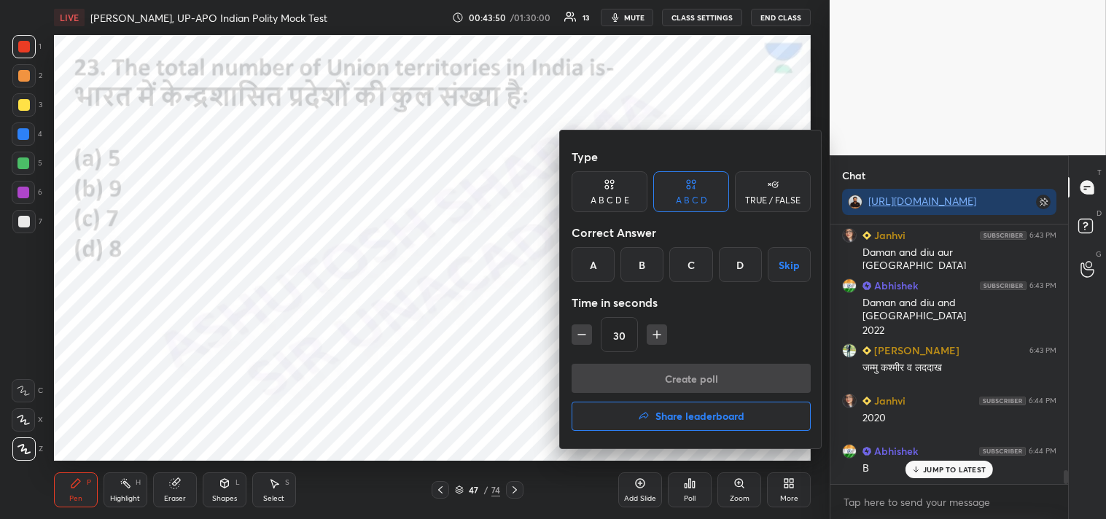
click at [746, 265] on div "D" at bounding box center [740, 264] width 43 height 35
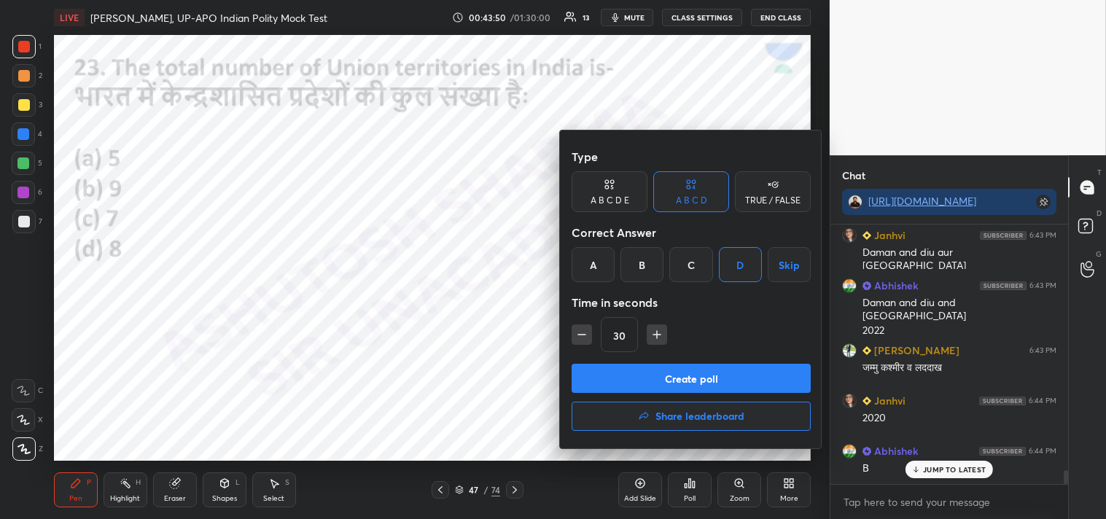
click at [698, 389] on button "Create poll" at bounding box center [691, 378] width 239 height 29
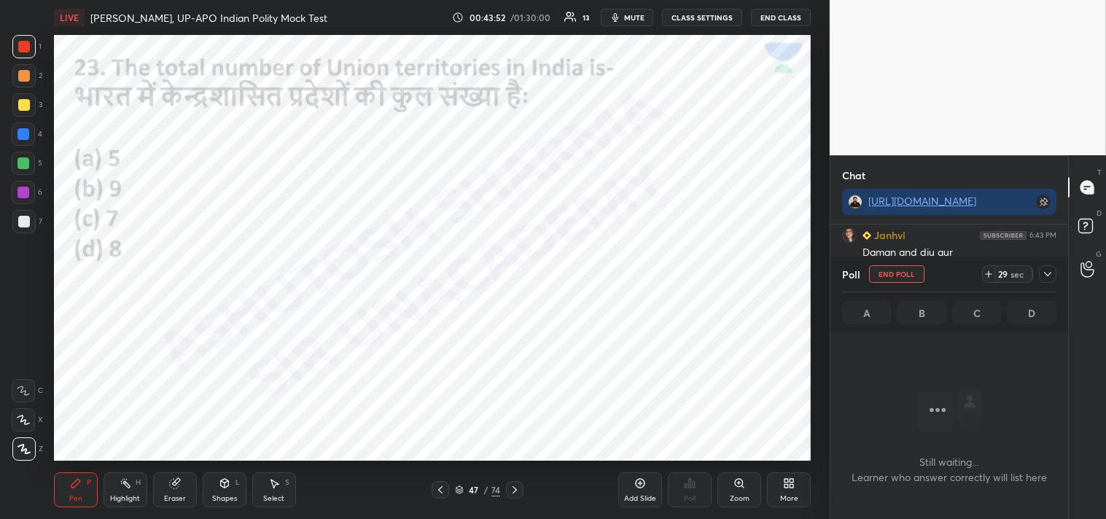
click at [1048, 270] on icon at bounding box center [1048, 274] width 12 height 12
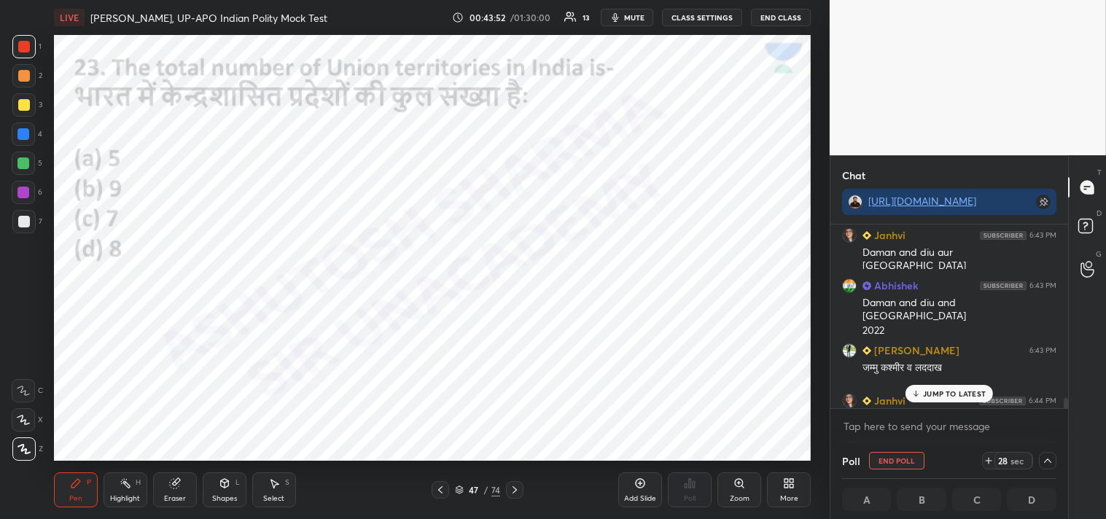
click at [966, 391] on p "JUMP TO LATEST" at bounding box center [954, 393] width 63 height 9
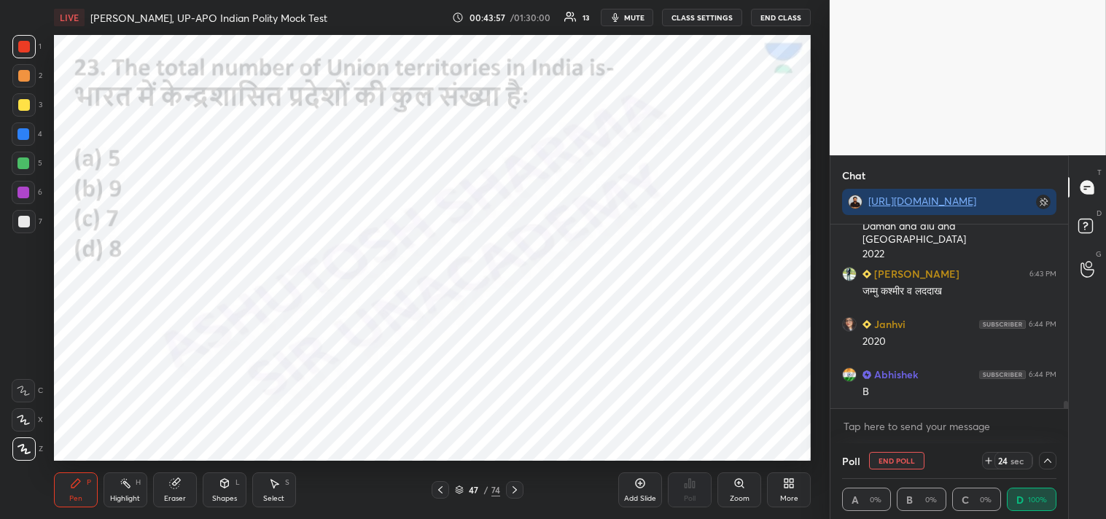
click at [904, 456] on button "End Poll" at bounding box center [896, 460] width 55 height 17
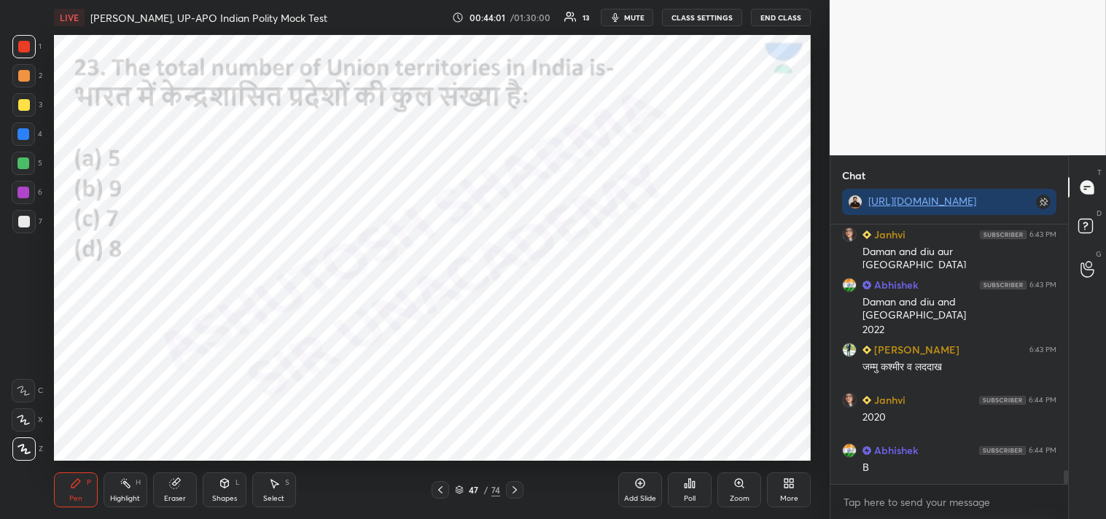
click at [523, 488] on div at bounding box center [514, 489] width 17 height 17
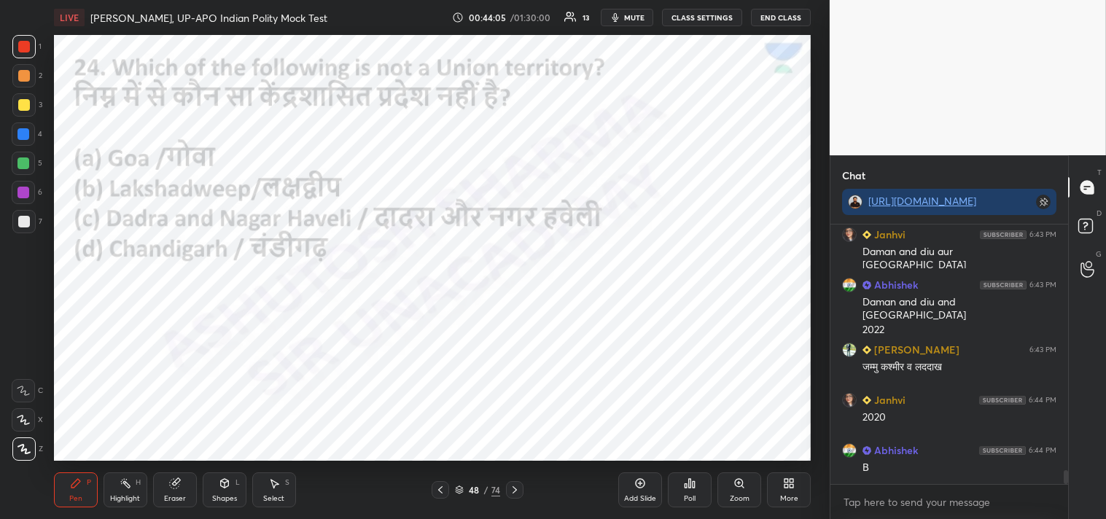
click at [695, 495] on div "Poll" at bounding box center [690, 498] width 12 height 7
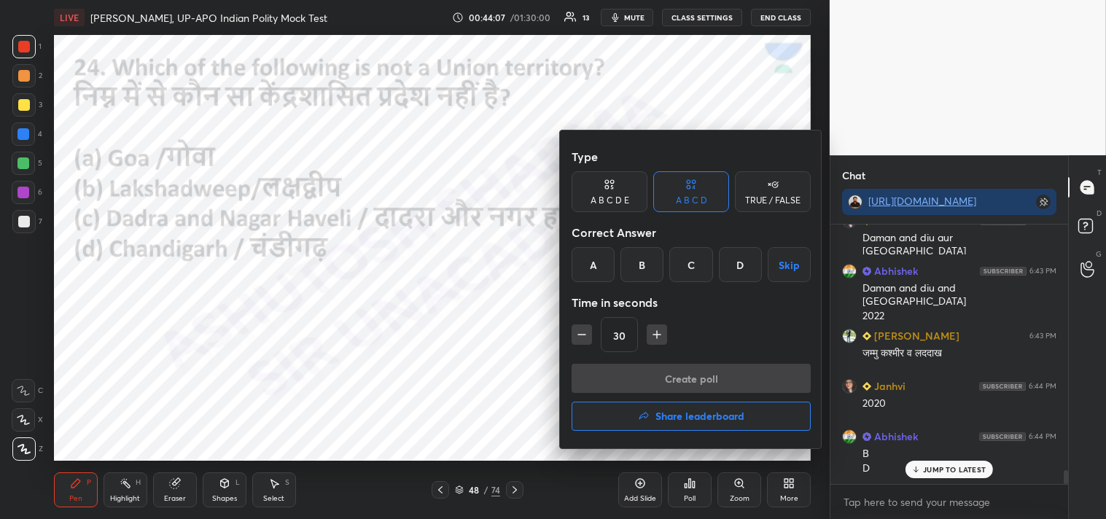
click at [652, 257] on div "B" at bounding box center [641, 264] width 43 height 35
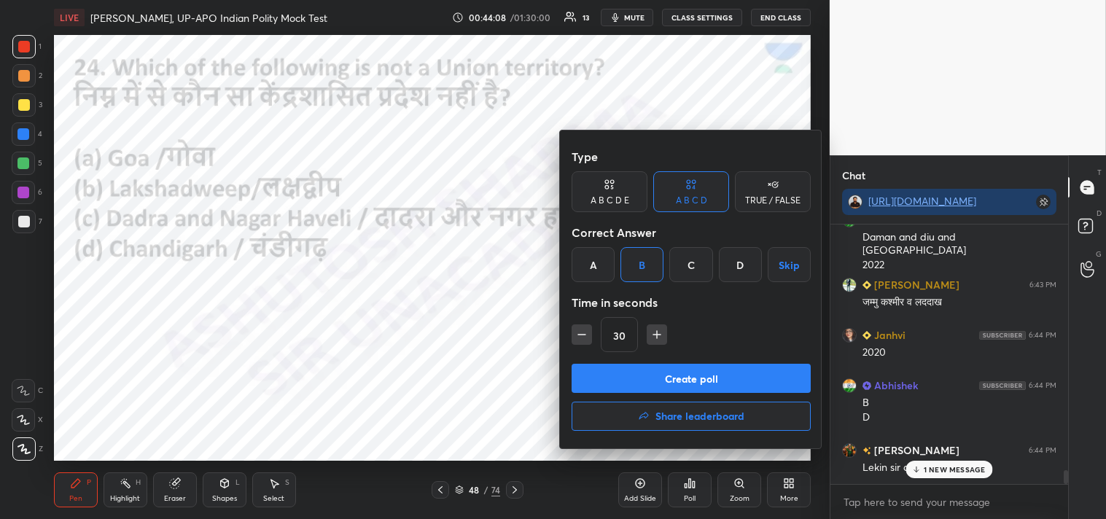
click at [710, 334] on div "30" at bounding box center [691, 334] width 239 height 35
click at [711, 378] on button "Create poll" at bounding box center [691, 378] width 239 height 29
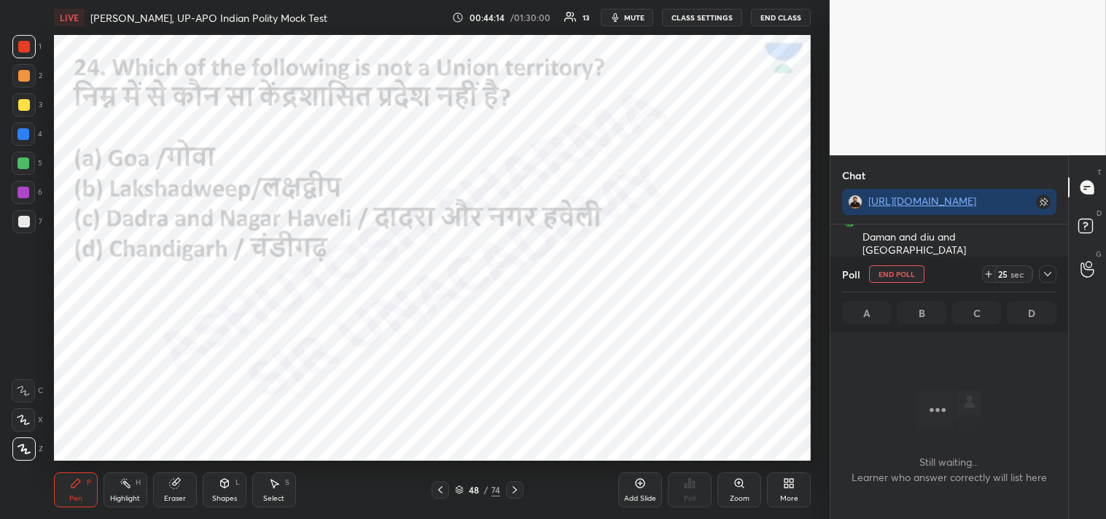
click at [894, 274] on button "End Poll" at bounding box center [896, 273] width 55 height 17
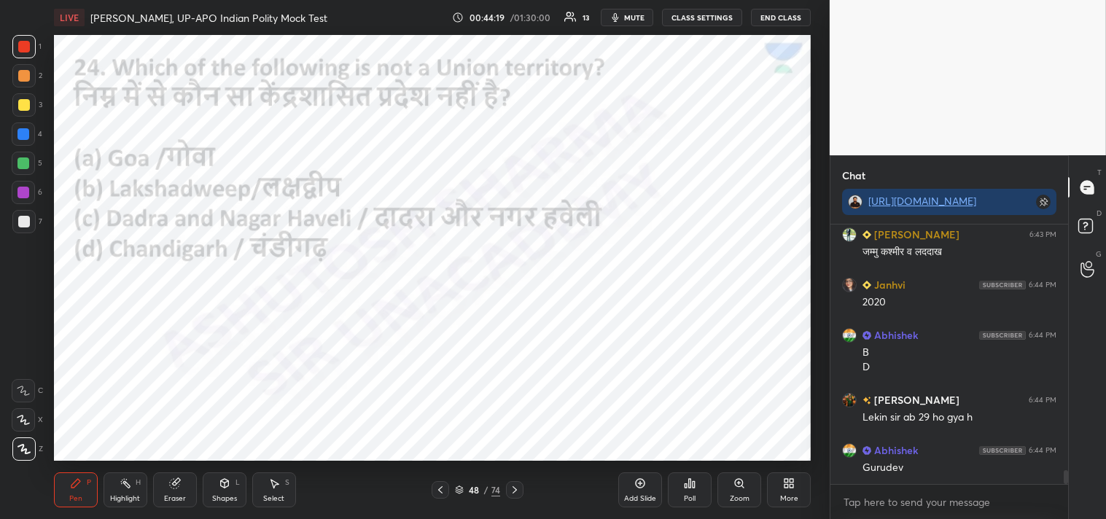
click at [690, 486] on icon at bounding box center [690, 483] width 12 height 12
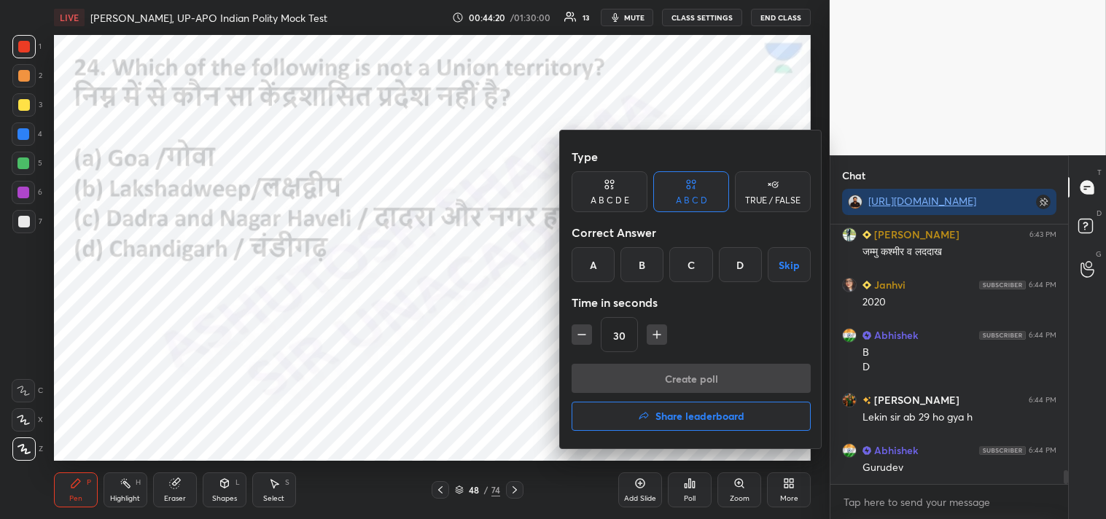
click at [742, 254] on div "D" at bounding box center [740, 264] width 43 height 35
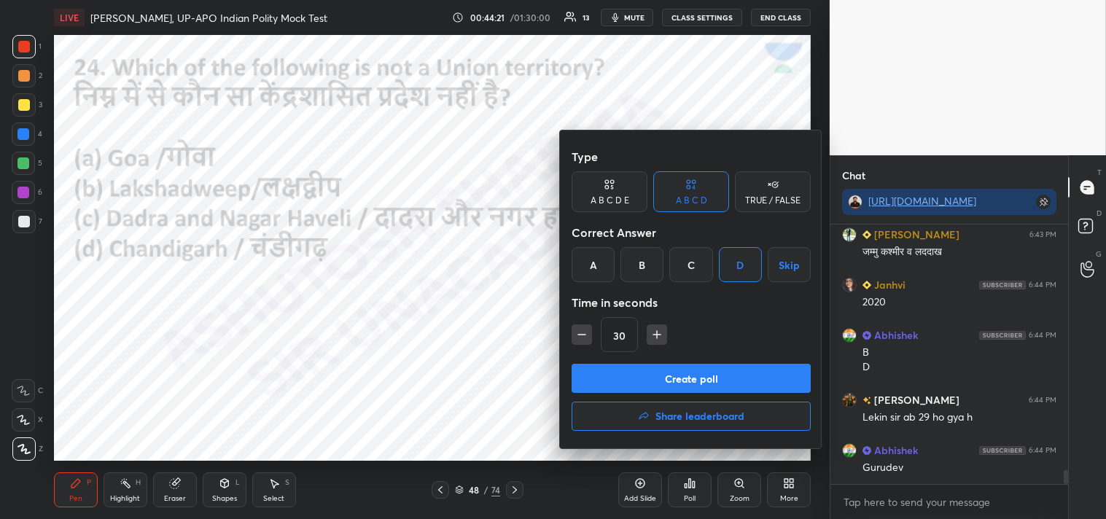
click at [704, 369] on button "Create poll" at bounding box center [691, 378] width 239 height 29
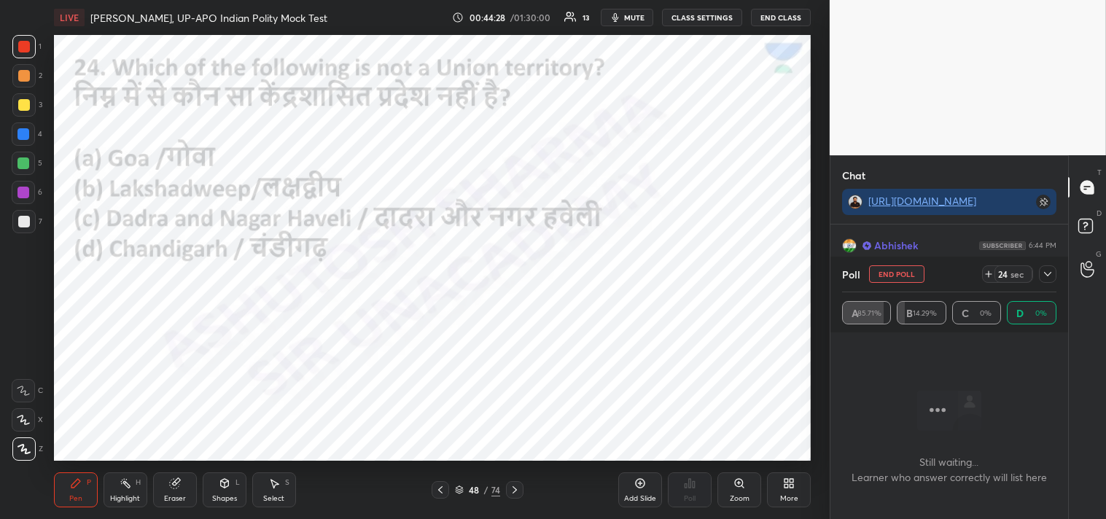
click at [885, 278] on button "End Poll" at bounding box center [896, 273] width 55 height 17
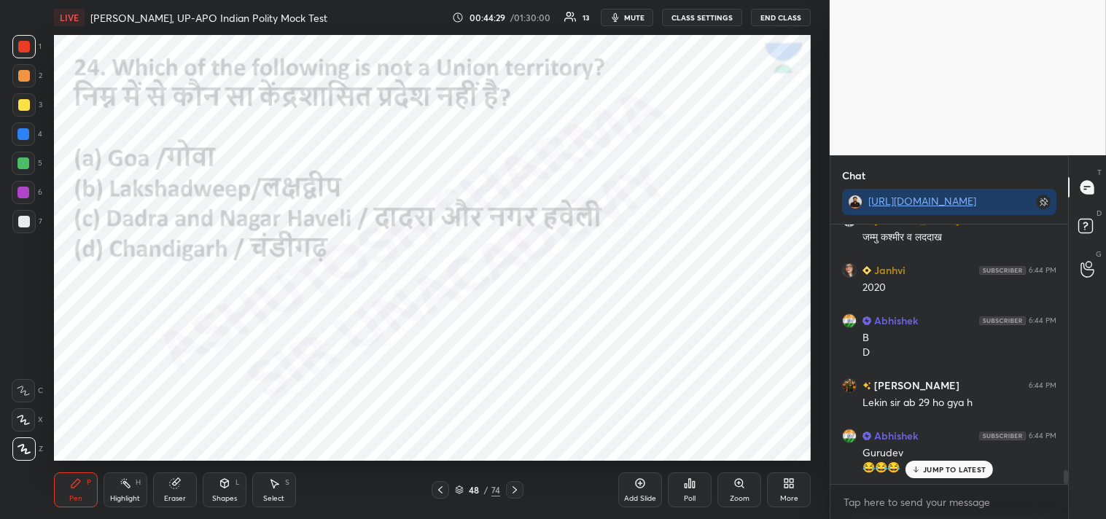
click at [687, 486] on icon at bounding box center [690, 483] width 12 height 12
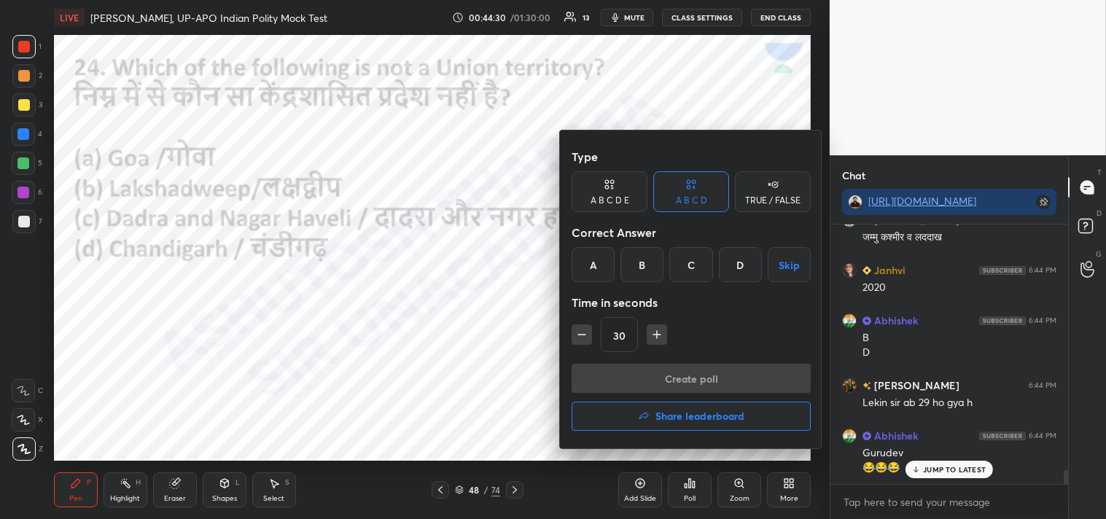
click at [593, 260] on div "A" at bounding box center [593, 264] width 43 height 35
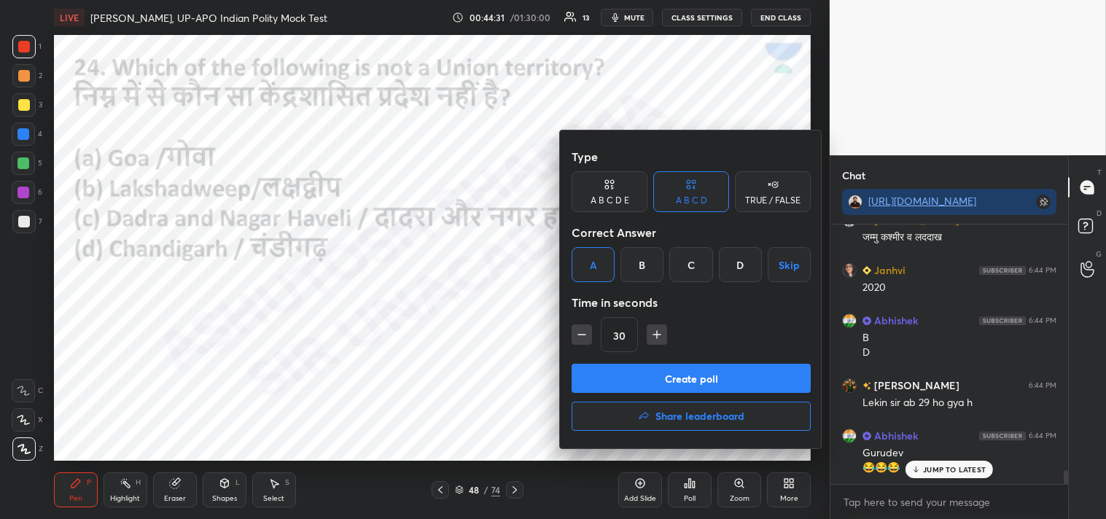
click at [689, 375] on button "Create poll" at bounding box center [691, 378] width 239 height 29
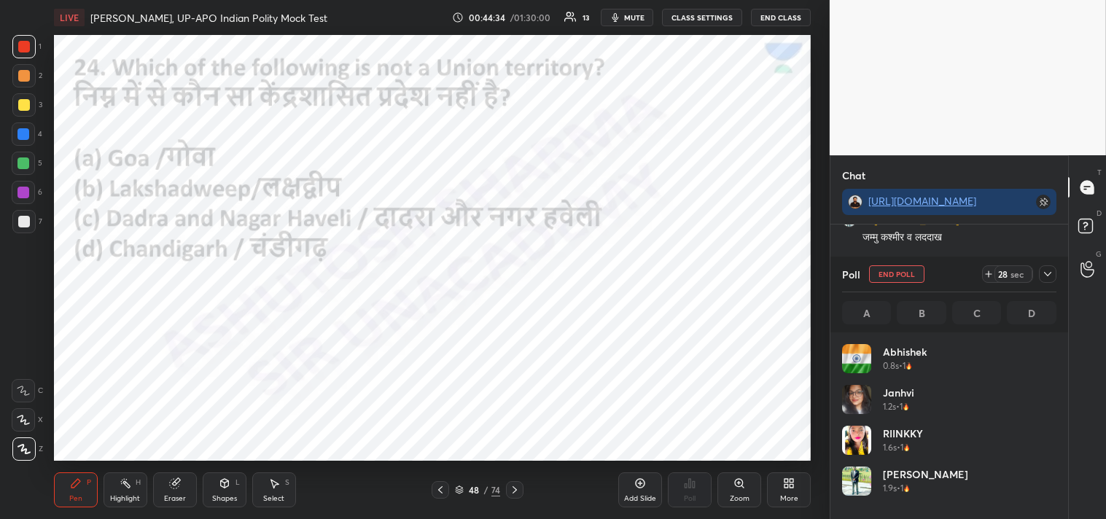
click at [1054, 278] on div at bounding box center [1047, 273] width 17 height 17
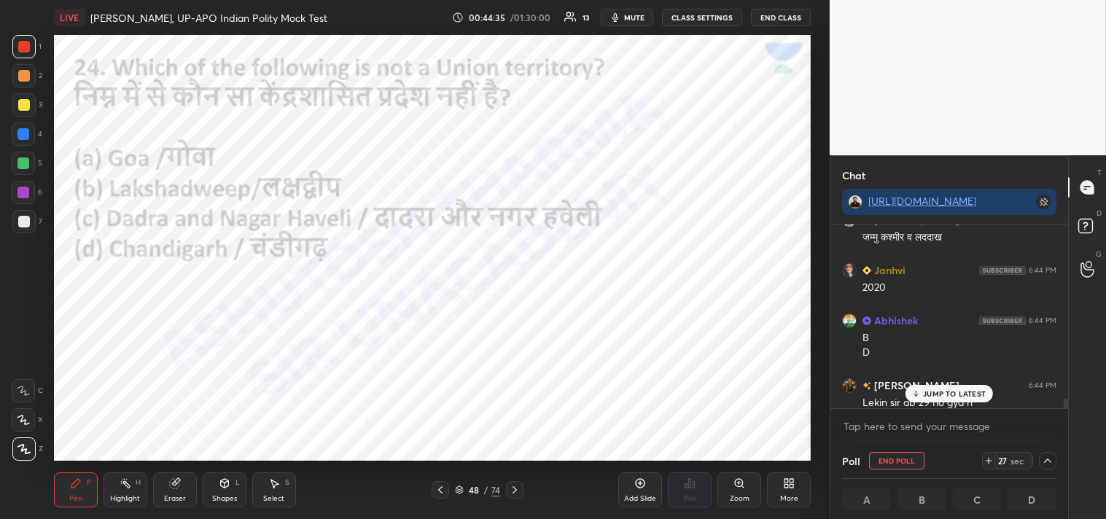
click at [944, 396] on p "JUMP TO LATEST" at bounding box center [954, 393] width 63 height 9
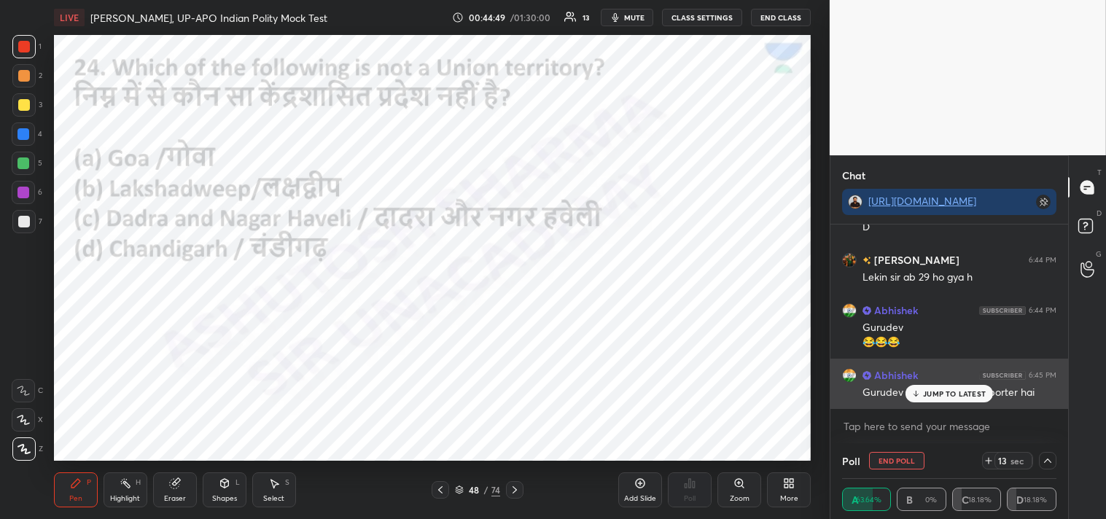
click at [948, 396] on p "JUMP TO LATEST" at bounding box center [954, 393] width 63 height 9
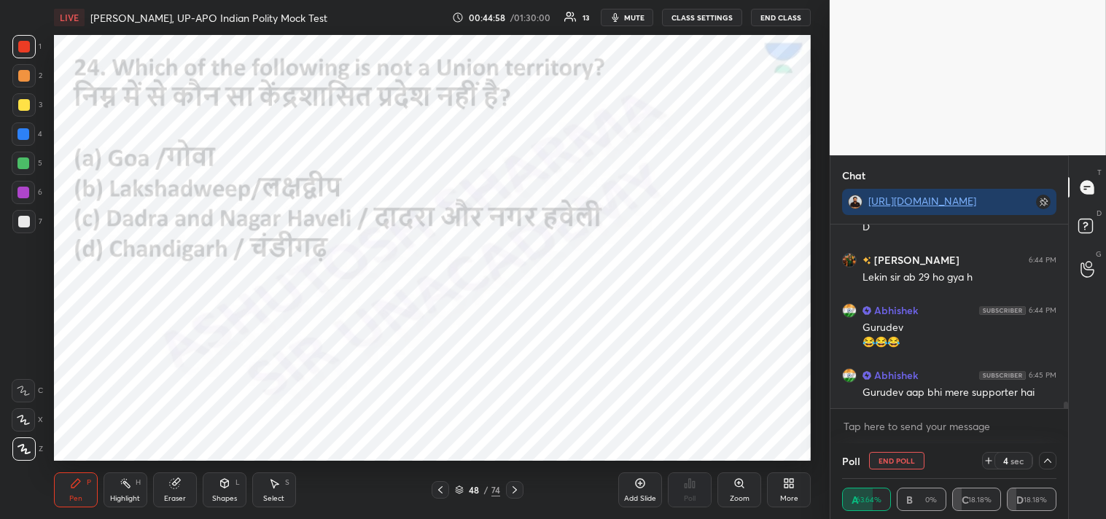
click at [900, 463] on button "End Poll" at bounding box center [896, 460] width 55 height 17
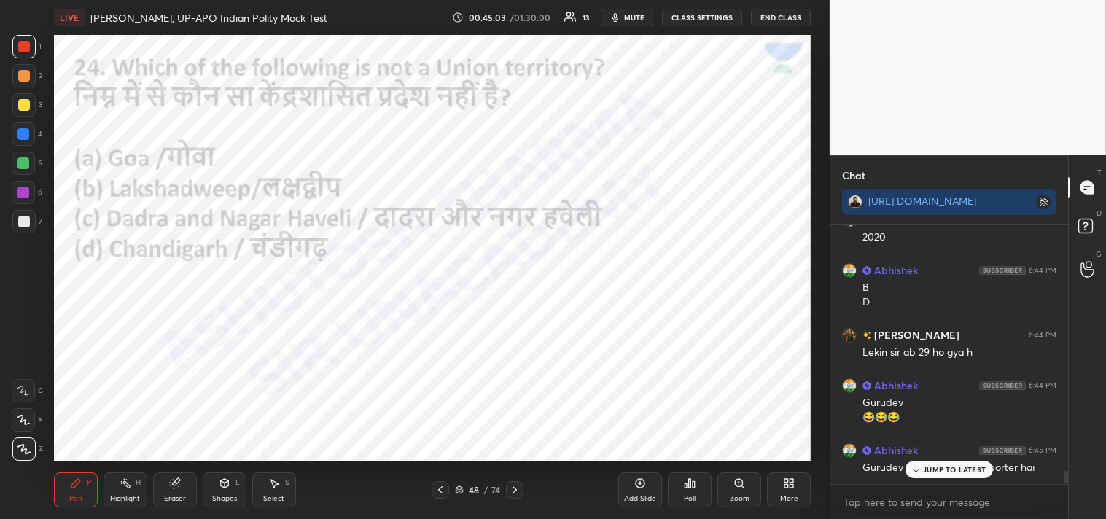
click at [518, 490] on icon at bounding box center [515, 490] width 12 height 12
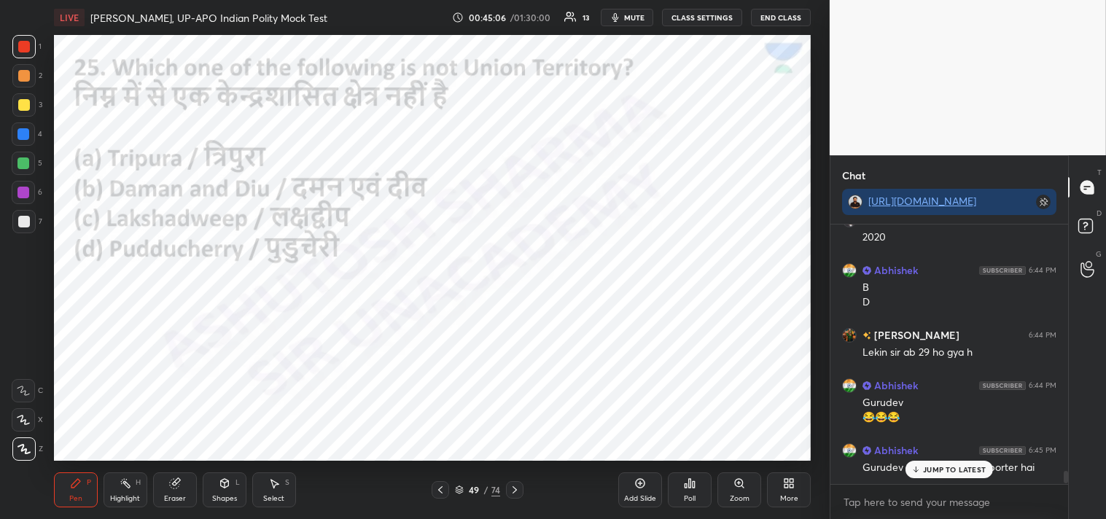
click at [695, 492] on div "Poll" at bounding box center [690, 489] width 44 height 35
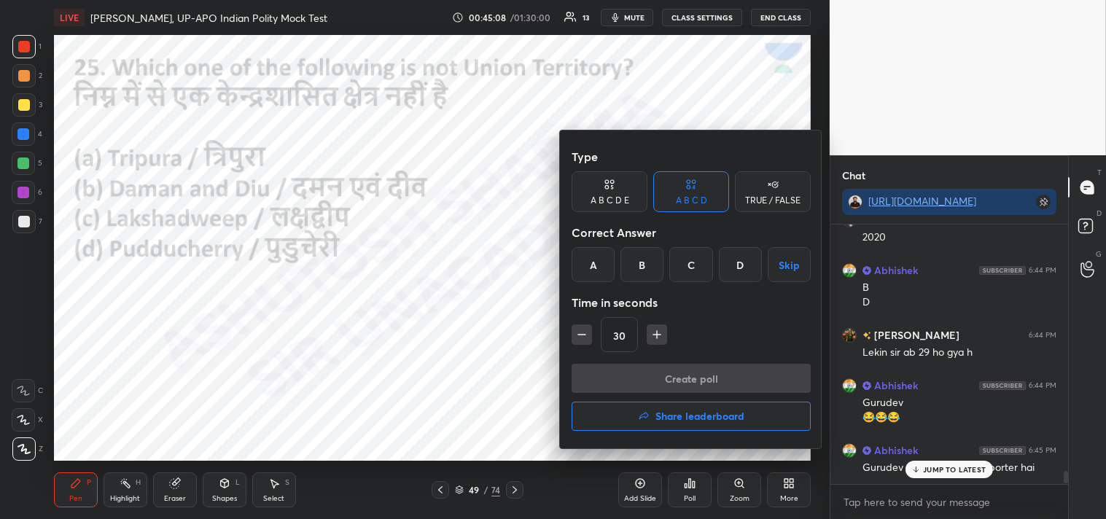
click at [591, 274] on div "A" at bounding box center [593, 264] width 43 height 35
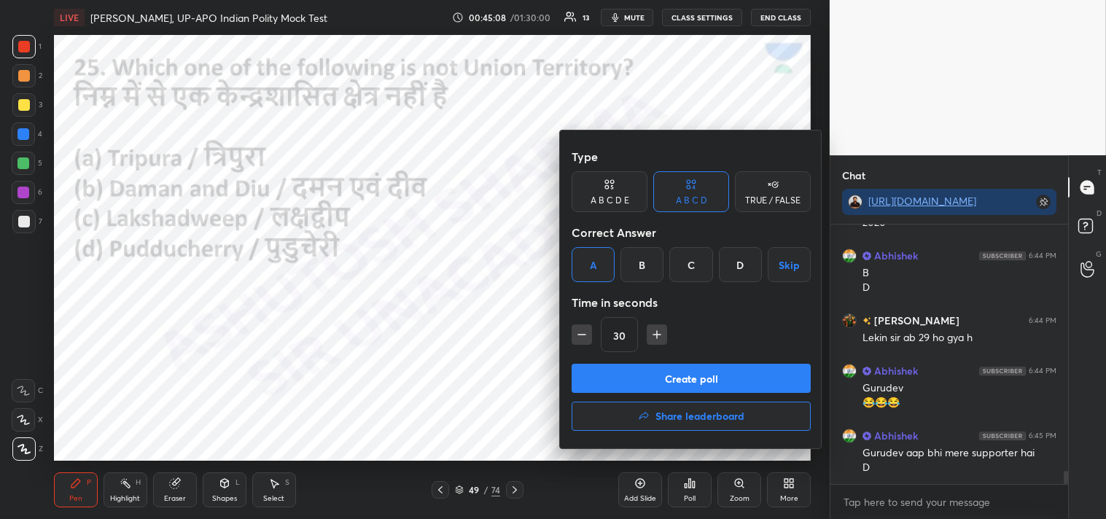
click at [720, 380] on button "Create poll" at bounding box center [691, 378] width 239 height 29
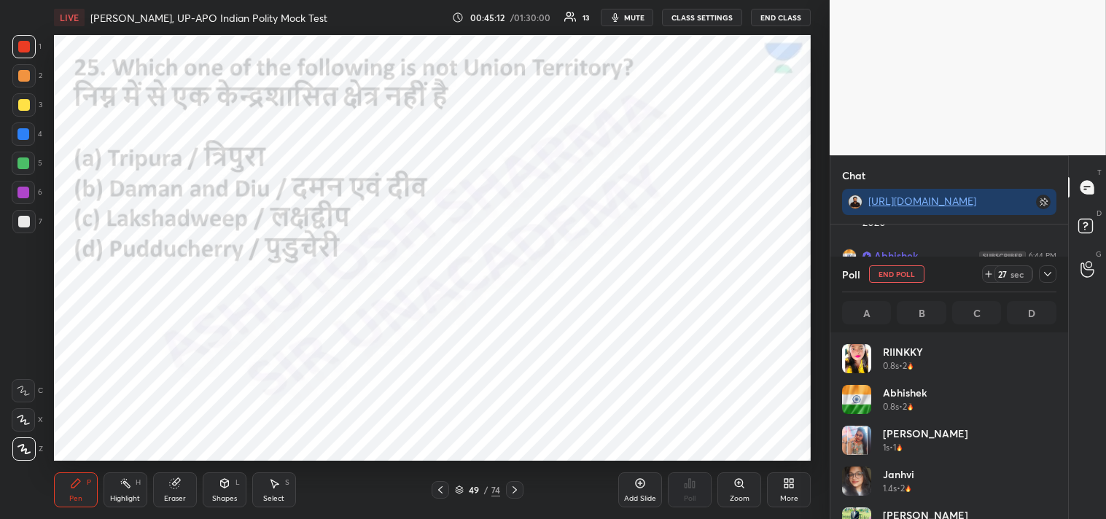
click at [1046, 273] on icon at bounding box center [1048, 274] width 12 height 12
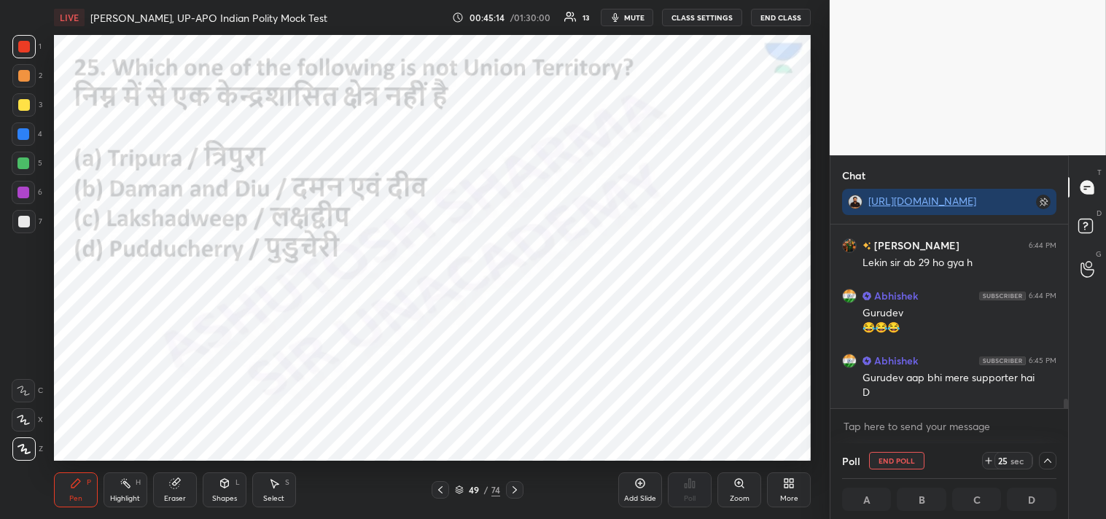
drag, startPoint x: 1067, startPoint y: 404, endPoint x: 1066, endPoint y: 423, distance: 19.0
click at [1066, 425] on div "[PERSON_NAME] joined Abhishek 6:39 PM D Abhishek 6:42 PM Gurudev abhi karaiye […" at bounding box center [949, 334] width 238 height 219
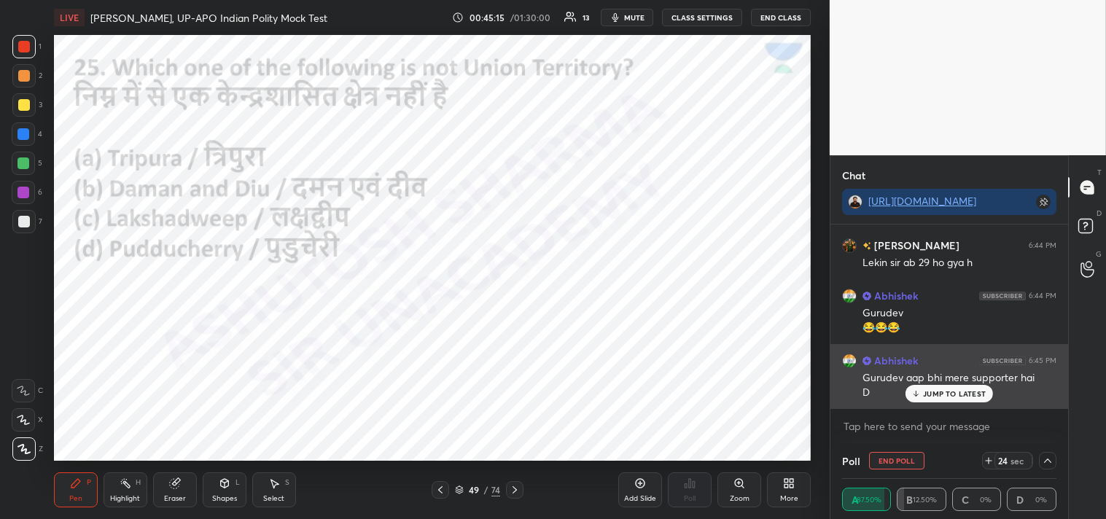
click at [934, 394] on p "JUMP TO LATEST" at bounding box center [954, 393] width 63 height 9
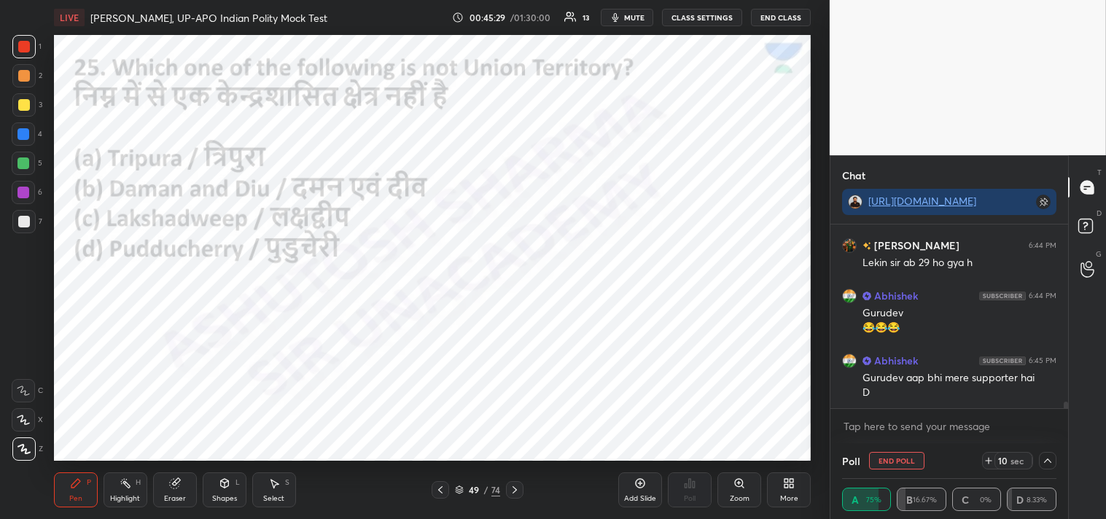
click at [894, 461] on button "End Poll" at bounding box center [896, 460] width 55 height 17
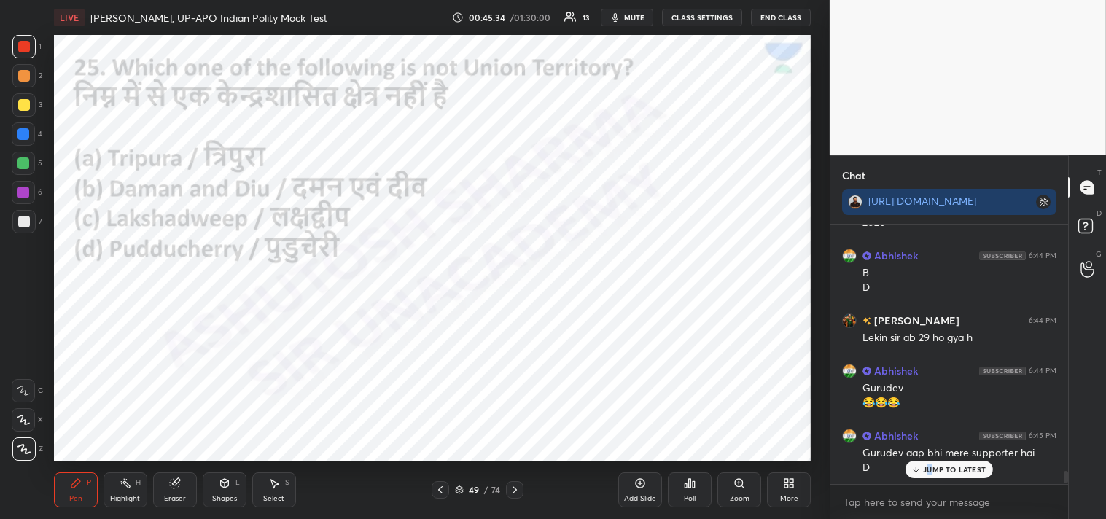
click at [519, 490] on icon at bounding box center [515, 490] width 12 height 12
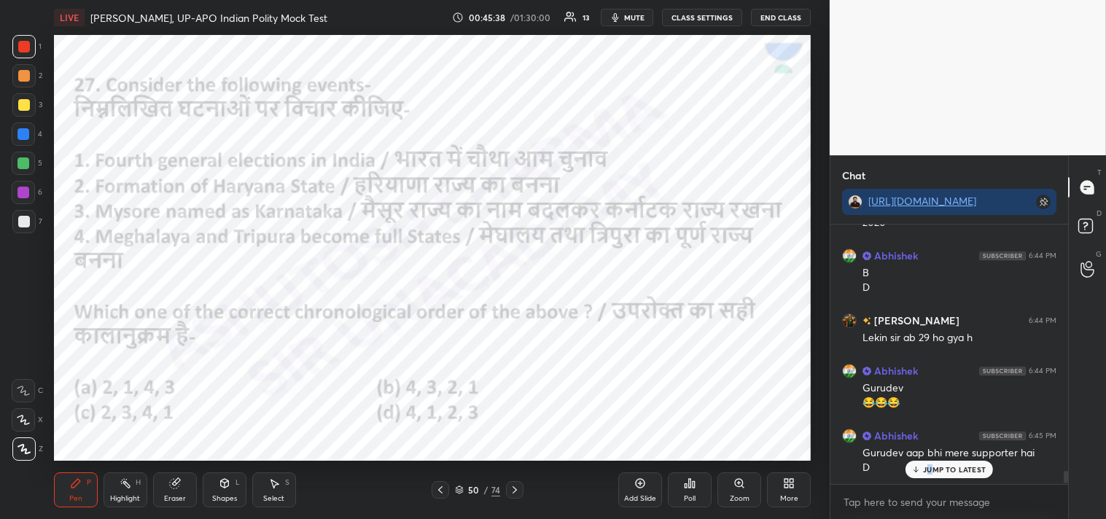
click at [689, 492] on div "Poll" at bounding box center [690, 489] width 44 height 35
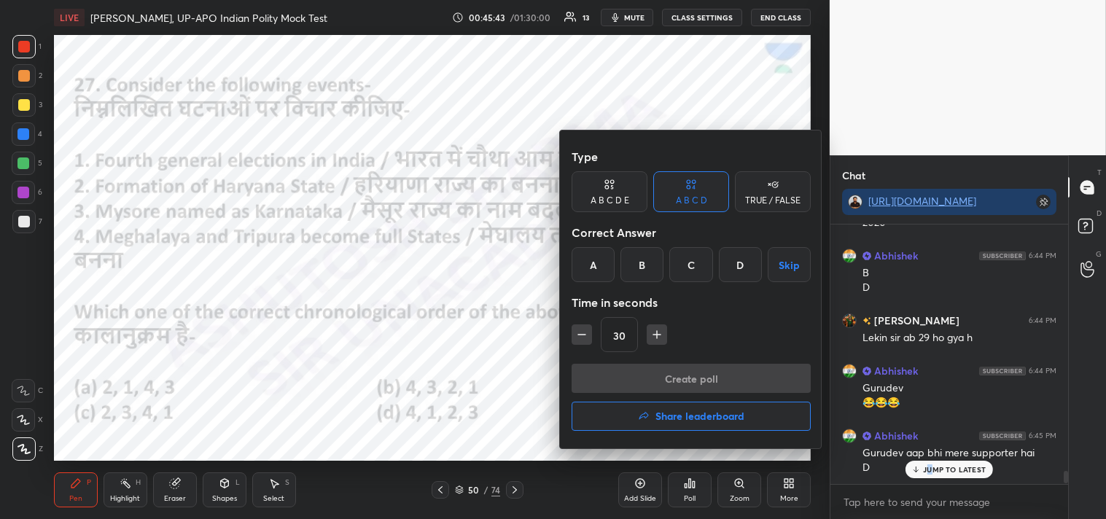
click at [599, 262] on div "A" at bounding box center [593, 264] width 43 height 35
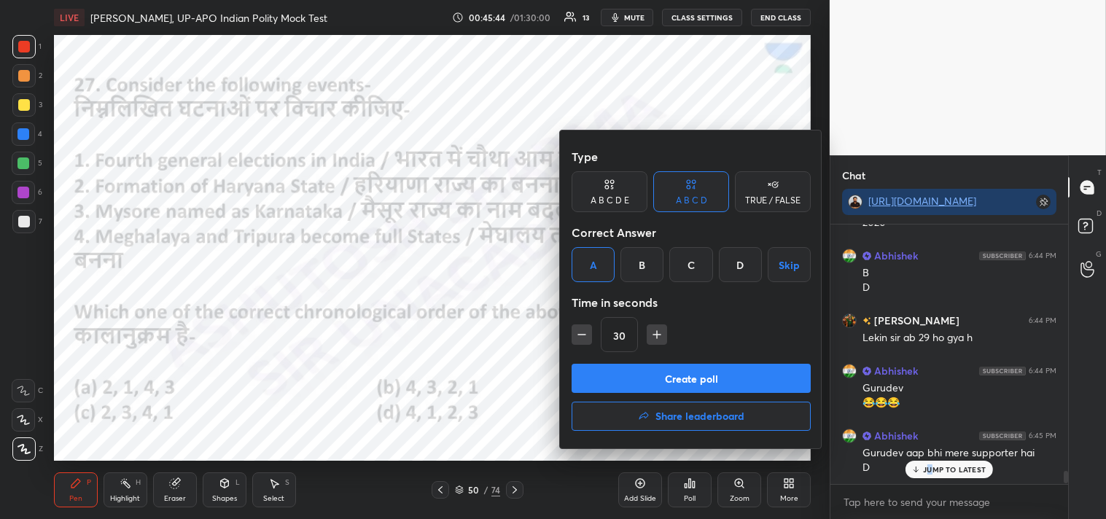
click at [728, 387] on button "Create poll" at bounding box center [691, 378] width 239 height 29
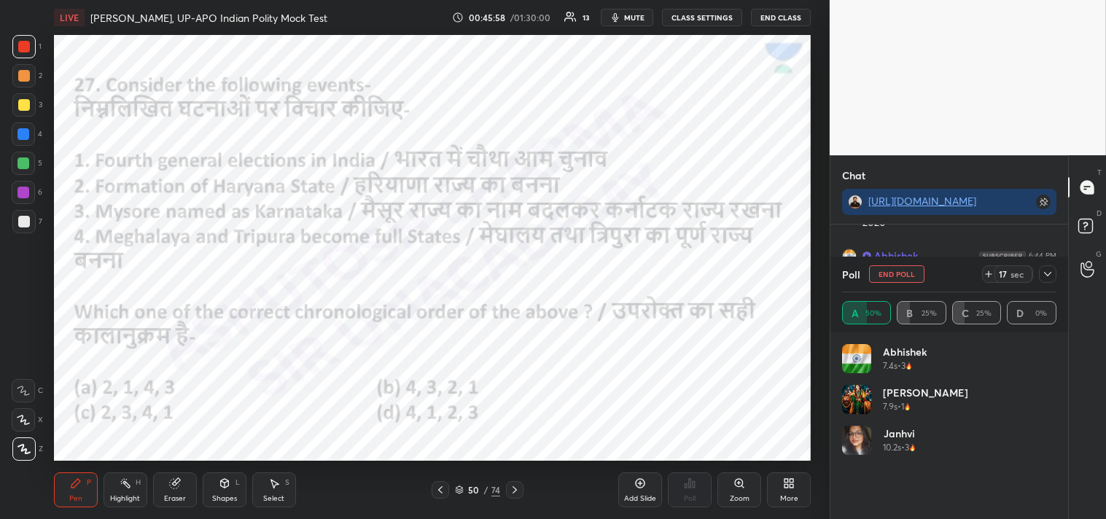
click at [1050, 272] on icon at bounding box center [1048, 274] width 12 height 12
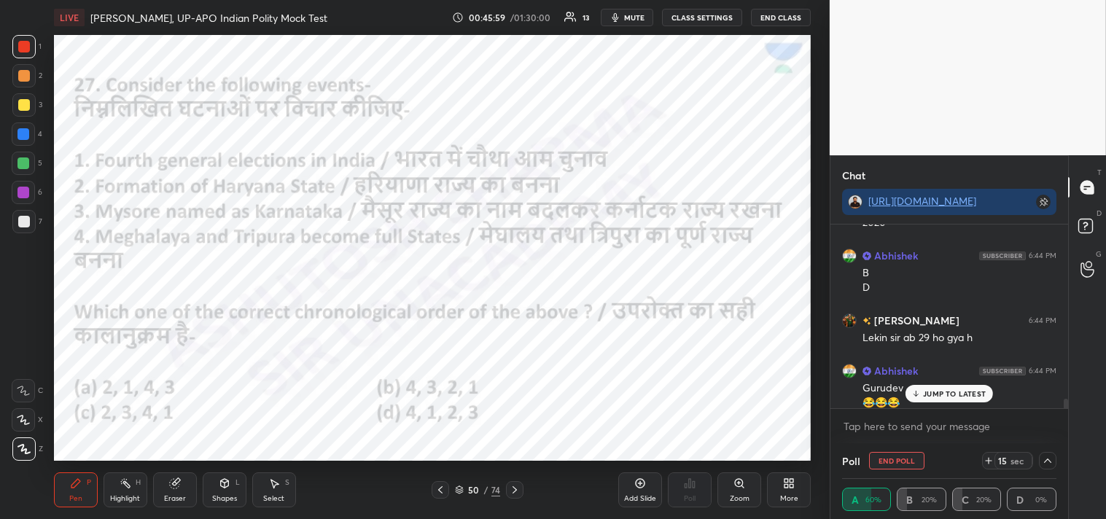
click at [955, 394] on p "JUMP TO LATEST" at bounding box center [954, 393] width 63 height 9
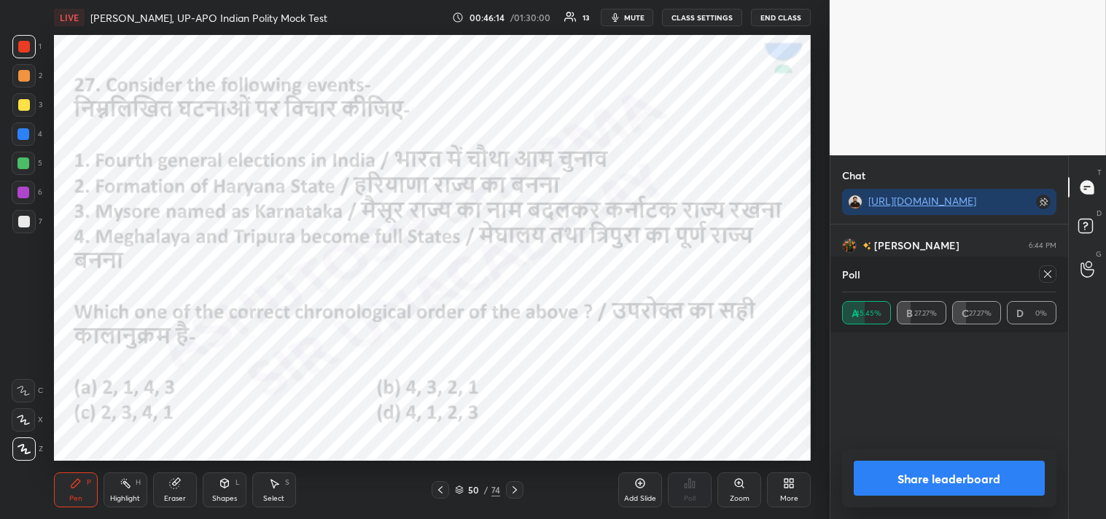
scroll to position [112, 210]
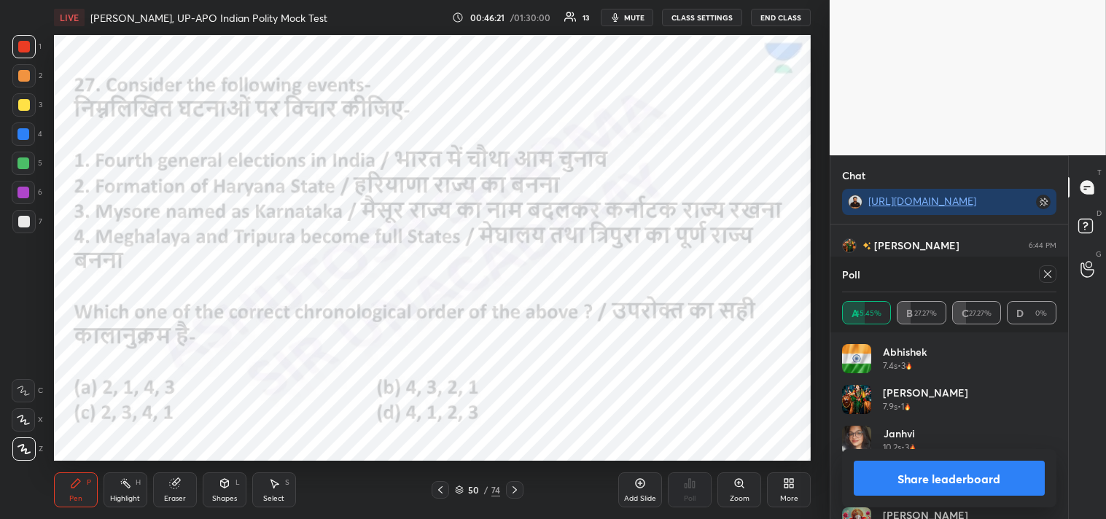
click at [1051, 270] on icon at bounding box center [1048, 274] width 12 height 12
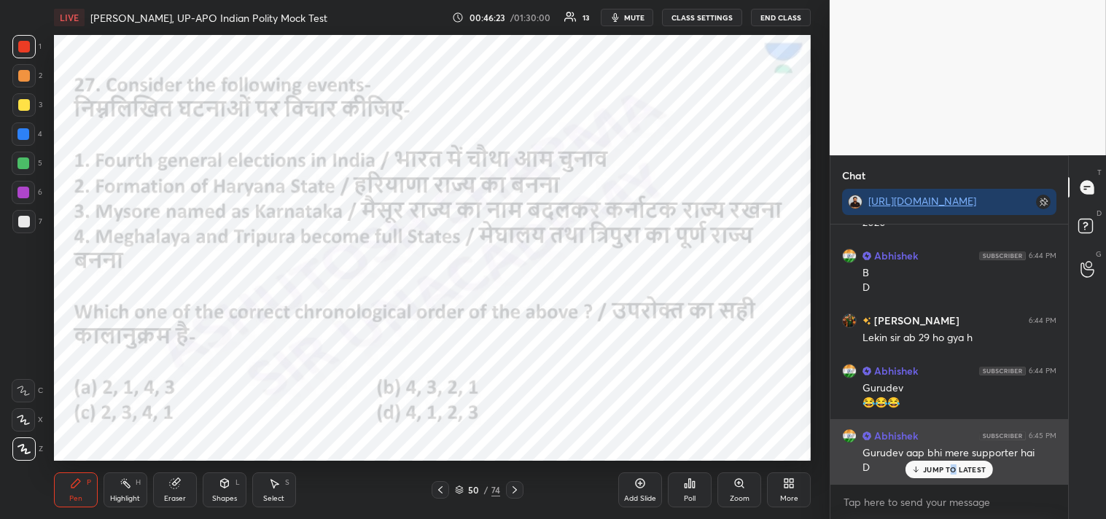
click at [953, 467] on p "JUMP TO LATEST" at bounding box center [954, 469] width 63 height 9
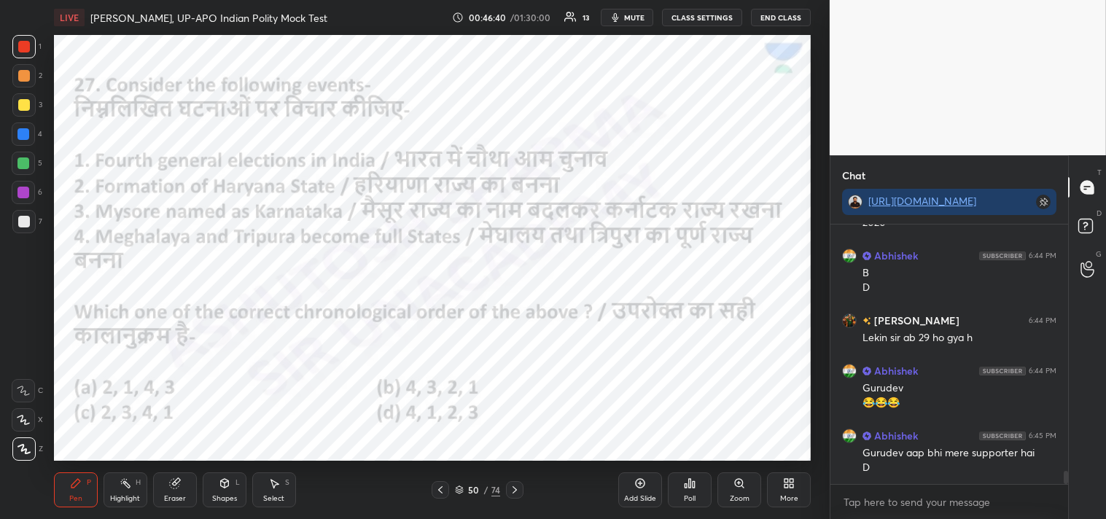
click at [515, 491] on icon at bounding box center [514, 489] width 4 height 7
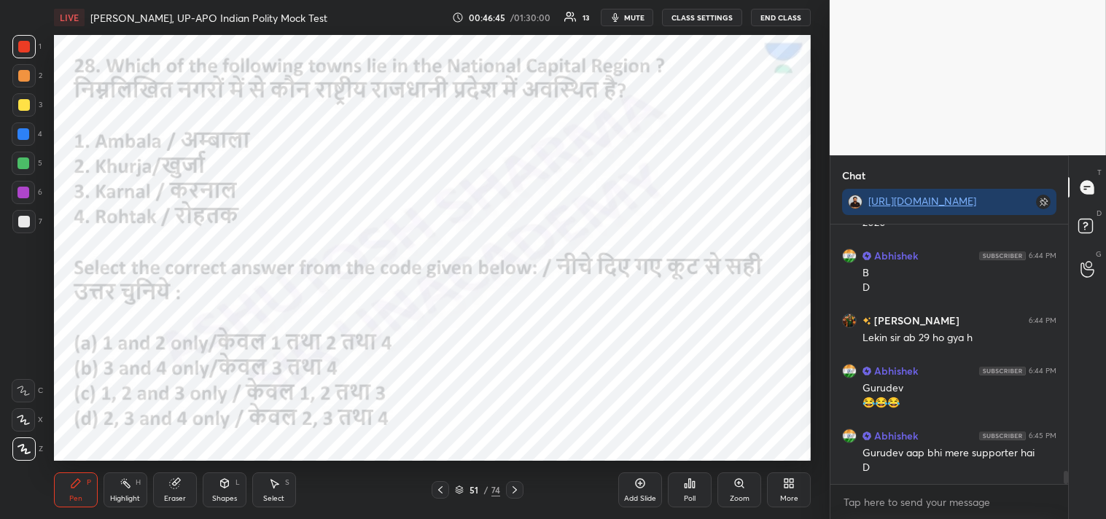
click at [688, 504] on div "Poll" at bounding box center [690, 489] width 44 height 35
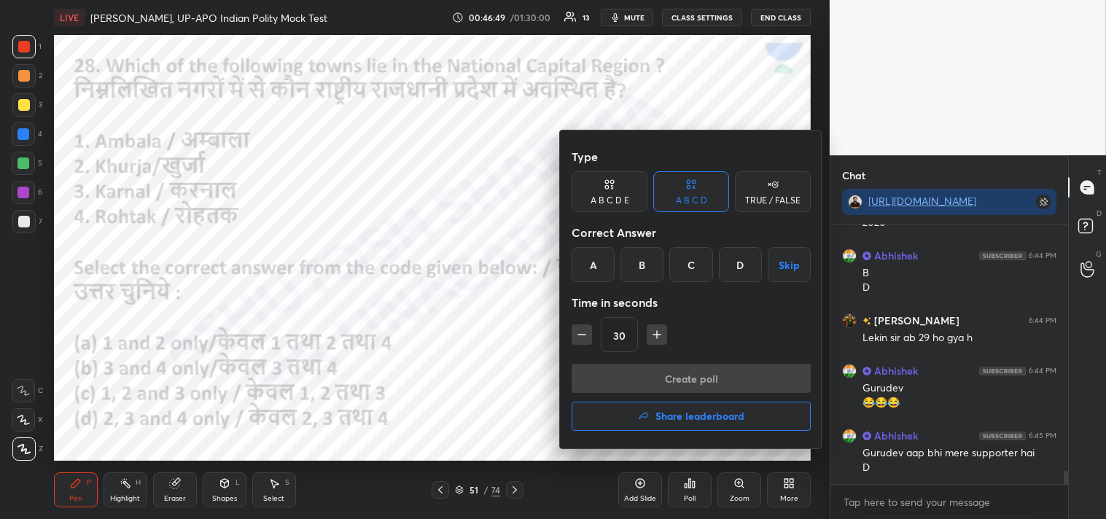
click at [645, 265] on div "B" at bounding box center [641, 264] width 43 height 35
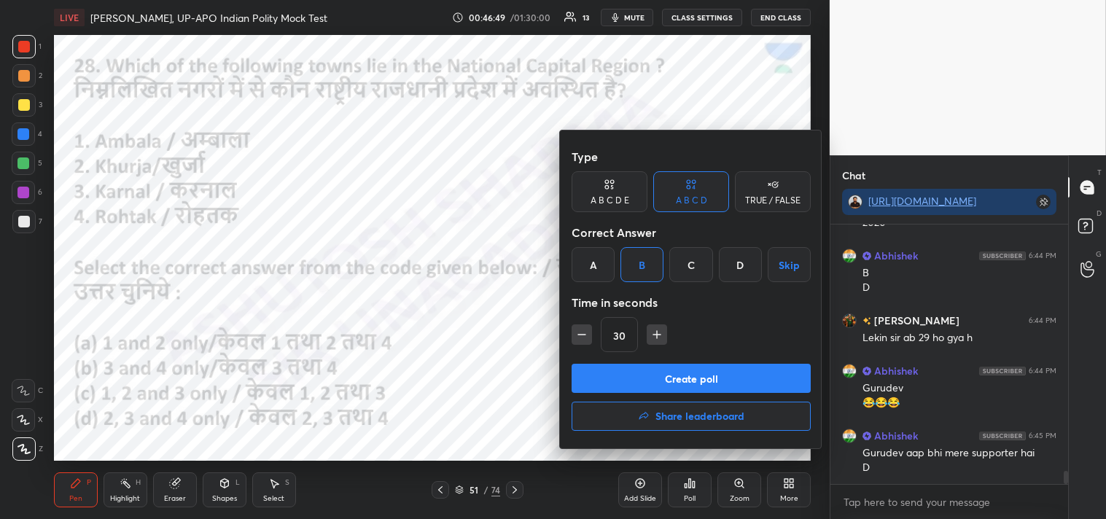
click at [709, 376] on button "Create poll" at bounding box center [691, 378] width 239 height 29
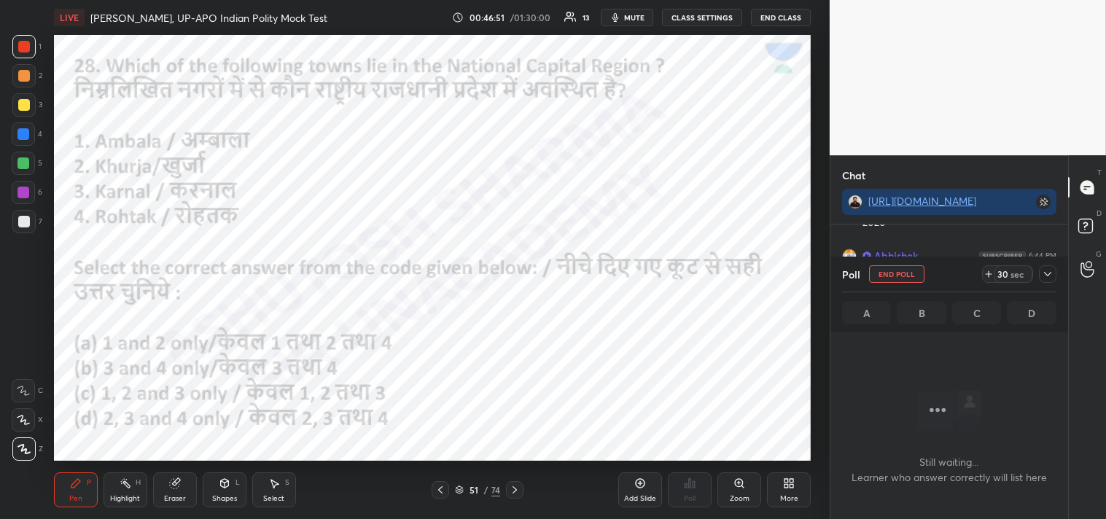
scroll to position [4, 4]
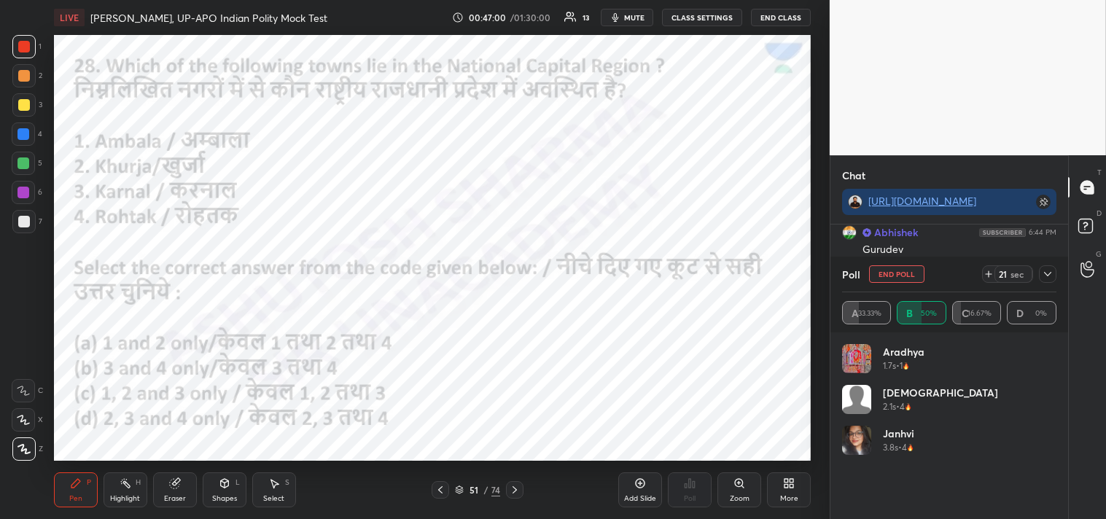
click at [1048, 274] on icon at bounding box center [1047, 274] width 7 height 4
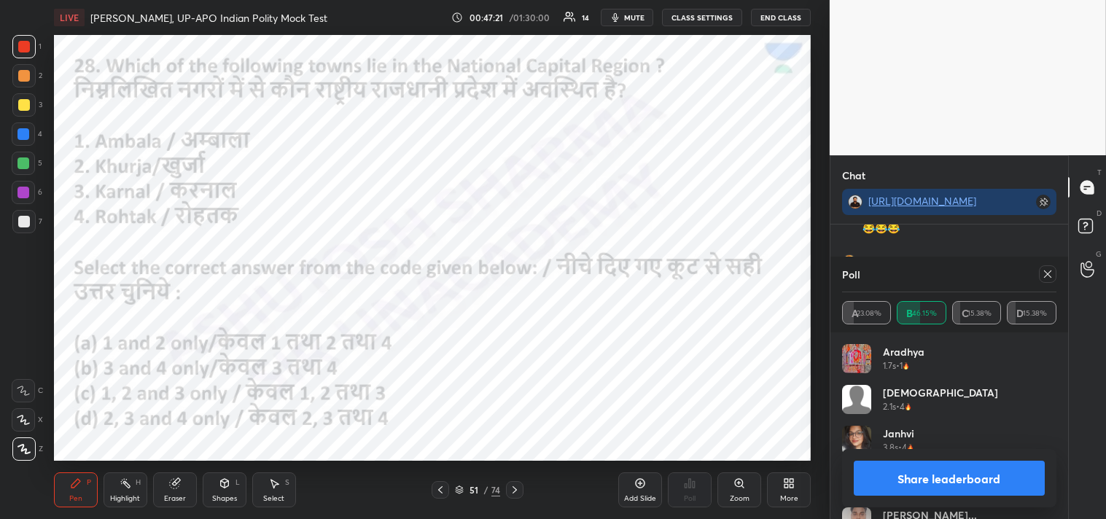
scroll to position [171, 210]
click at [1050, 270] on icon at bounding box center [1048, 274] width 12 height 12
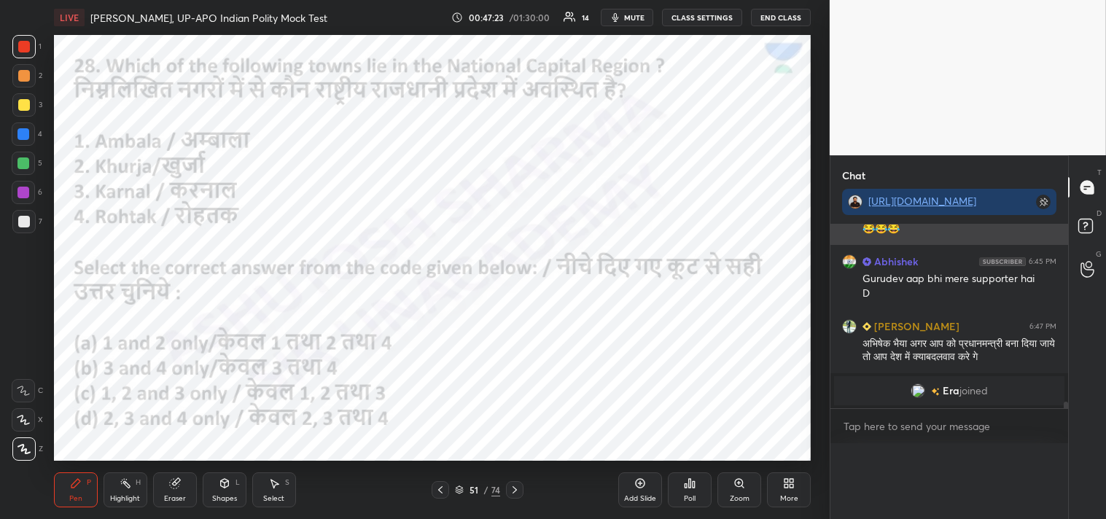
scroll to position [4, 4]
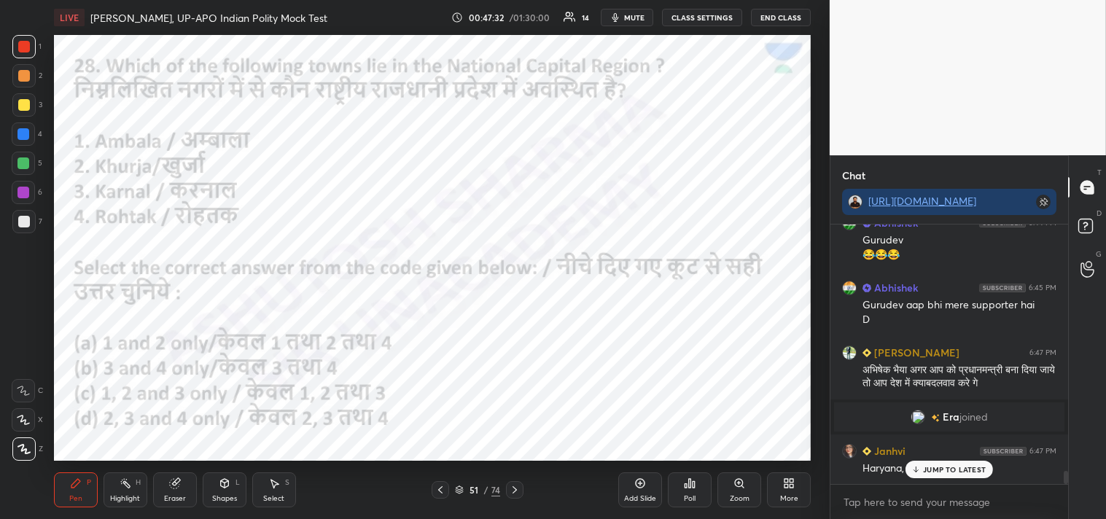
click at [945, 484] on div at bounding box center [949, 484] width 238 height 1
click at [951, 469] on p "JUMP TO LATEST" at bounding box center [954, 469] width 63 height 9
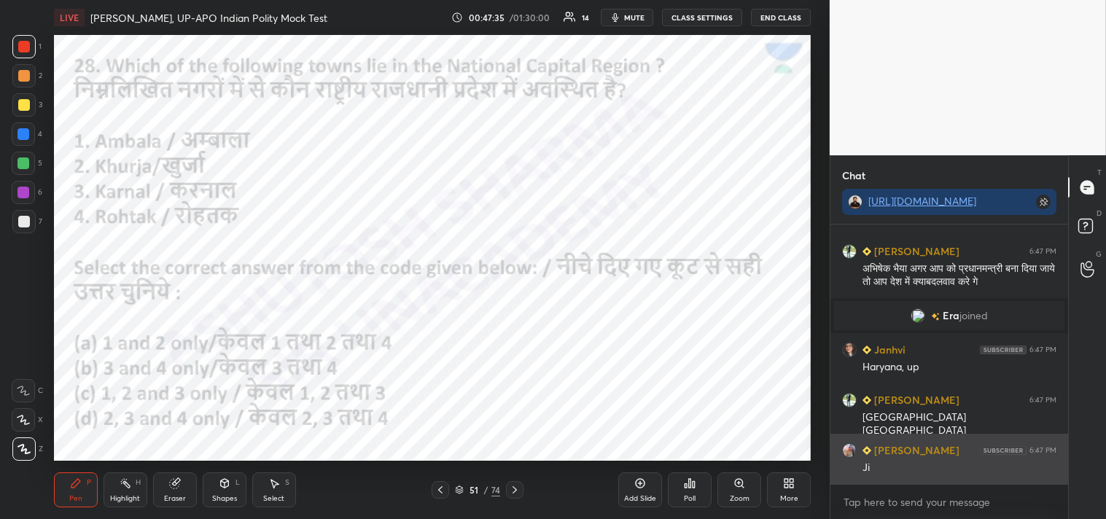
click at [943, 467] on div "Ji" at bounding box center [959, 468] width 194 height 15
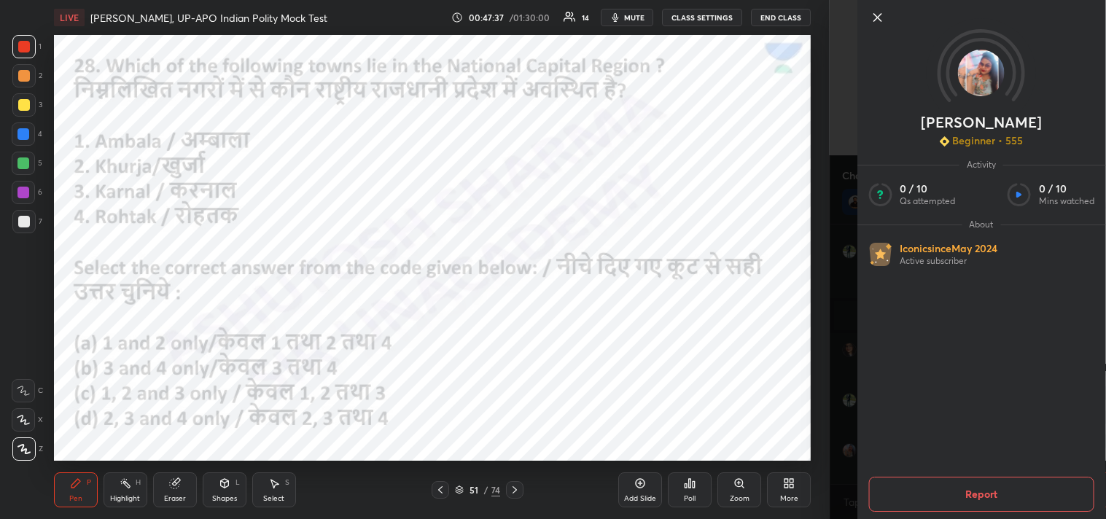
click at [880, 19] on icon at bounding box center [876, 17] width 17 height 17
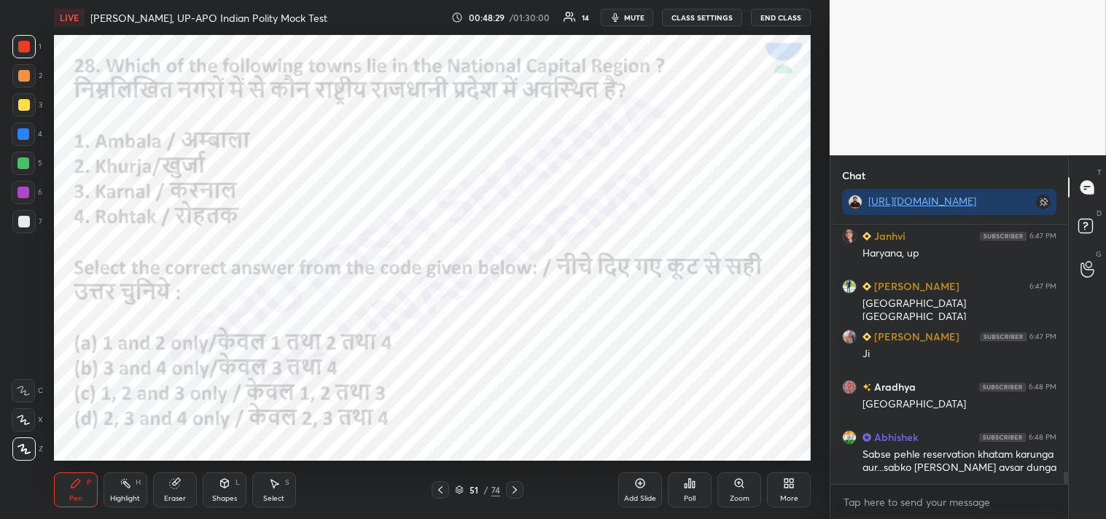
click at [515, 484] on icon at bounding box center [515, 490] width 12 height 12
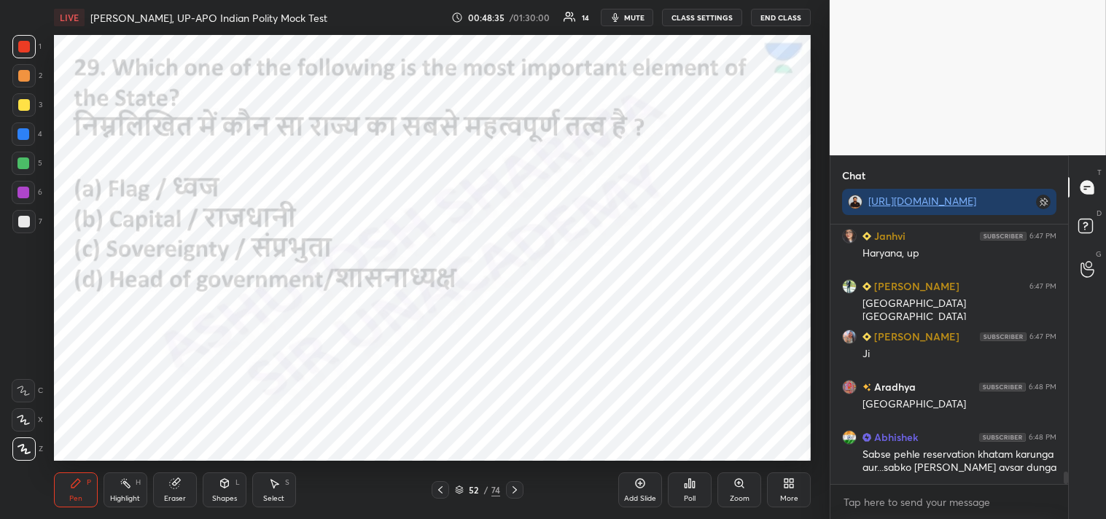
click at [694, 490] on div "Poll" at bounding box center [690, 489] width 44 height 35
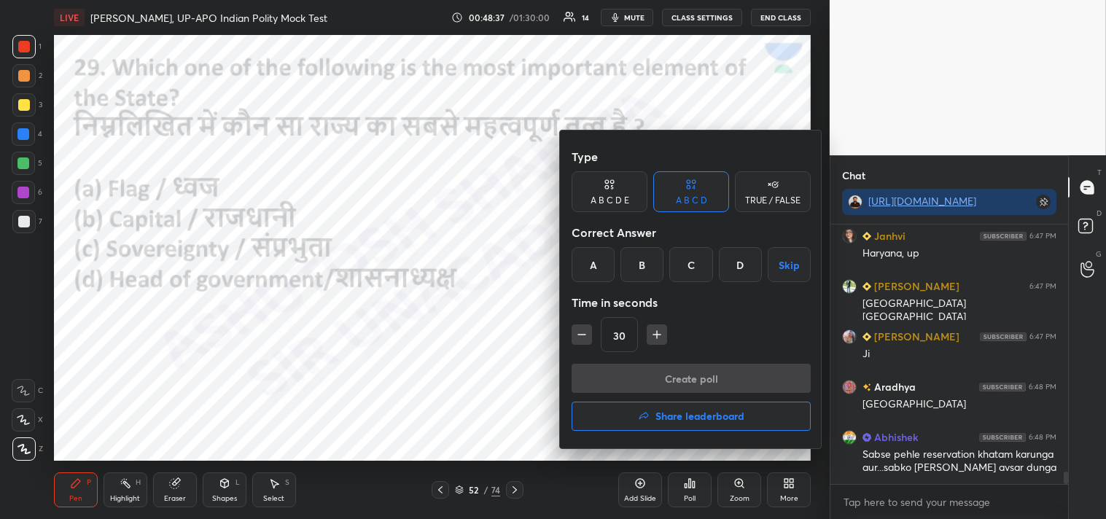
click at [695, 254] on div "C" at bounding box center [690, 264] width 43 height 35
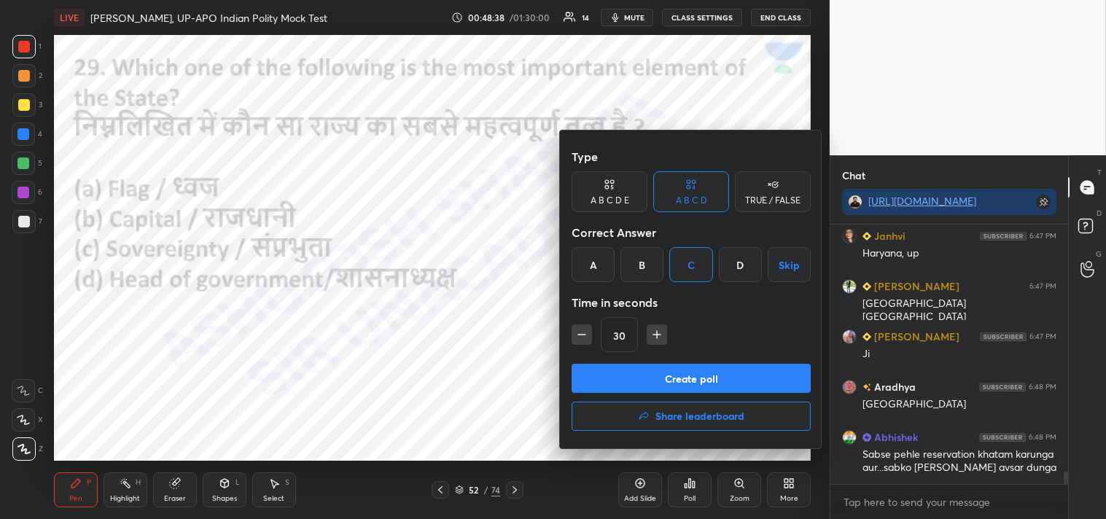
click at [718, 376] on button "Create poll" at bounding box center [691, 378] width 239 height 29
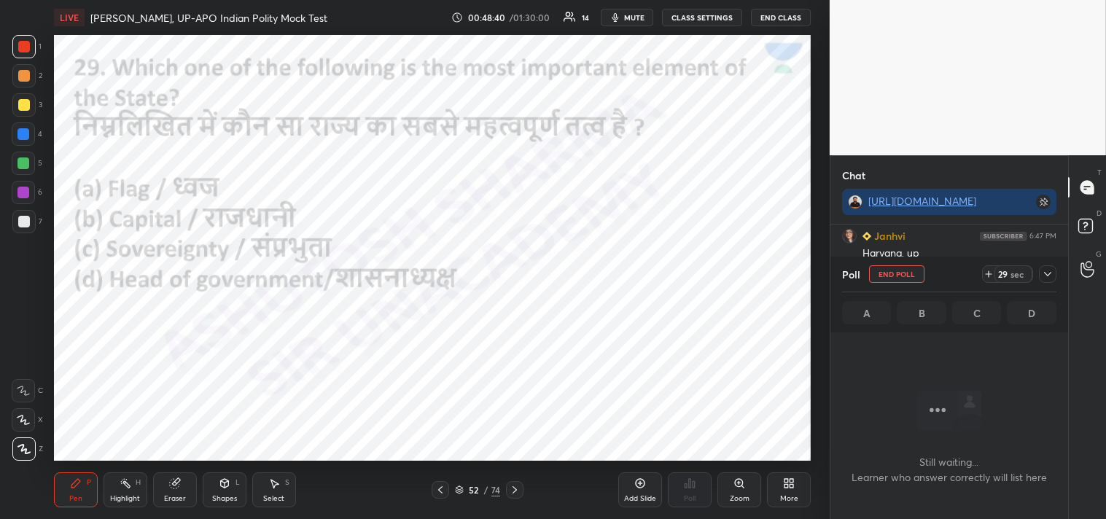
click at [1045, 276] on icon at bounding box center [1048, 274] width 12 height 12
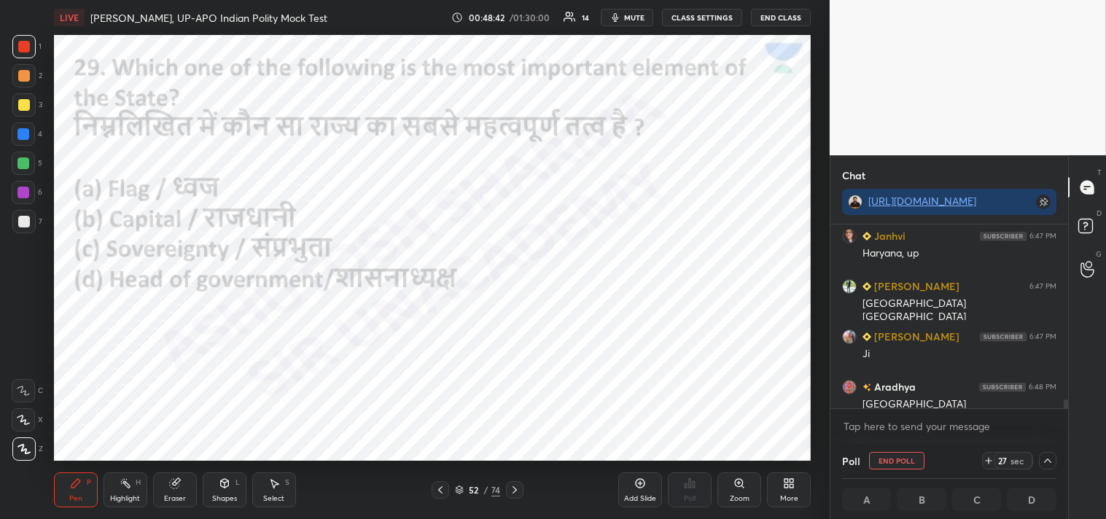
scroll to position [5179, 0]
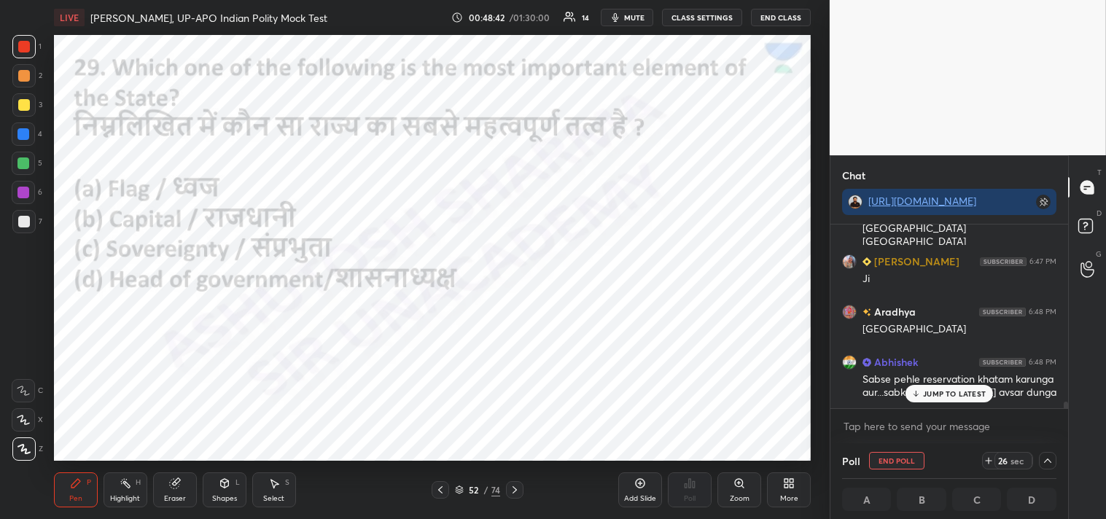
drag, startPoint x: 1067, startPoint y: 403, endPoint x: 1062, endPoint y: 426, distance: 23.0
click at [1062, 426] on div "Janhvi 6:47 PM [GEOGRAPHIC_DATA], up [PERSON_NAME] 6:47 PM [GEOGRAPHIC_DATA] [G…" at bounding box center [949, 334] width 238 height 219
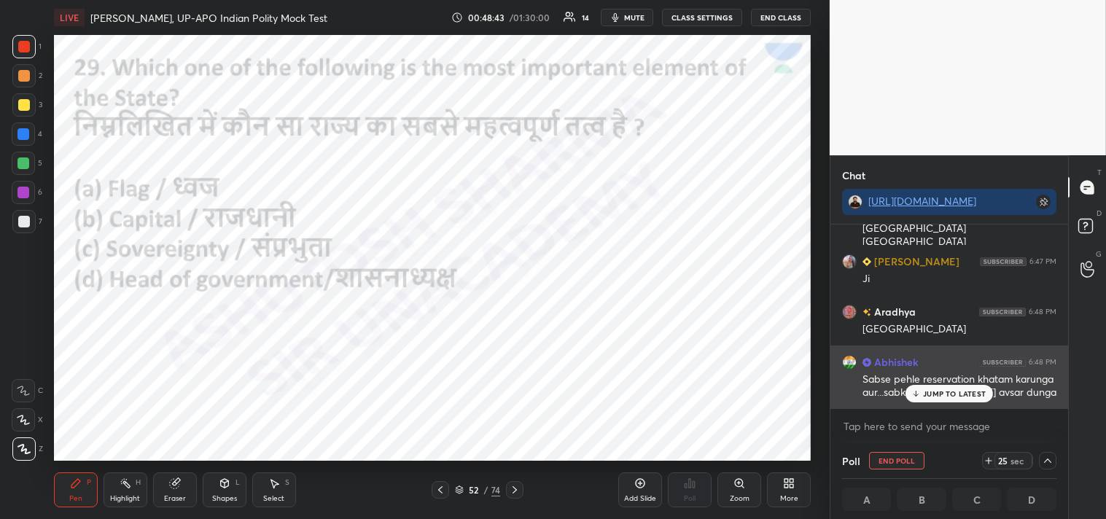
click at [951, 395] on p "JUMP TO LATEST" at bounding box center [954, 393] width 63 height 9
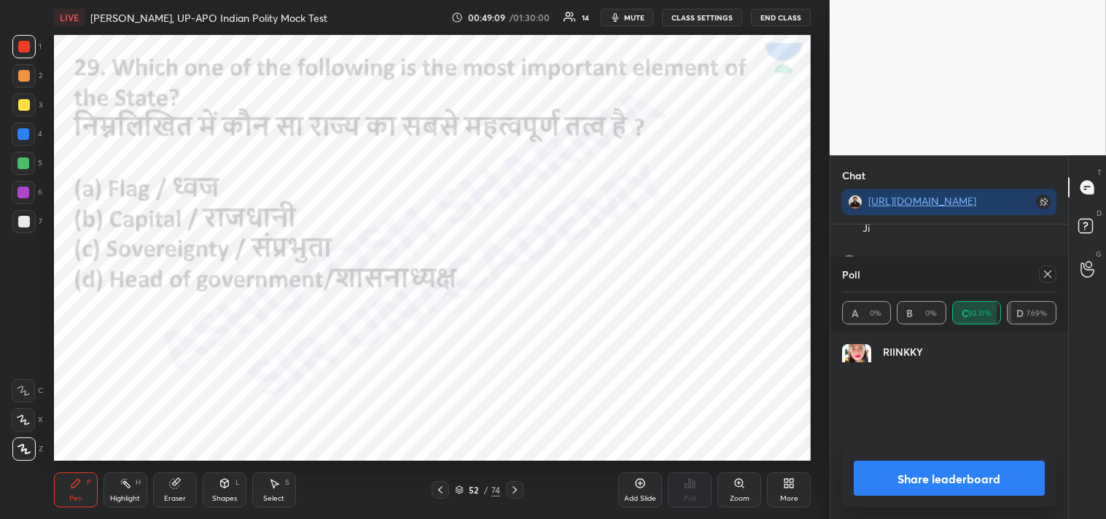
scroll to position [171, 210]
click at [1051, 272] on icon at bounding box center [1048, 274] width 12 height 12
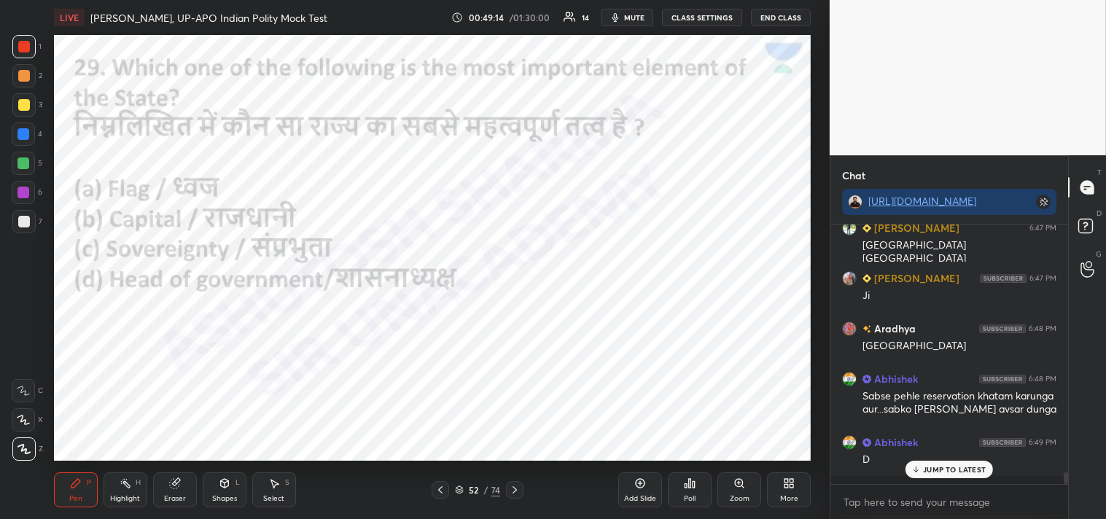
scroll to position [5158, 0]
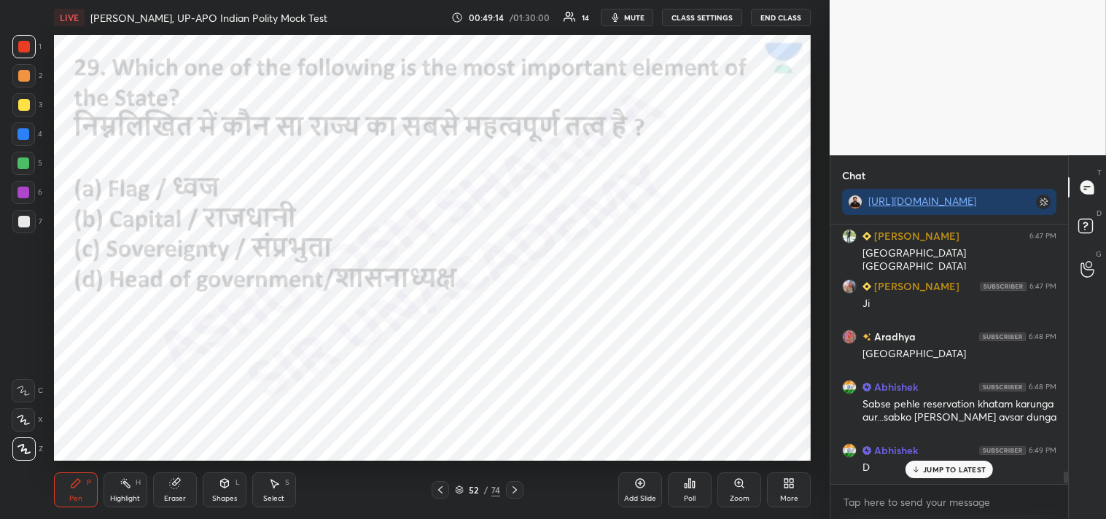
click at [951, 471] on p "JUMP TO LATEST" at bounding box center [954, 469] width 63 height 9
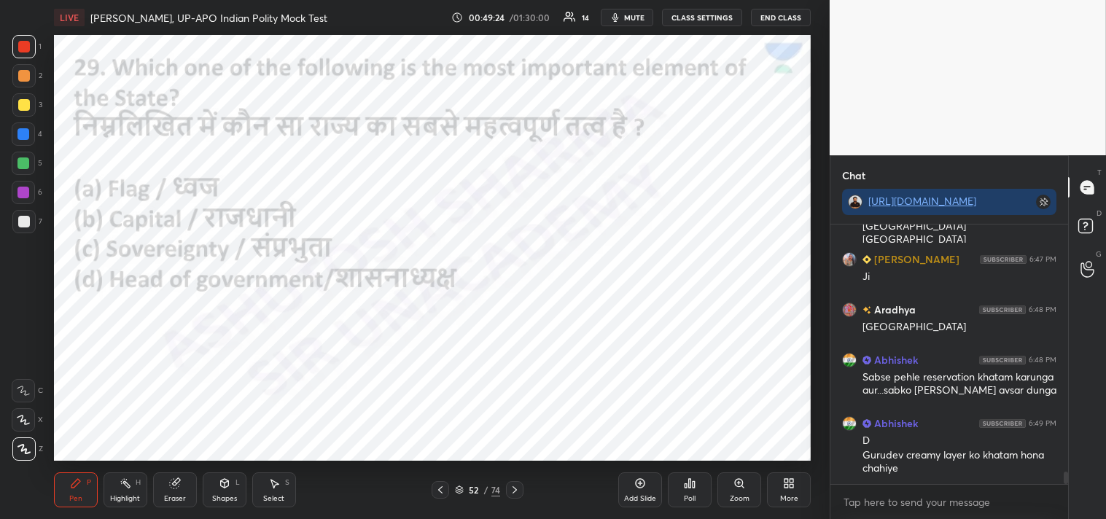
click at [518, 490] on icon at bounding box center [515, 490] width 12 height 12
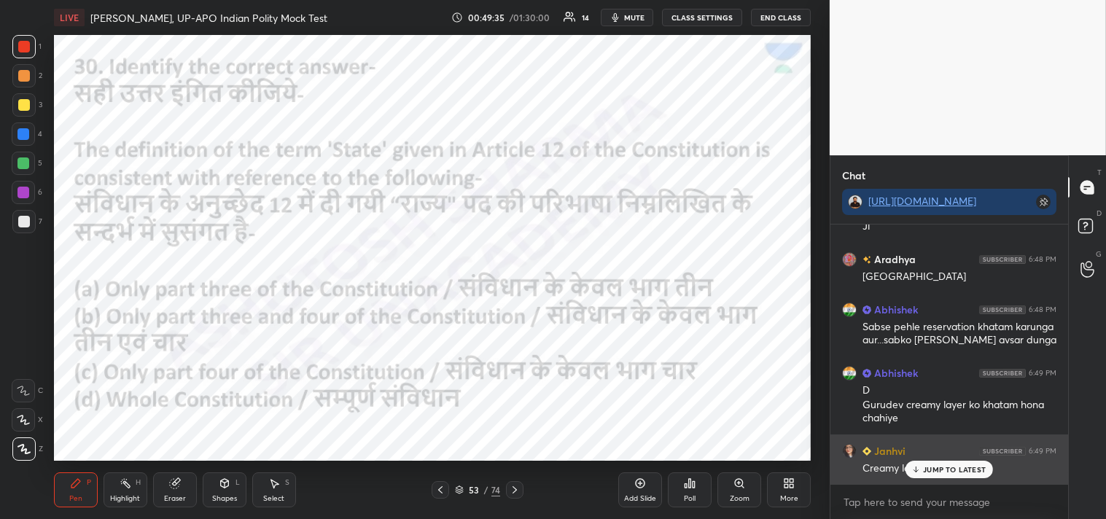
click at [946, 467] on p "JUMP TO LATEST" at bounding box center [954, 469] width 63 height 9
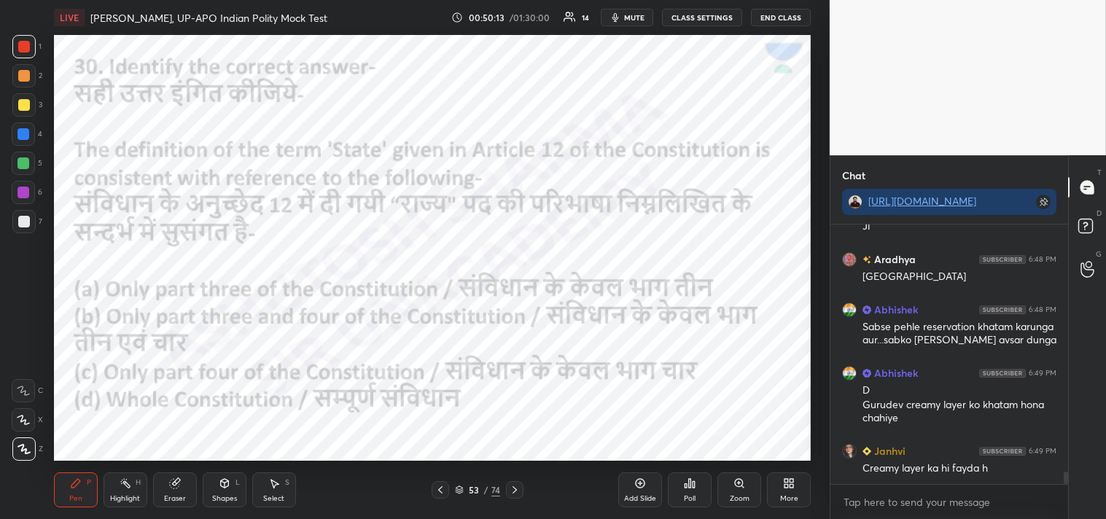
click at [693, 491] on div "Poll" at bounding box center [690, 489] width 44 height 35
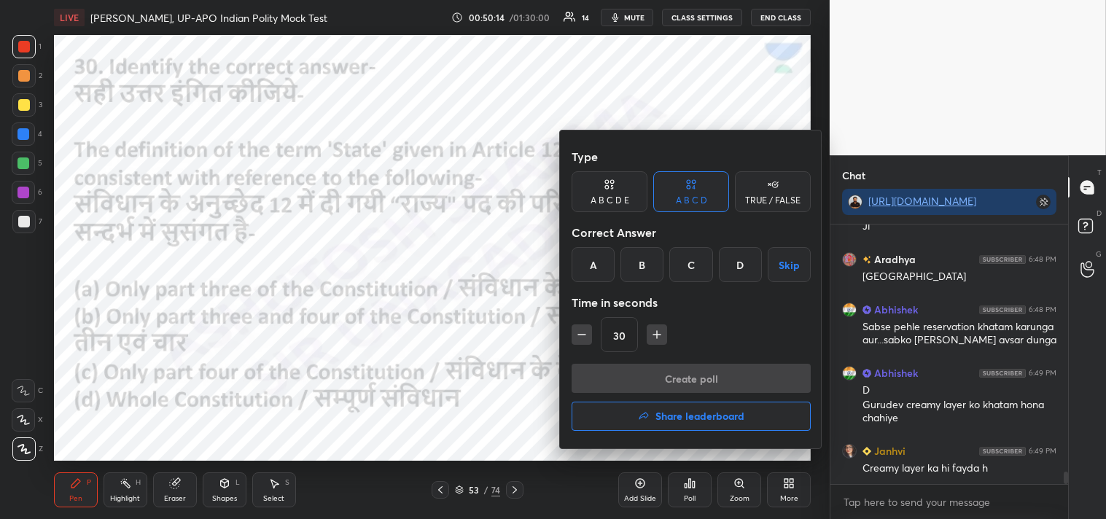
click at [642, 265] on div "B" at bounding box center [641, 264] width 43 height 35
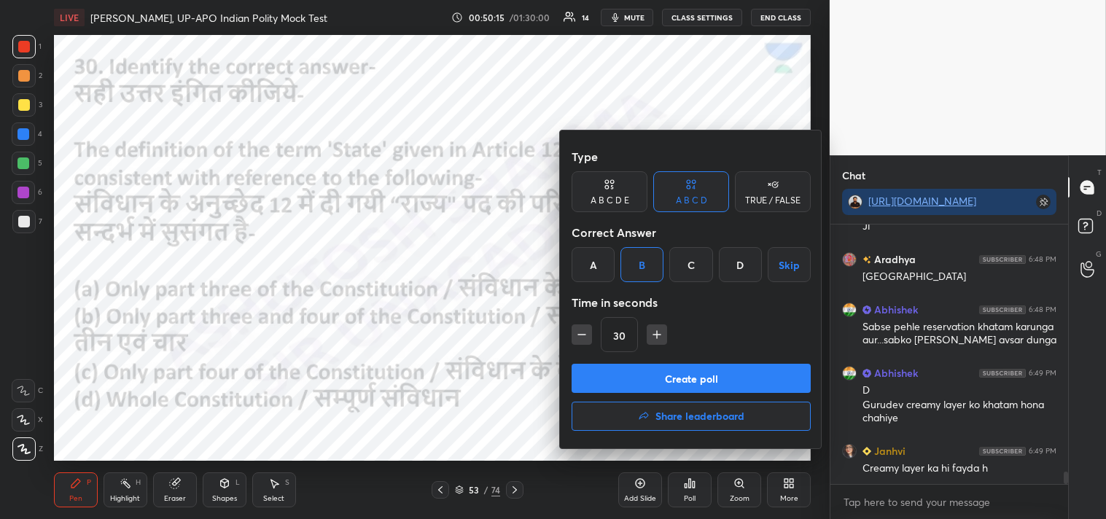
click at [736, 376] on button "Create poll" at bounding box center [691, 378] width 239 height 29
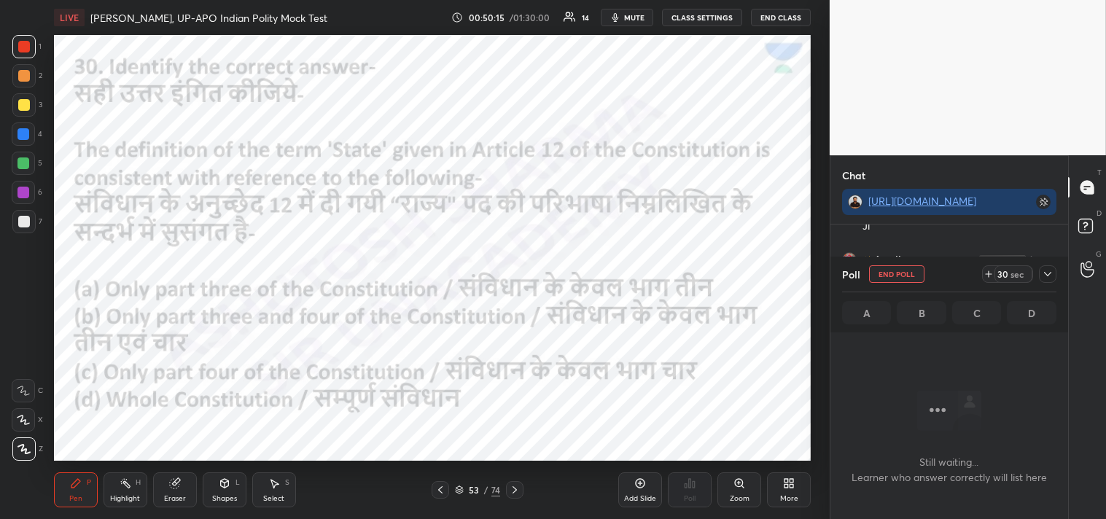
scroll to position [58, 233]
click at [1054, 270] on div at bounding box center [1047, 273] width 17 height 17
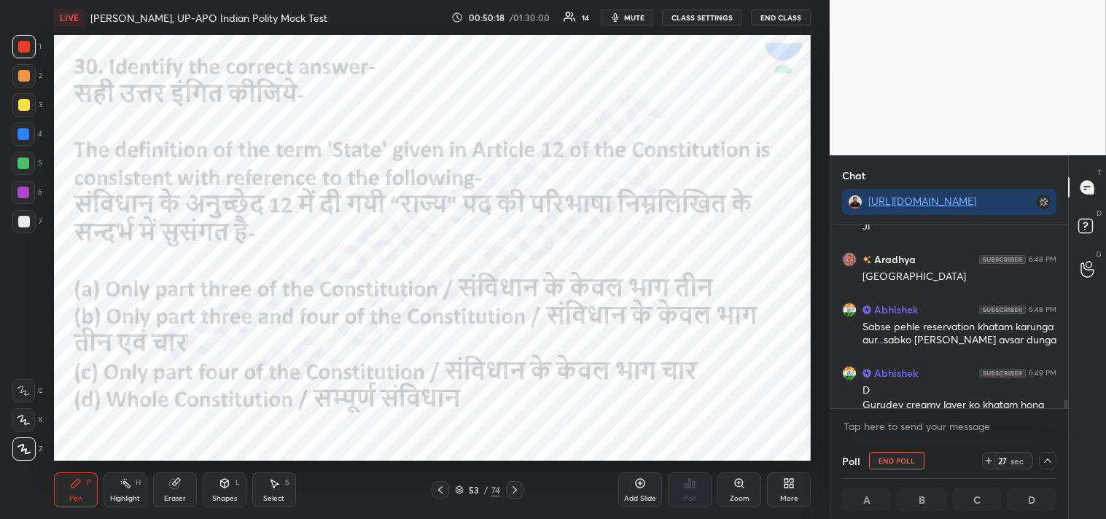
scroll to position [5308, 0]
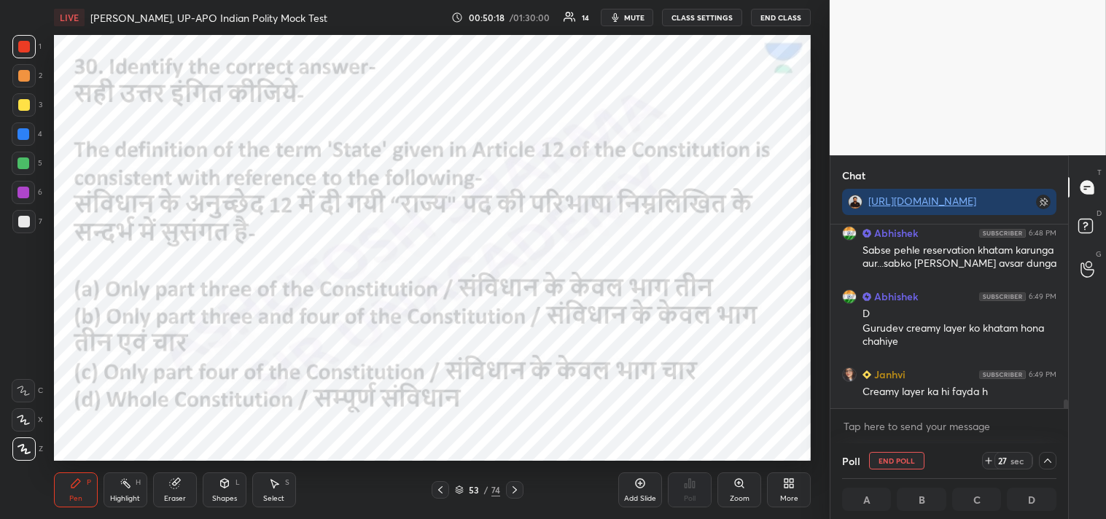
drag, startPoint x: 1064, startPoint y: 405, endPoint x: 1065, endPoint y: 429, distance: 23.3
click at [1065, 430] on div "[PERSON_NAME] 6:47 PM [GEOGRAPHIC_DATA] [GEOGRAPHIC_DATA] [GEOGRAPHIC_DATA] [GE…" at bounding box center [949, 334] width 238 height 219
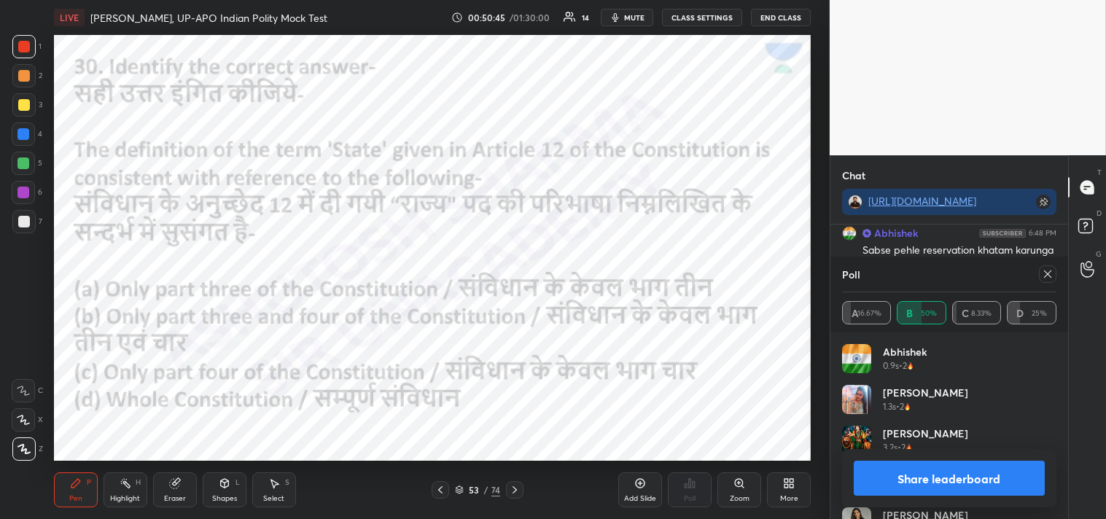
scroll to position [171, 210]
click at [1012, 303] on div "A 16.67% B 50% C 8.33% D 25%" at bounding box center [949, 312] width 214 height 40
click at [1053, 273] on icon at bounding box center [1048, 274] width 12 height 12
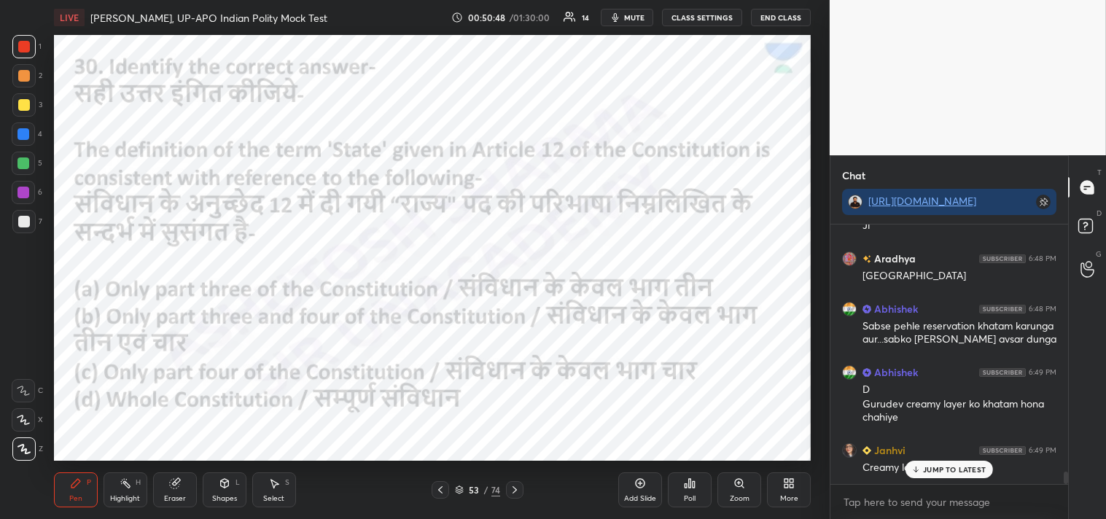
scroll to position [255, 233]
click at [518, 494] on icon at bounding box center [515, 490] width 12 height 12
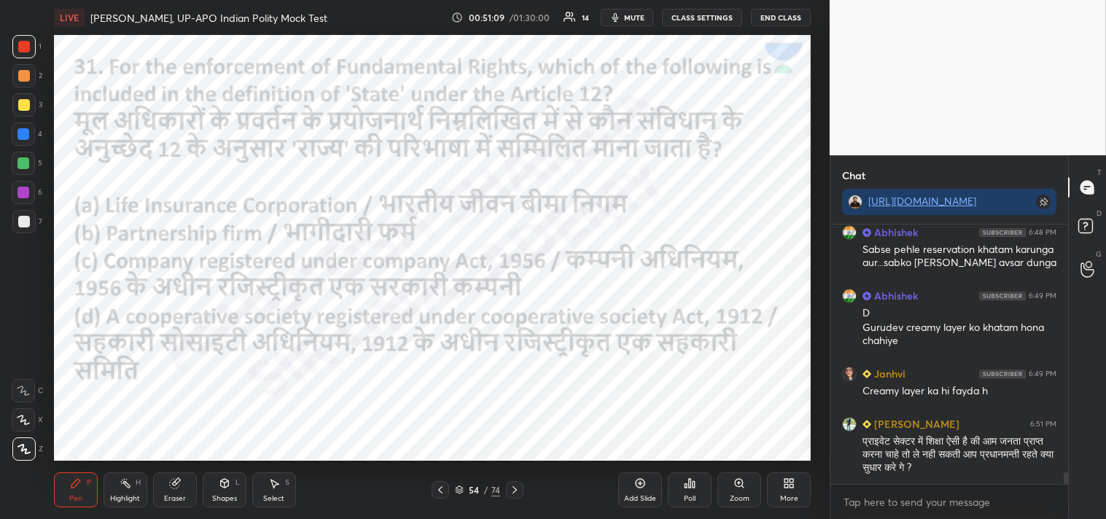
scroll to position [5359, 0]
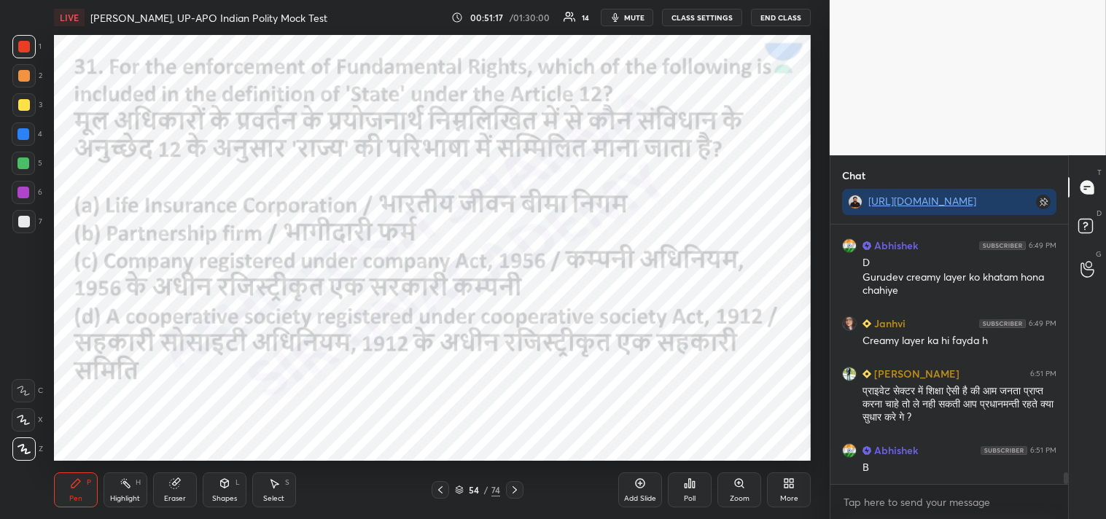
click at [694, 488] on div "Poll" at bounding box center [690, 489] width 44 height 35
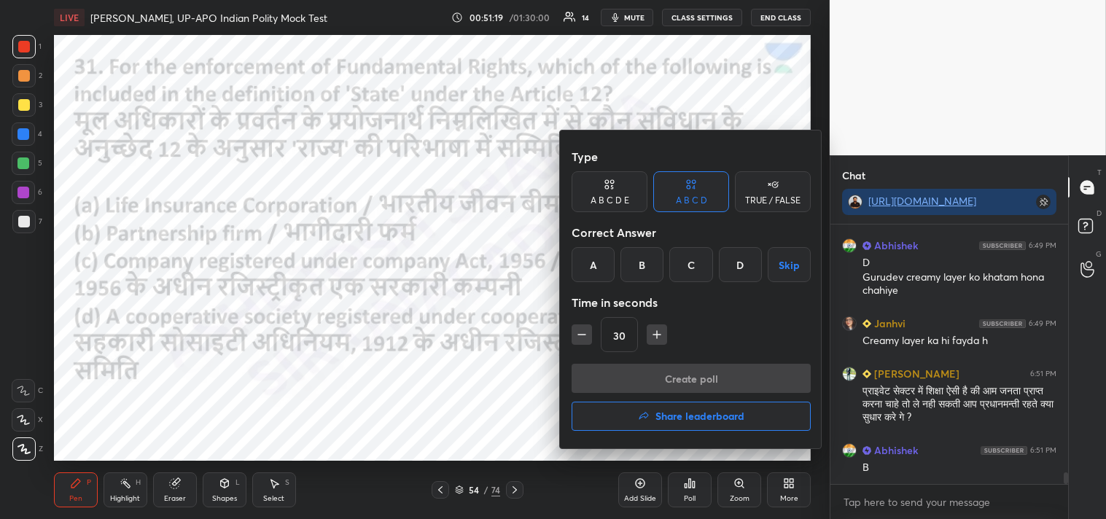
click at [595, 266] on div "A" at bounding box center [593, 264] width 43 height 35
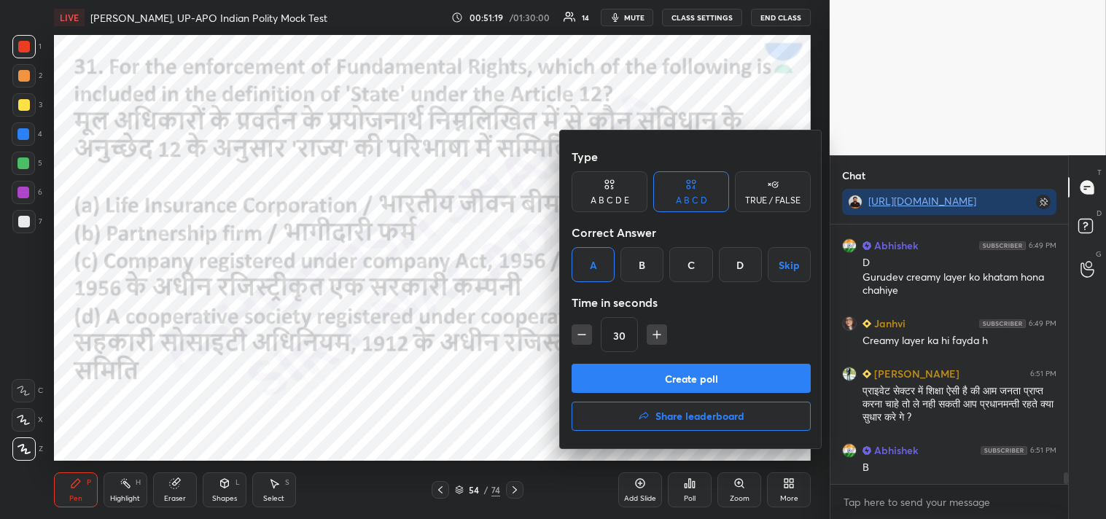
click at [703, 374] on button "Create poll" at bounding box center [691, 378] width 239 height 29
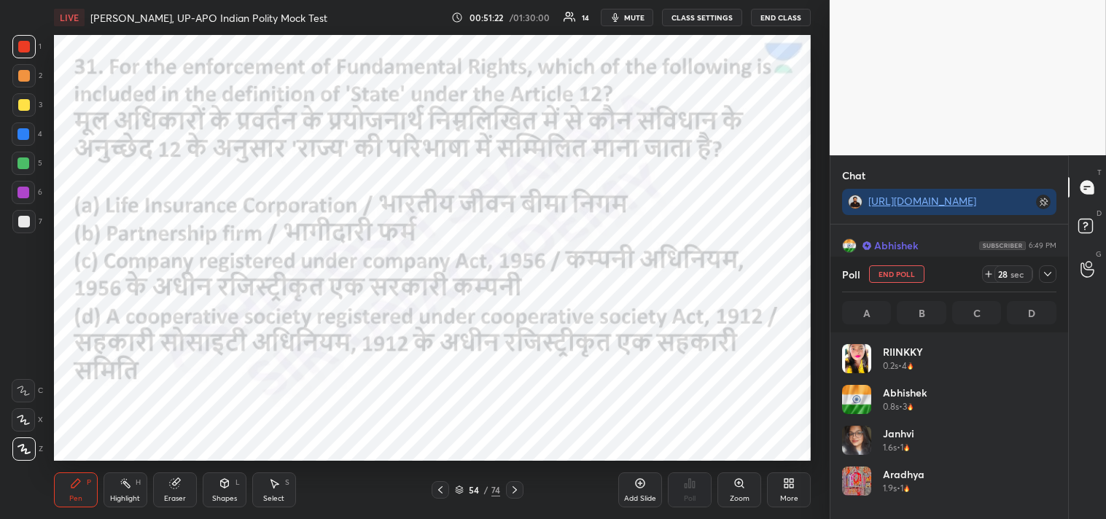
scroll to position [171, 210]
click at [1051, 278] on icon at bounding box center [1048, 274] width 12 height 12
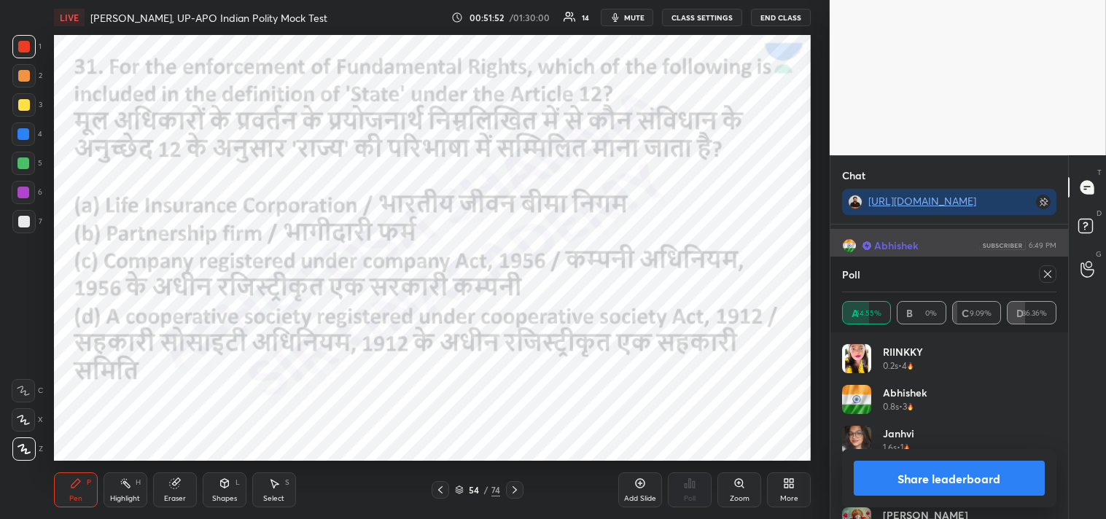
drag, startPoint x: 1046, startPoint y: 273, endPoint x: 1047, endPoint y: 283, distance: 9.5
click at [1048, 274] on icon at bounding box center [1048, 274] width 12 height 12
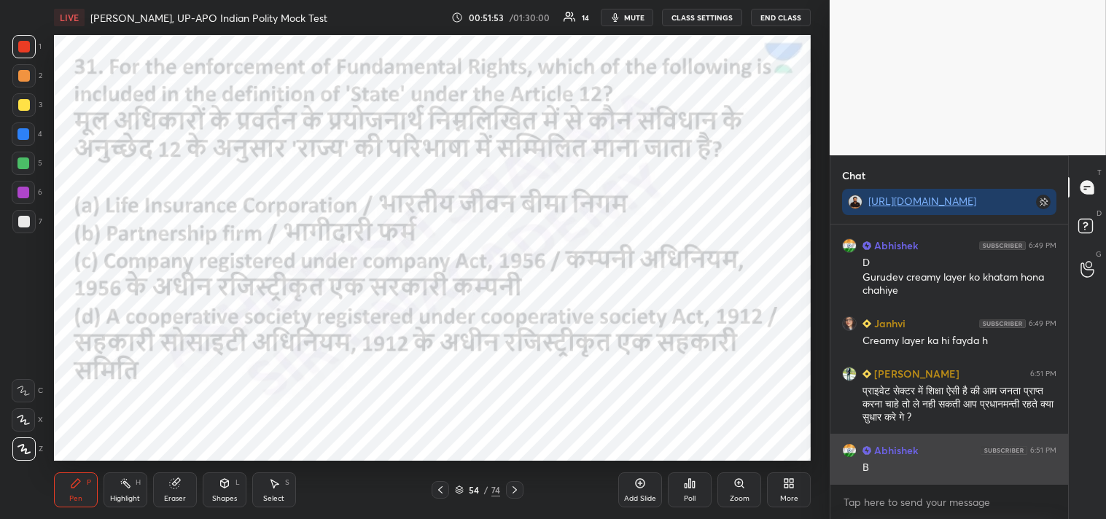
scroll to position [4, 4]
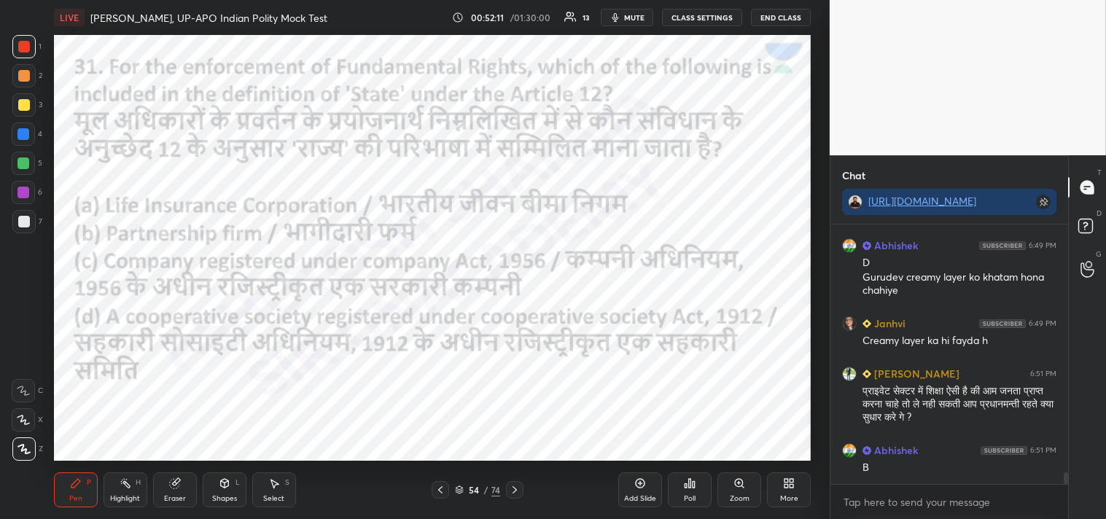
click at [515, 487] on icon at bounding box center [515, 490] width 12 height 12
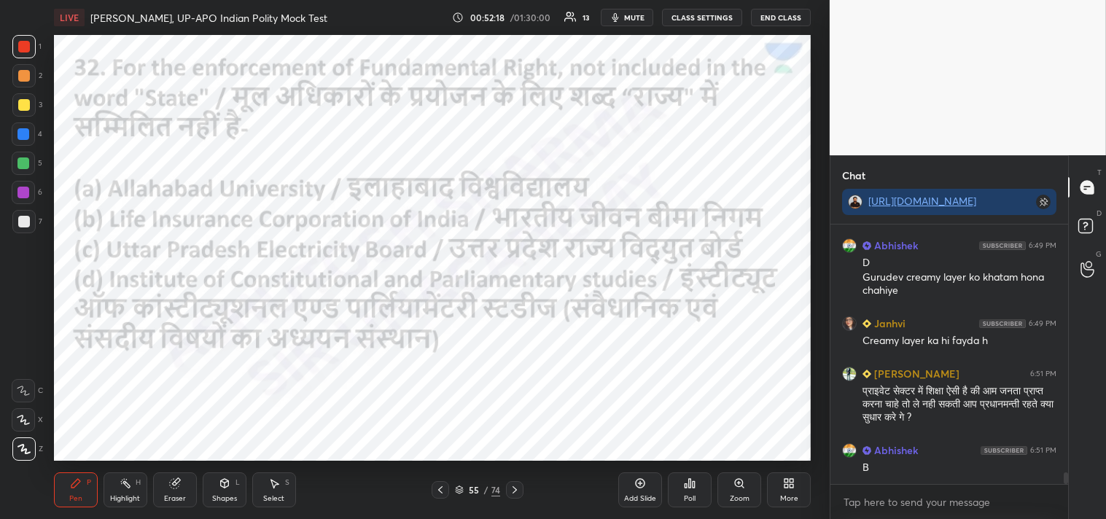
click at [690, 488] on icon at bounding box center [690, 483] width 12 height 12
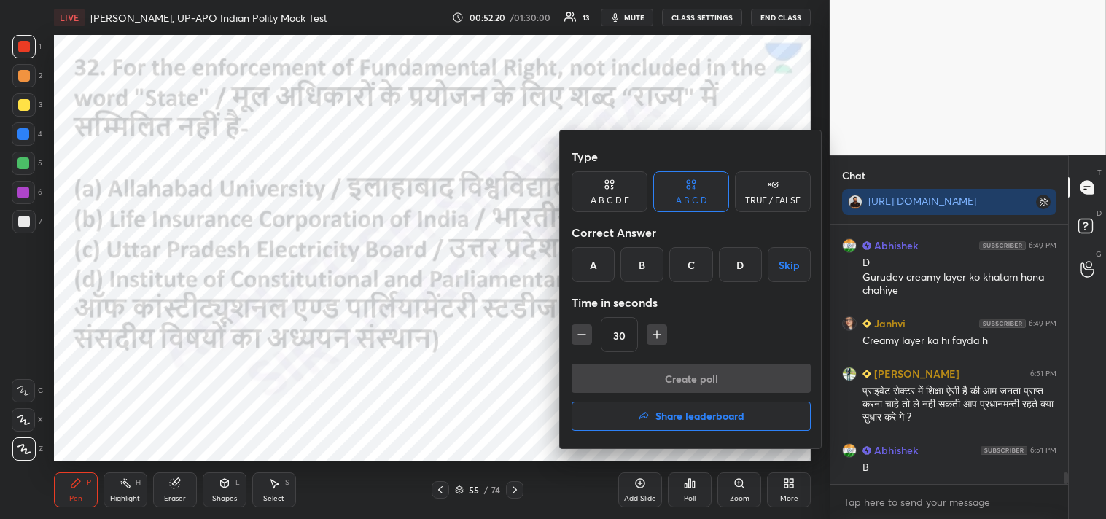
click at [742, 265] on div "D" at bounding box center [740, 264] width 43 height 35
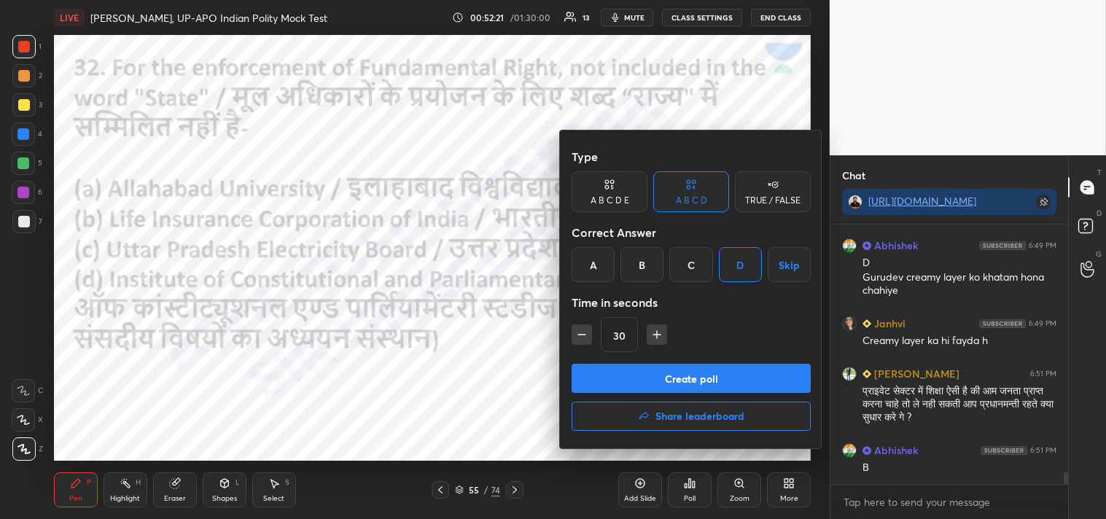
click at [738, 381] on button "Create poll" at bounding box center [691, 378] width 239 height 29
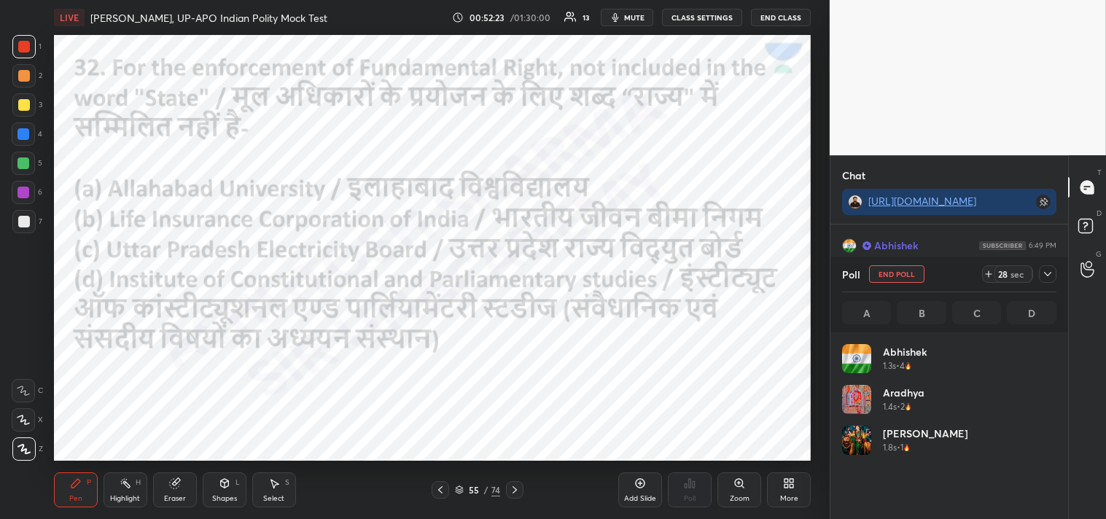
scroll to position [171, 210]
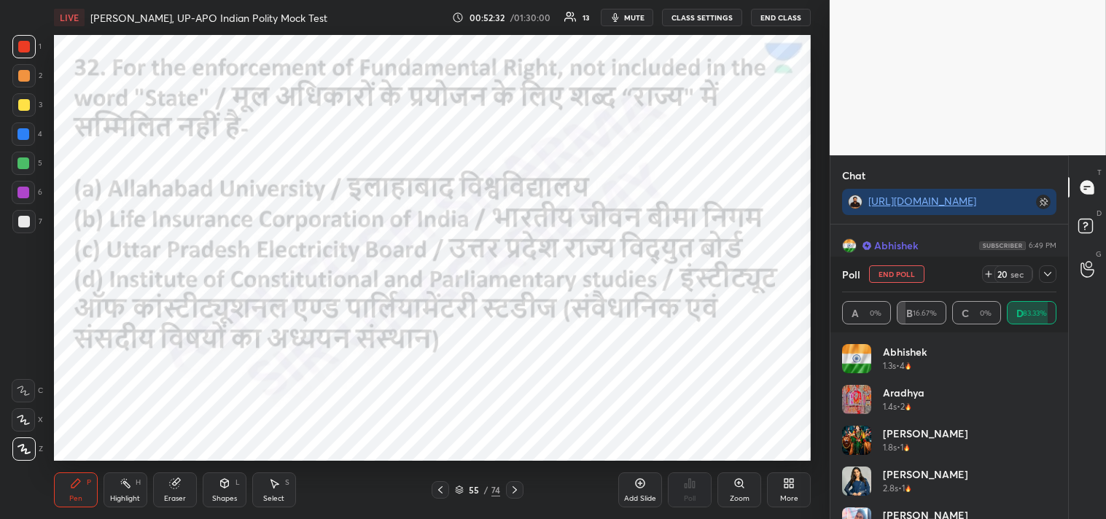
click at [1050, 275] on icon at bounding box center [1048, 274] width 12 height 12
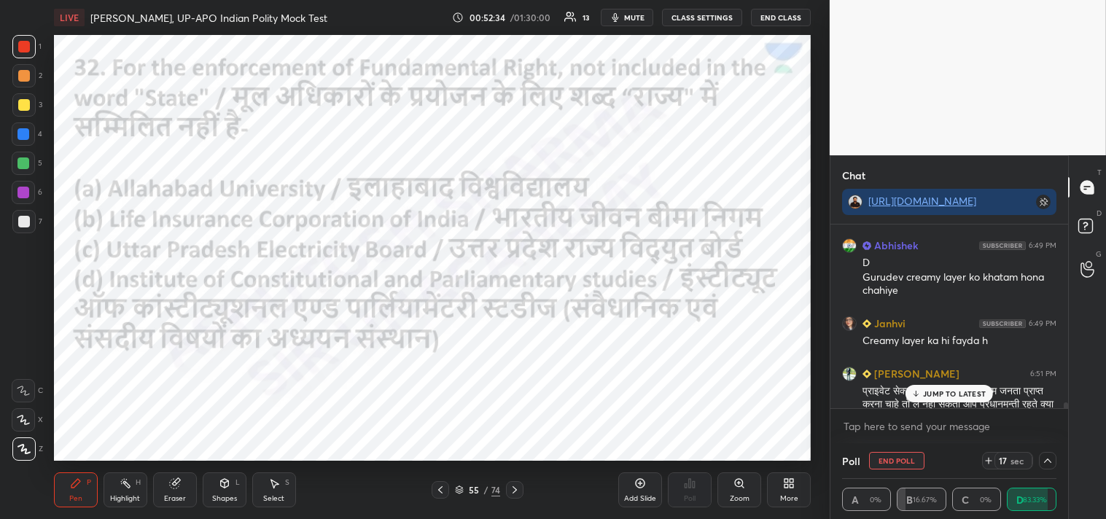
scroll to position [5434, 0]
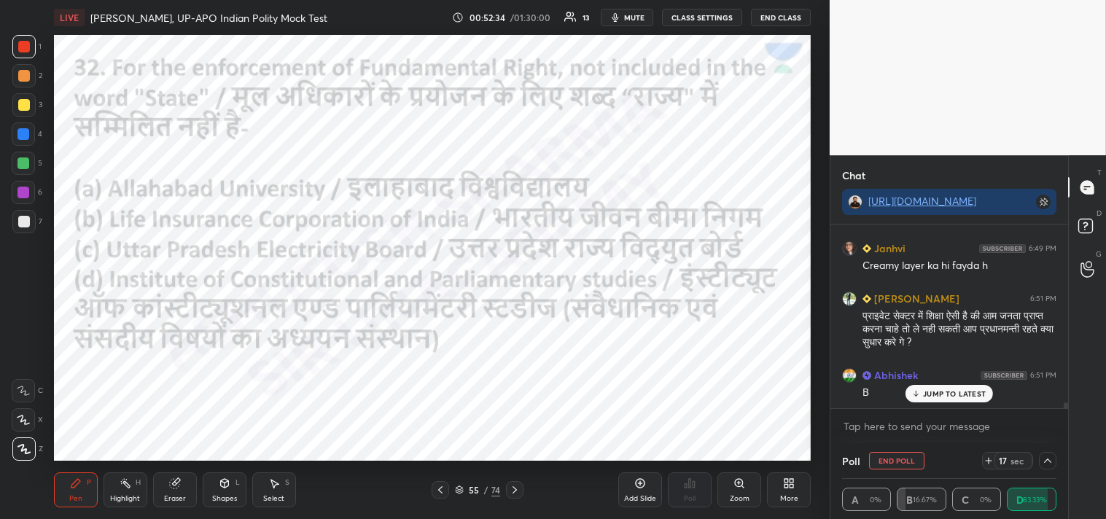
drag, startPoint x: 1065, startPoint y: 402, endPoint x: 1061, endPoint y: 419, distance: 18.0
click at [1062, 421] on div "Abhishek 6:48 PM Sabse pehle reservation khatam karunga aur...sabko [PERSON_NAM…" at bounding box center [949, 334] width 238 height 219
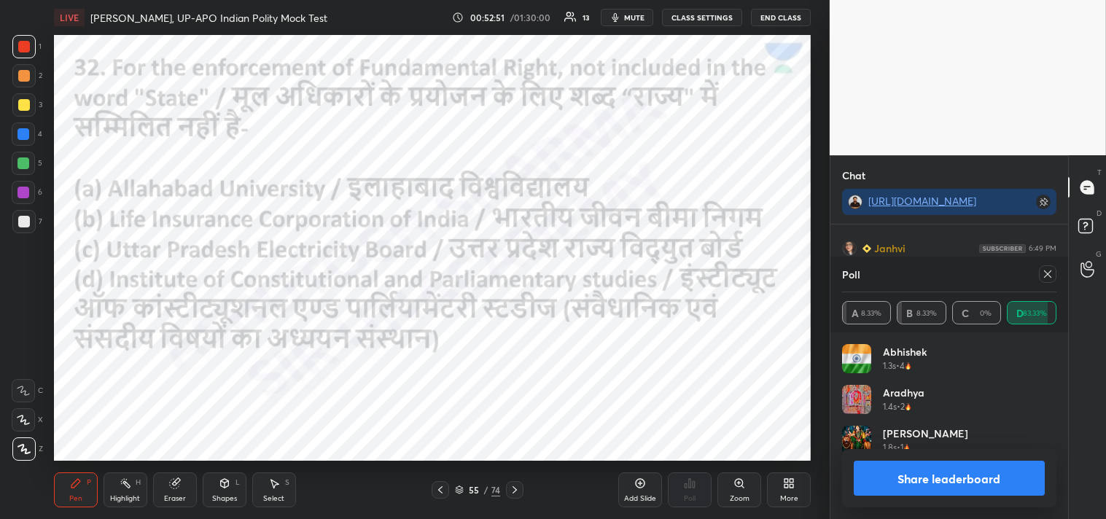
scroll to position [171, 210]
click at [1053, 277] on icon at bounding box center [1048, 274] width 12 height 12
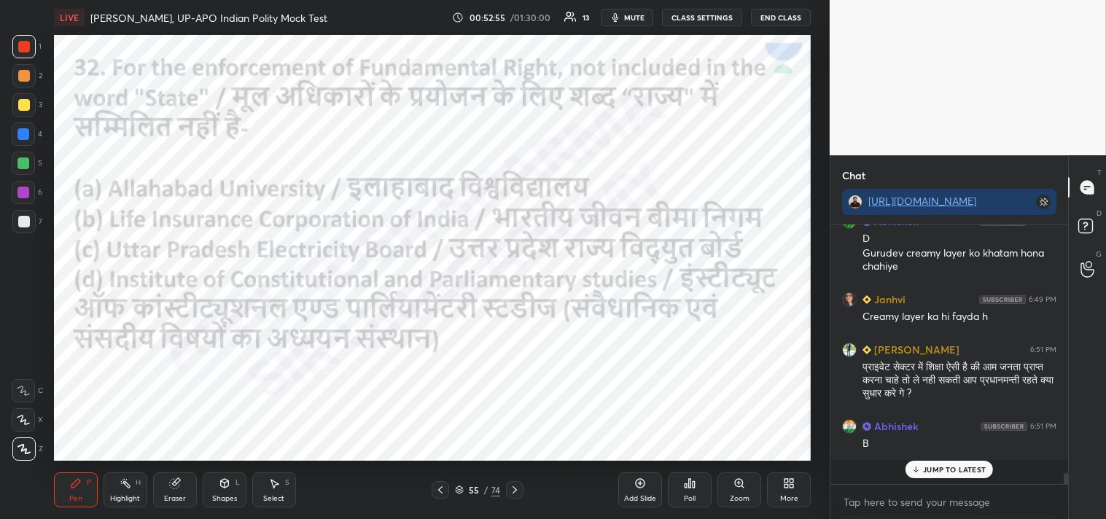
scroll to position [246, 233]
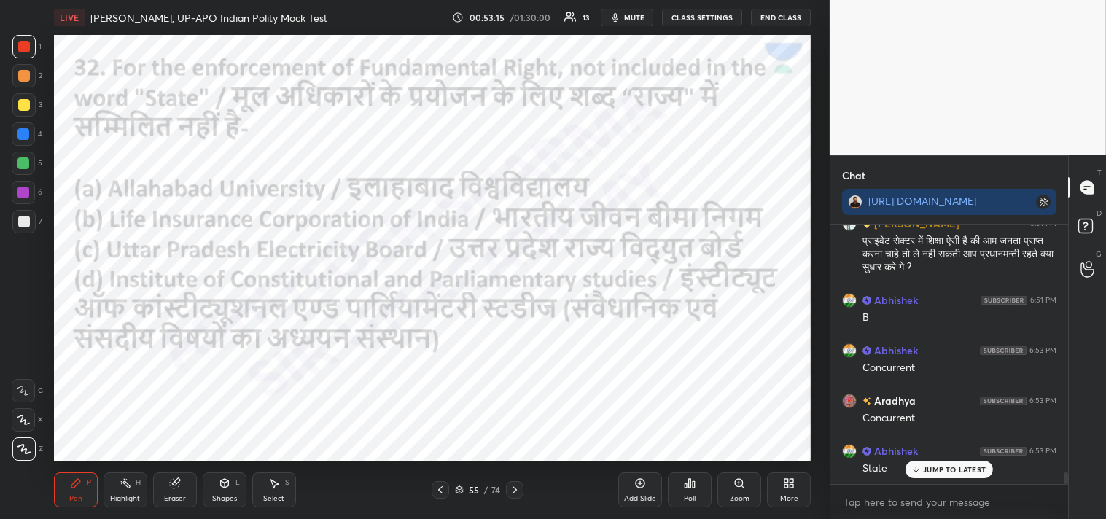
click at [945, 467] on p "JUMP TO LATEST" at bounding box center [954, 469] width 63 height 9
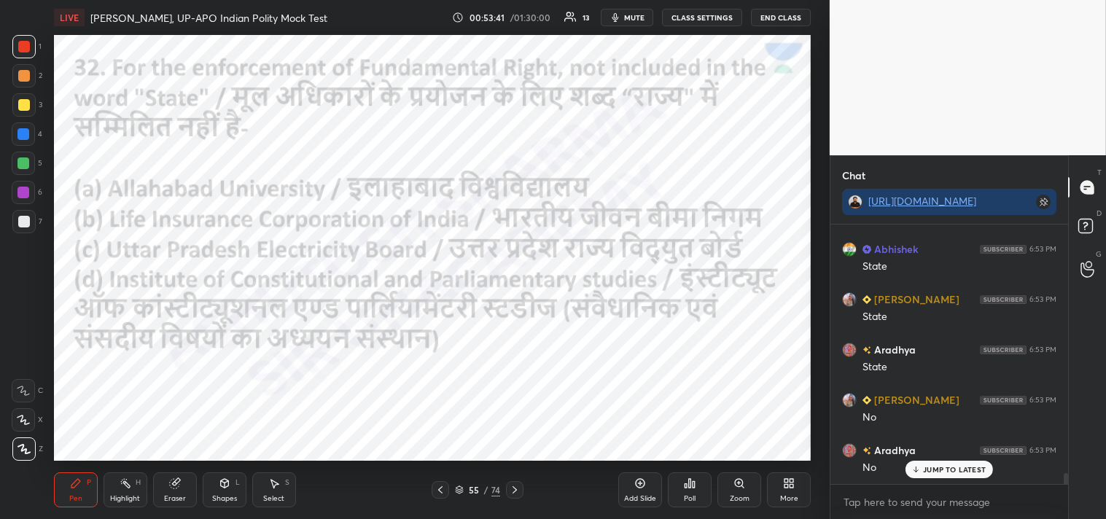
scroll to position [5787, 0]
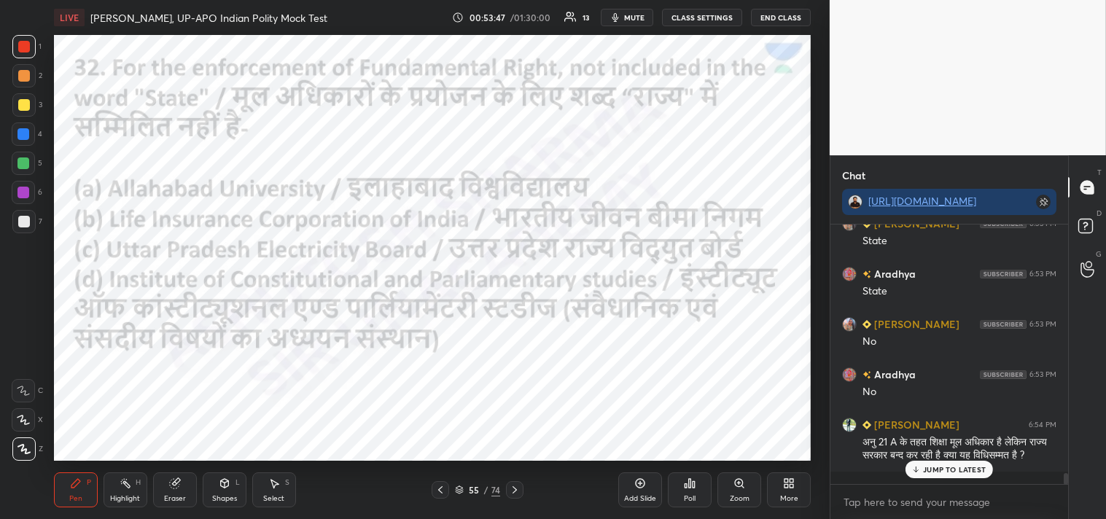
click at [642, 489] on icon at bounding box center [640, 483] width 12 height 12
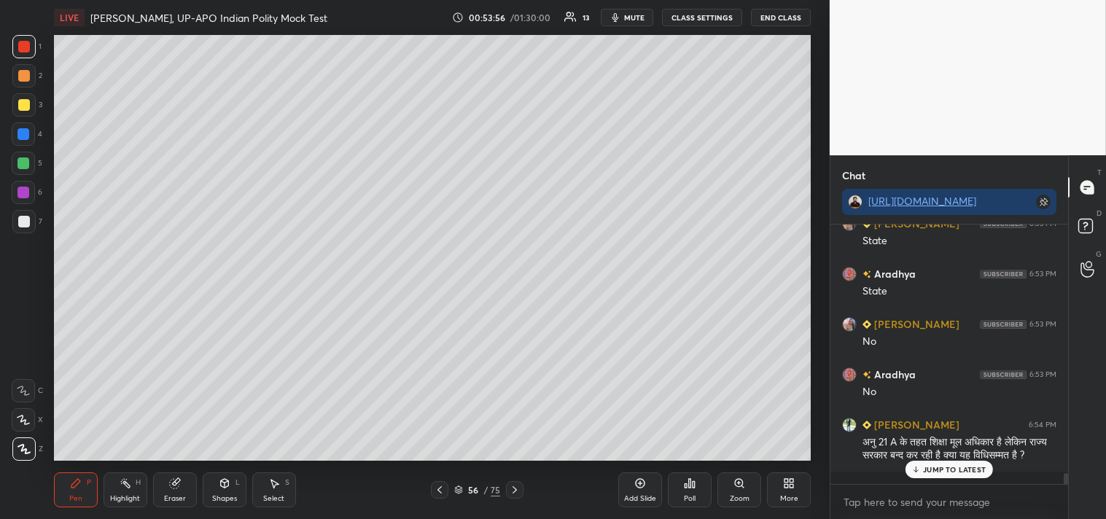
click at [29, 106] on div at bounding box center [24, 105] width 12 height 12
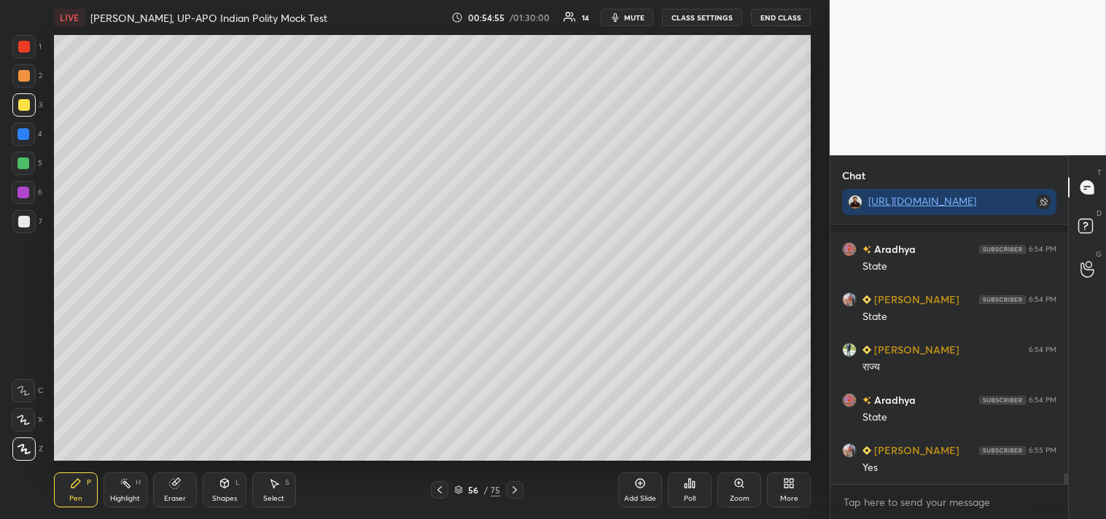
scroll to position [6104, 0]
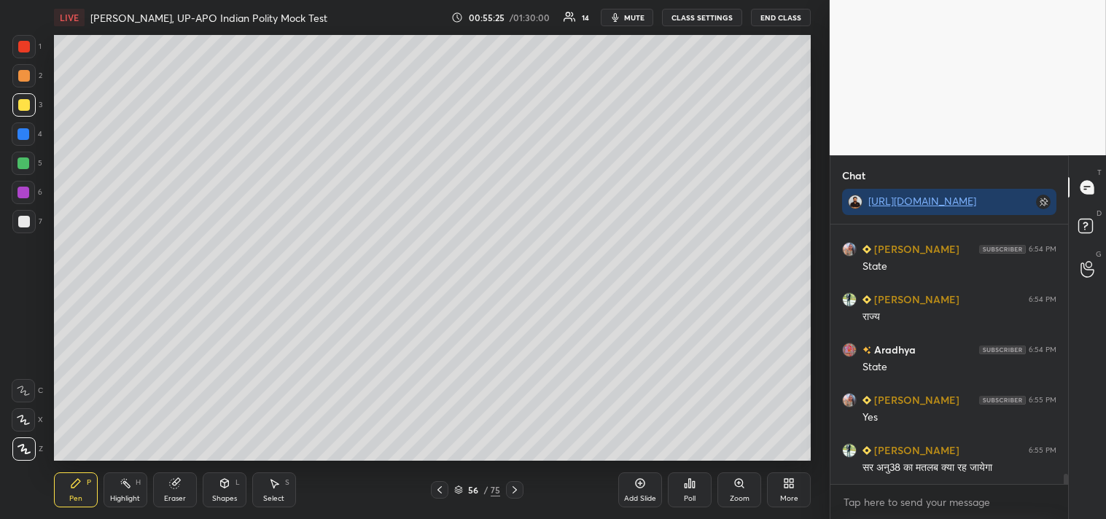
click at [477, 477] on div "Pen P Highlight H Eraser Shapes L Select S 56 / 75 Add Slide Poll Zoom More" at bounding box center [432, 490] width 757 height 58
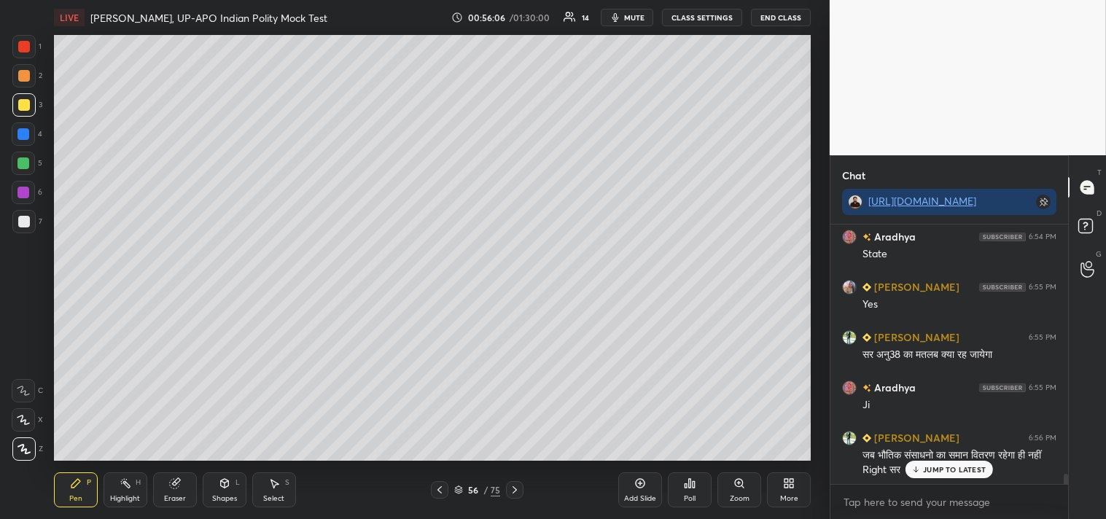
scroll to position [6231, 0]
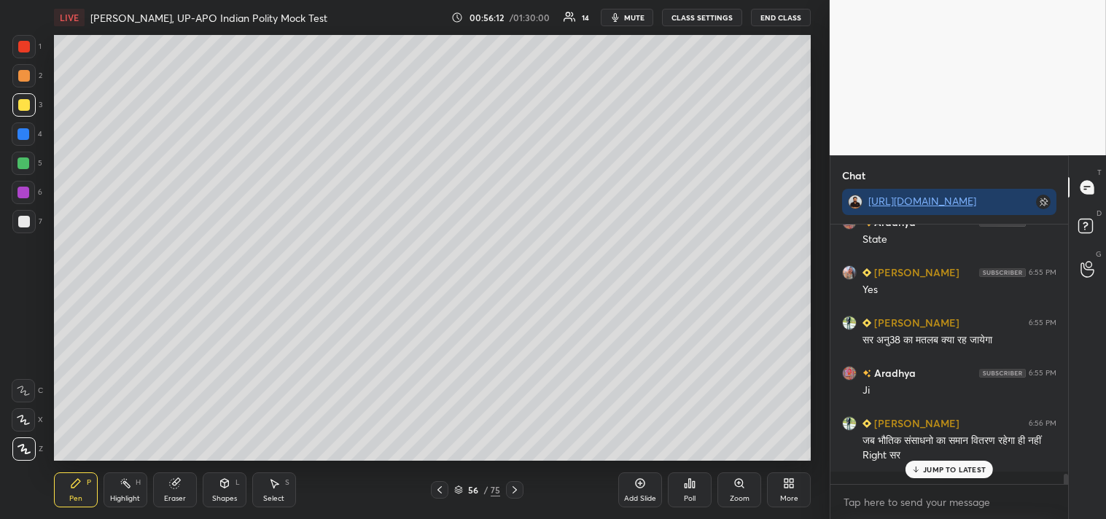
drag, startPoint x: 445, startPoint y: 490, endPoint x: 447, endPoint y: 499, distance: 9.0
click at [447, 490] on div at bounding box center [439, 489] width 17 height 17
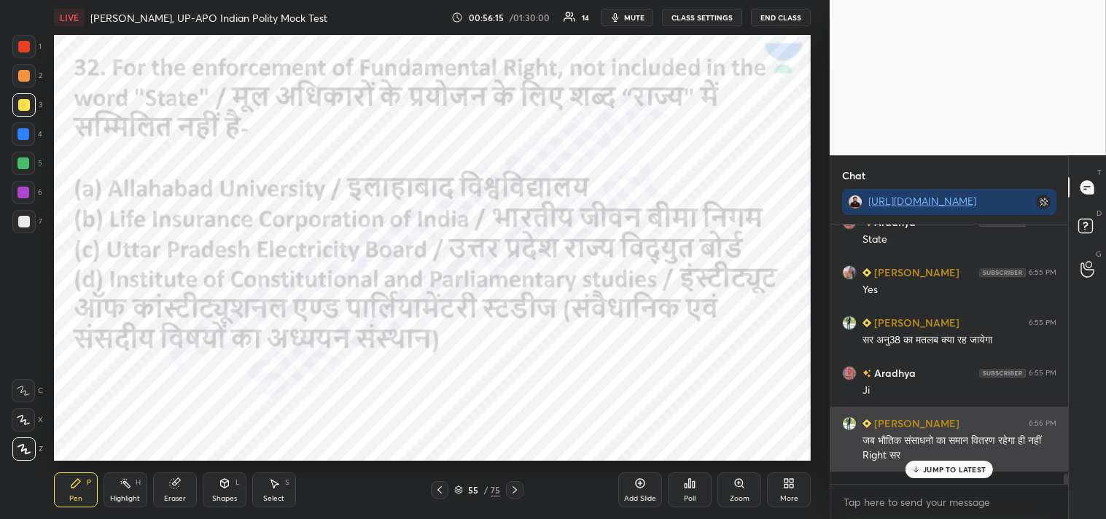
click at [948, 468] on p "JUMP TO LATEST" at bounding box center [954, 469] width 63 height 9
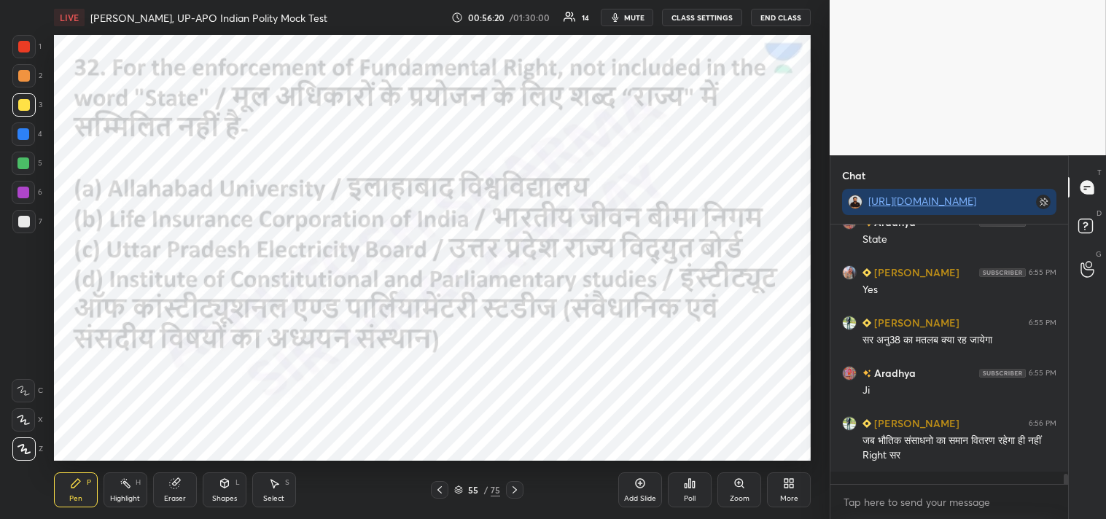
scroll to position [6282, 0]
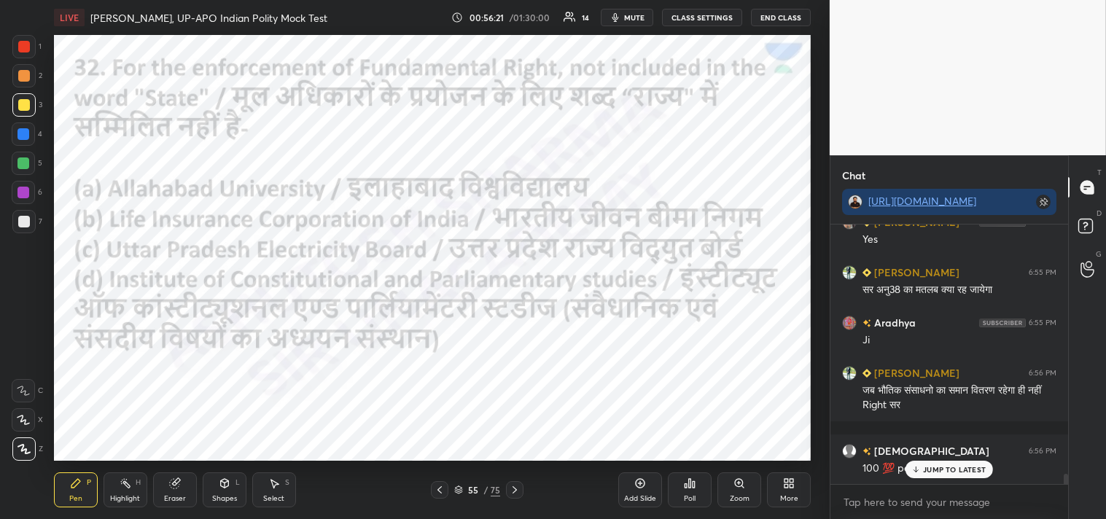
click at [949, 463] on div "JUMP TO LATEST" at bounding box center [948, 469] width 87 height 17
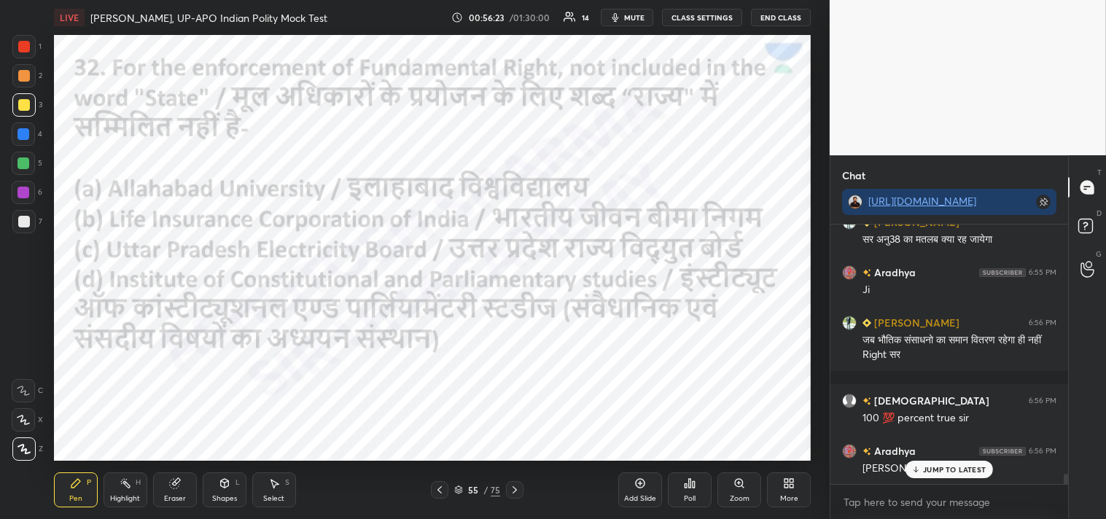
click at [640, 486] on icon at bounding box center [640, 483] width 12 height 12
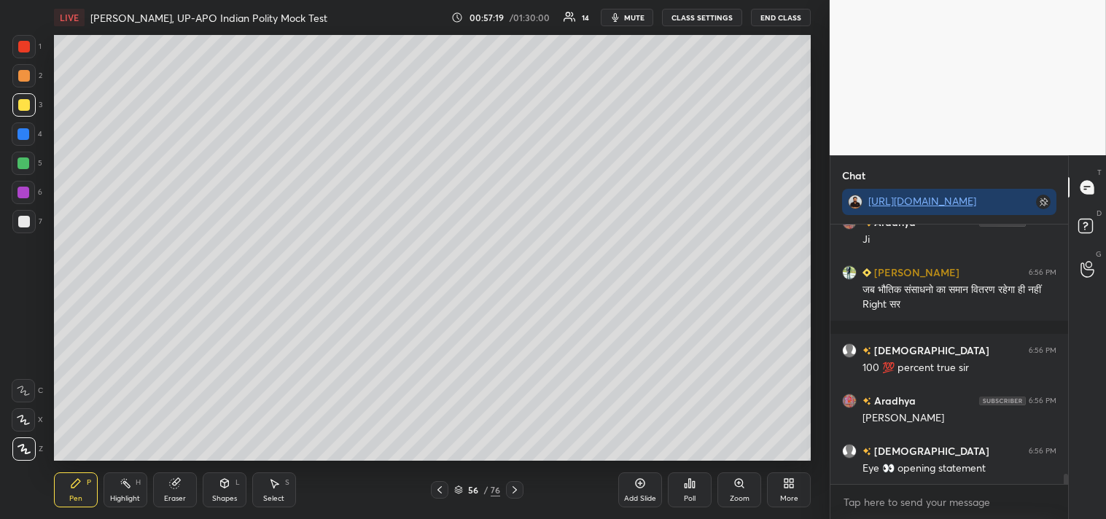
scroll to position [6433, 0]
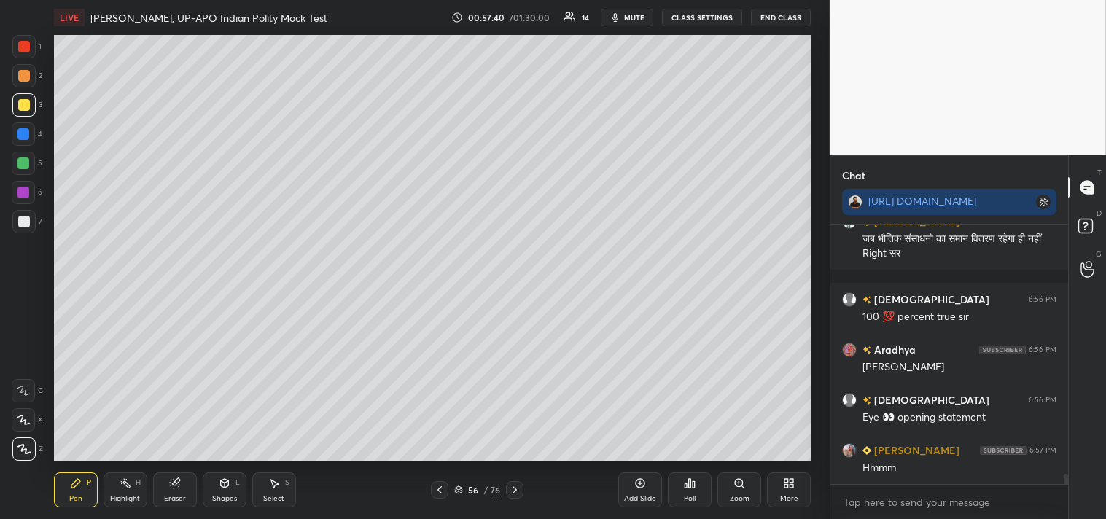
click at [443, 488] on icon at bounding box center [440, 490] width 12 height 12
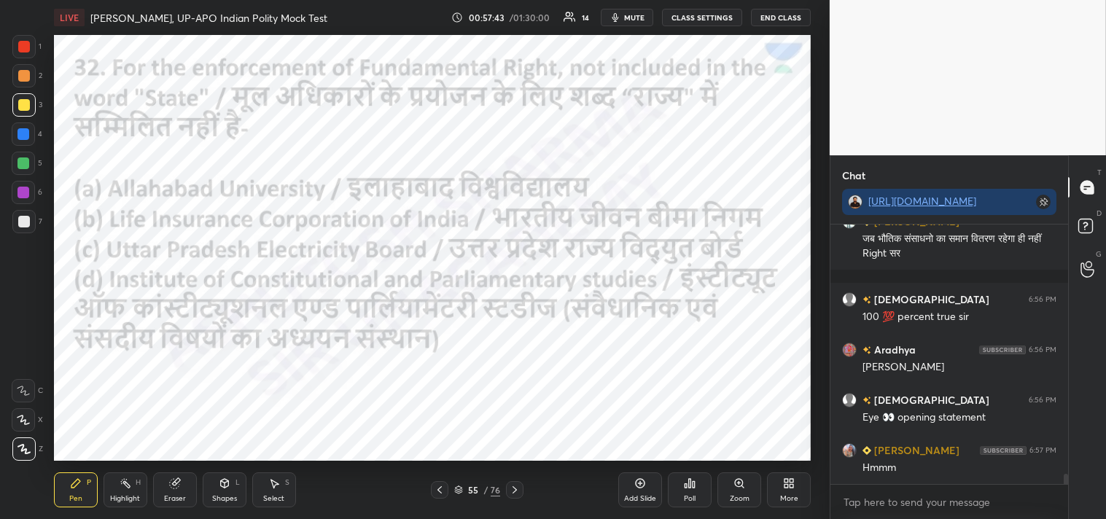
click at [690, 496] on div "Poll" at bounding box center [690, 498] width 12 height 7
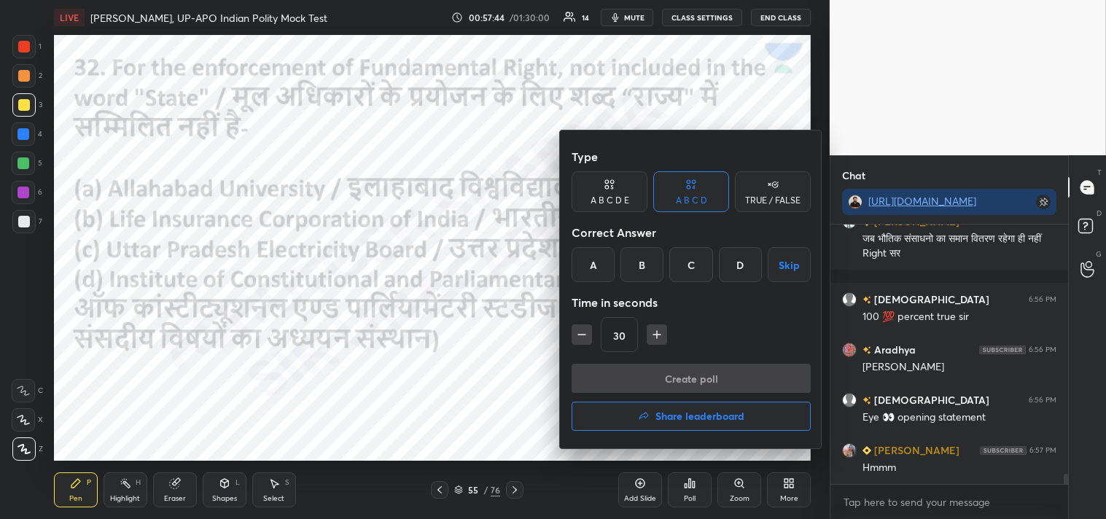
click at [741, 260] on div "D" at bounding box center [740, 264] width 43 height 35
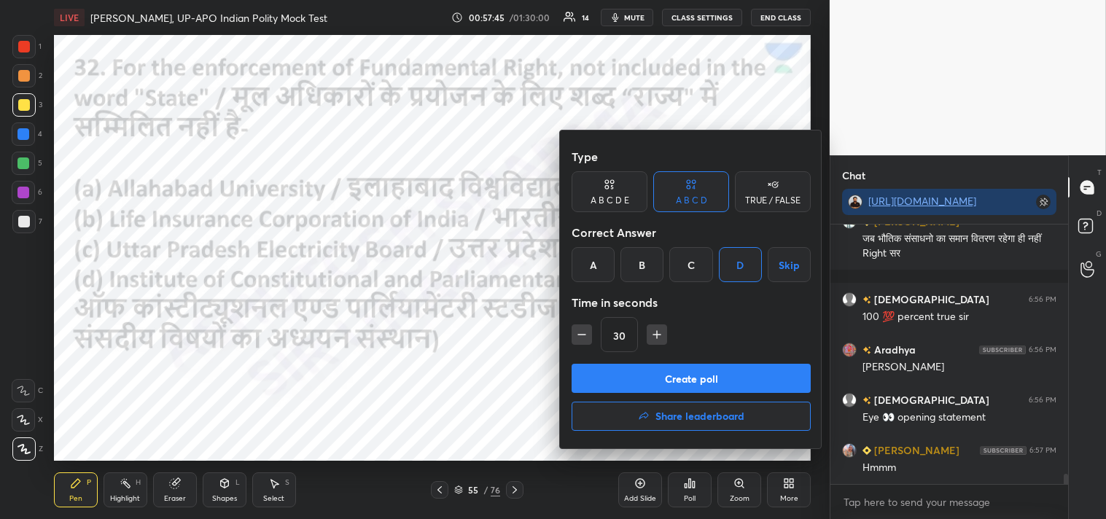
click at [706, 374] on button "Create poll" at bounding box center [691, 378] width 239 height 29
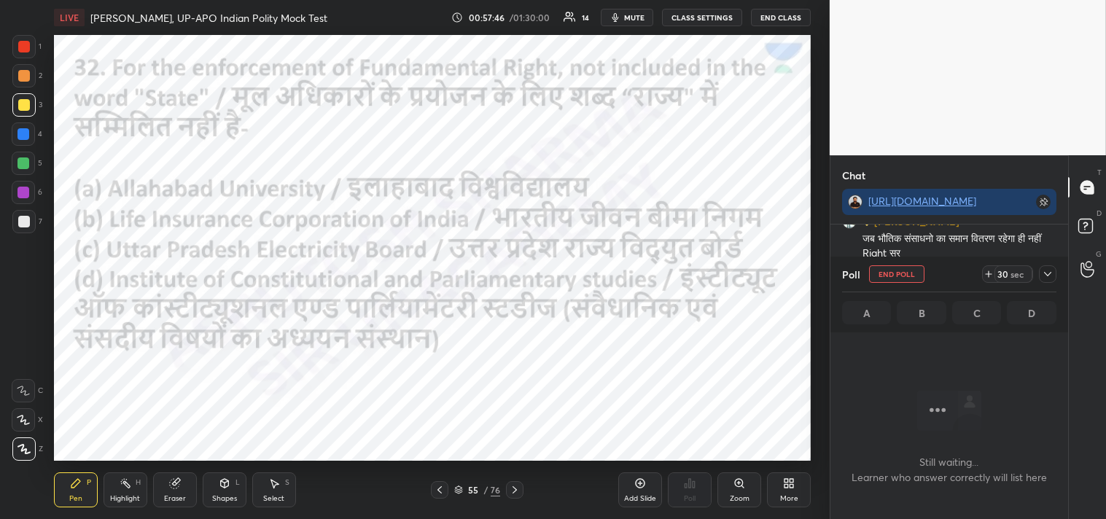
scroll to position [4, 4]
click at [1046, 275] on icon at bounding box center [1048, 274] width 12 height 12
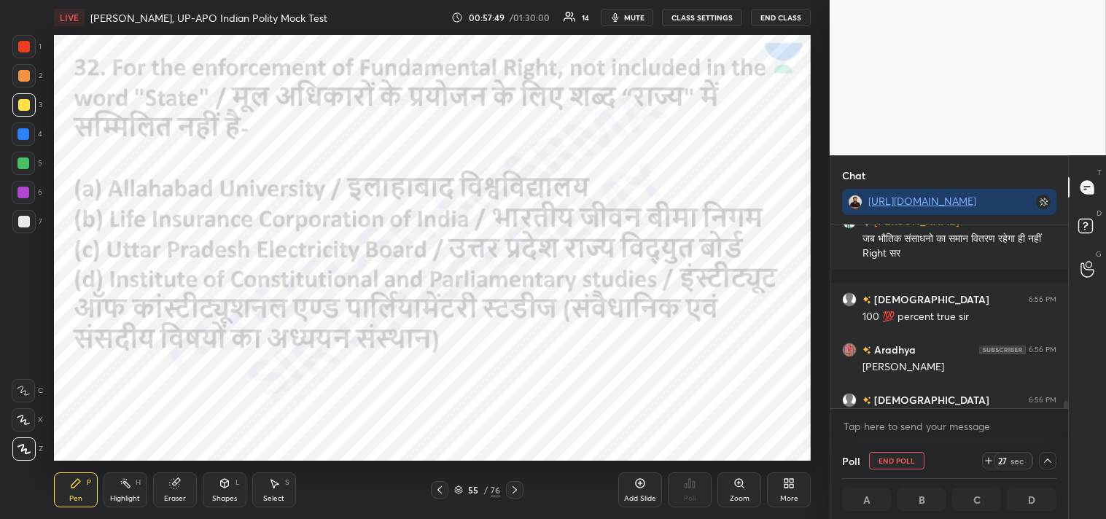
scroll to position [6508, 0]
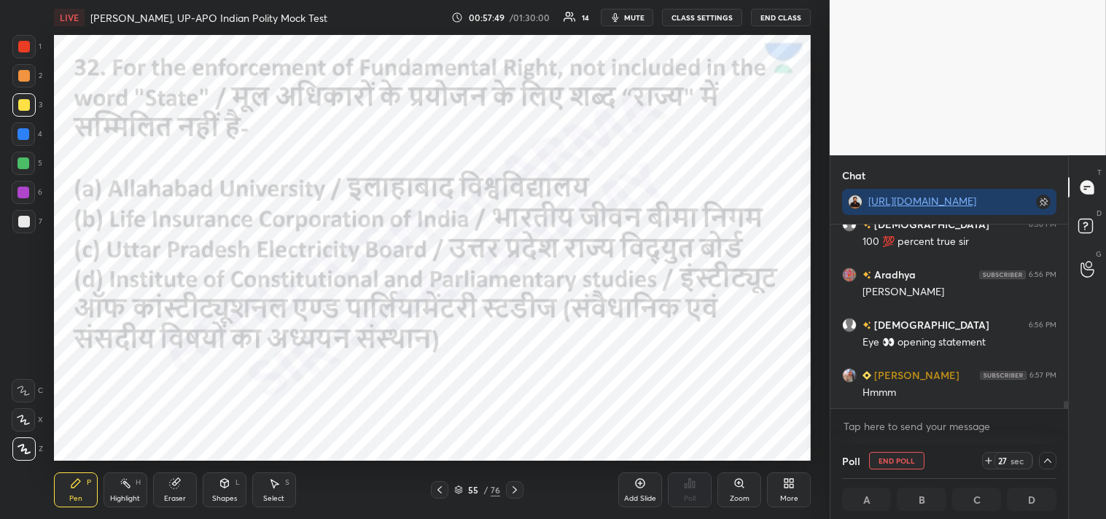
drag, startPoint x: 1065, startPoint y: 404, endPoint x: 1061, endPoint y: 426, distance: 22.2
click at [1061, 426] on div "[PERSON_NAME] 6:55 PM [PERSON_NAME] 6:56 PM जब भौतिक संसाधनो का समान वितरण रहेग…" at bounding box center [949, 334] width 238 height 219
click at [942, 392] on p "JUMP TO LATEST" at bounding box center [954, 393] width 63 height 9
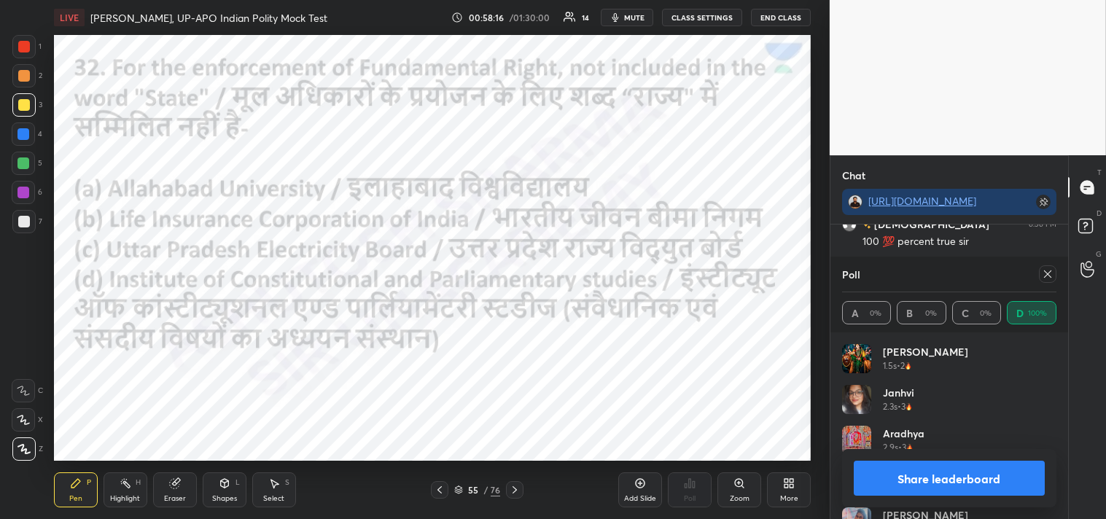
scroll to position [171, 210]
click at [1048, 270] on icon at bounding box center [1048, 274] width 12 height 12
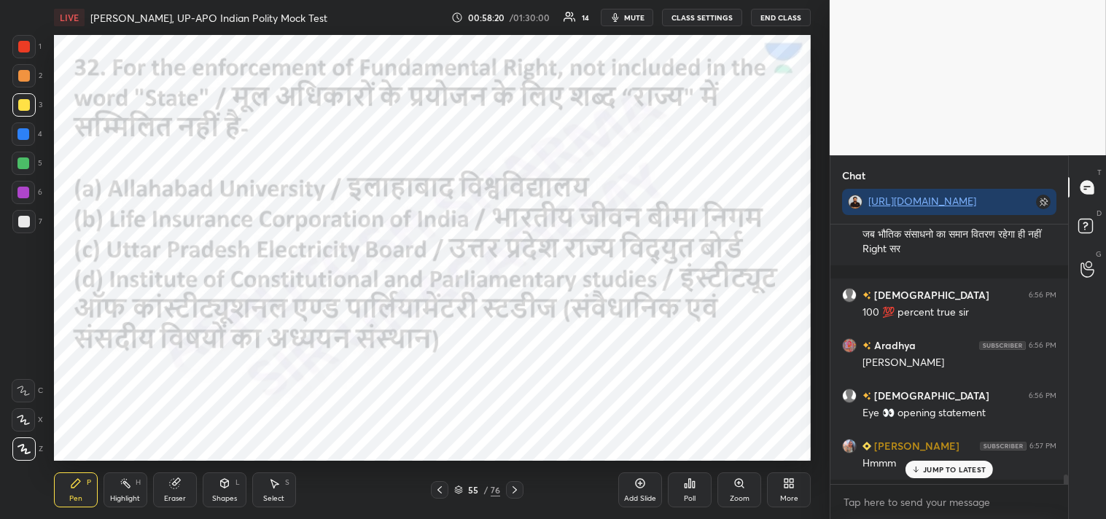
scroll to position [255, 233]
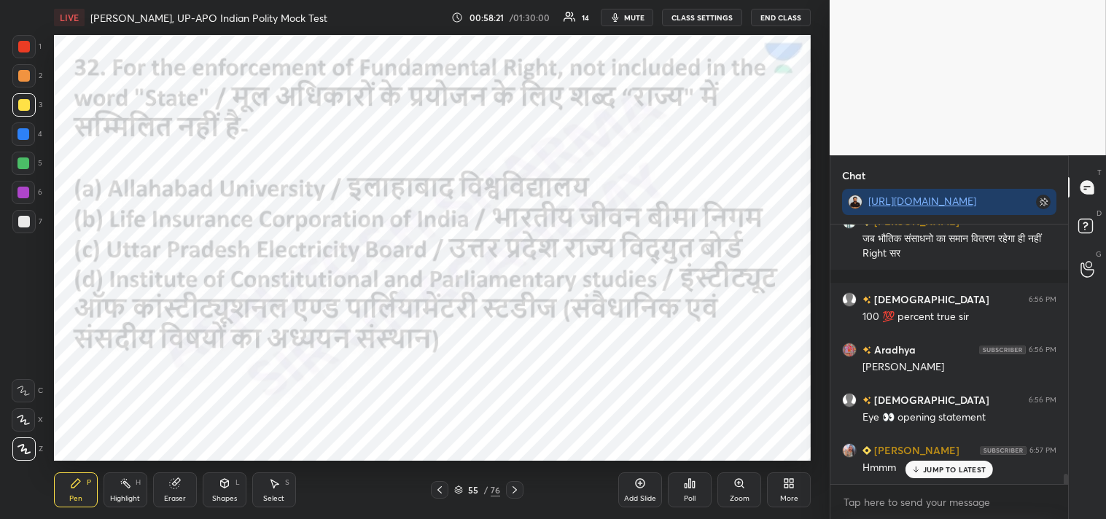
click at [948, 468] on p "JUMP TO LATEST" at bounding box center [954, 469] width 63 height 9
click at [26, 46] on div at bounding box center [24, 47] width 12 height 12
click at [515, 486] on icon at bounding box center [515, 490] width 12 height 12
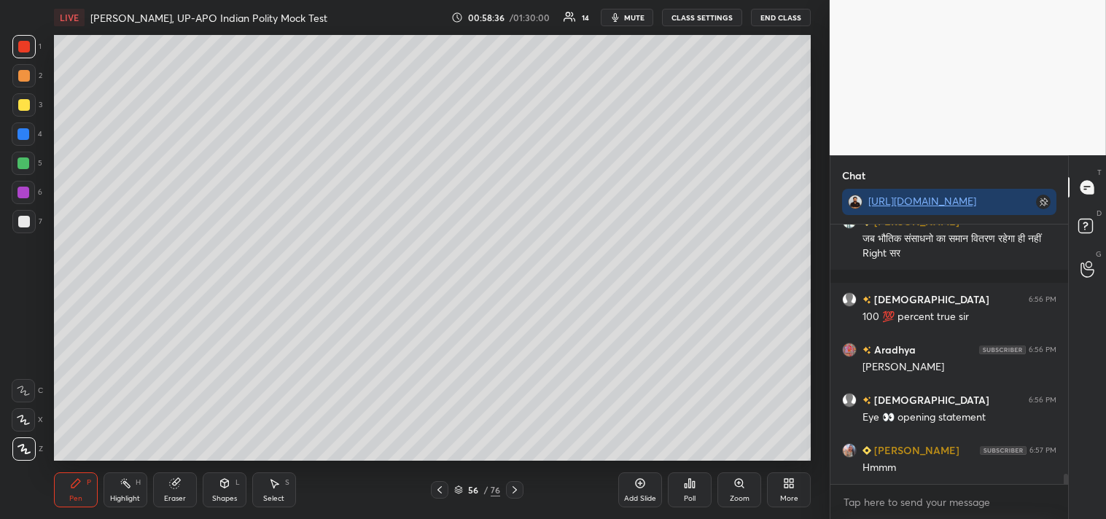
click at [513, 484] on icon at bounding box center [515, 490] width 12 height 12
click at [515, 485] on icon at bounding box center [515, 490] width 12 height 12
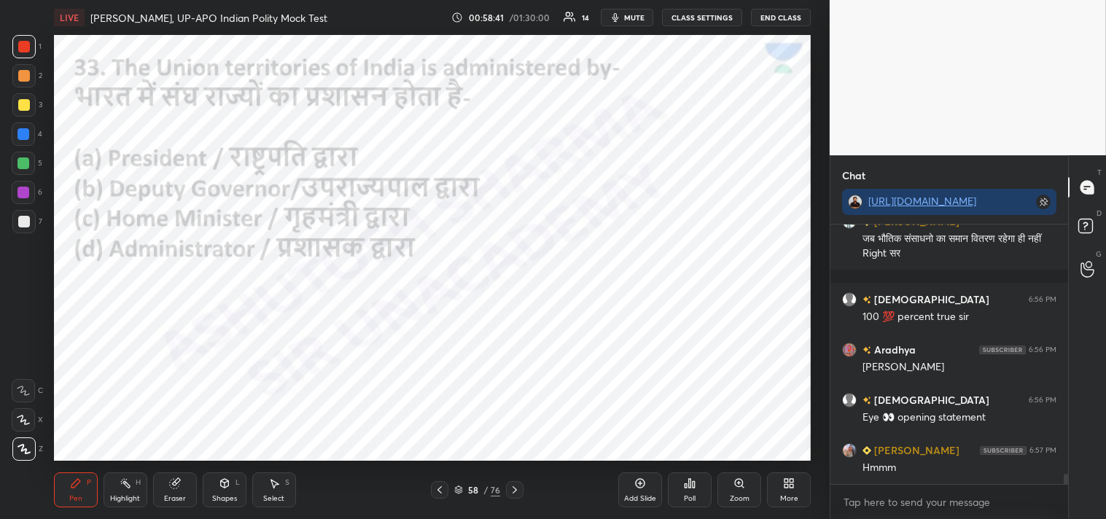
click at [689, 491] on div "Poll" at bounding box center [690, 489] width 44 height 35
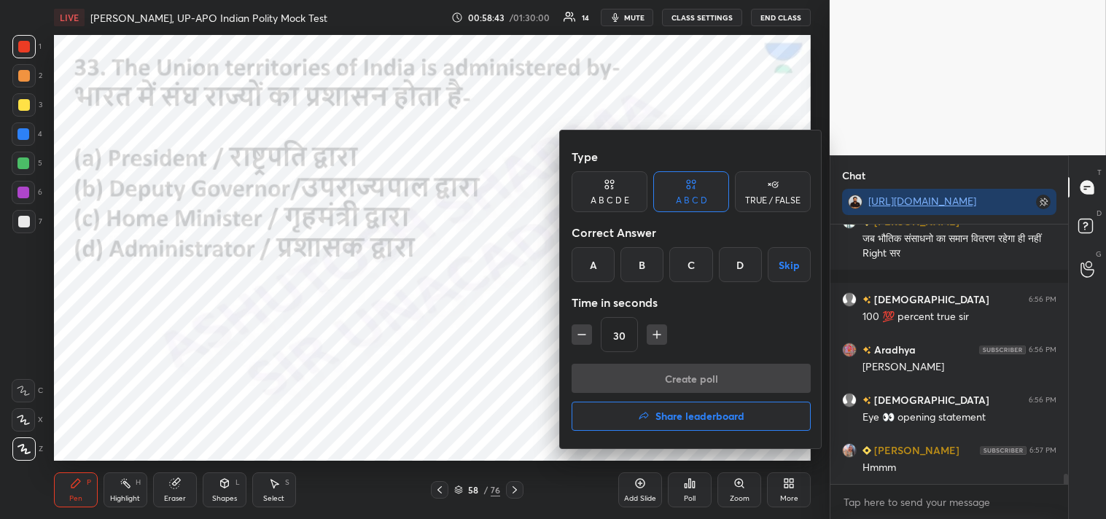
drag, startPoint x: 596, startPoint y: 258, endPoint x: 613, endPoint y: 273, distance: 22.7
click at [600, 259] on div "A" at bounding box center [593, 264] width 43 height 35
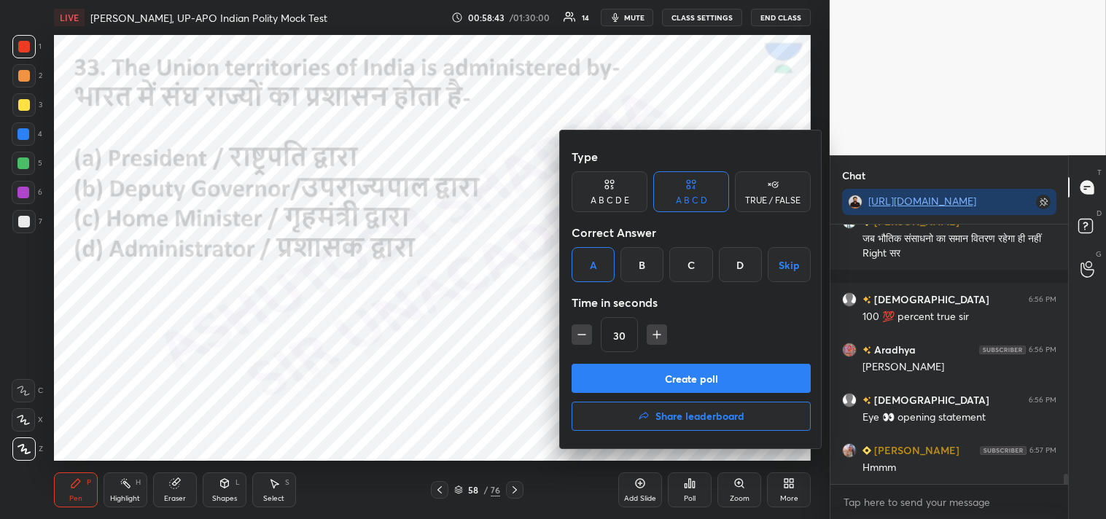
click at [720, 378] on button "Create poll" at bounding box center [691, 378] width 239 height 29
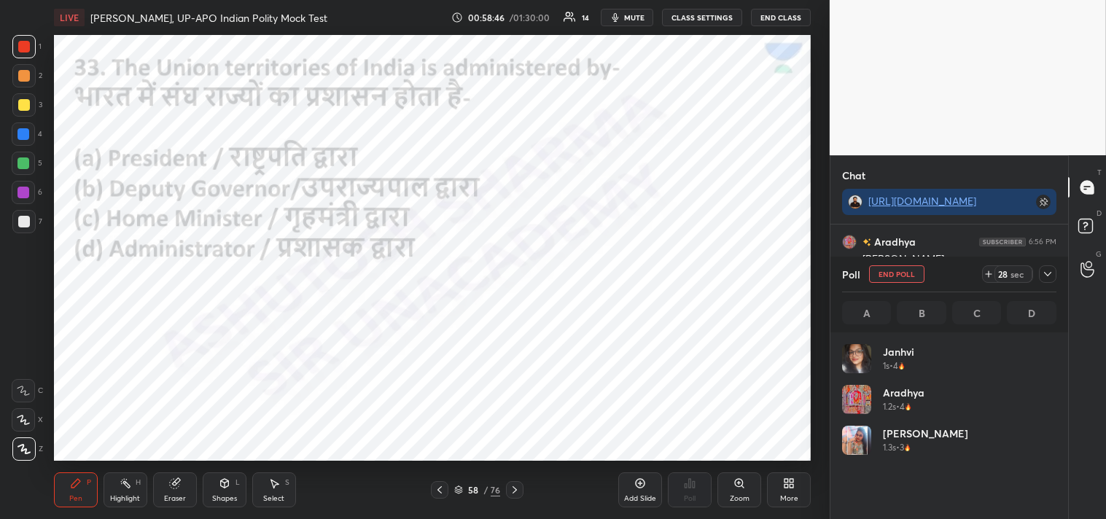
scroll to position [171, 210]
click at [1051, 271] on icon at bounding box center [1048, 274] width 12 height 12
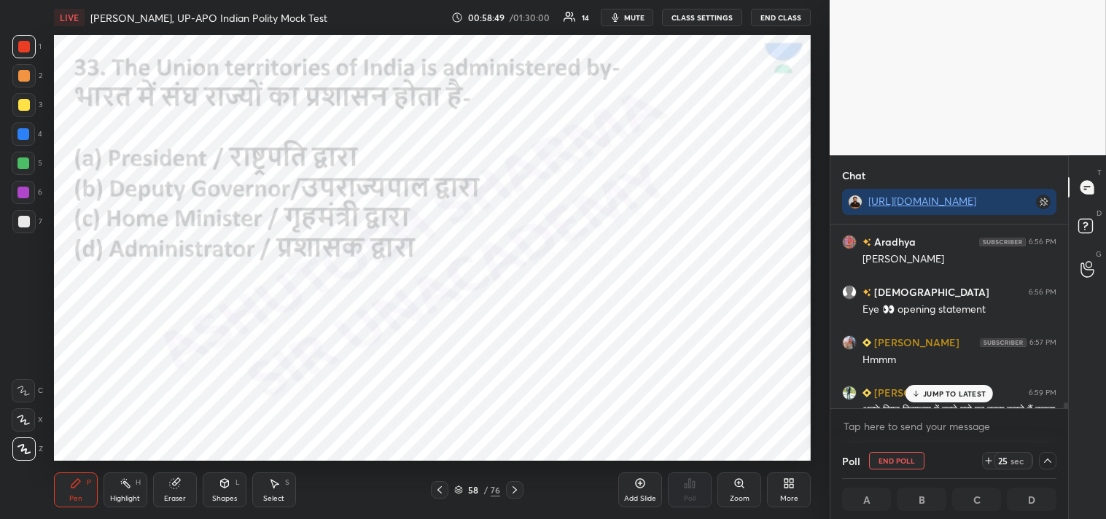
click at [950, 391] on p "JUMP TO LATEST" at bounding box center [954, 393] width 63 height 9
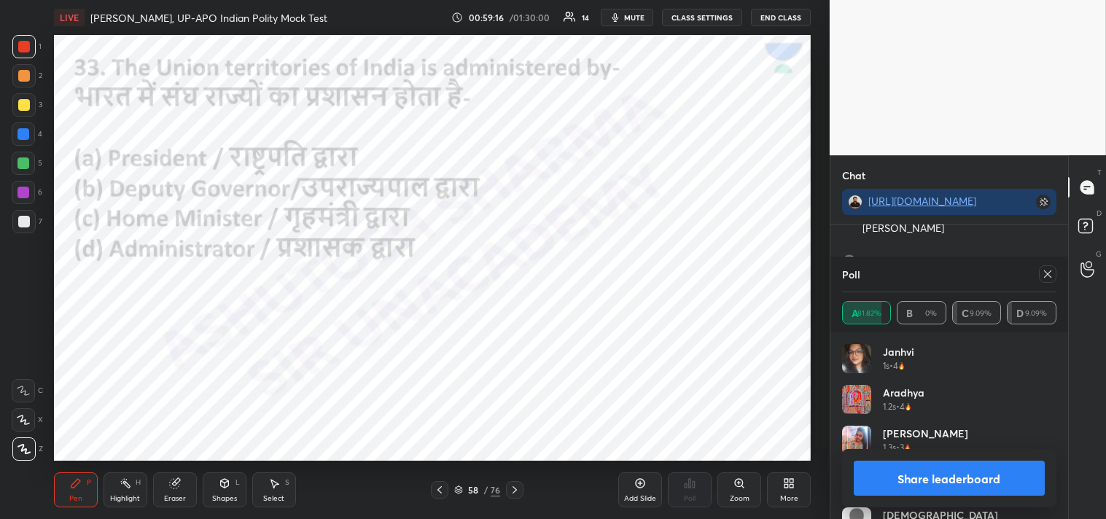
click at [1048, 273] on icon at bounding box center [1047, 273] width 7 height 7
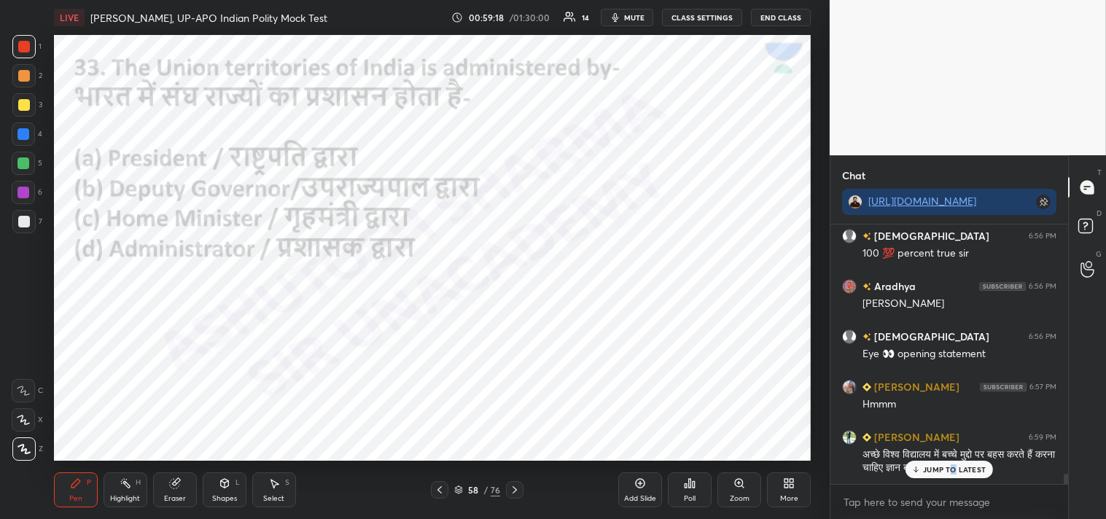
click at [953, 465] on p "JUMP TO LATEST" at bounding box center [954, 469] width 63 height 9
click at [518, 486] on icon at bounding box center [515, 490] width 12 height 12
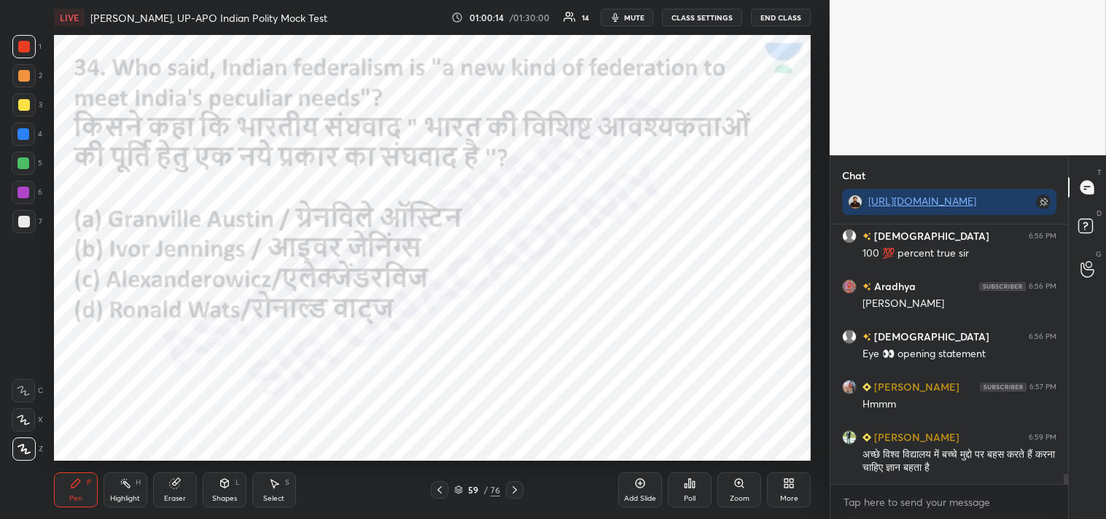
click at [694, 486] on icon at bounding box center [690, 483] width 12 height 12
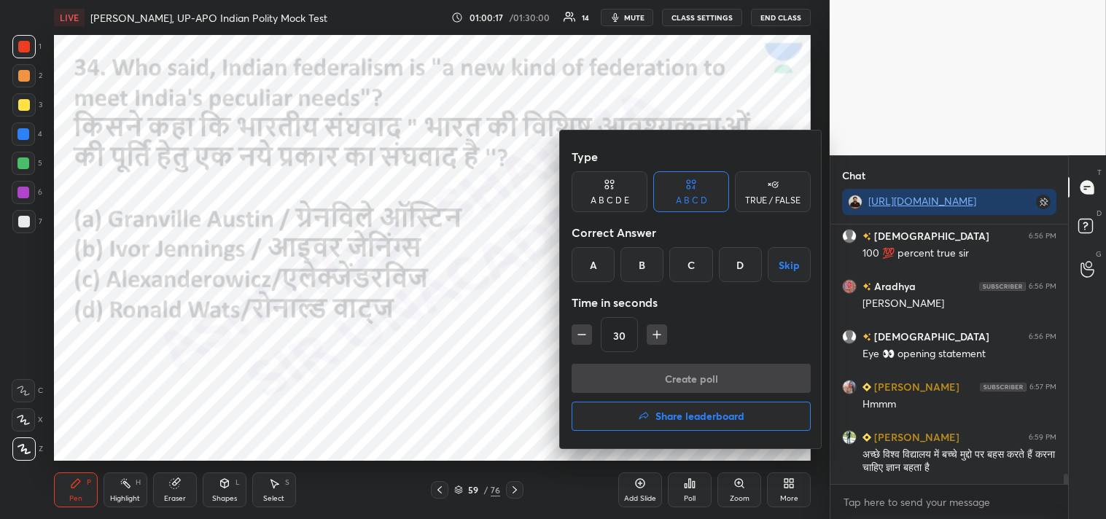
click at [596, 261] on div "A" at bounding box center [593, 264] width 43 height 35
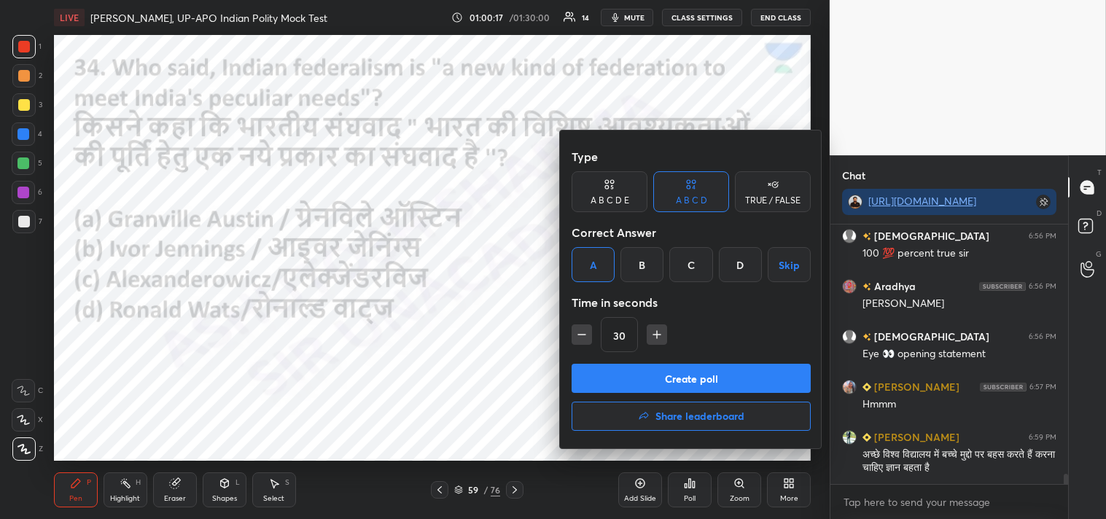
click at [708, 377] on button "Create poll" at bounding box center [691, 378] width 239 height 29
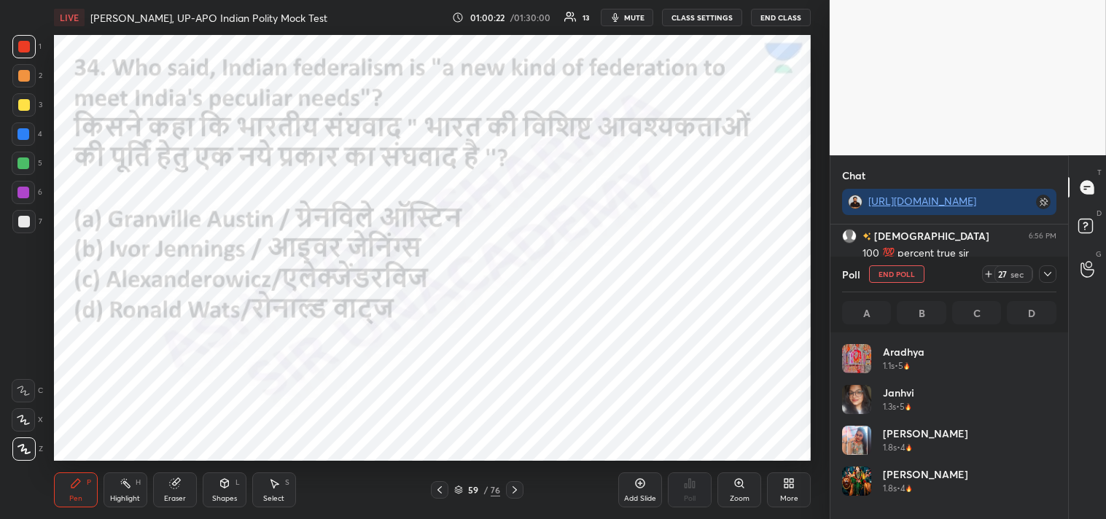
click at [1044, 273] on icon at bounding box center [1048, 274] width 12 height 12
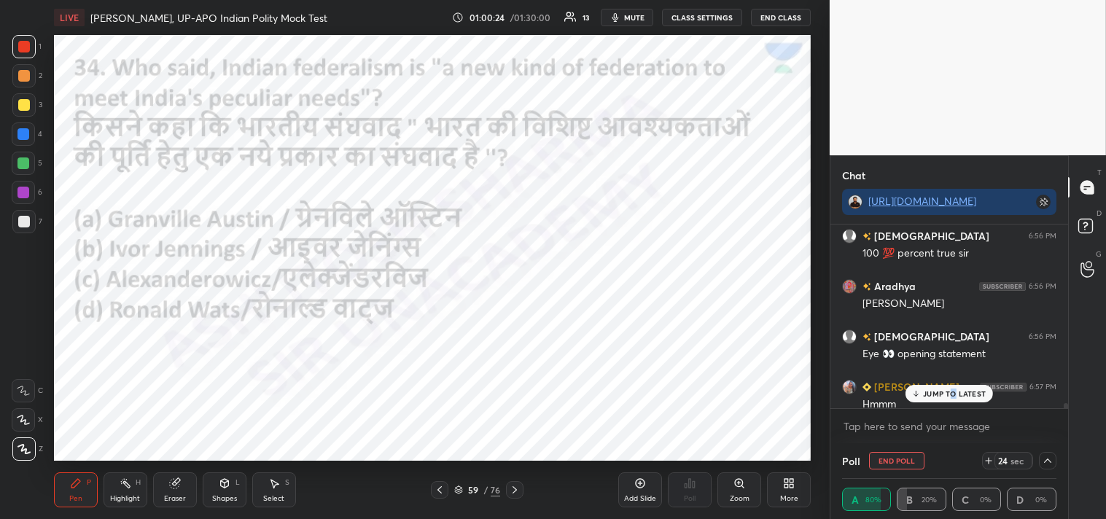
scroll to position [6572, 0]
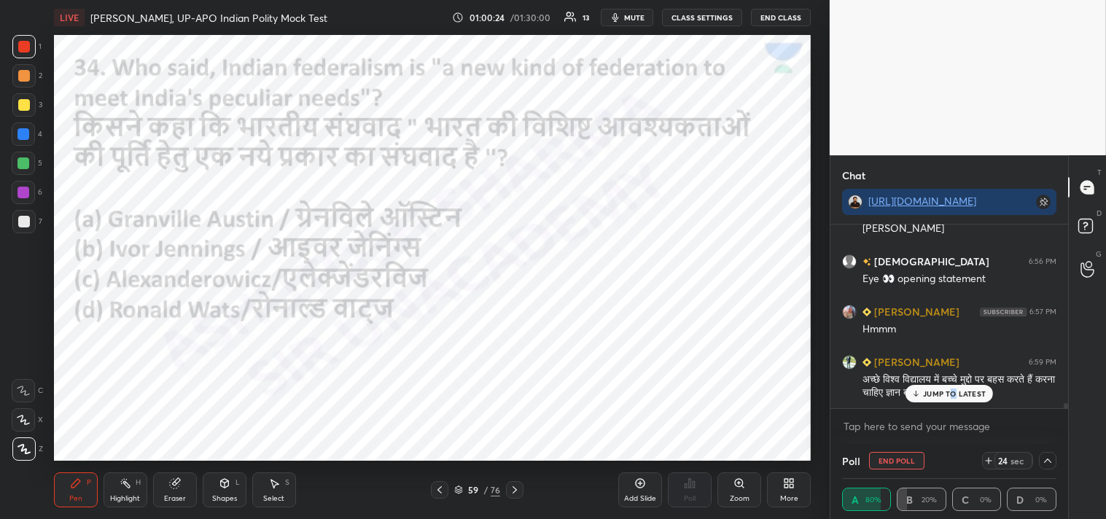
drag, startPoint x: 1067, startPoint y: 405, endPoint x: 1050, endPoint y: 423, distance: 24.8
click at [1061, 418] on div "[PERSON_NAME] 6:56 PM 100 💯 percent true [PERSON_NAME] 6:56 PM [PERSON_NAME] 6:…" at bounding box center [949, 334] width 238 height 219
click at [954, 394] on p "JUMP TO LATEST" at bounding box center [954, 393] width 63 height 9
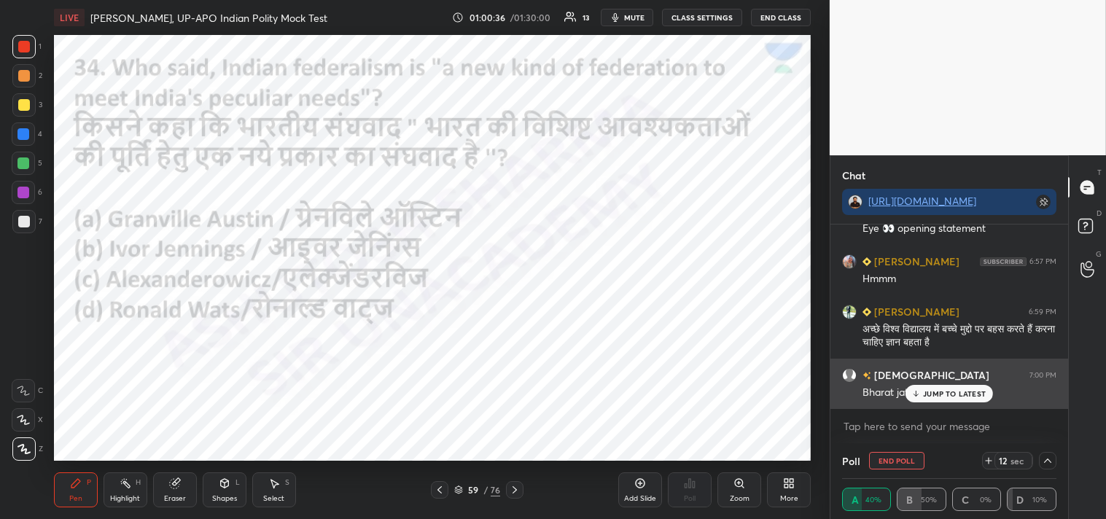
click at [940, 391] on p "JUMP TO LATEST" at bounding box center [954, 393] width 63 height 9
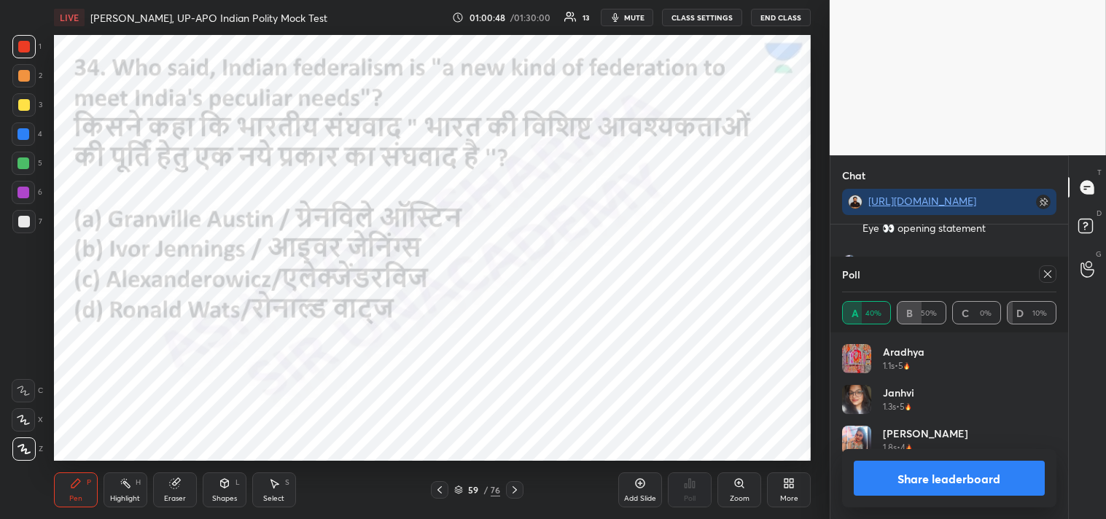
scroll to position [171, 210]
drag, startPoint x: 1050, startPoint y: 273, endPoint x: 1047, endPoint y: 292, distance: 19.2
click at [1050, 274] on icon at bounding box center [1048, 274] width 12 height 12
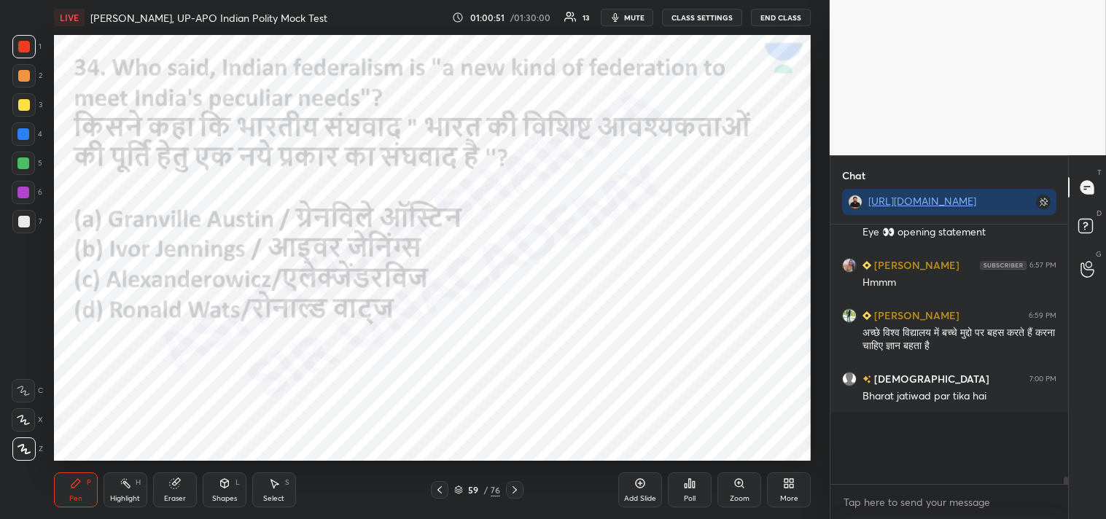
scroll to position [231, 233]
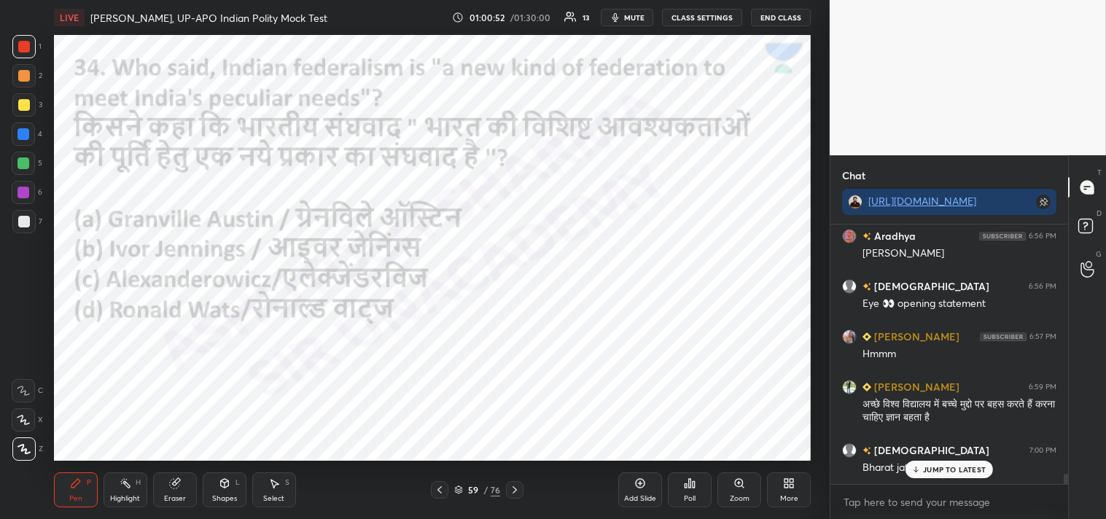
click at [945, 471] on p "JUMP TO LATEST" at bounding box center [954, 469] width 63 height 9
click at [512, 491] on icon at bounding box center [515, 490] width 12 height 12
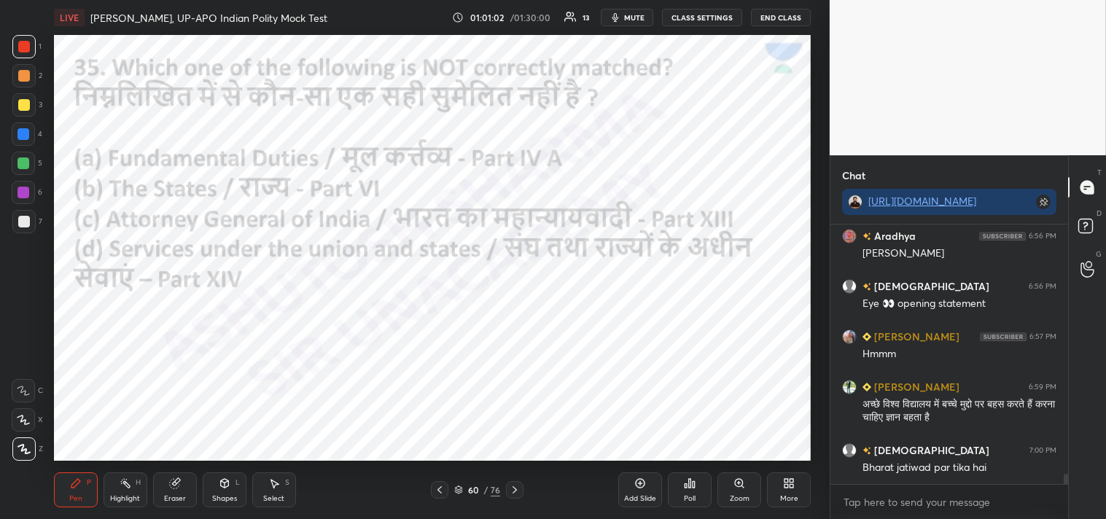
click at [690, 492] on div "Poll" at bounding box center [690, 489] width 44 height 35
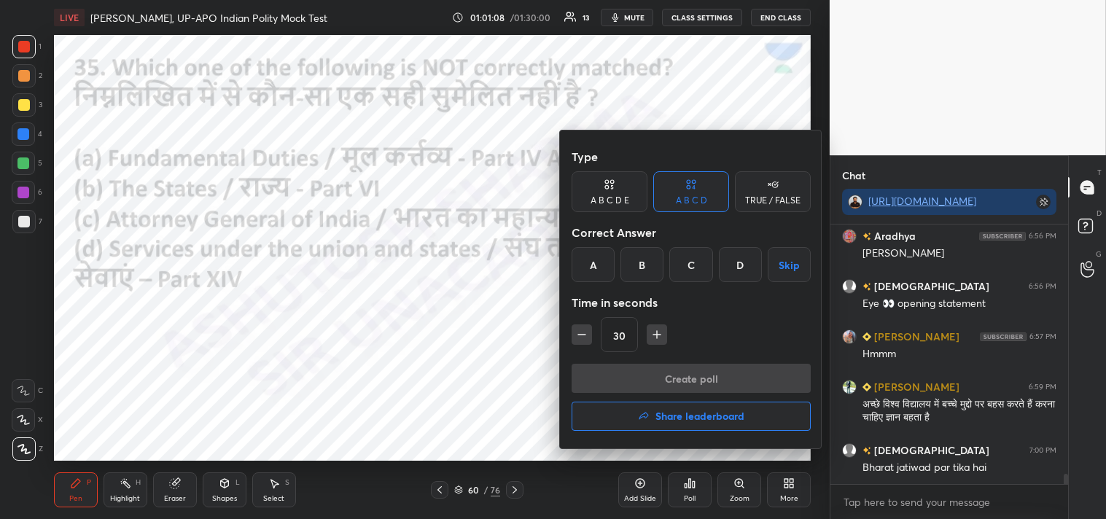
click at [693, 267] on div "C" at bounding box center [690, 264] width 43 height 35
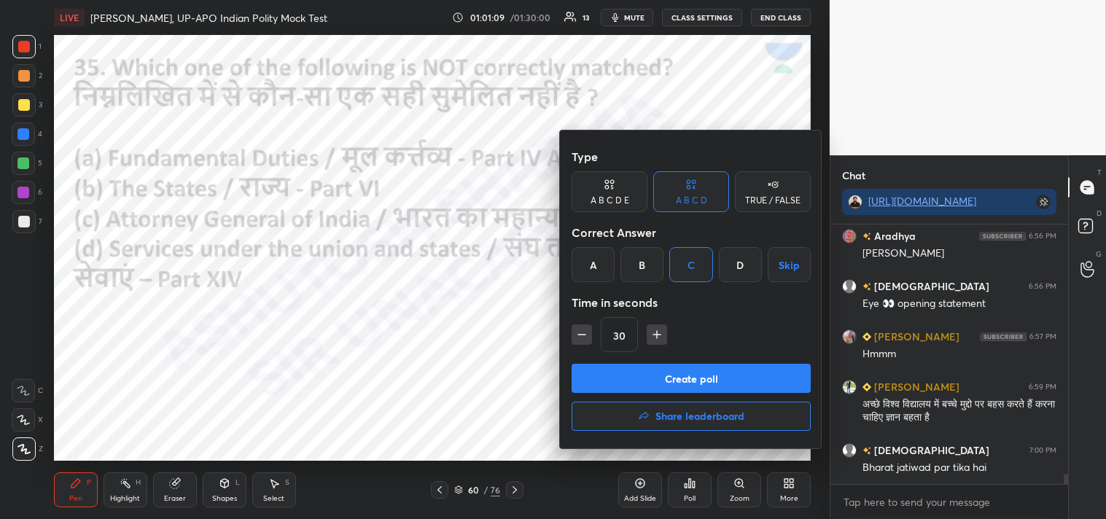
click at [710, 376] on button "Create poll" at bounding box center [691, 378] width 239 height 29
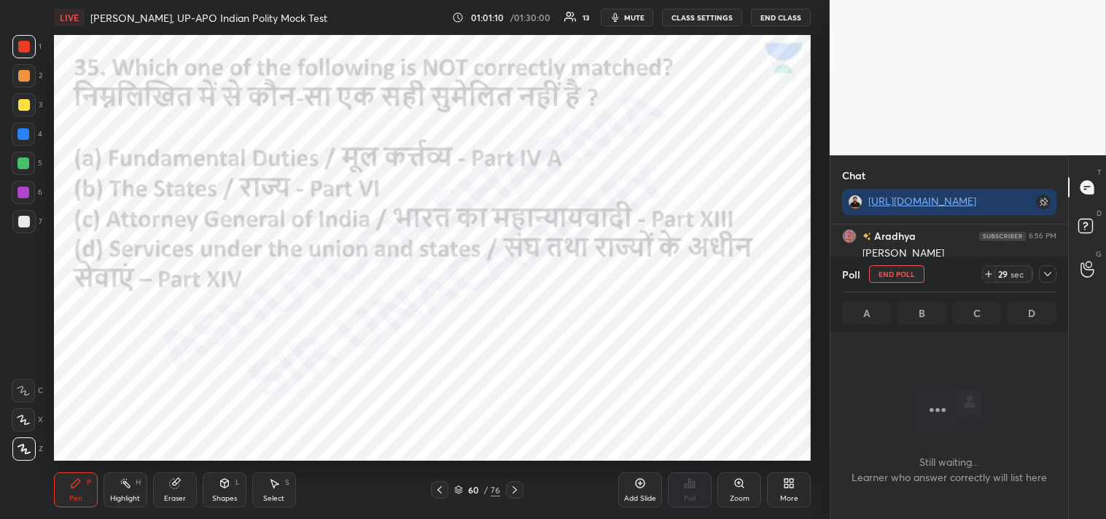
click at [1052, 275] on icon at bounding box center [1048, 274] width 12 height 12
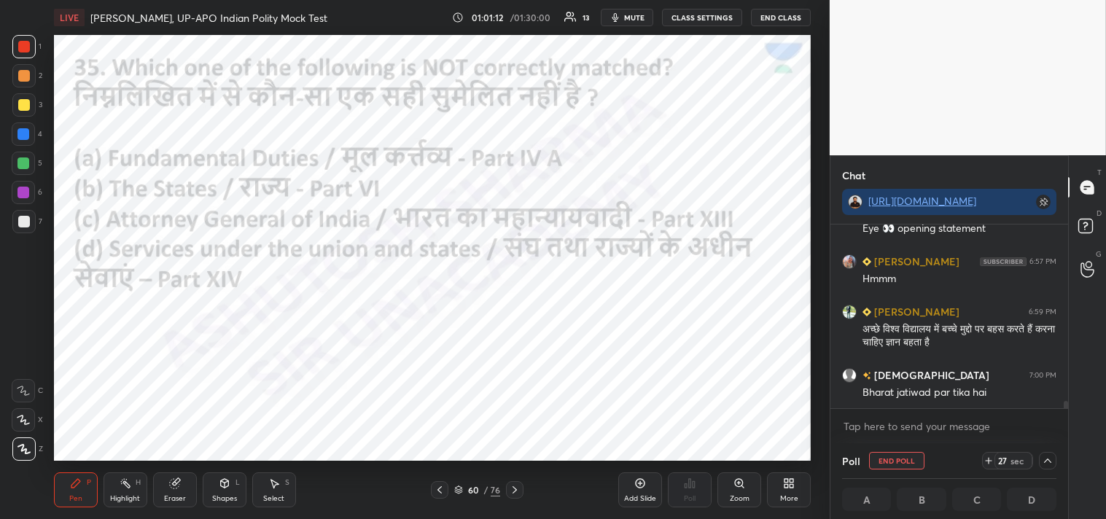
drag, startPoint x: 1066, startPoint y: 407, endPoint x: 1060, endPoint y: 427, distance: 21.2
click at [1060, 427] on div "[PERSON_NAME] 6:54 PM अनु 21 A के तहत शिक्षा मूल अधिकार है लेकिन राज्य सरकार बन…" at bounding box center [949, 334] width 238 height 219
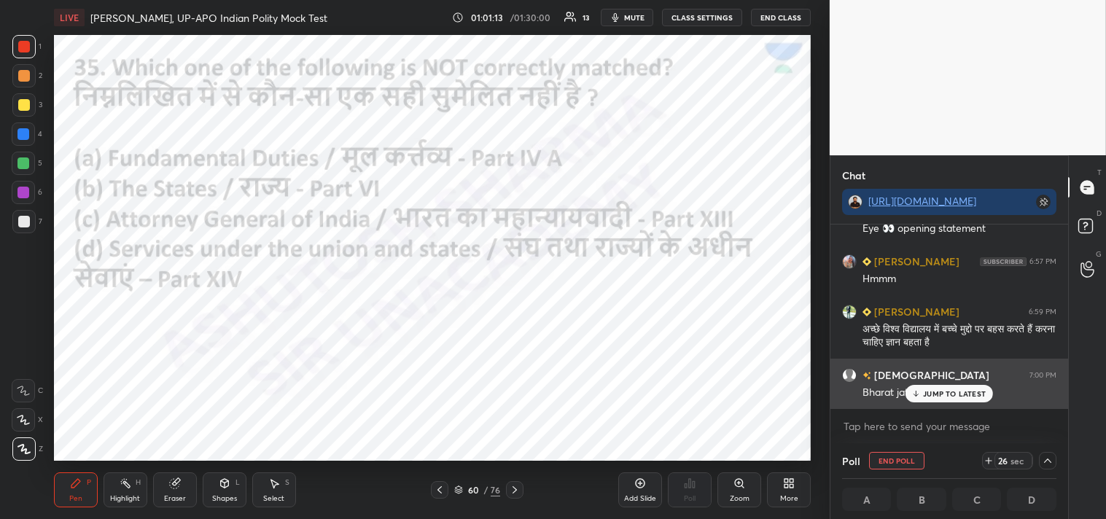
click at [946, 391] on p "JUMP TO LATEST" at bounding box center [954, 393] width 63 height 9
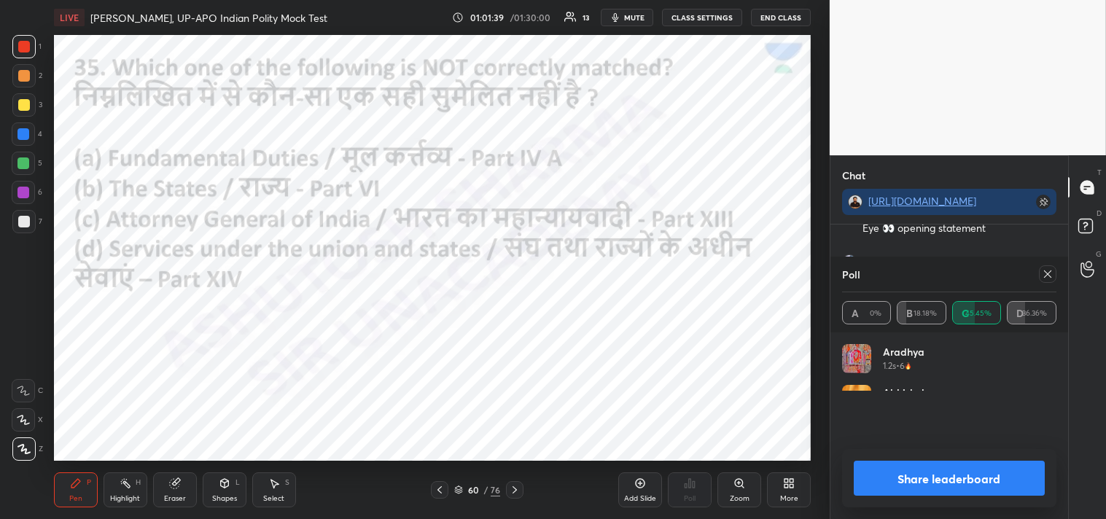
scroll to position [4, 4]
click at [1050, 272] on icon at bounding box center [1047, 273] width 7 height 7
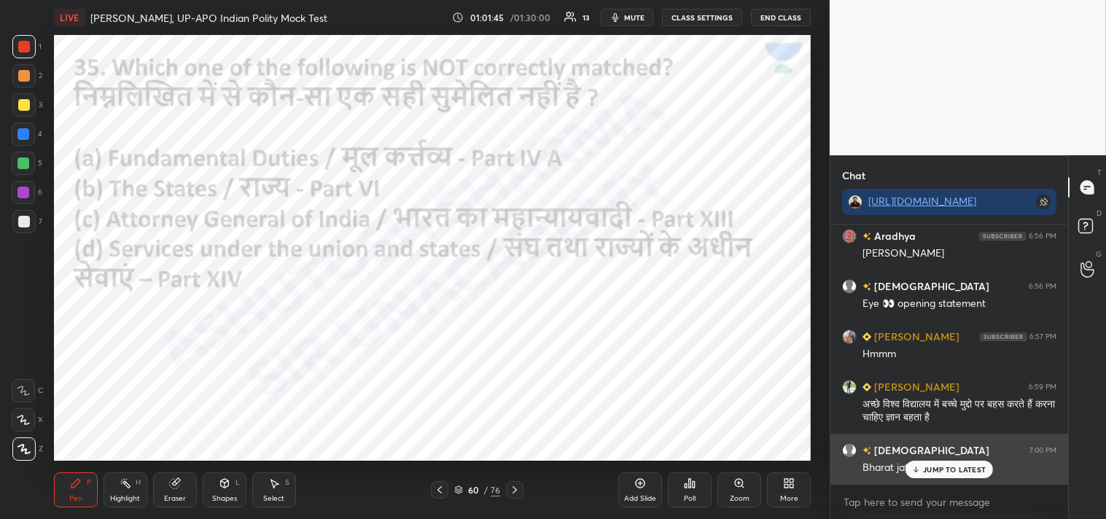
click at [945, 471] on p "JUMP TO LATEST" at bounding box center [954, 469] width 63 height 9
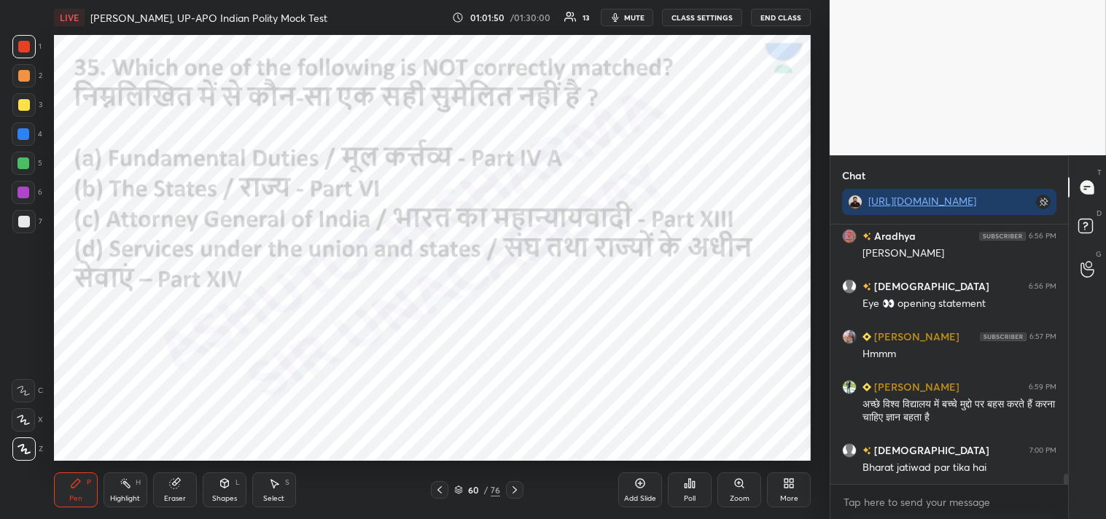
click at [514, 491] on icon at bounding box center [515, 490] width 12 height 12
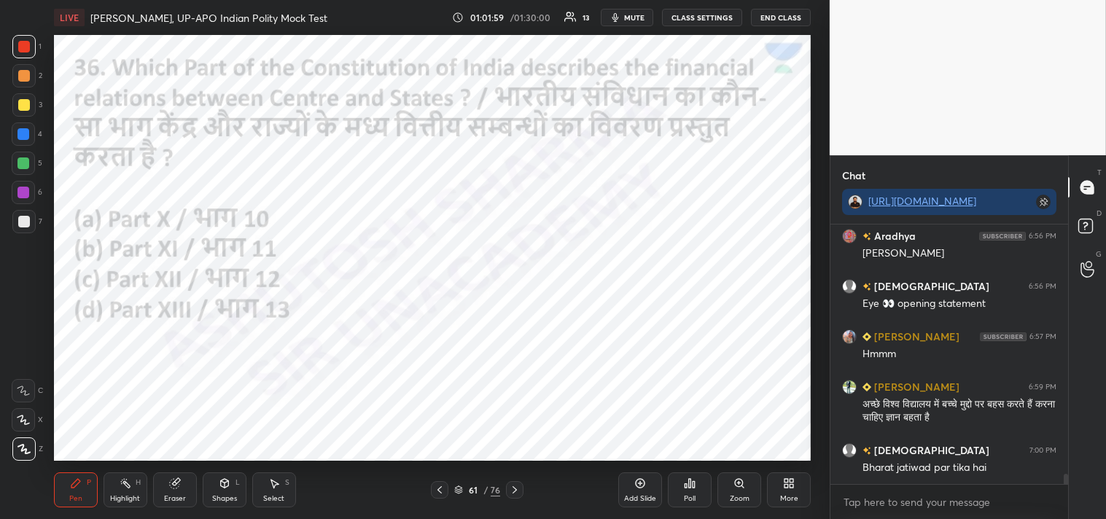
click at [690, 490] on div "Poll" at bounding box center [690, 489] width 44 height 35
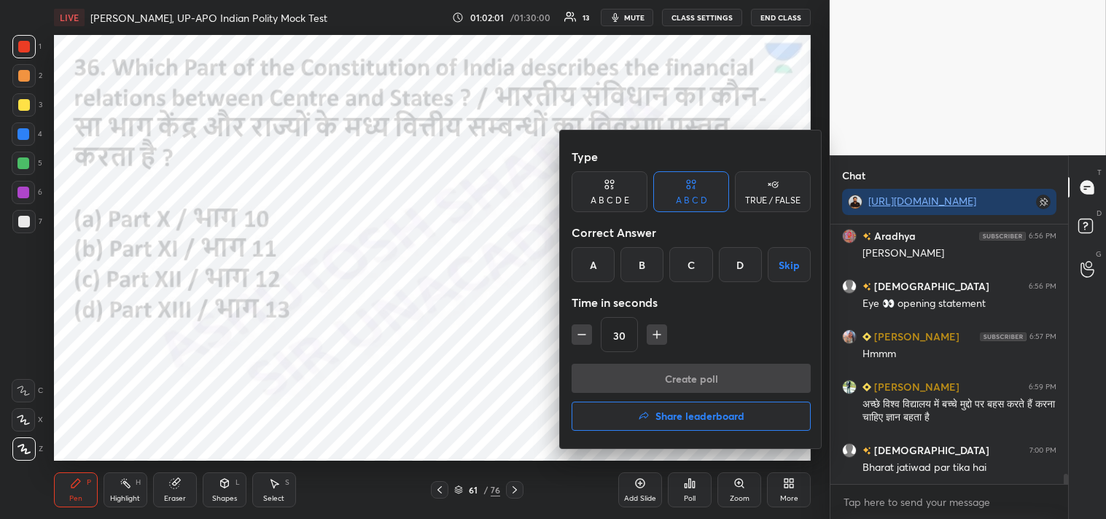
click at [693, 265] on div "C" at bounding box center [690, 264] width 43 height 35
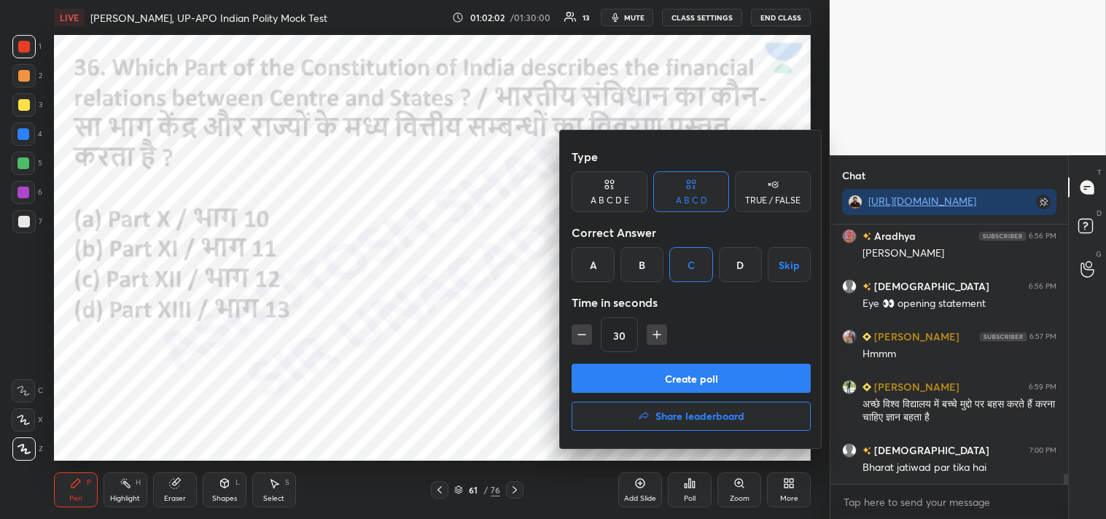
click at [720, 374] on button "Create poll" at bounding box center [691, 378] width 239 height 29
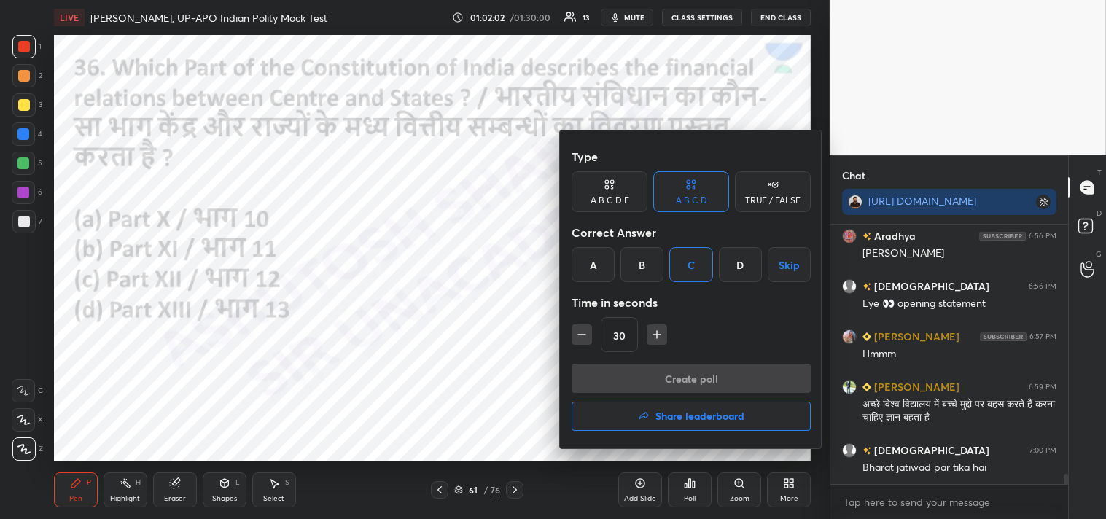
scroll to position [5, 4]
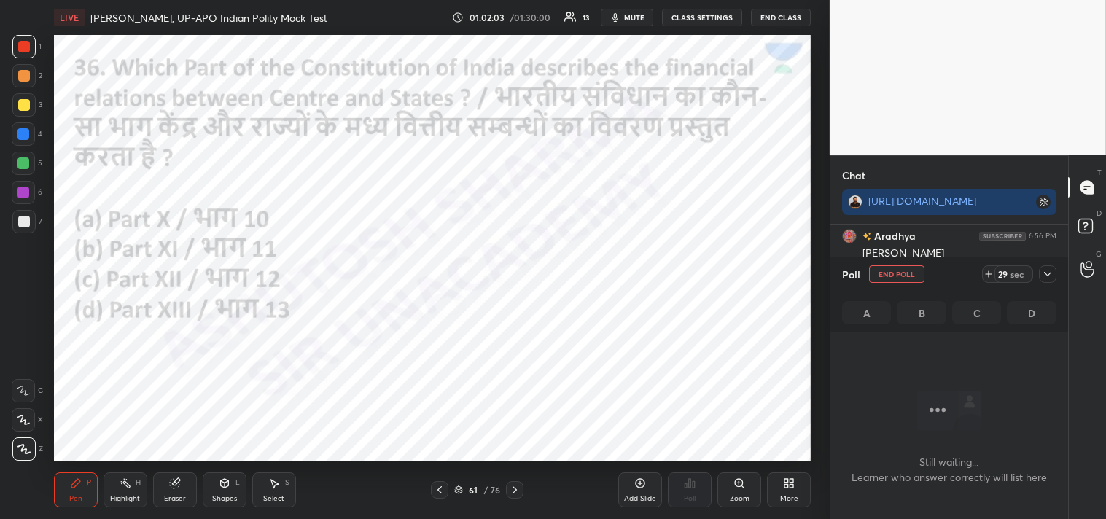
click at [1050, 273] on icon at bounding box center [1047, 274] width 7 height 4
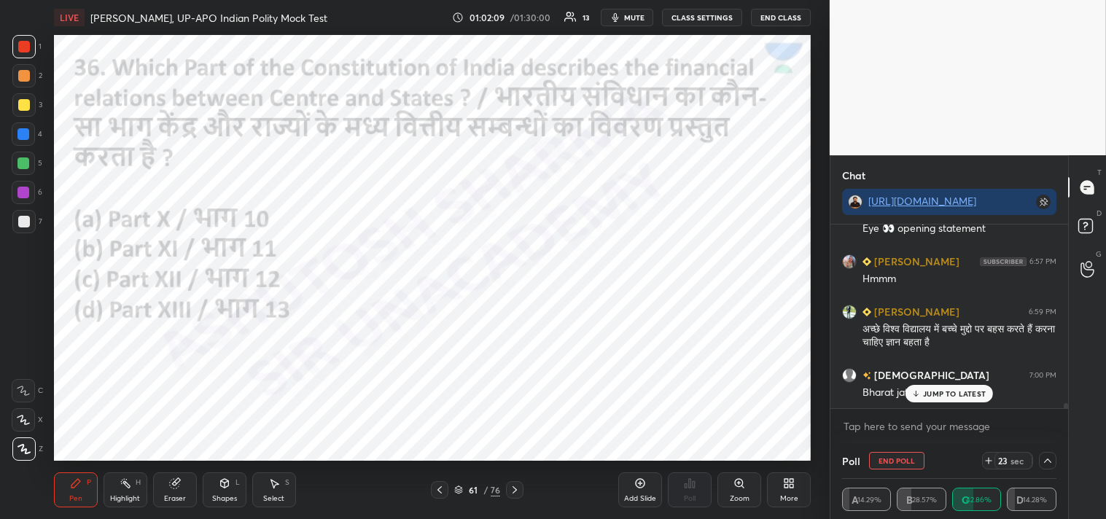
drag, startPoint x: 1066, startPoint y: 405, endPoint x: 1060, endPoint y: 423, distance: 19.1
click at [1061, 423] on div "[PERSON_NAME] 6:56 PM [PERSON_NAME] 6:56 PM Eye 👀 opening statement [PERSON_NAM…" at bounding box center [949, 334] width 238 height 219
click at [968, 389] on p "JUMP TO LATEST" at bounding box center [954, 393] width 63 height 9
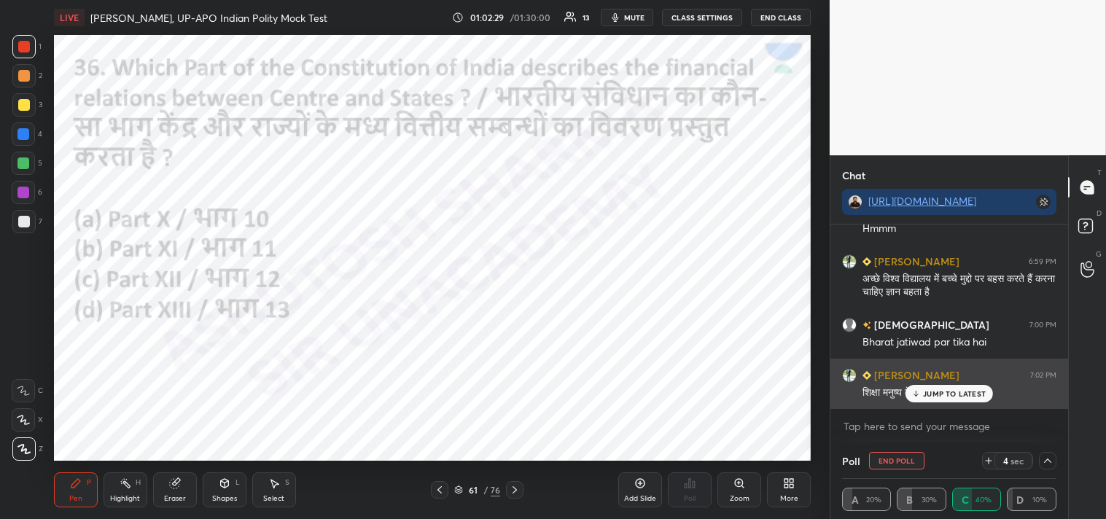
click at [943, 385] on div "JUMP TO LATEST" at bounding box center [948, 393] width 87 height 17
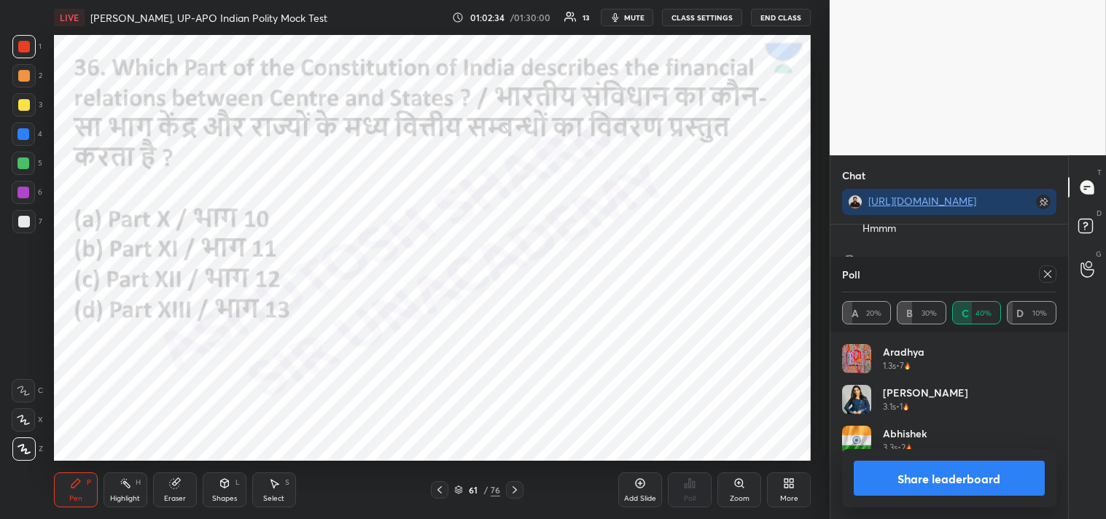
click at [1048, 274] on icon at bounding box center [1047, 273] width 7 height 7
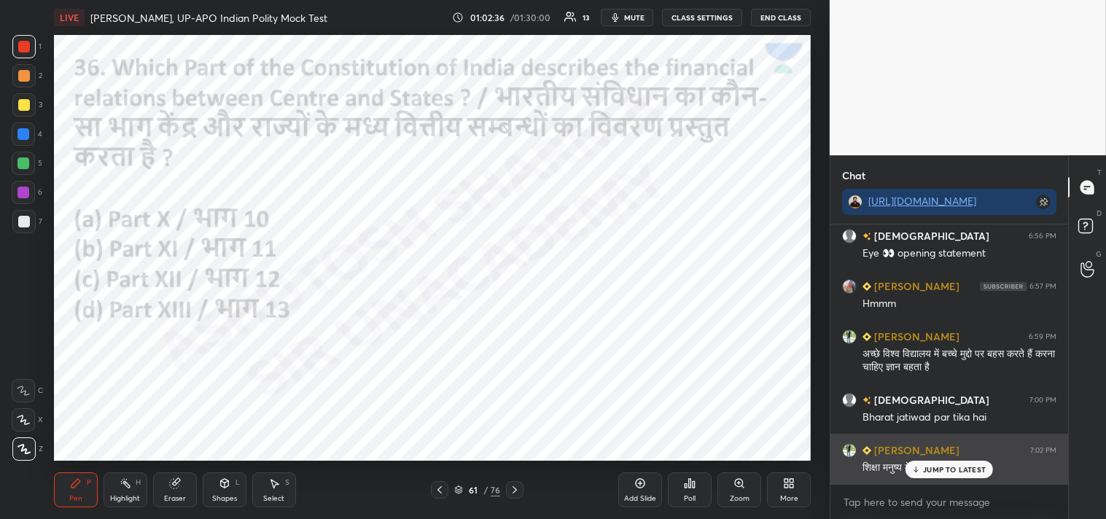
click at [945, 467] on p "JUMP TO LATEST" at bounding box center [954, 469] width 63 height 9
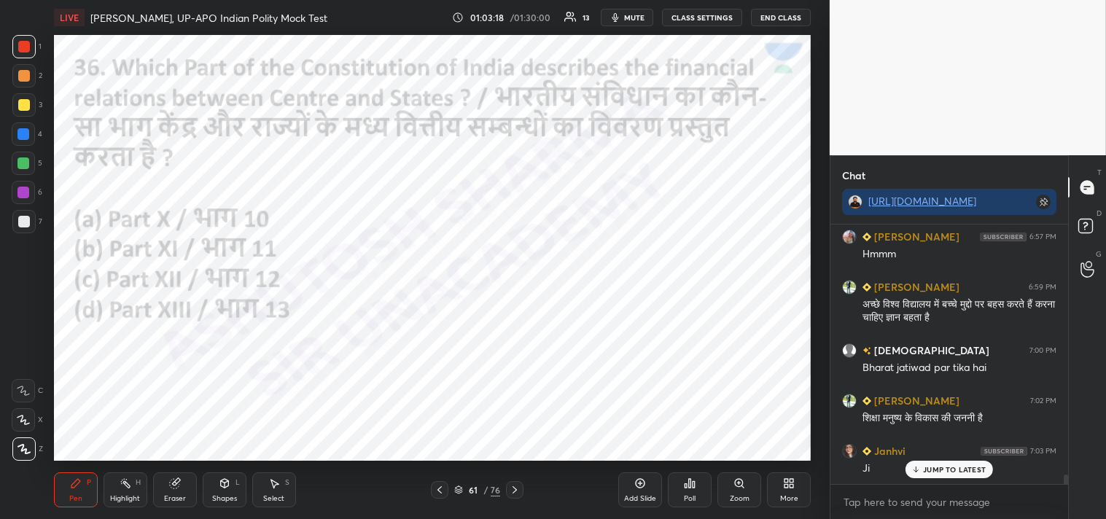
scroll to position [6697, 0]
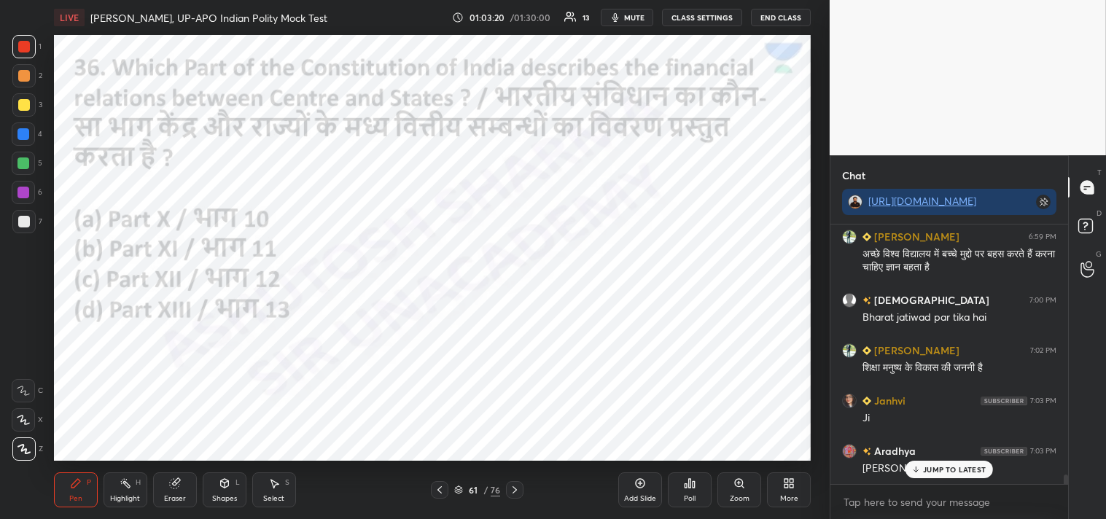
click at [480, 486] on div "61" at bounding box center [473, 490] width 15 height 9
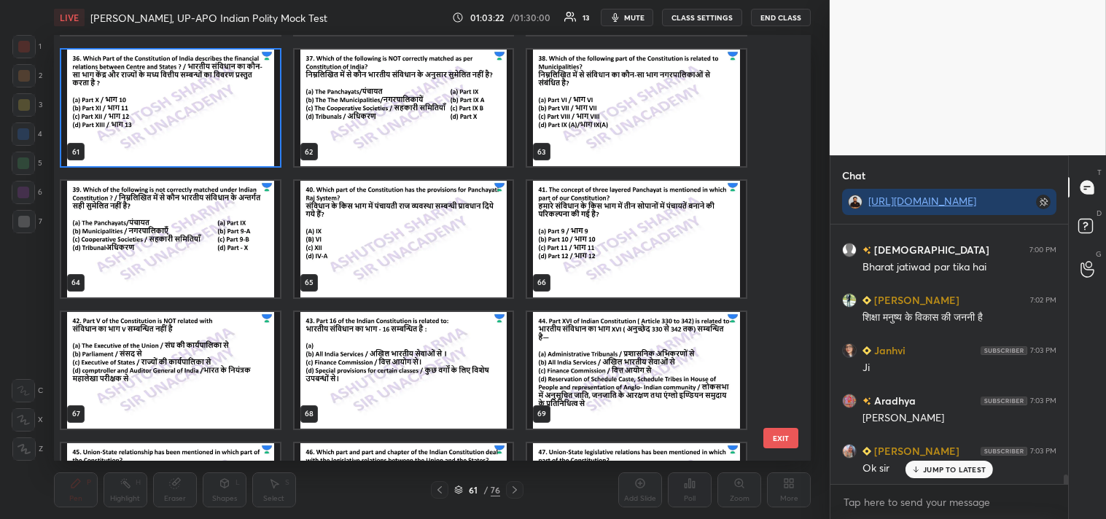
scroll to position [2982, 0]
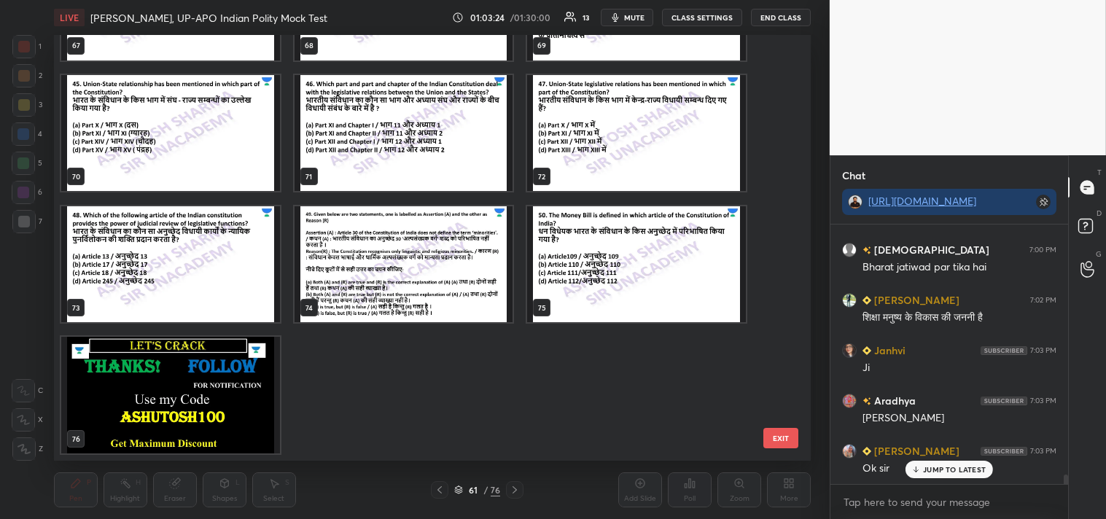
click at [149, 392] on img "grid" at bounding box center [170, 395] width 219 height 117
click at [149, 395] on img "grid" at bounding box center [170, 395] width 219 height 117
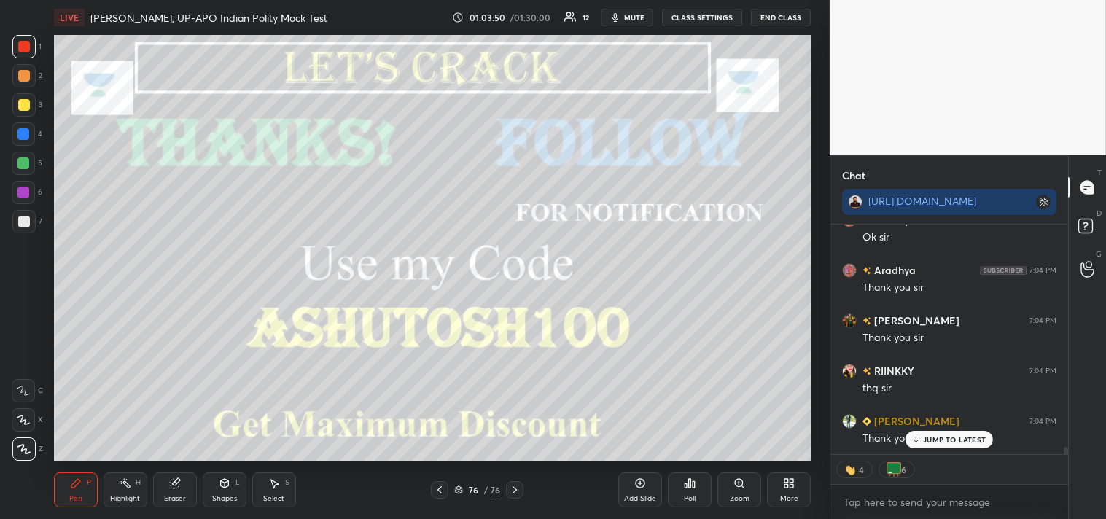
scroll to position [7079, 0]
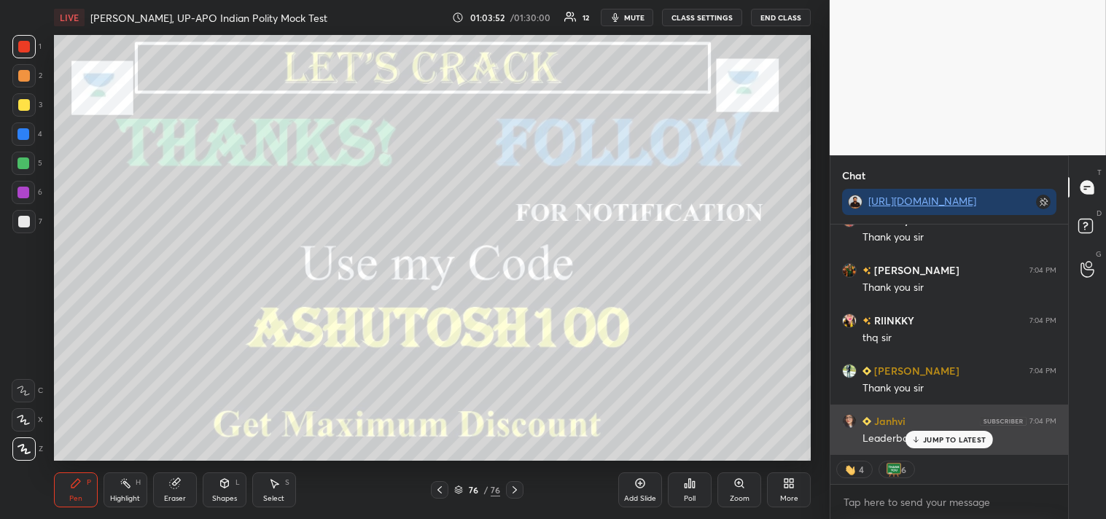
click at [943, 439] on p "JUMP TO LATEST" at bounding box center [954, 439] width 63 height 9
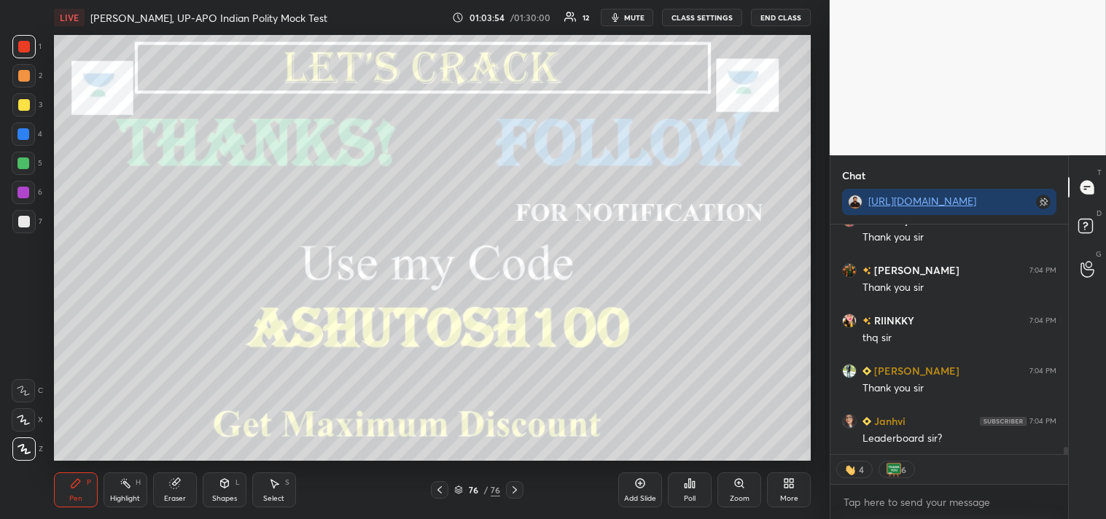
click at [694, 486] on icon at bounding box center [690, 483] width 12 height 12
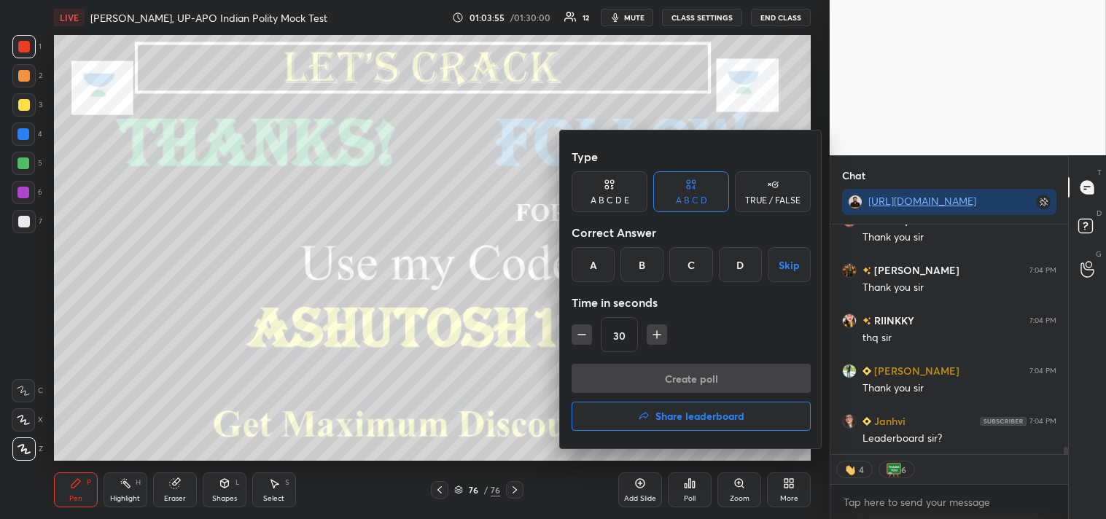
click at [671, 418] on h4 "Share leaderboard" at bounding box center [699, 416] width 89 height 10
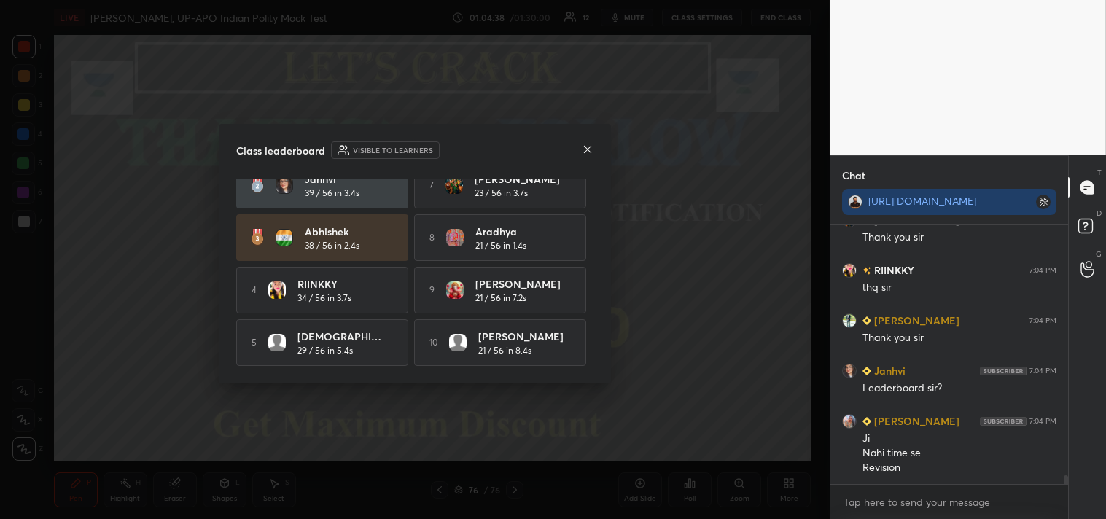
scroll to position [7179, 0]
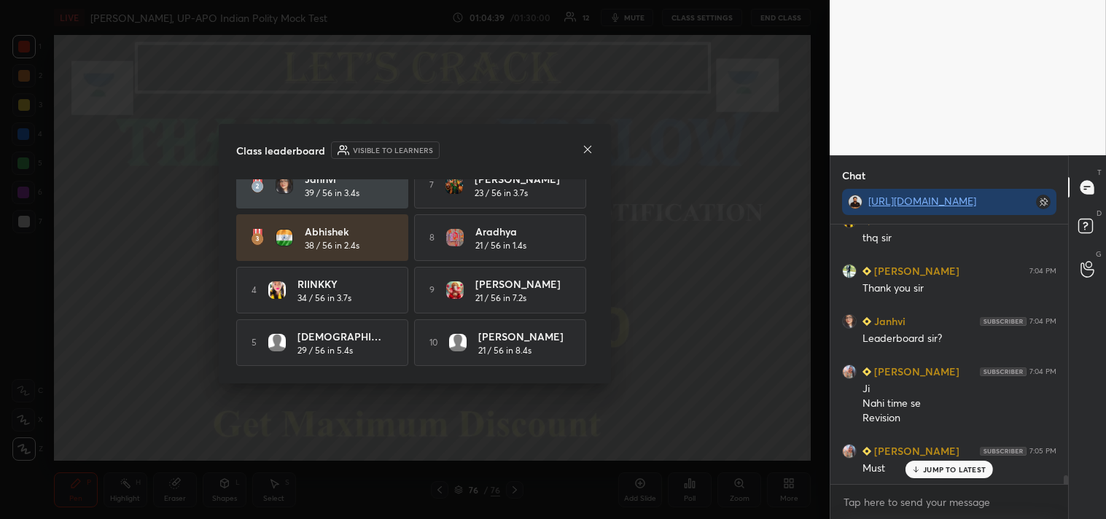
click at [588, 149] on icon at bounding box center [588, 150] width 12 height 12
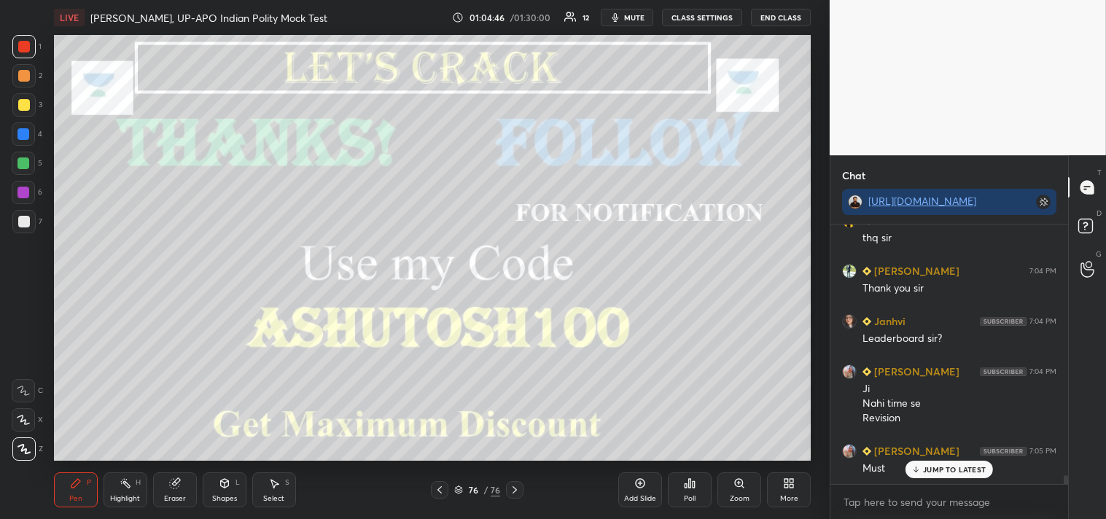
click at [690, 492] on div "Poll" at bounding box center [690, 489] width 44 height 35
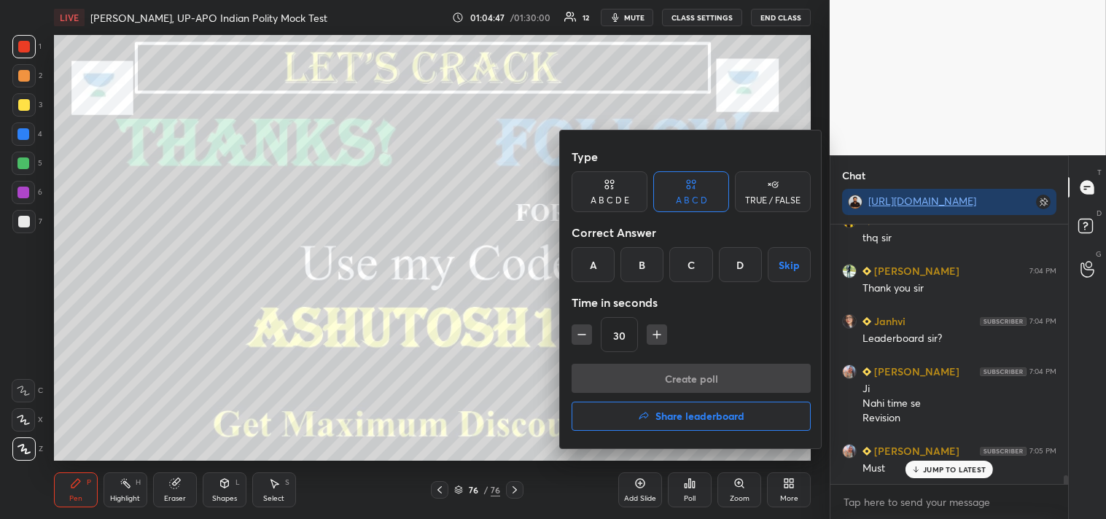
click at [693, 418] on h4 "Share leaderboard" at bounding box center [699, 416] width 89 height 10
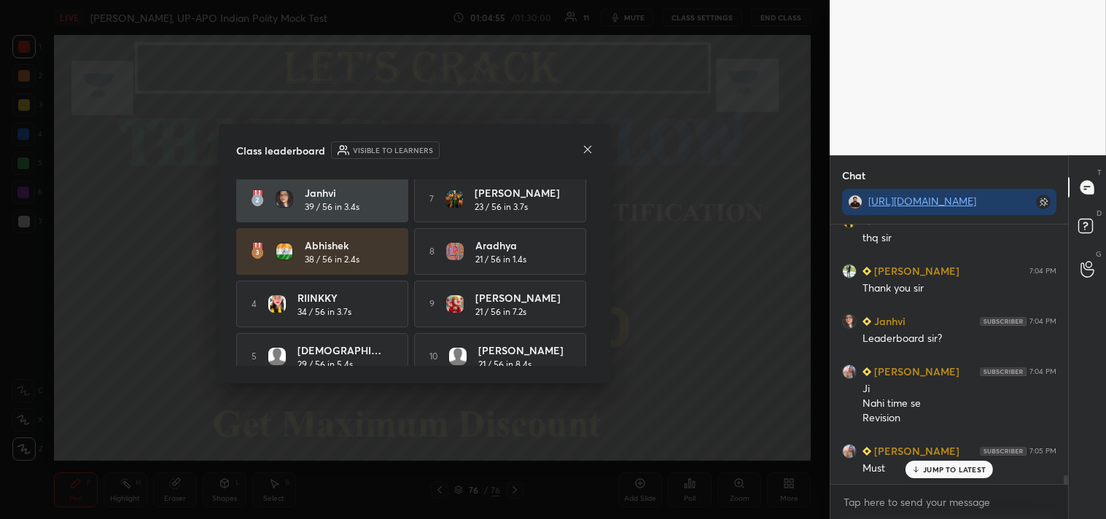
scroll to position [74, 0]
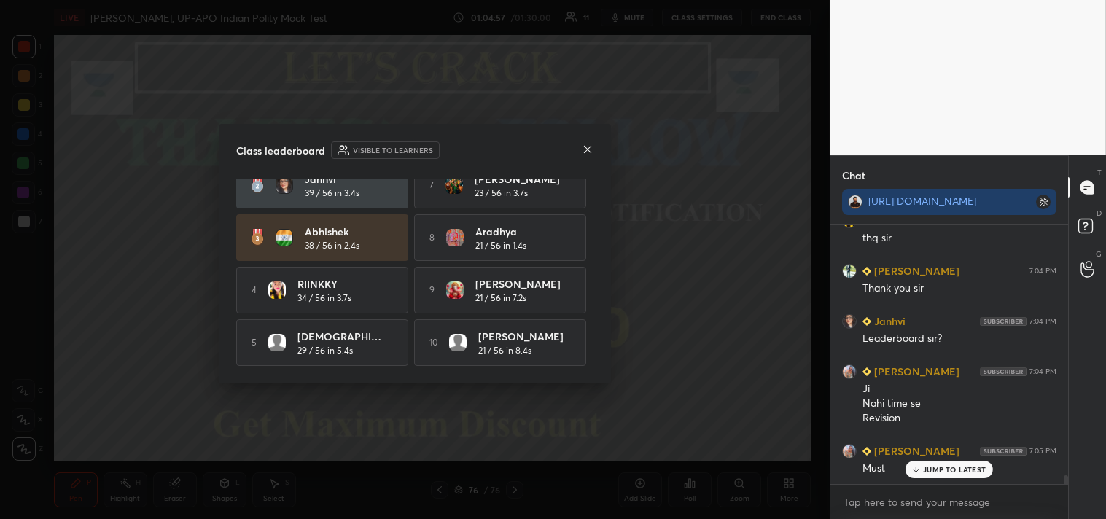
click at [588, 146] on icon at bounding box center [588, 150] width 12 height 12
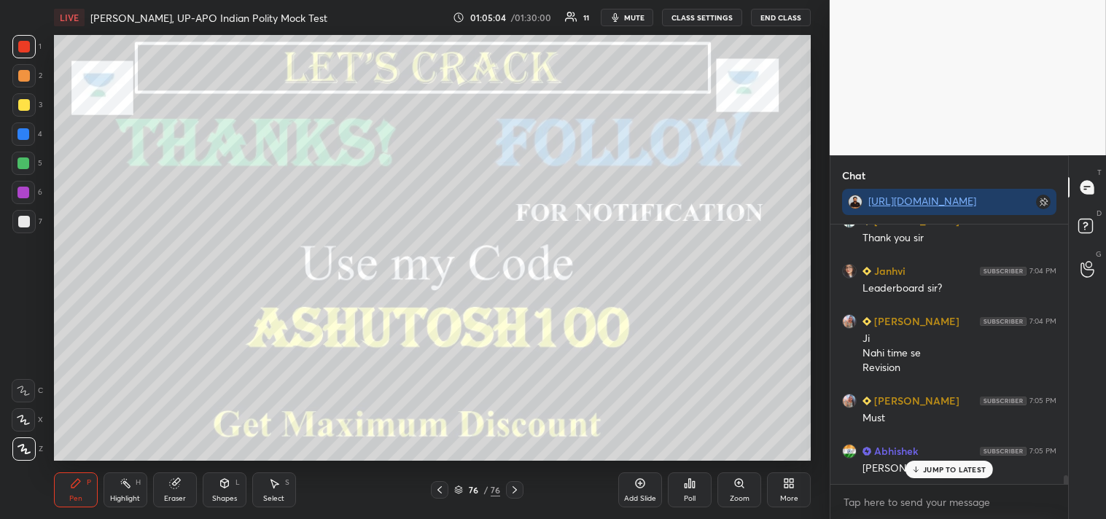
scroll to position [4, 4]
drag, startPoint x: 953, startPoint y: 441, endPoint x: 954, endPoint y: 432, distance: 9.5
click at [953, 439] on p "JUMP TO LATEST" at bounding box center [954, 439] width 63 height 9
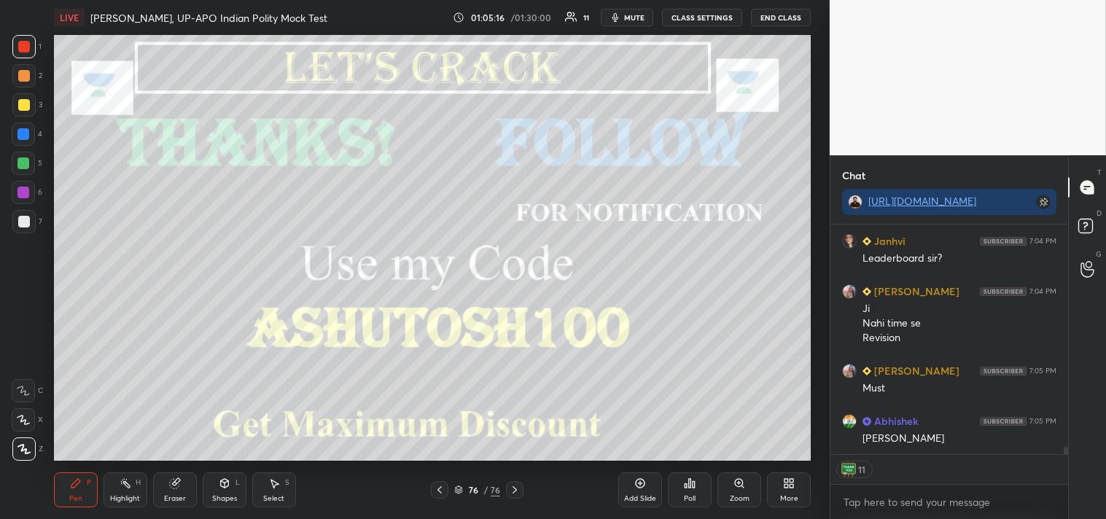
click at [785, 15] on button "End Class" at bounding box center [781, 17] width 60 height 17
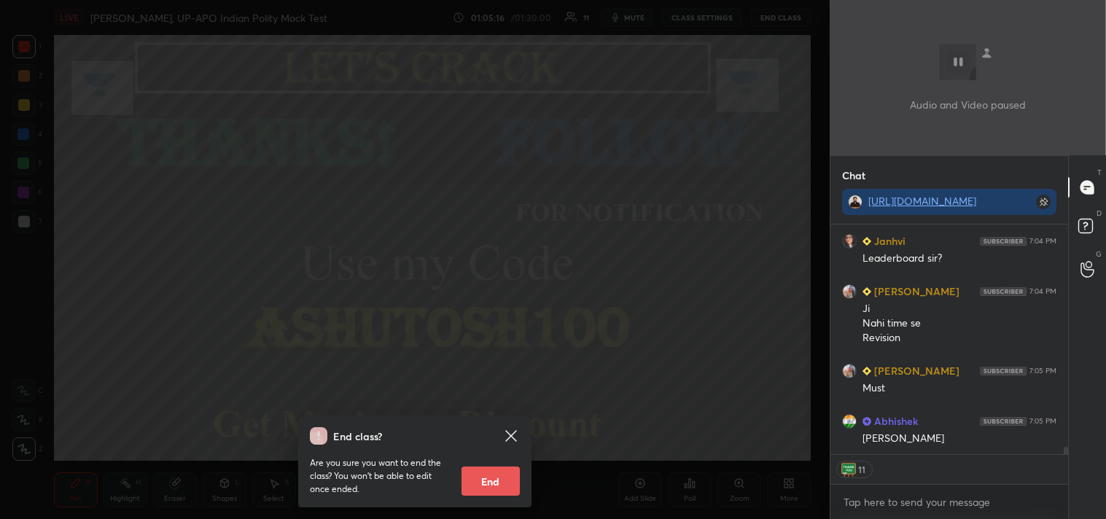
scroll to position [7310, 0]
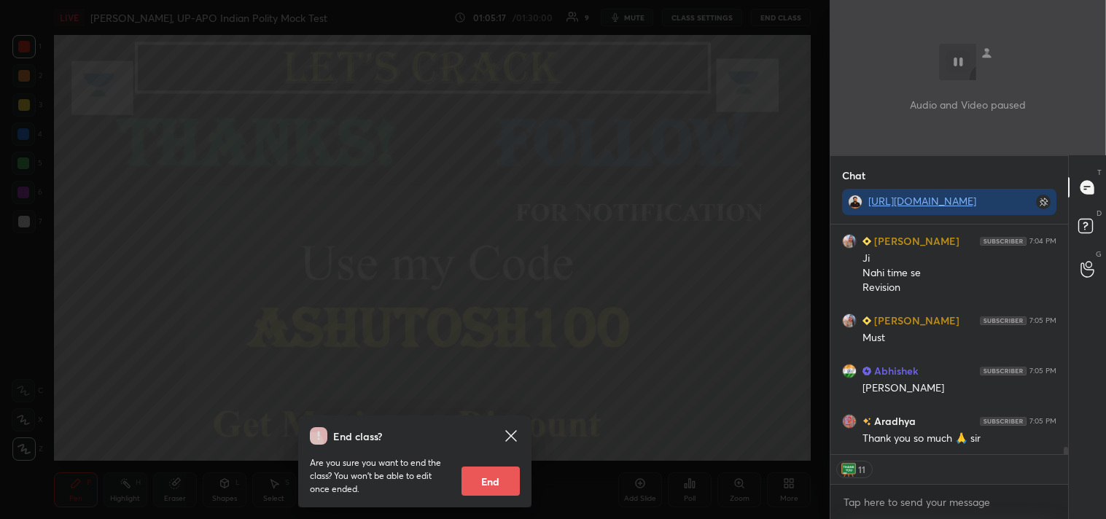
click at [504, 482] on button "End" at bounding box center [490, 481] width 58 height 29
type textarea "x"
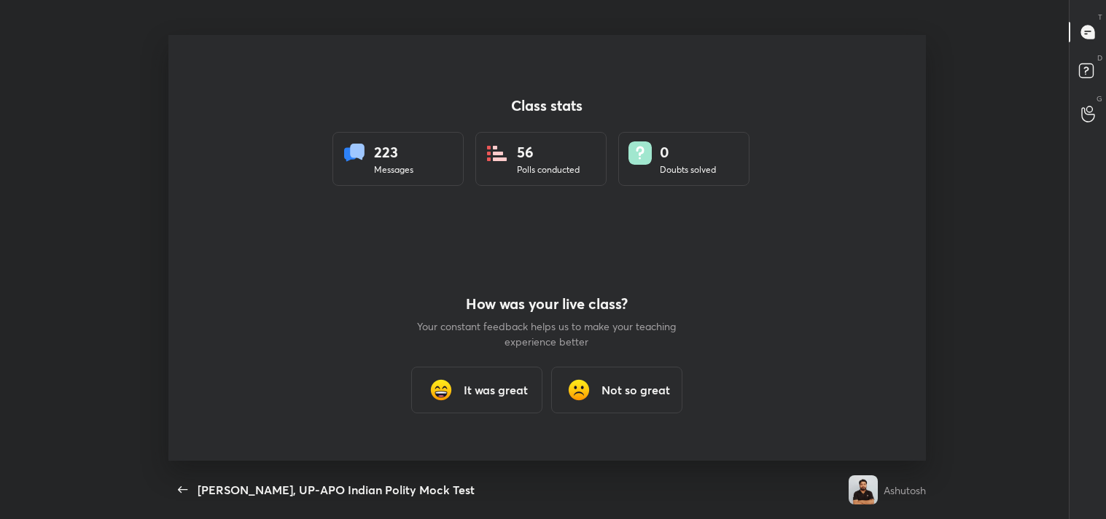
scroll to position [0, 0]
